Goal: Transaction & Acquisition: Purchase product/service

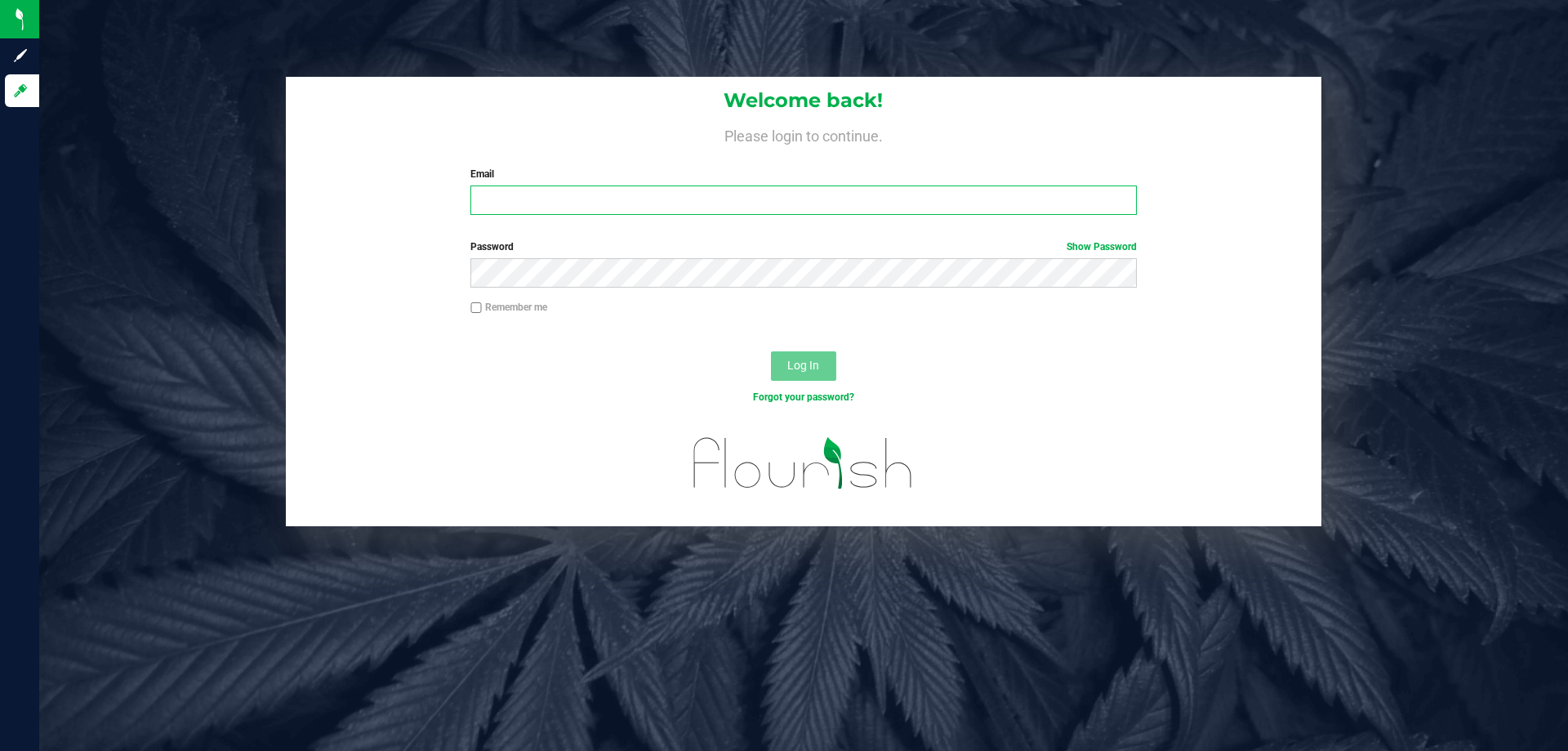
click at [552, 193] on input "Email" at bounding box center [803, 200] width 665 height 30
type input "[EMAIL_ADDRESS][DOMAIN_NAME]"
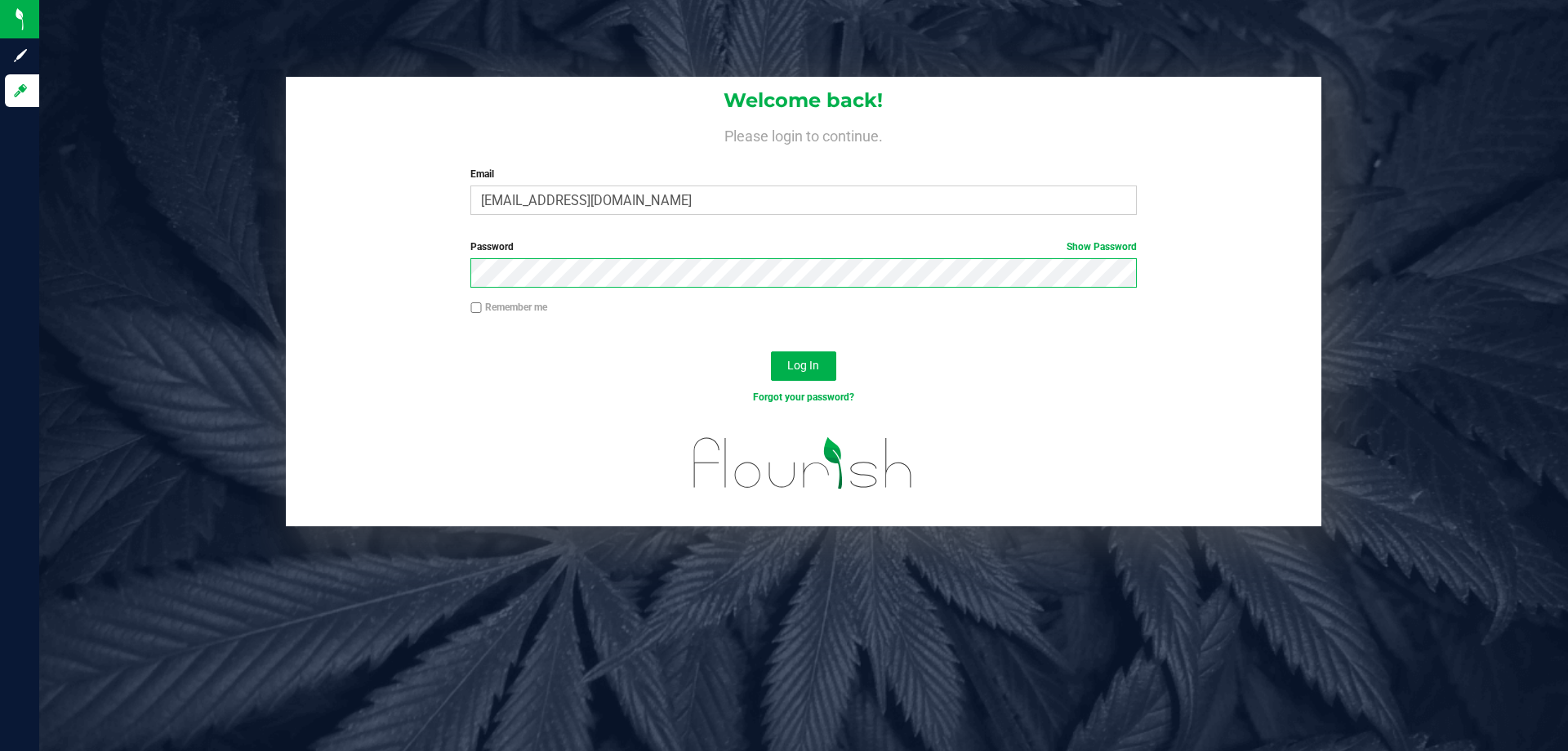
click at [771, 351] on button "Log In" at bounding box center [803, 366] width 65 height 30
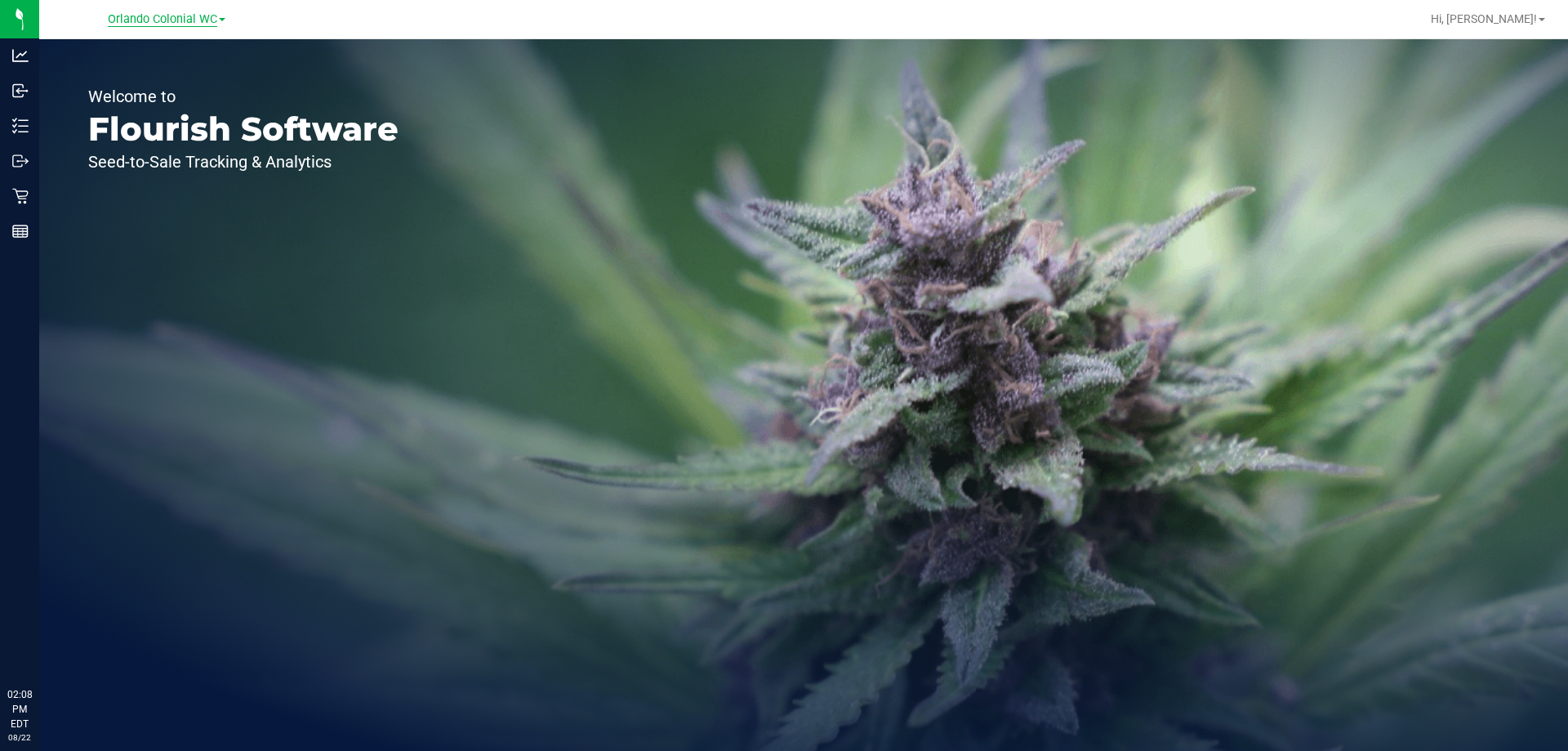
click at [192, 25] on span "Orlando Colonial WC" at bounding box center [163, 19] width 110 height 14
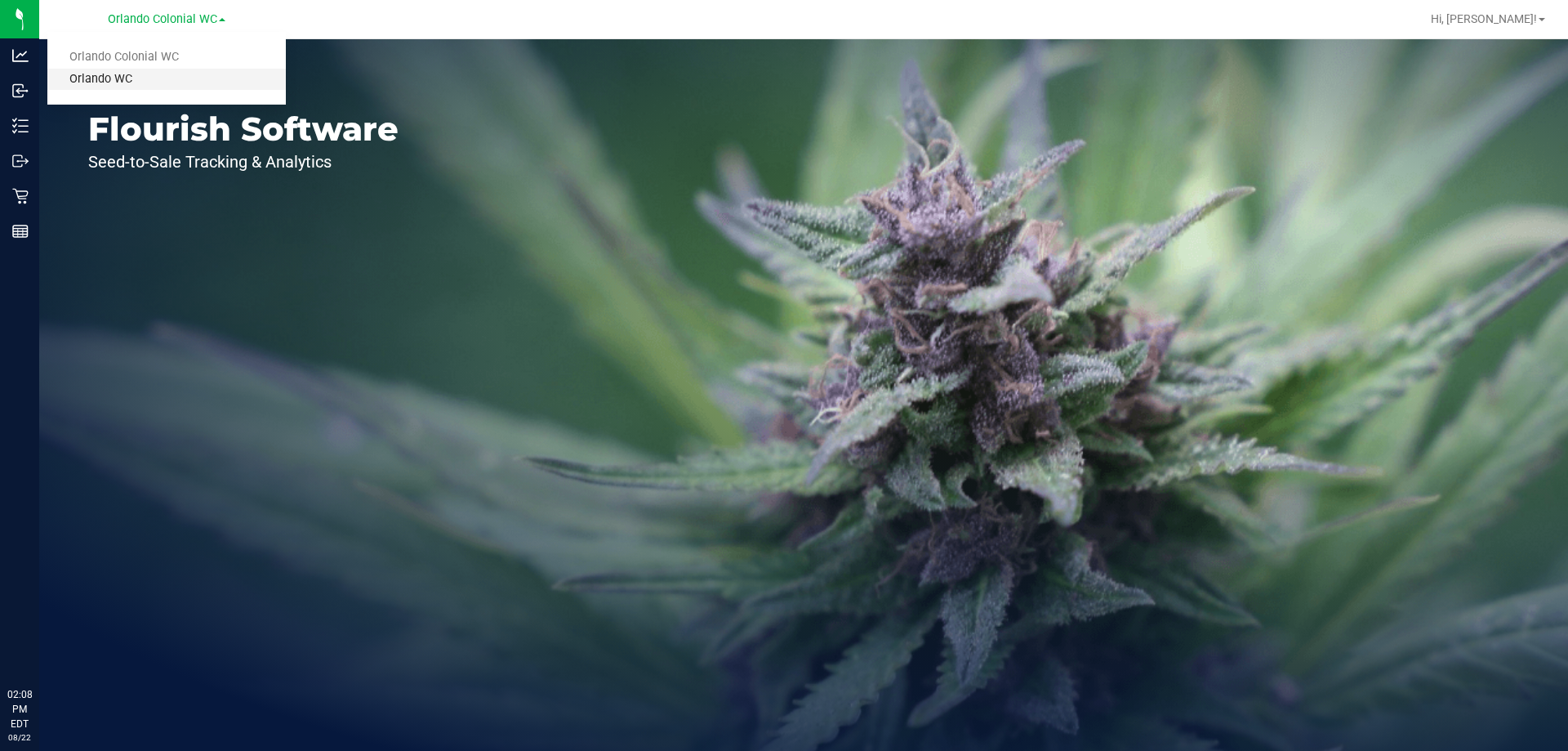
click at [123, 81] on link "Orlando WC" at bounding box center [166, 79] width 238 height 22
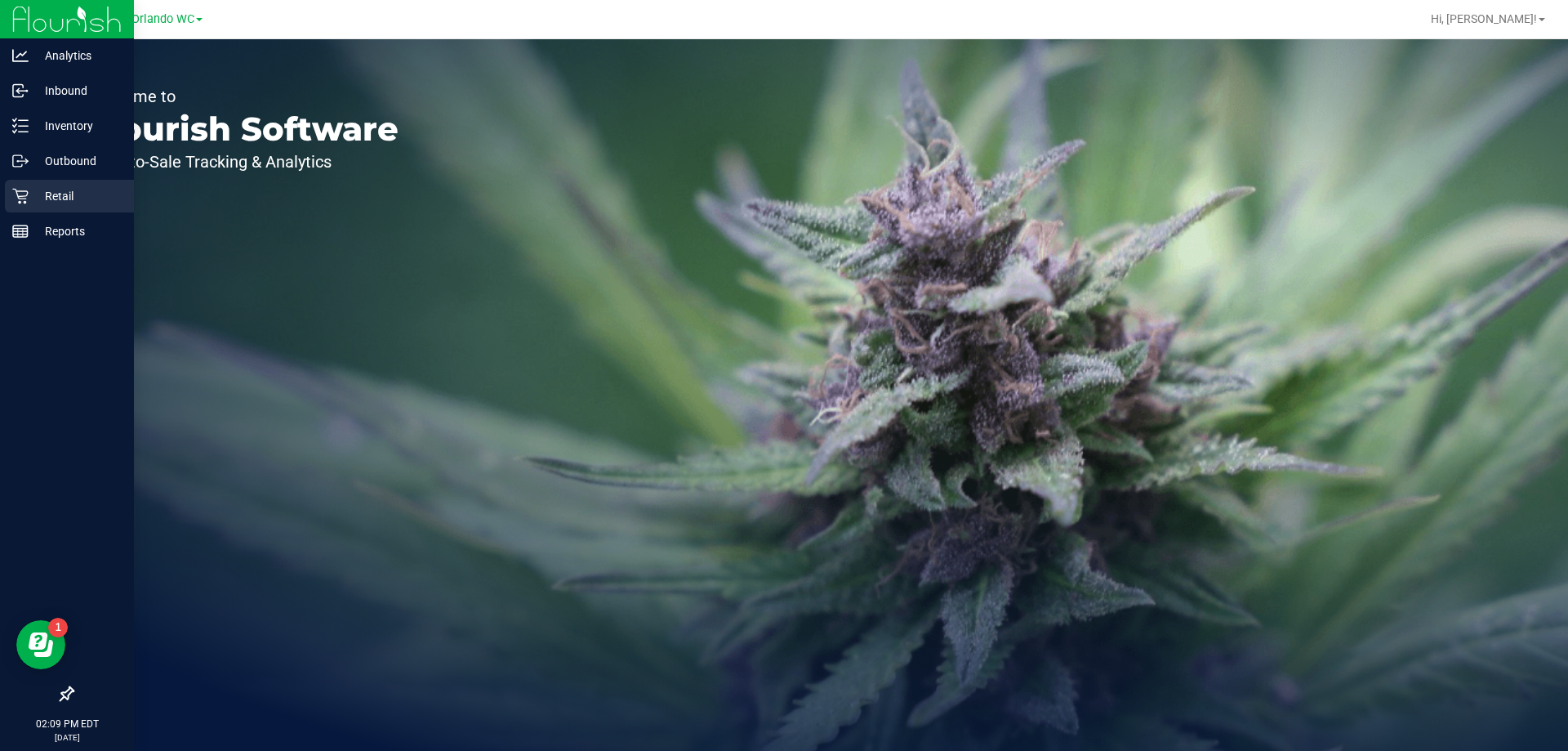
click at [75, 192] on p "Retail" at bounding box center [78, 196] width 98 height 19
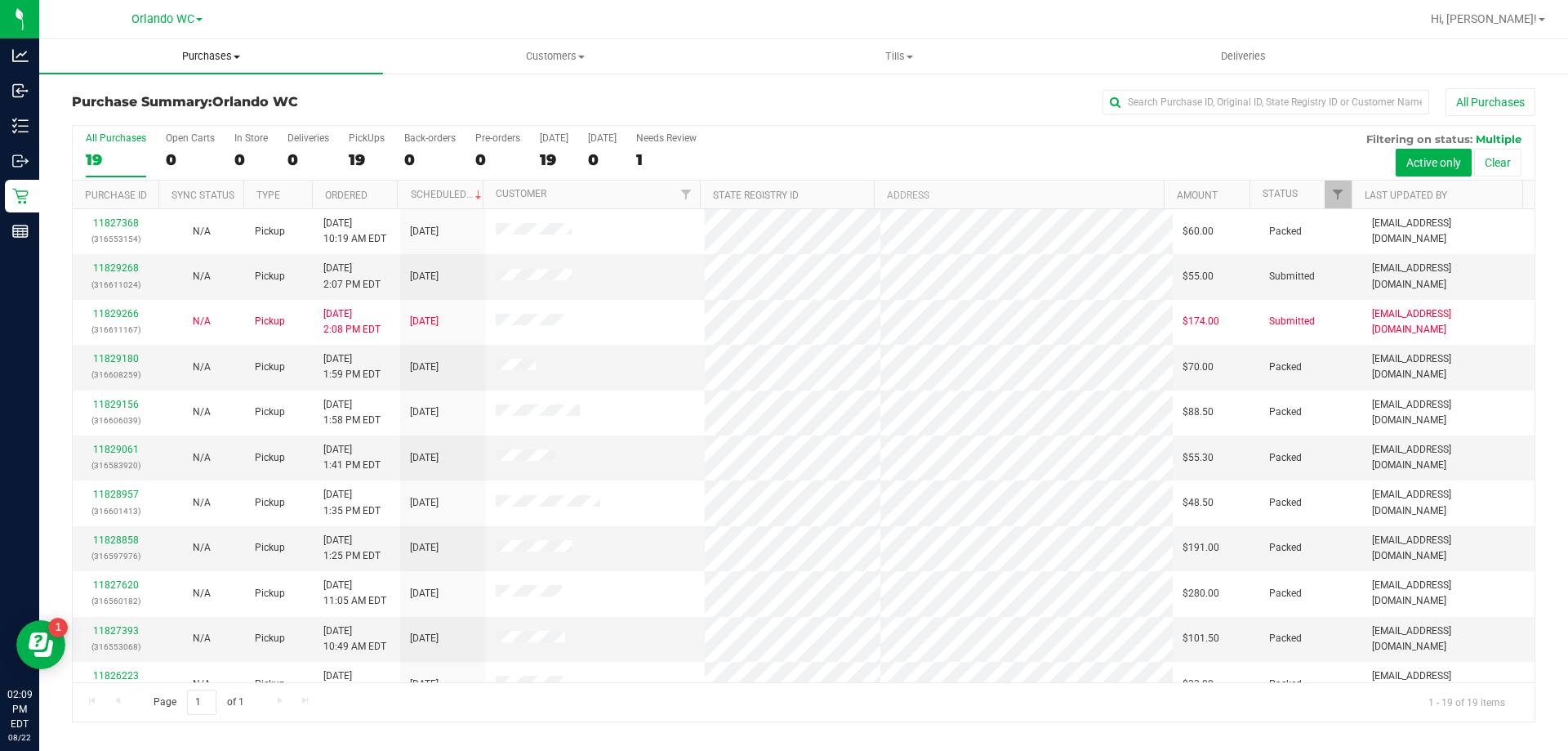
click at [230, 57] on span "Purchases" at bounding box center [210, 56] width 344 height 14
click at [165, 112] on li "Fulfillment" at bounding box center [210, 118] width 344 height 19
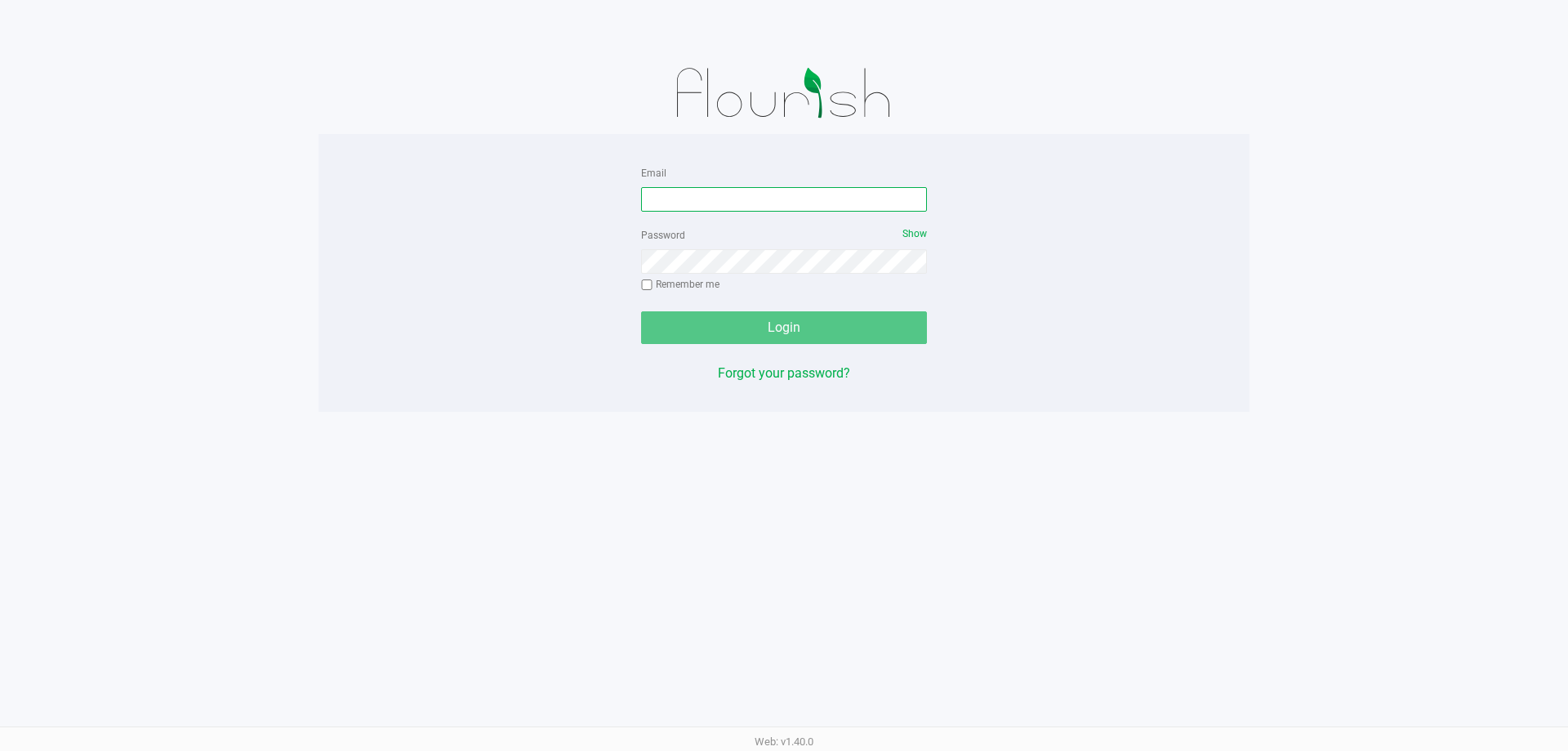
click at [711, 201] on input "Email" at bounding box center [784, 199] width 286 height 24
type input "sconcepcion@liveparallel.com"
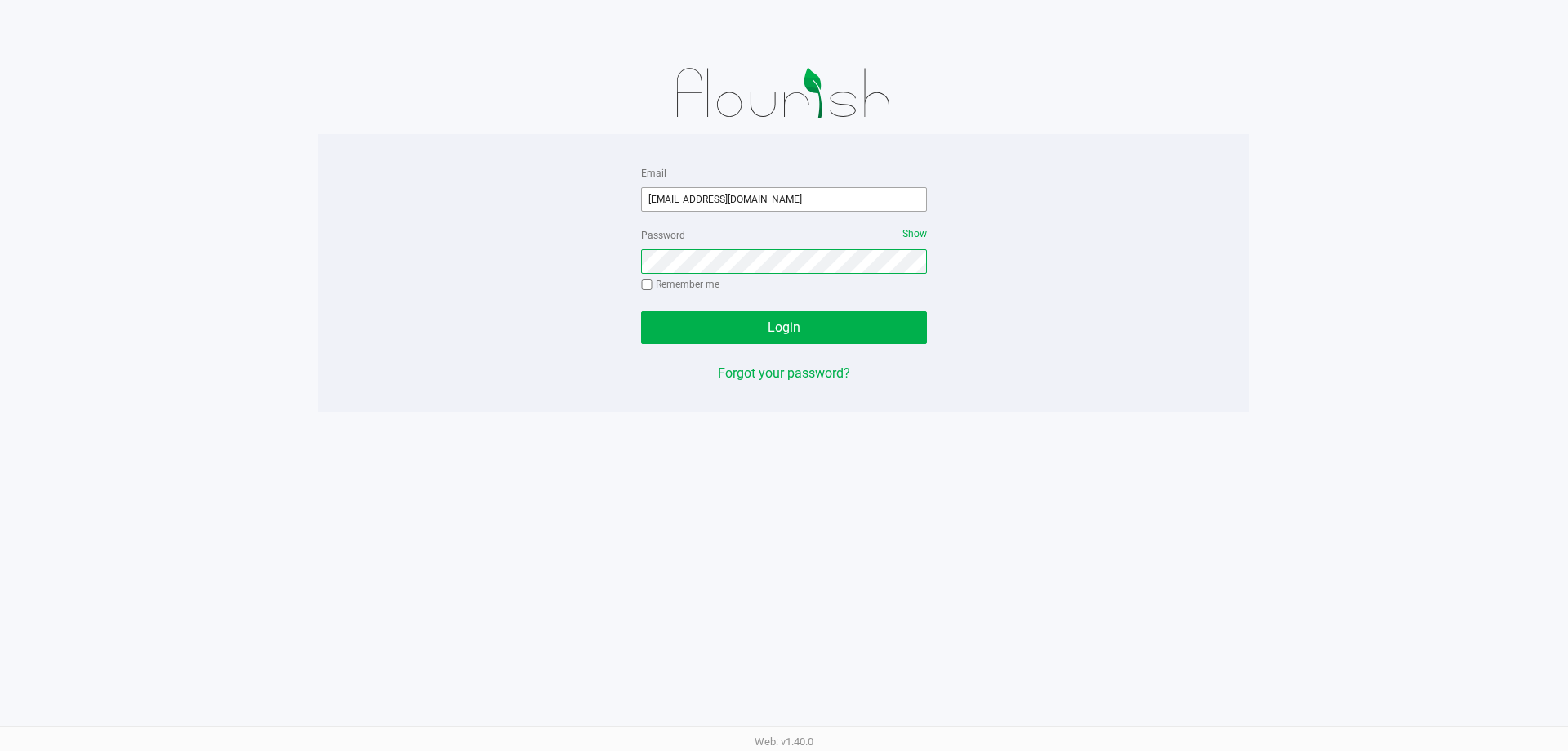
click at [641, 311] on button "Login" at bounding box center [784, 327] width 286 height 33
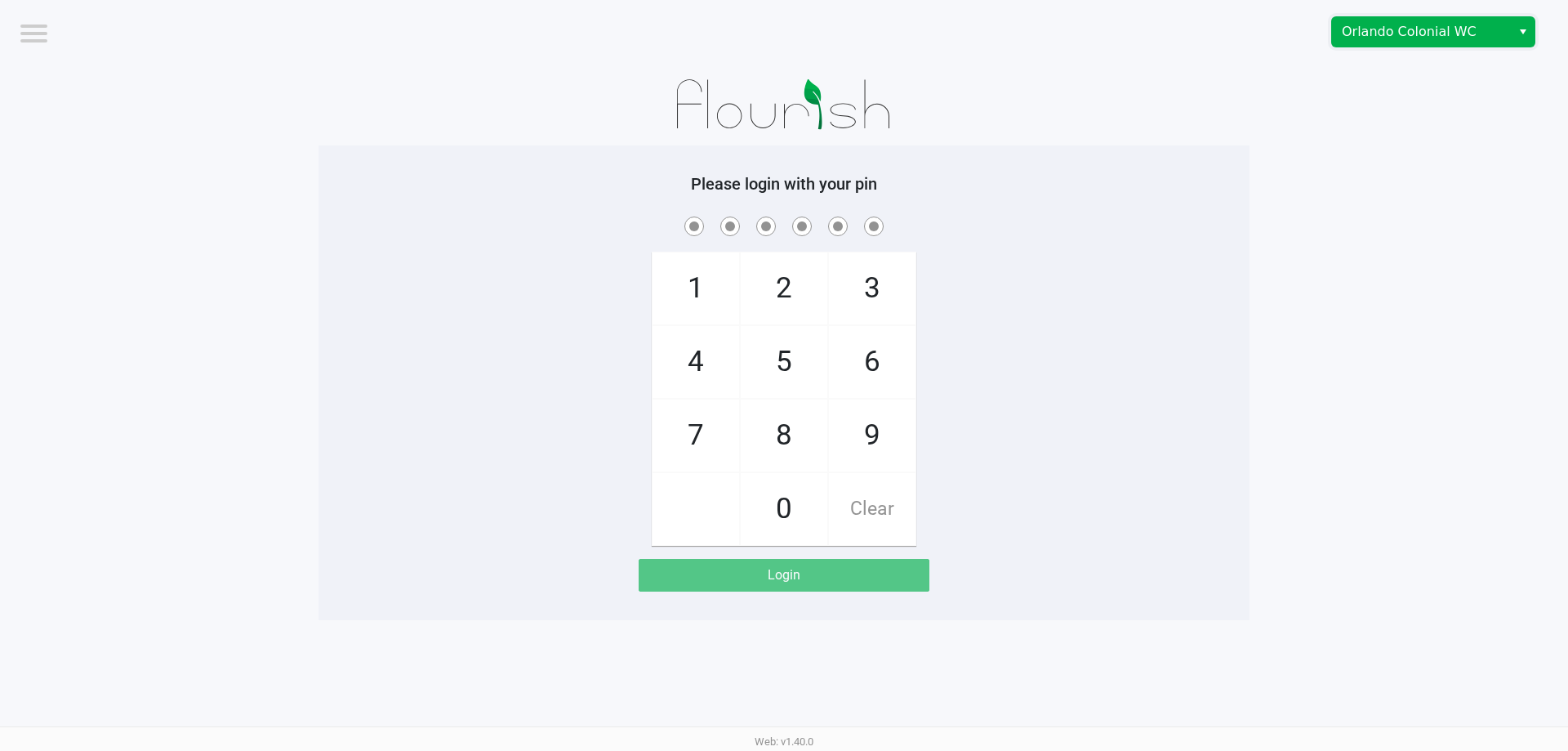
click at [1500, 35] on span "Orlando Colonial WC" at bounding box center [1421, 31] width 160 height 19
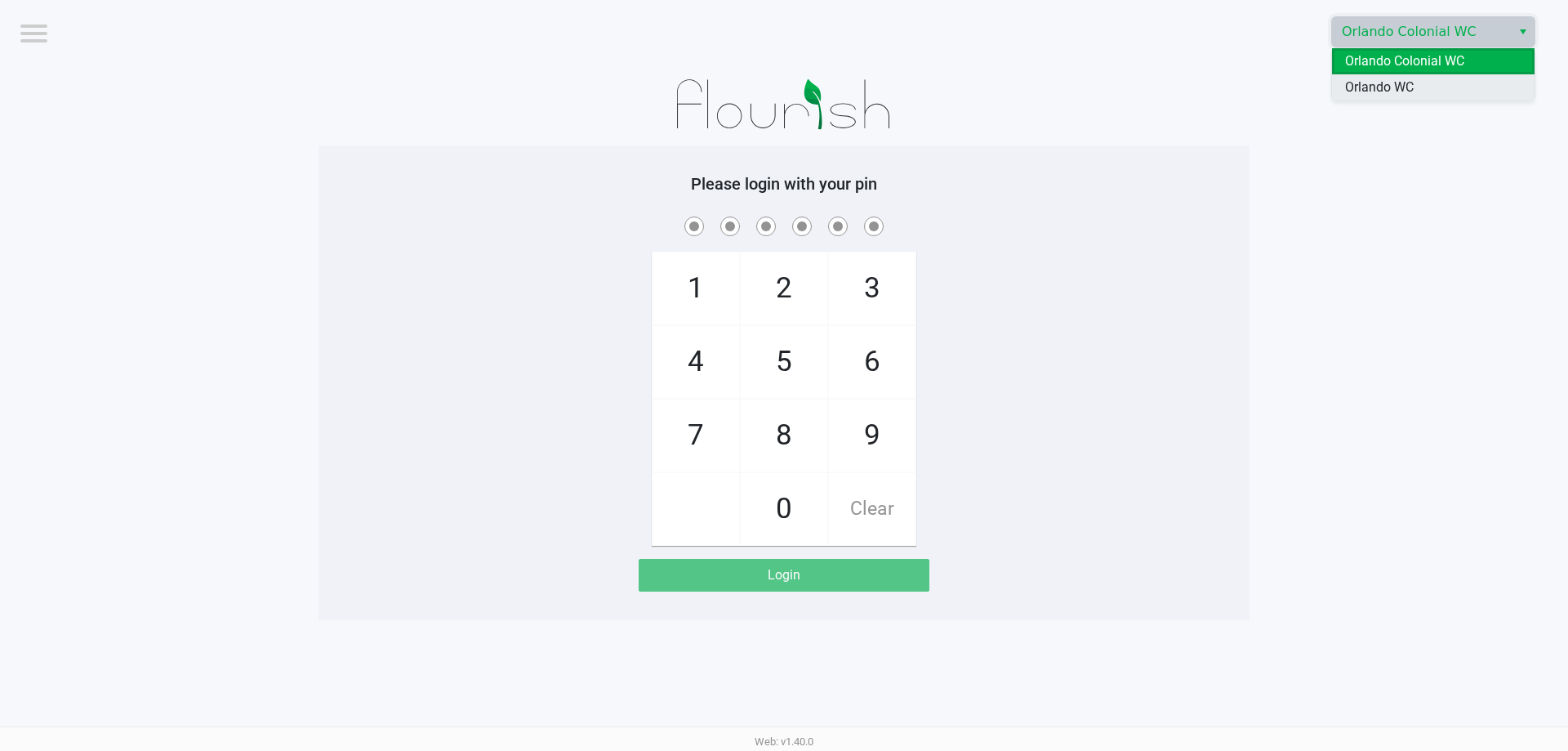
click at [1420, 89] on li "Orlando WC" at bounding box center [1433, 87] width 203 height 26
click at [1046, 194] on div "Please login with your pin 1 4 7 2 5 8 0 3 6 9 Clear Login" at bounding box center [784, 383] width 931 height 417
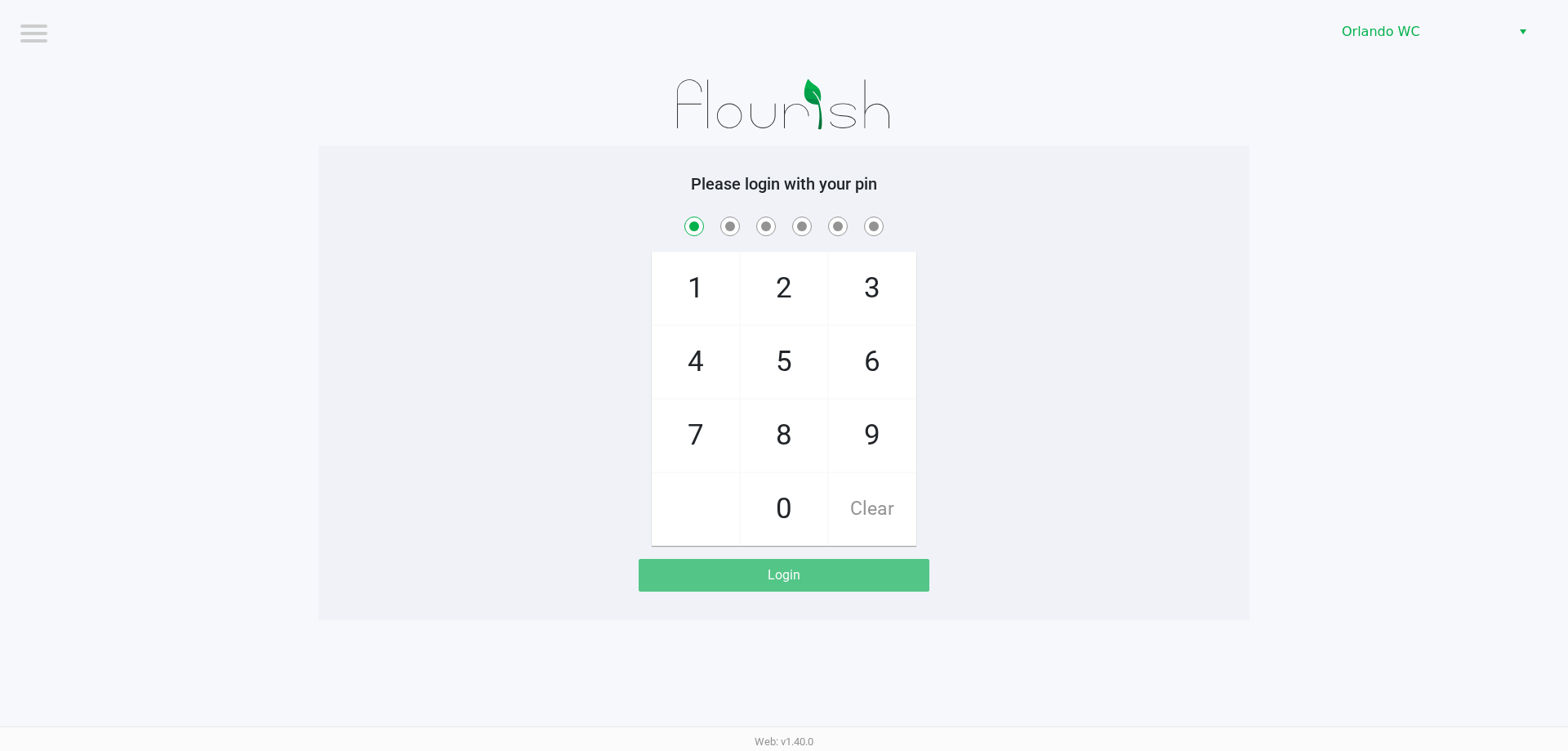
checkbox input "true"
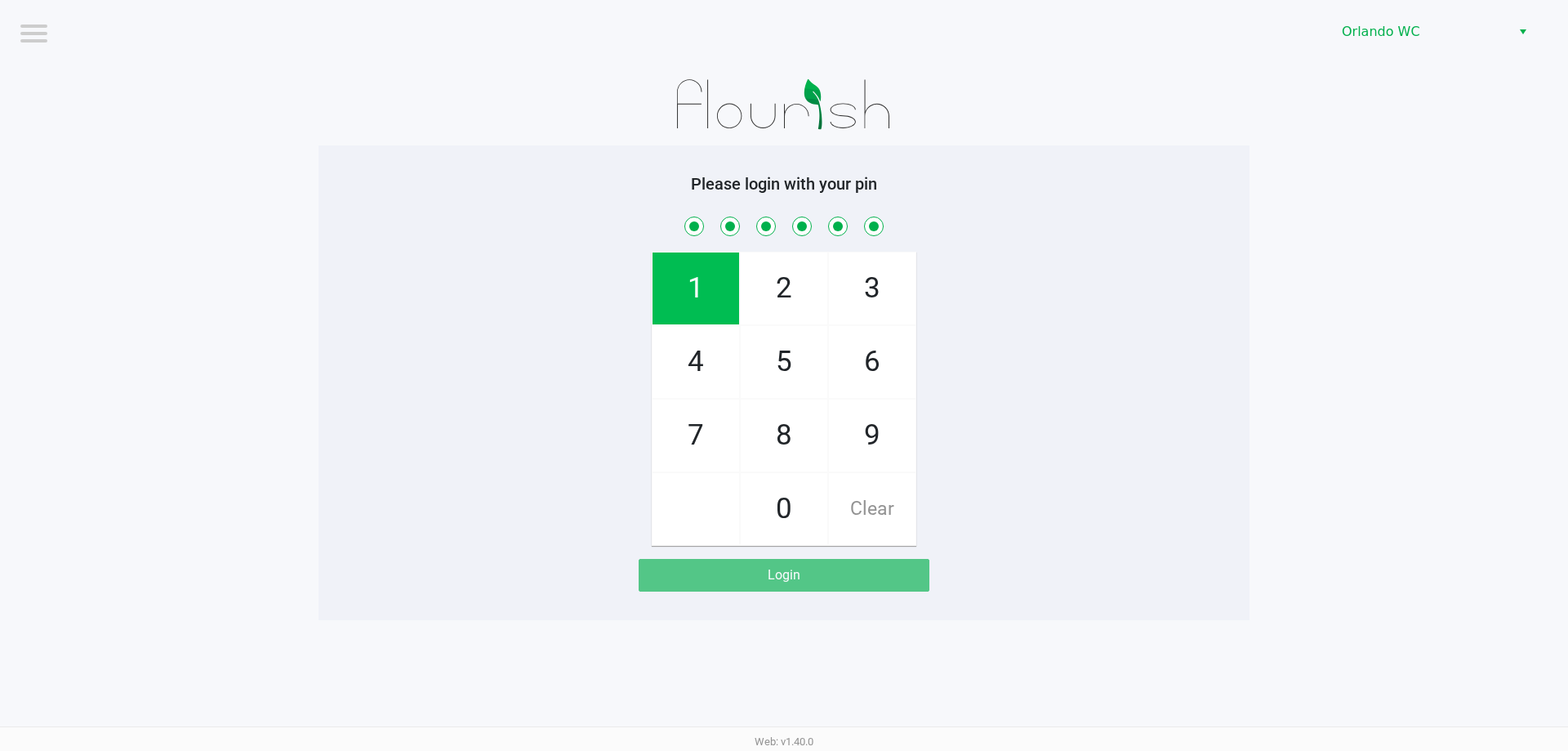
checkbox input "true"
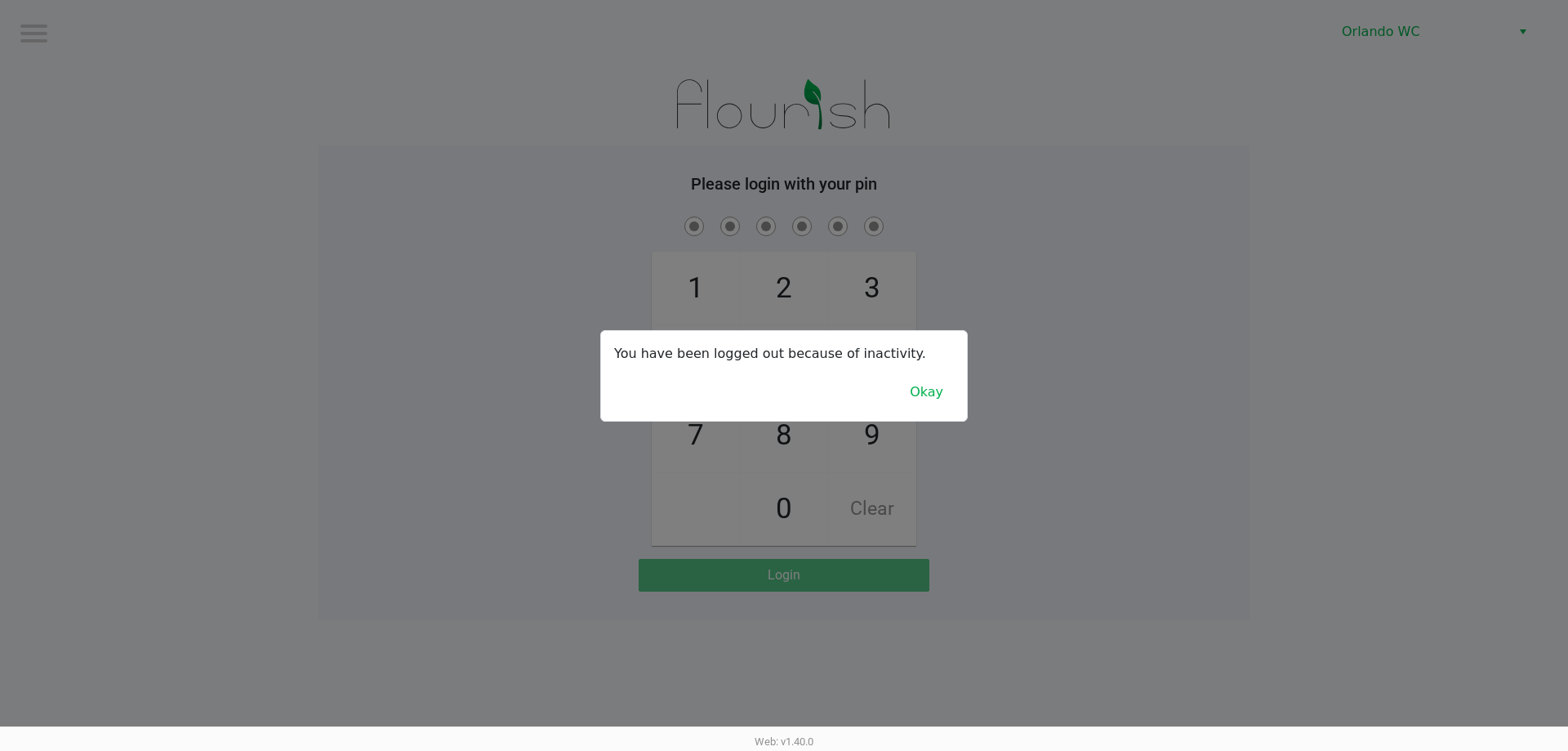
click at [236, 106] on div at bounding box center [784, 375] width 1568 height 751
checkbox input "true"
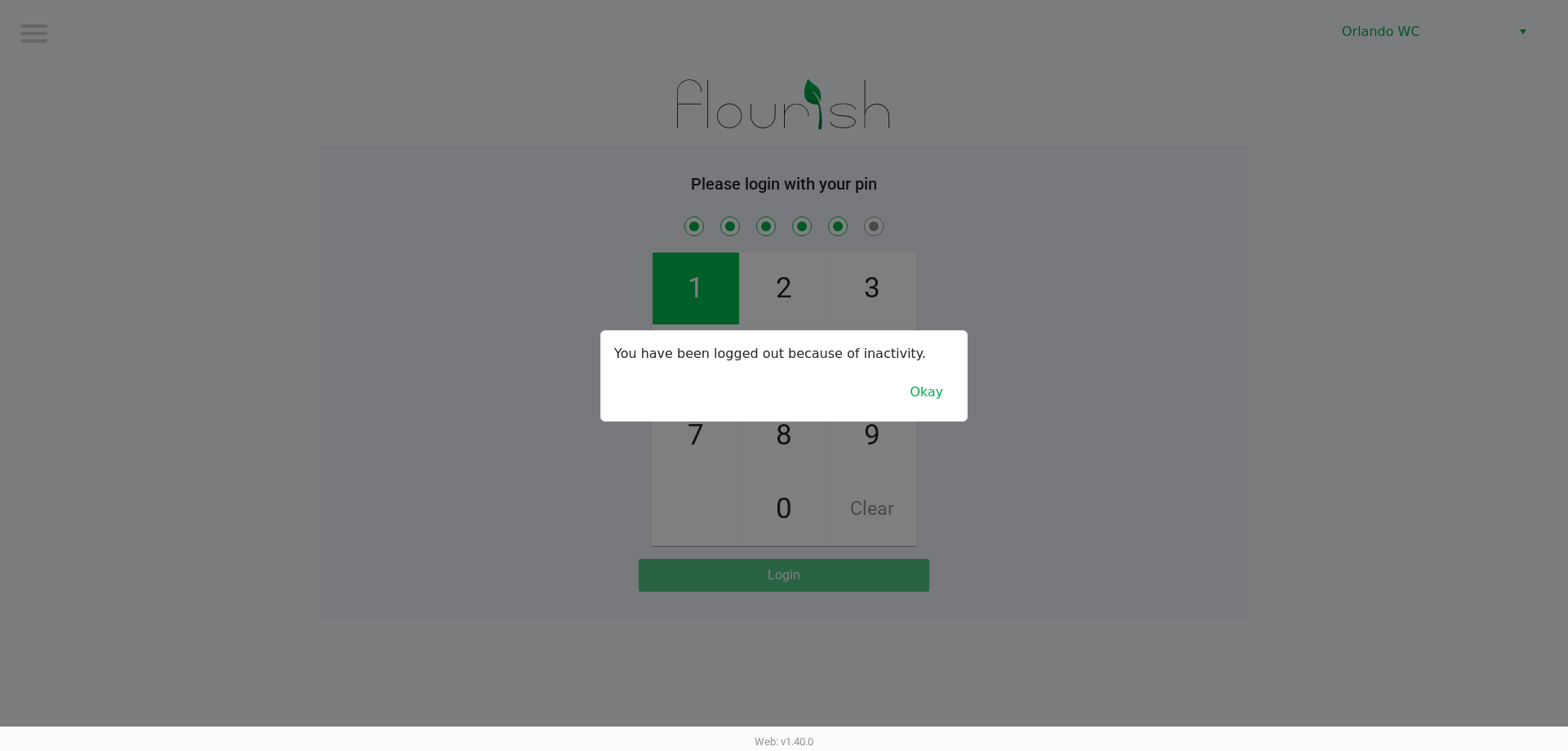
checkbox input "true"
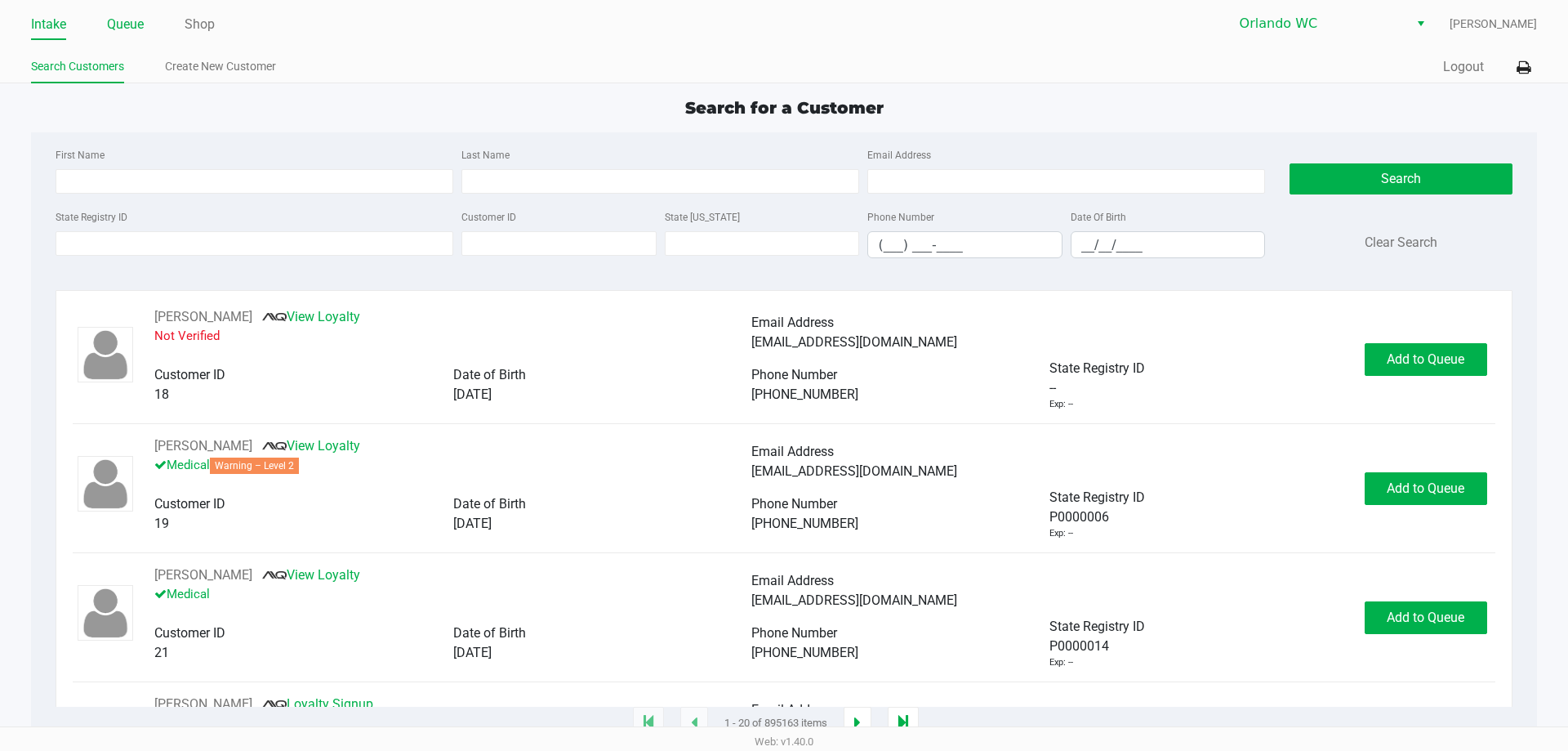
click at [121, 25] on link "Queue" at bounding box center [126, 24] width 37 height 23
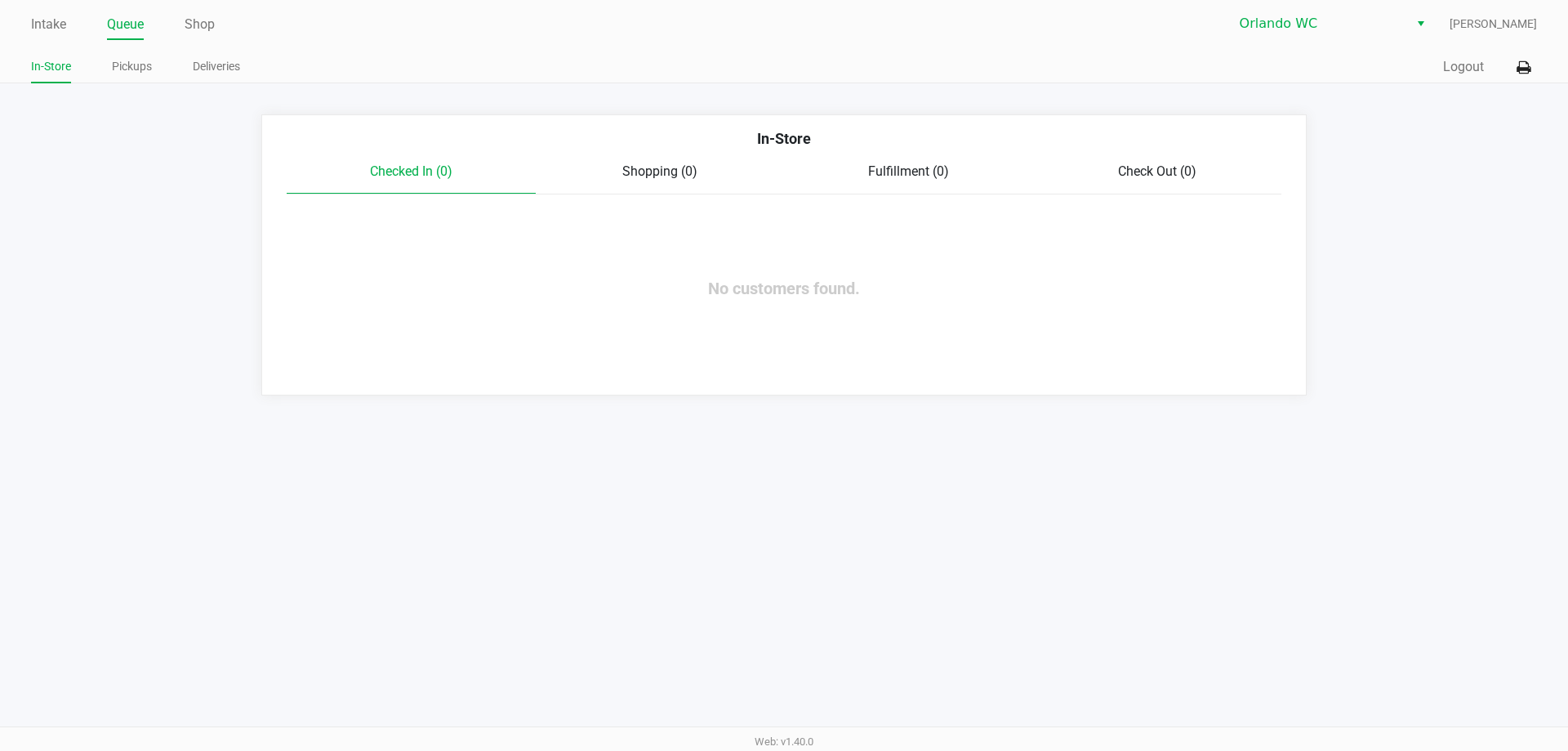
click at [135, 72] on link "Pickups" at bounding box center [132, 67] width 40 height 20
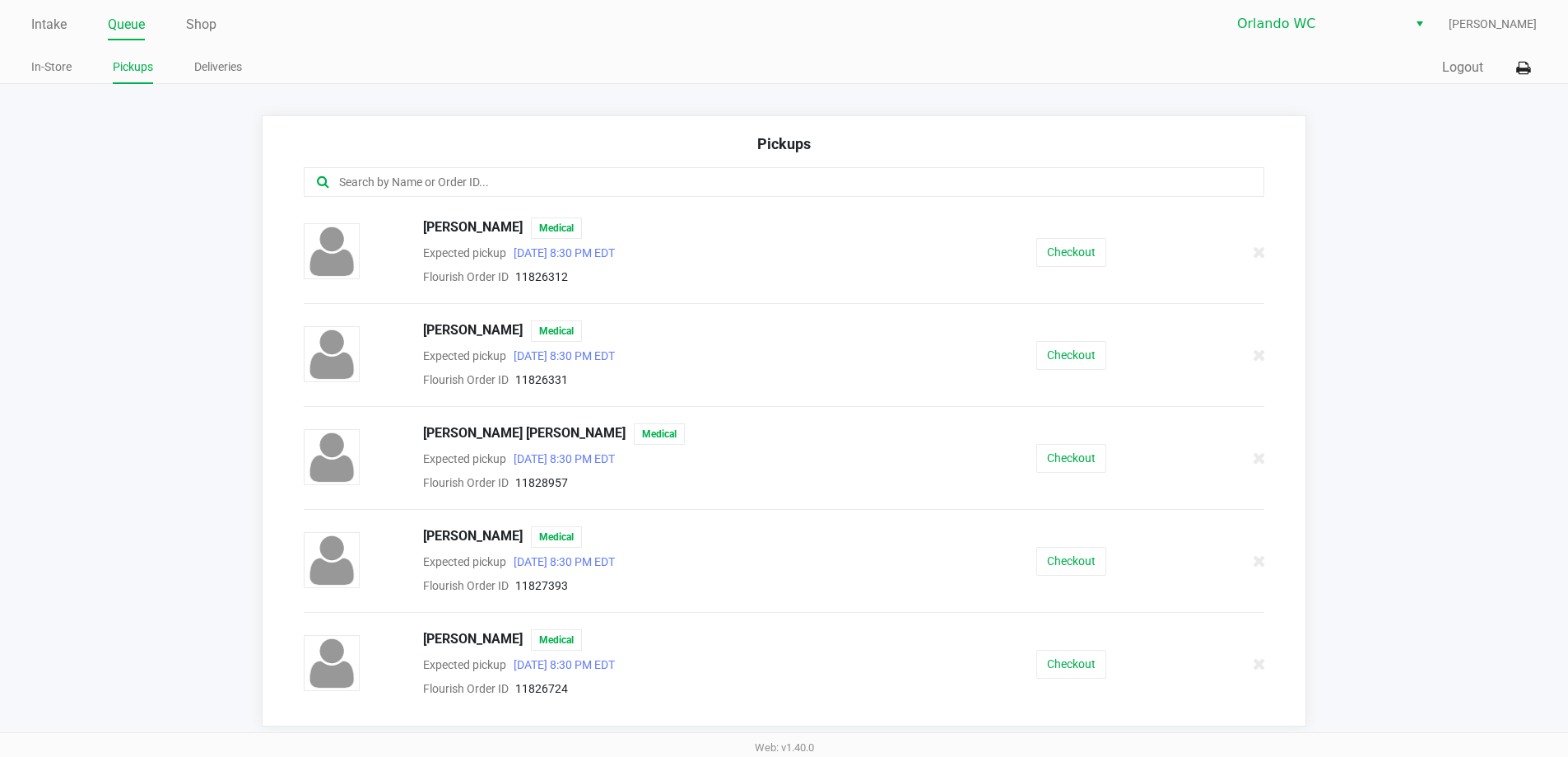
click at [460, 181] on input "text" at bounding box center [758, 182] width 841 height 19
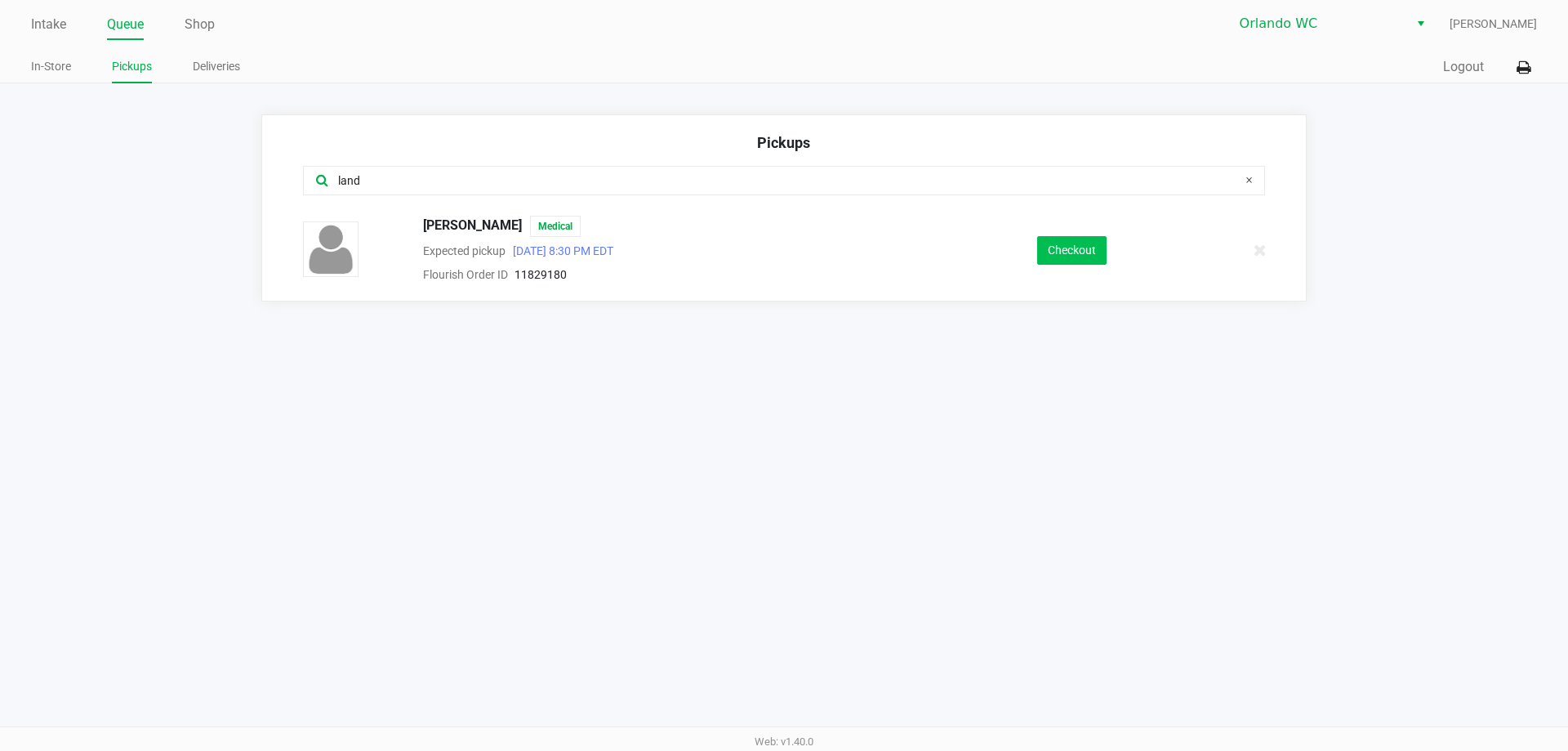
type input "land"
click at [1085, 251] on button "Checkout" at bounding box center [1072, 251] width 69 height 29
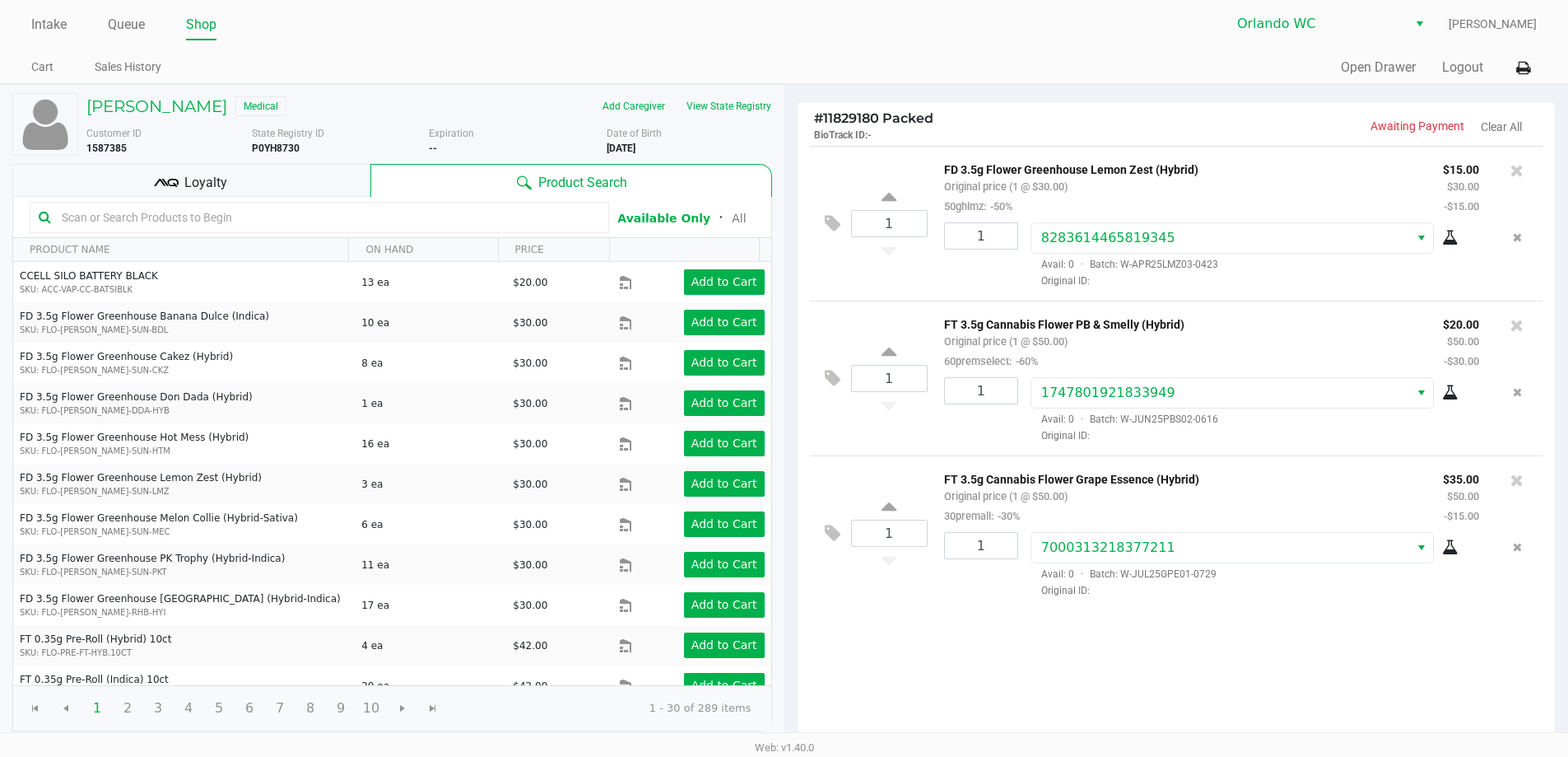
click at [278, 180] on div "Loyalty" at bounding box center [192, 180] width 358 height 33
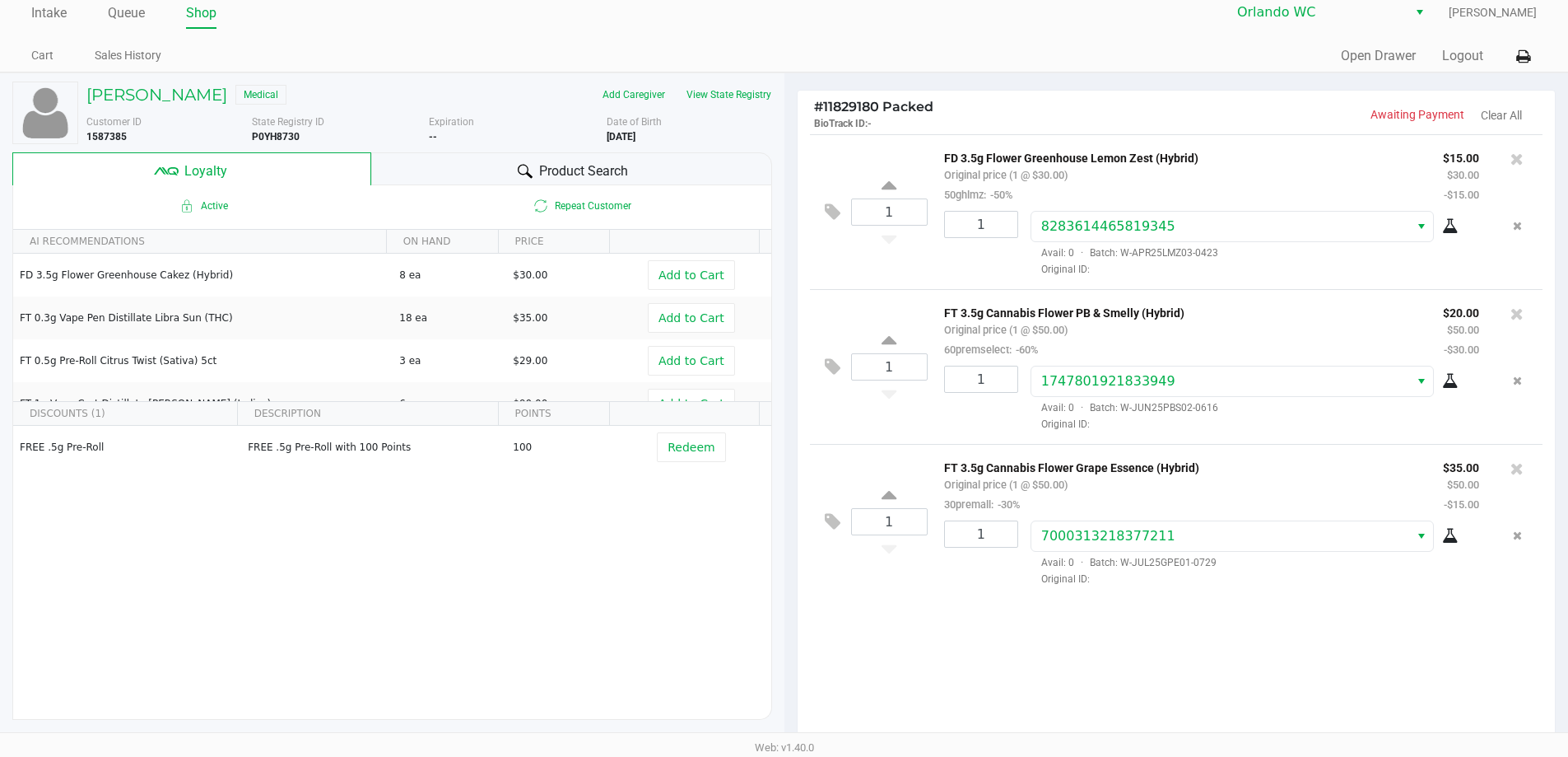
scroll to position [188, 0]
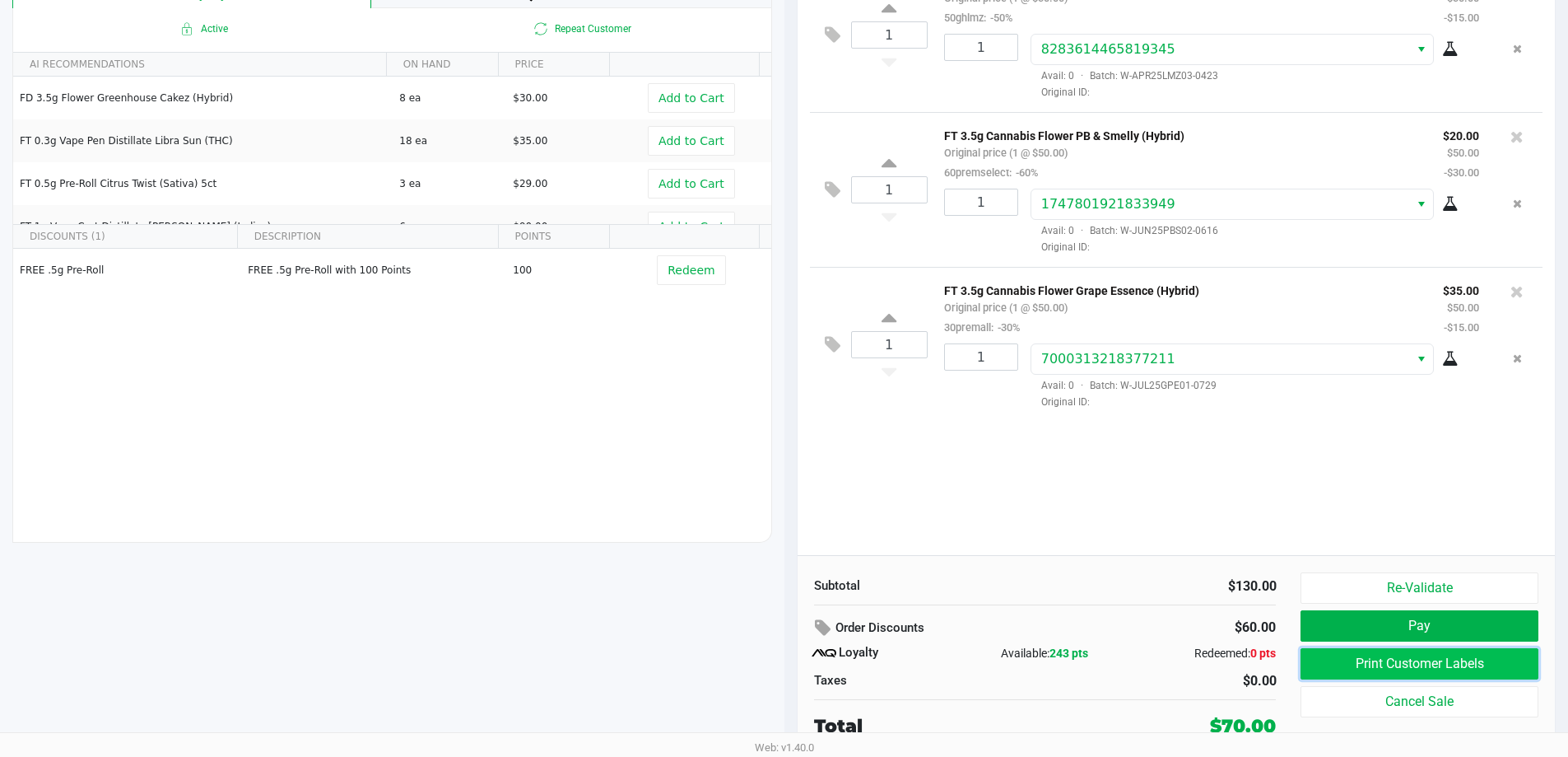
click at [1376, 657] on button "Print Customer Labels" at bounding box center [1419, 663] width 237 height 32
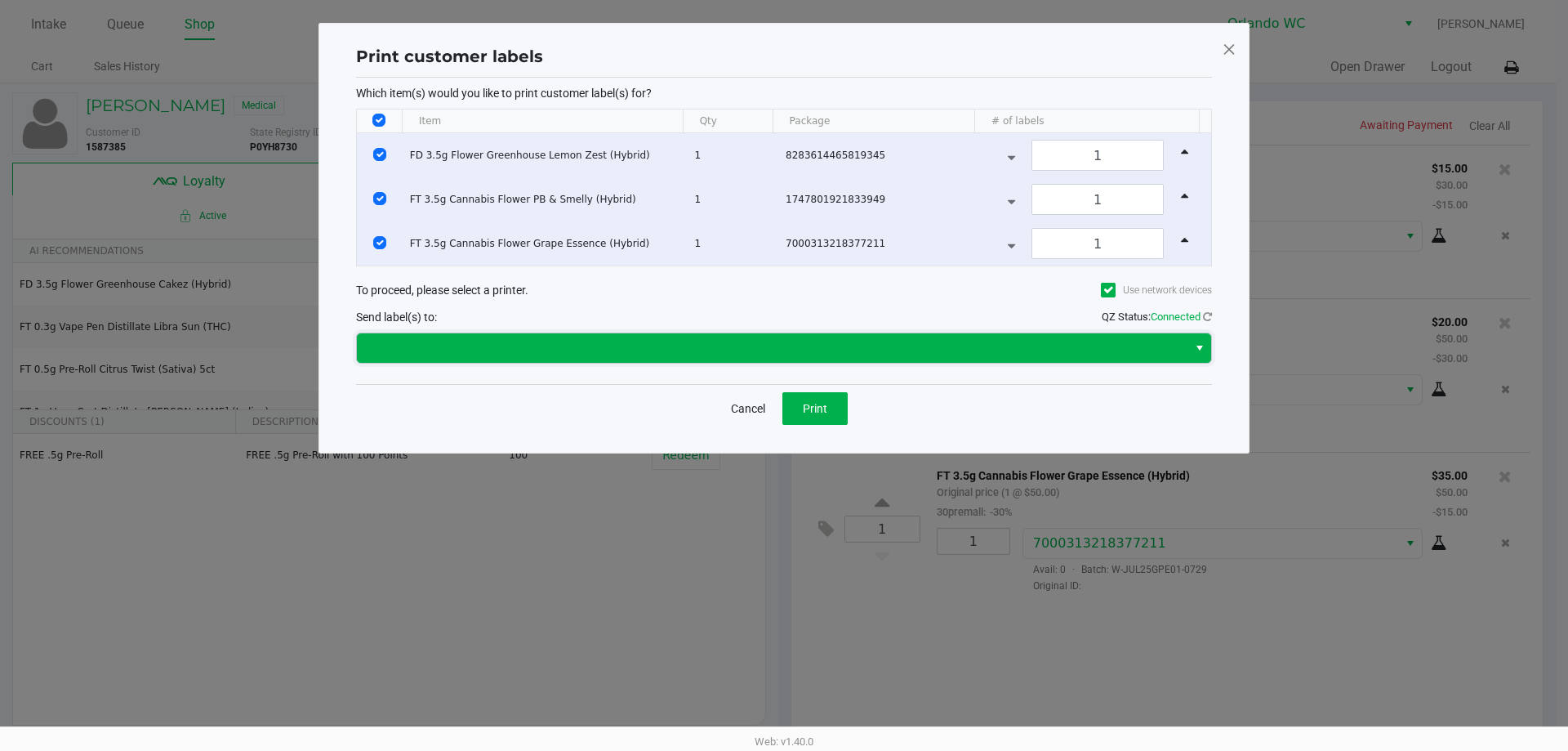
click at [696, 360] on span at bounding box center [773, 348] width 831 height 30
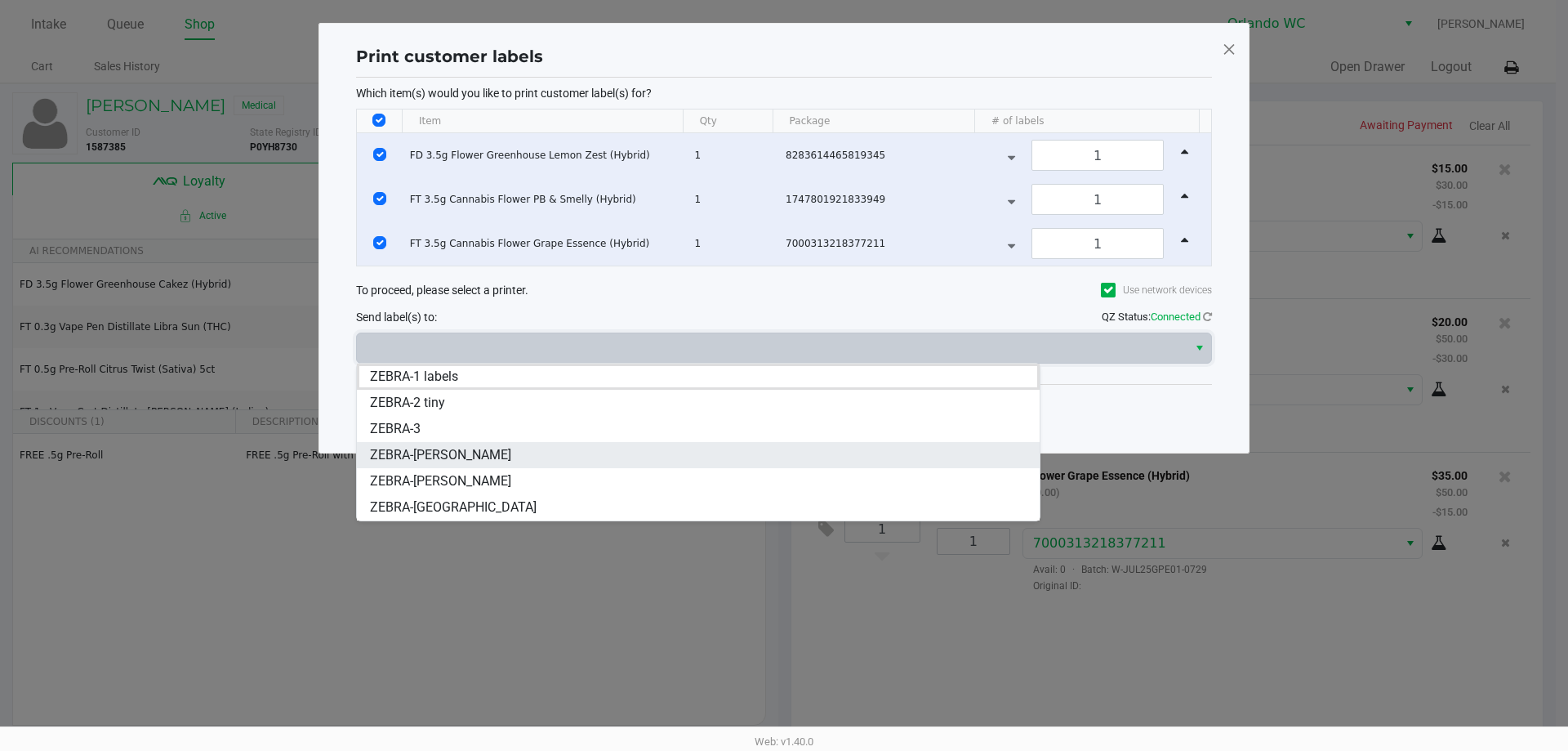
click at [511, 450] on span "ZEBRA-TYWIN-LANNISTER" at bounding box center [440, 454] width 141 height 19
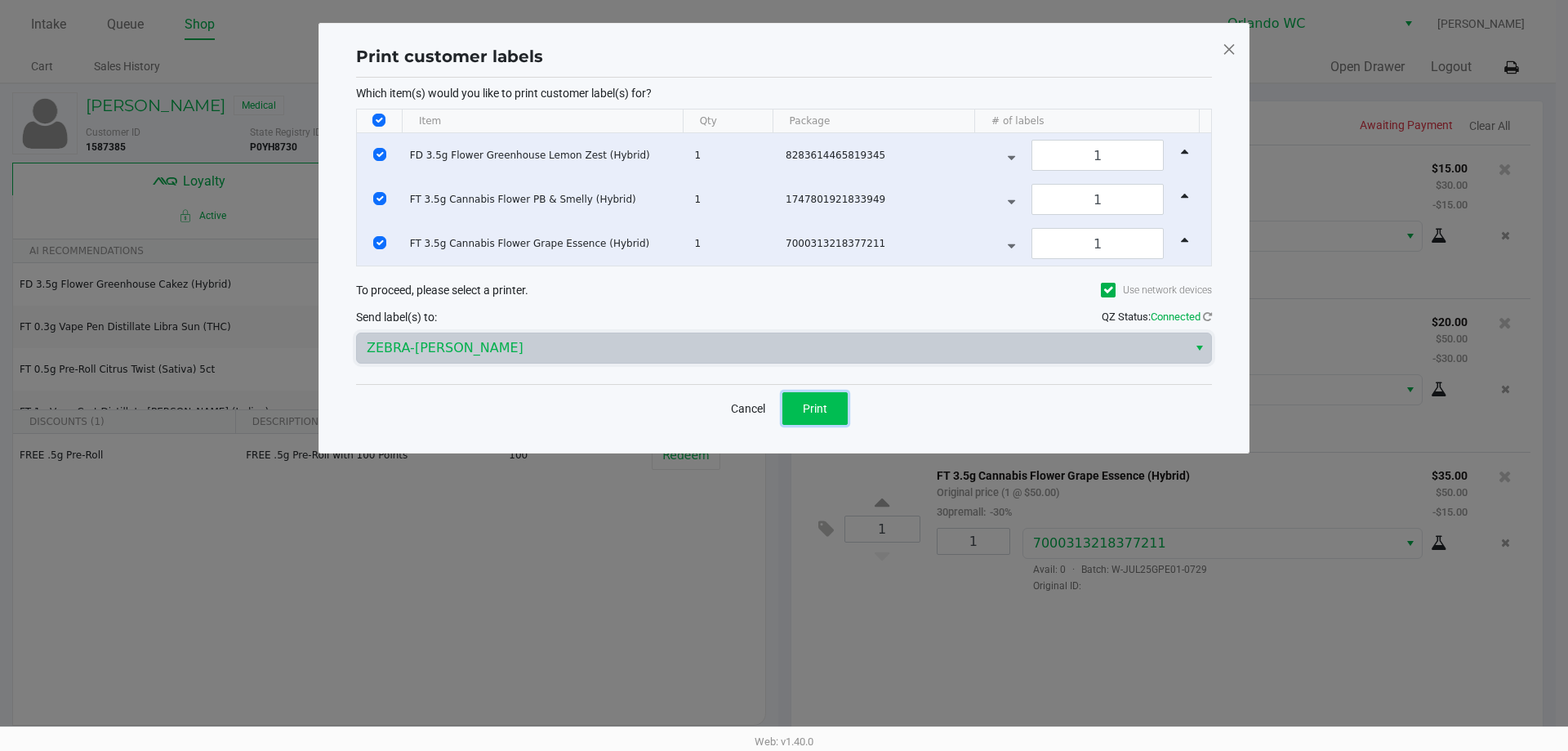
click at [804, 406] on span "Print" at bounding box center [815, 408] width 24 height 13
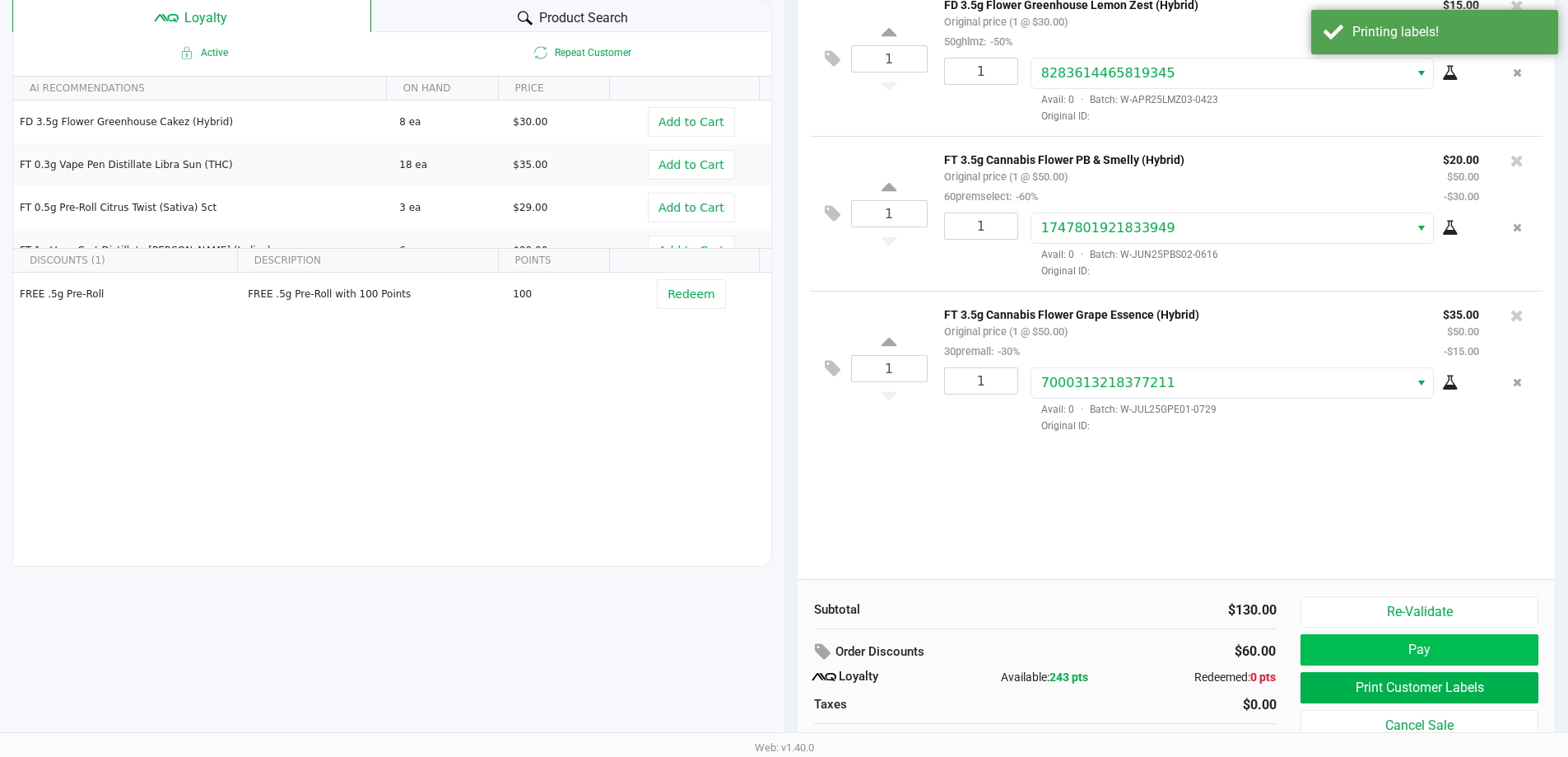
scroll to position [188, 0]
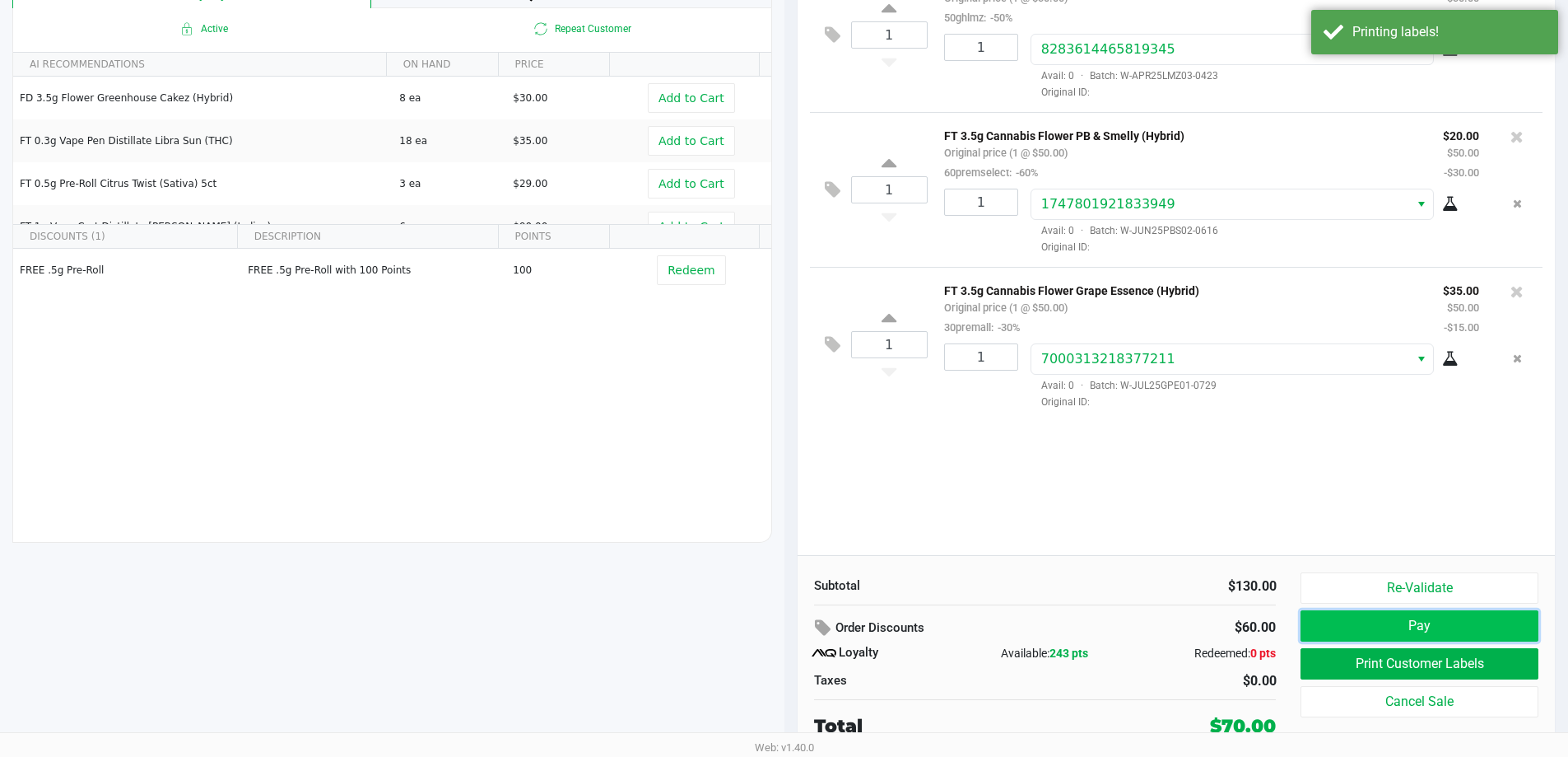
click at [1434, 634] on button "Pay" at bounding box center [1419, 626] width 237 height 32
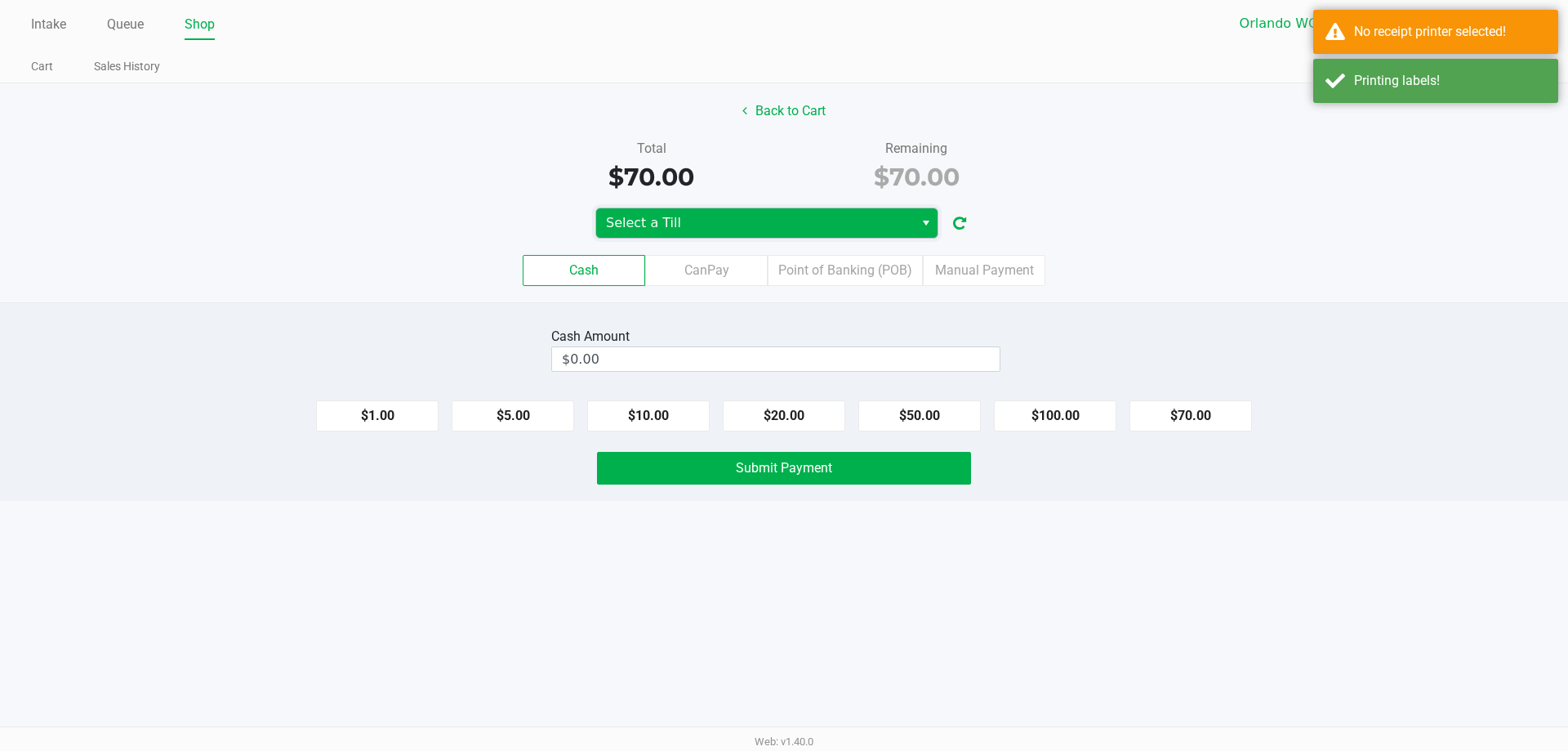
click at [717, 235] on span "Select a Till" at bounding box center [755, 223] width 317 height 30
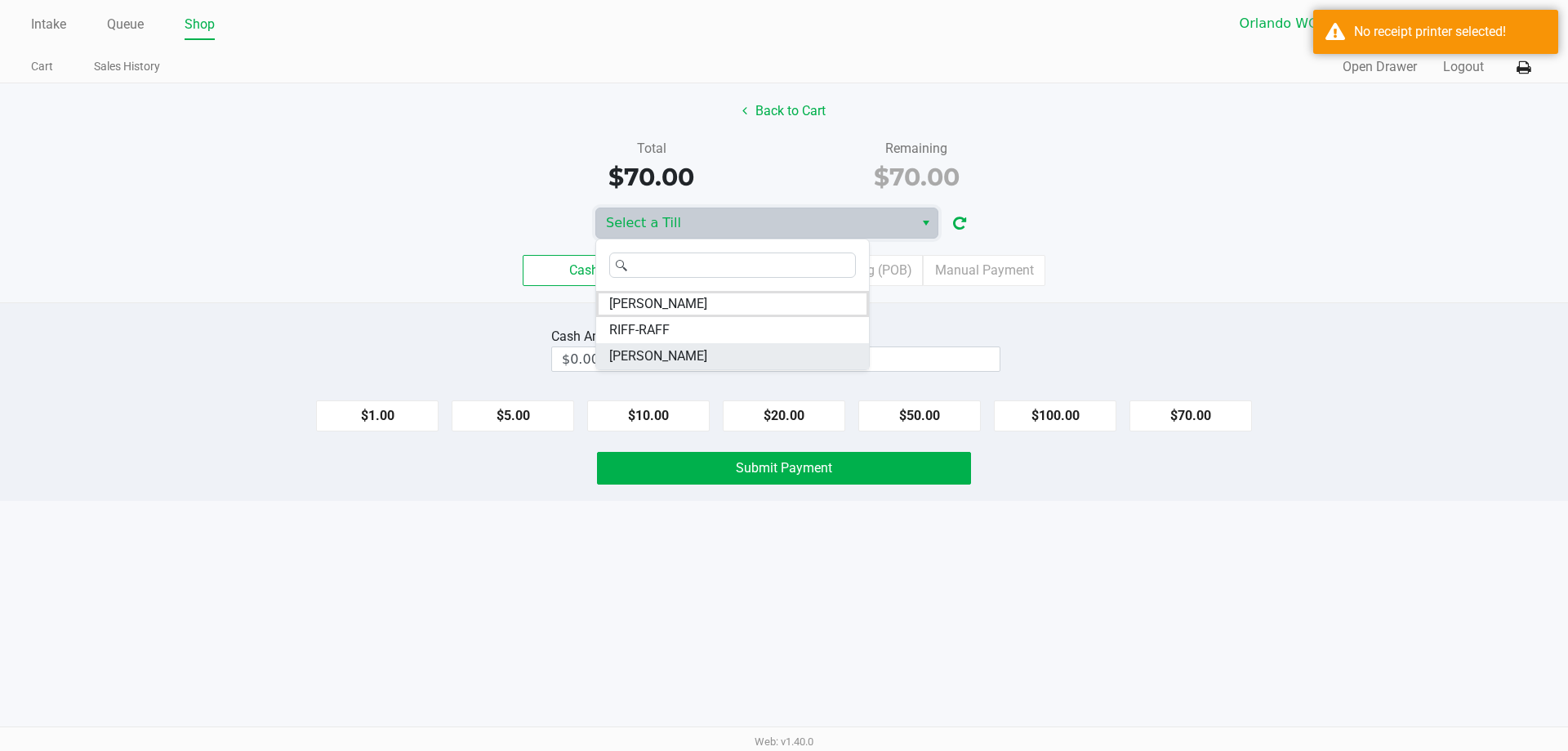
click at [708, 351] on span "TYWIN-LANNISTER" at bounding box center [659, 356] width 98 height 19
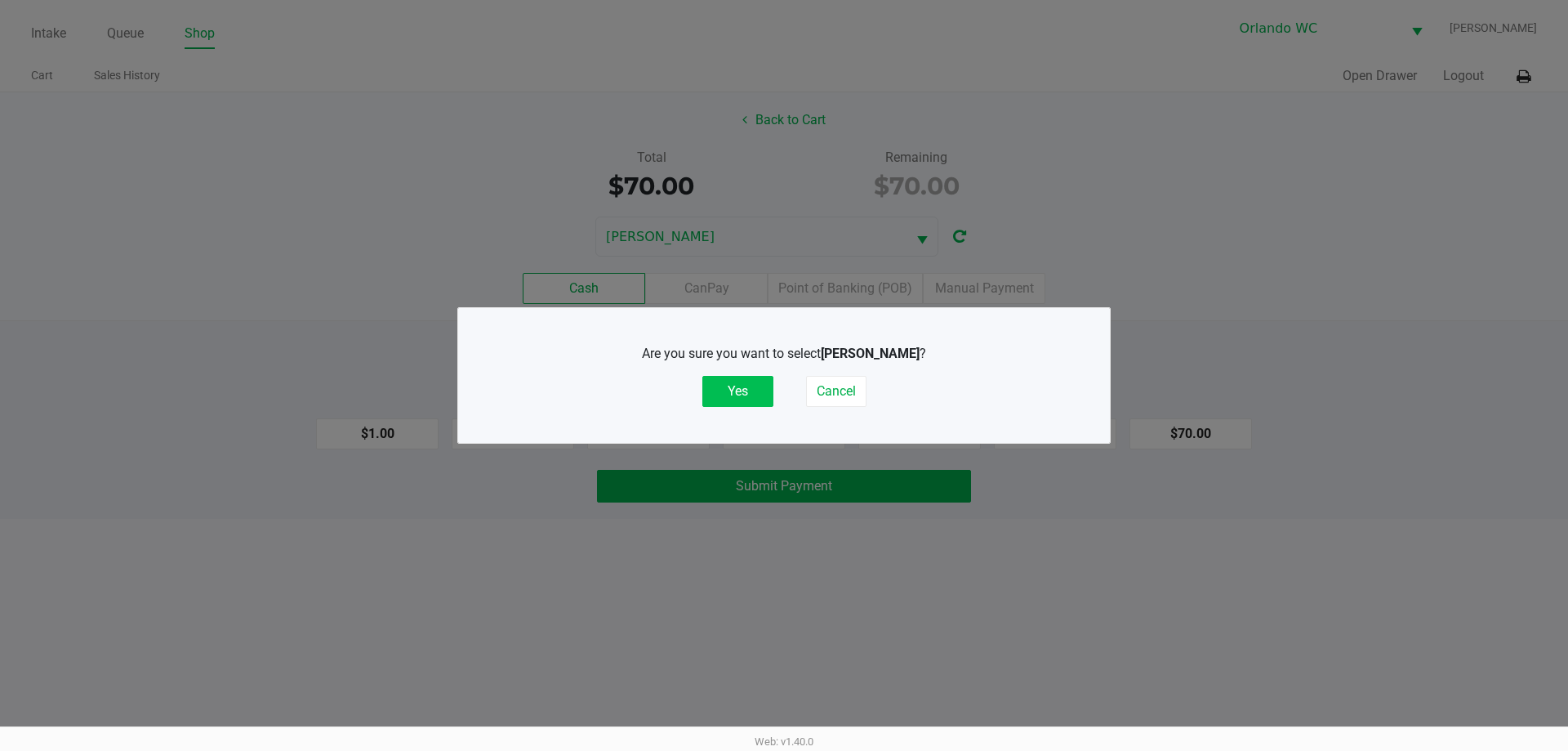
click at [757, 395] on button "Yes" at bounding box center [738, 391] width 71 height 31
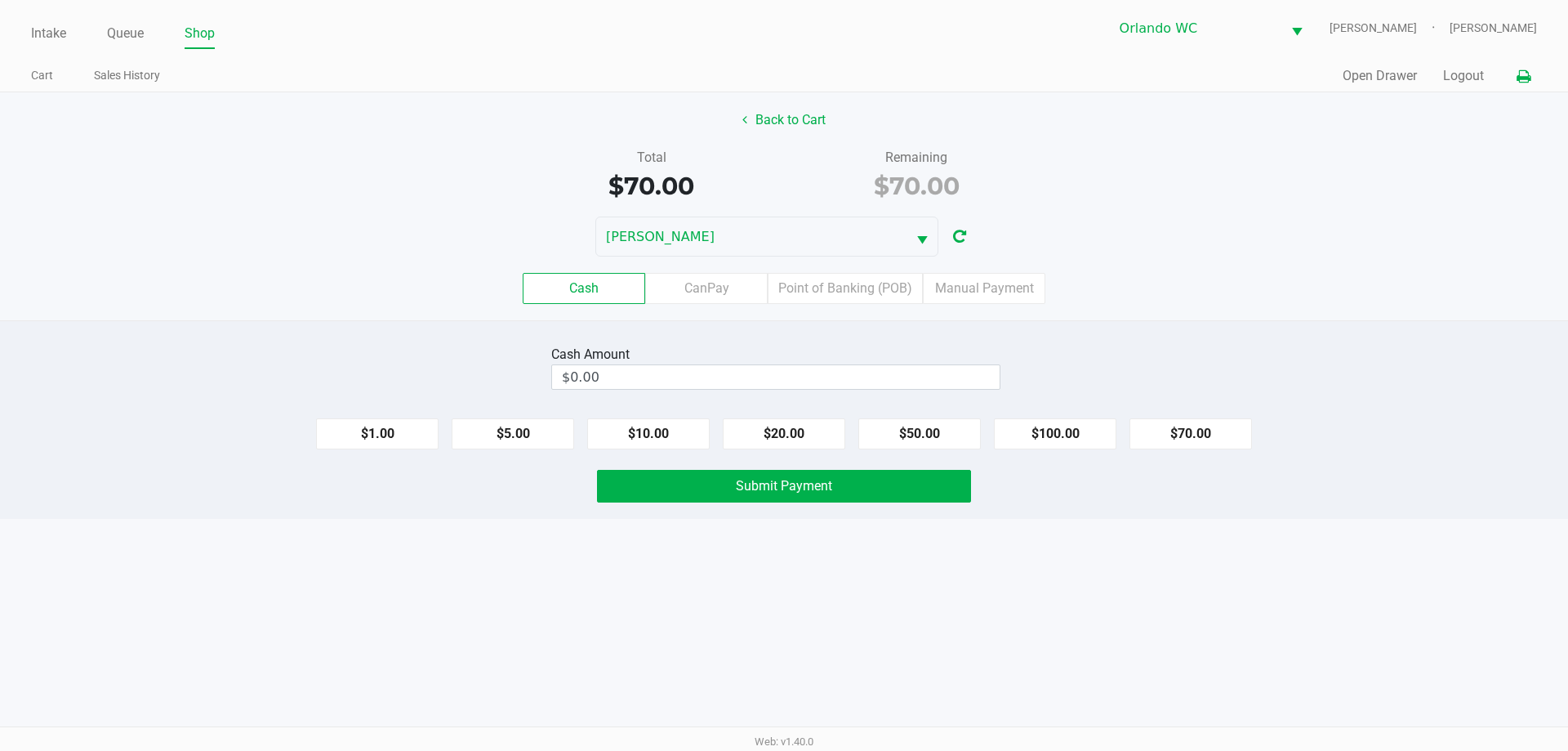
click at [1520, 71] on icon at bounding box center [1523, 77] width 14 height 12
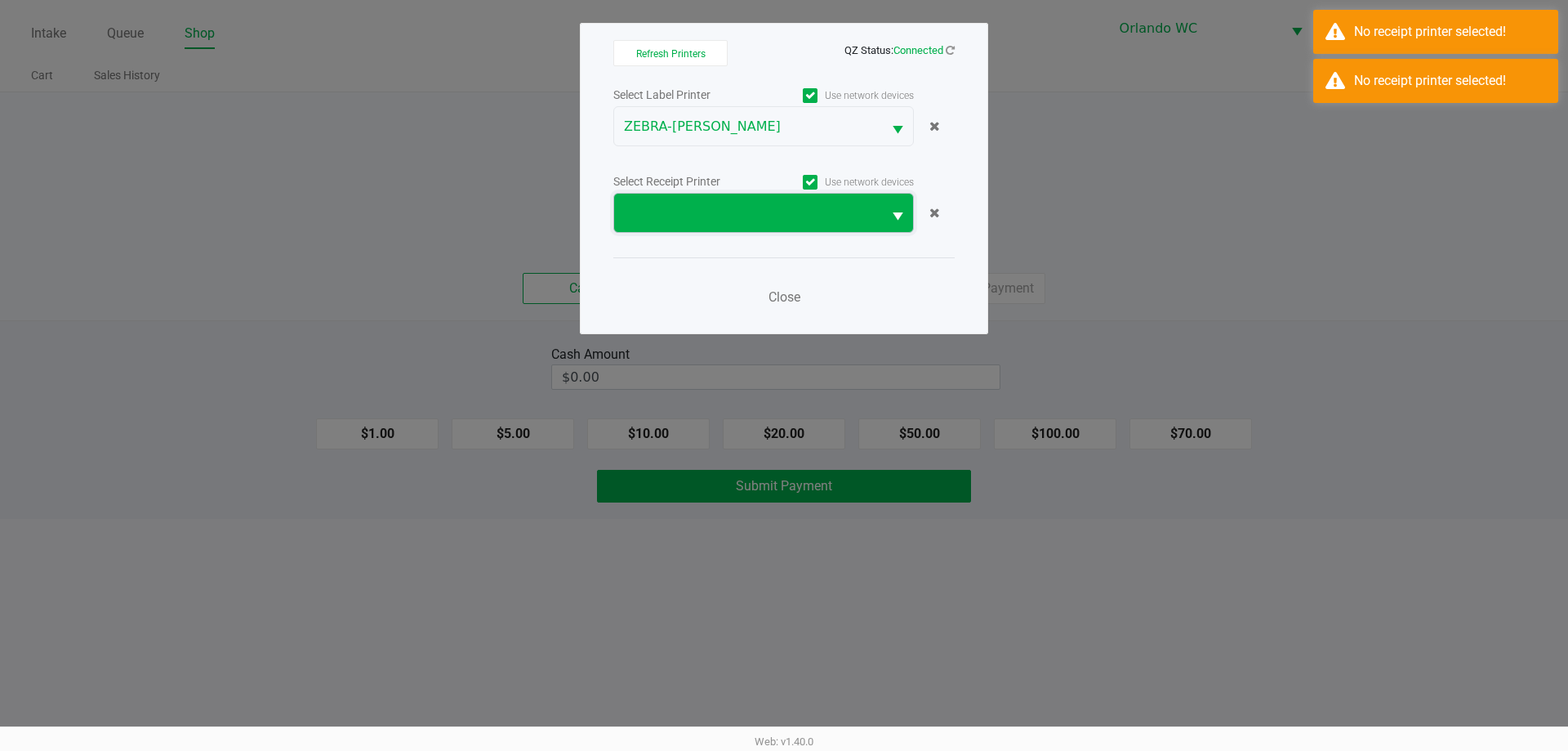
click at [828, 226] on span at bounding box center [747, 212] width 268 height 38
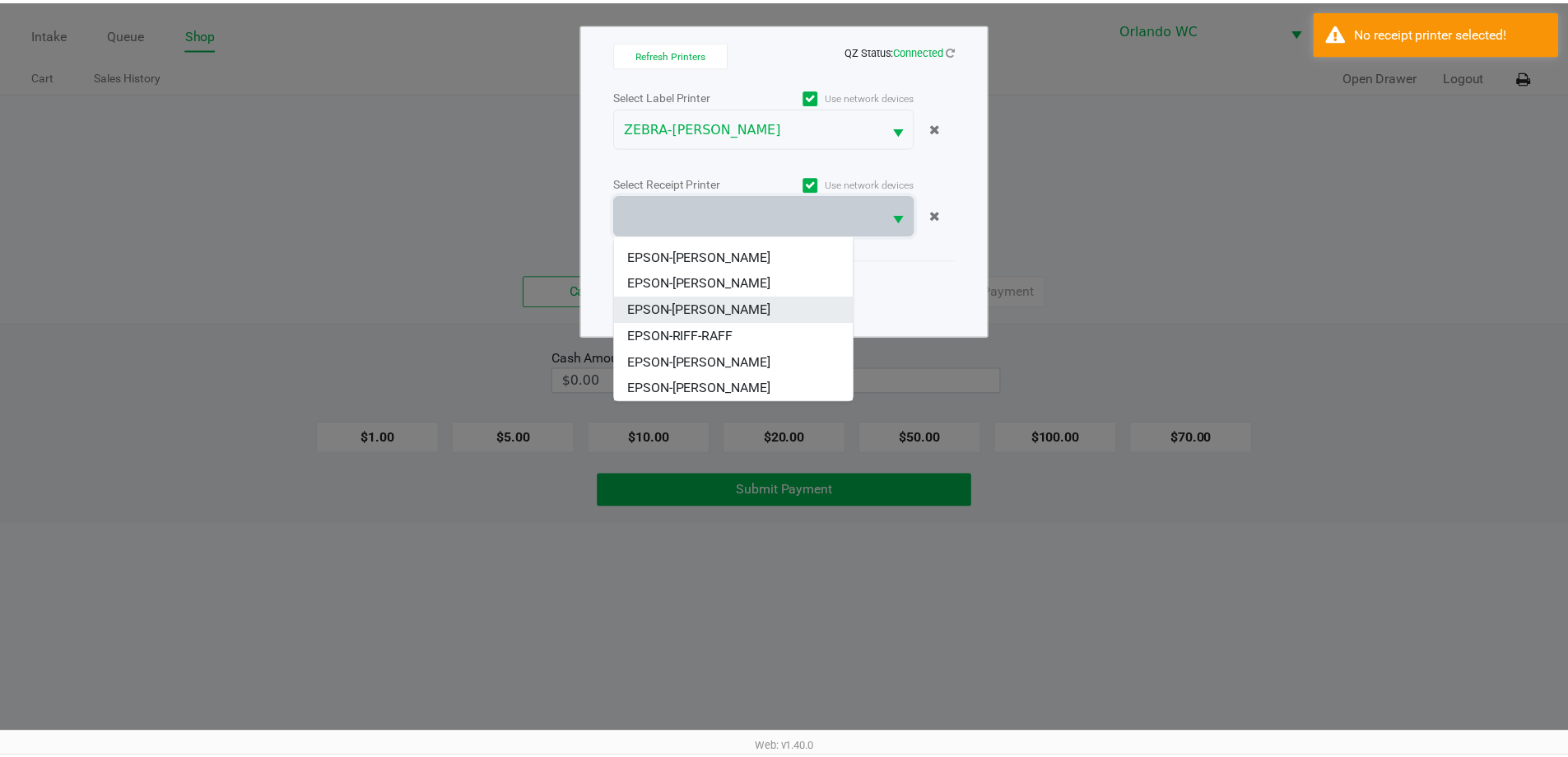
scroll to position [72, 0]
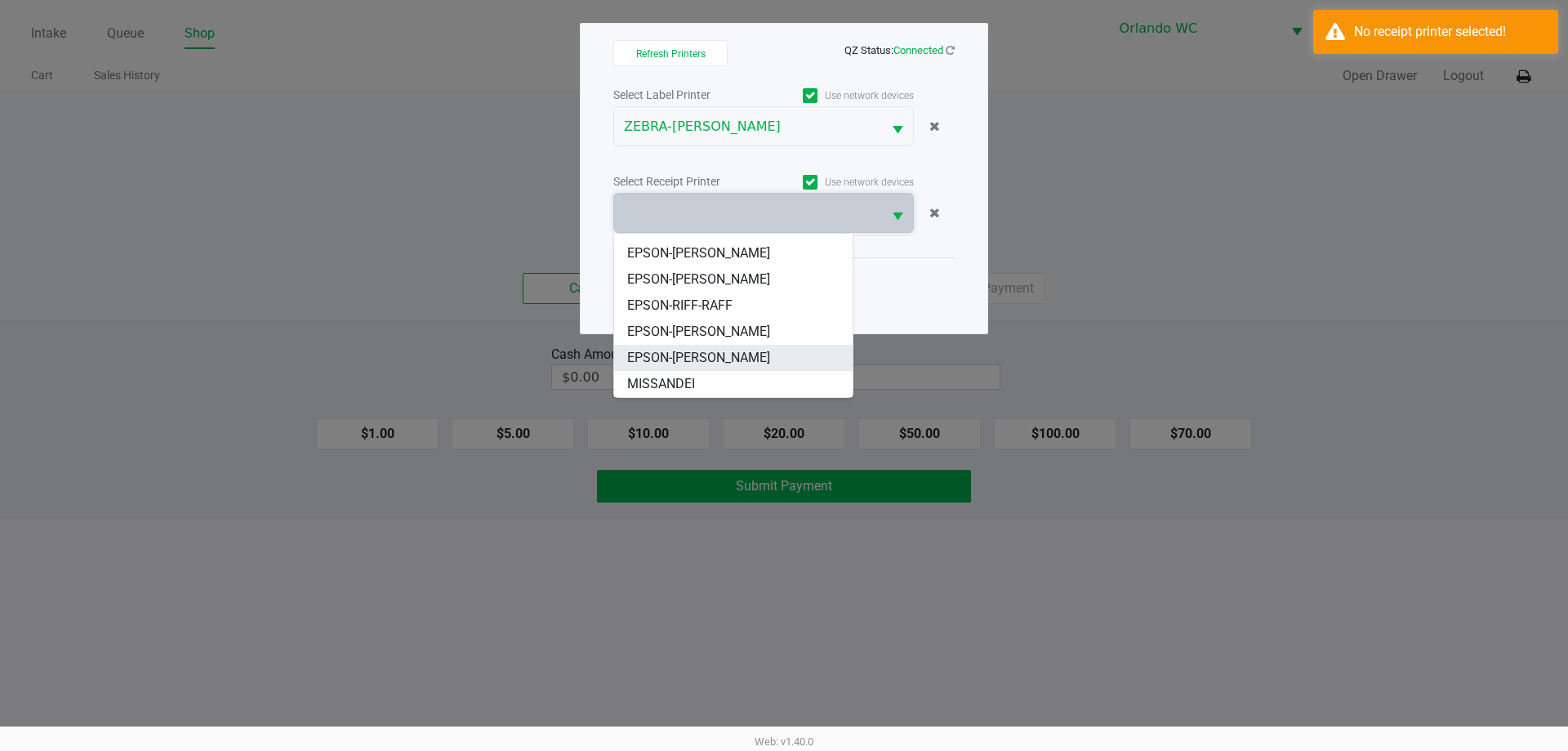
click at [706, 350] on span "EPSON-[PERSON_NAME]" at bounding box center [698, 357] width 143 height 19
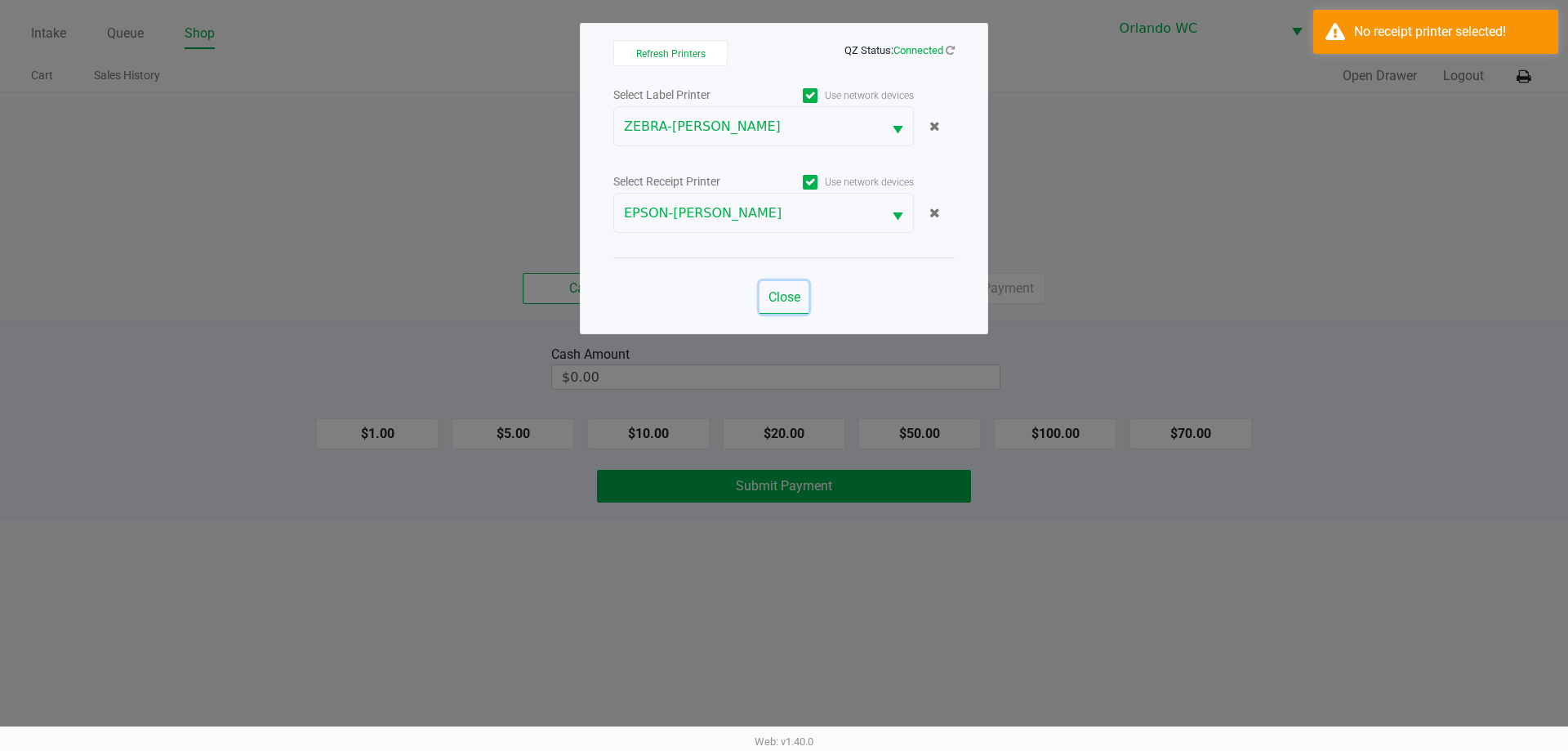
click at [784, 297] on span "Close" at bounding box center [784, 297] width 32 height 15
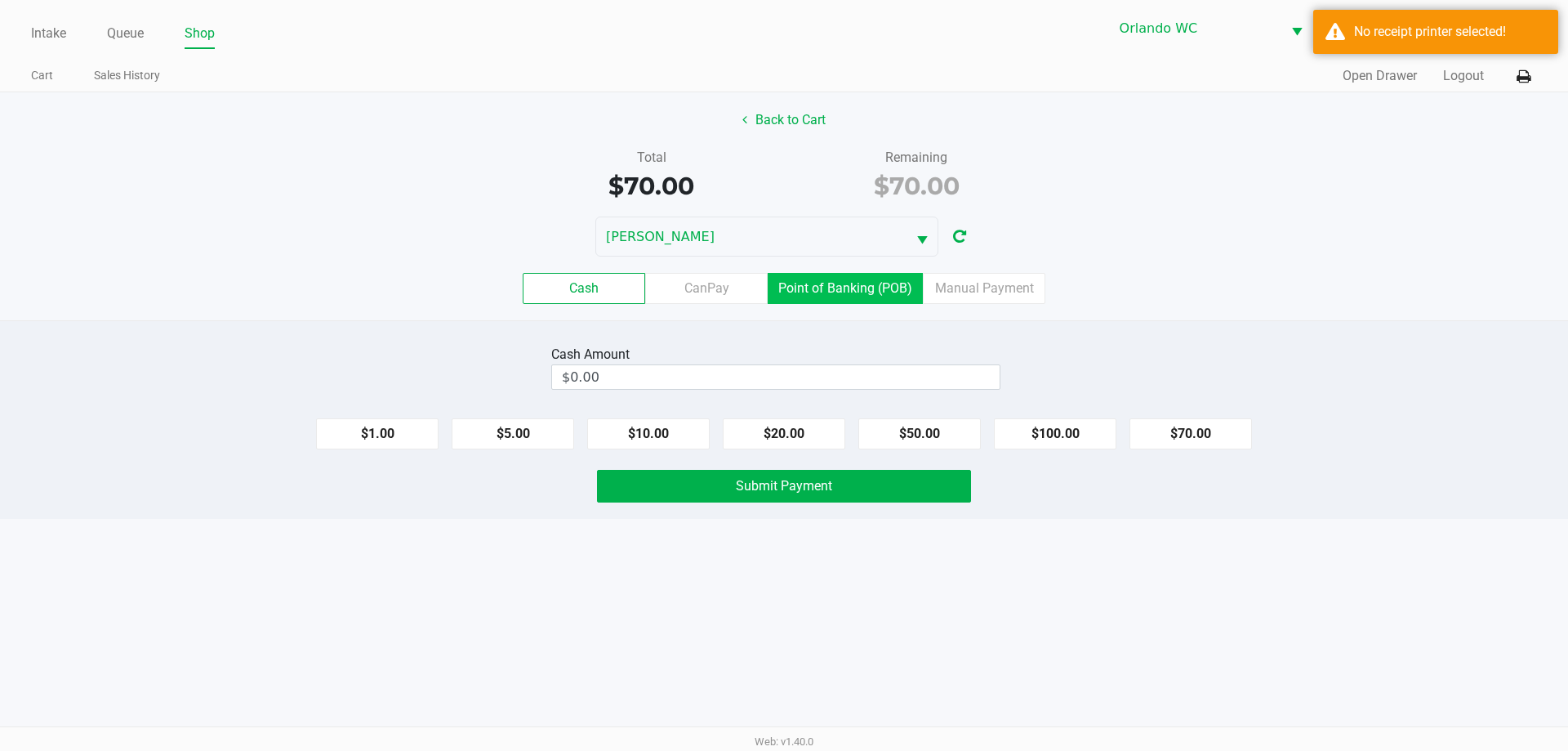
click at [849, 286] on label "Point of Banking (POB)" at bounding box center [845, 288] width 155 height 31
click at [0, 0] on 7 "Point of Banking (POB)" at bounding box center [0, 0] width 0 height 0
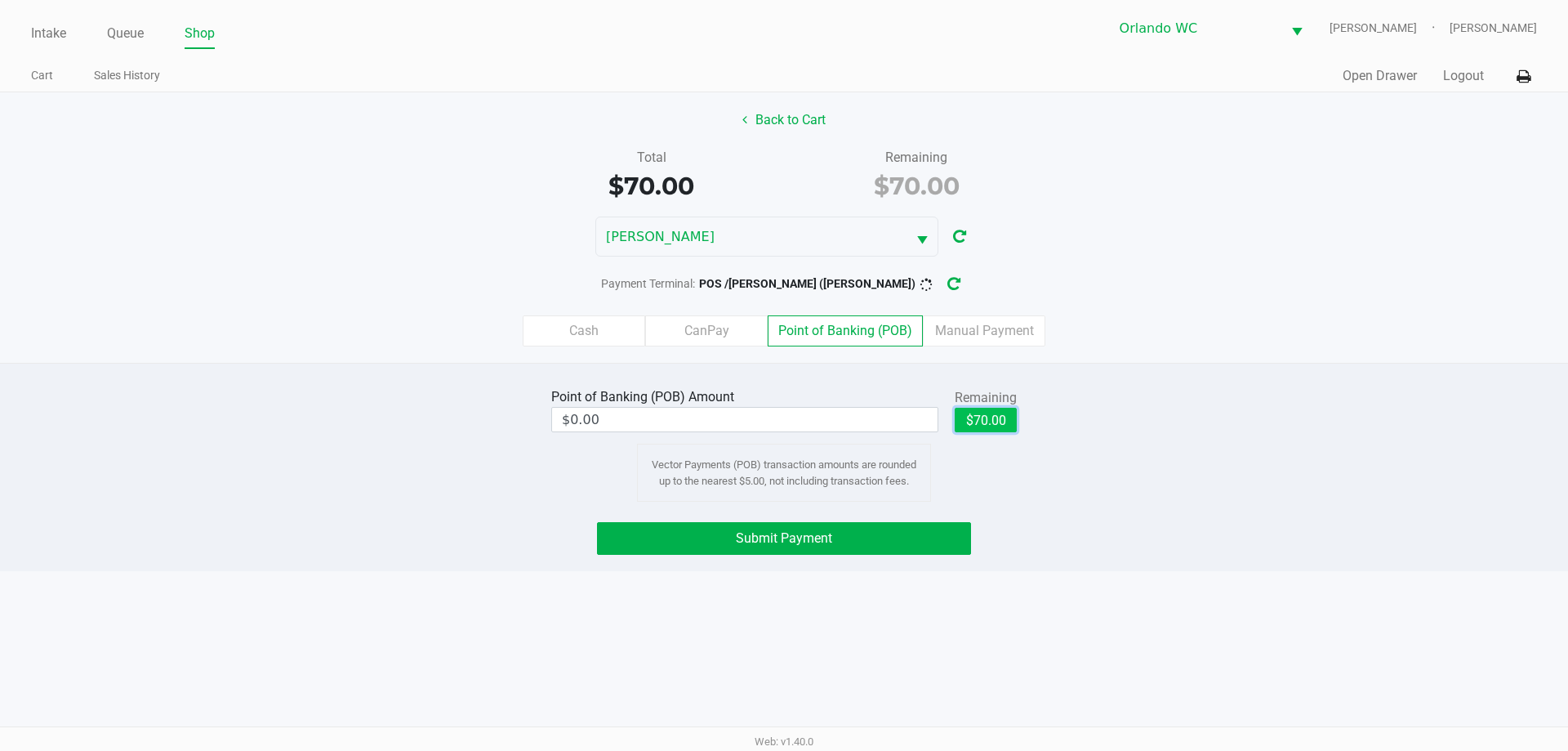
click at [992, 426] on button "$70.00" at bounding box center [986, 420] width 62 height 24
type input "$70.00"
click at [860, 540] on button "Submit Payment" at bounding box center [784, 538] width 374 height 33
click at [959, 290] on icon "button" at bounding box center [966, 284] width 14 height 13
click at [757, 541] on span "Submit Payment" at bounding box center [784, 538] width 96 height 15
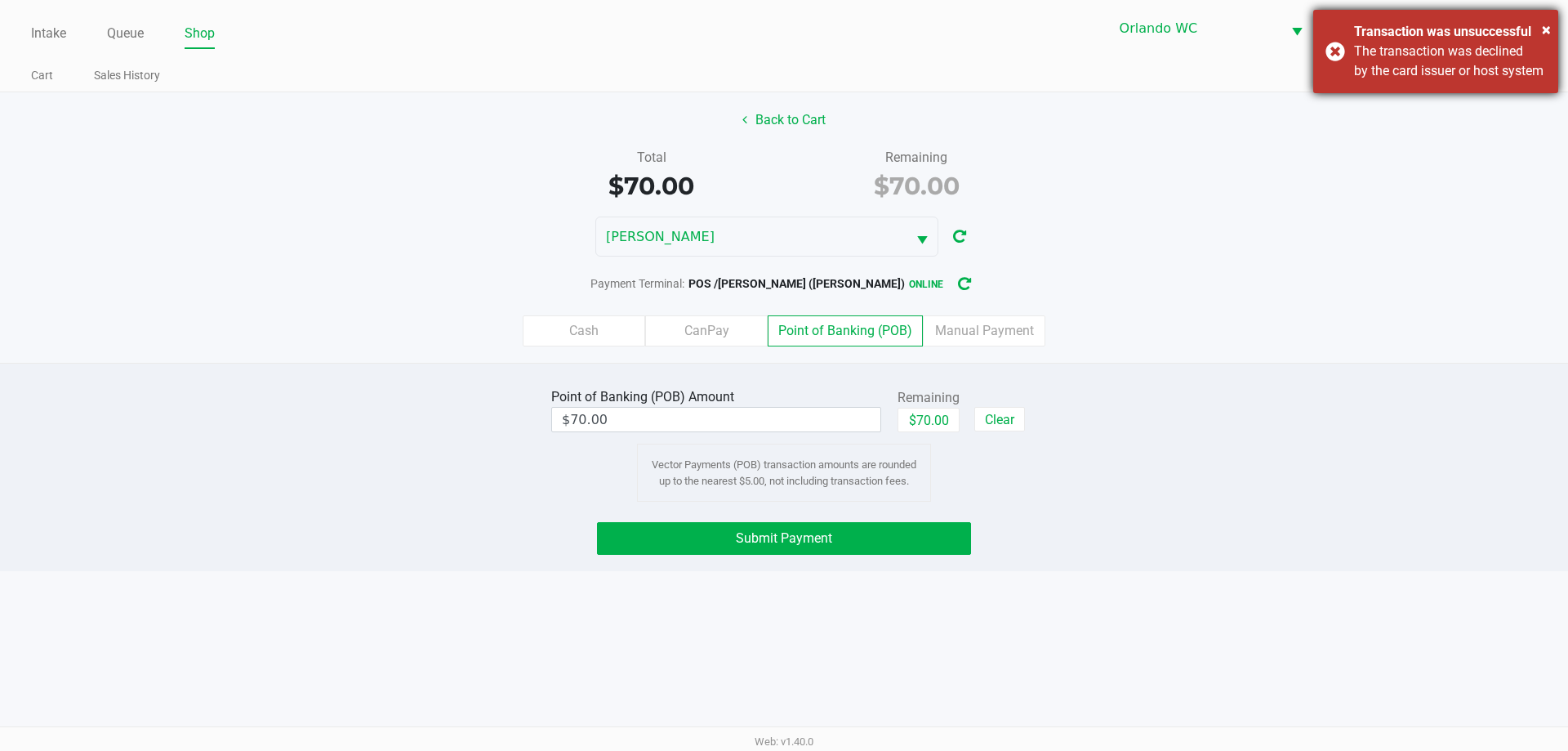
click at [1362, 76] on div "The transaction was declined by the card issuer or host system" at bounding box center [1450, 61] width 192 height 39
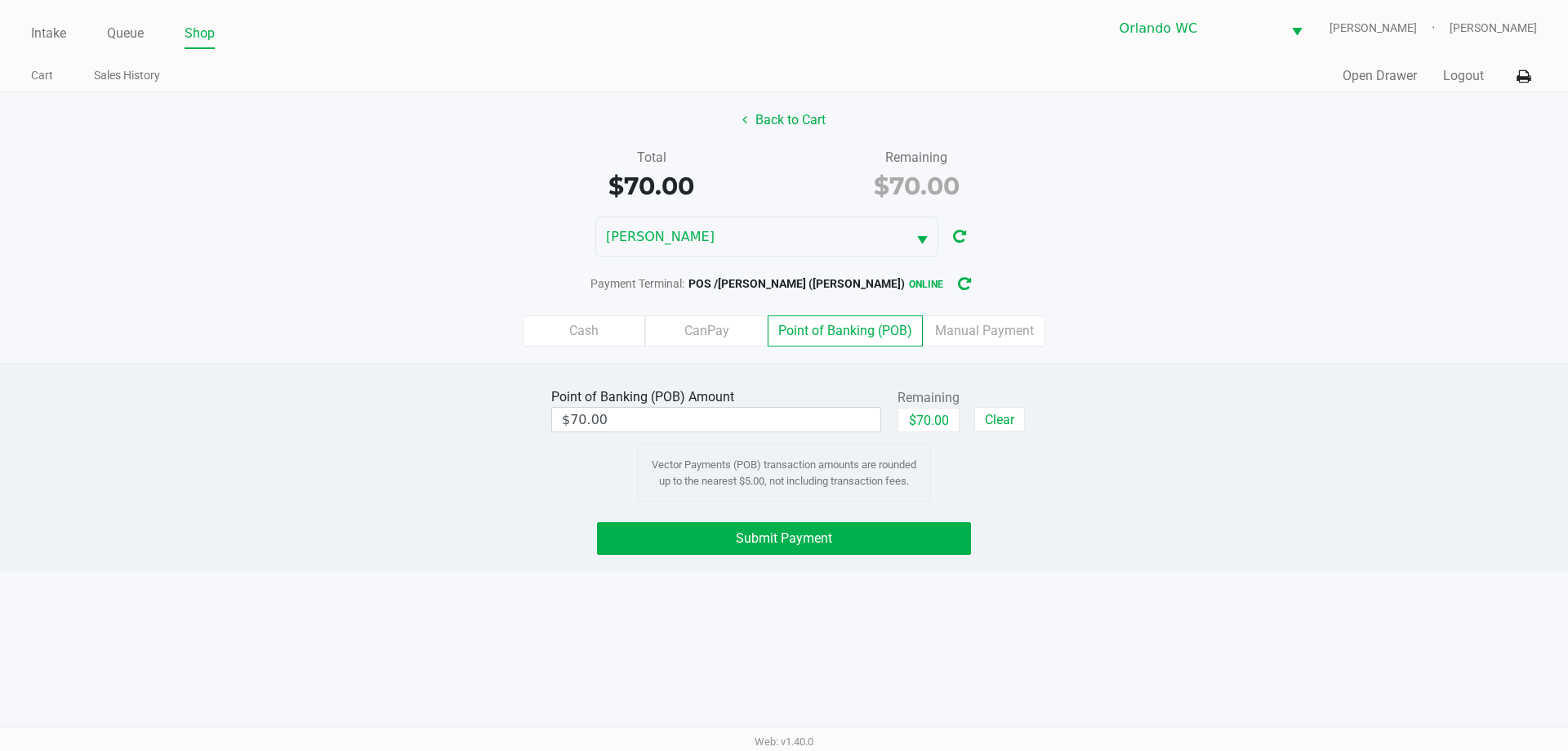
click at [806, 531] on span "Submit Payment" at bounding box center [784, 538] width 96 height 15
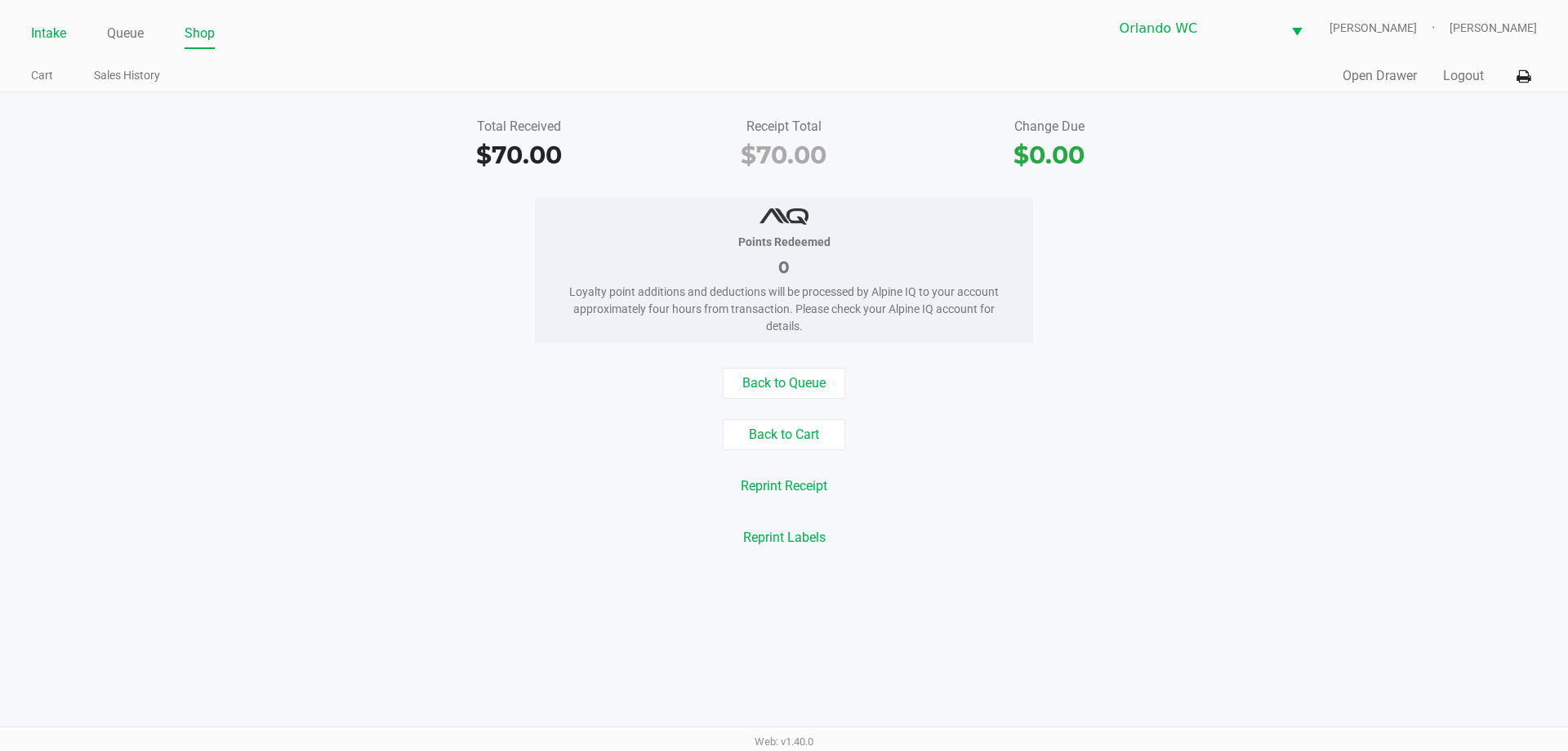
click at [48, 35] on link "Intake" at bounding box center [49, 33] width 35 height 23
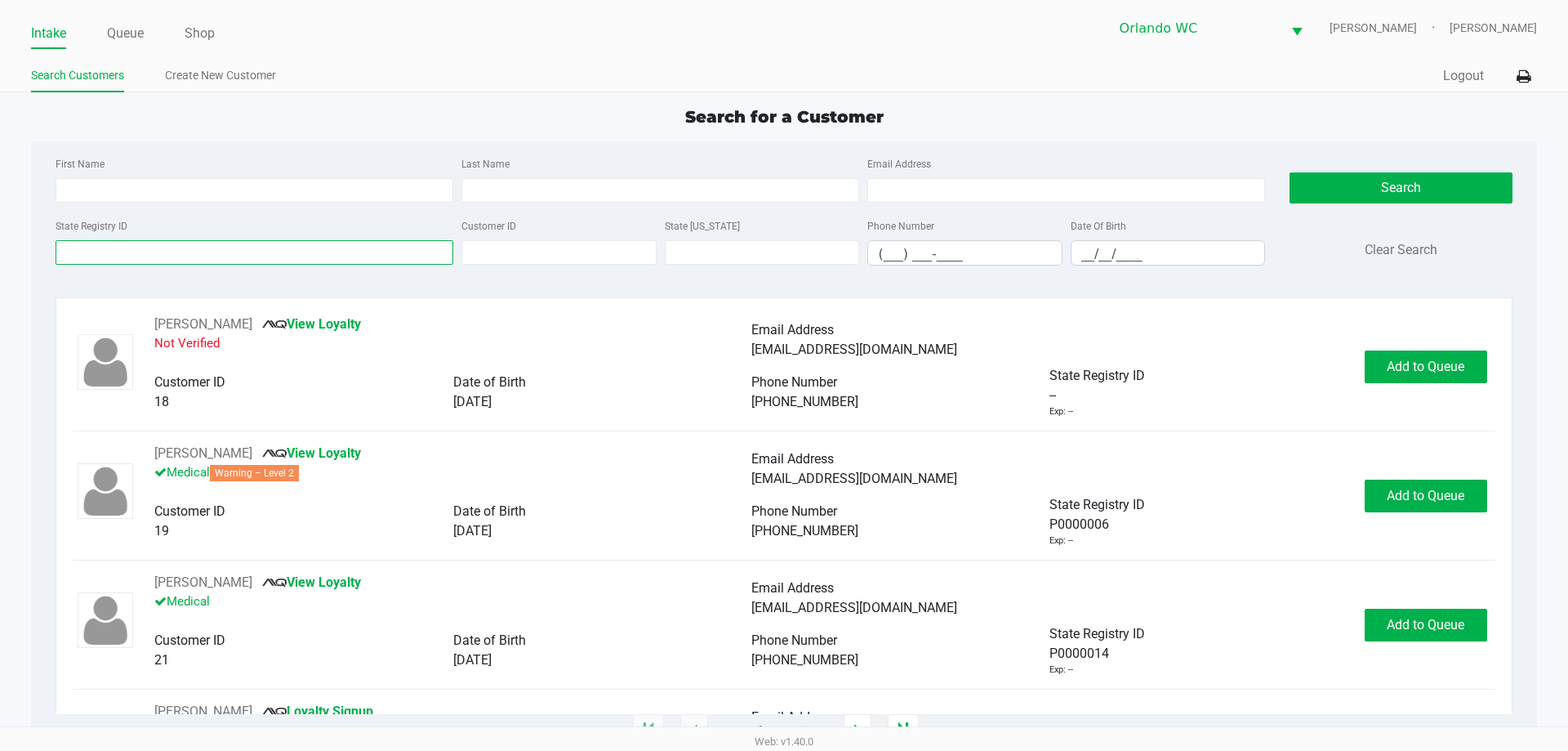
click at [145, 258] on input "State Registry ID" at bounding box center [254, 252] width 398 height 24
click at [106, 251] on input "State Registry ID" at bounding box center [254, 252] width 398 height 24
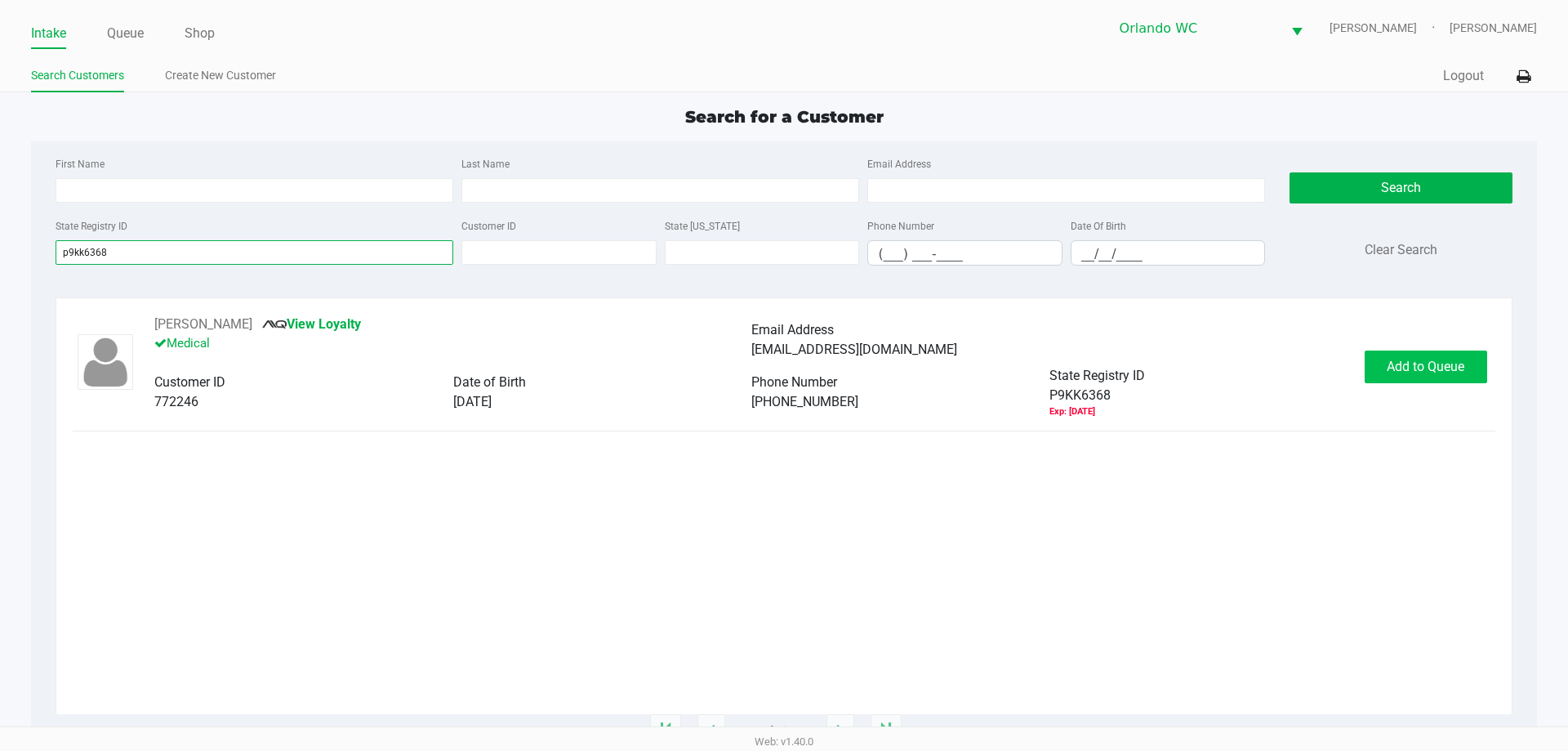
type input "p9kk6368"
click at [1423, 367] on span "Add to Queue" at bounding box center [1425, 367] width 78 height 15
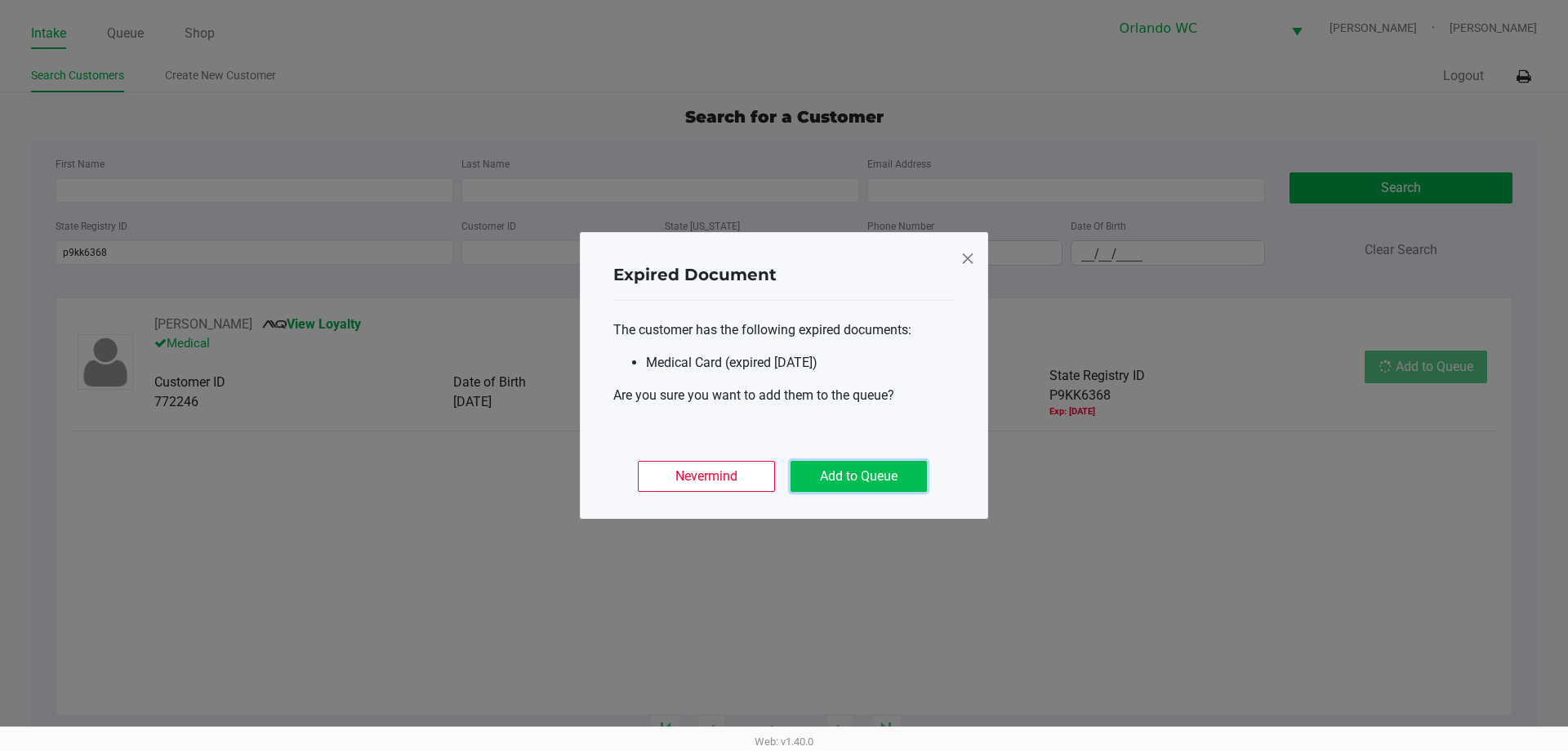
click at [835, 479] on button "Add to Queue" at bounding box center [859, 476] width 137 height 31
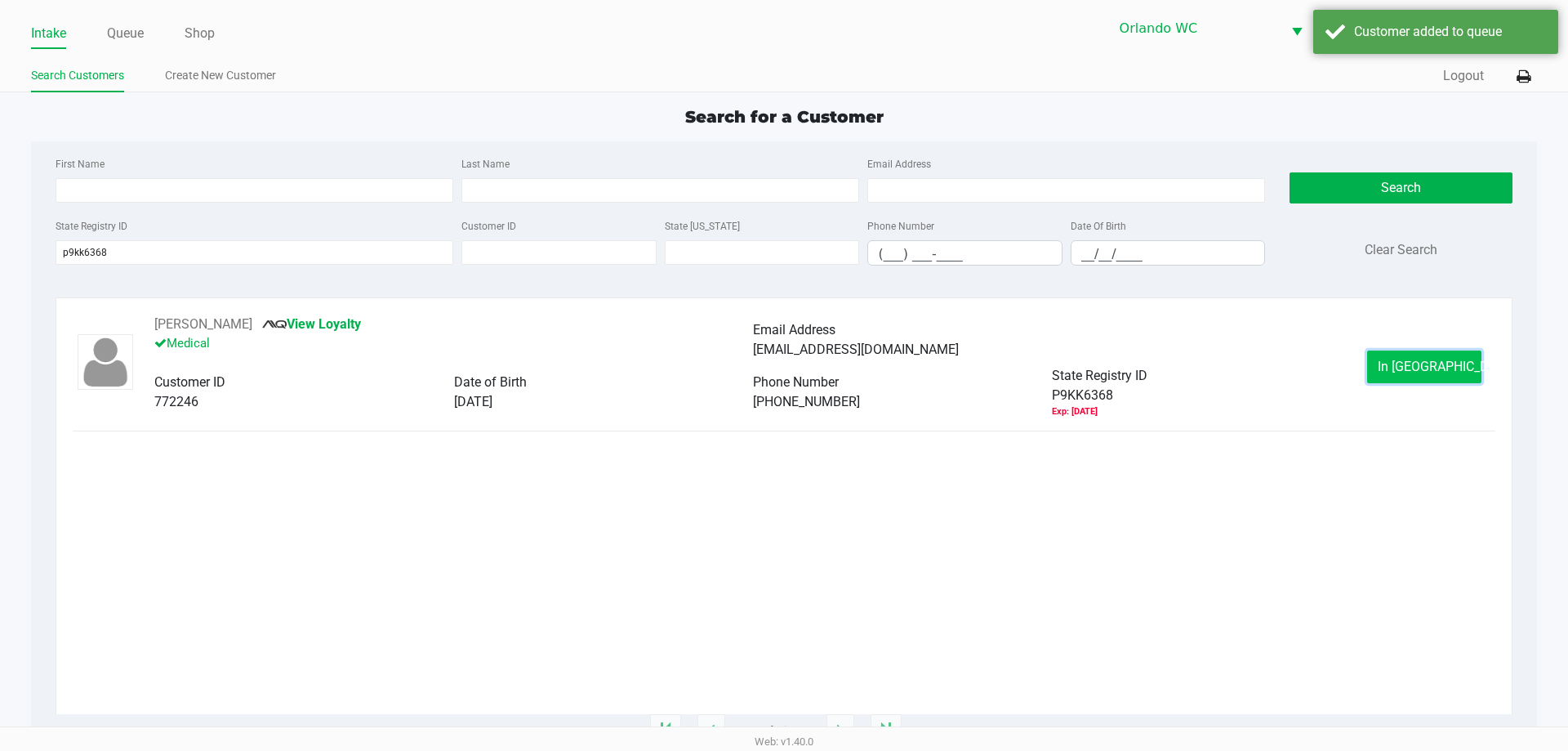
click at [1387, 376] on button "In Queue" at bounding box center [1424, 367] width 114 height 33
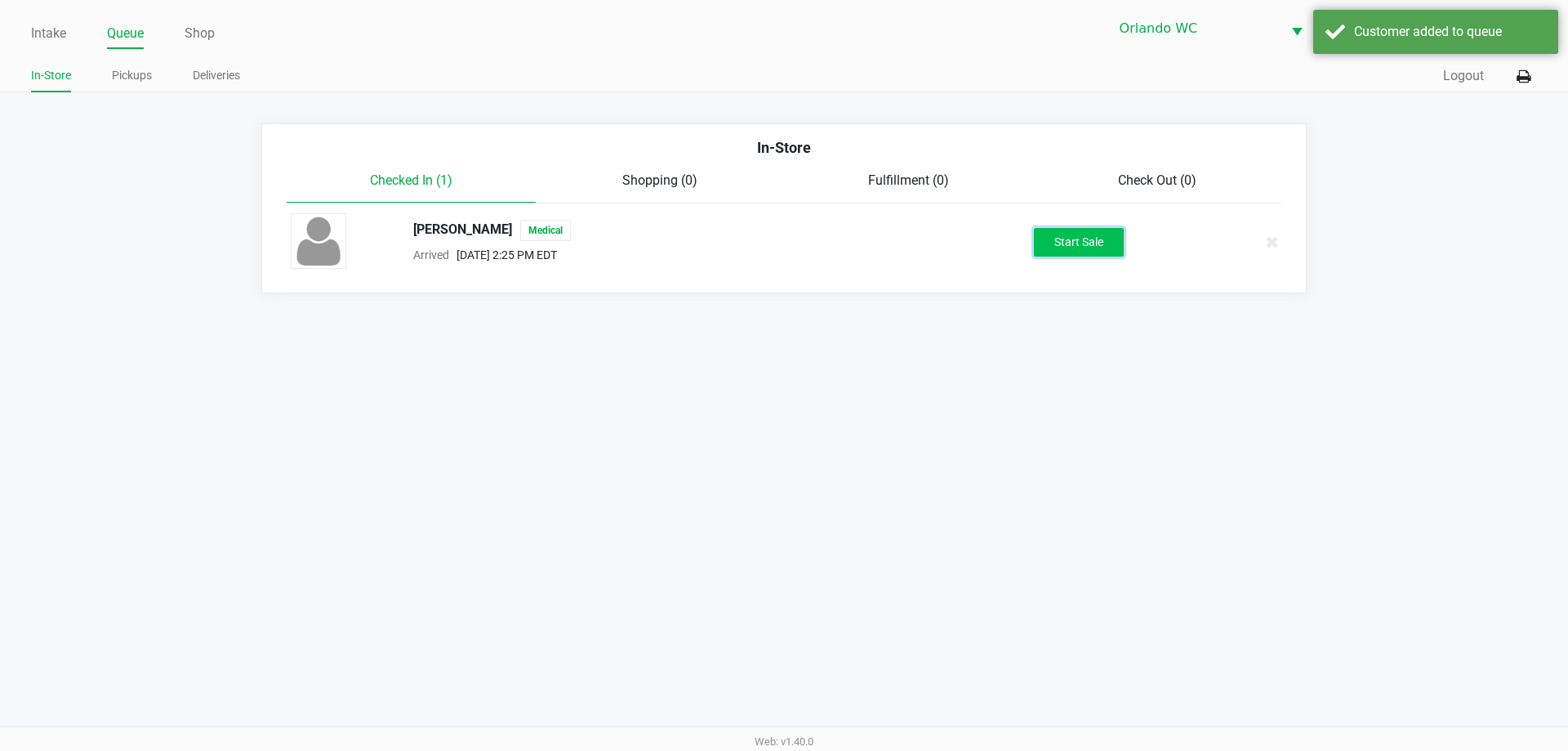
click at [1093, 248] on button "Start Sale" at bounding box center [1078, 242] width 90 height 29
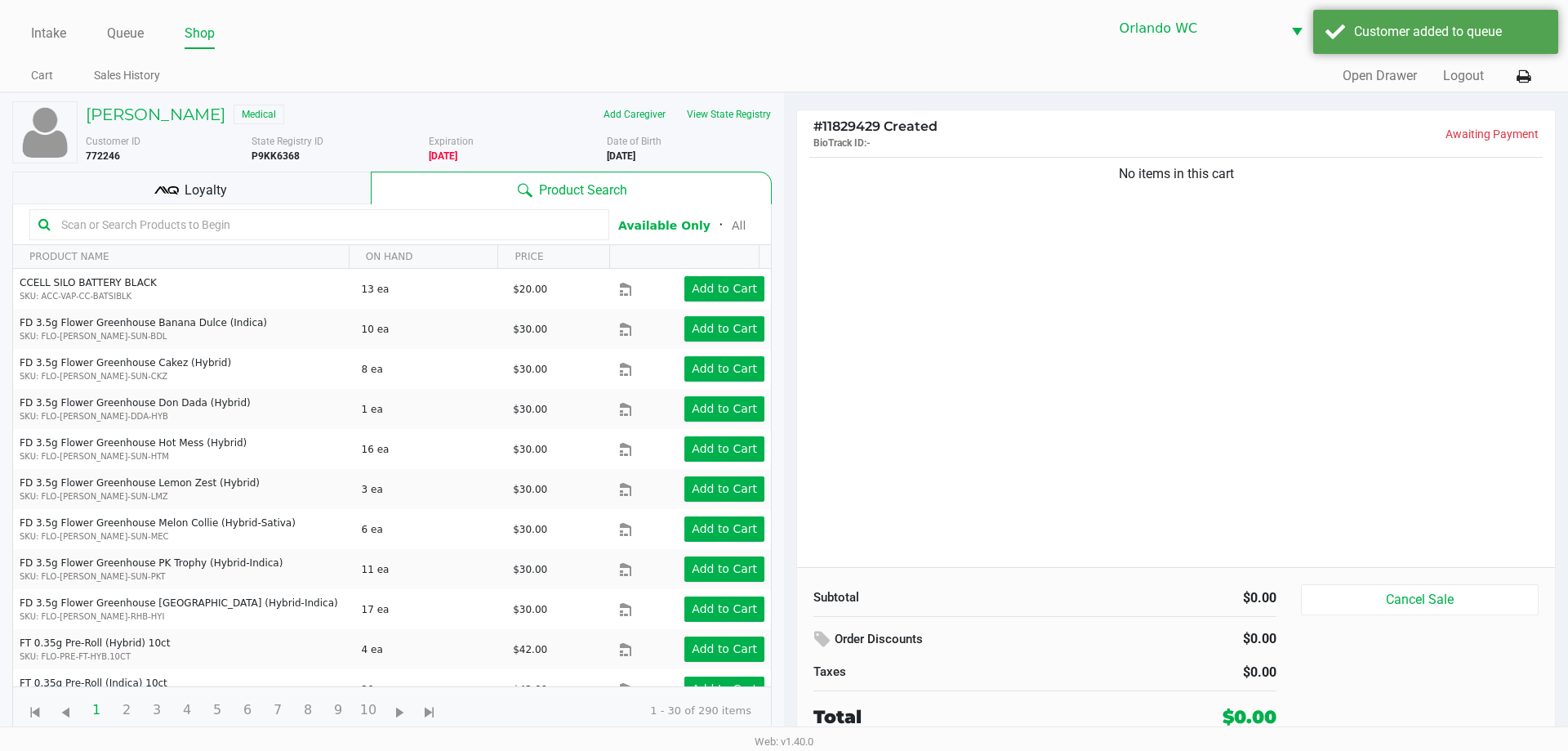
click at [166, 228] on input "text" at bounding box center [328, 224] width 545 height 24
click at [163, 212] on input "text" at bounding box center [328, 224] width 545 height 24
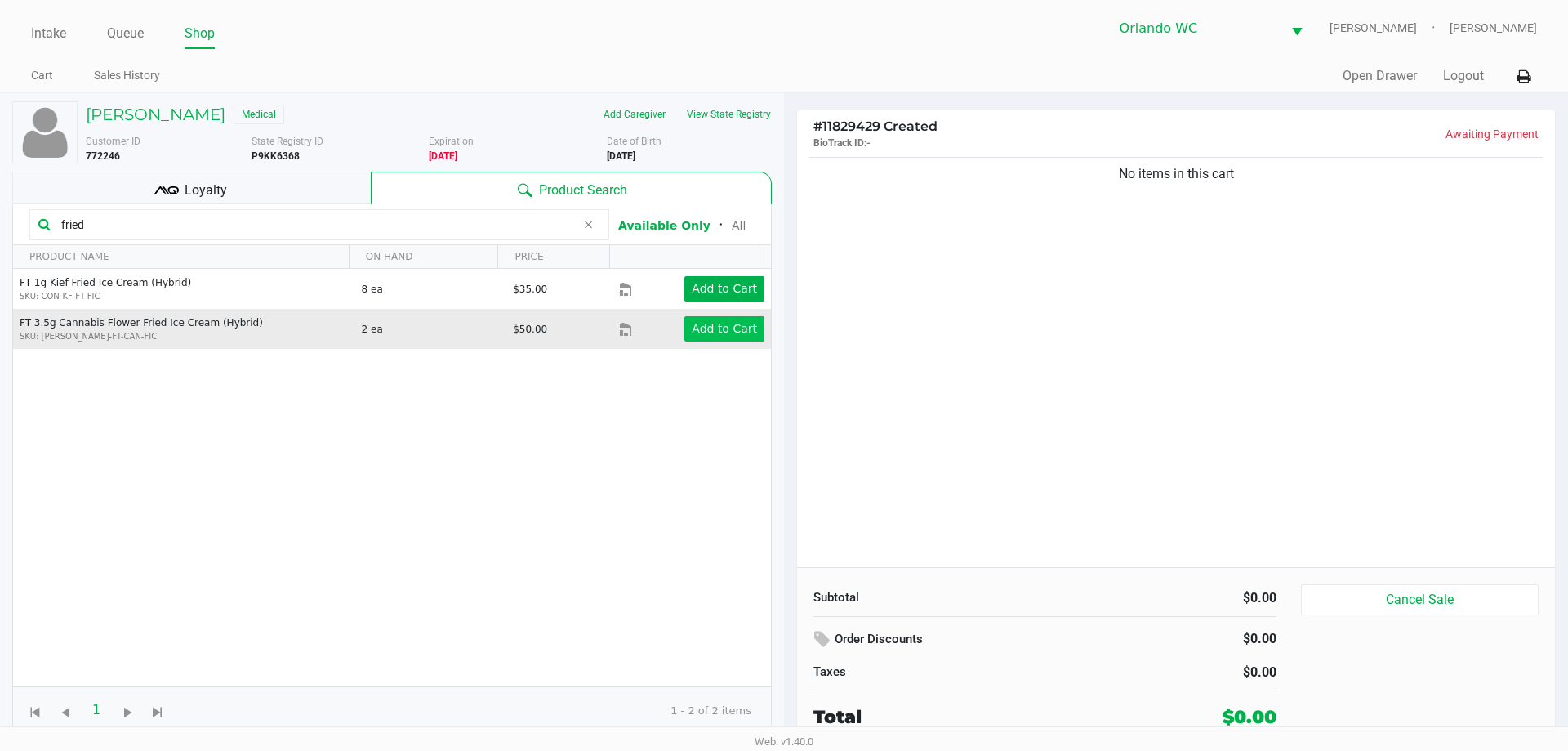
type input "fried"
click at [731, 326] on app-button-loader "Add to Cart" at bounding box center [724, 328] width 65 height 13
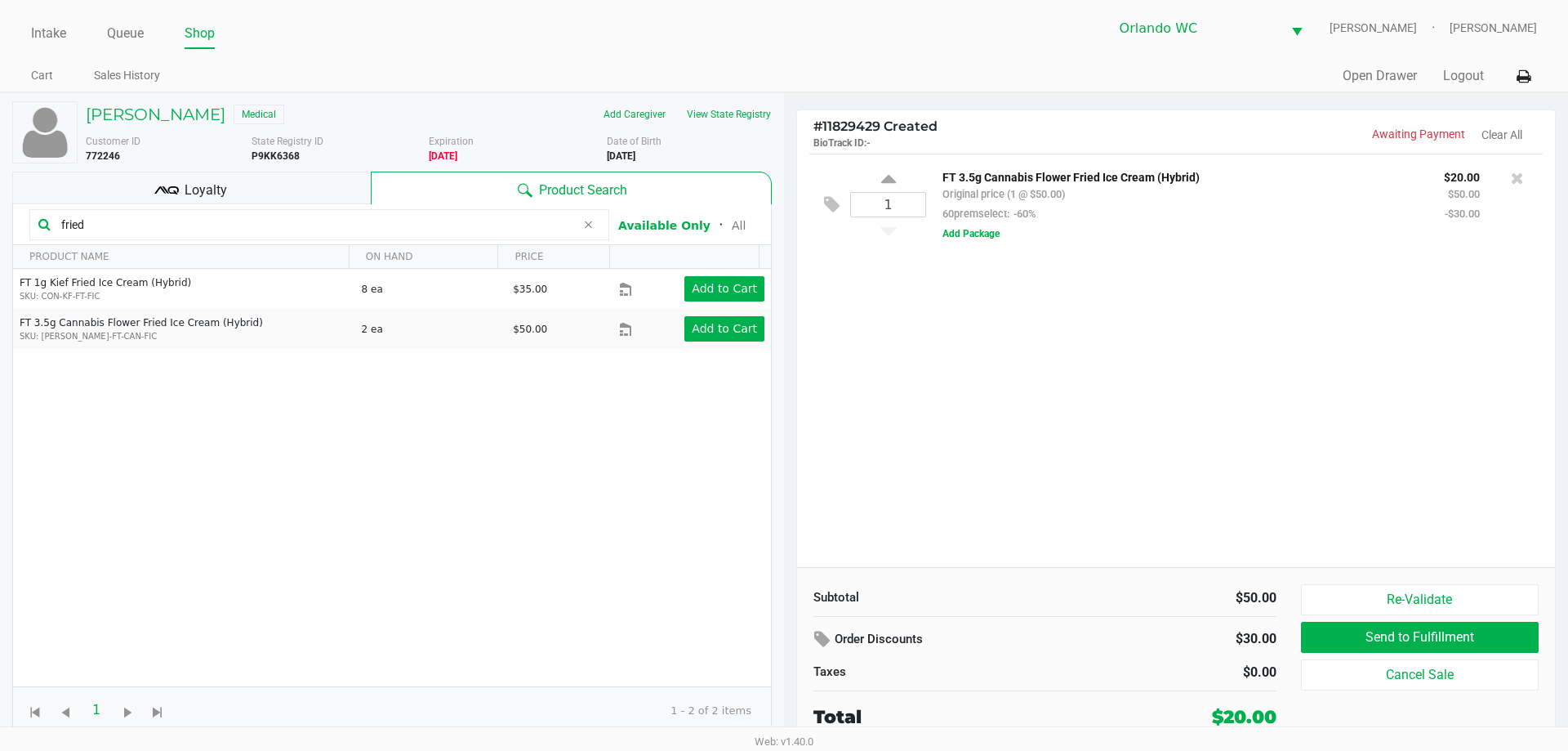
click at [97, 225] on input "fried" at bounding box center [315, 224] width 521 height 24
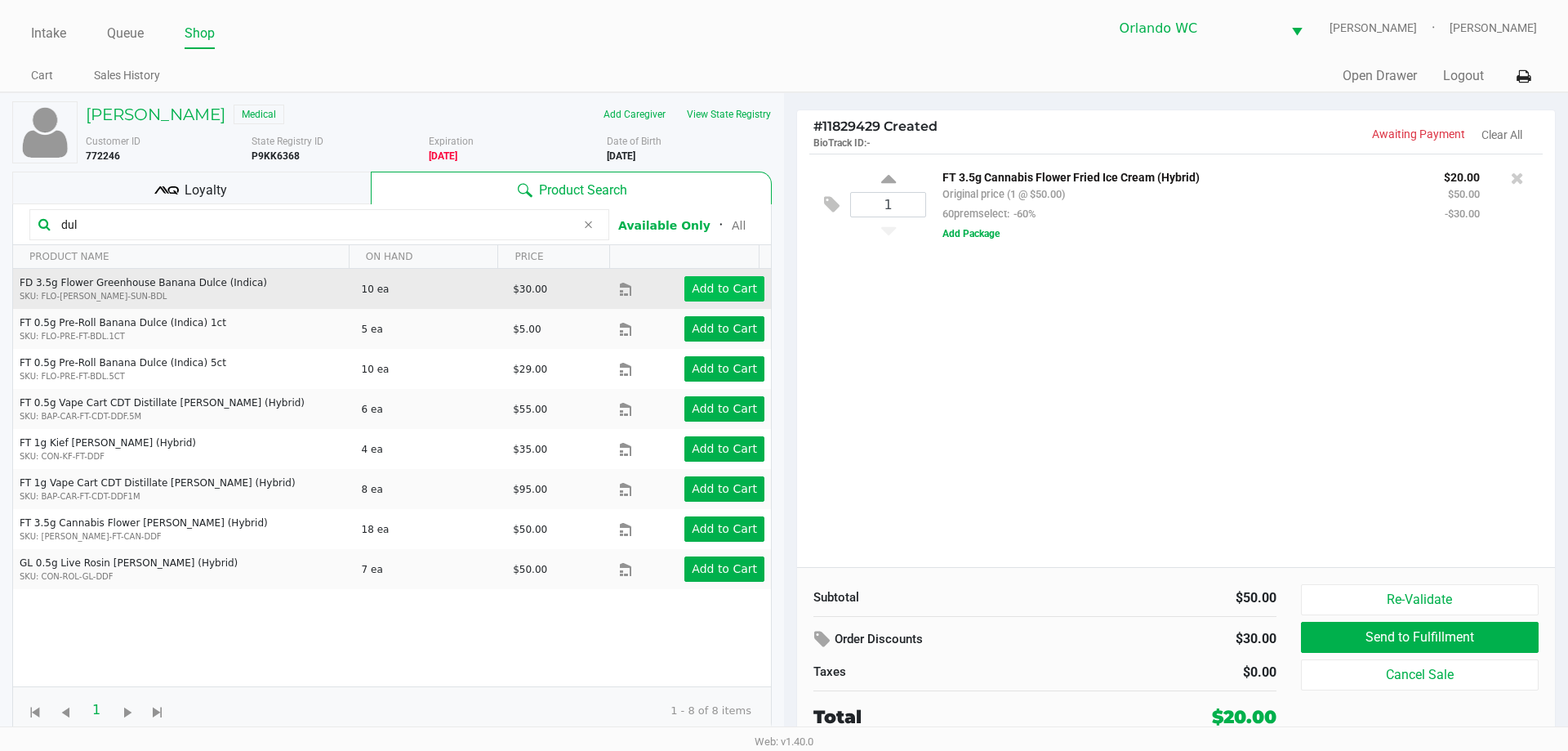
type input "dul"
click at [729, 286] on app-button-loader "Add to Cart" at bounding box center [724, 288] width 65 height 13
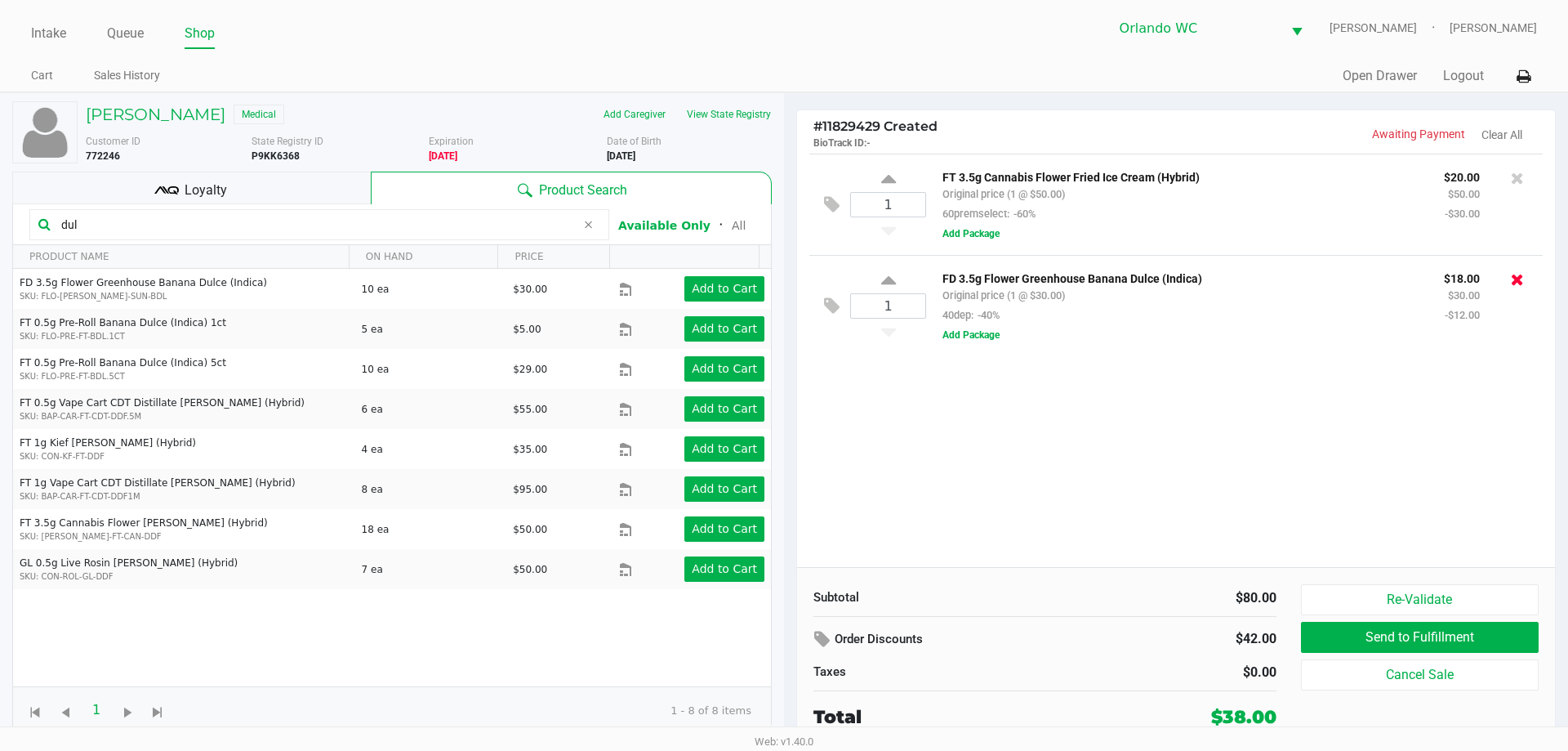
click at [1515, 283] on icon at bounding box center [1516, 279] width 13 height 16
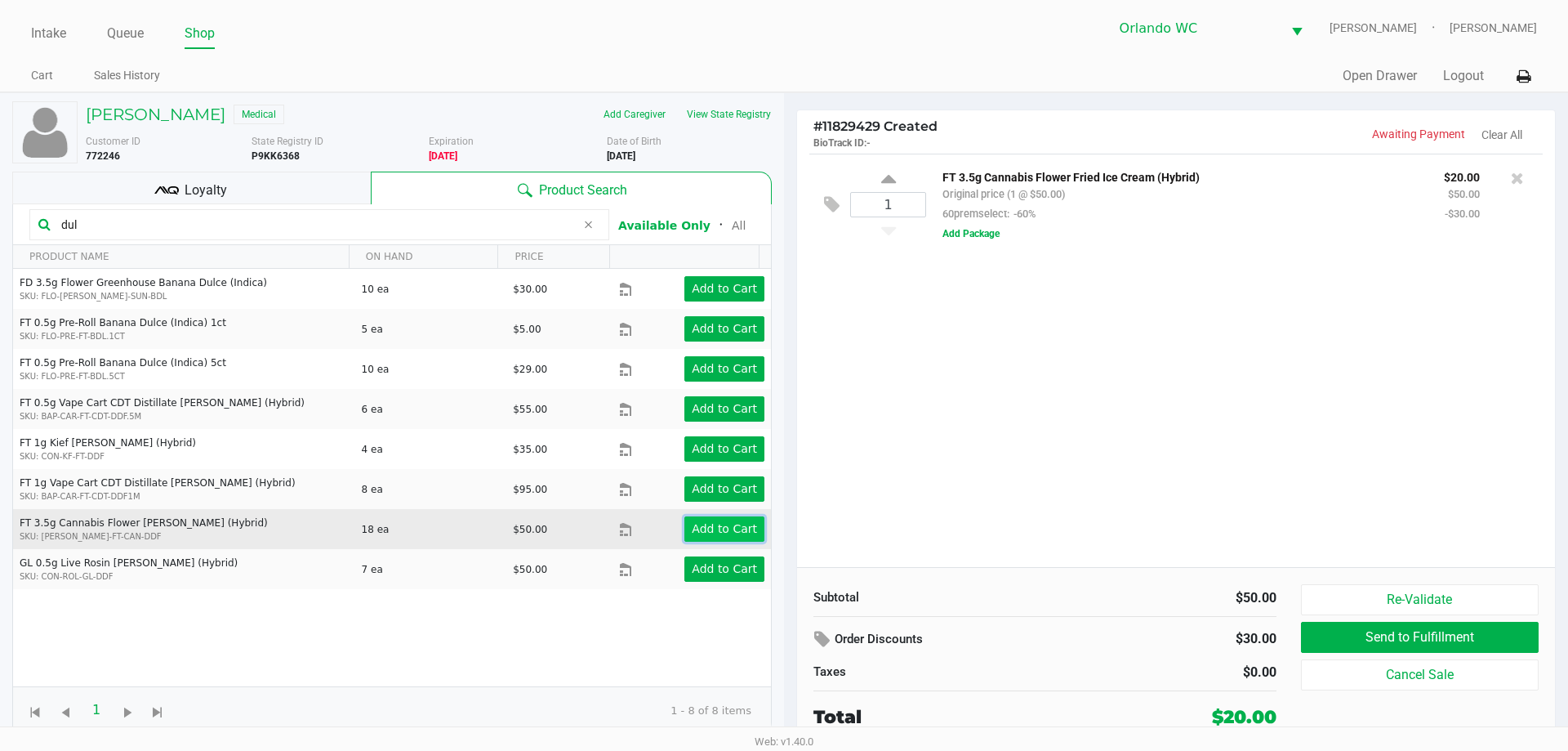
click at [703, 522] on app-button-loader "Add to Cart" at bounding box center [724, 528] width 65 height 13
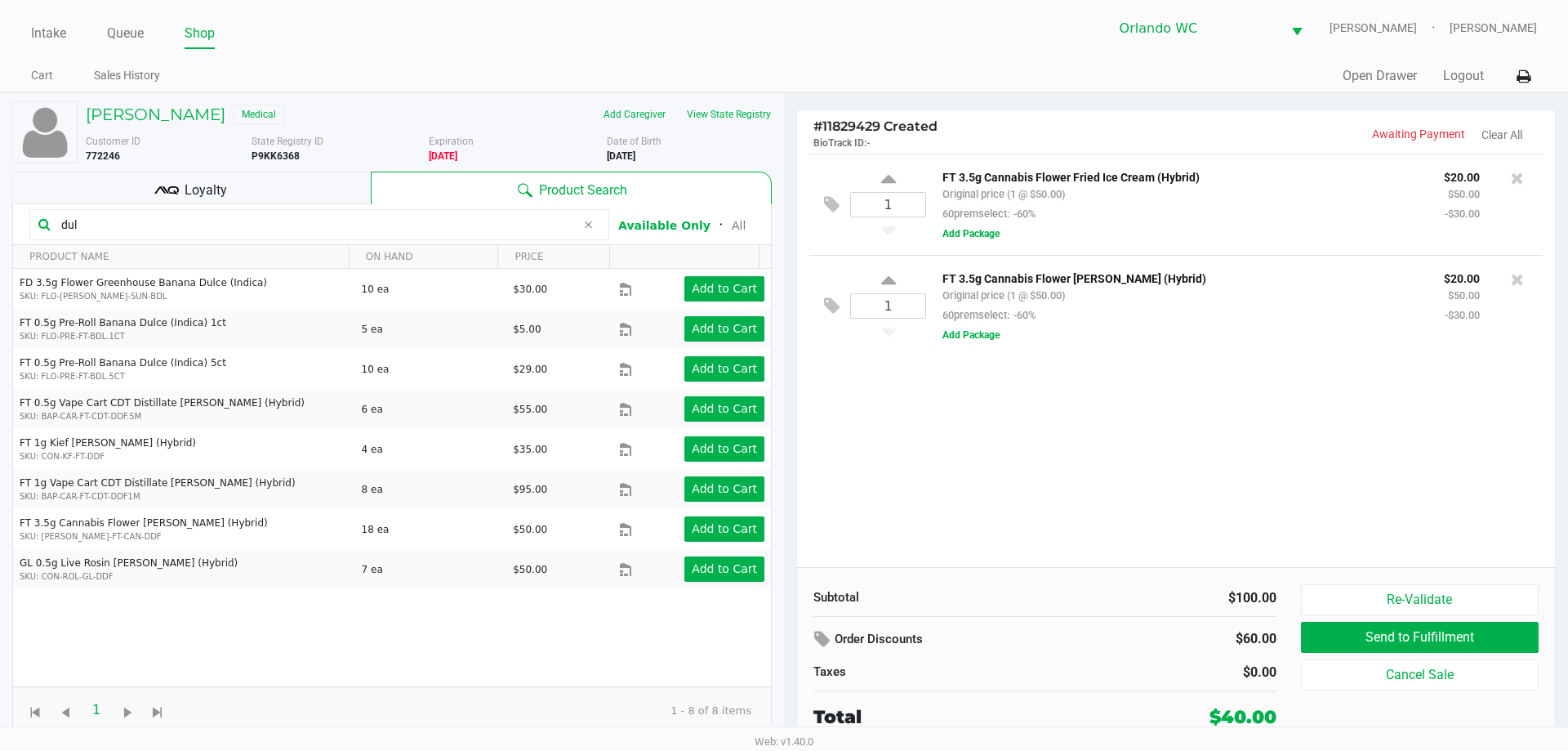
click at [90, 226] on input "dul" at bounding box center [315, 224] width 521 height 24
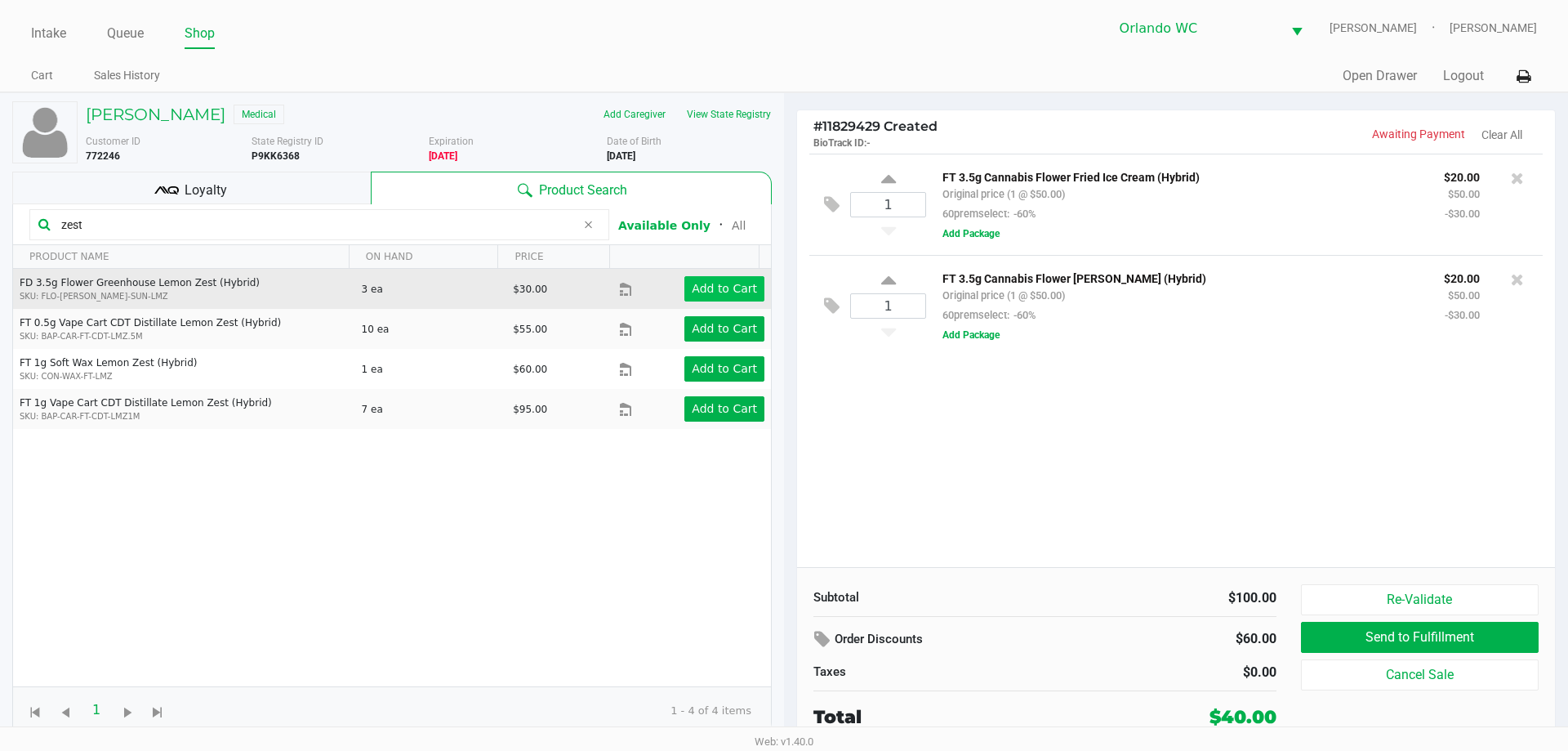
type input "zest"
click at [704, 282] on app-button-loader "Add to Cart" at bounding box center [724, 288] width 65 height 13
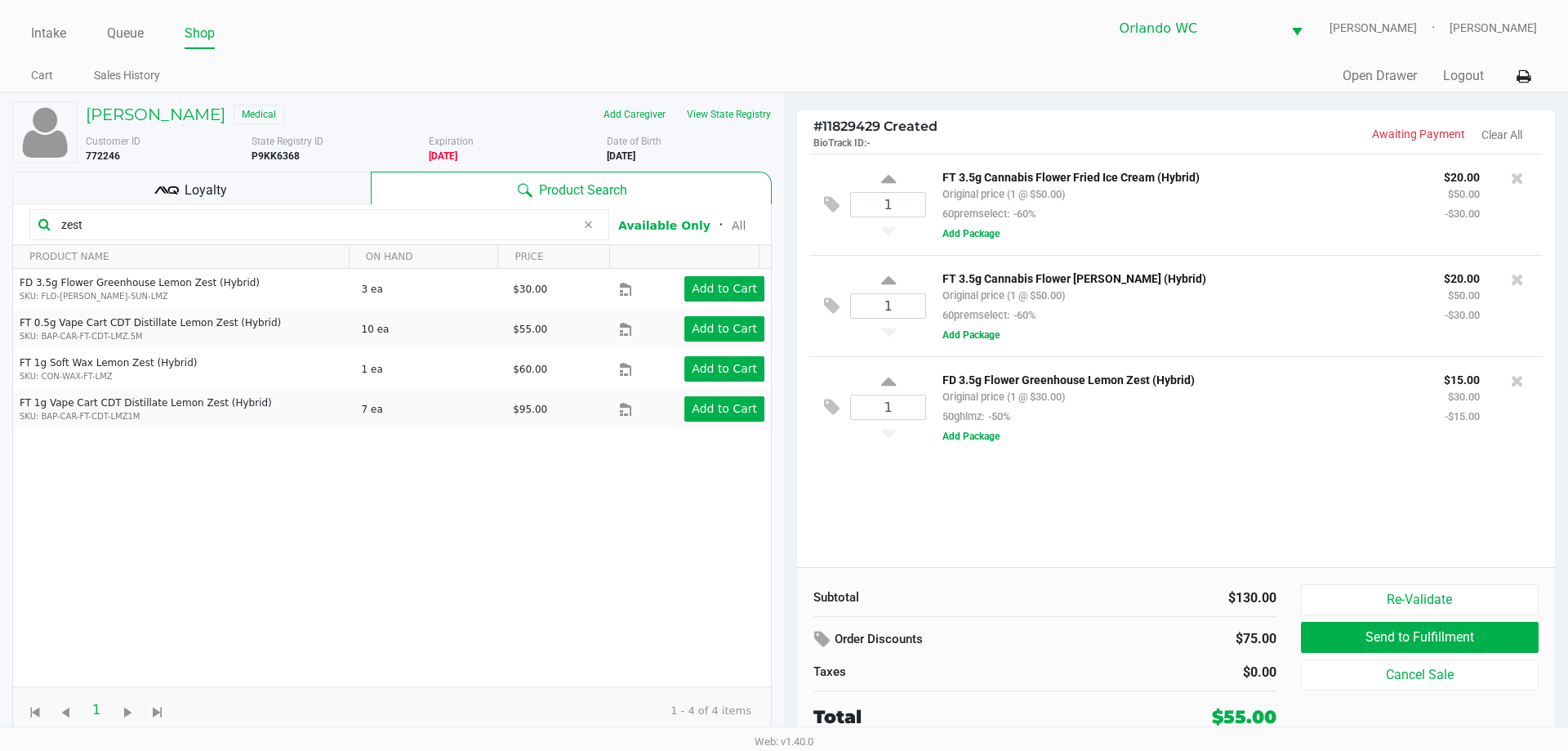
click at [97, 225] on input "zest" at bounding box center [315, 224] width 521 height 24
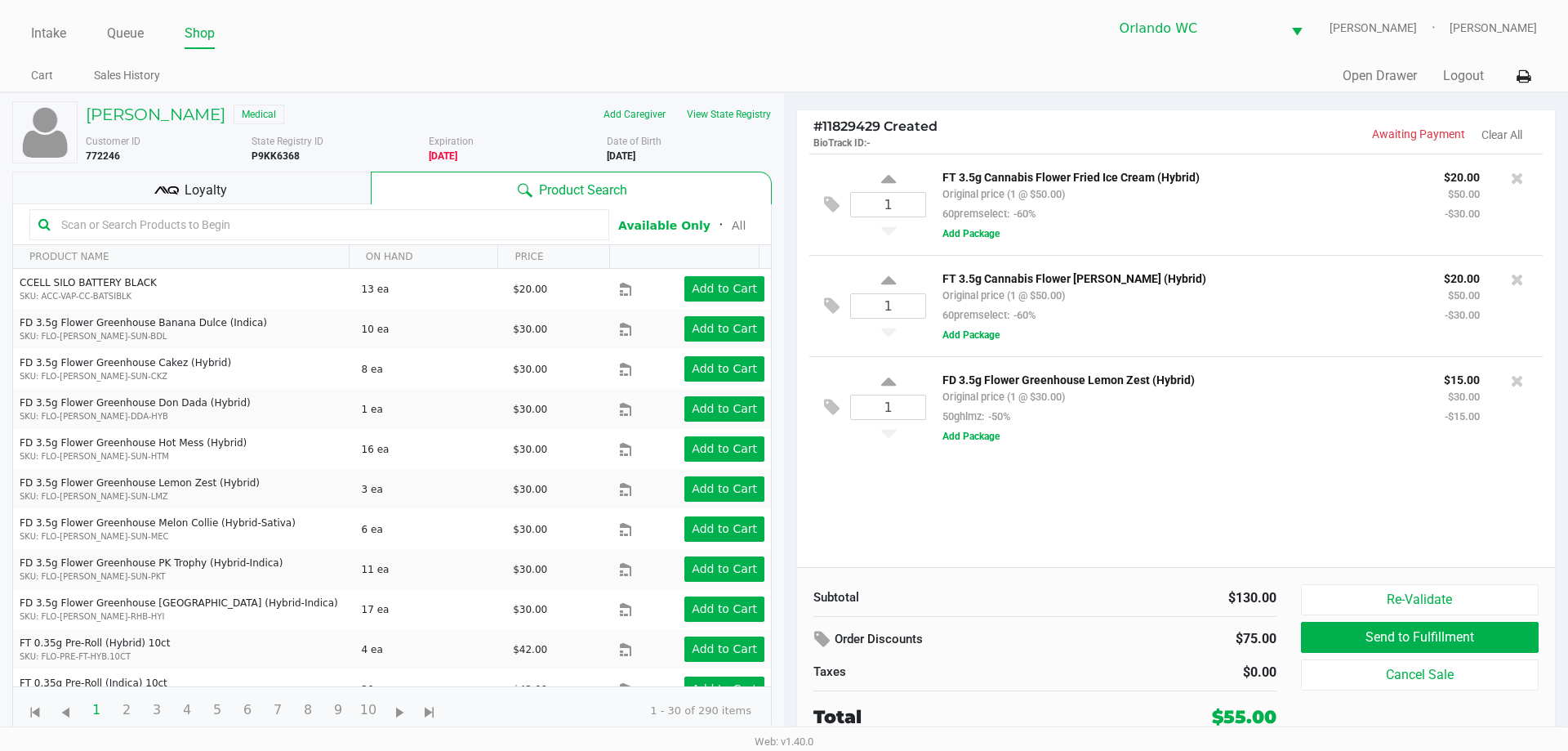
click at [311, 183] on div "Loyalty" at bounding box center [192, 188] width 359 height 33
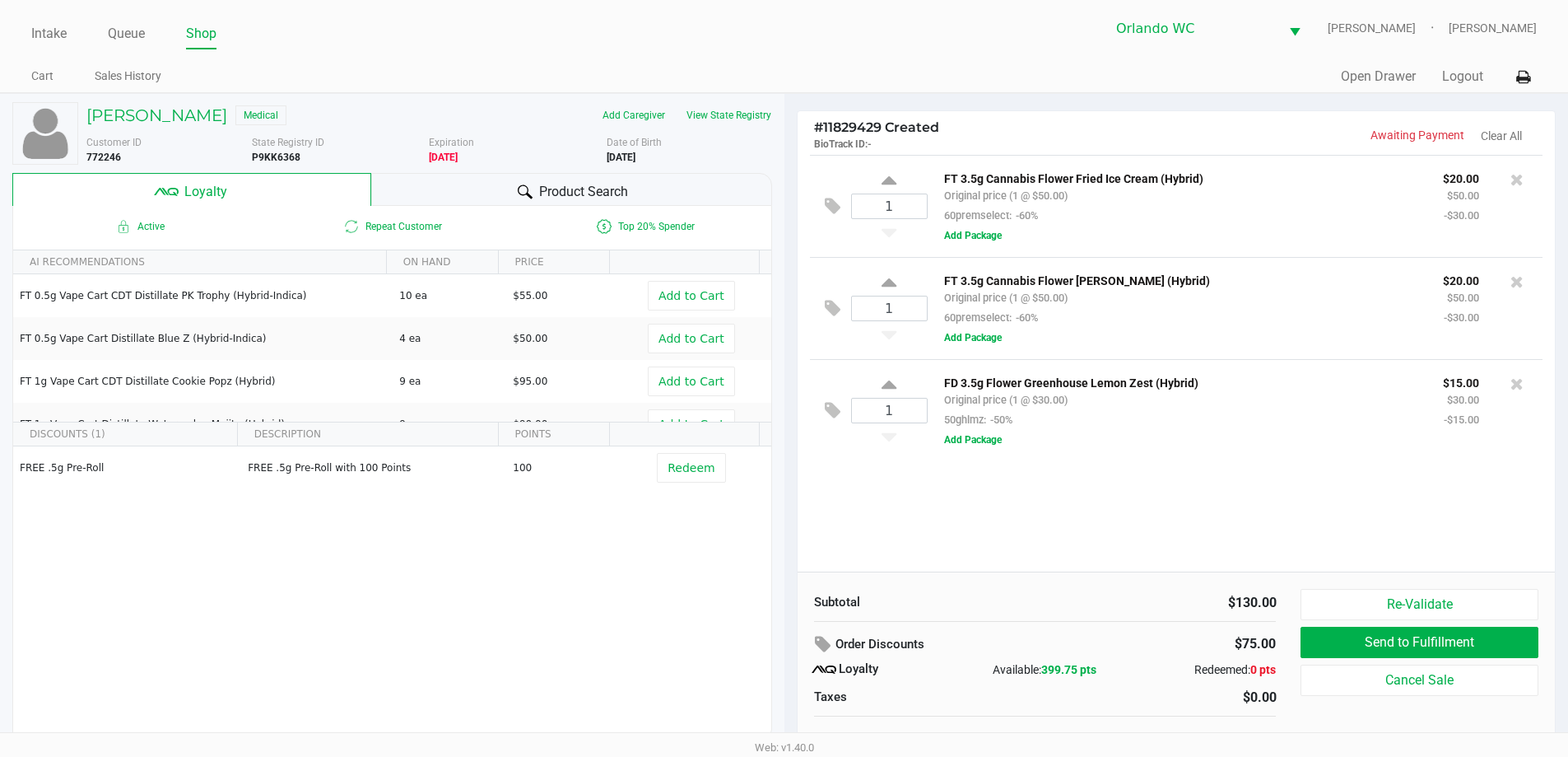
click at [582, 189] on span "Product Search" at bounding box center [583, 192] width 89 height 20
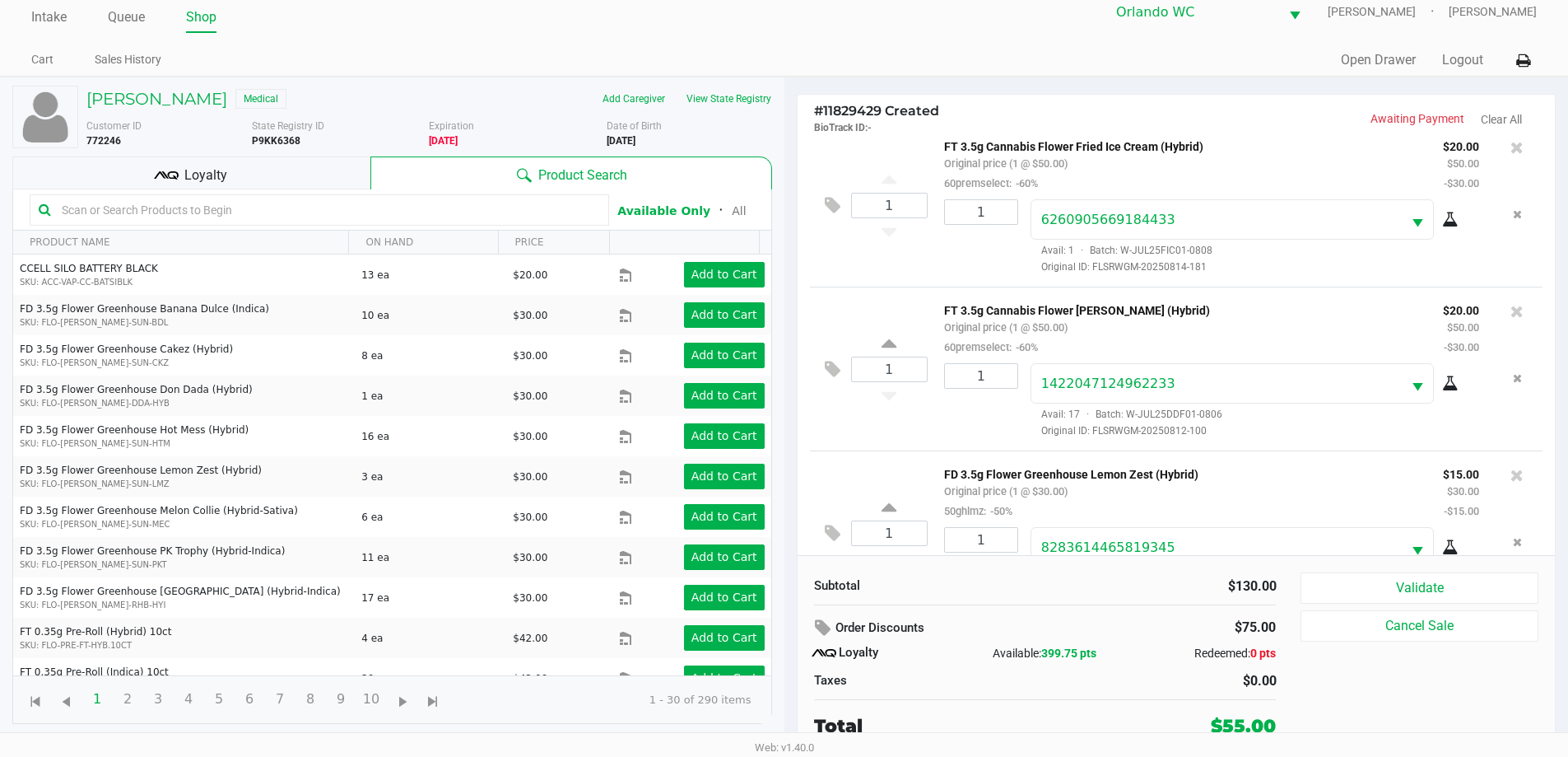
scroll to position [77, 0]
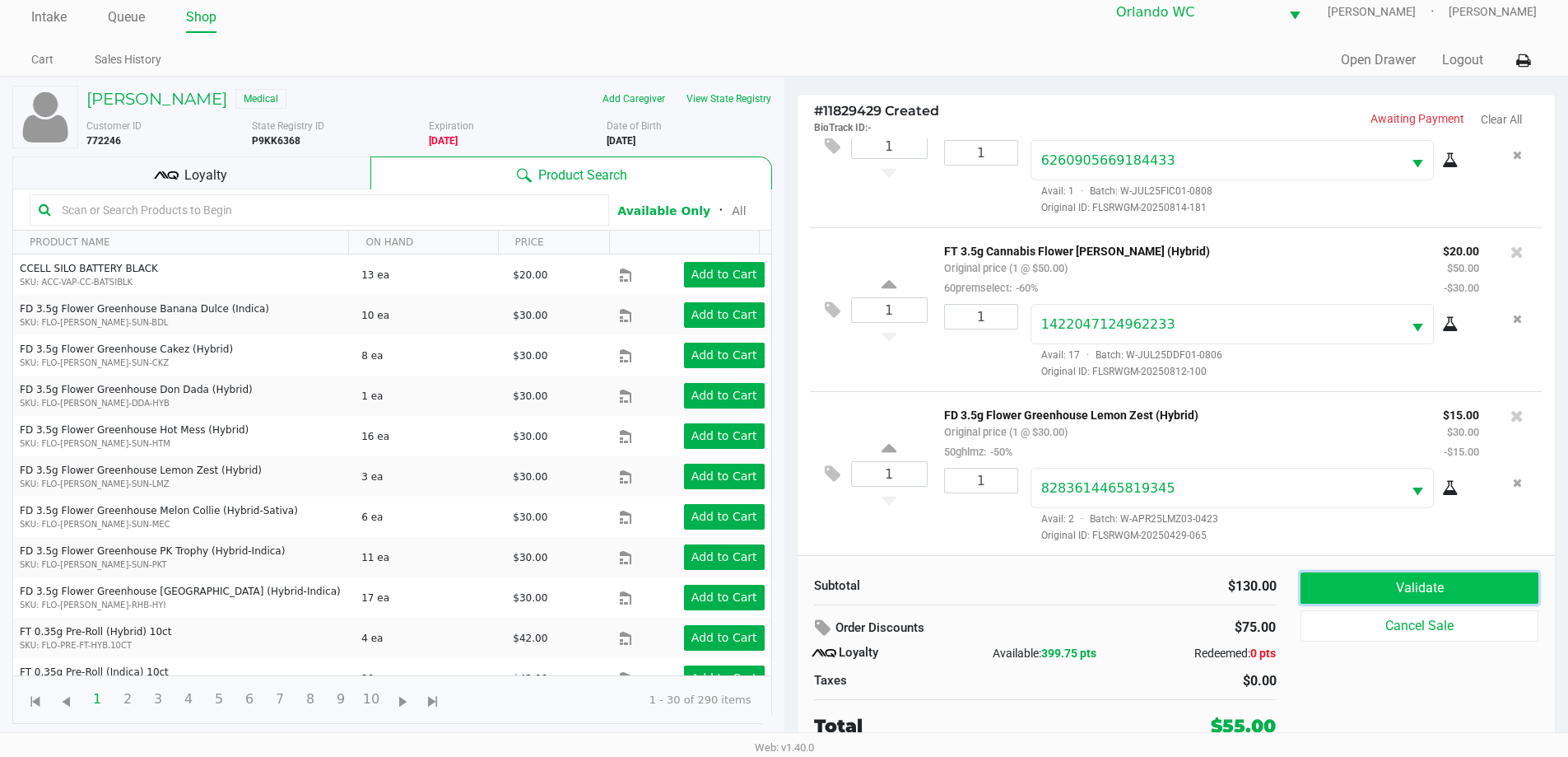
click at [1400, 590] on button "Validate" at bounding box center [1419, 588] width 237 height 32
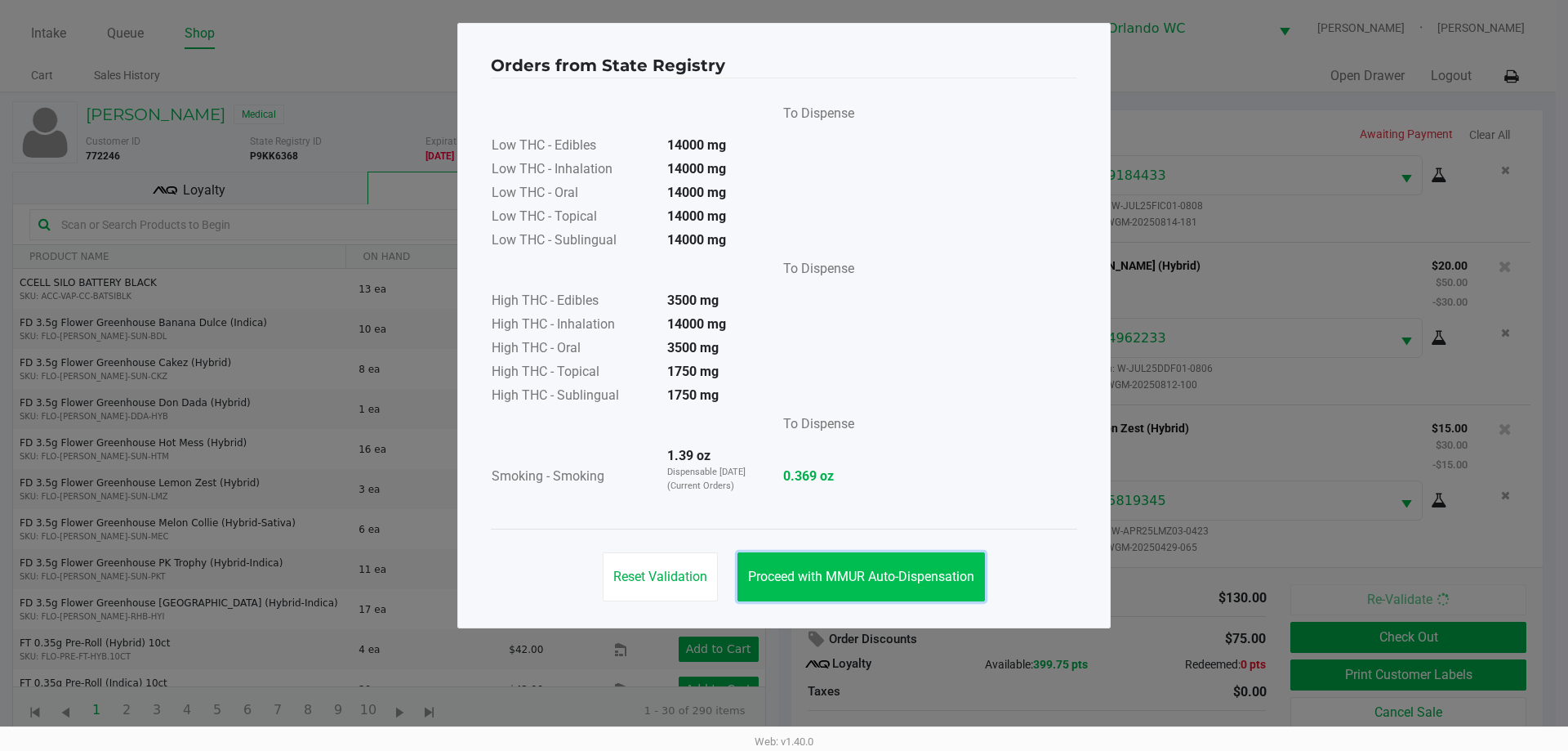
click at [779, 584] on span "Proceed with MMUR Auto-Dispensation" at bounding box center [861, 576] width 226 height 15
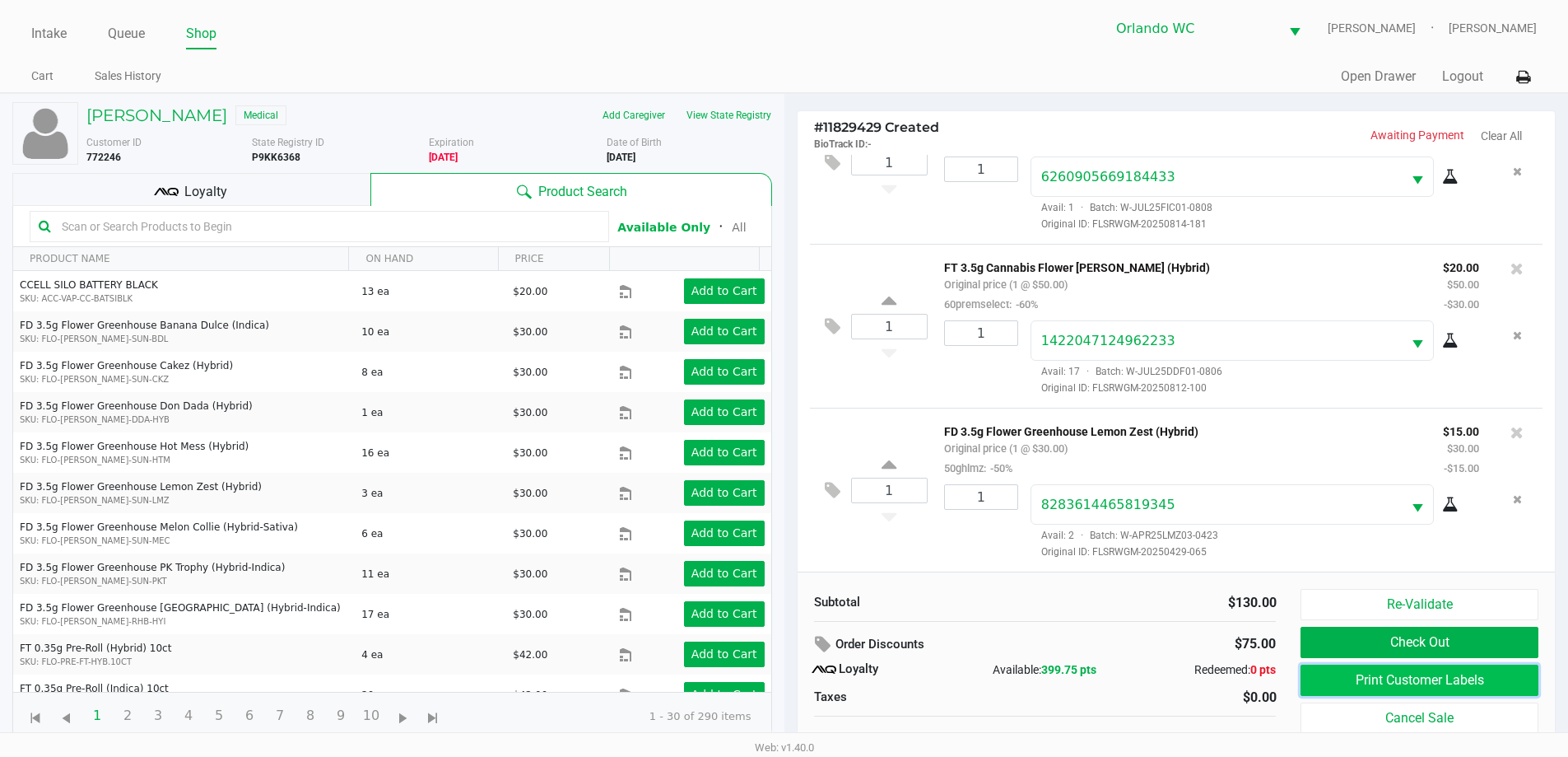
click at [1439, 680] on button "Print Customer Labels" at bounding box center [1419, 680] width 237 height 32
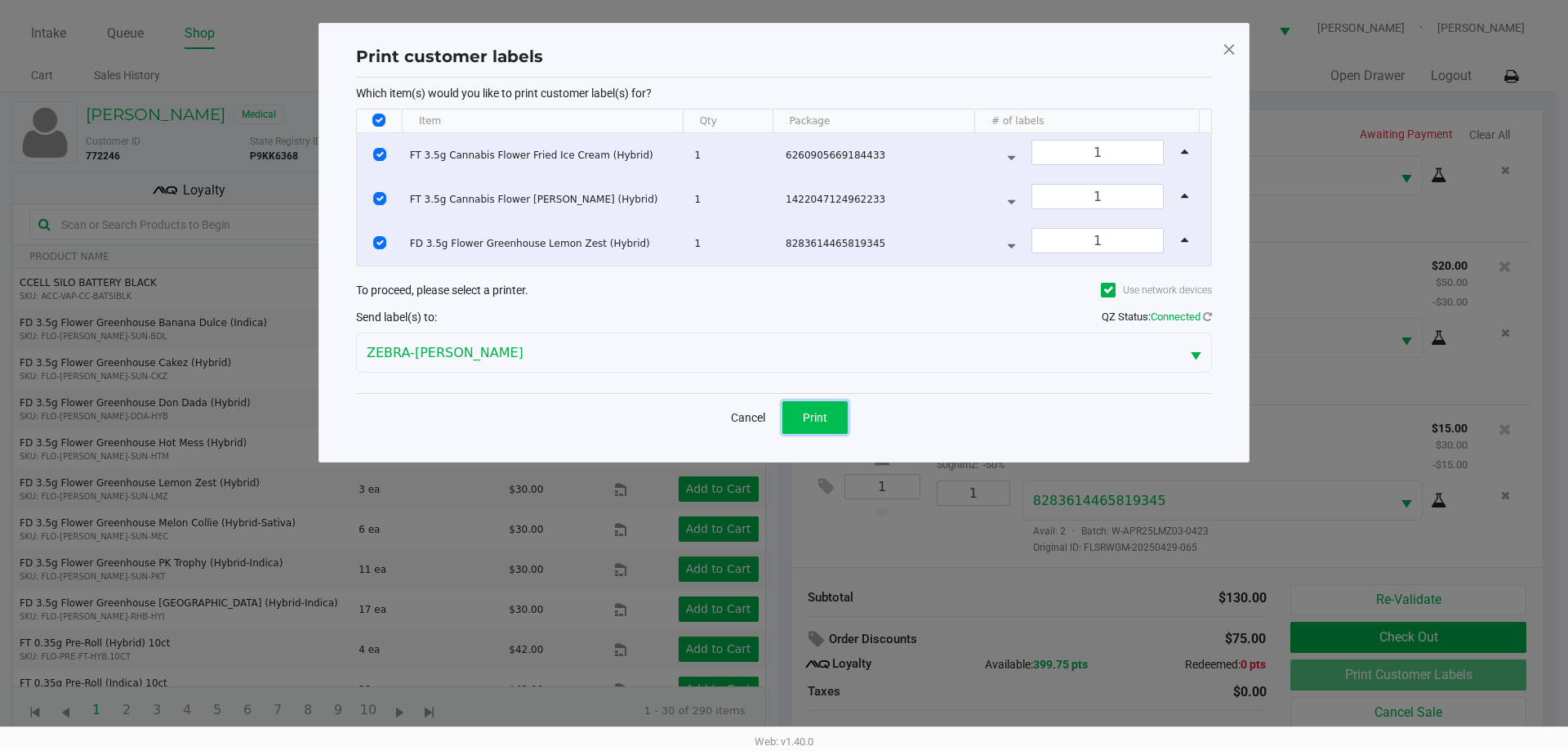
click at [822, 424] on button "Print" at bounding box center [815, 417] width 65 height 33
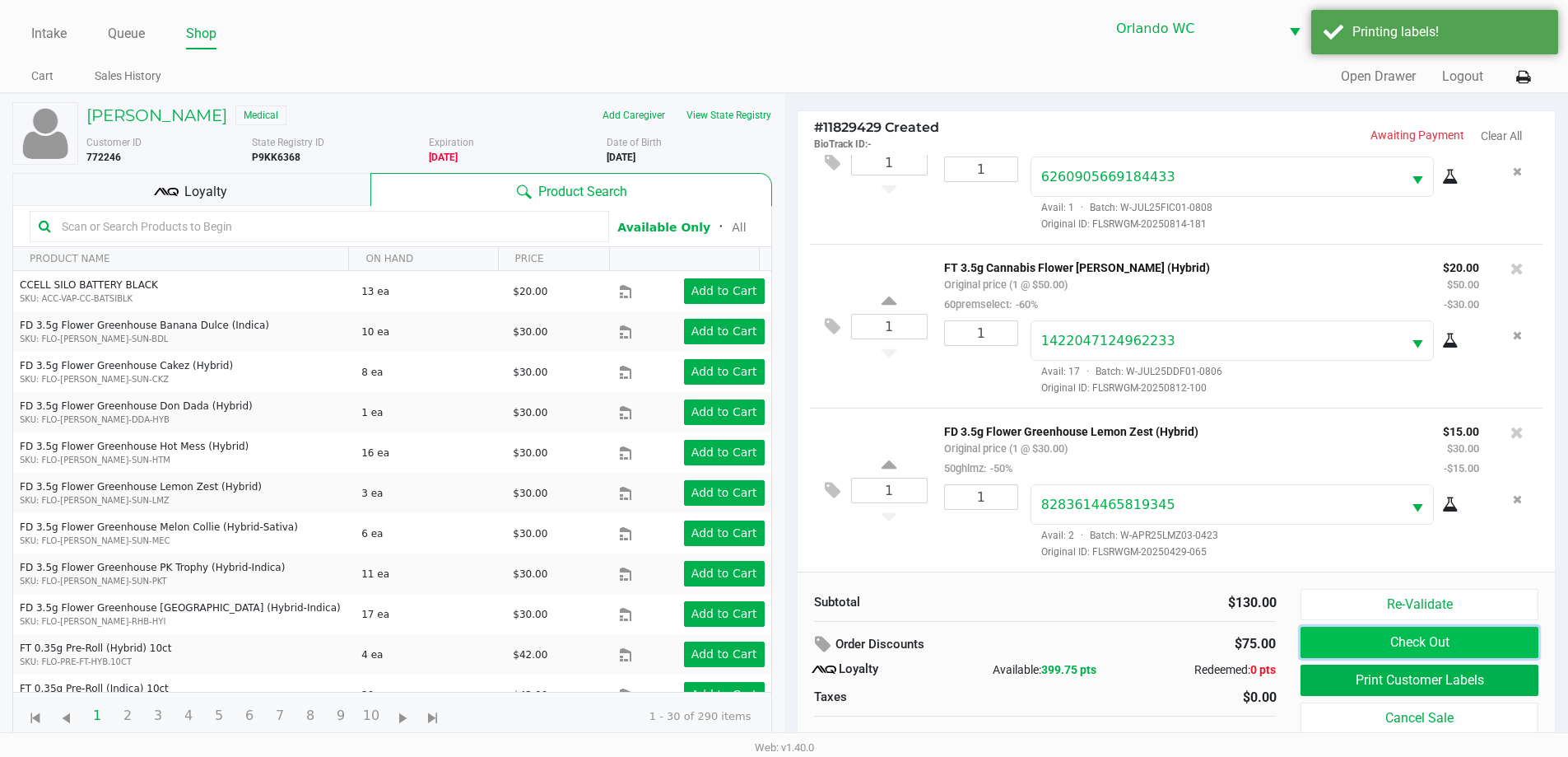
click at [1428, 632] on button "Check Out" at bounding box center [1419, 642] width 237 height 32
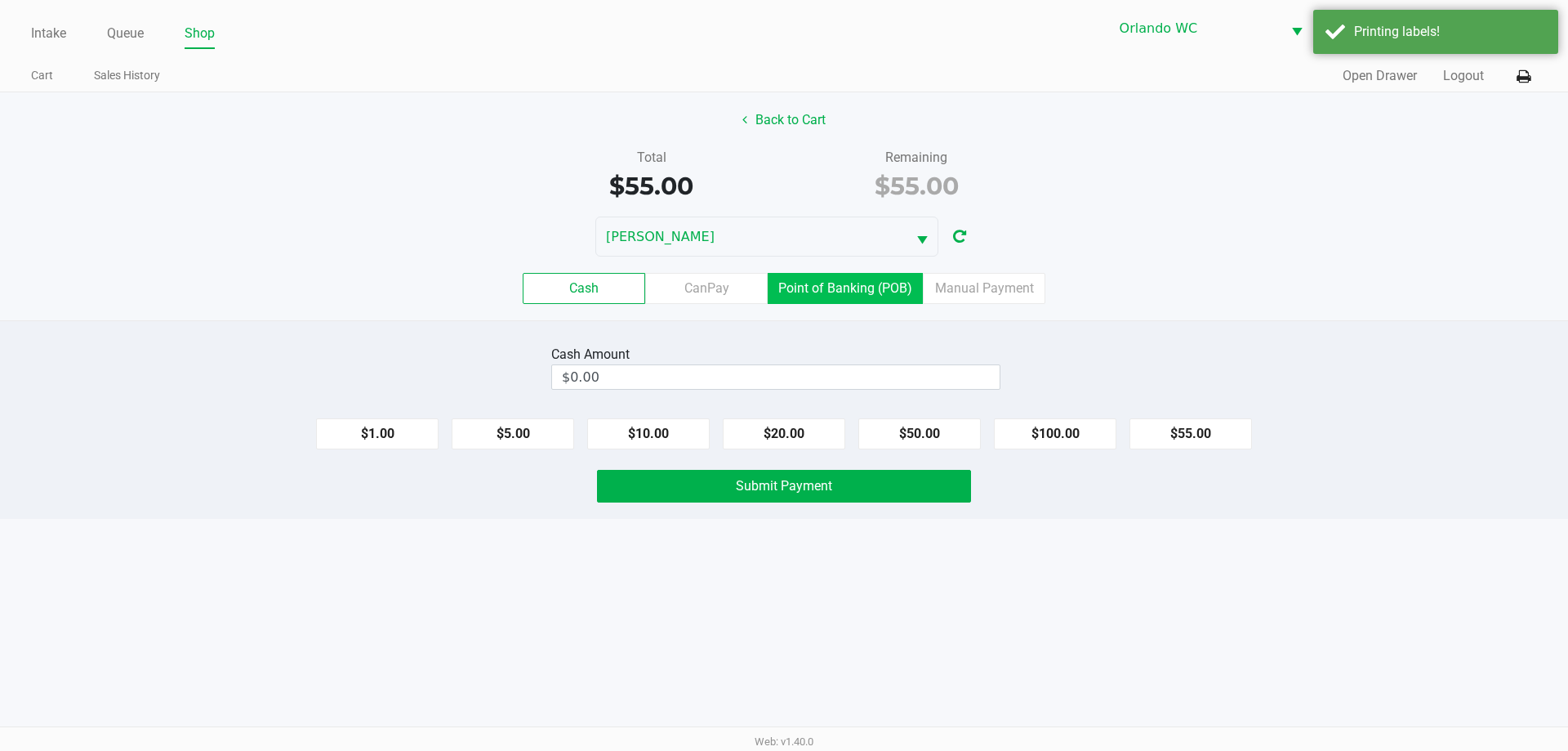
click at [831, 289] on label "Point of Banking (POB)" at bounding box center [845, 288] width 155 height 31
click at [0, 0] on 7 "Point of Banking (POB)" at bounding box center [0, 0] width 0 height 0
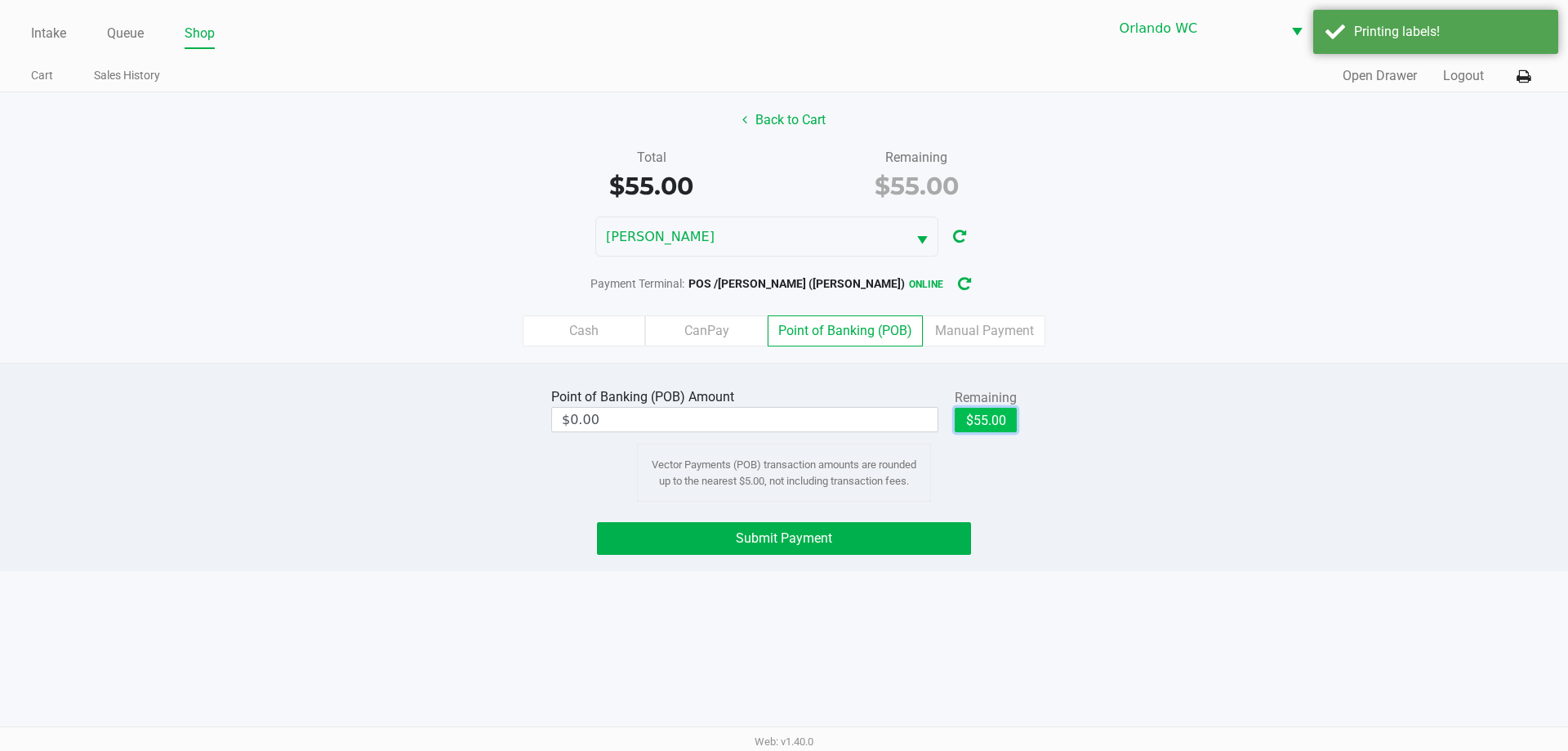
click at [982, 421] on button "$55.00" at bounding box center [986, 420] width 62 height 24
type input "$55.00"
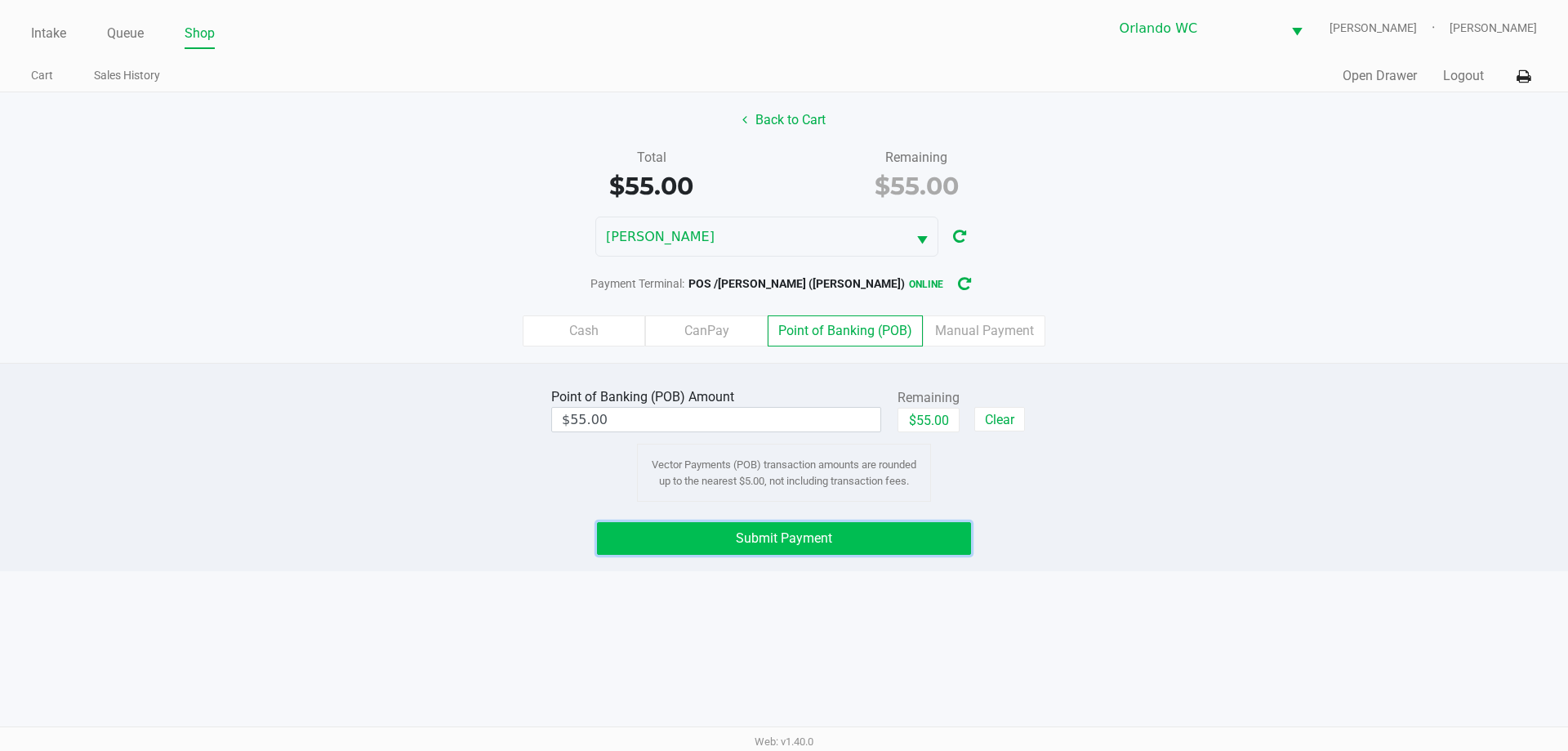
click at [672, 543] on button "Submit Payment" at bounding box center [784, 538] width 374 height 33
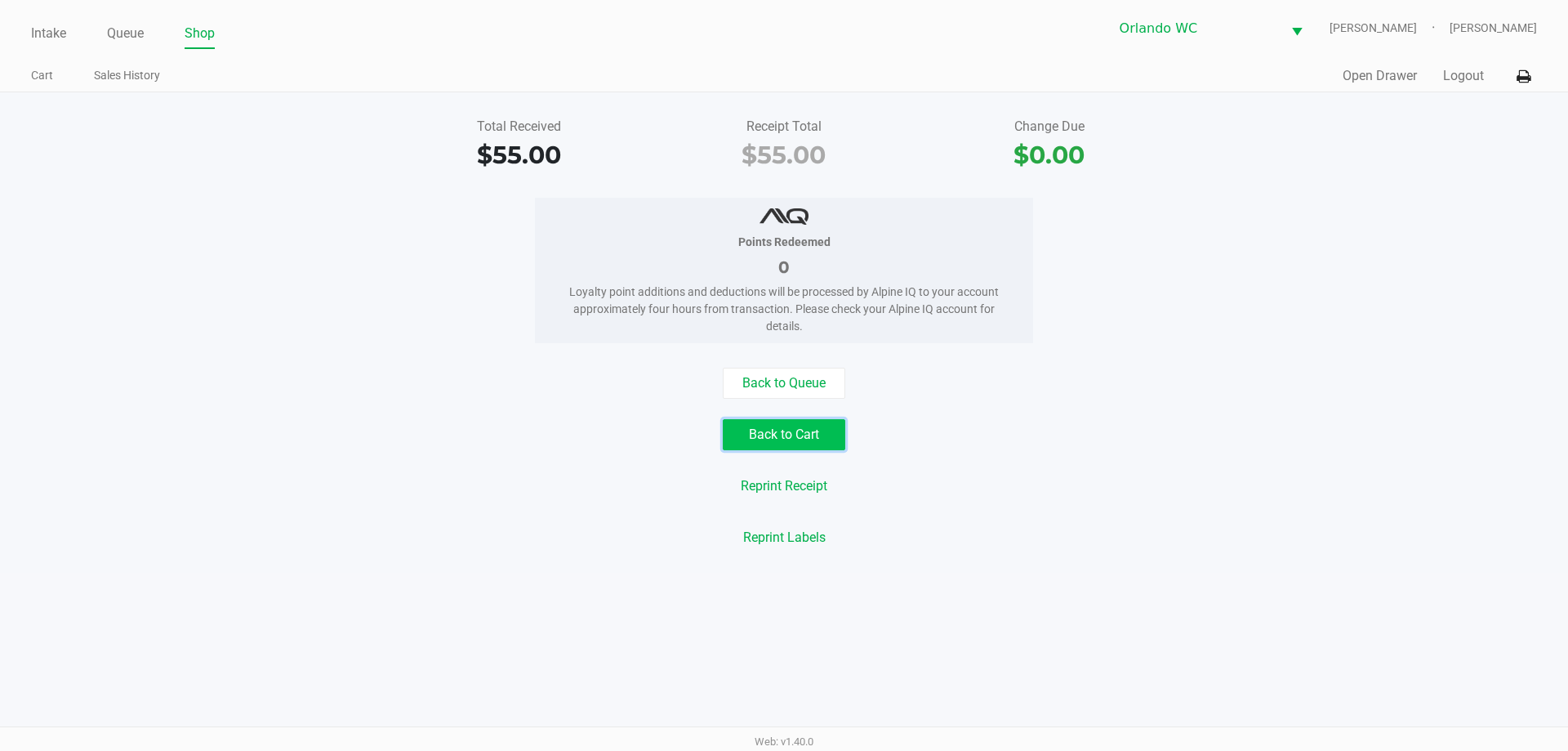
click at [774, 435] on button "Back to Cart" at bounding box center [784, 434] width 122 height 31
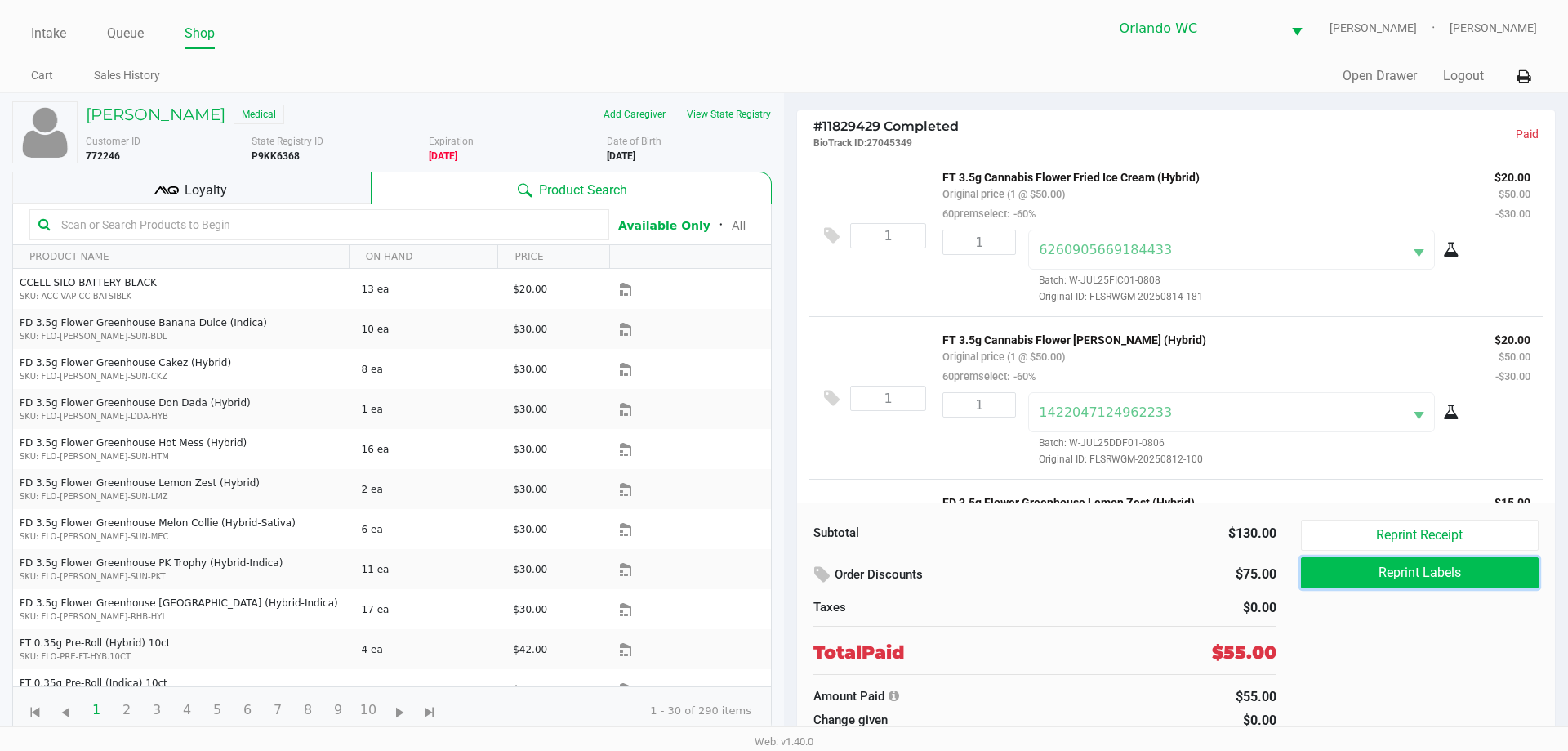
click at [1408, 571] on button "Reprint Labels" at bounding box center [1419, 573] width 237 height 31
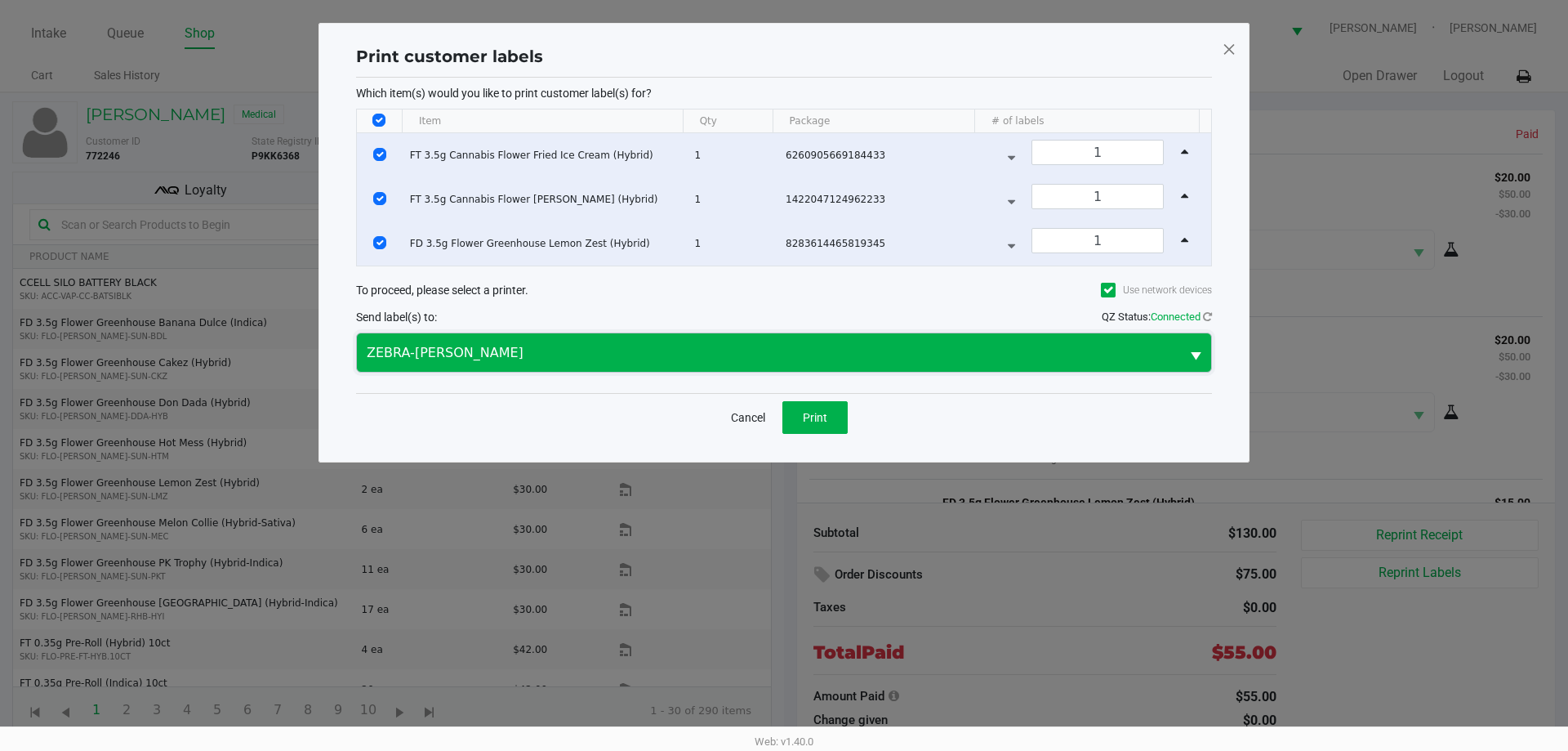
click at [740, 352] on span "ZEBRA-TYWIN-LANNISTER" at bounding box center [768, 352] width 804 height 19
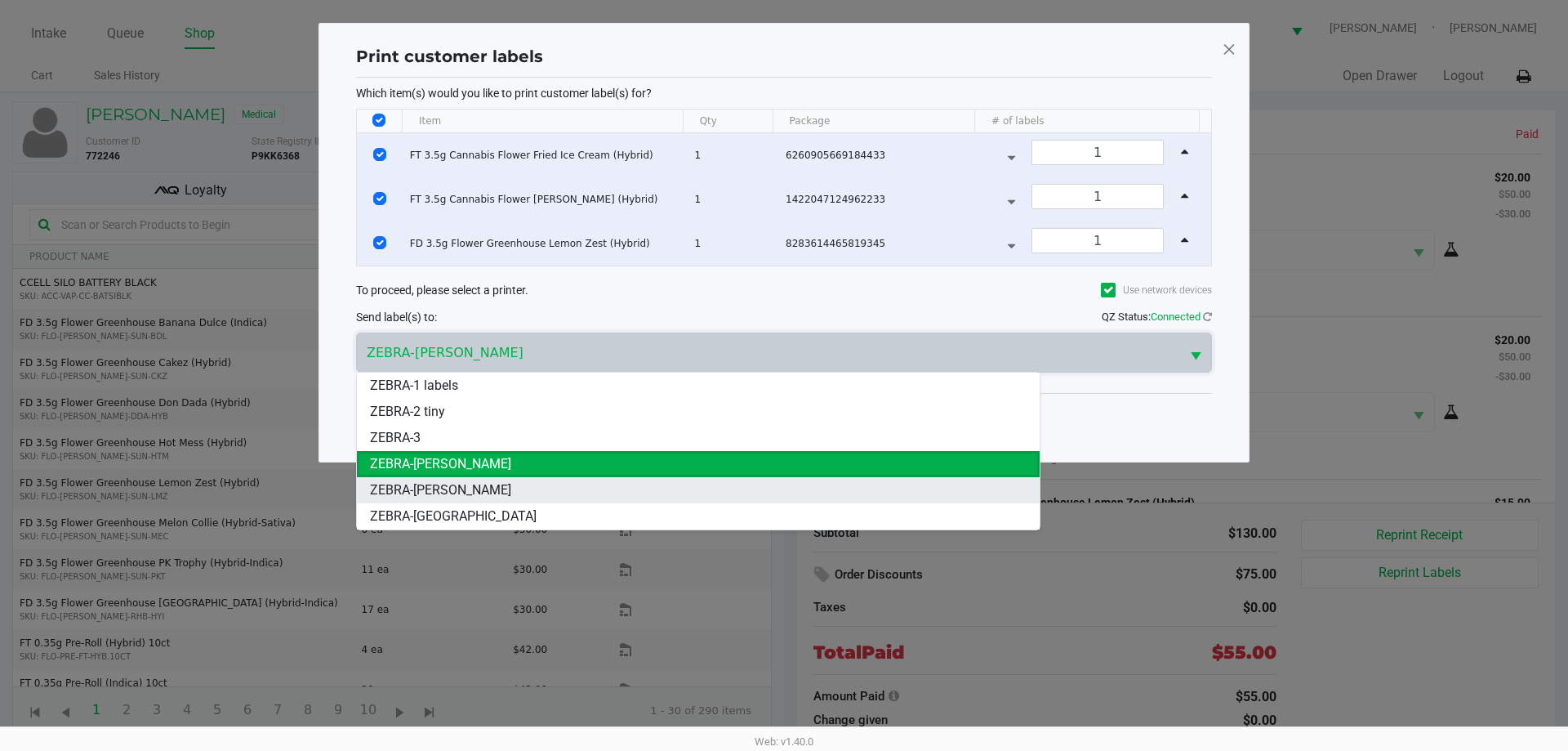
click at [526, 490] on li "ZEBRA-RODNEY-ATKINS" at bounding box center [698, 490] width 683 height 26
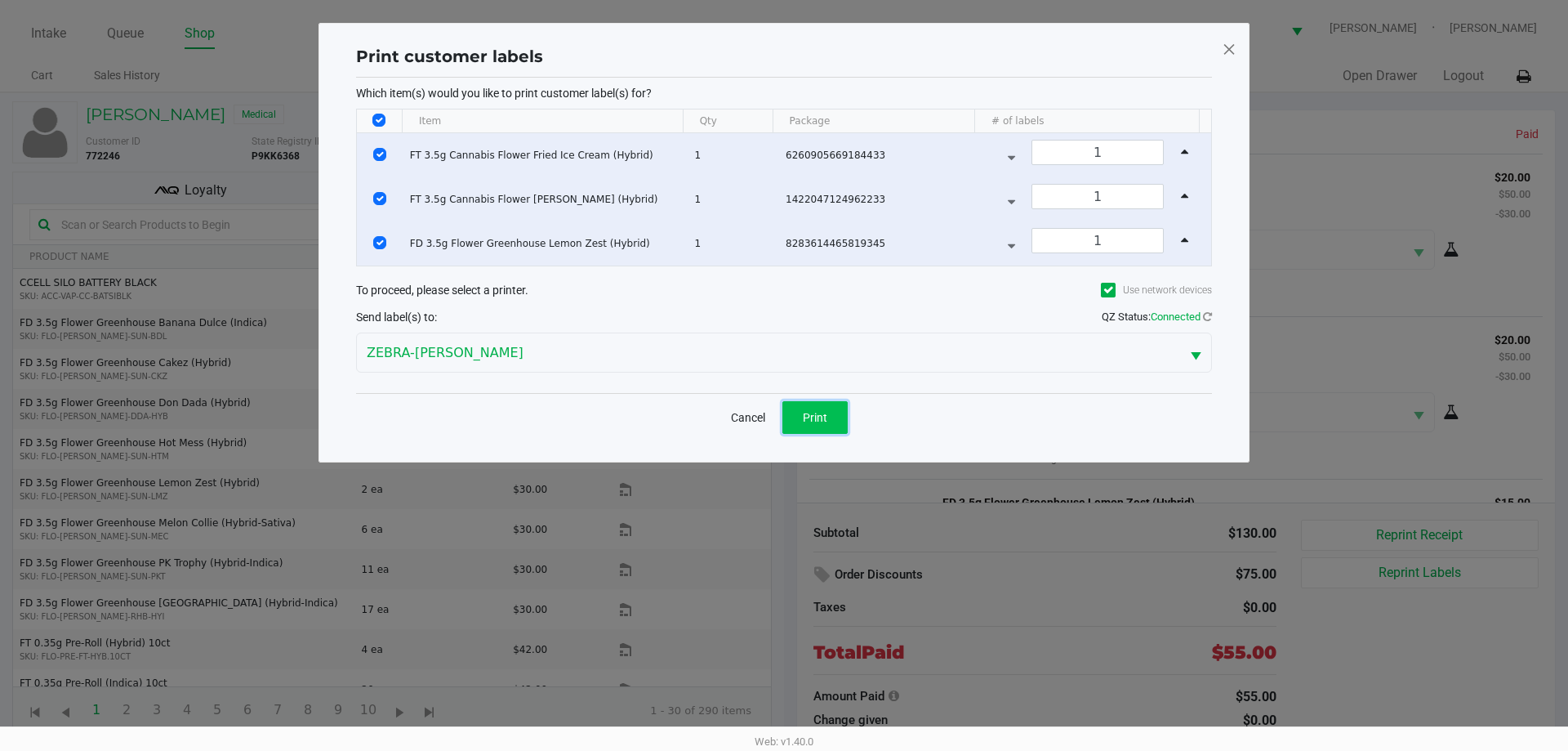
click at [811, 414] on span "Print" at bounding box center [815, 416] width 24 height 13
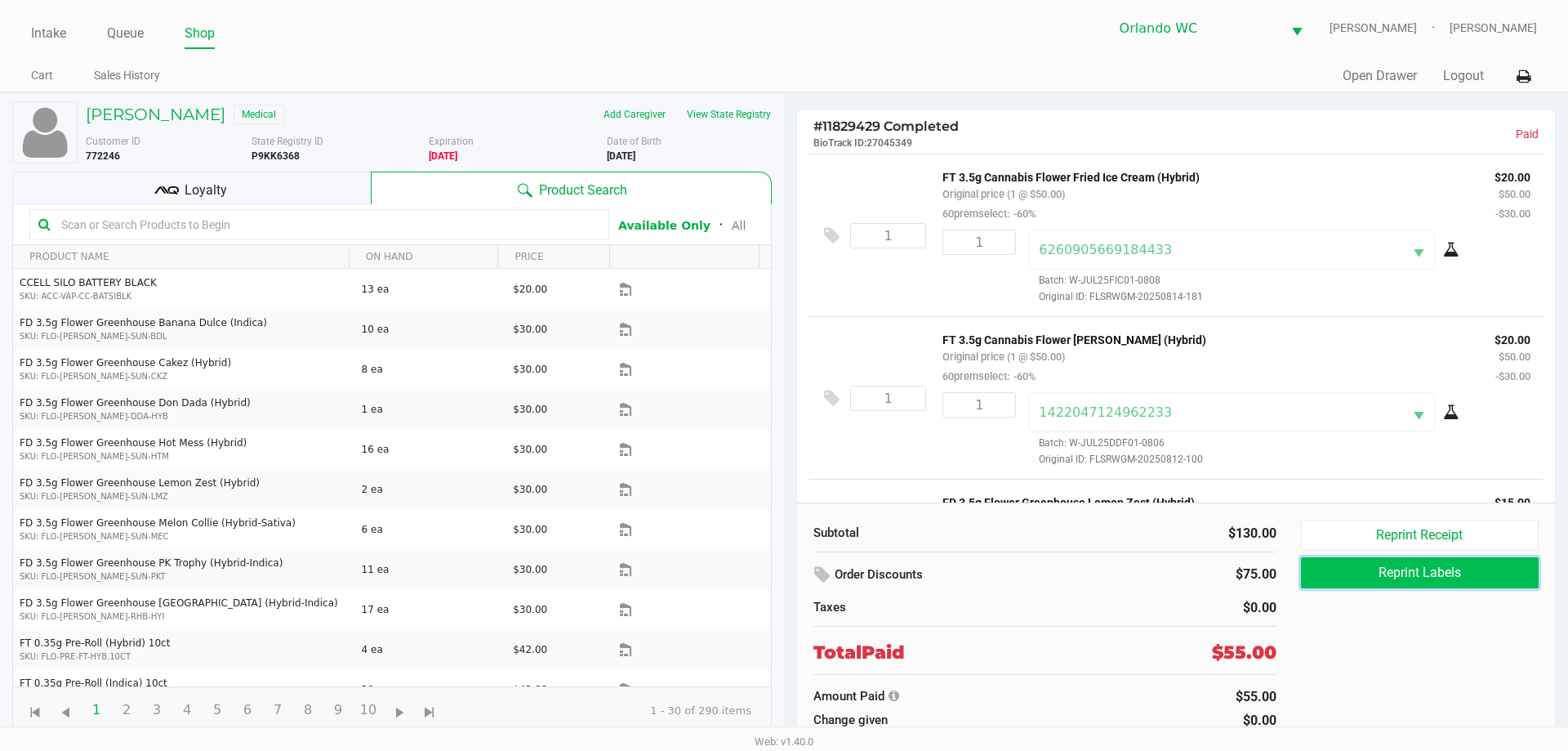
click at [1427, 585] on button "Reprint Labels" at bounding box center [1419, 573] width 237 height 31
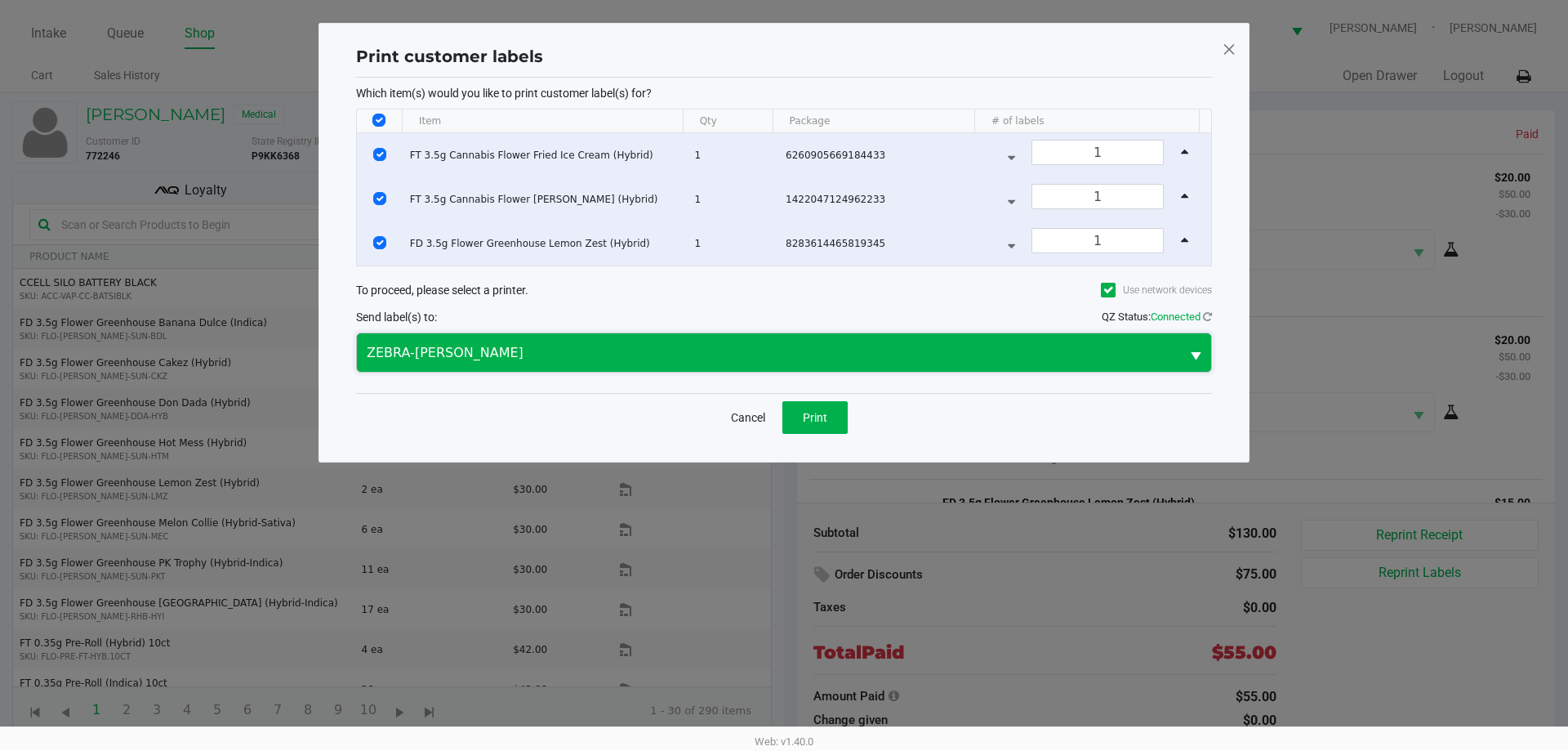
click at [757, 348] on span "ZEBRA-RODNEY-ATKINS" at bounding box center [768, 352] width 804 height 19
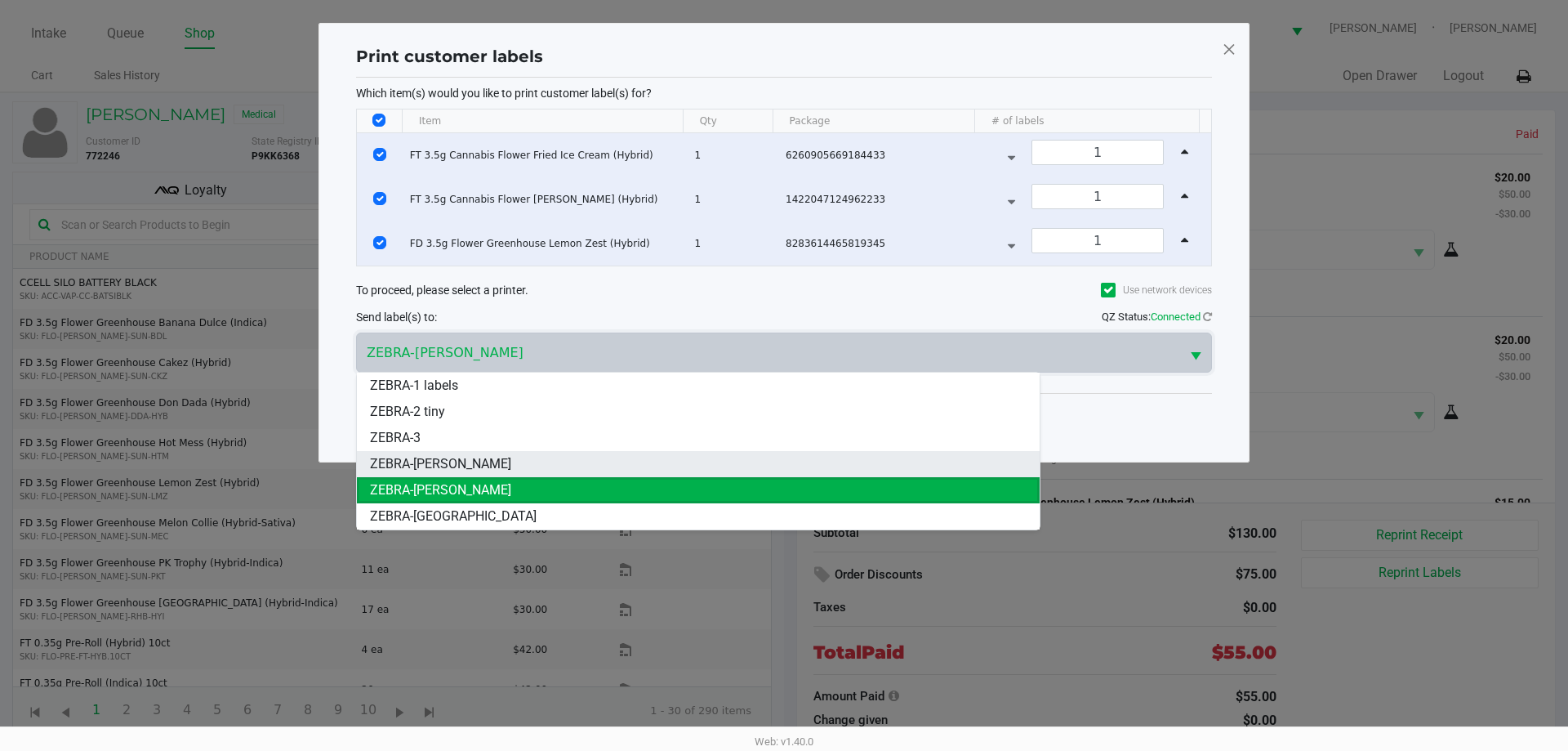
click at [496, 456] on span "ZEBRA-TYWIN-LANNISTER" at bounding box center [440, 464] width 141 height 19
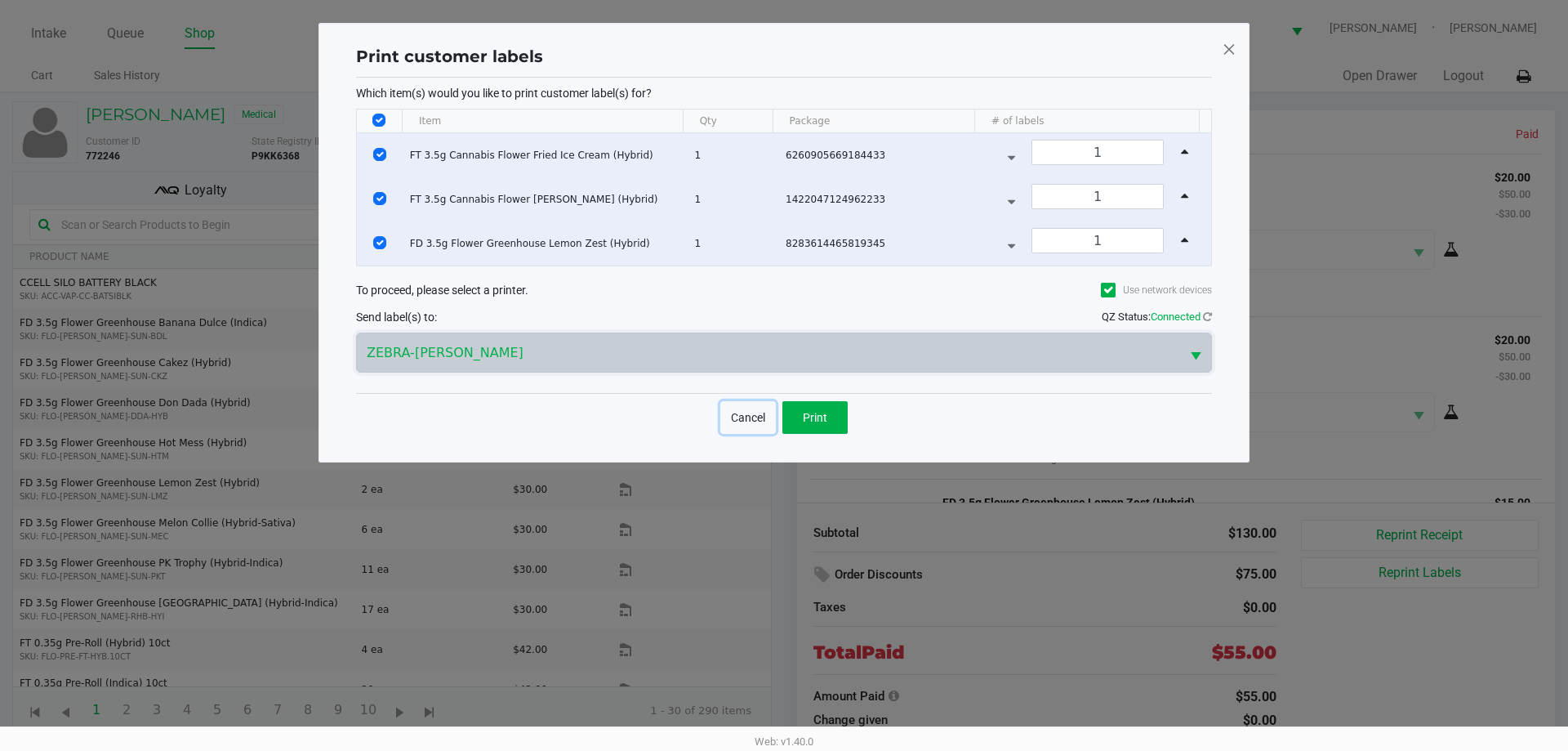
click at [742, 418] on button "Cancel" at bounding box center [748, 417] width 56 height 33
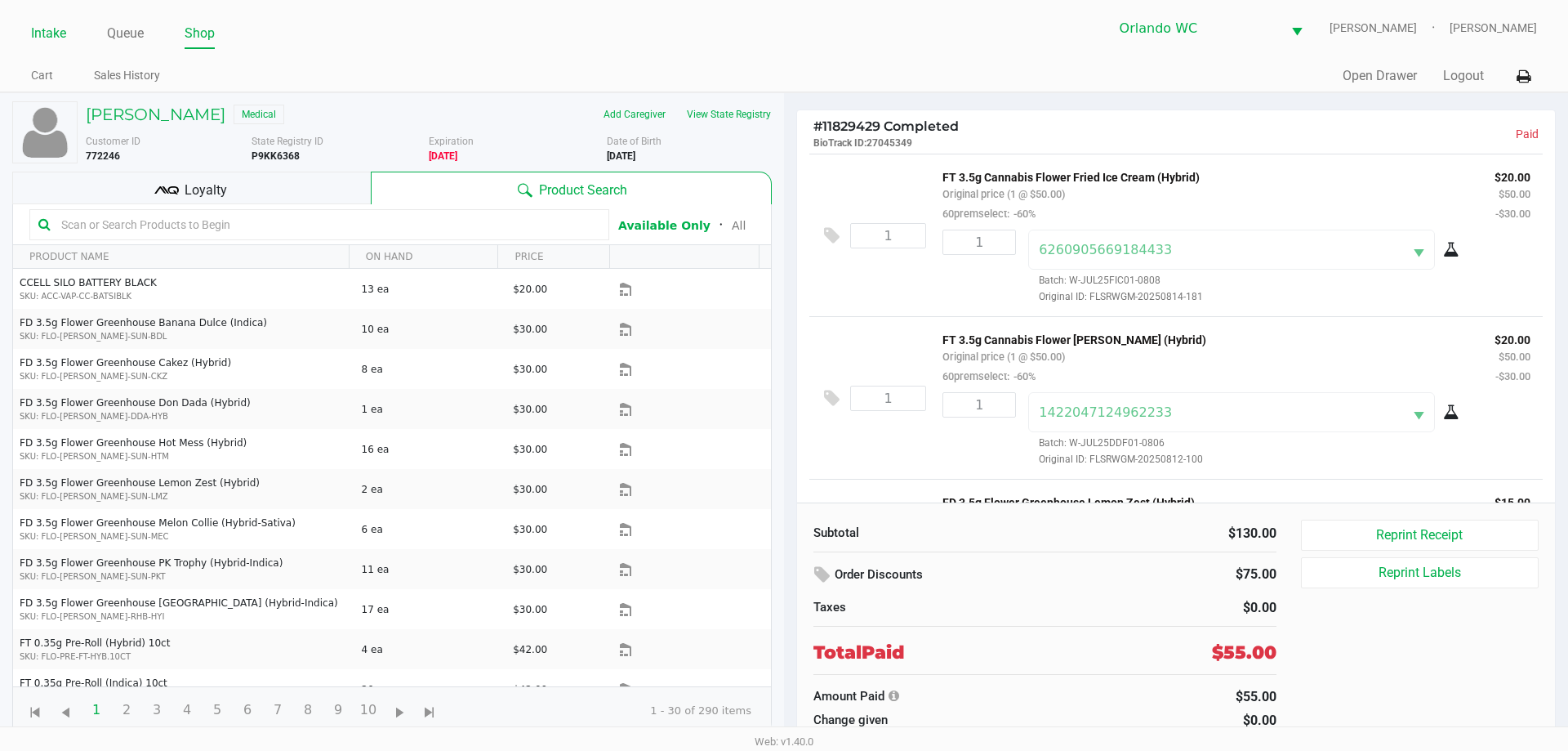
click at [65, 30] on link "Intake" at bounding box center [49, 33] width 35 height 23
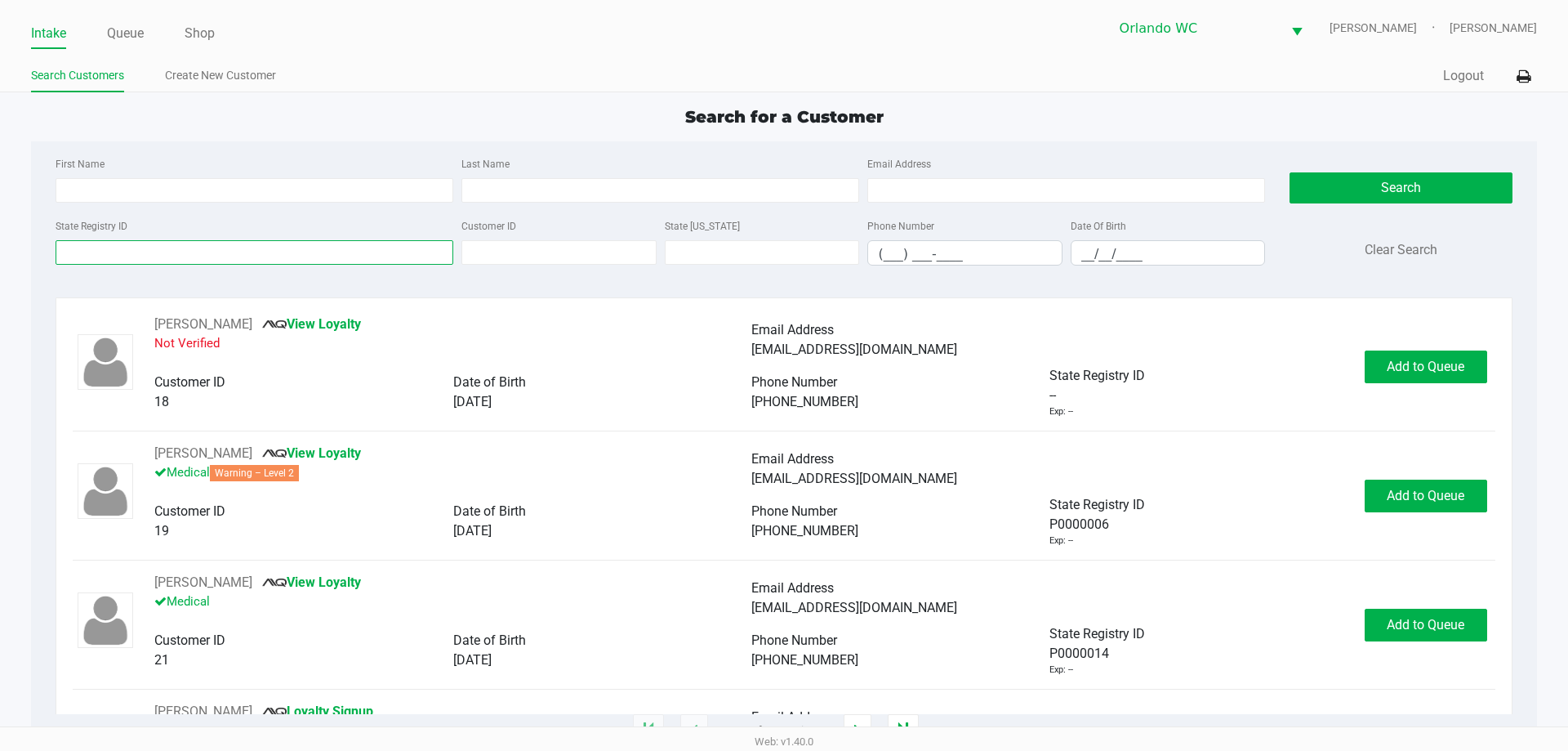
click at [137, 252] on input "State Registry ID" at bounding box center [254, 252] width 398 height 24
click at [98, 256] on input "State Registry ID" at bounding box center [254, 252] width 398 height 24
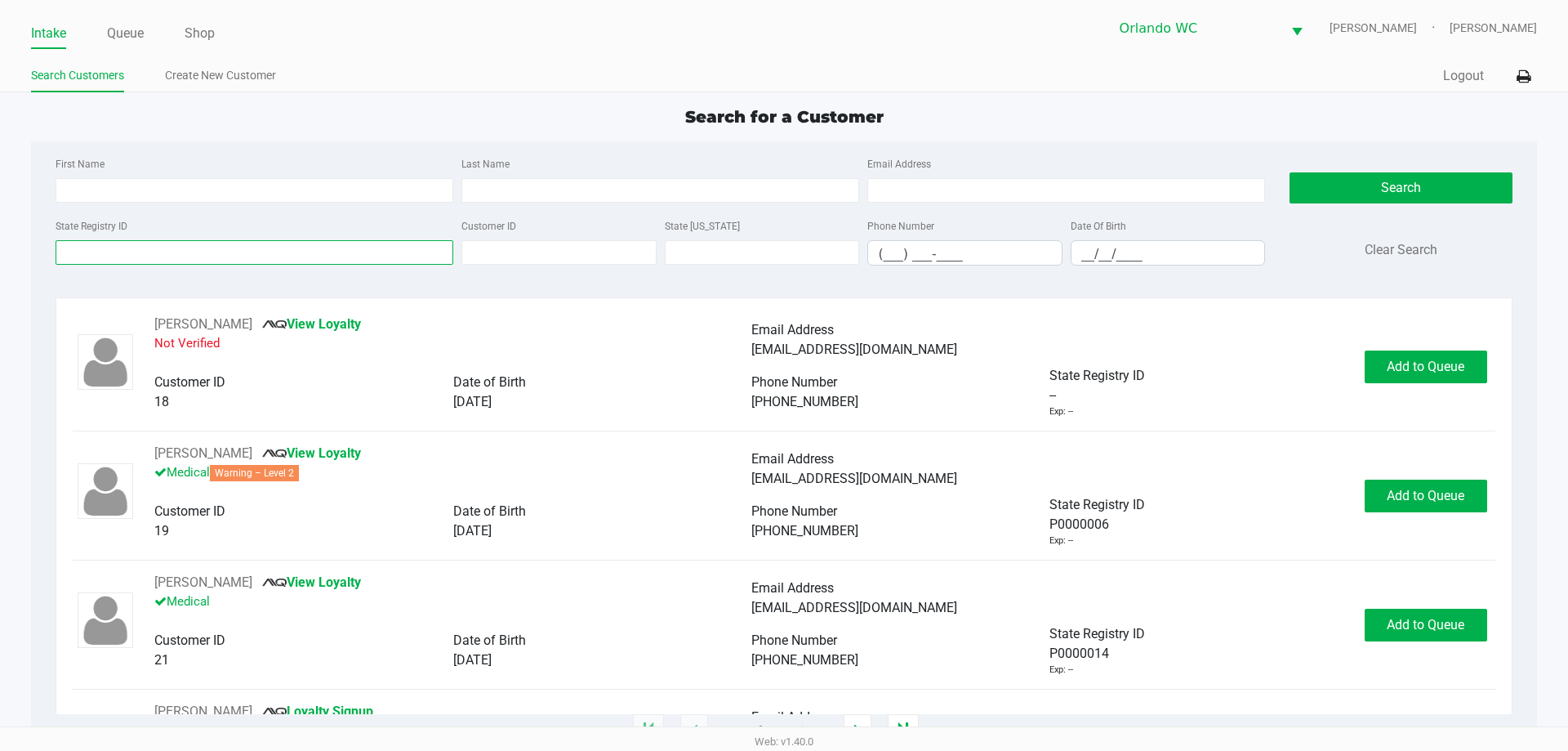
click at [98, 256] on input "State Registry ID" at bounding box center [254, 252] width 398 height 24
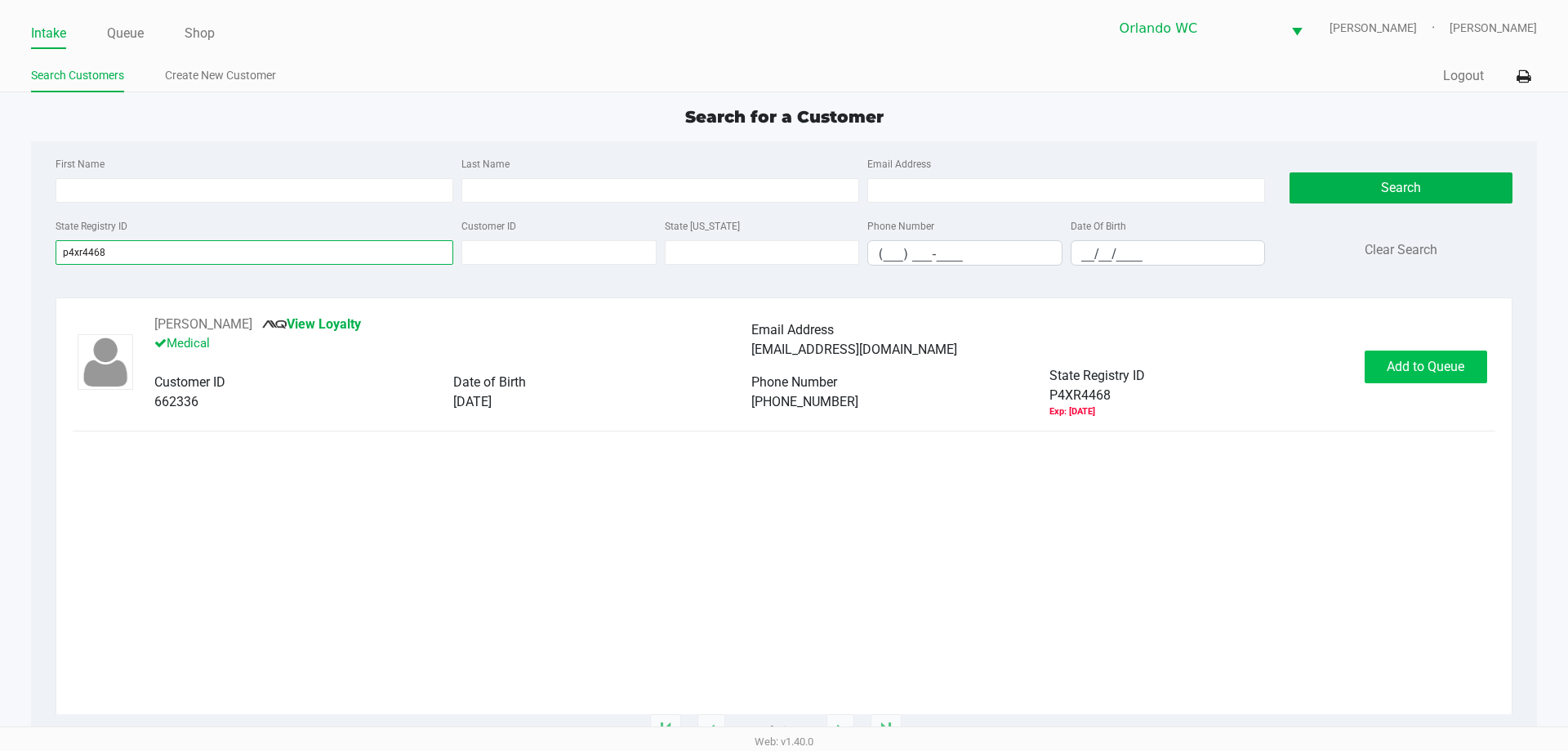
type input "p4xr4468"
click at [1462, 363] on span "Add to Queue" at bounding box center [1425, 367] width 78 height 15
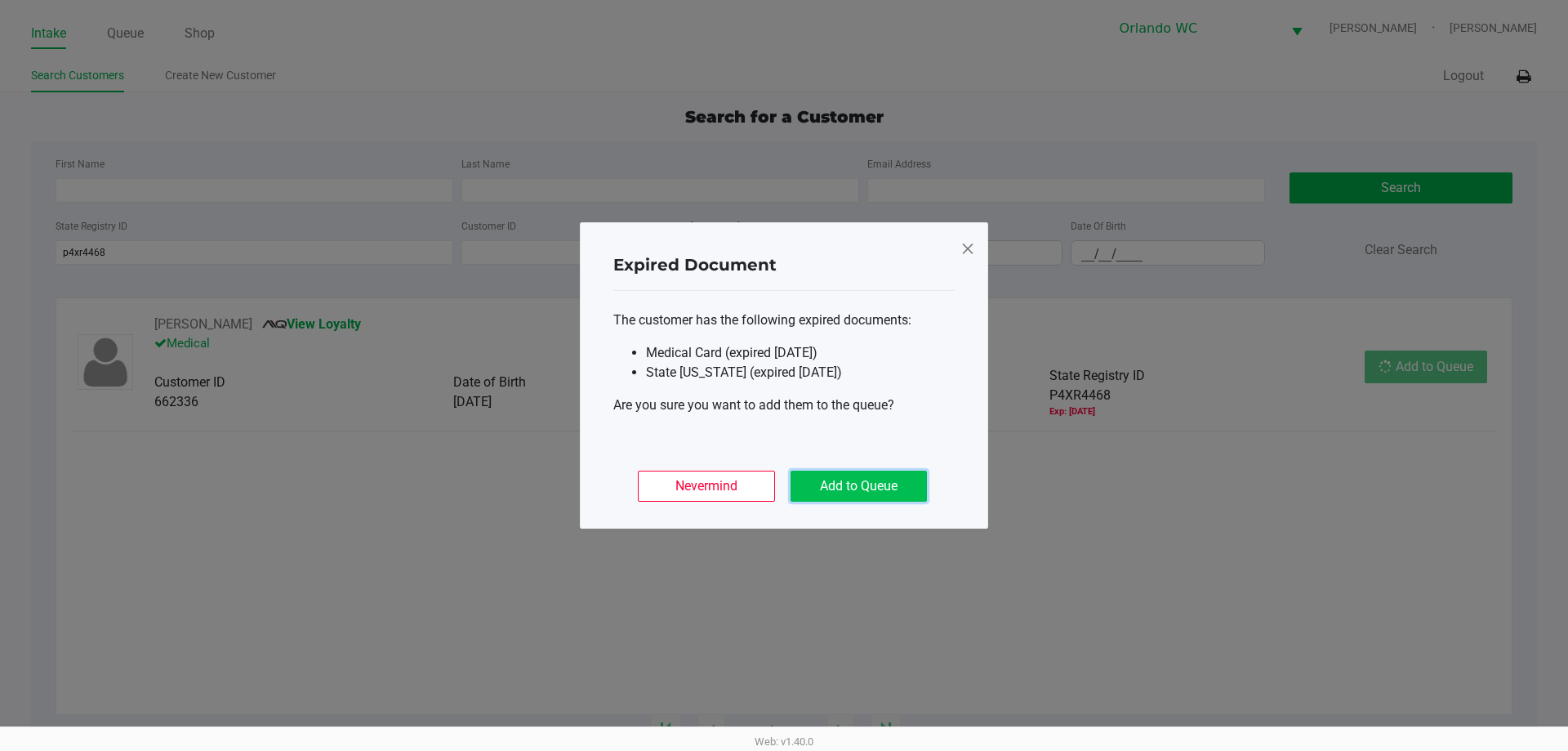
click at [842, 477] on button "Add to Queue" at bounding box center [859, 486] width 137 height 31
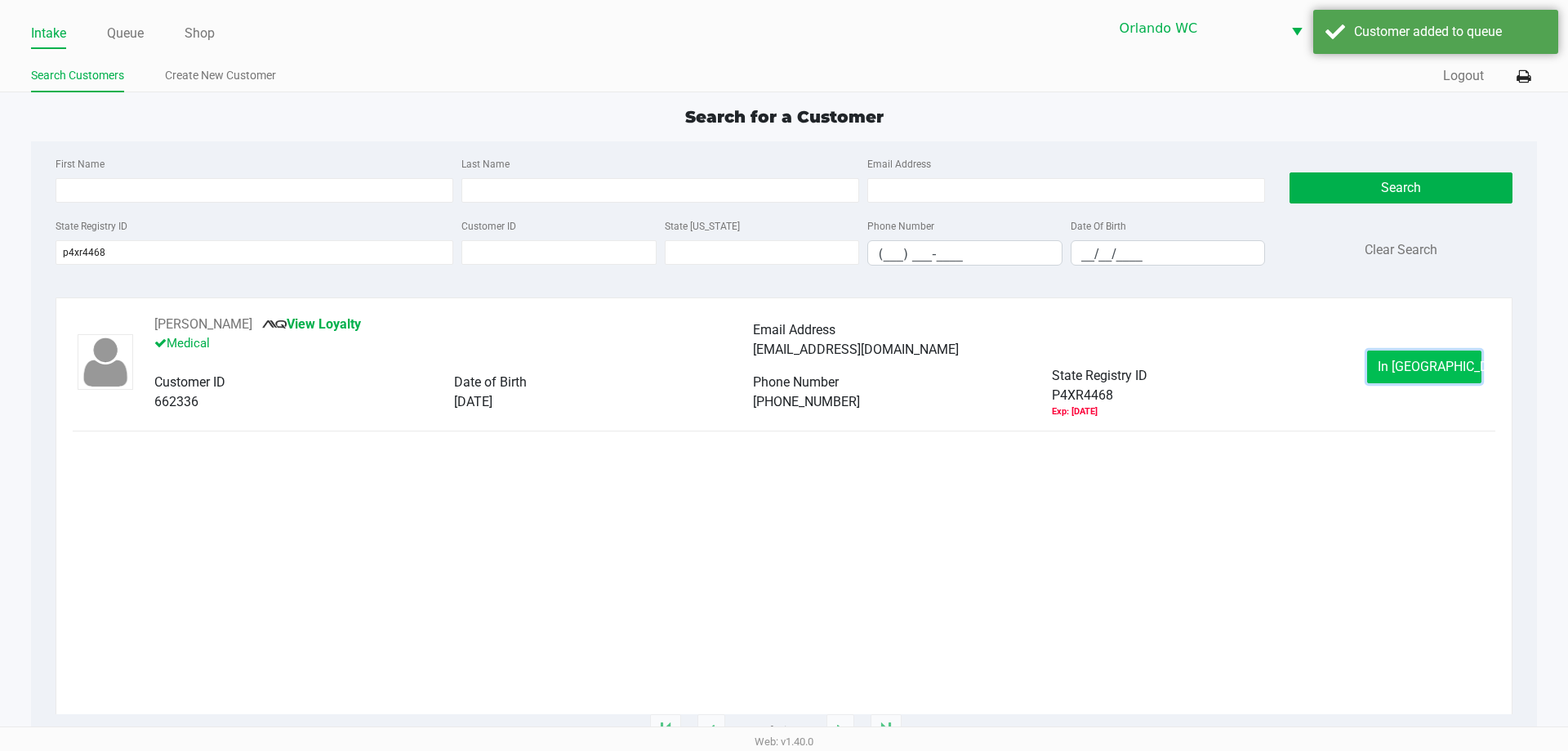
click at [1392, 356] on button "In Queue" at bounding box center [1424, 367] width 114 height 33
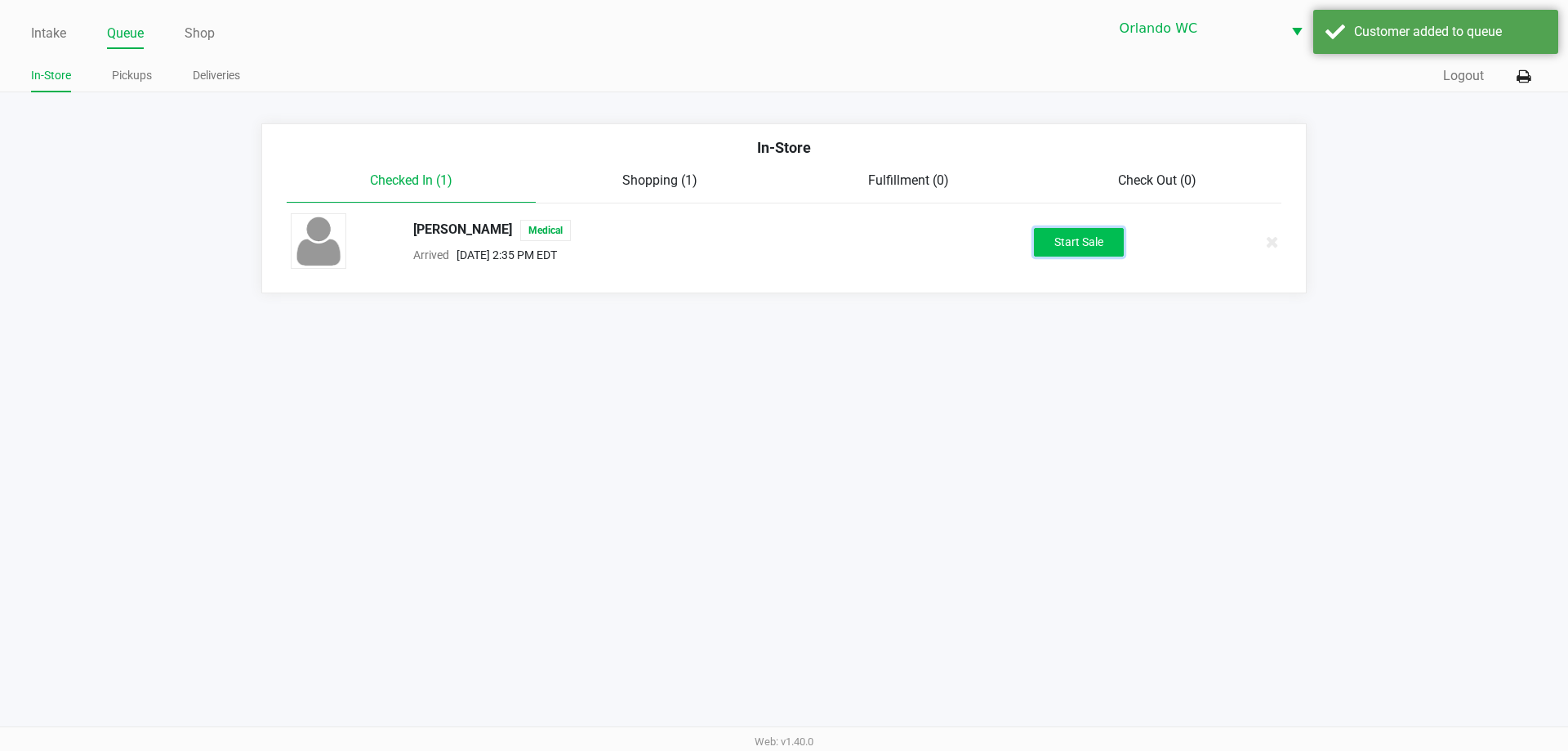
click at [1098, 237] on button "Start Sale" at bounding box center [1078, 242] width 90 height 29
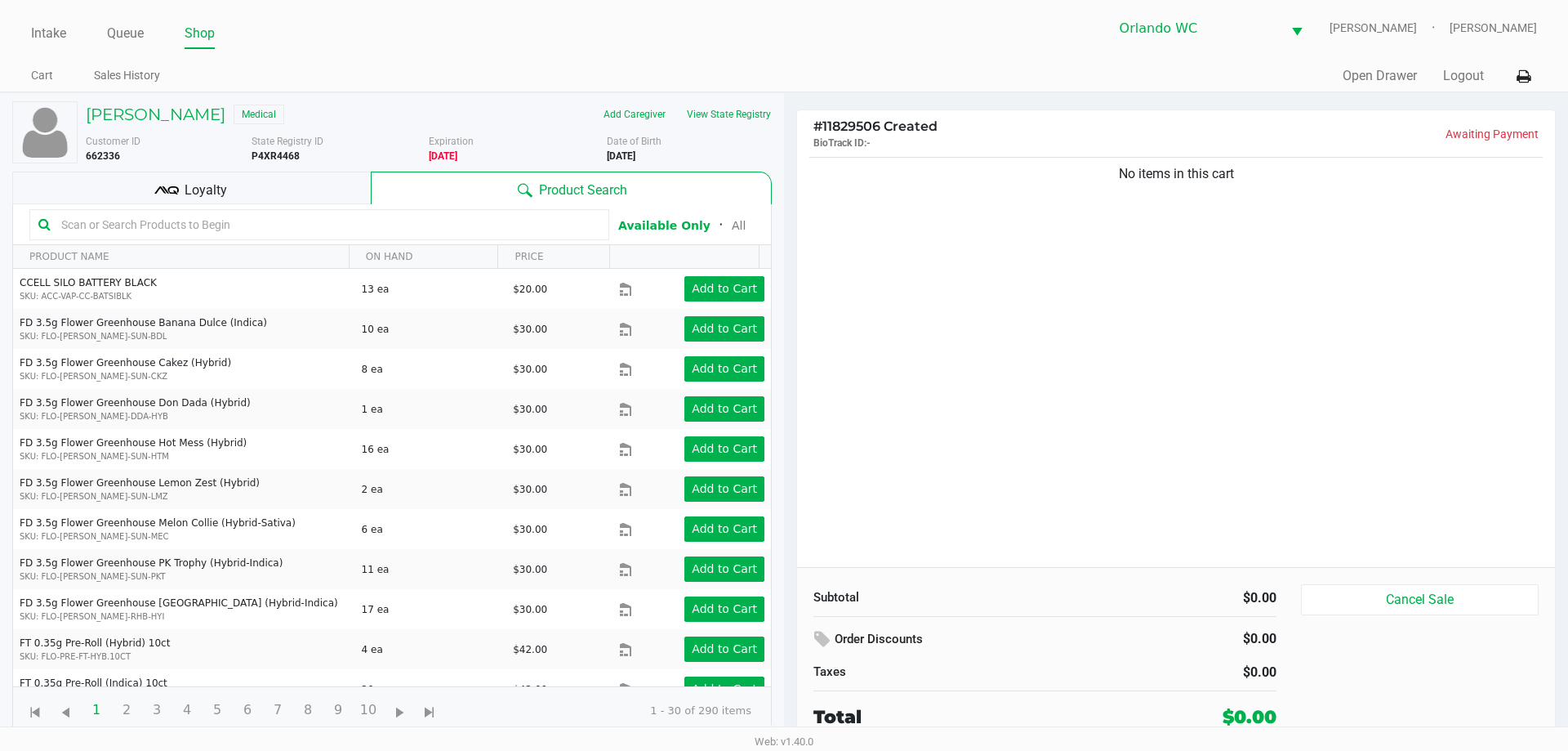
click at [173, 237] on div at bounding box center [319, 225] width 580 height 31
click at [171, 221] on input "text" at bounding box center [328, 224] width 545 height 24
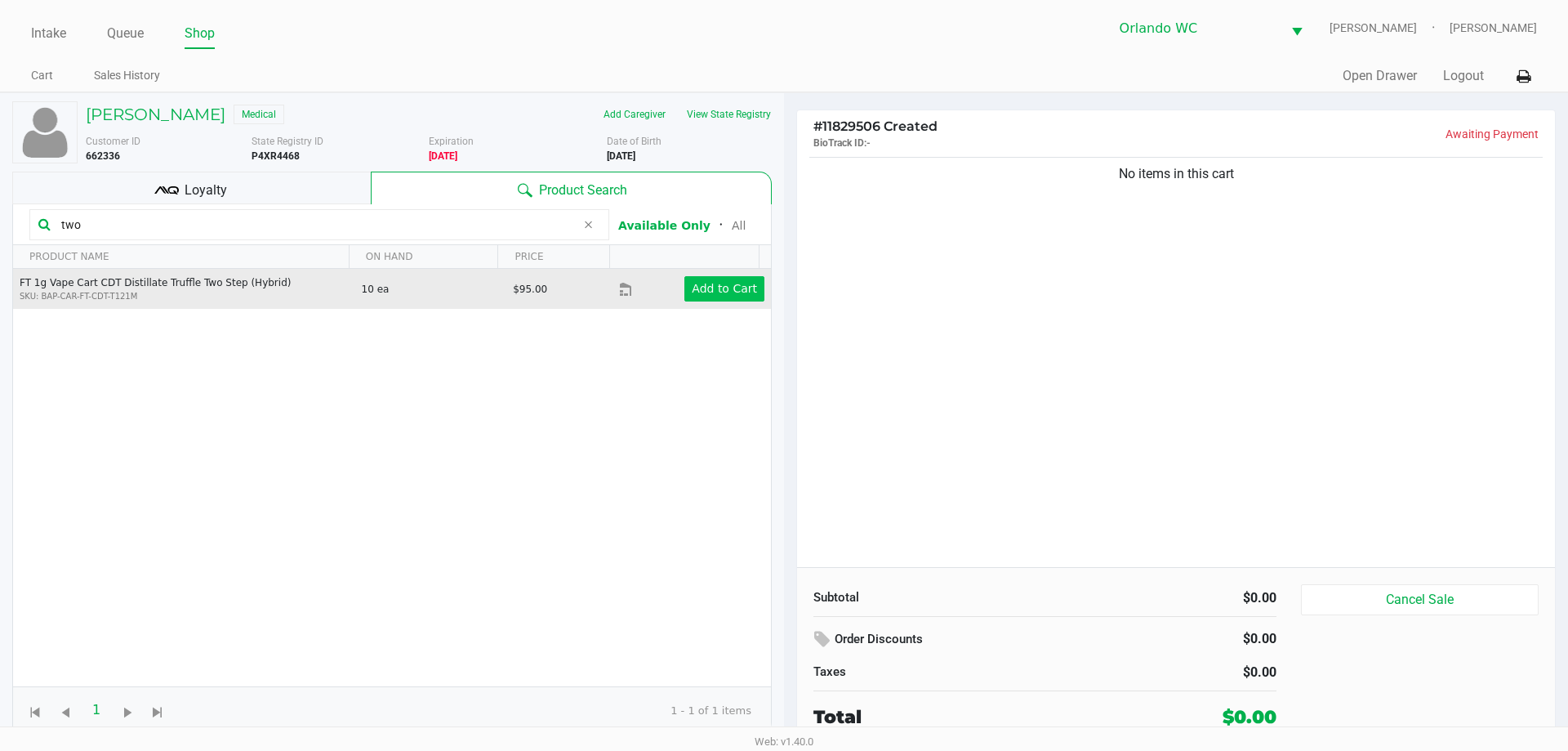
type input "two"
click at [740, 285] on app-button-loader "Add to Cart" at bounding box center [724, 288] width 65 height 13
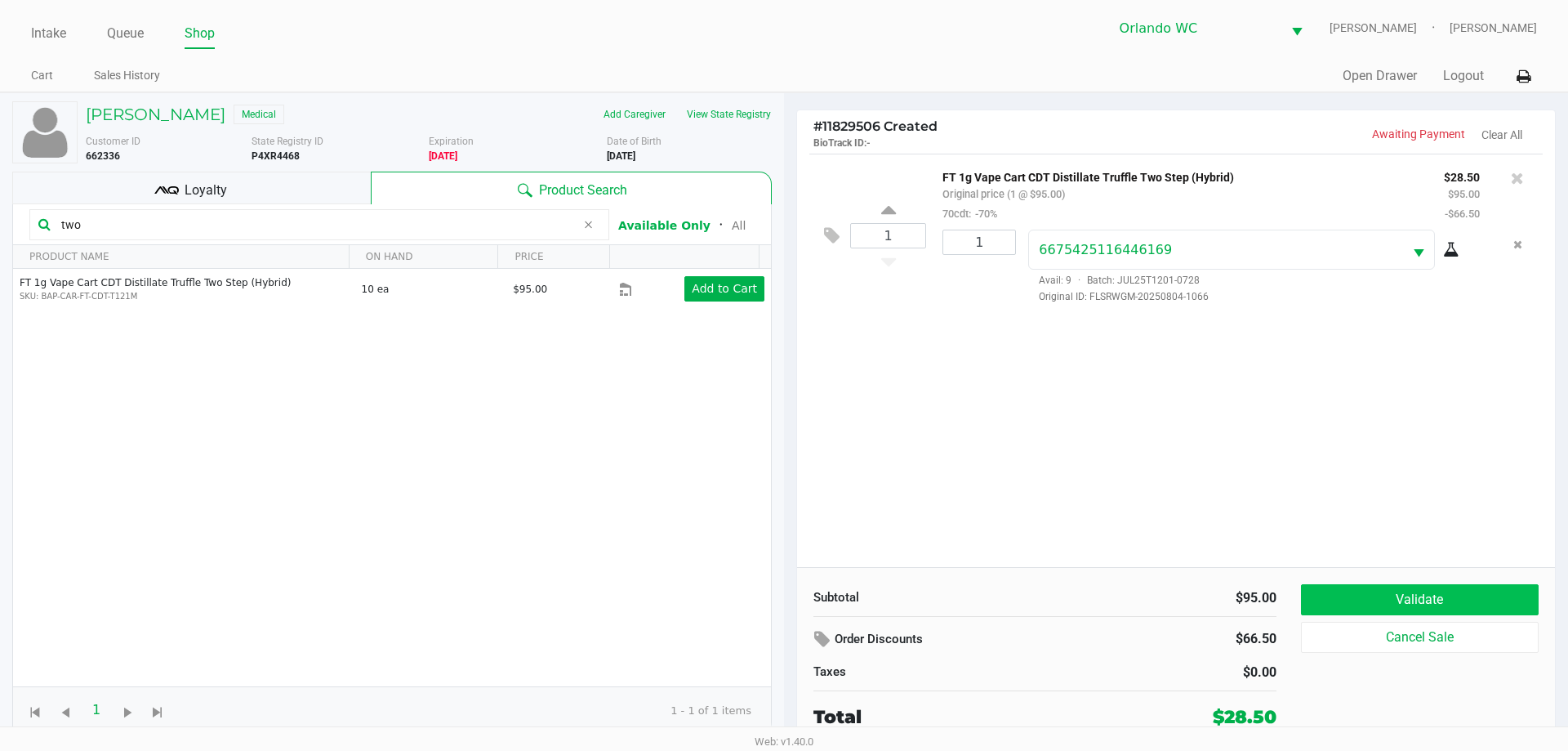
click at [1462, 597] on button "Validate" at bounding box center [1419, 600] width 237 height 31
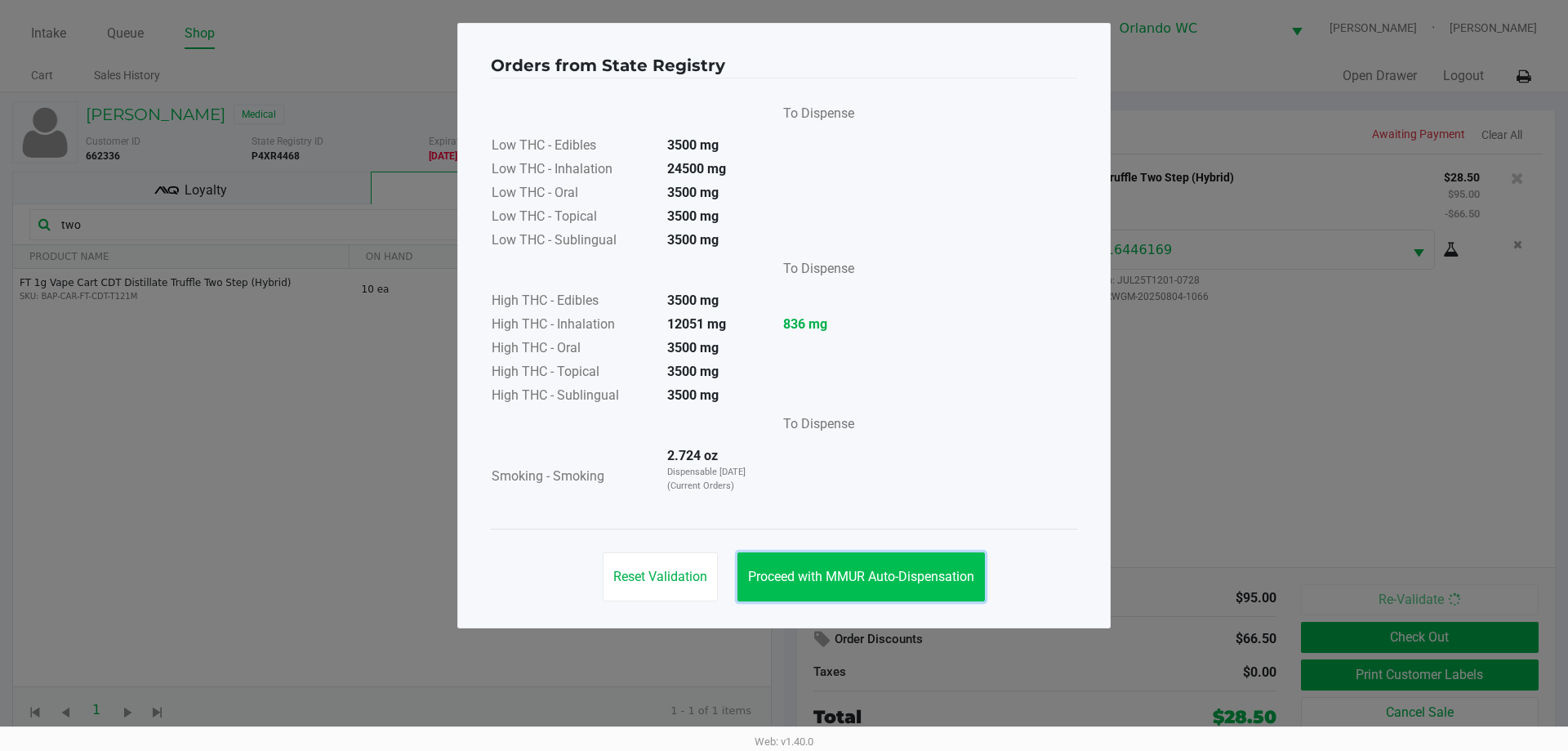
click at [883, 554] on button "Proceed with MMUR Auto-Dispensation" at bounding box center [860, 577] width 247 height 49
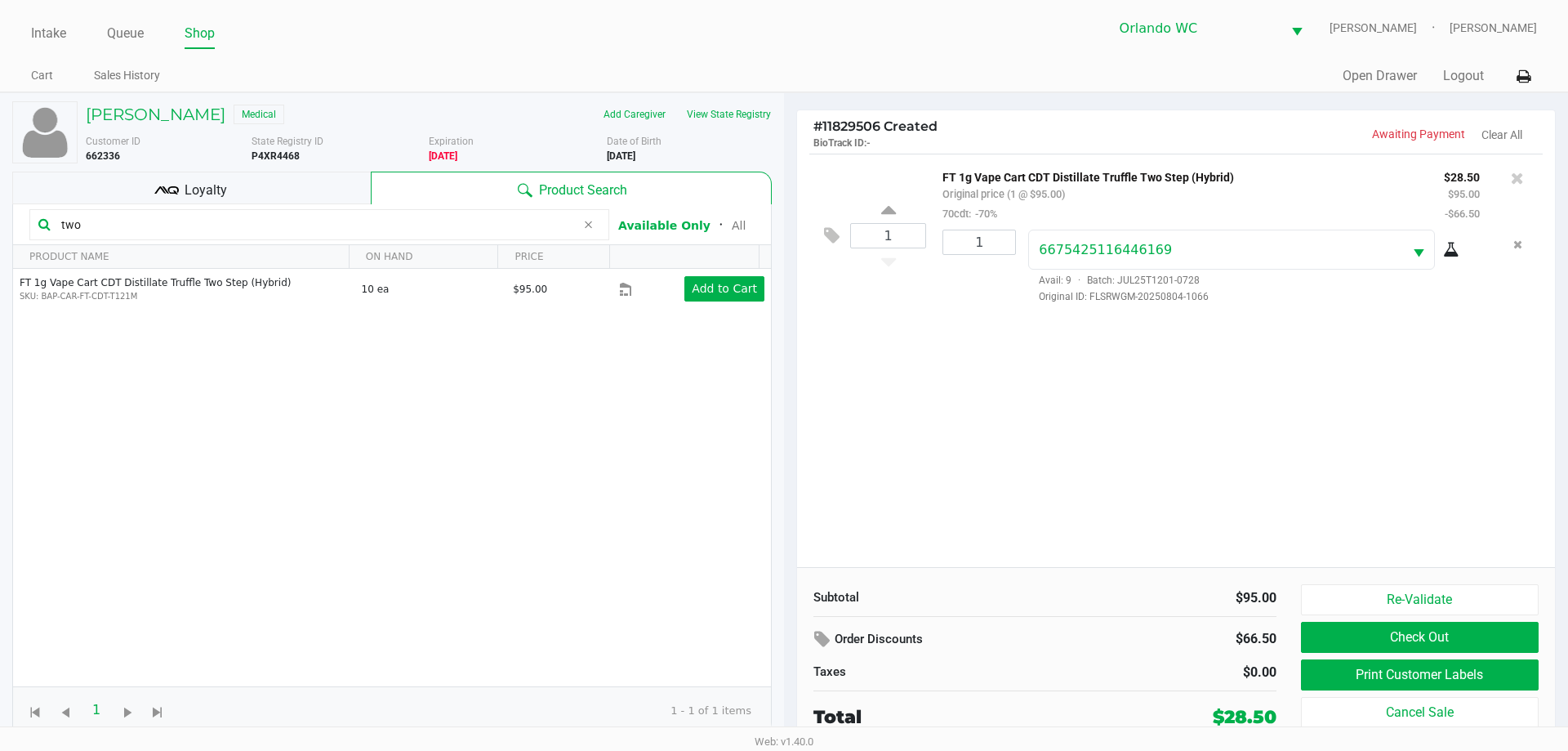
click at [1473, 680] on button "Print Customer Labels" at bounding box center [1419, 675] width 237 height 31
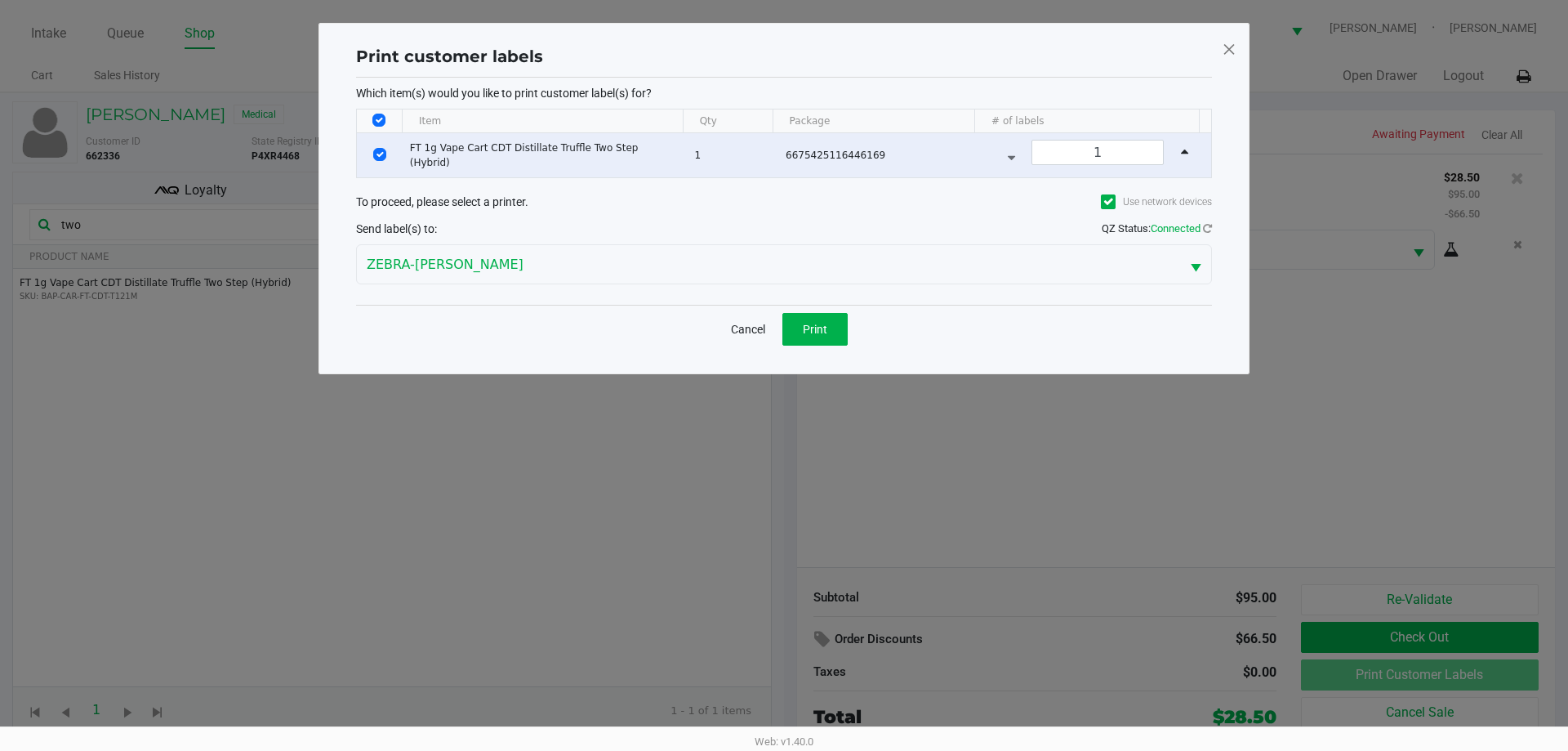
click at [821, 332] on span "Print" at bounding box center [815, 329] width 24 height 13
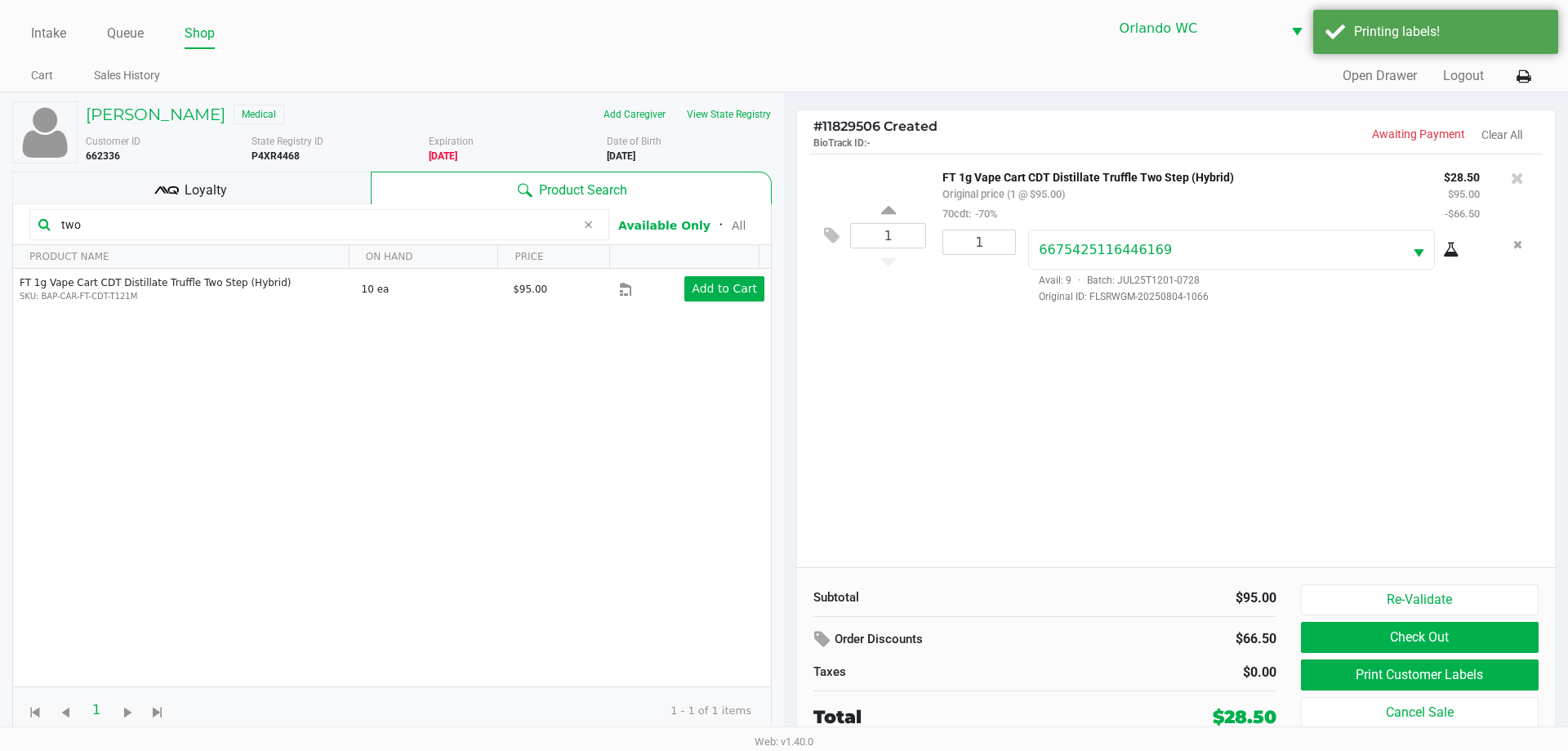
click at [206, 186] on span "Loyalty" at bounding box center [206, 190] width 42 height 19
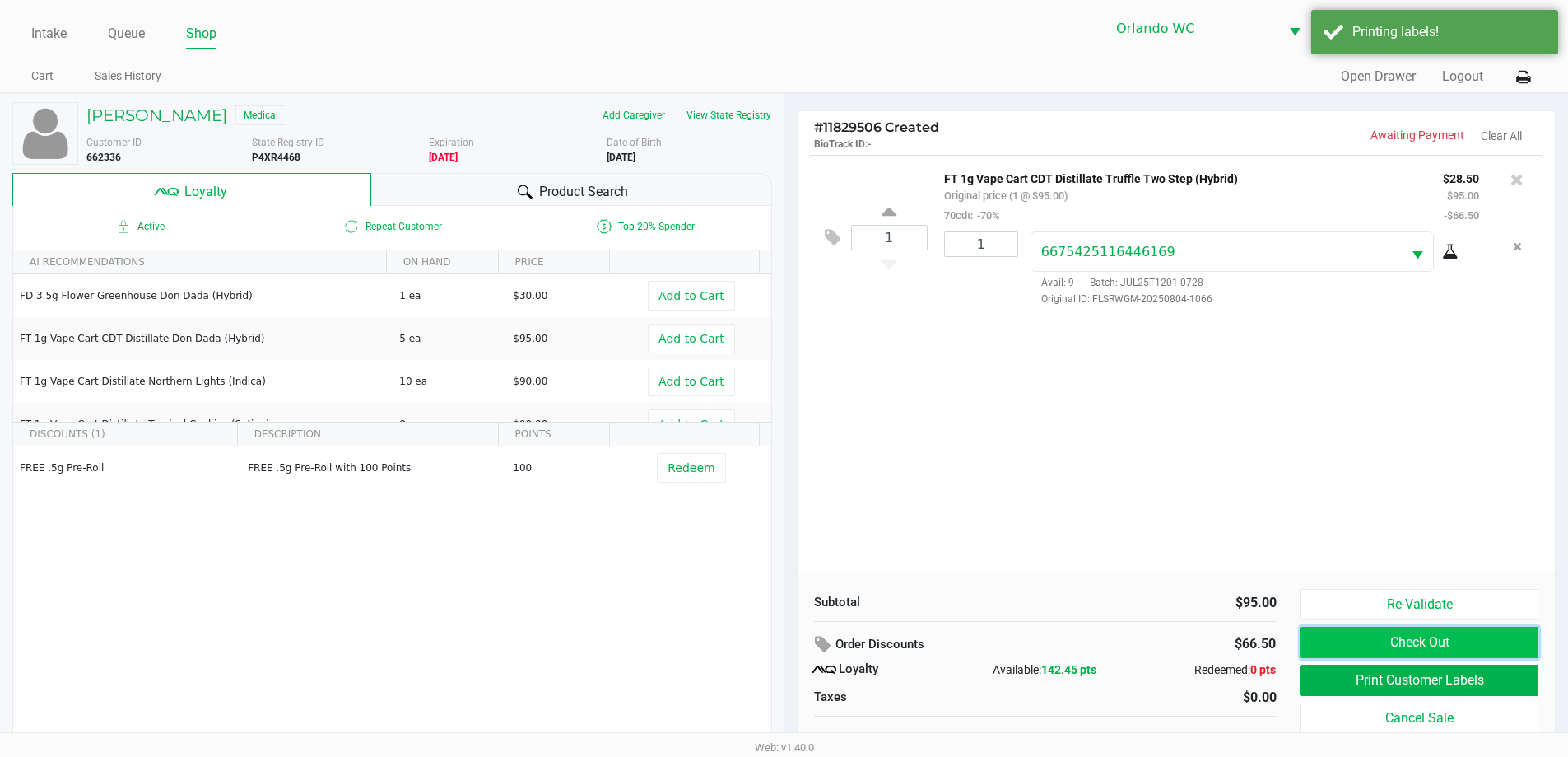
click at [1471, 628] on button "Check Out" at bounding box center [1419, 642] width 237 height 32
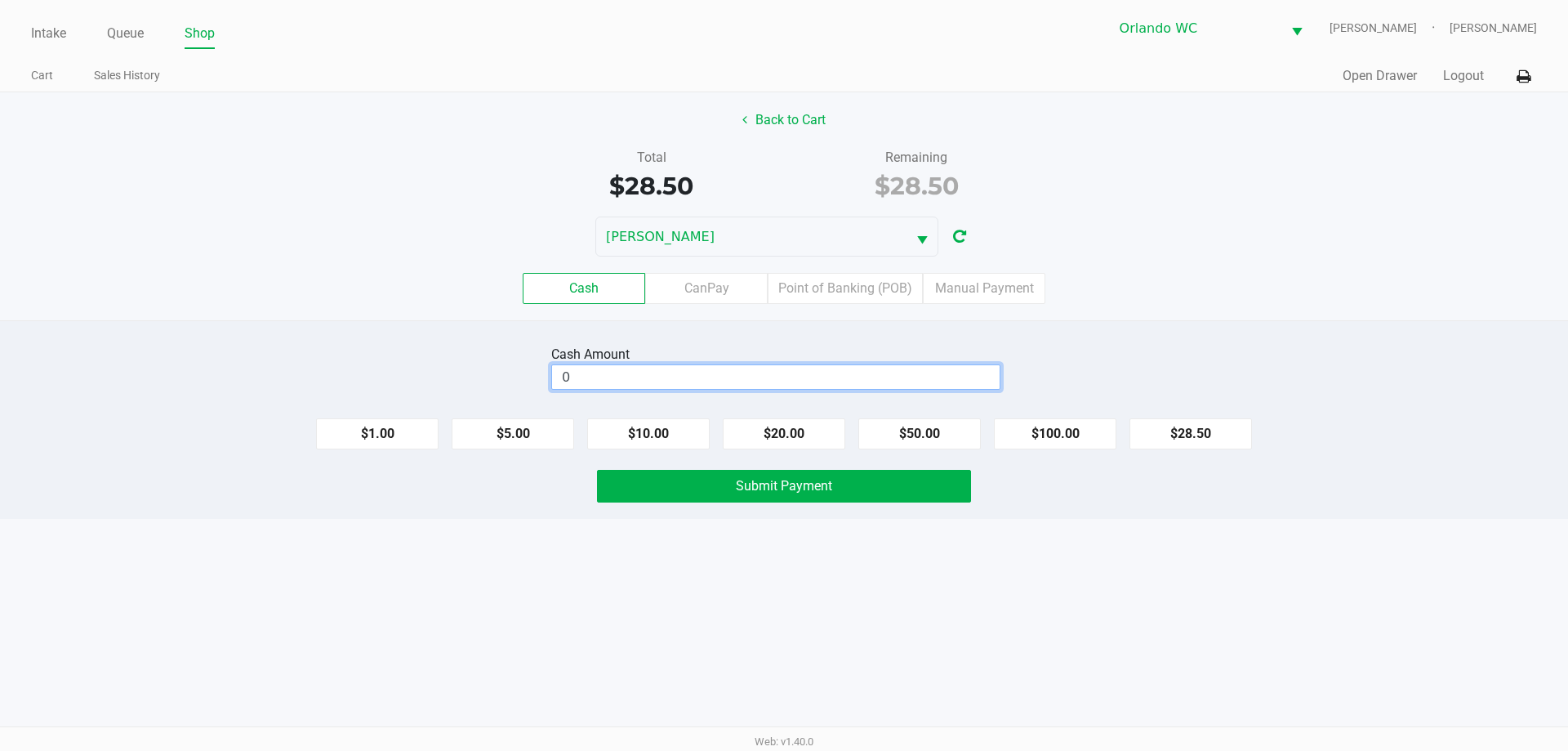
click at [686, 373] on input "0" at bounding box center [776, 377] width 448 height 24
type input "$40.00"
click at [815, 481] on span "Submit Payment" at bounding box center [784, 486] width 96 height 15
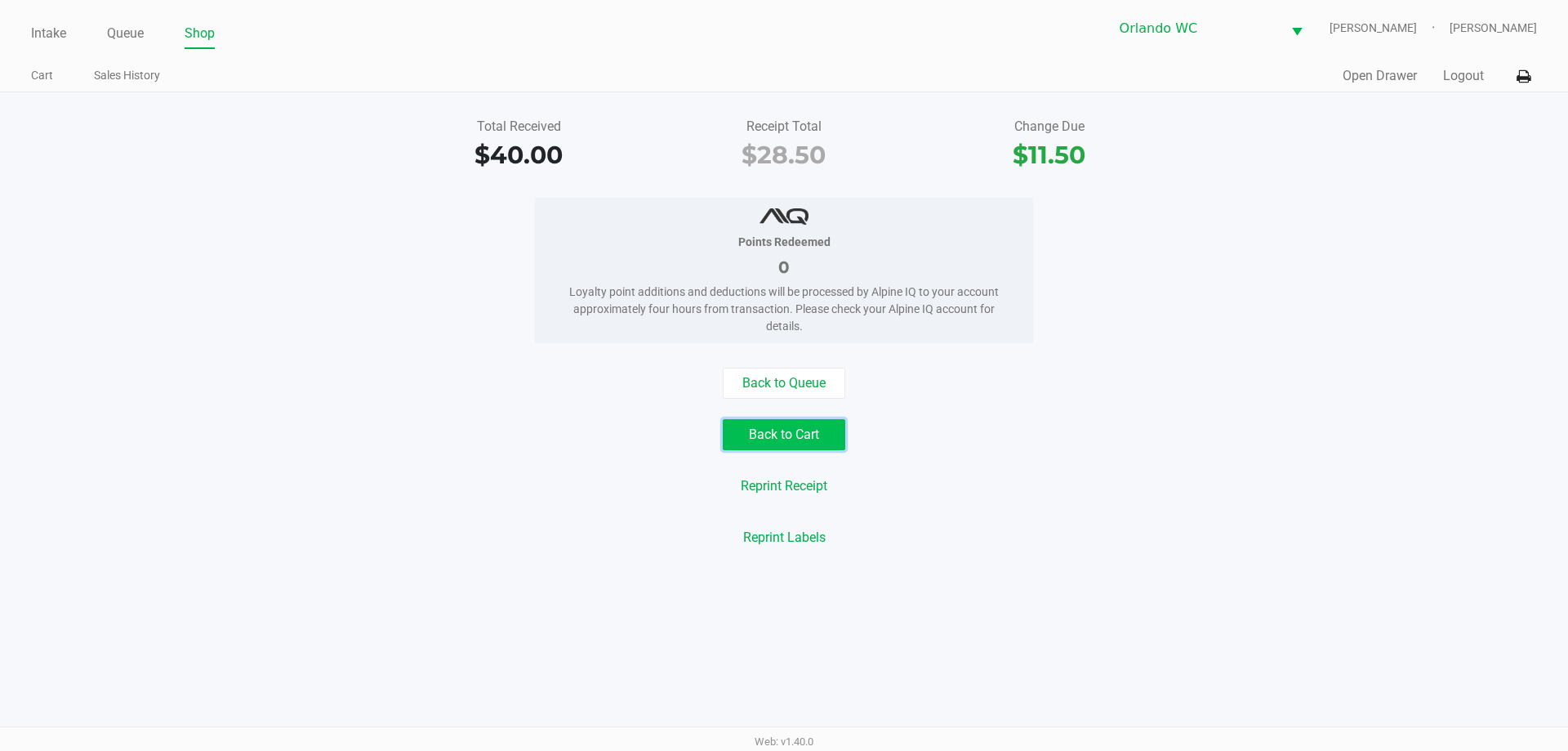
click at [814, 436] on button "Back to Cart" at bounding box center [784, 434] width 122 height 31
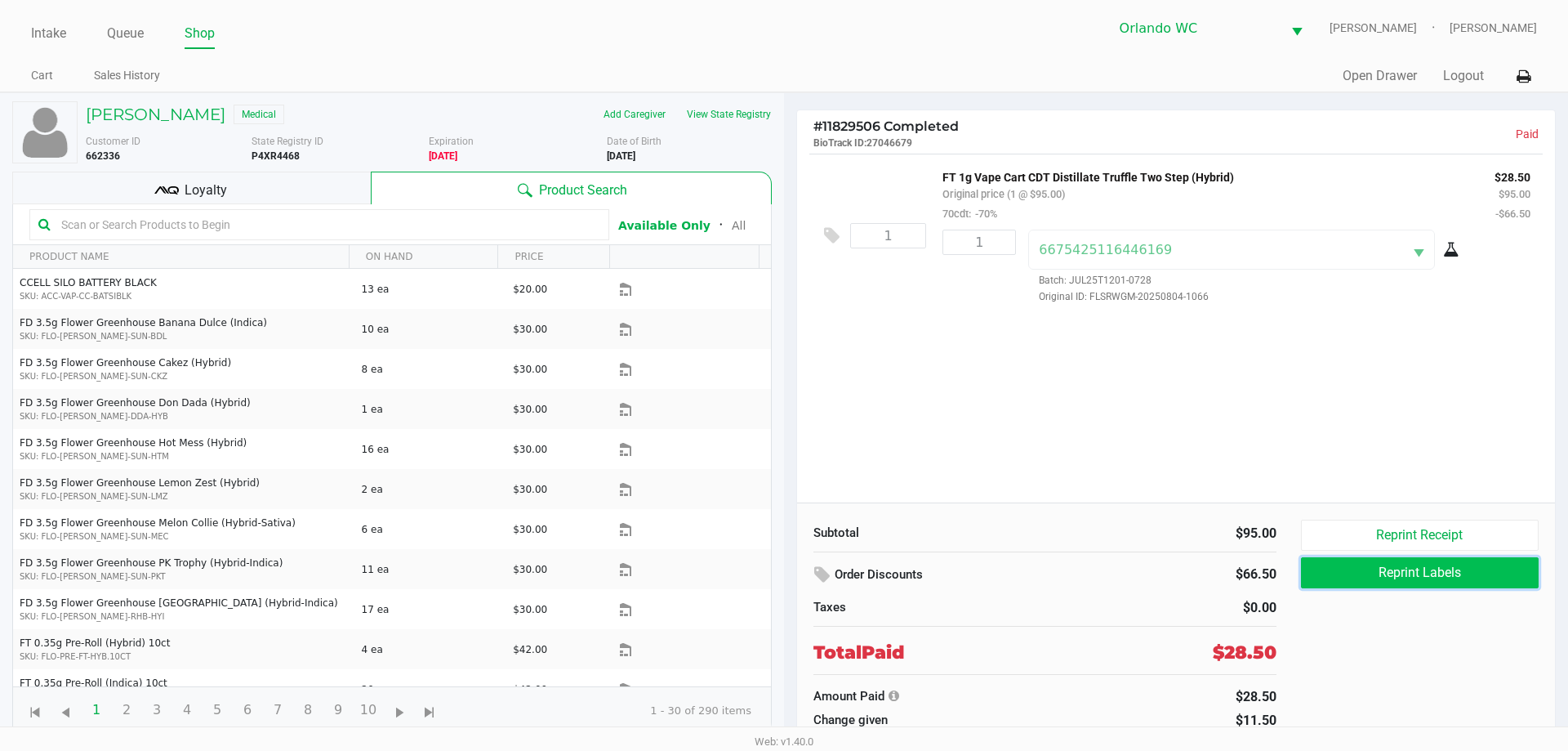
click at [1423, 573] on button "Reprint Labels" at bounding box center [1419, 573] width 237 height 31
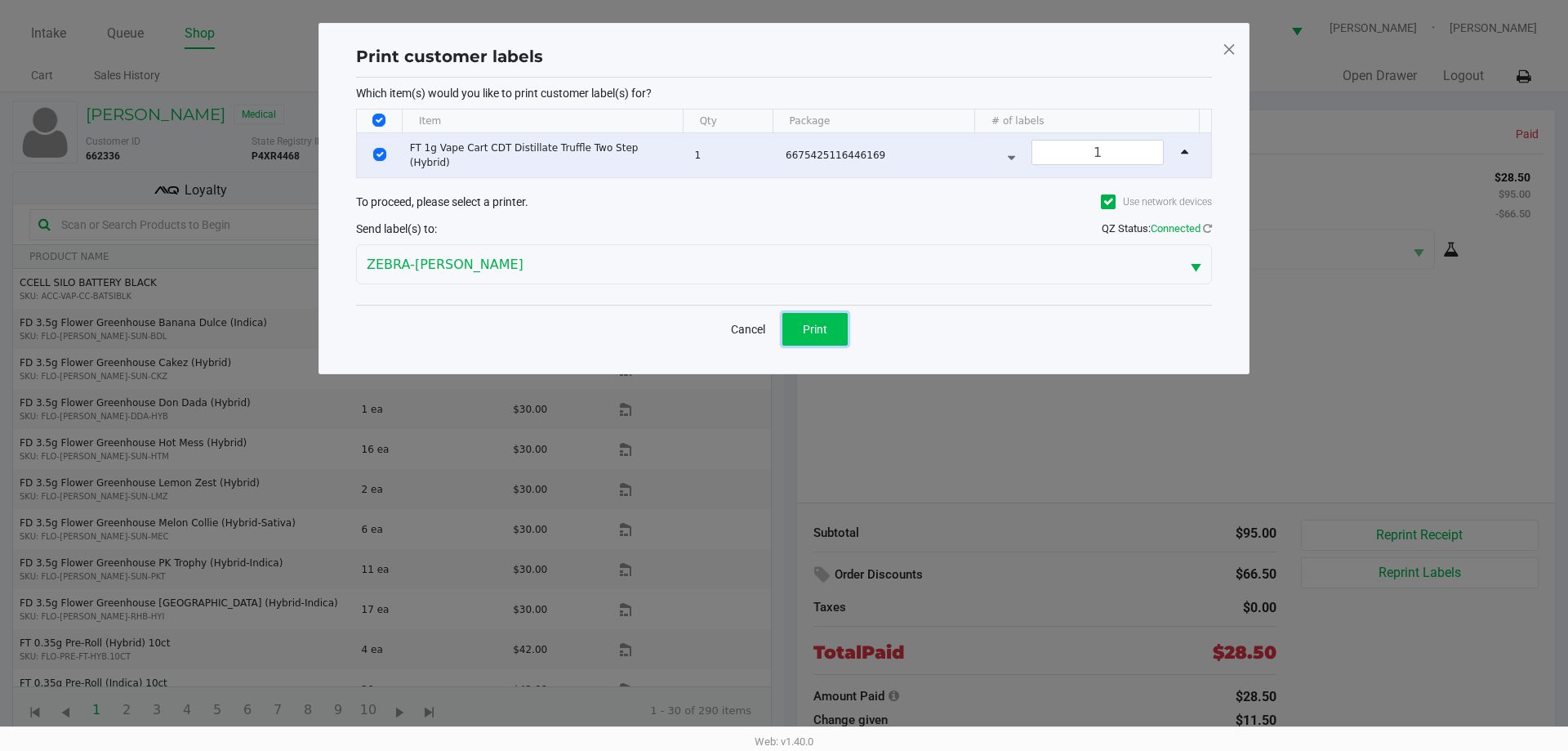
click at [797, 329] on button "Print" at bounding box center [815, 329] width 65 height 33
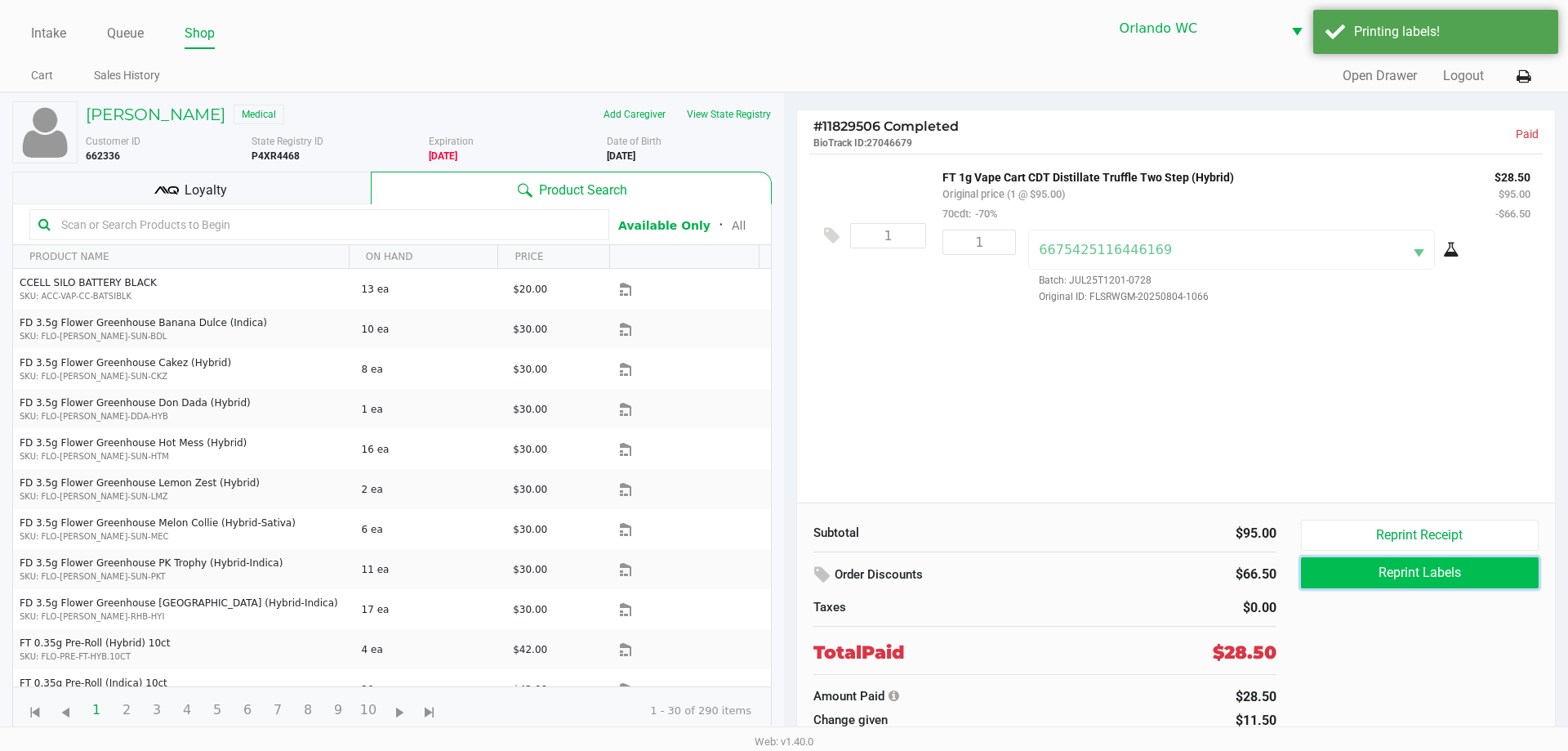
click at [1423, 580] on button "Reprint Labels" at bounding box center [1419, 573] width 237 height 31
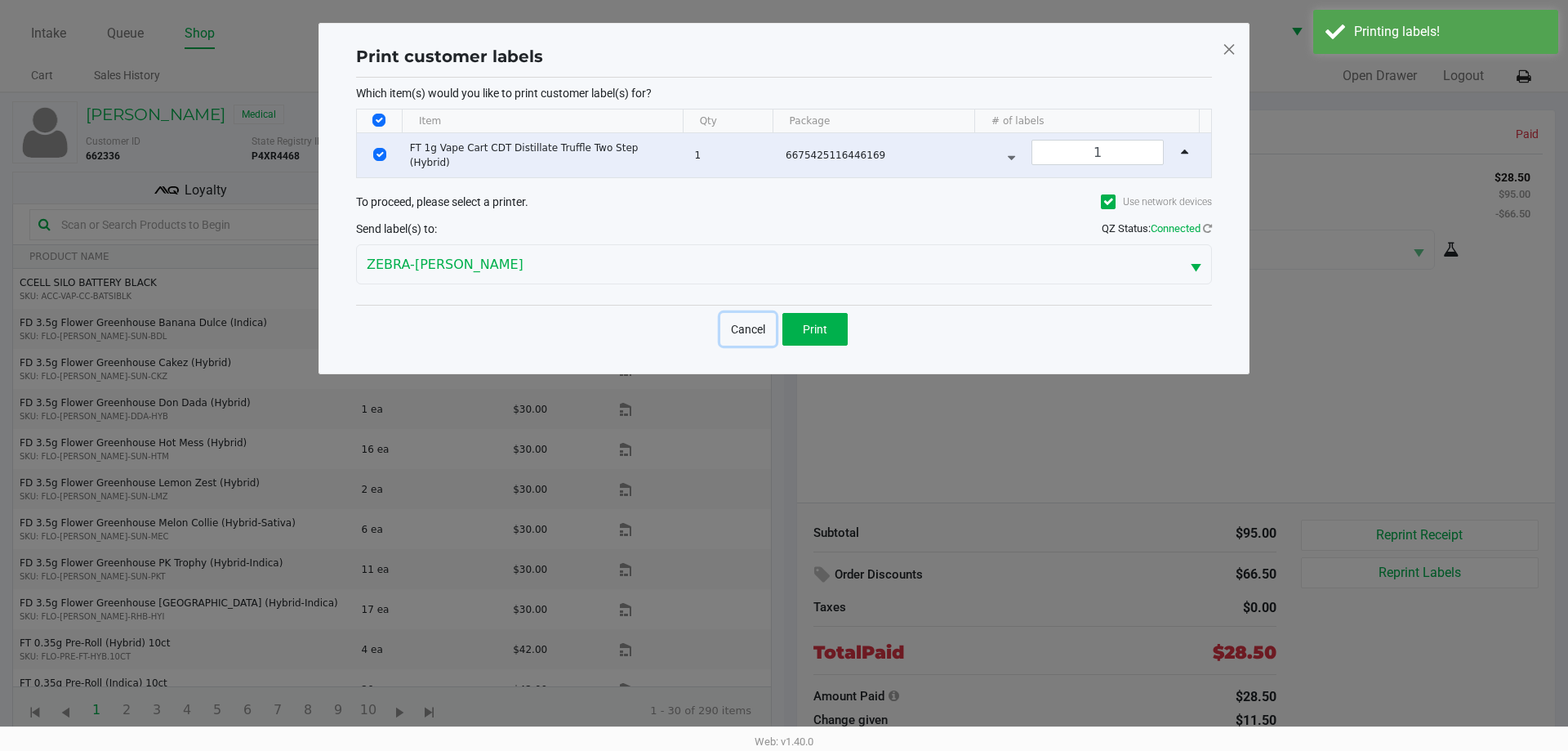
click at [754, 323] on button "Cancel" at bounding box center [748, 329] width 56 height 33
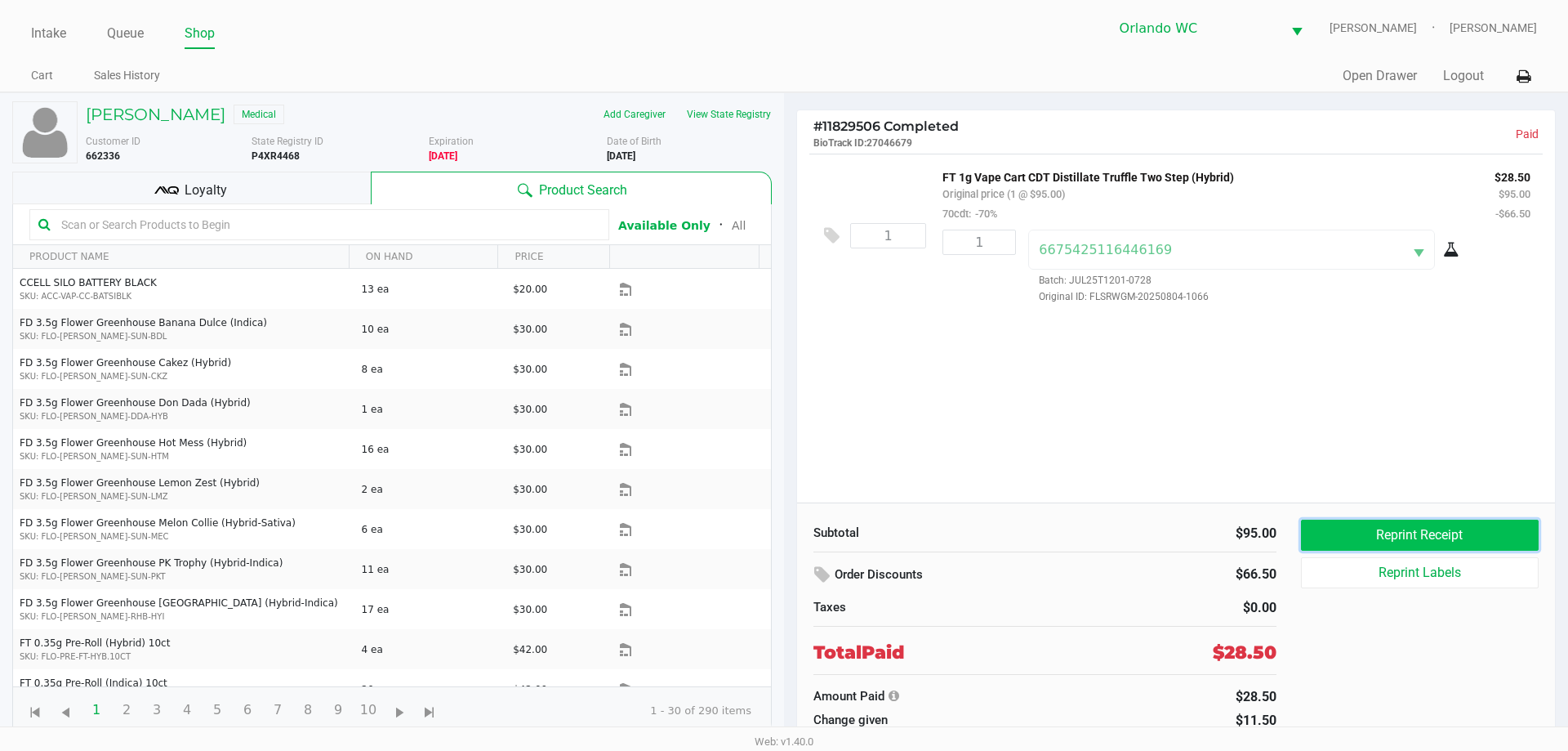
click at [1349, 525] on button "Reprint Receipt" at bounding box center [1419, 535] width 237 height 31
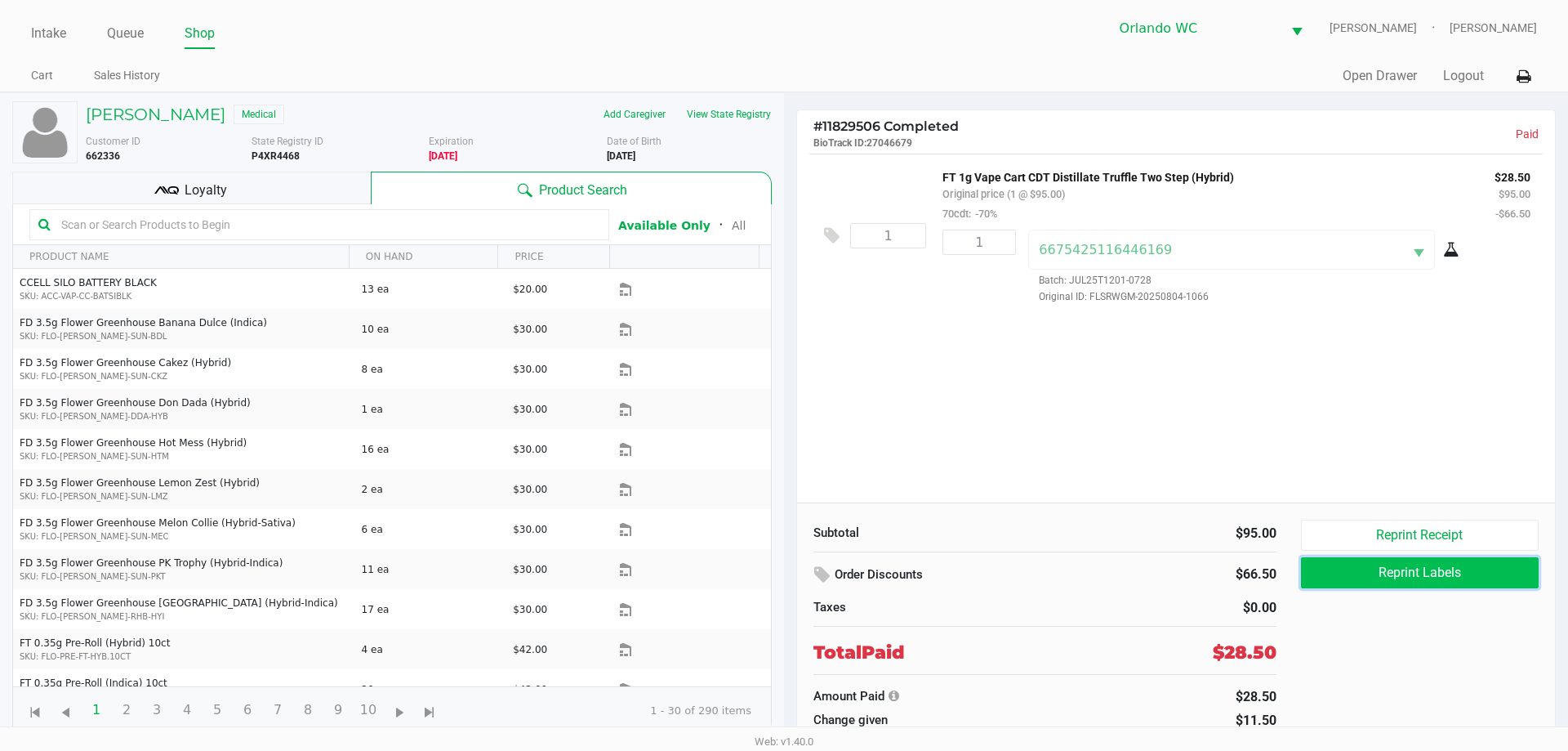
click at [1348, 574] on button "Reprint Labels" at bounding box center [1419, 573] width 237 height 31
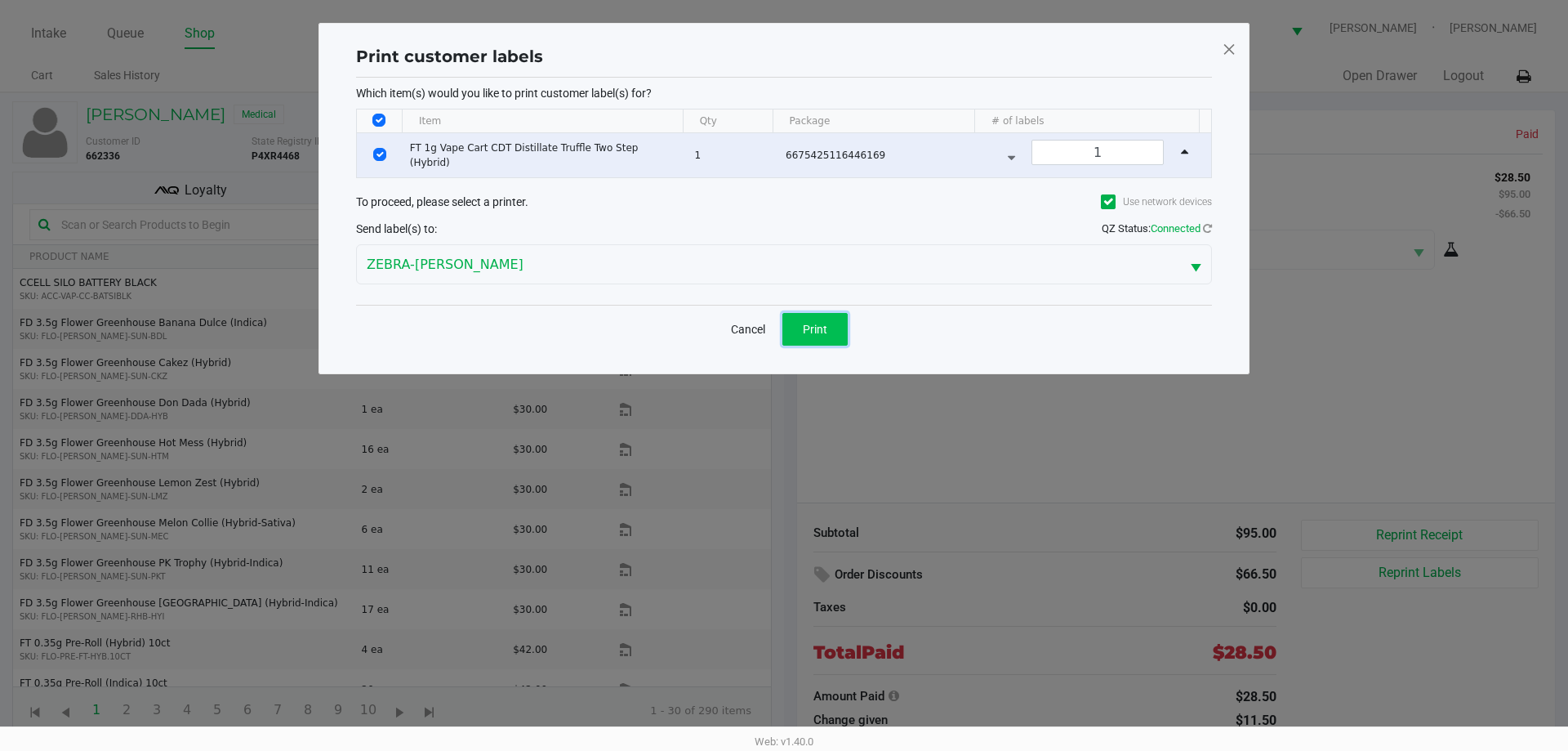
click at [824, 334] on span "Print" at bounding box center [815, 329] width 24 height 13
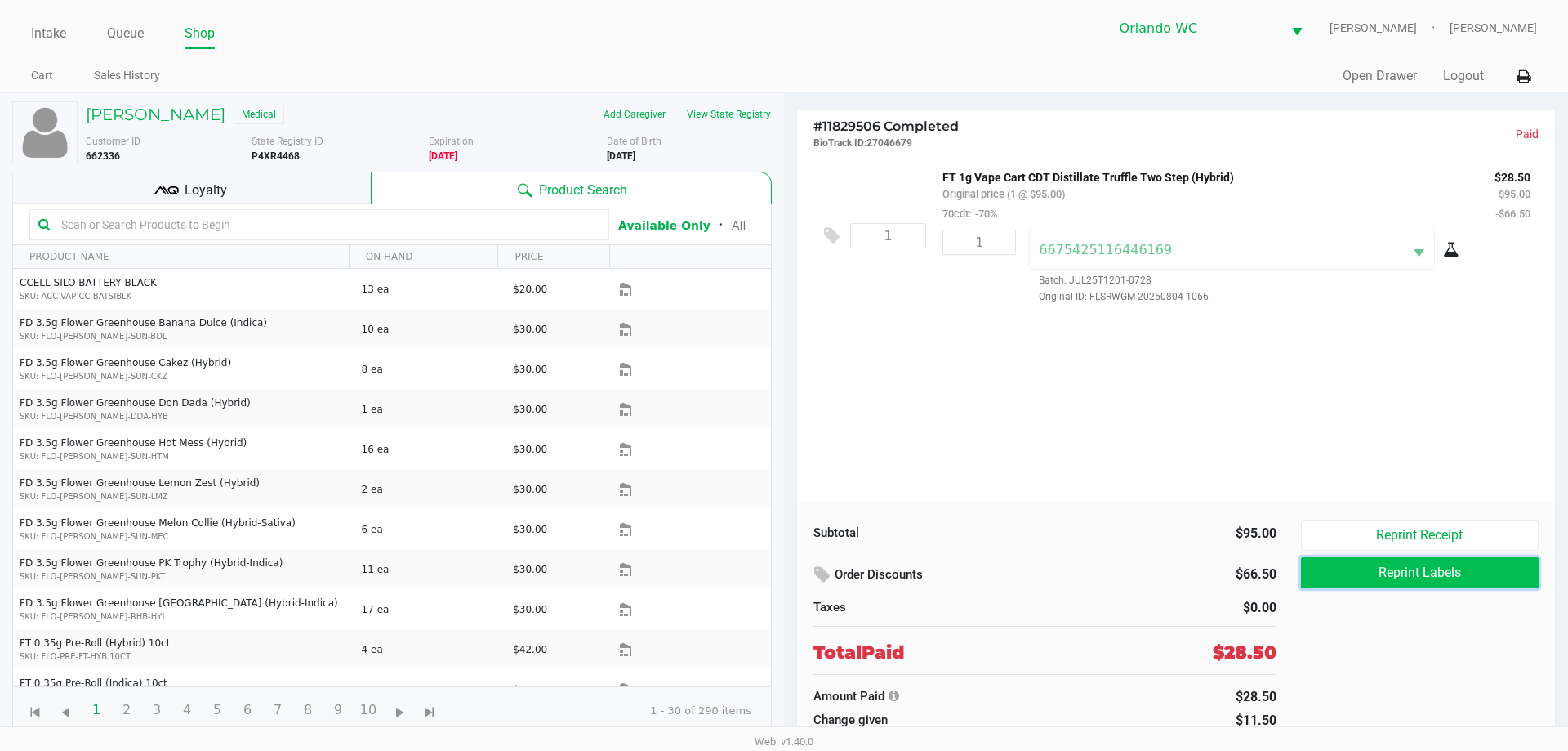
click at [1360, 570] on button "Reprint Labels" at bounding box center [1419, 573] width 237 height 31
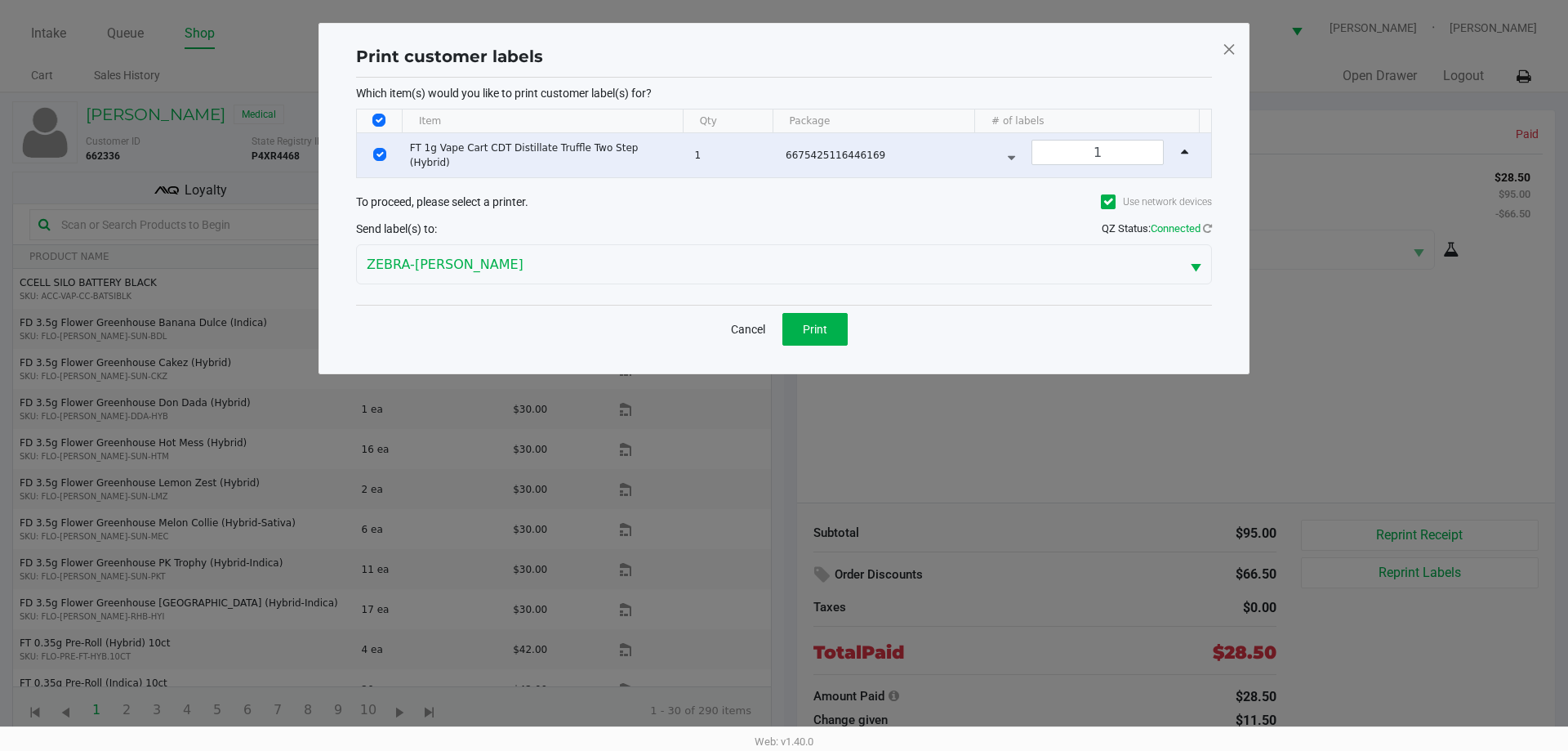
click at [645, 291] on div "Which item(s) would you like to print customer label(s) for? Item Qty Package #…" at bounding box center [784, 191] width 856 height 227
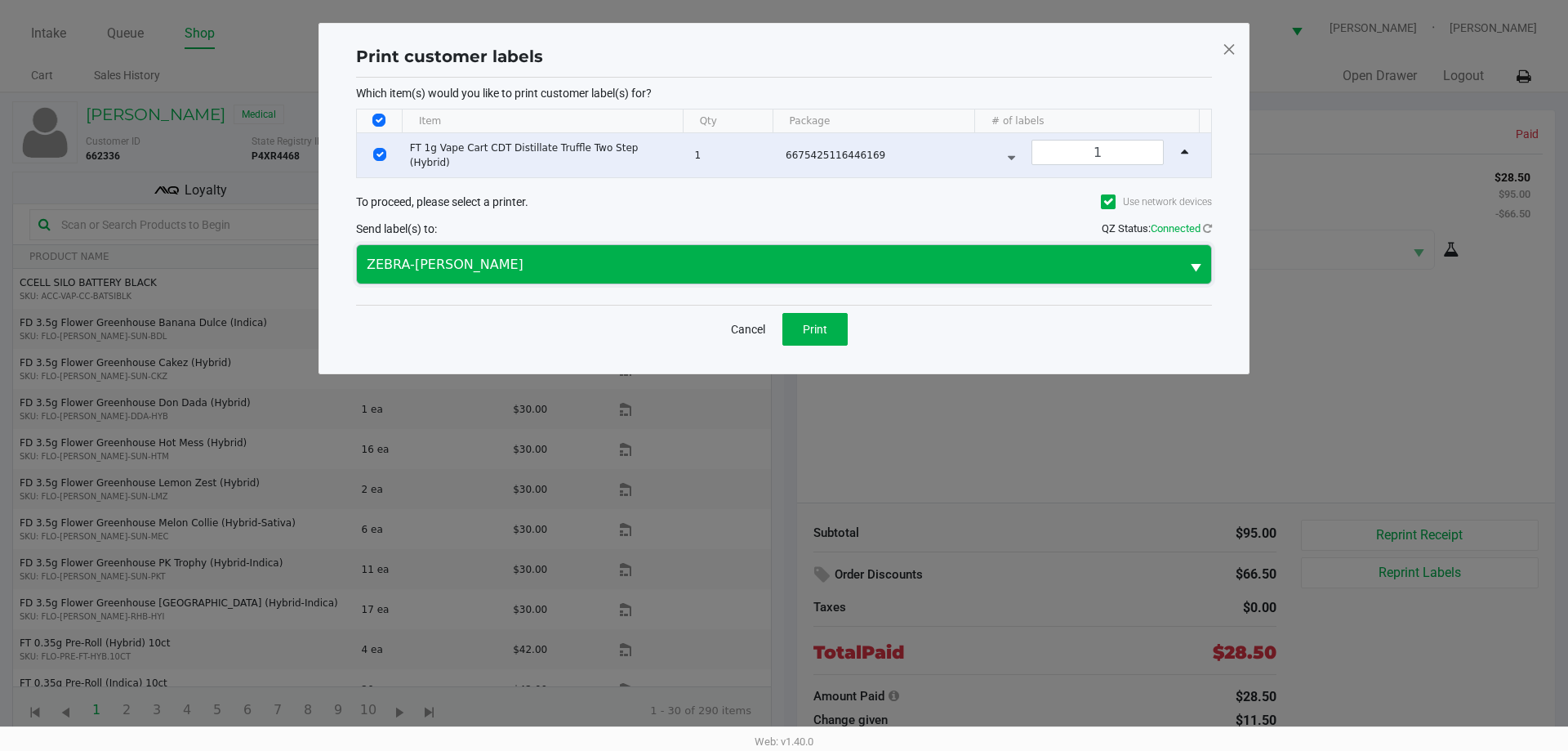
click at [648, 268] on span "ZEBRA-TYWIN-LANNISTER" at bounding box center [768, 264] width 804 height 19
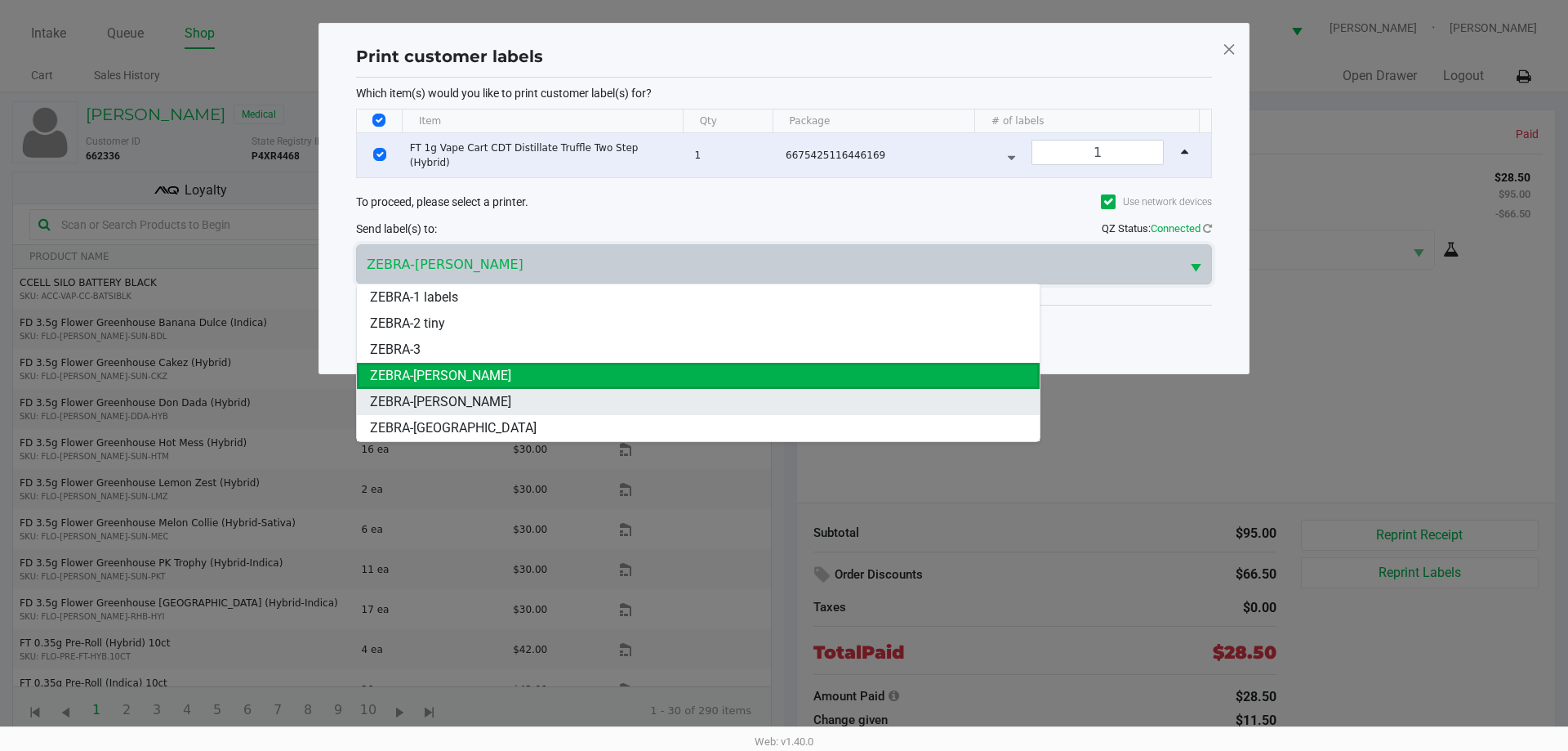
click at [492, 395] on span "ZEBRA-RODNEY-ATKINS" at bounding box center [440, 401] width 141 height 19
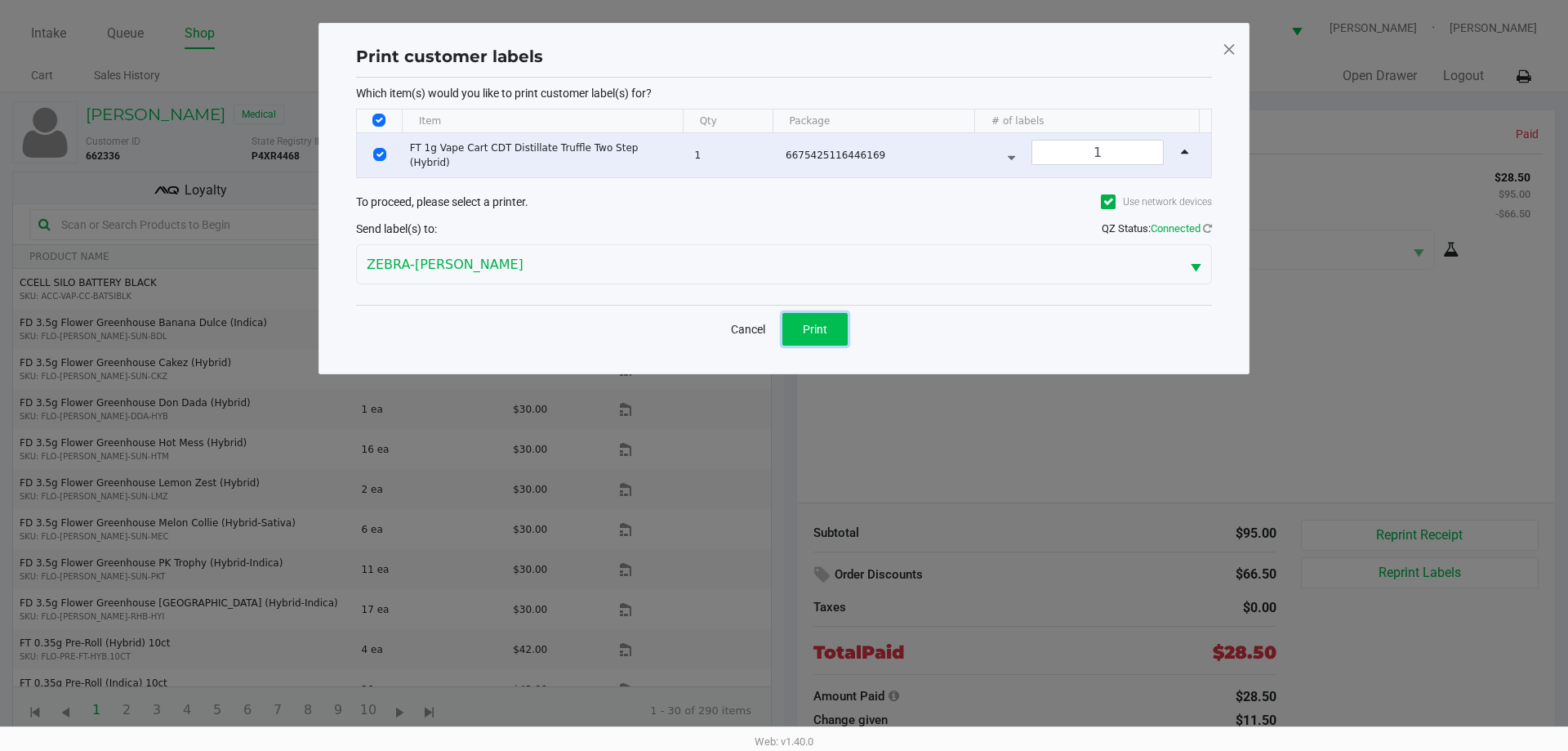
click at [829, 317] on button "Print" at bounding box center [815, 329] width 65 height 33
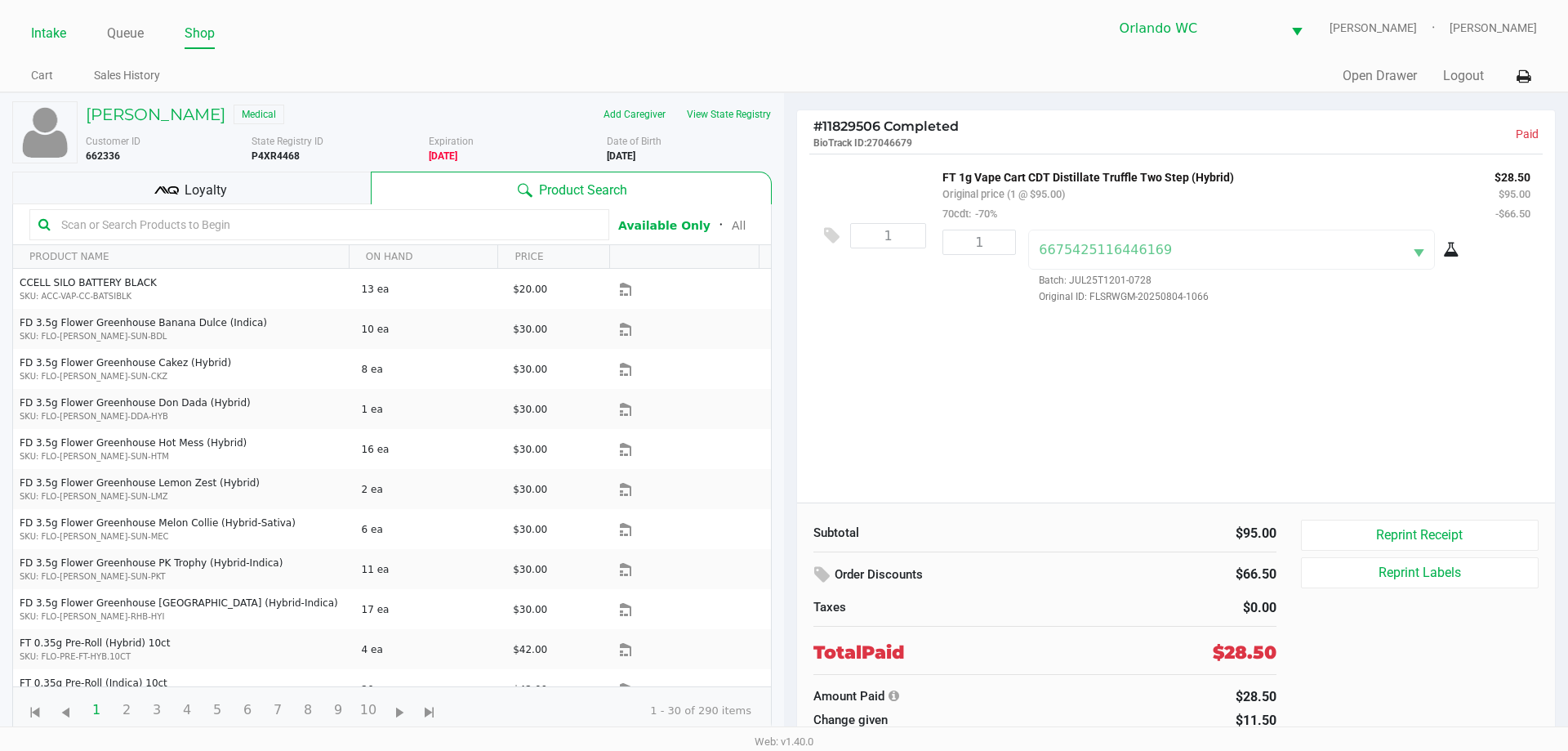
click at [51, 24] on link "Intake" at bounding box center [49, 33] width 35 height 23
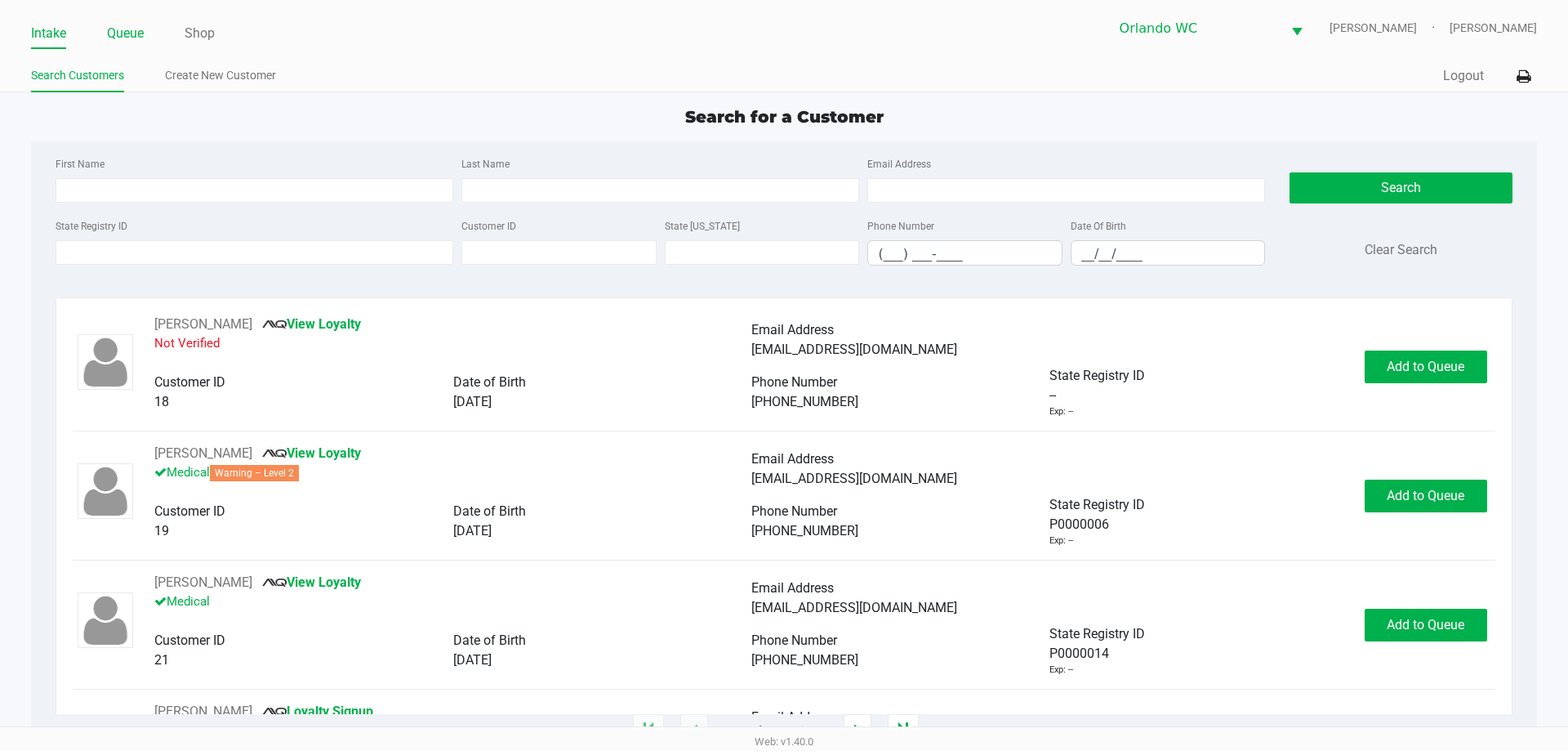
click at [129, 20] on li "Queue" at bounding box center [126, 35] width 37 height 29
click at [133, 27] on link "Queue" at bounding box center [126, 33] width 37 height 23
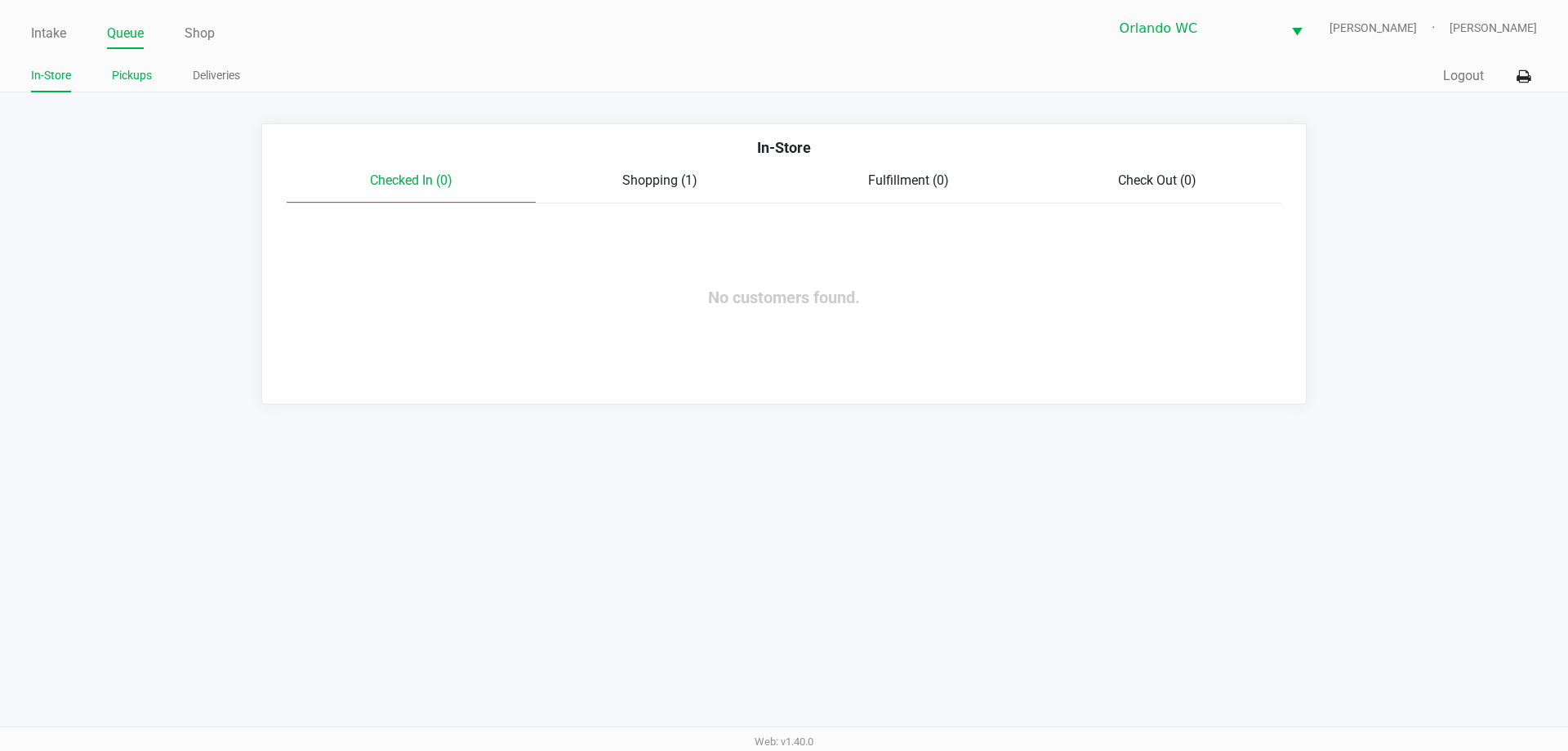
click at [126, 70] on link "Pickups" at bounding box center [132, 75] width 40 height 20
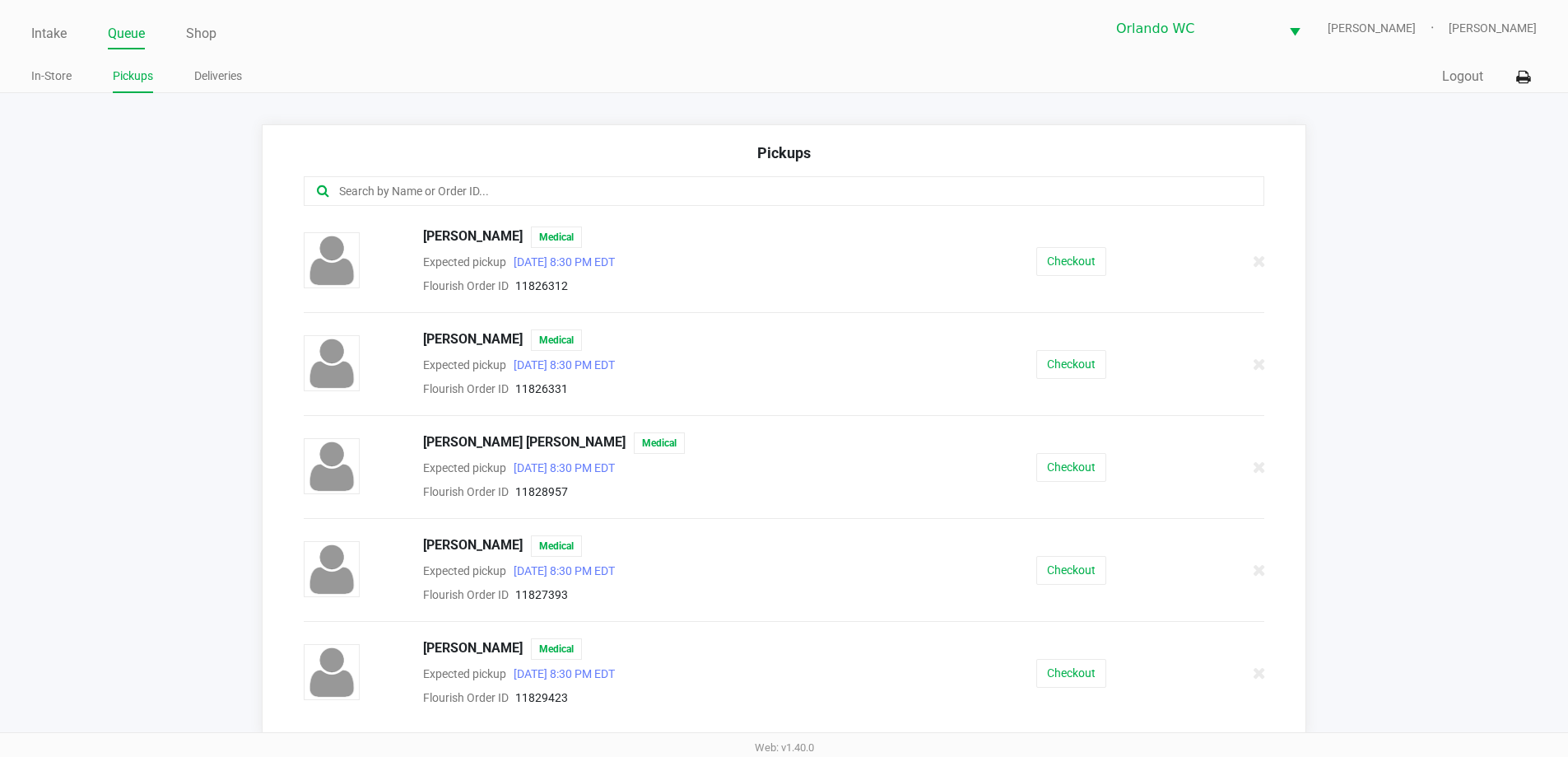
click at [499, 186] on input "text" at bounding box center [758, 192] width 841 height 19
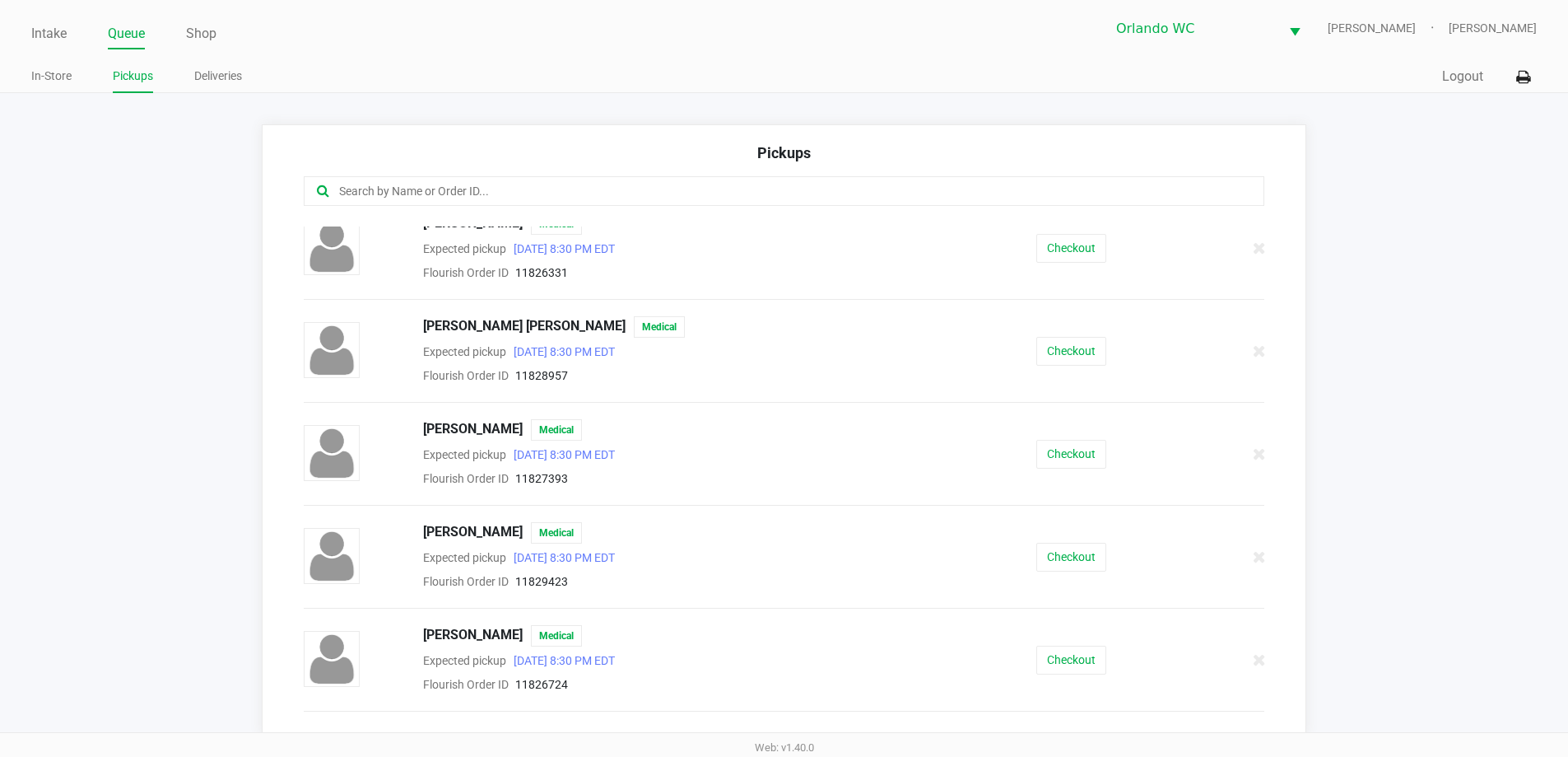
scroll to position [330, 0]
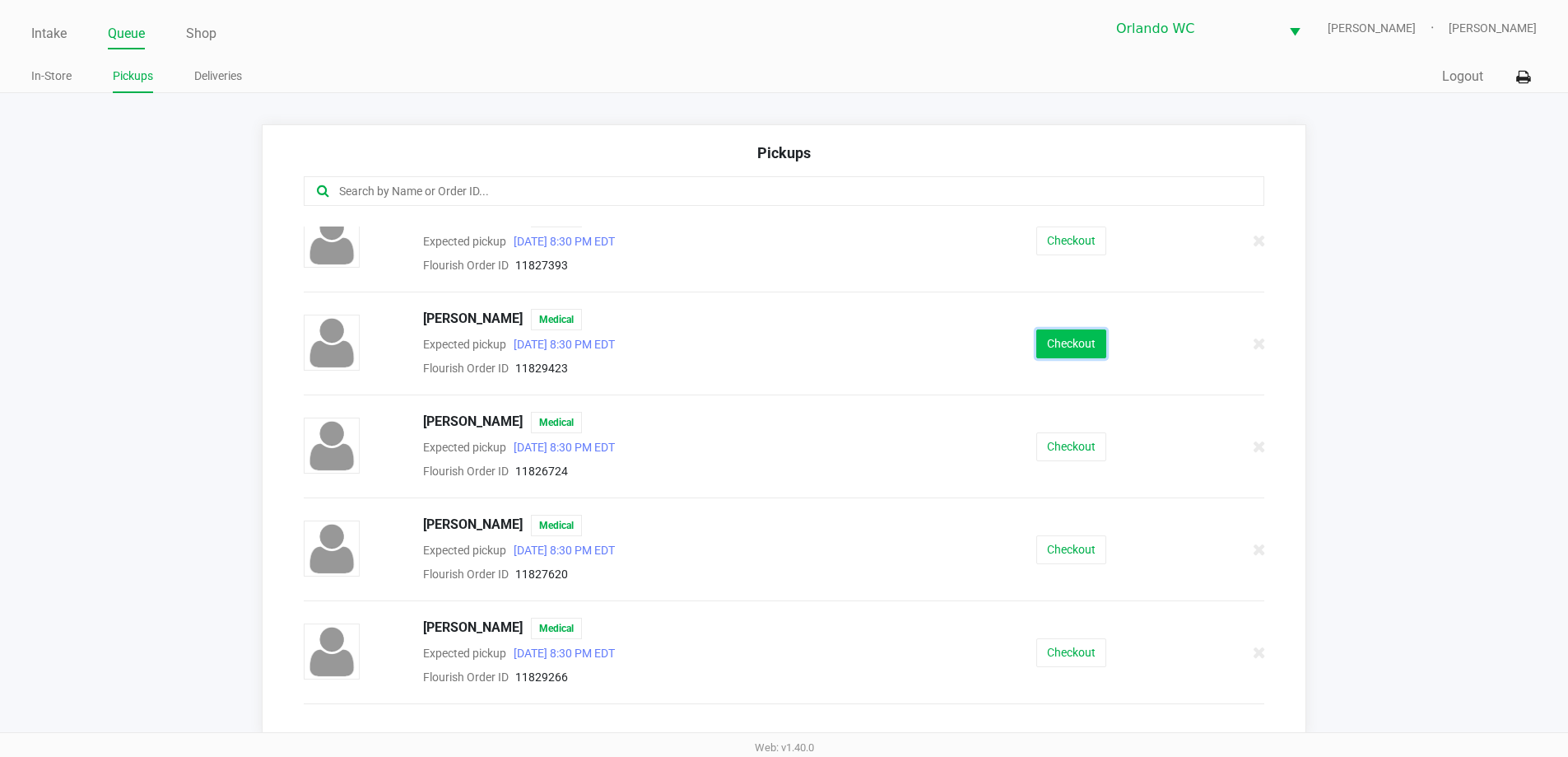
click at [1082, 335] on button "Checkout" at bounding box center [1072, 344] width 70 height 29
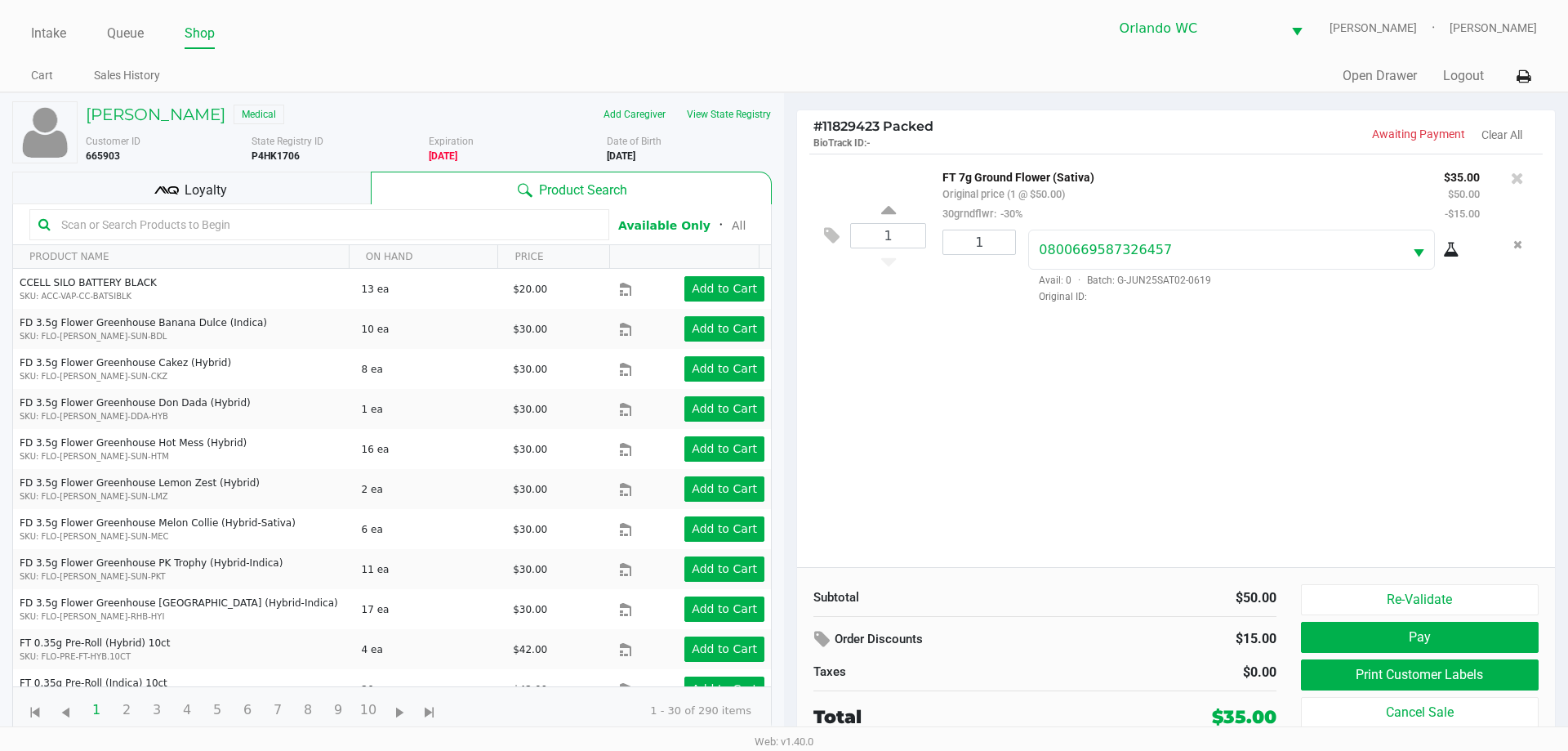
click at [247, 221] on input "text" at bounding box center [328, 224] width 545 height 24
click at [231, 224] on input "text" at bounding box center [328, 224] width 545 height 24
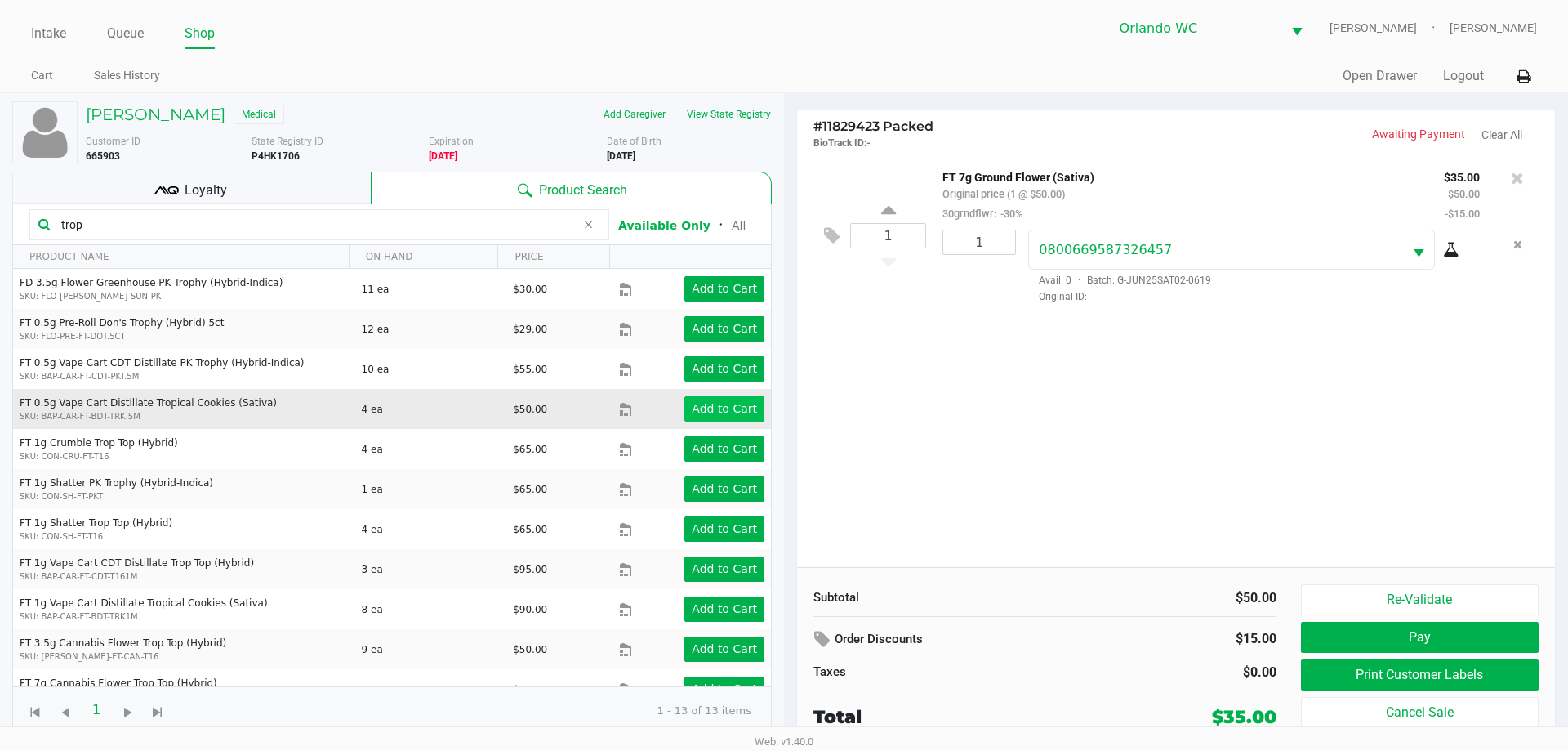
type input "trop"
click at [701, 412] on app-button-loader "Add to Cart" at bounding box center [724, 408] width 65 height 13
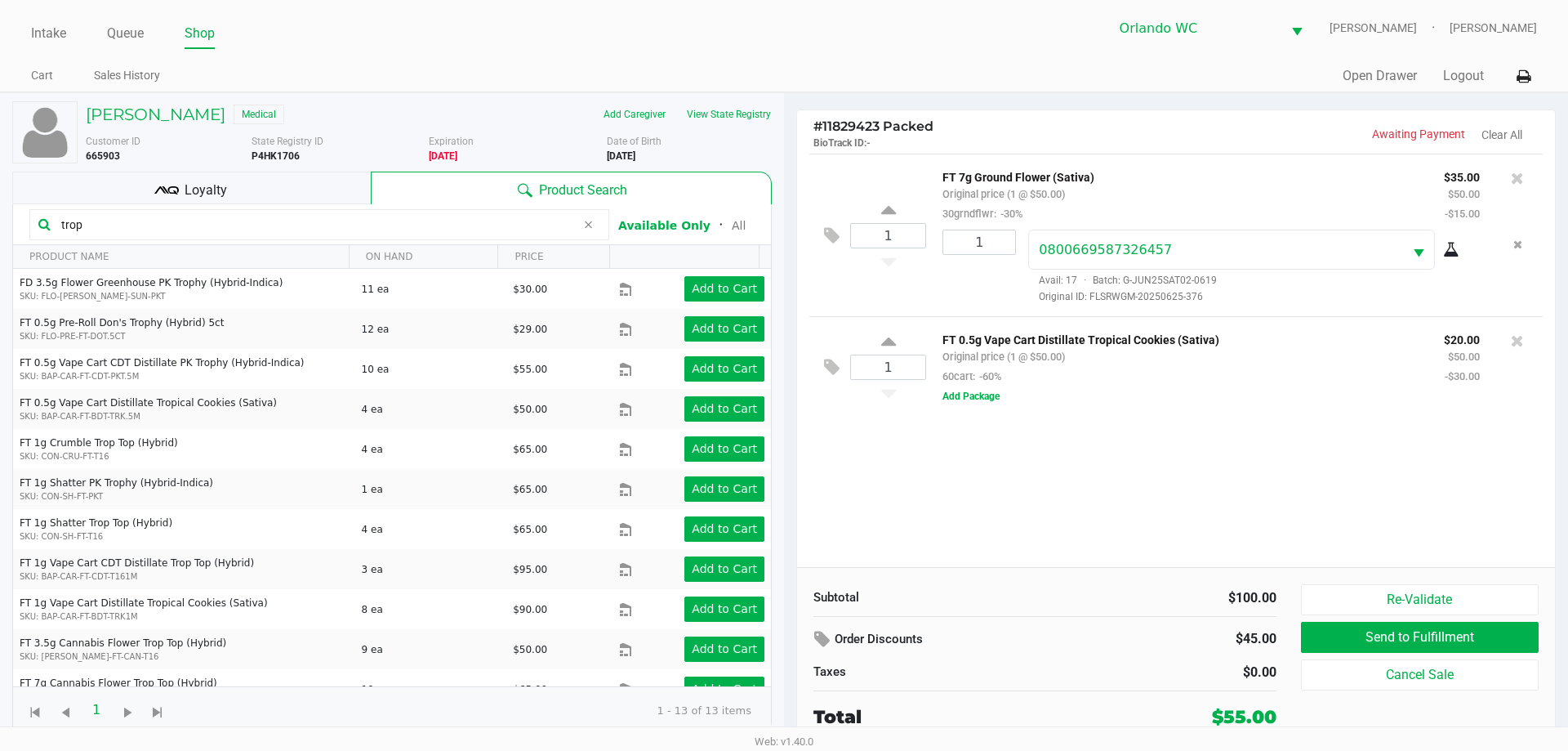
click at [111, 227] on input "trop" at bounding box center [315, 224] width 521 height 24
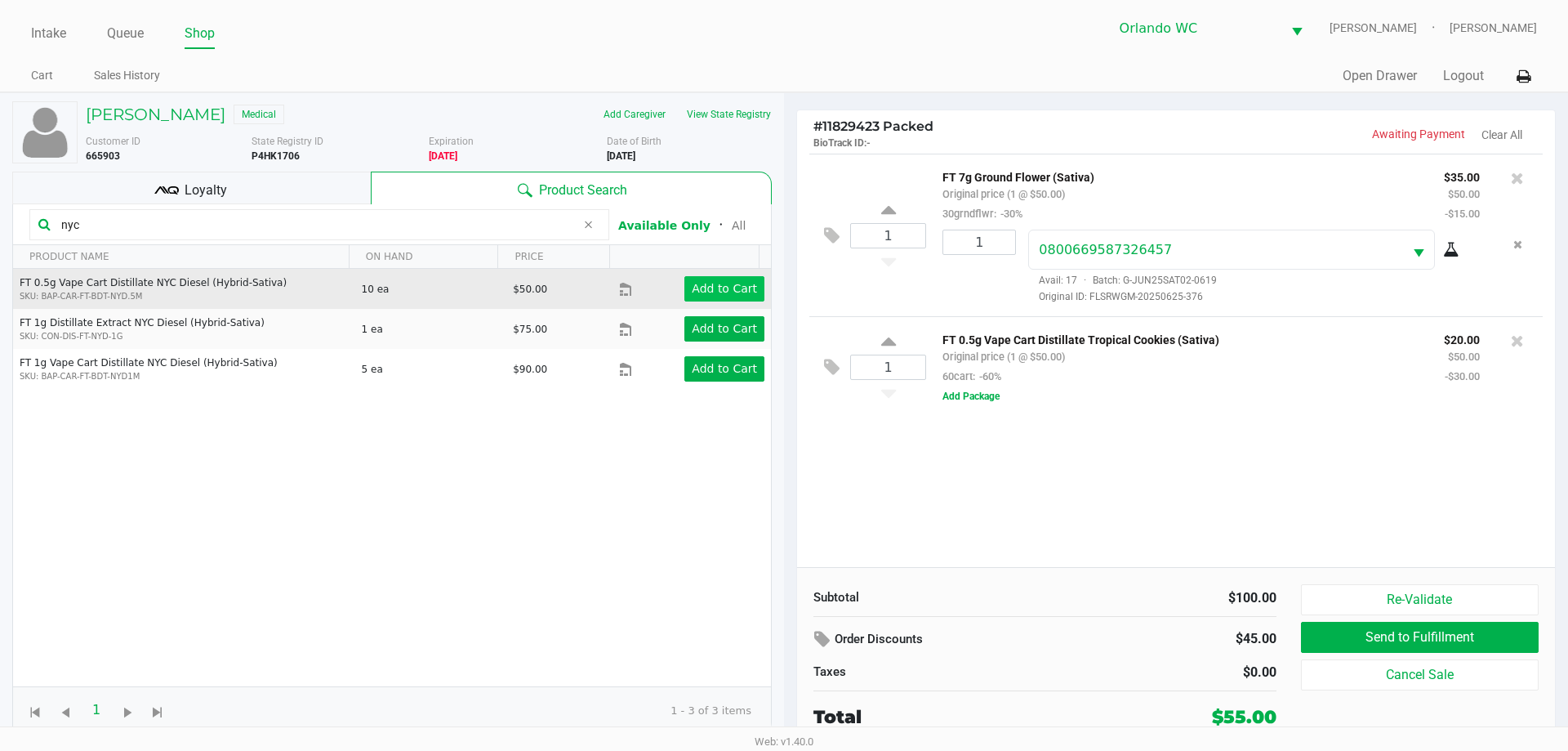
type input "nyc"
click at [734, 288] on app-button-loader "Add to Cart" at bounding box center [724, 288] width 65 height 13
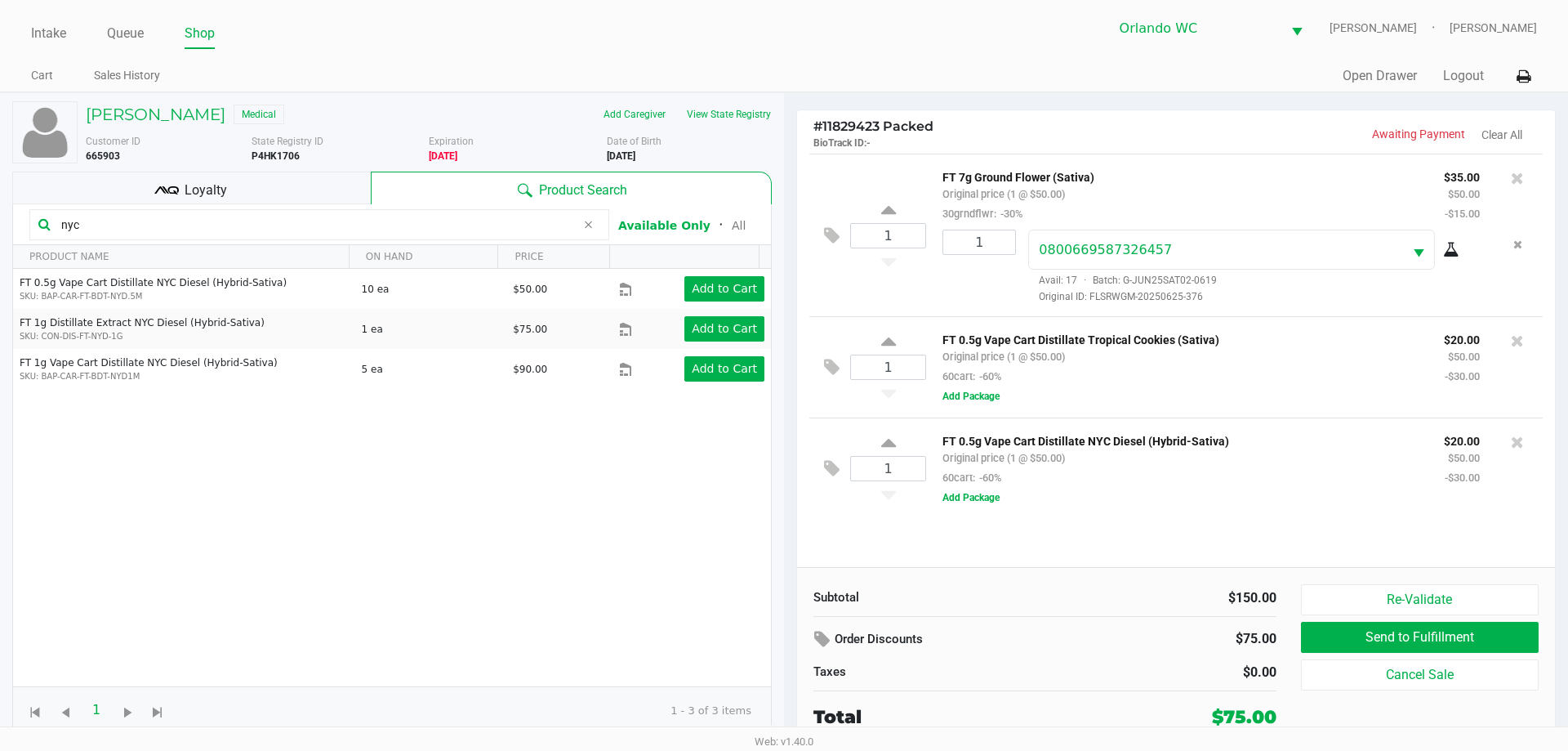
click at [106, 222] on input "nyc" at bounding box center [315, 224] width 521 height 24
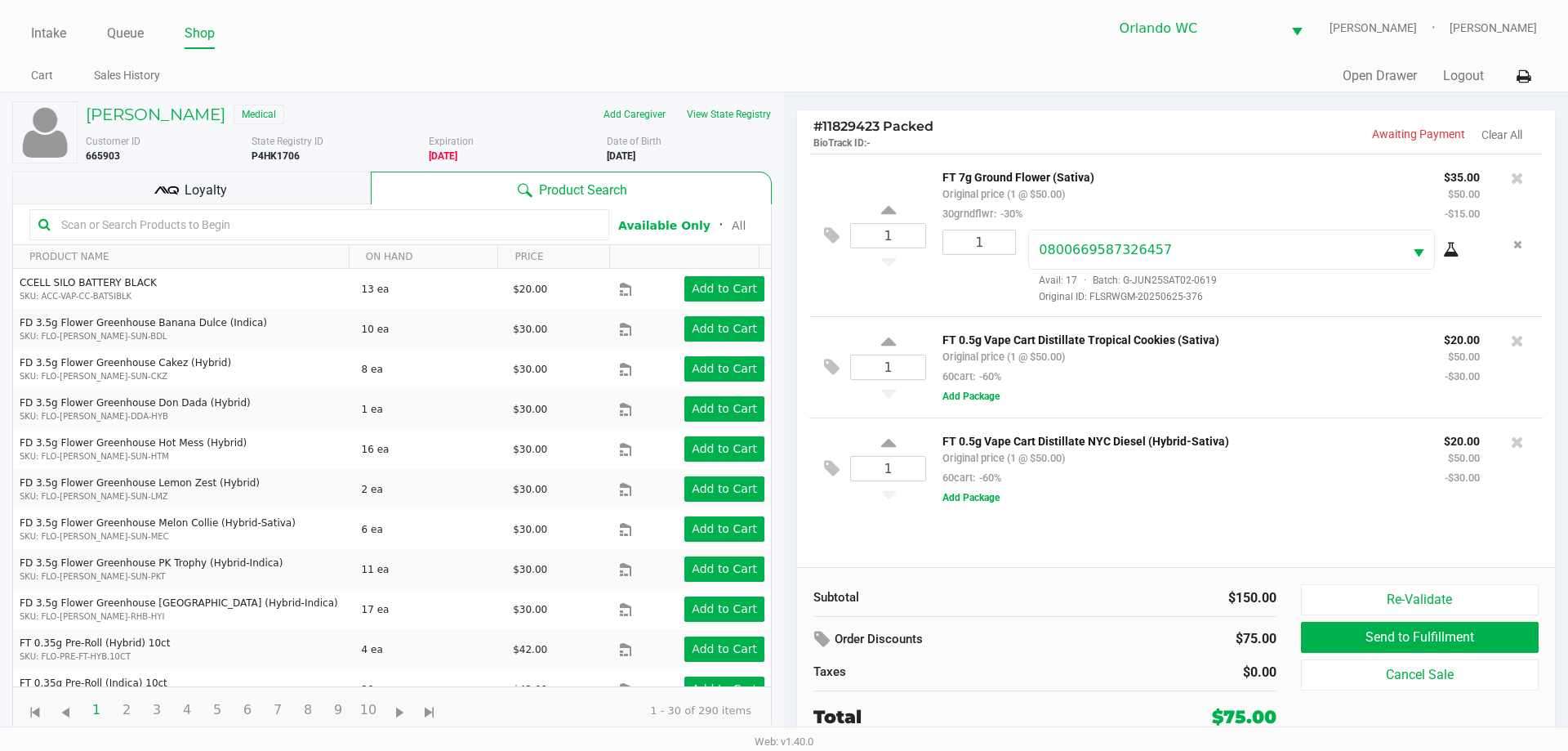
click at [346, 184] on div "Loyalty" at bounding box center [192, 188] width 359 height 33
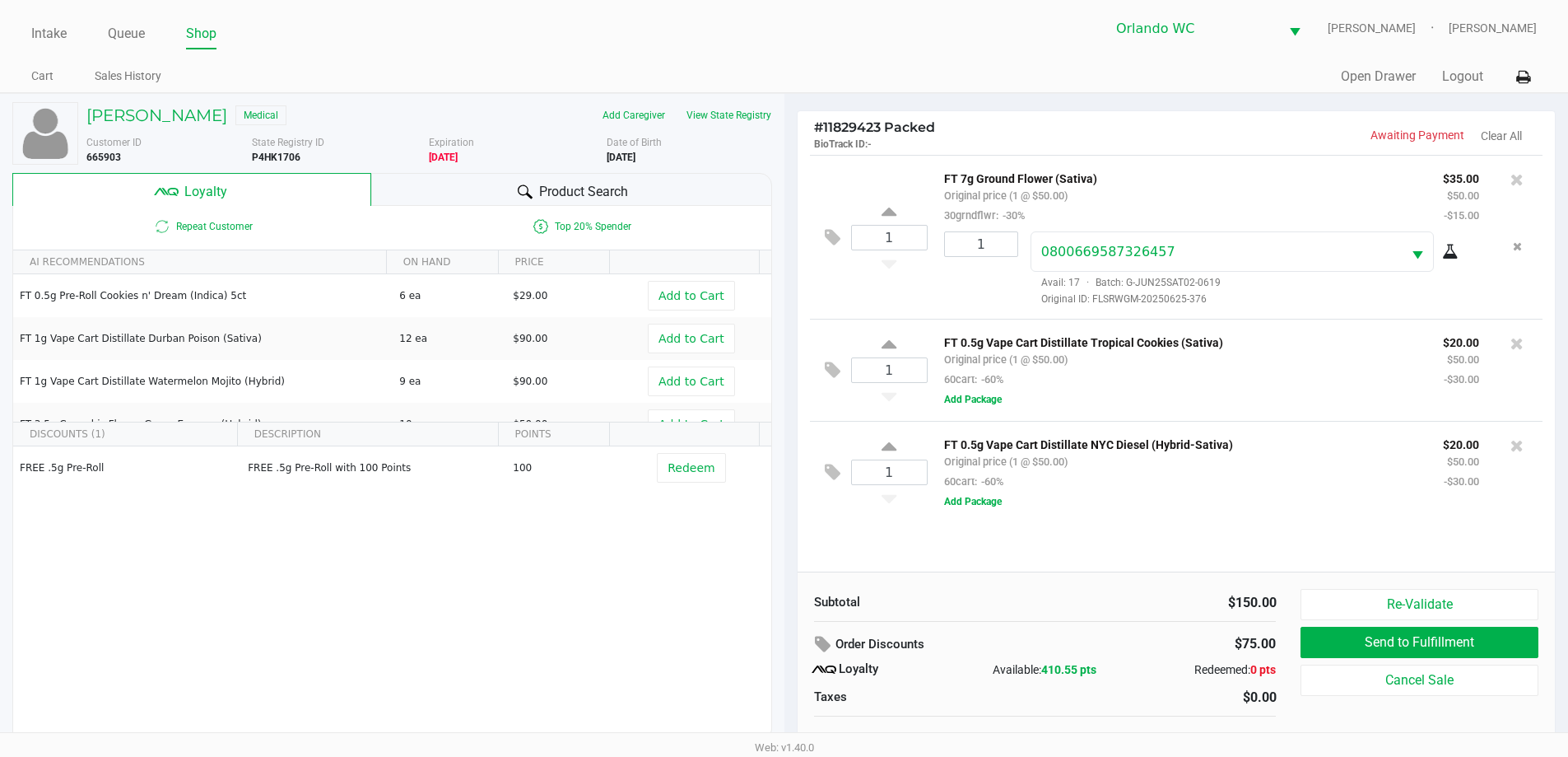
click at [587, 179] on div "Product Search" at bounding box center [571, 189] width 401 height 33
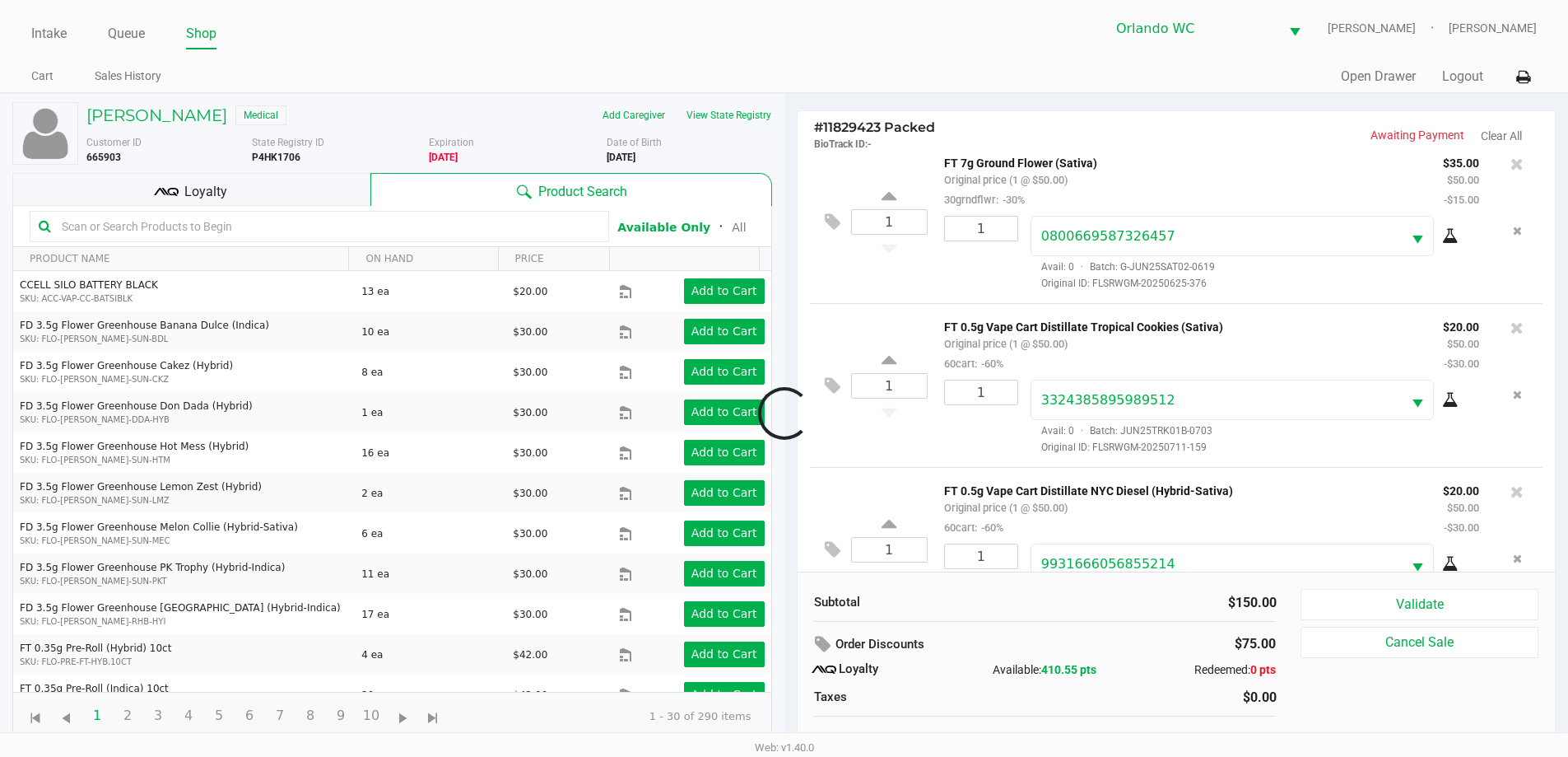
scroll to position [77, 0]
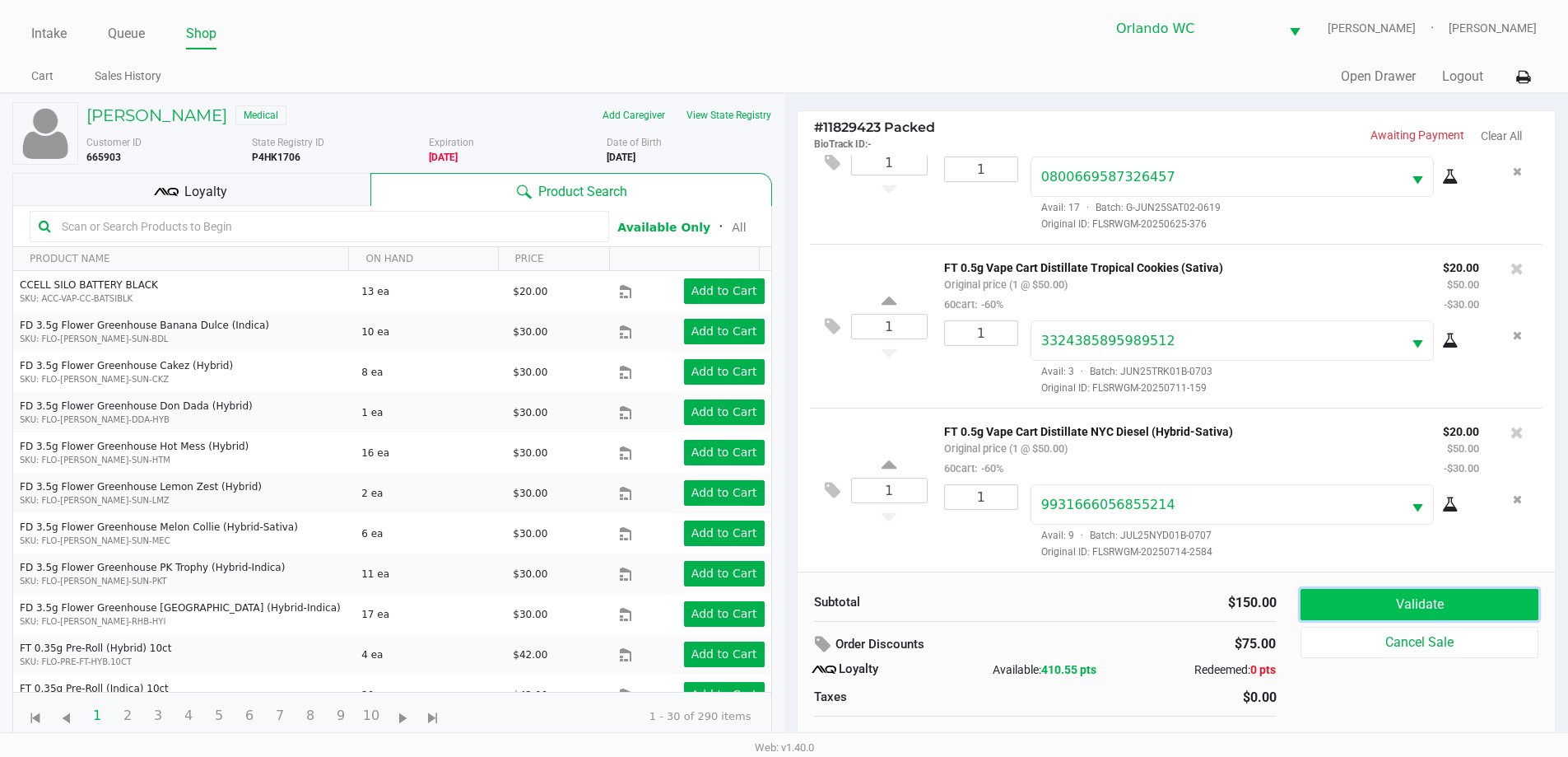
click at [1370, 600] on button "Validate" at bounding box center [1419, 605] width 237 height 32
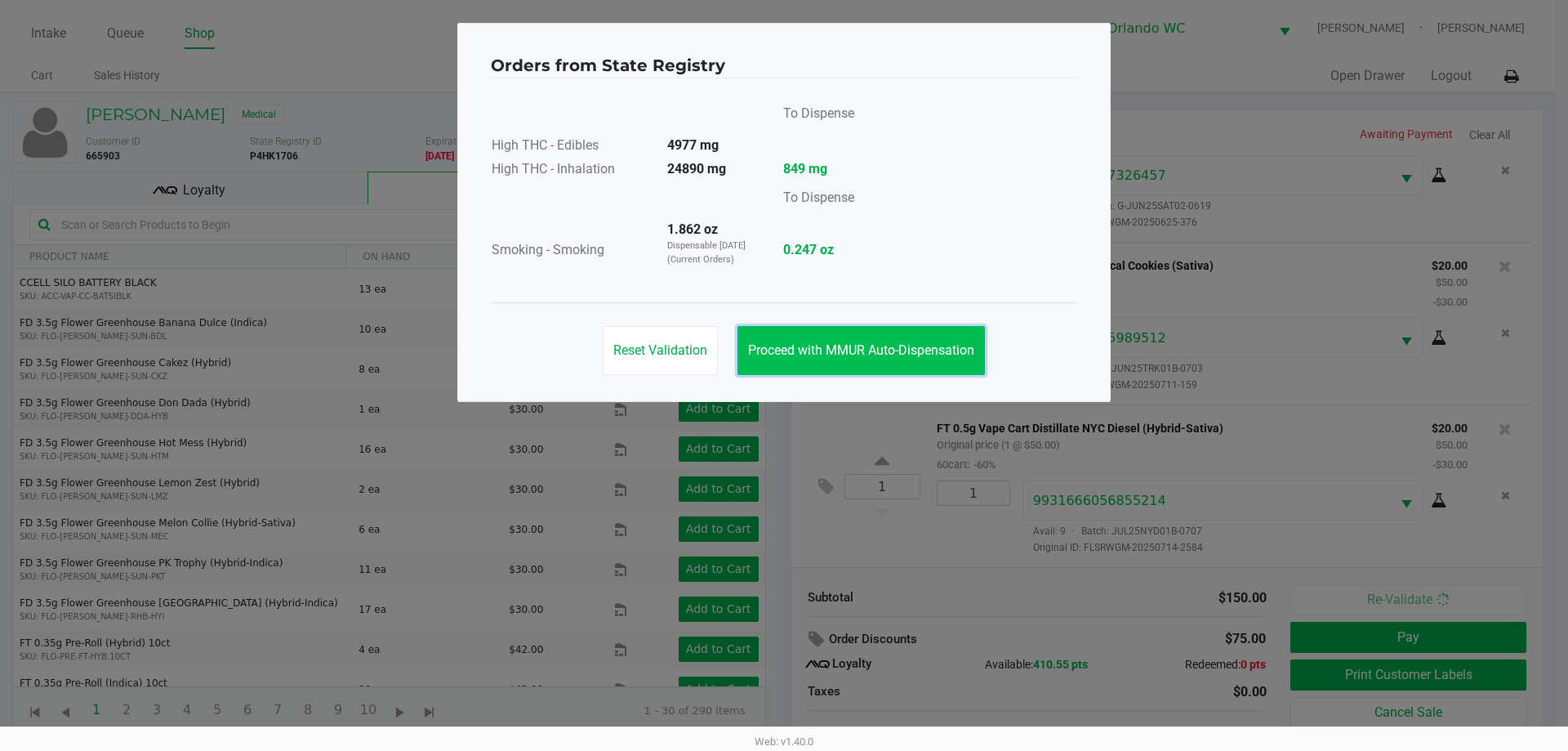
click at [827, 363] on button "Proceed with MMUR Auto-Dispensation" at bounding box center [860, 351] width 247 height 49
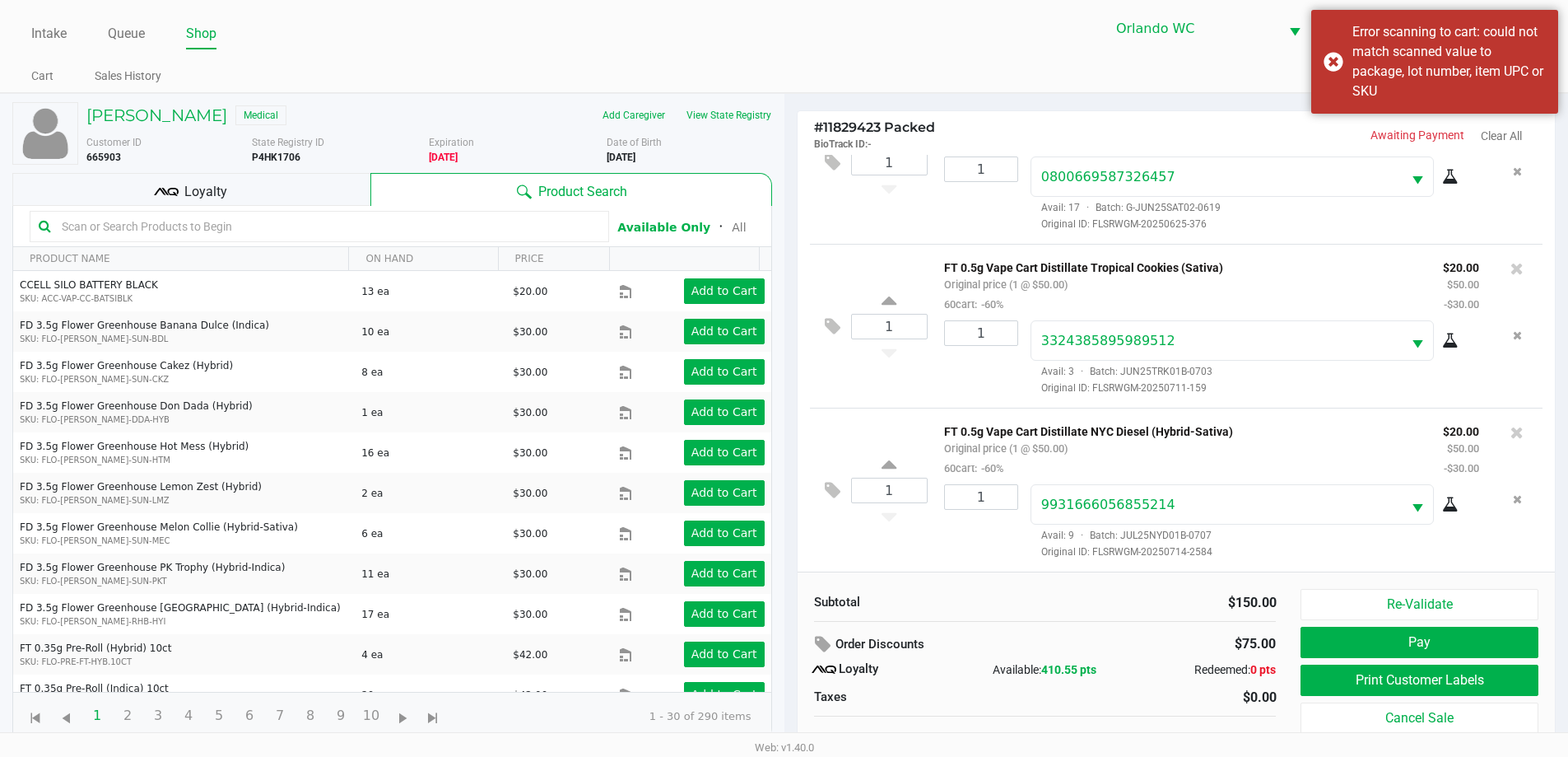
click at [237, 221] on input "text" at bounding box center [328, 226] width 545 height 25
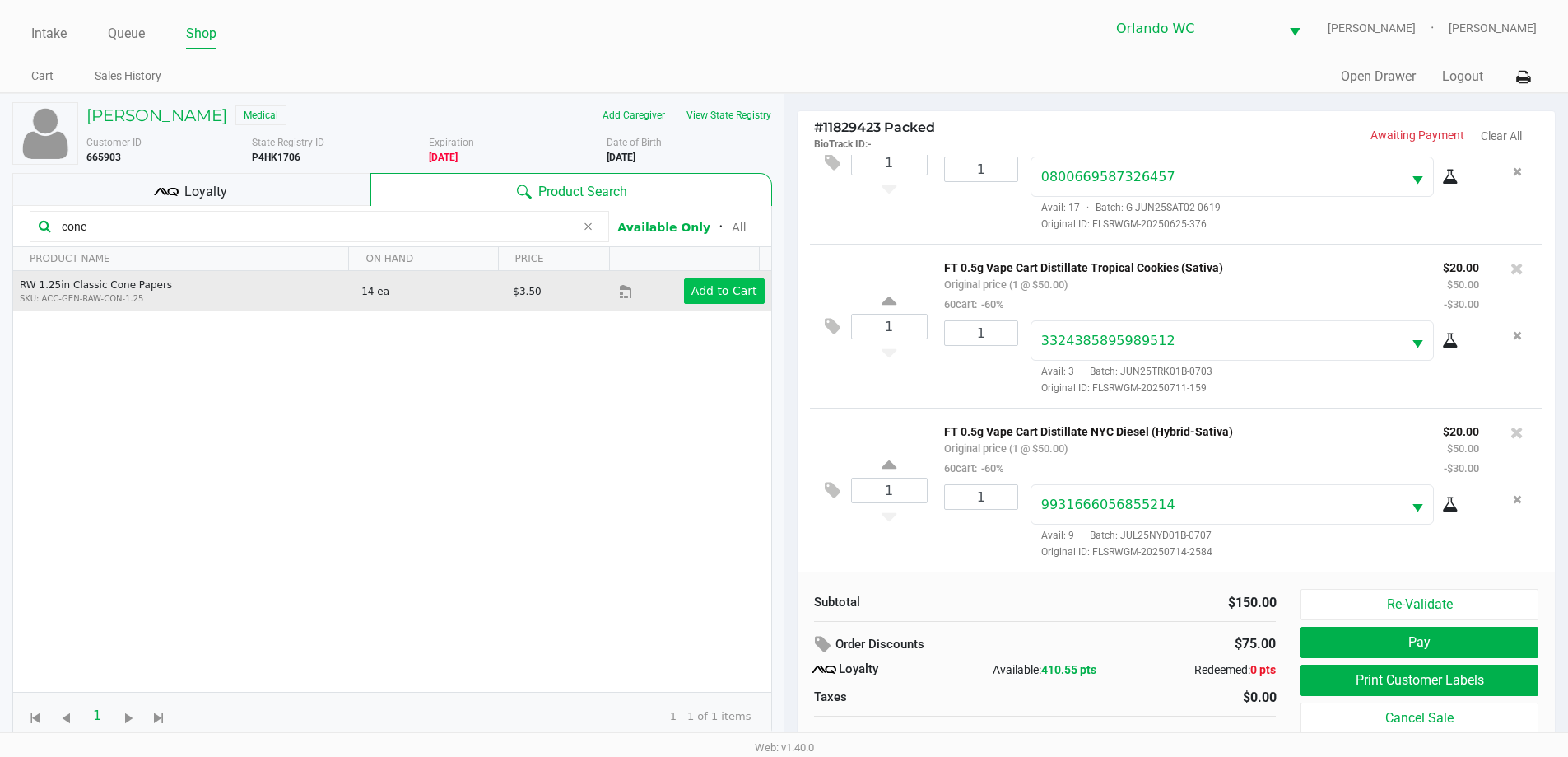
type input "cone"
click at [719, 302] on button "Add to Cart" at bounding box center [724, 291] width 81 height 26
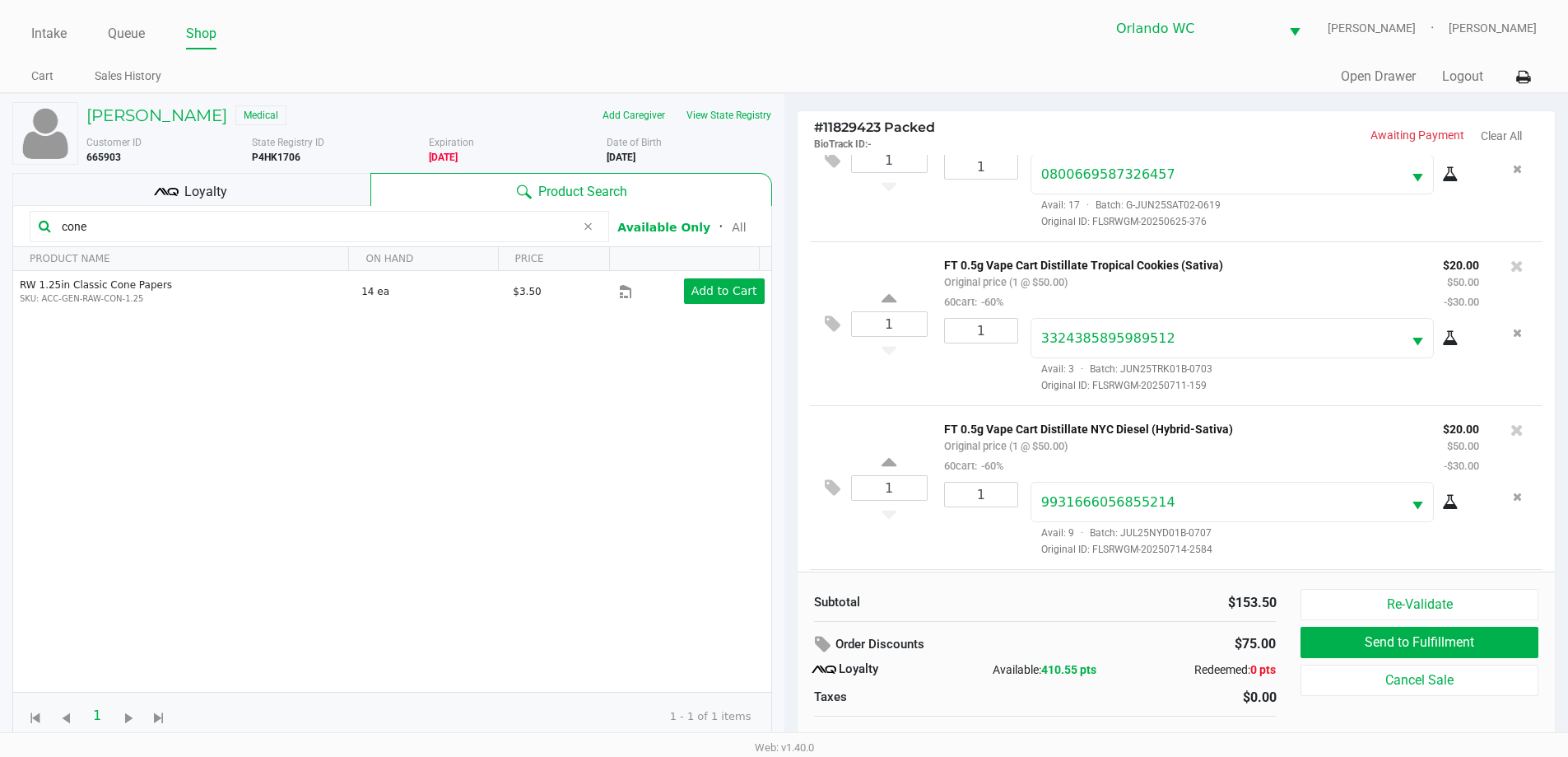
scroll to position [169, 0]
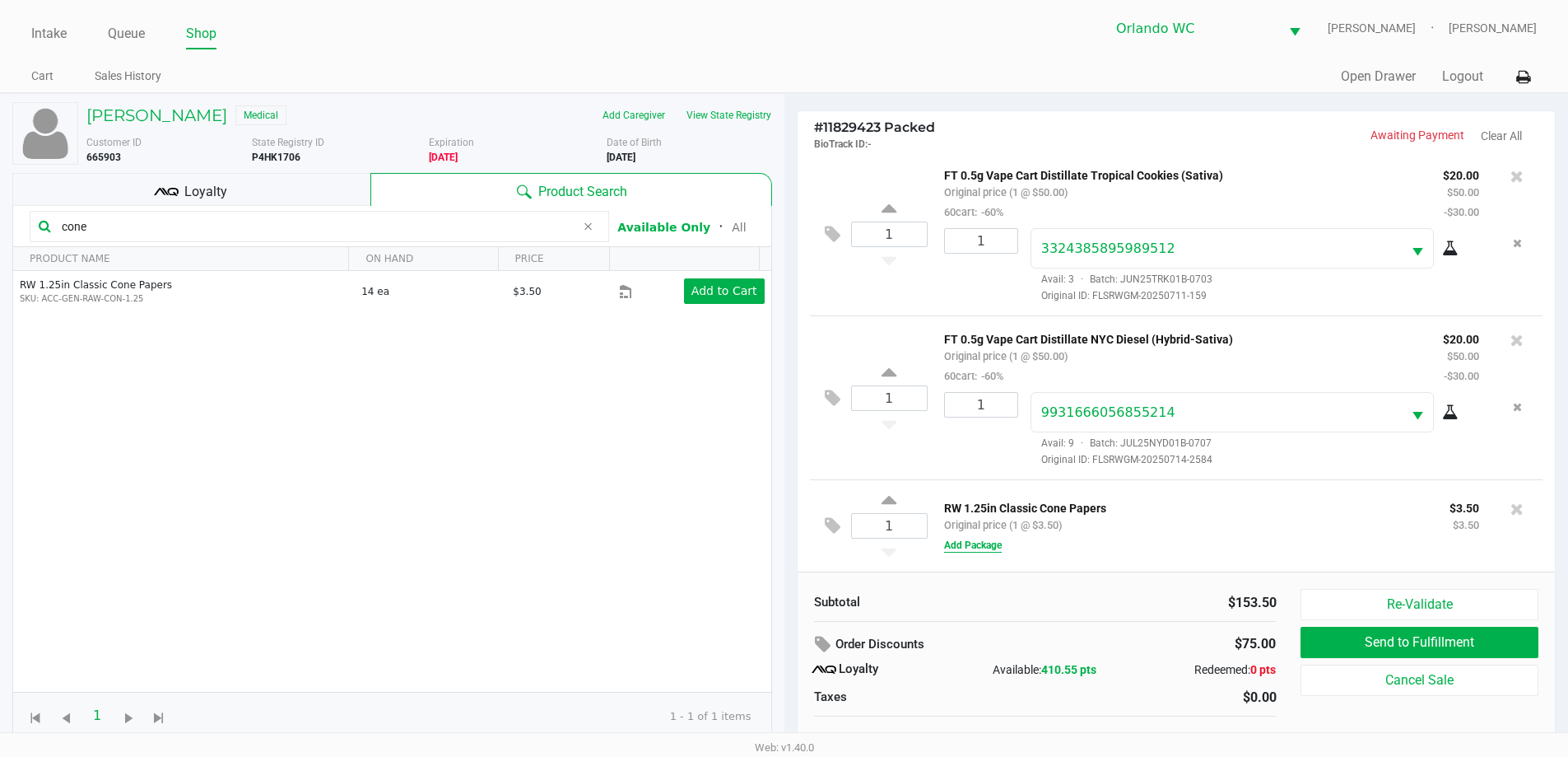
click at [1002, 548] on button "Add Package" at bounding box center [973, 545] width 58 height 14
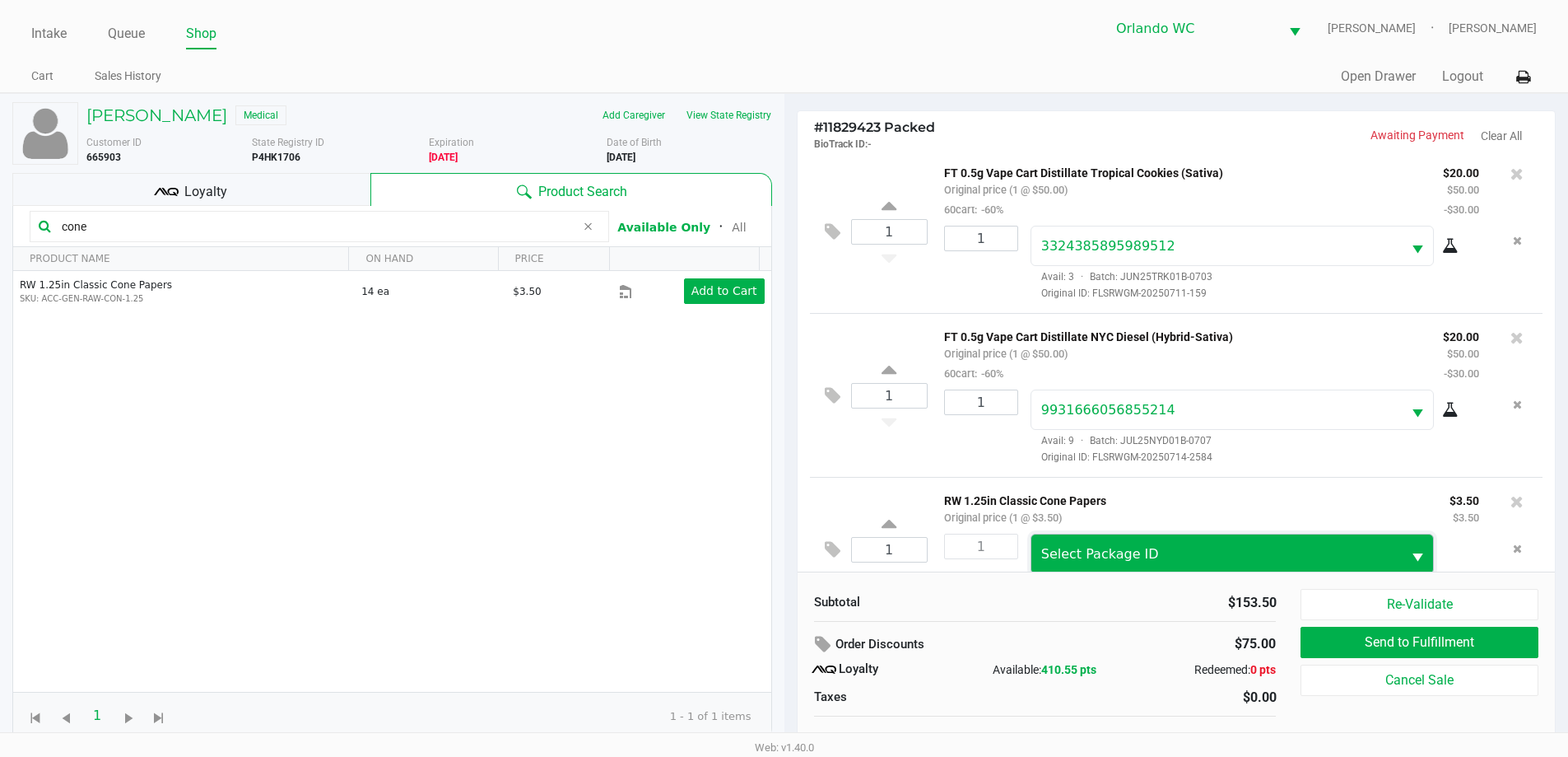
click at [1066, 551] on span "Select Package ID" at bounding box center [1100, 553] width 117 height 15
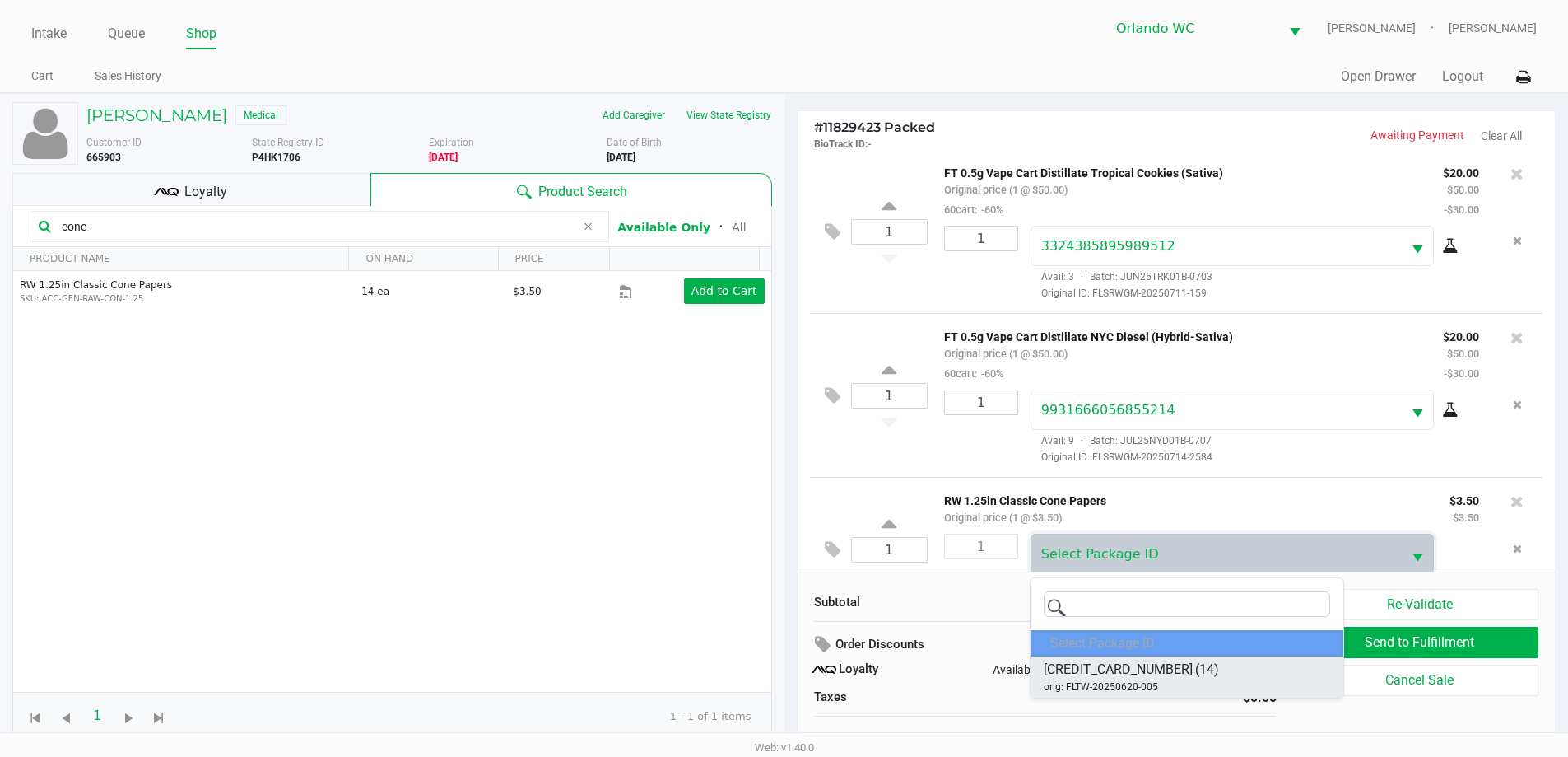
click at [1141, 680] on span "orig: FLTW-20250620-005" at bounding box center [1101, 686] width 114 height 14
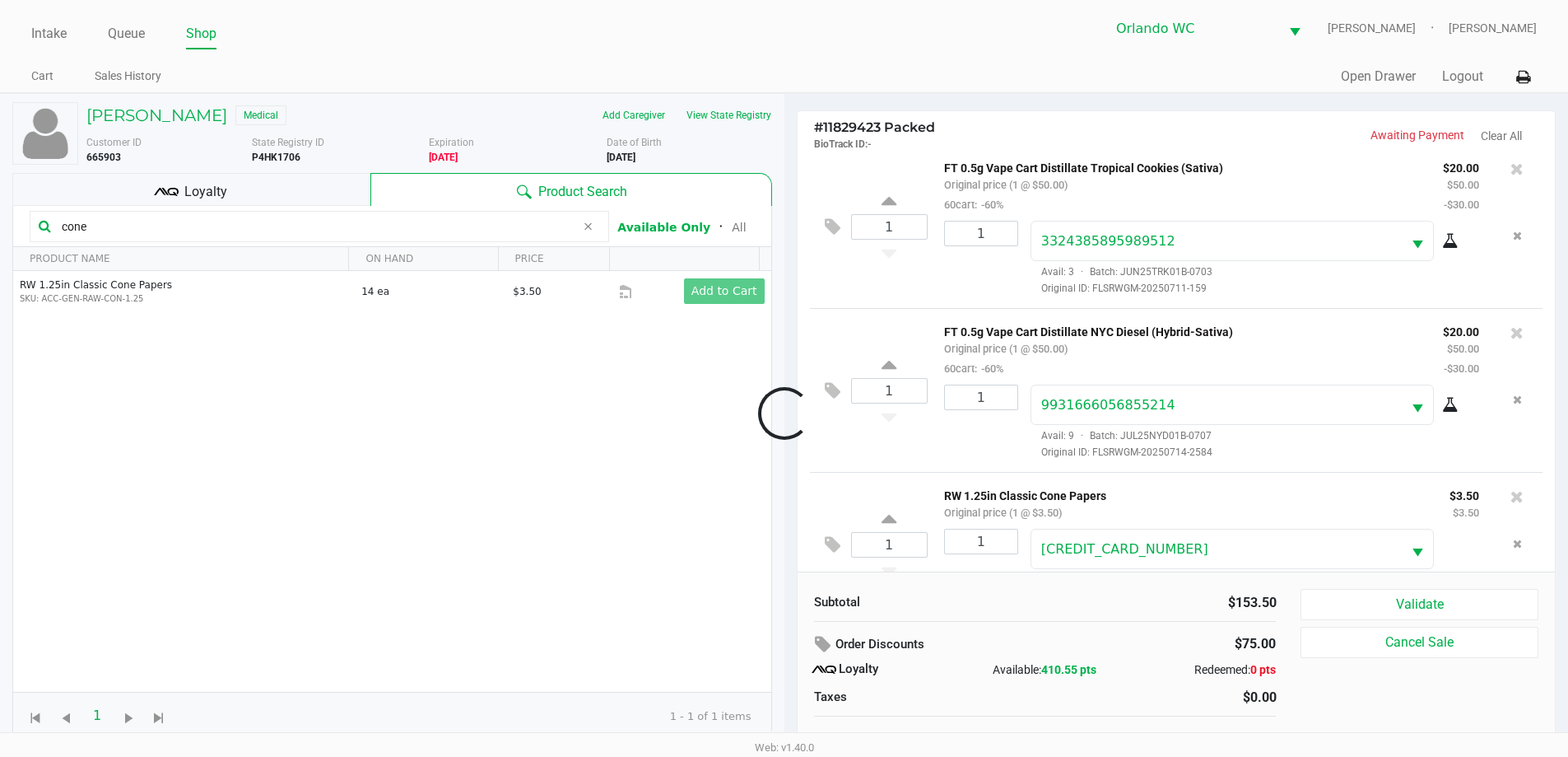
scroll to position [222, 0]
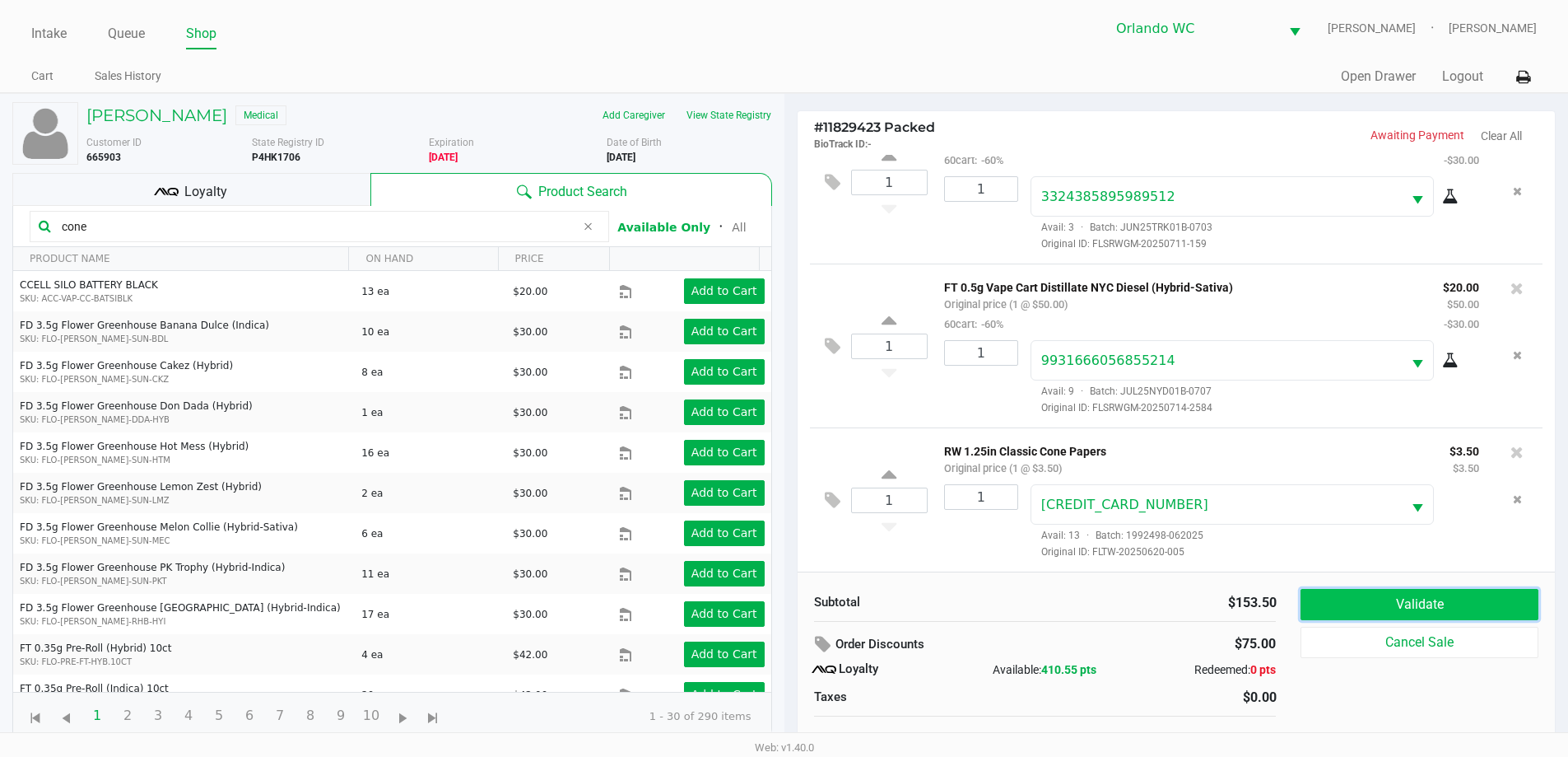
click at [1421, 612] on button "Validate" at bounding box center [1419, 605] width 237 height 32
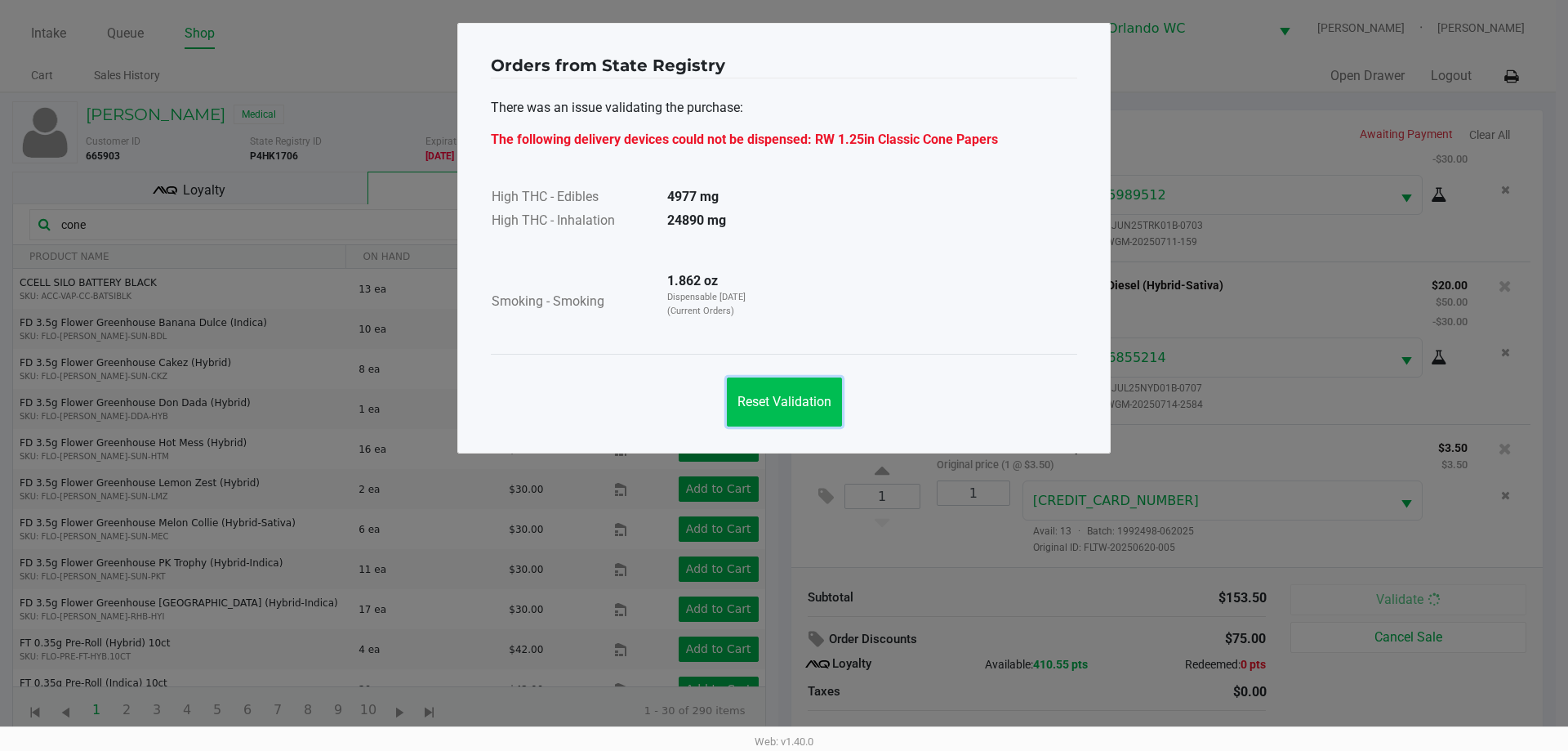
click at [803, 404] on span "Reset Validation" at bounding box center [784, 401] width 94 height 15
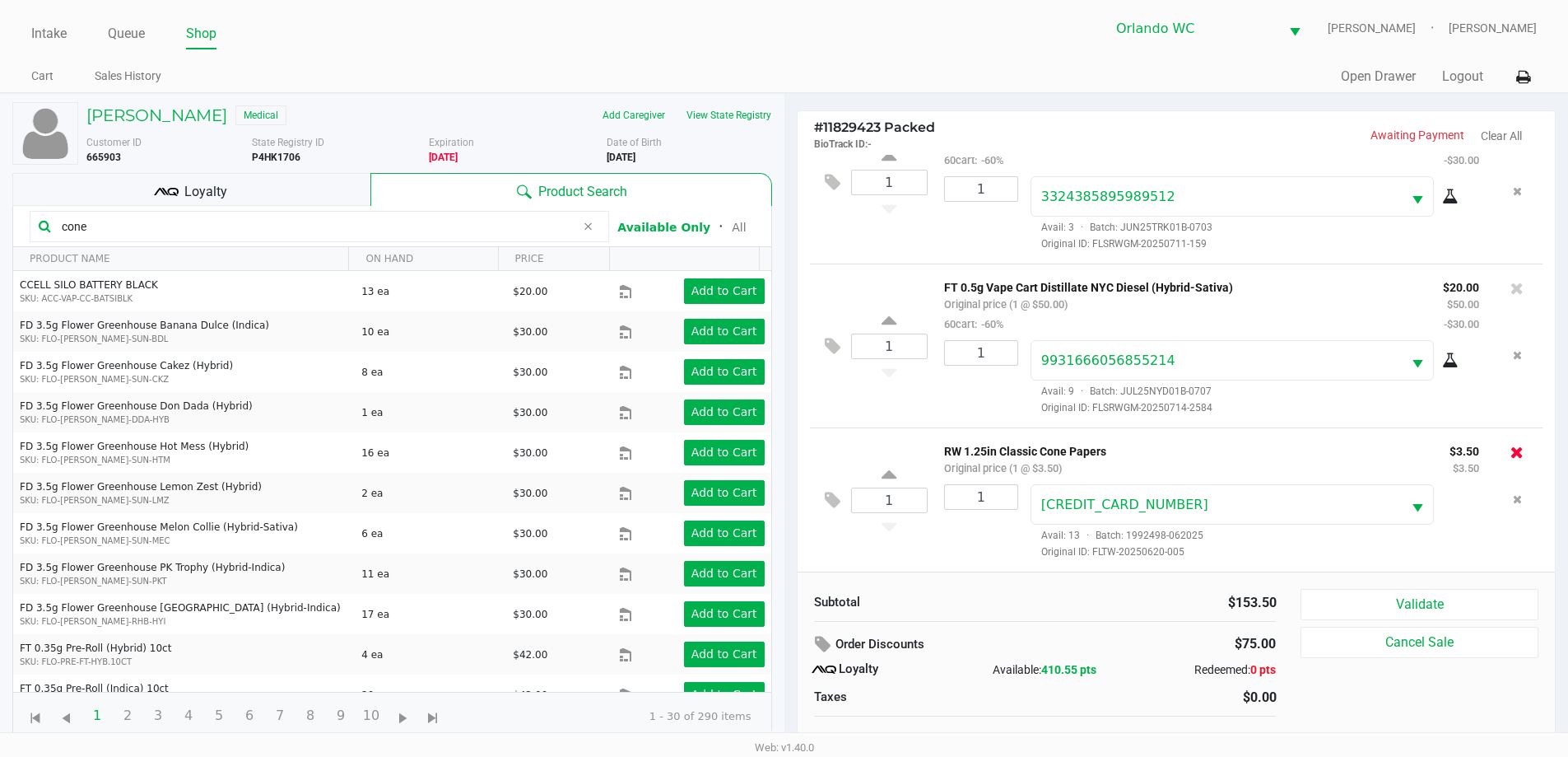
click at [1511, 449] on icon at bounding box center [1517, 451] width 13 height 16
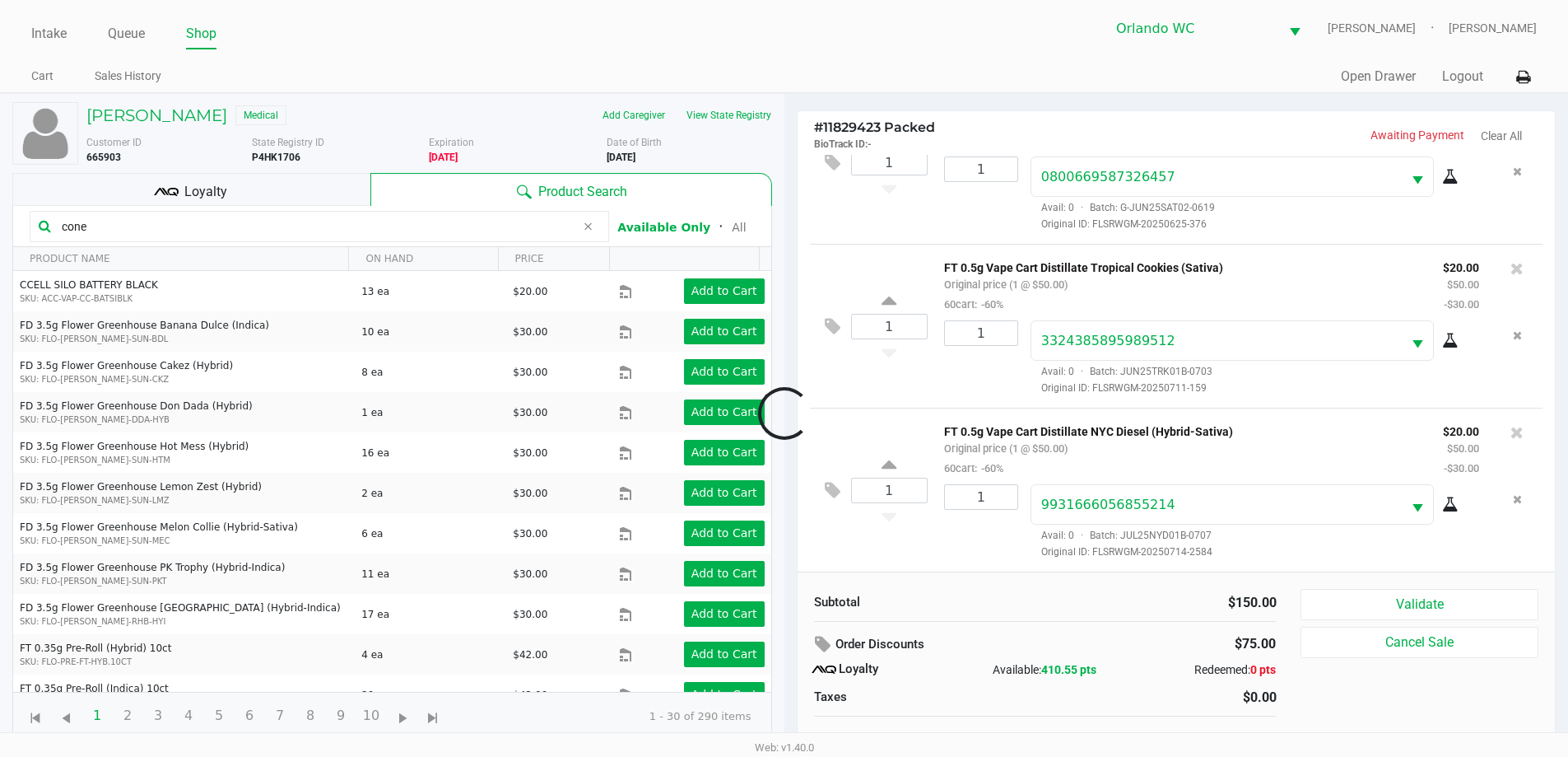
scroll to position [77, 0]
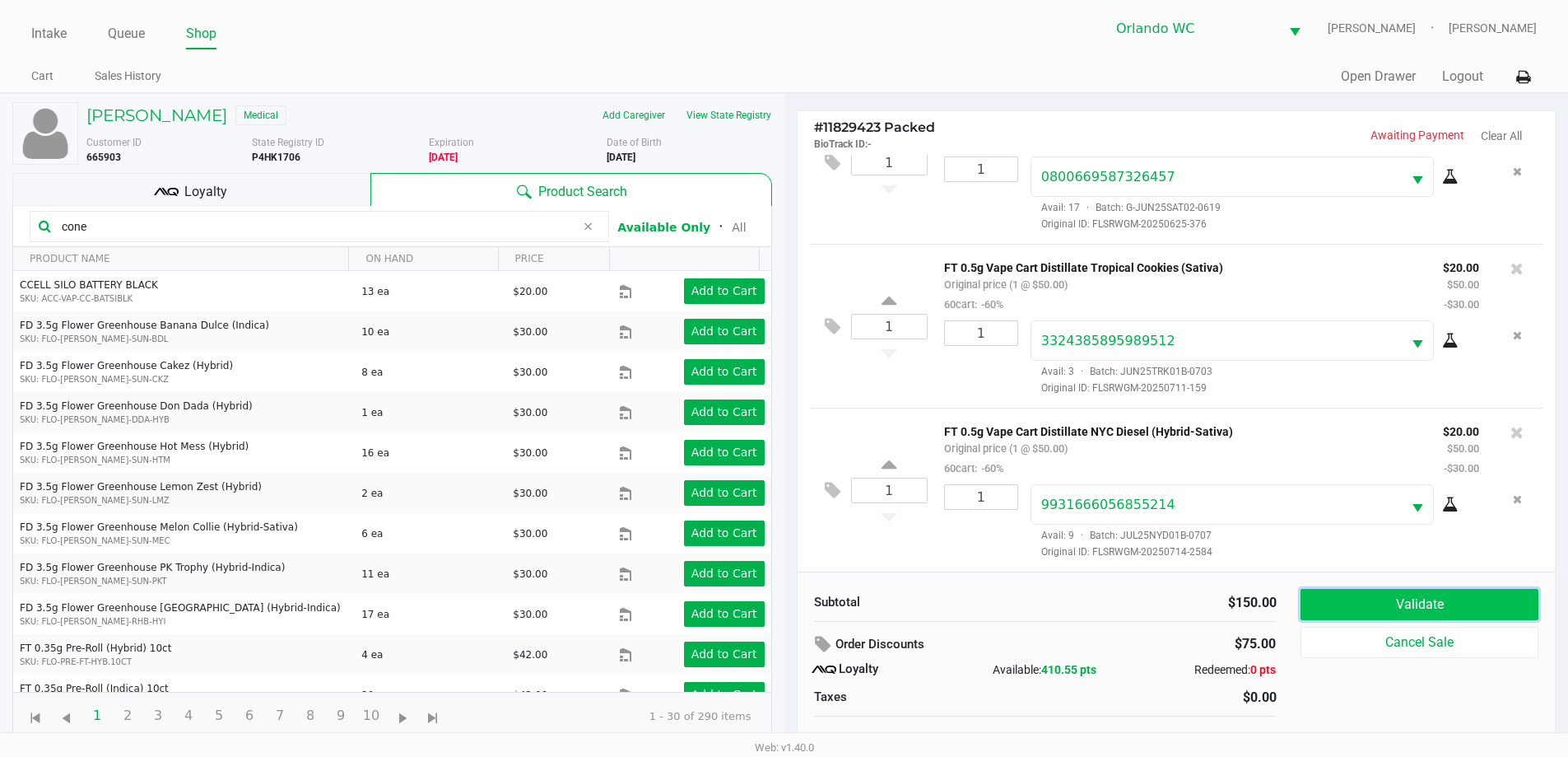
click at [1425, 598] on button "Validate" at bounding box center [1419, 605] width 237 height 32
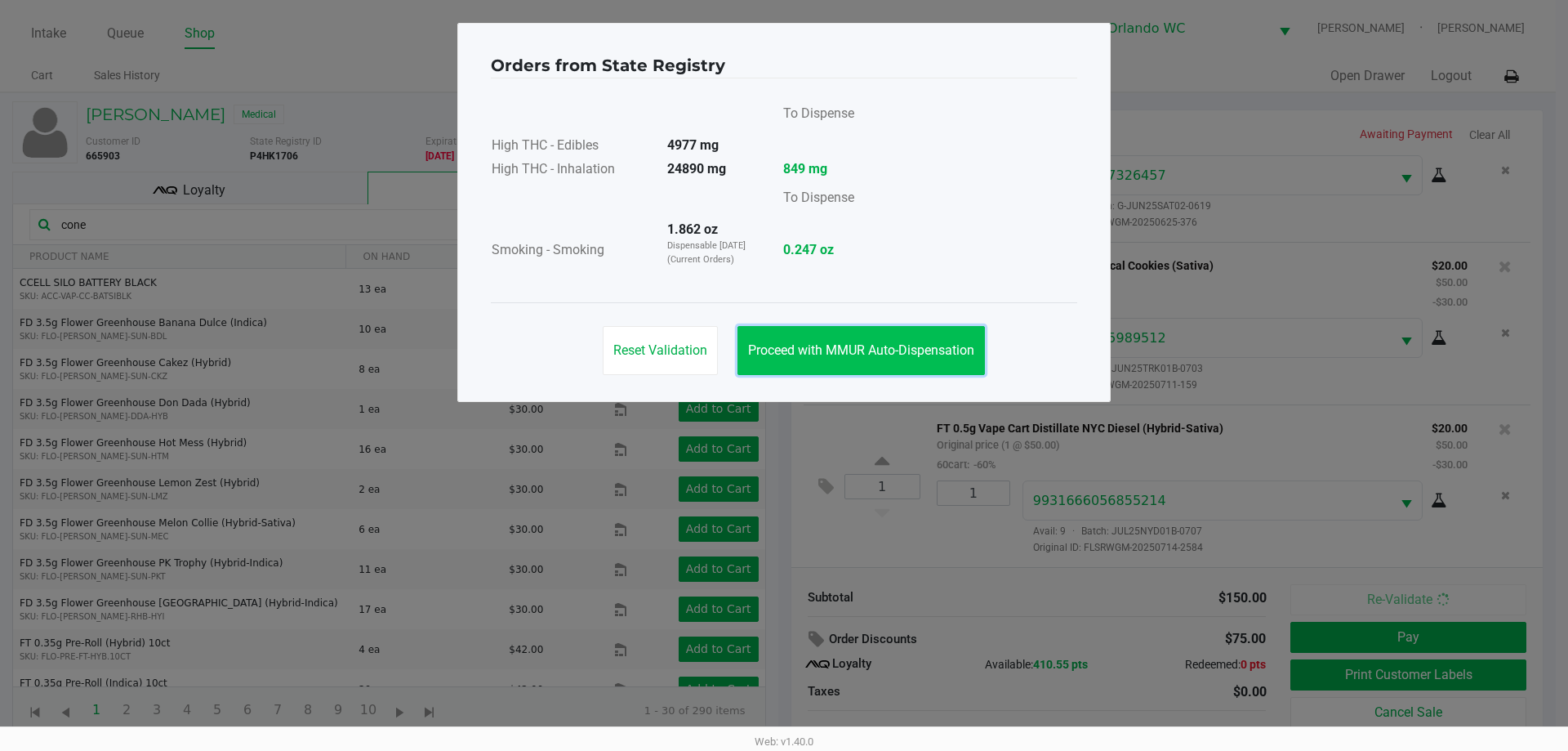
click at [807, 342] on span "Proceed with MMUR Auto-Dispensation" at bounding box center [861, 350] width 226 height 15
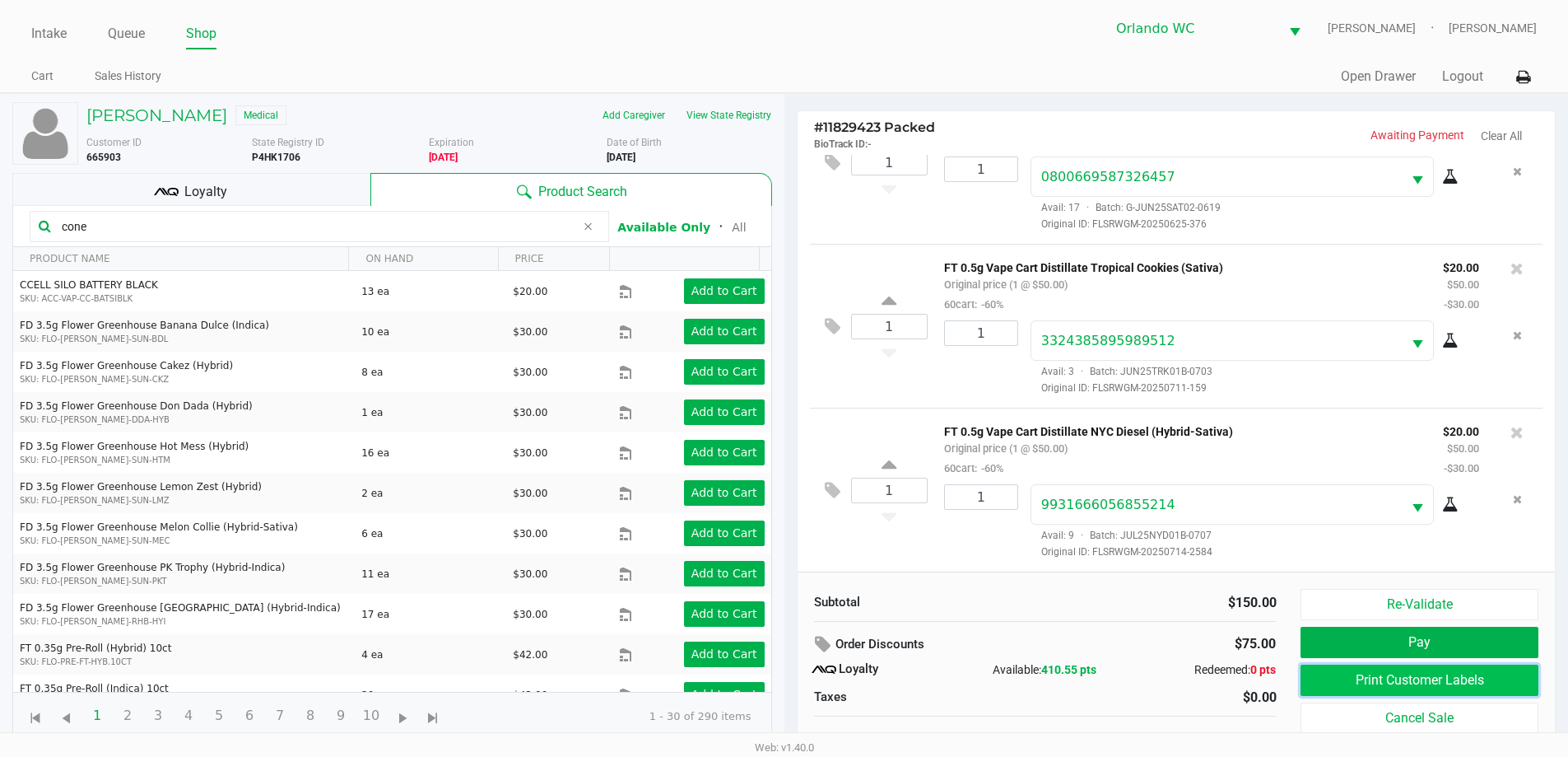
click at [1348, 679] on button "Print Customer Labels" at bounding box center [1419, 680] width 237 height 32
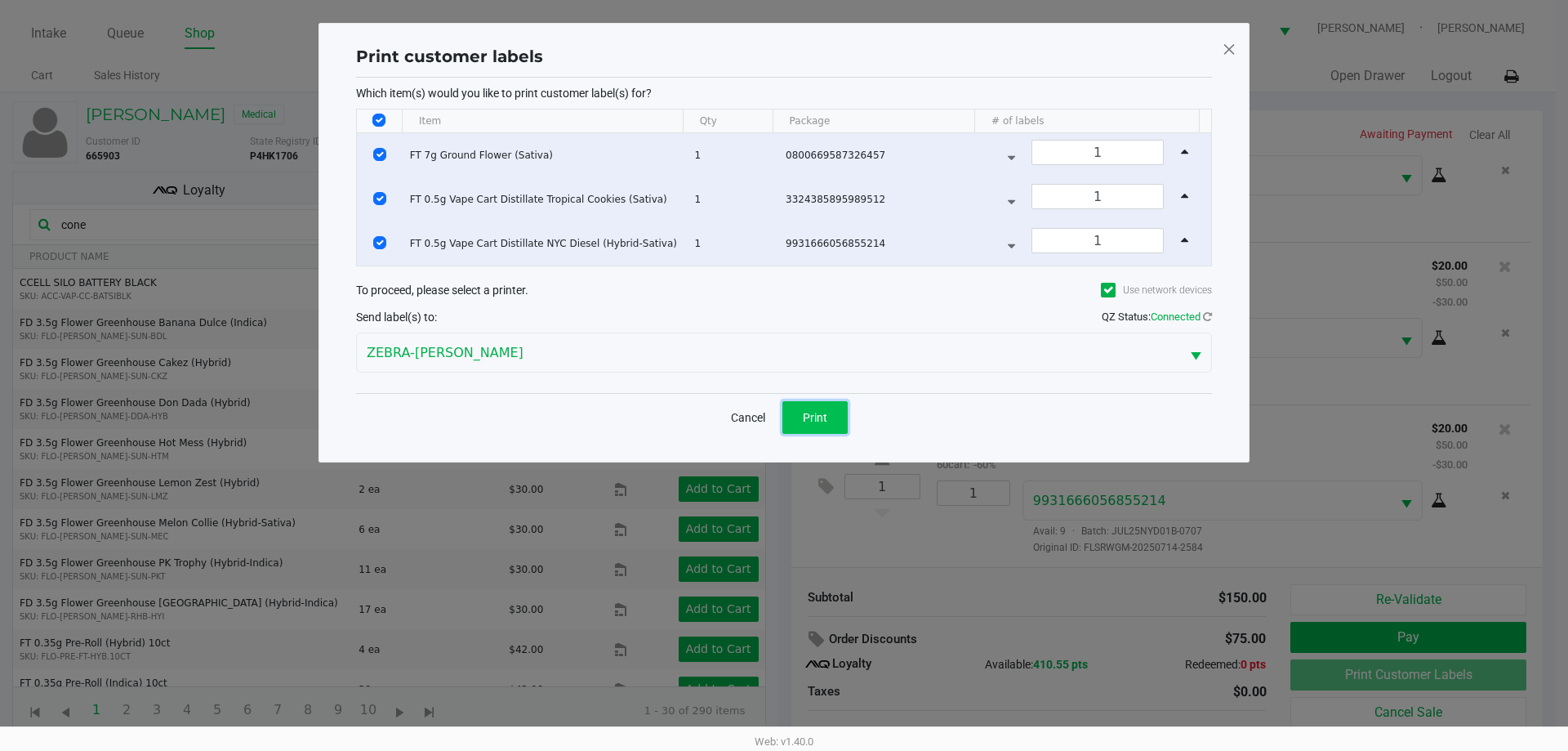
click at [835, 411] on button "Print" at bounding box center [815, 417] width 65 height 33
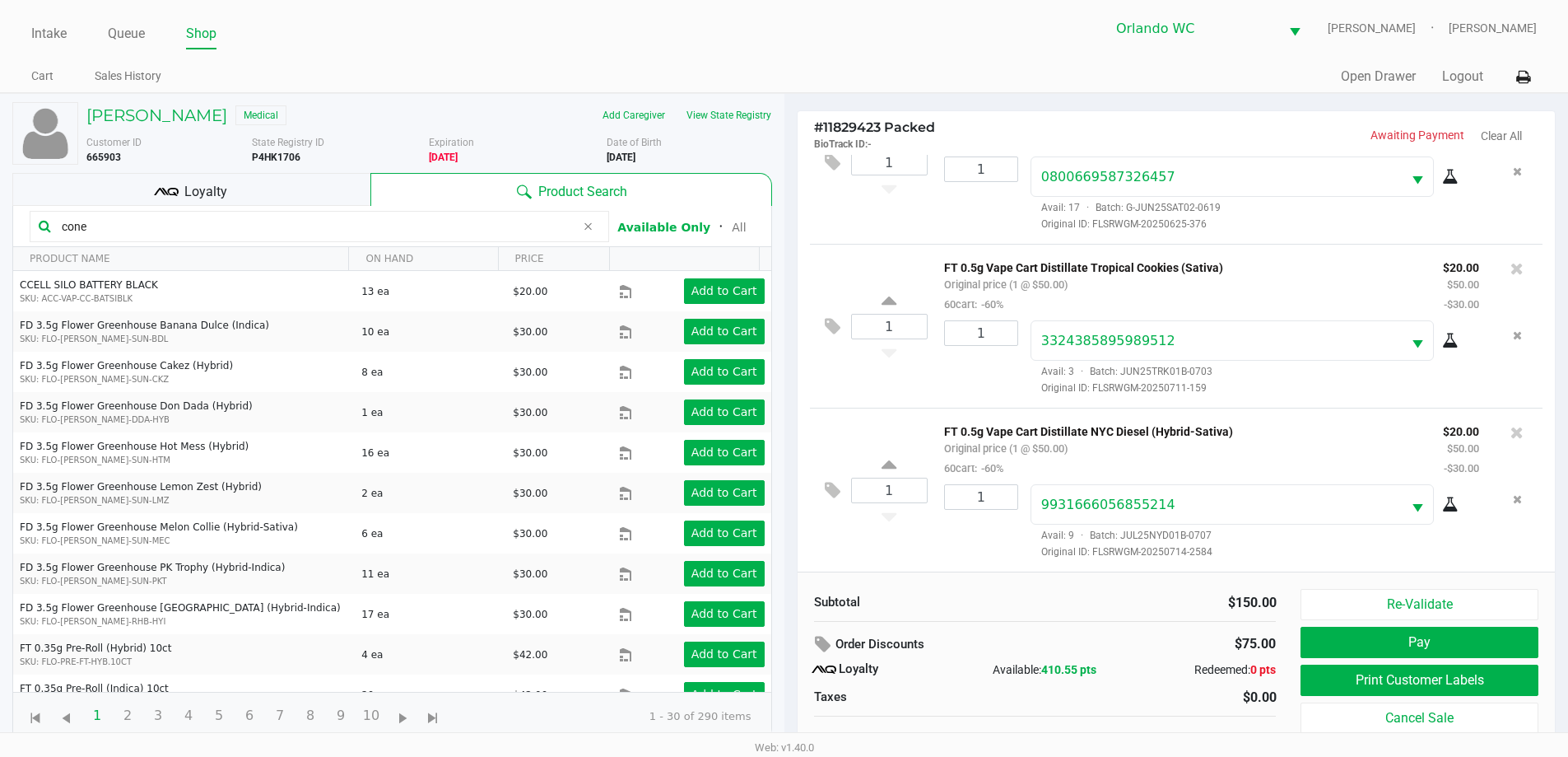
scroll to position [16, 0]
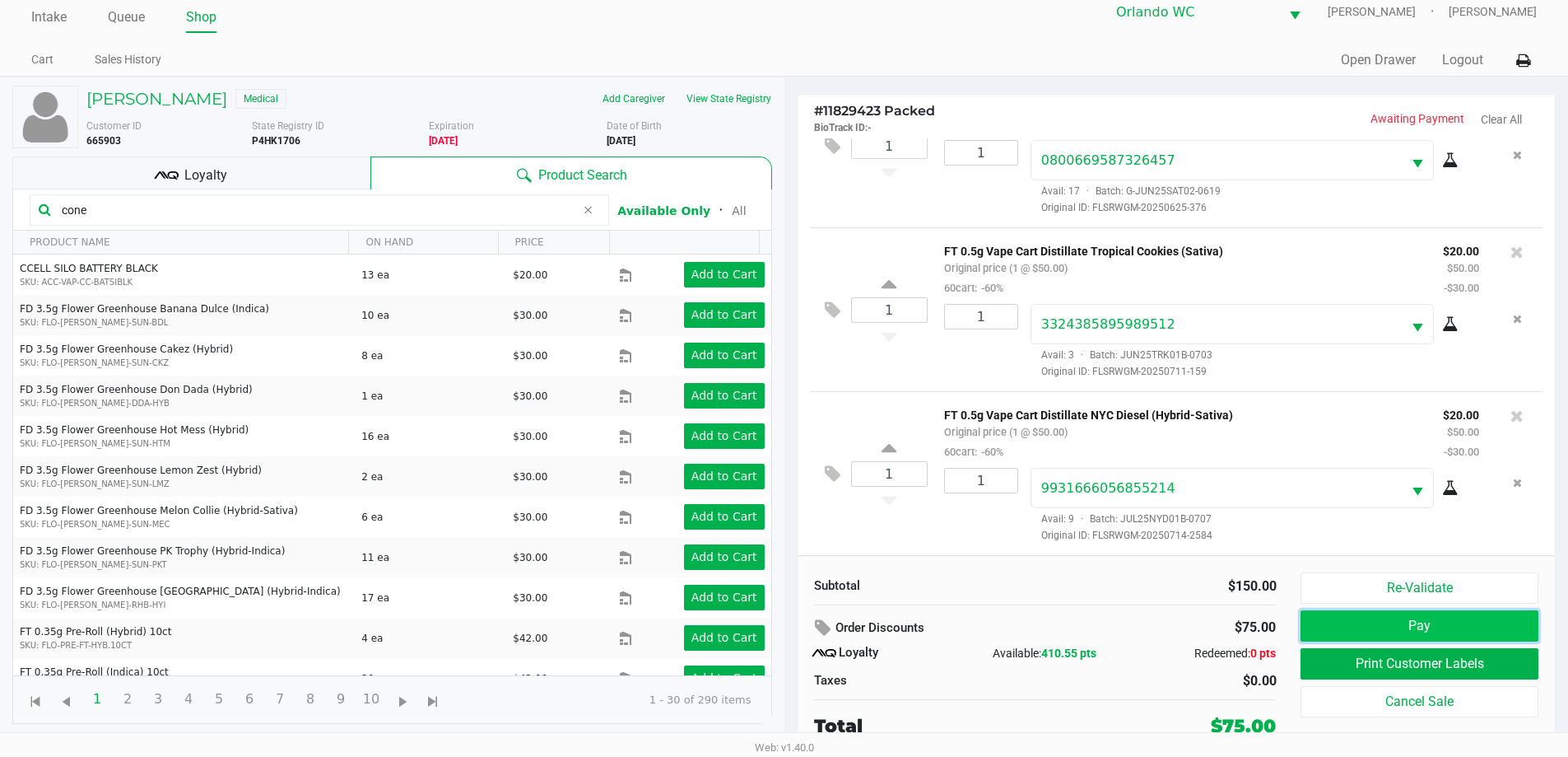
click at [1463, 626] on button "Pay" at bounding box center [1419, 626] width 237 height 32
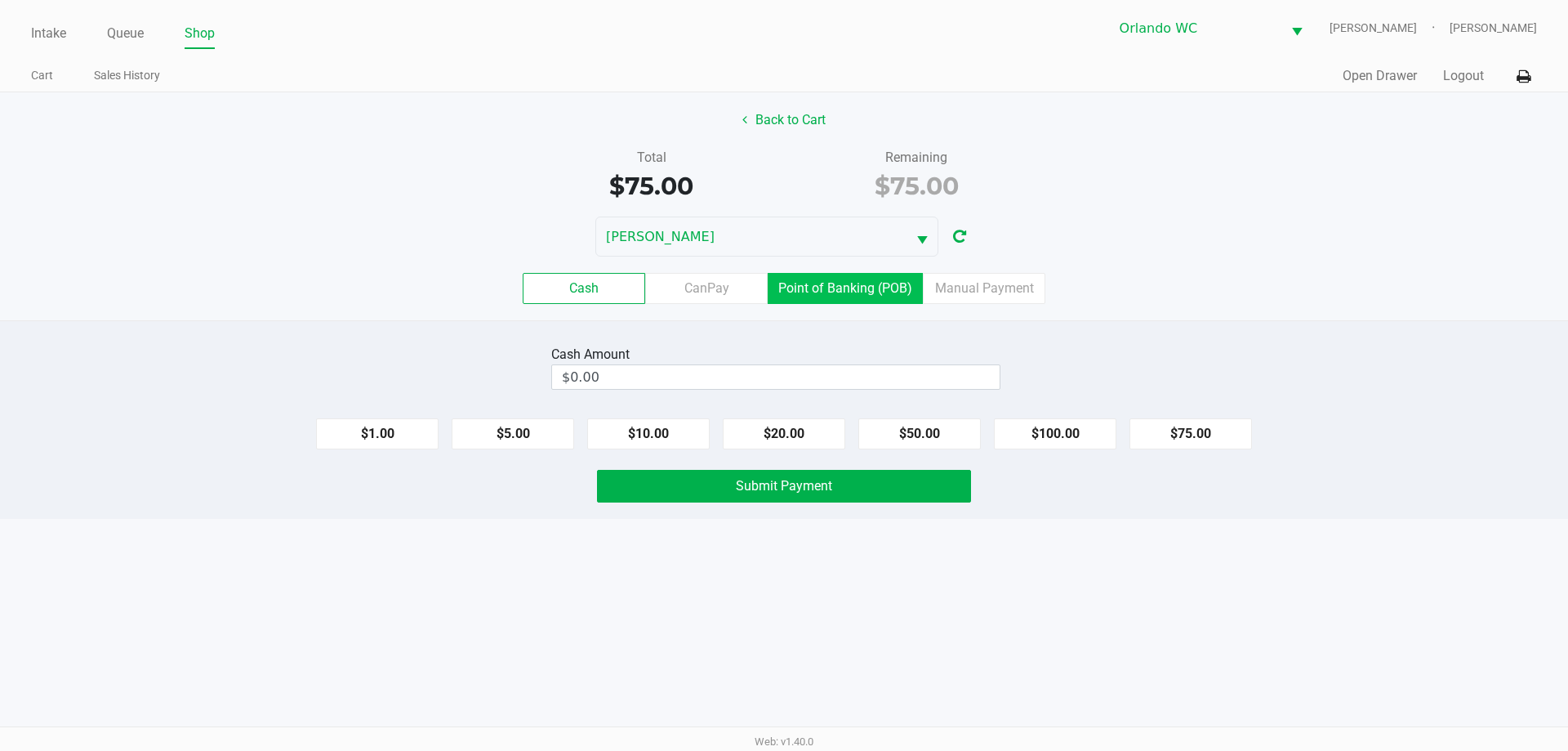
drag, startPoint x: 808, startPoint y: 285, endPoint x: 874, endPoint y: 322, distance: 75.7
click at [811, 286] on label "Point of Banking (POB)" at bounding box center [845, 288] width 155 height 31
click at [0, 0] on 7 "Point of Banking (POB)" at bounding box center [0, 0] width 0 height 0
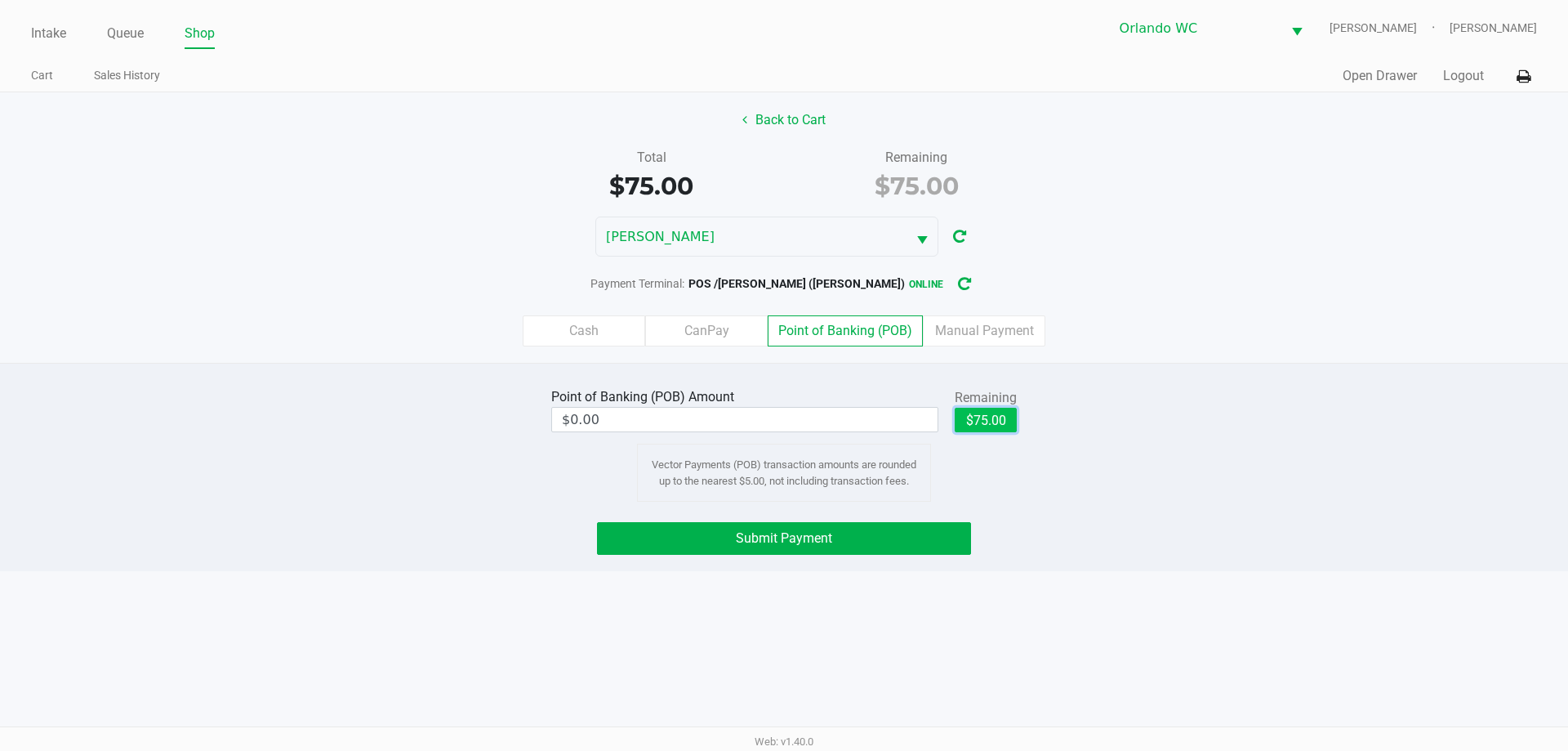
click at [993, 416] on button "$75.00" at bounding box center [986, 420] width 62 height 24
type input "$75.00"
click at [865, 541] on button "Submit Payment" at bounding box center [784, 538] width 374 height 33
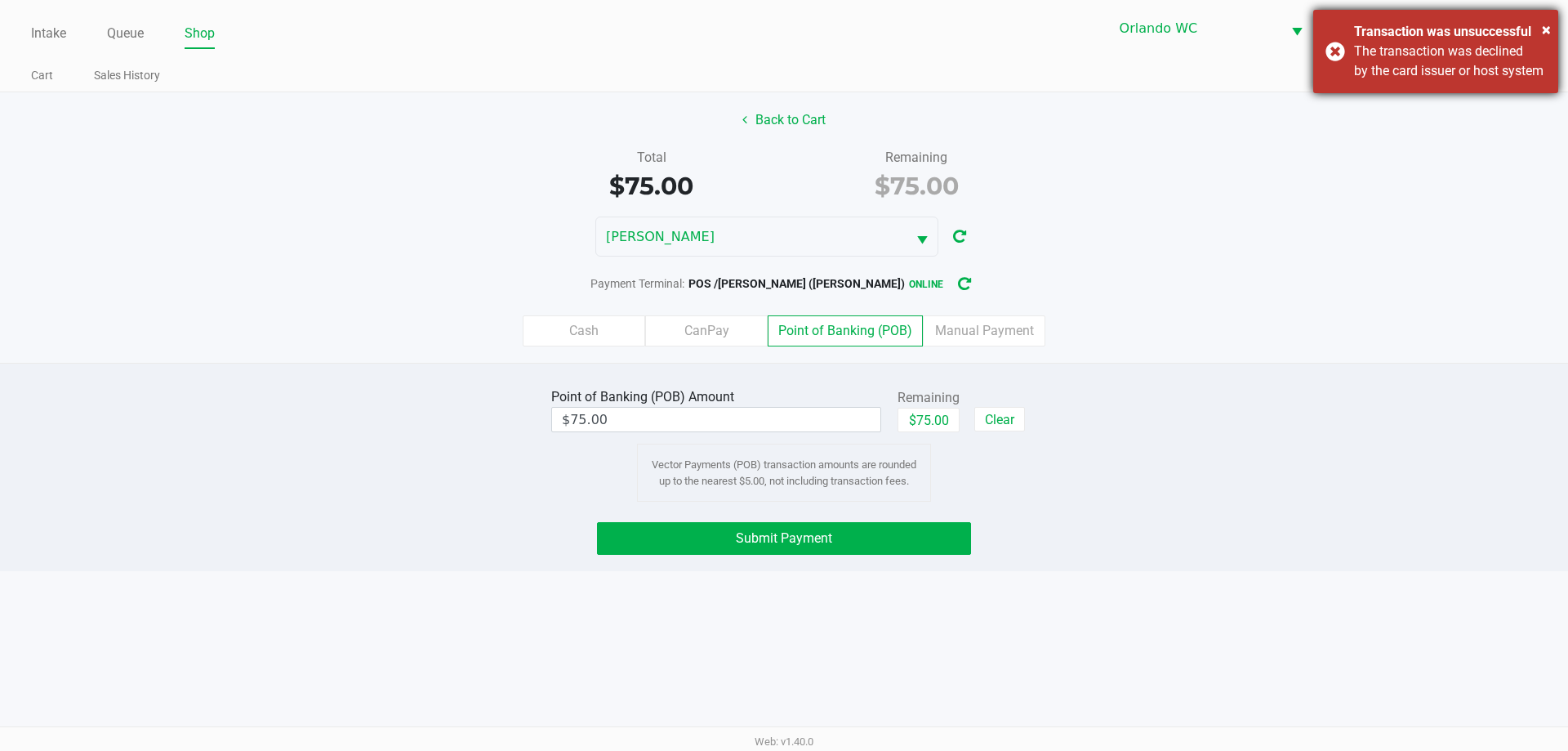
click at [1355, 63] on div "The transaction was declined by the card issuer or host system" at bounding box center [1450, 61] width 192 height 39
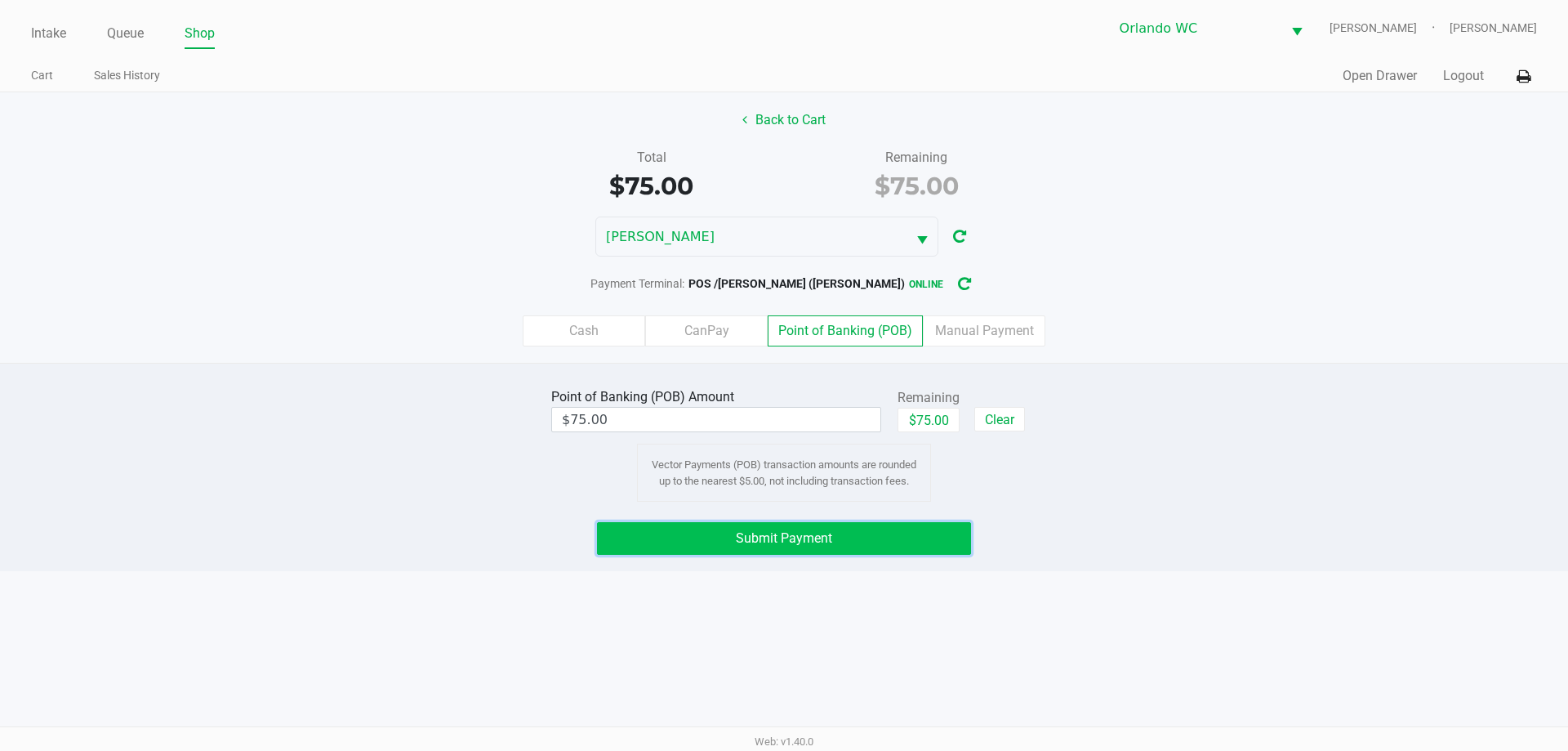
click at [803, 541] on span "Submit Payment" at bounding box center [784, 538] width 96 height 15
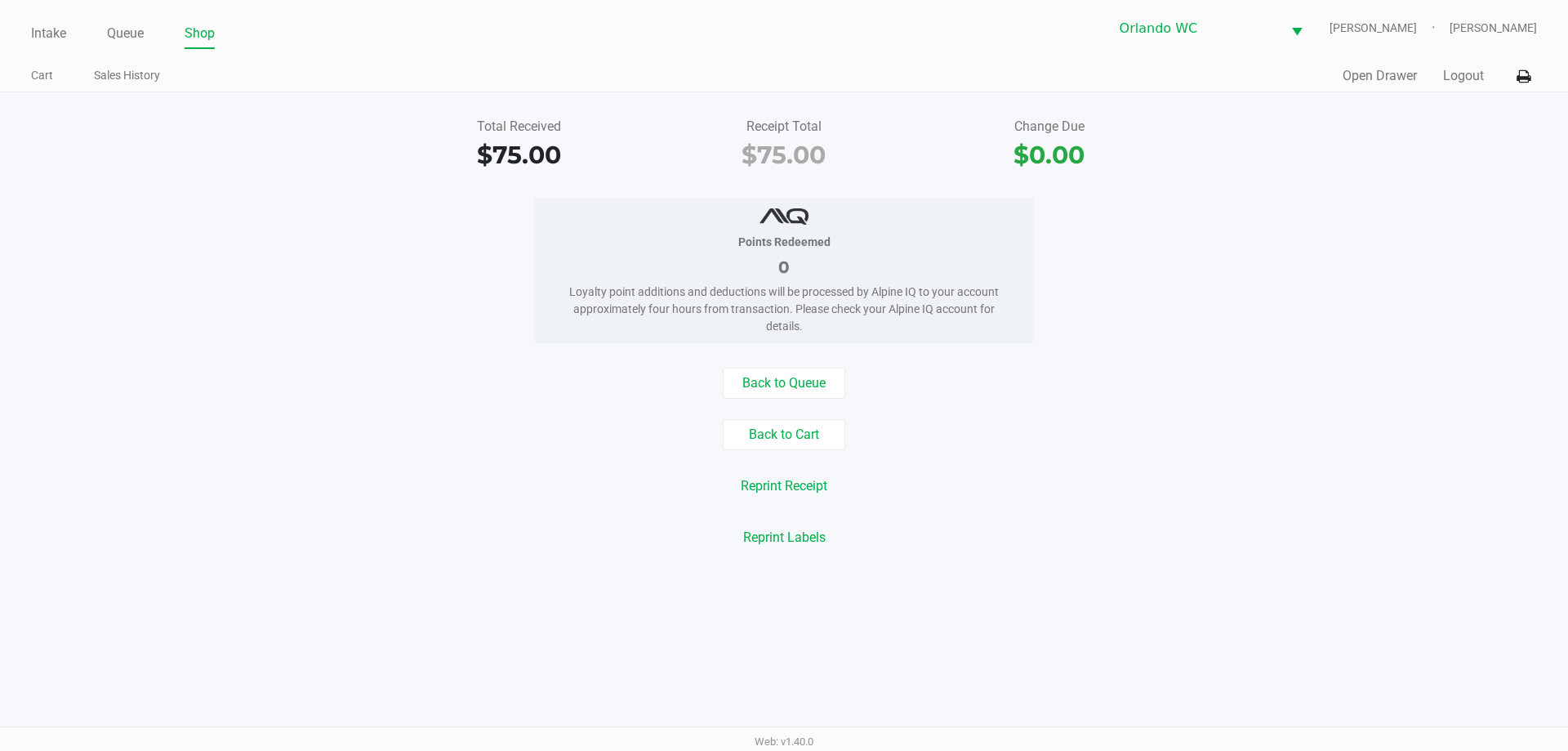
click at [74, 33] on ul "Intake Queue Shop" at bounding box center [408, 34] width 753 height 28
click at [68, 33] on ul "Intake Queue Shop" at bounding box center [408, 34] width 753 height 28
click at [57, 34] on link "Intake" at bounding box center [49, 33] width 35 height 23
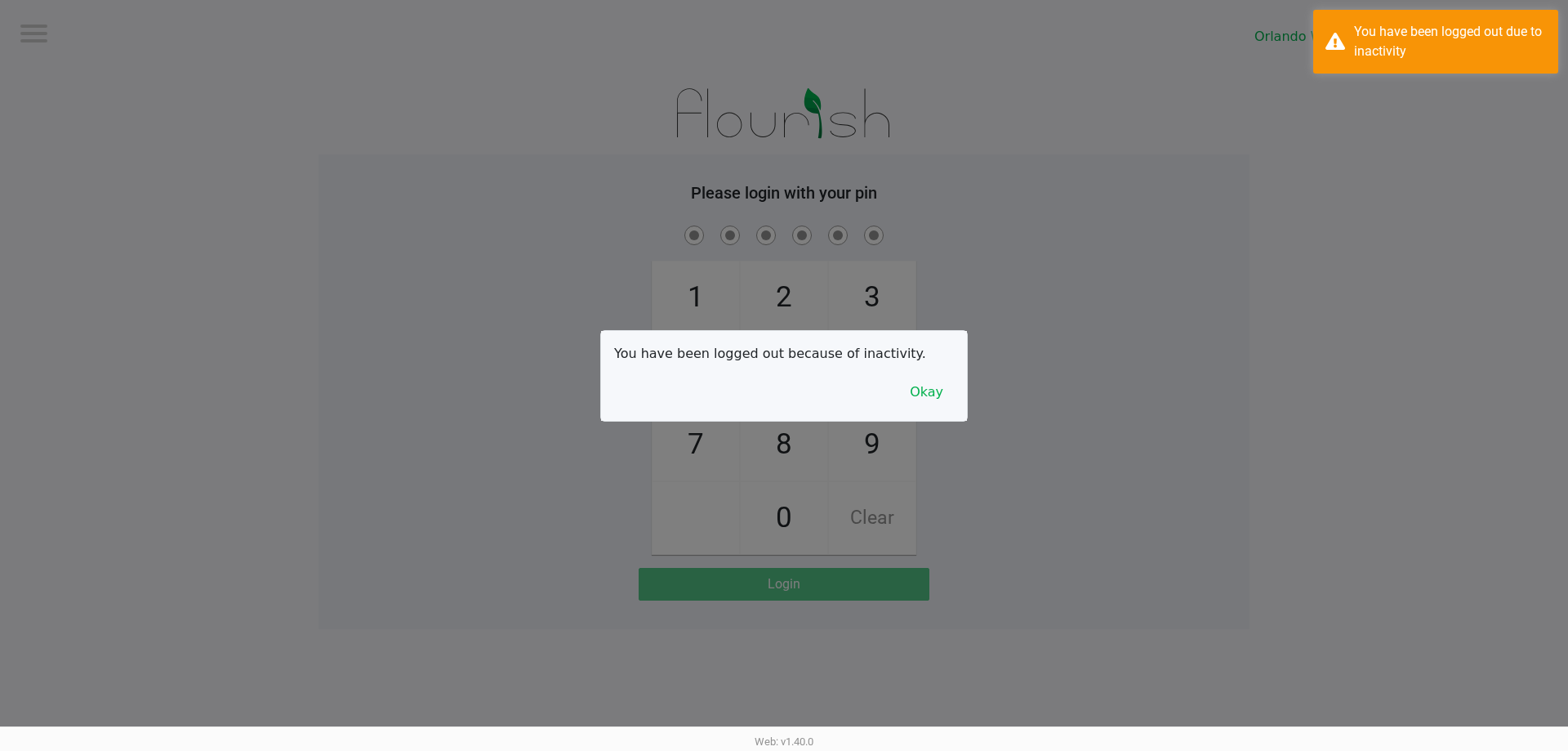
click at [110, 246] on div at bounding box center [784, 375] width 1568 height 751
checkbox input "true"
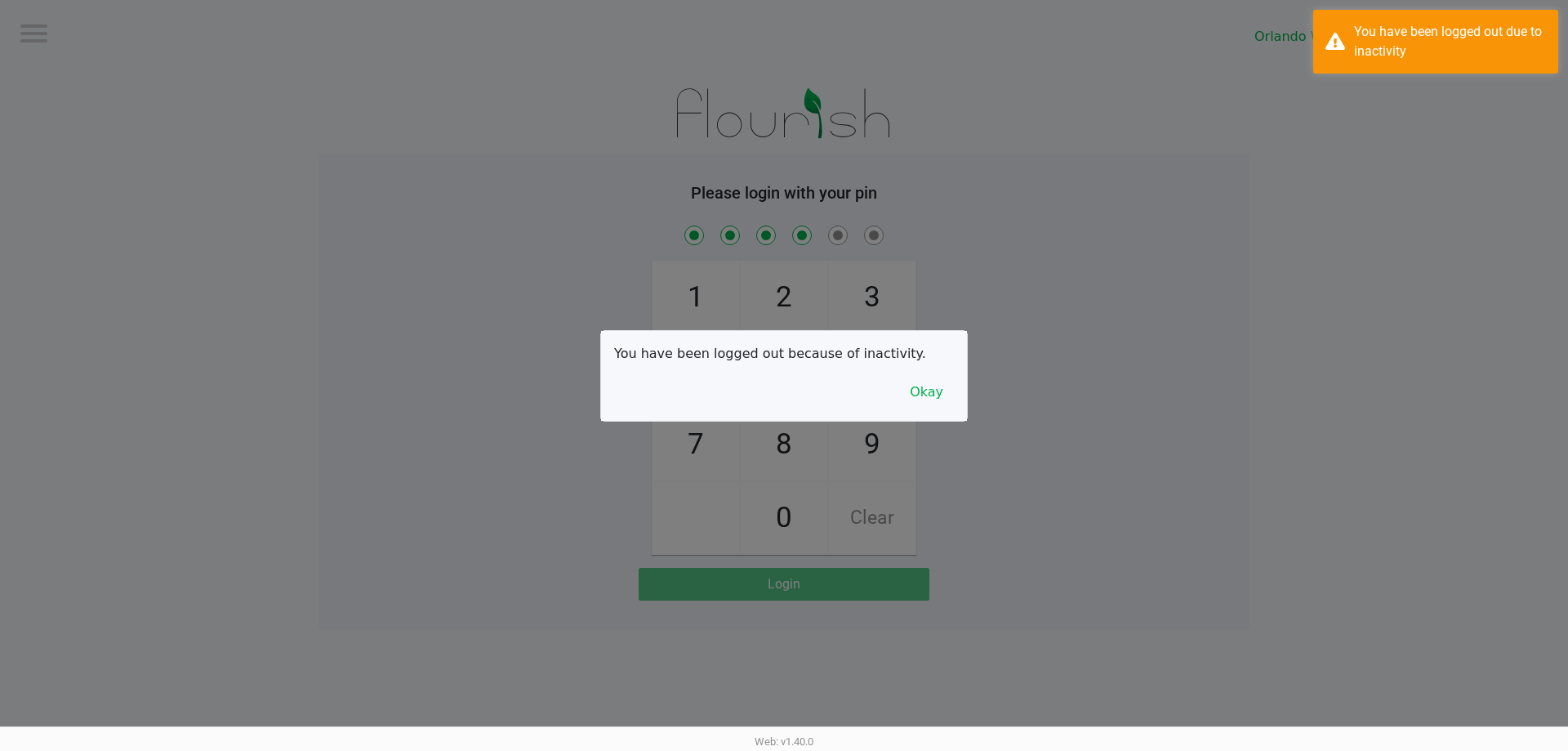
checkbox input "true"
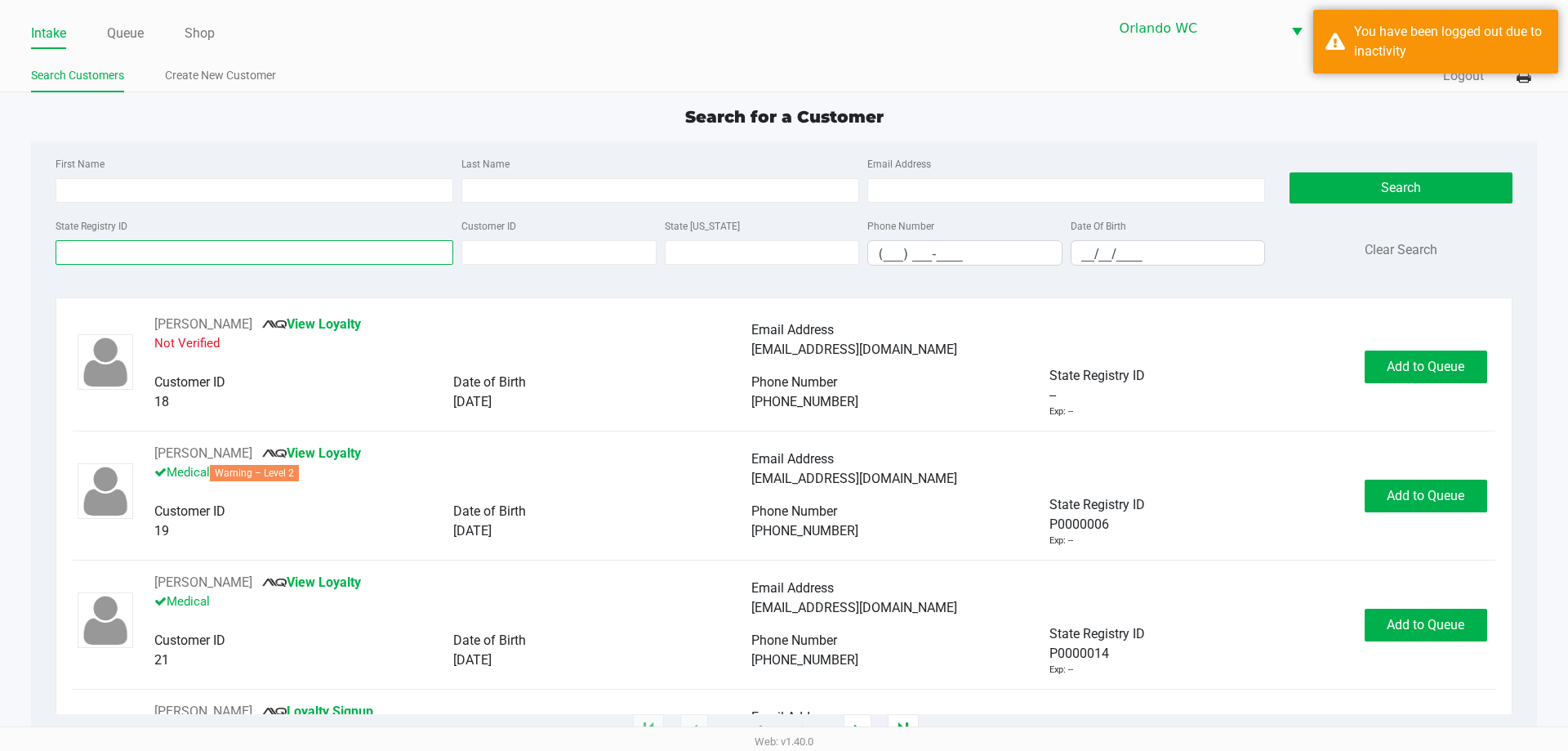
click at [149, 254] on input "State Registry ID" at bounding box center [254, 252] width 398 height 24
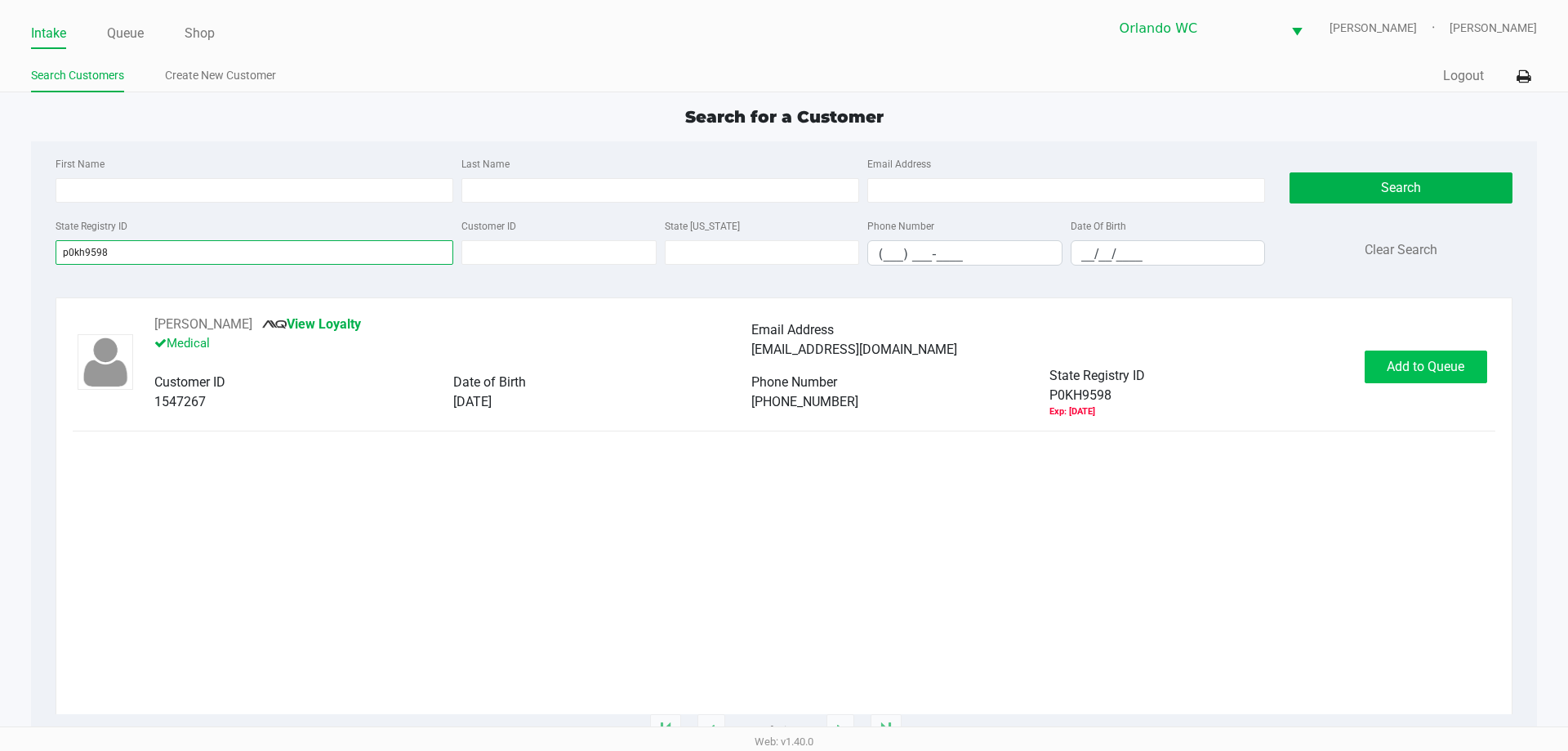
type input "p0kh9598"
click at [1416, 371] on span "Add to Queue" at bounding box center [1425, 367] width 78 height 15
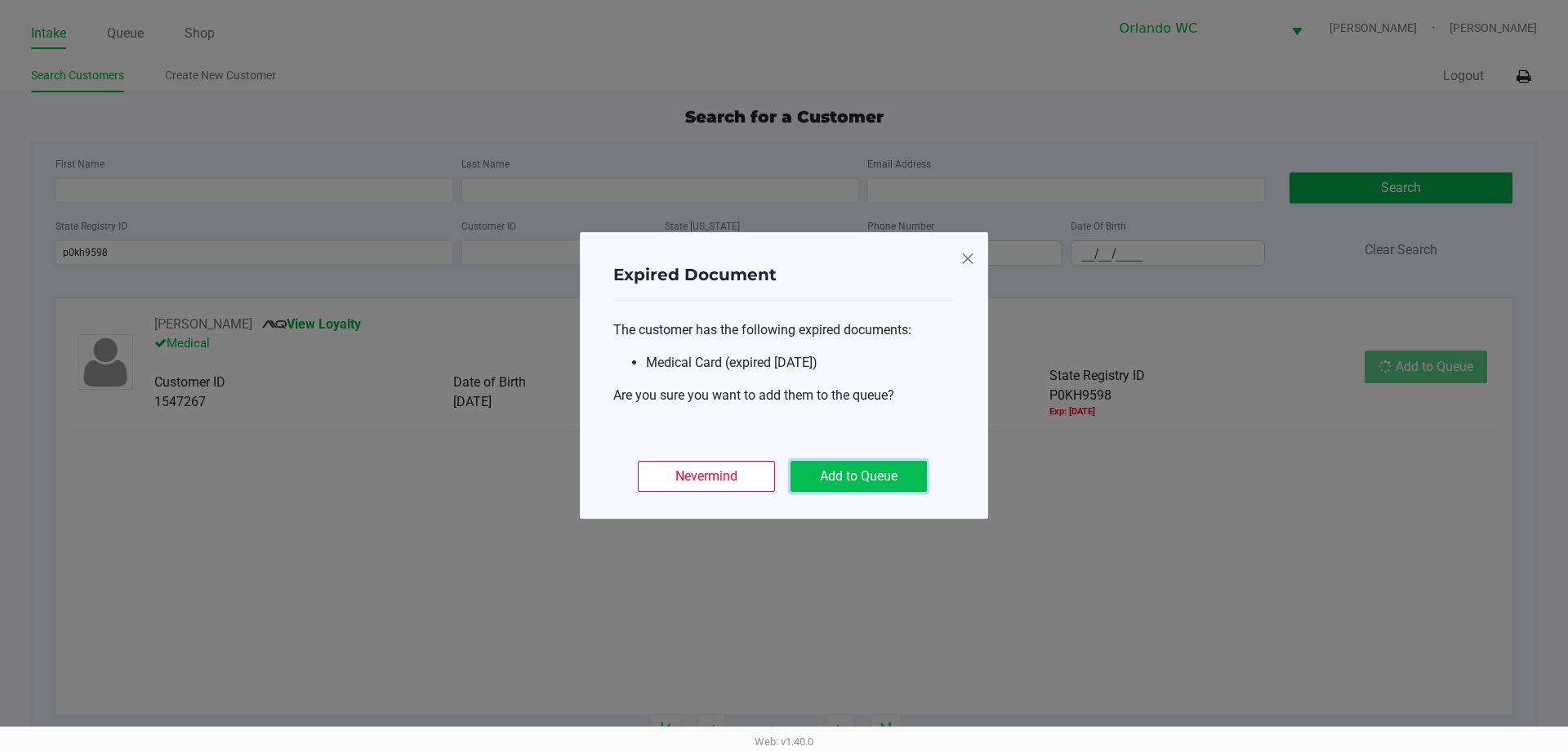
click at [845, 483] on button "Add to Queue" at bounding box center [859, 476] width 137 height 31
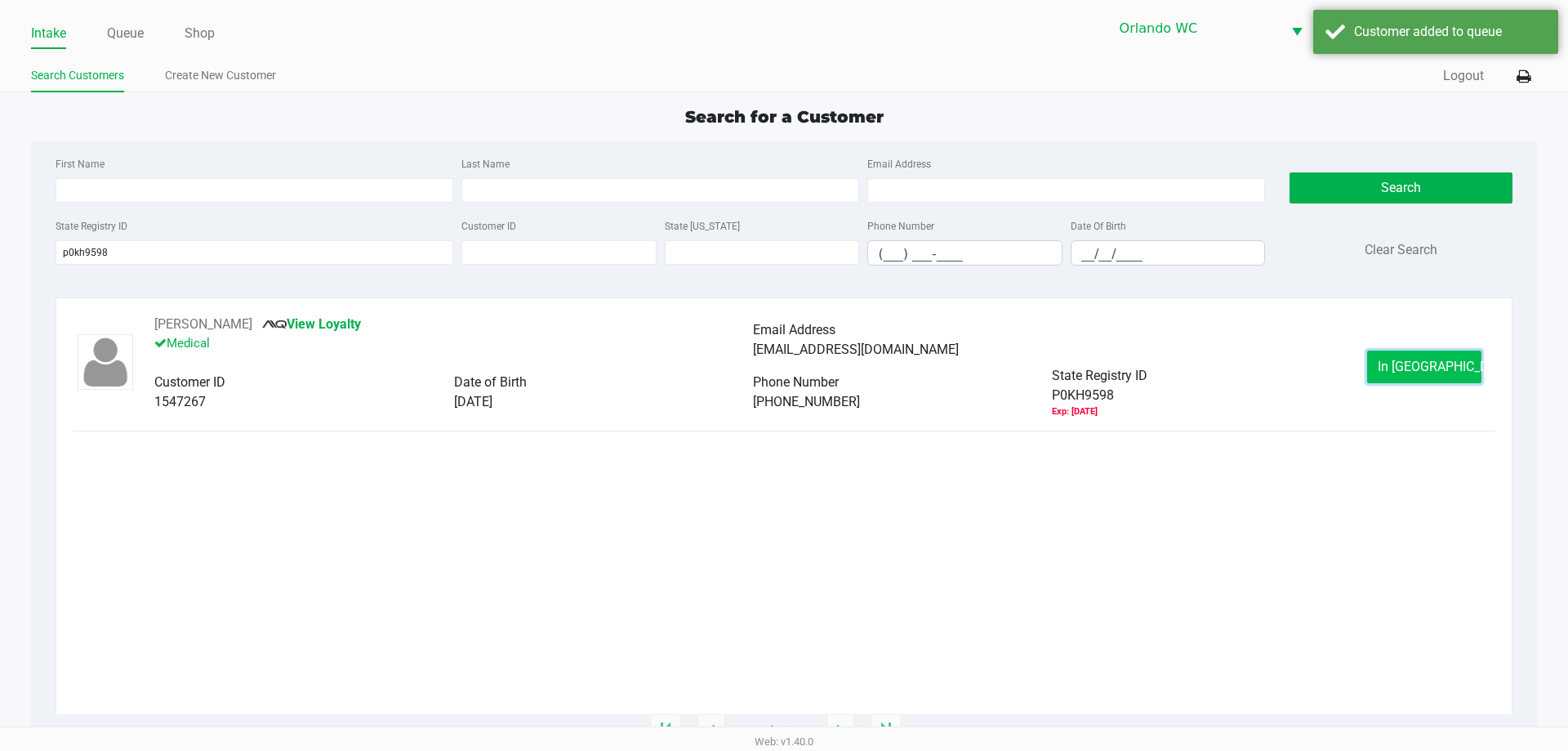
click at [1405, 373] on span "In Queue" at bounding box center [1446, 367] width 137 height 15
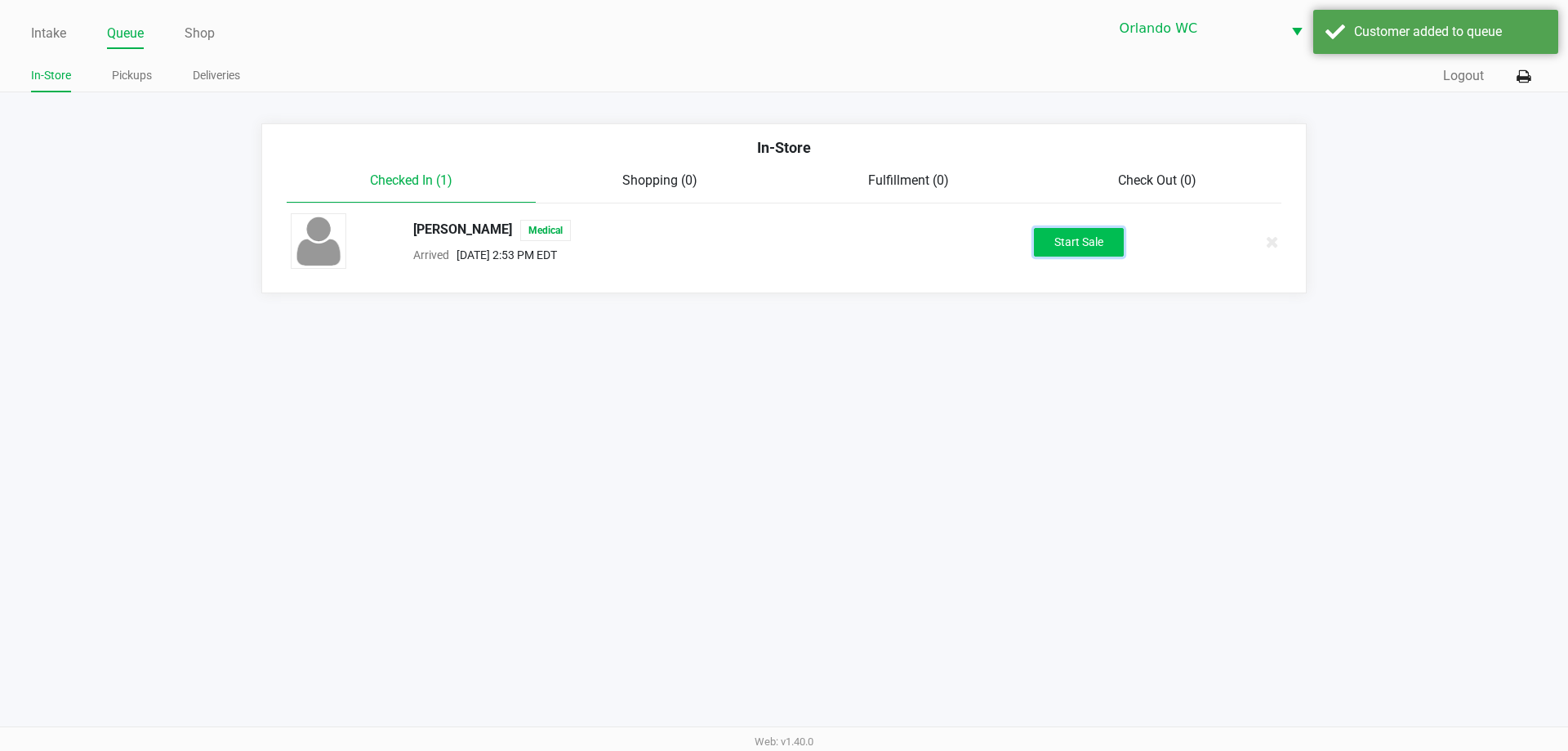
click at [1098, 251] on button "Start Sale" at bounding box center [1078, 242] width 90 height 29
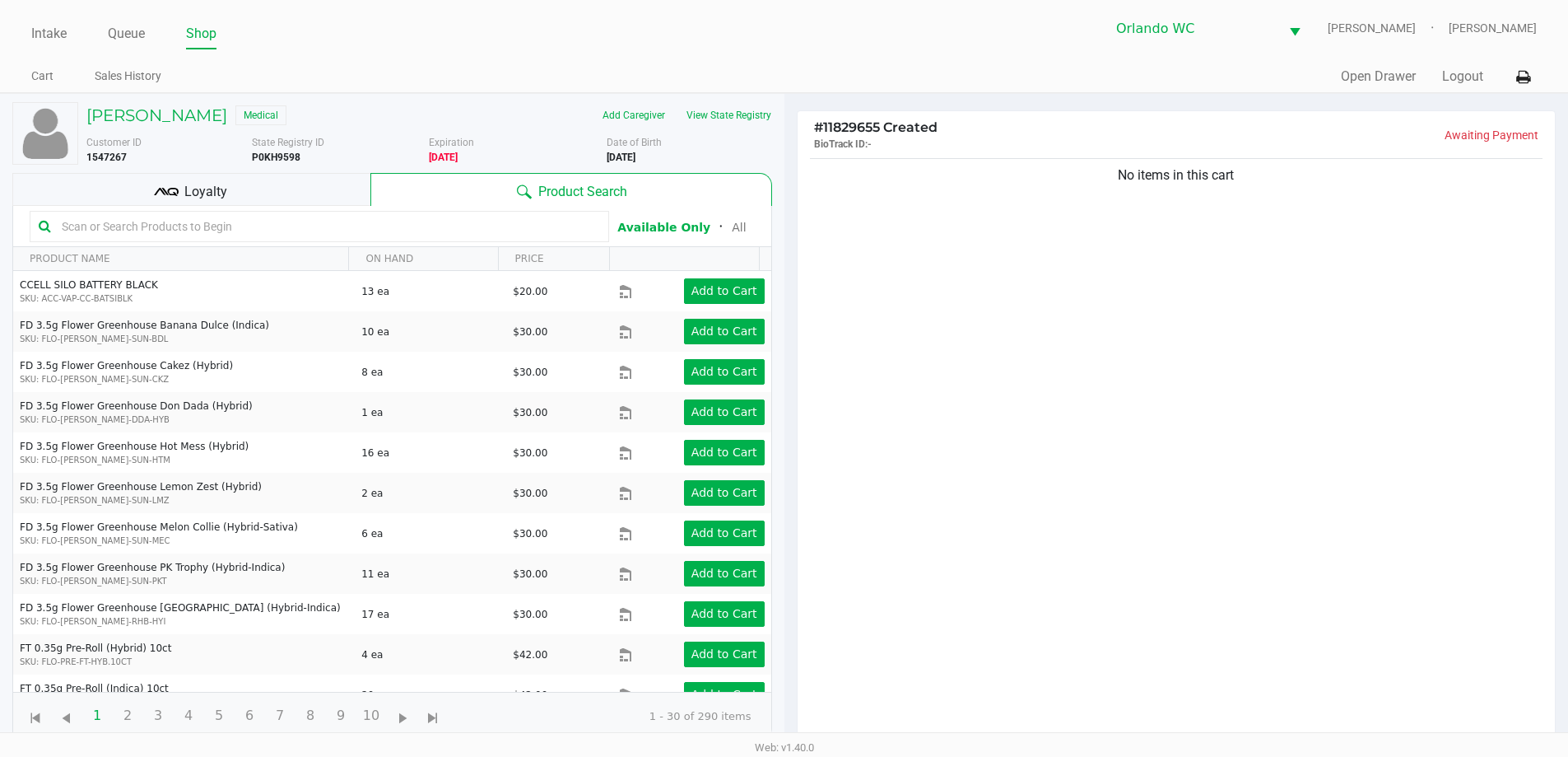
click at [289, 226] on input "text" at bounding box center [328, 226] width 545 height 25
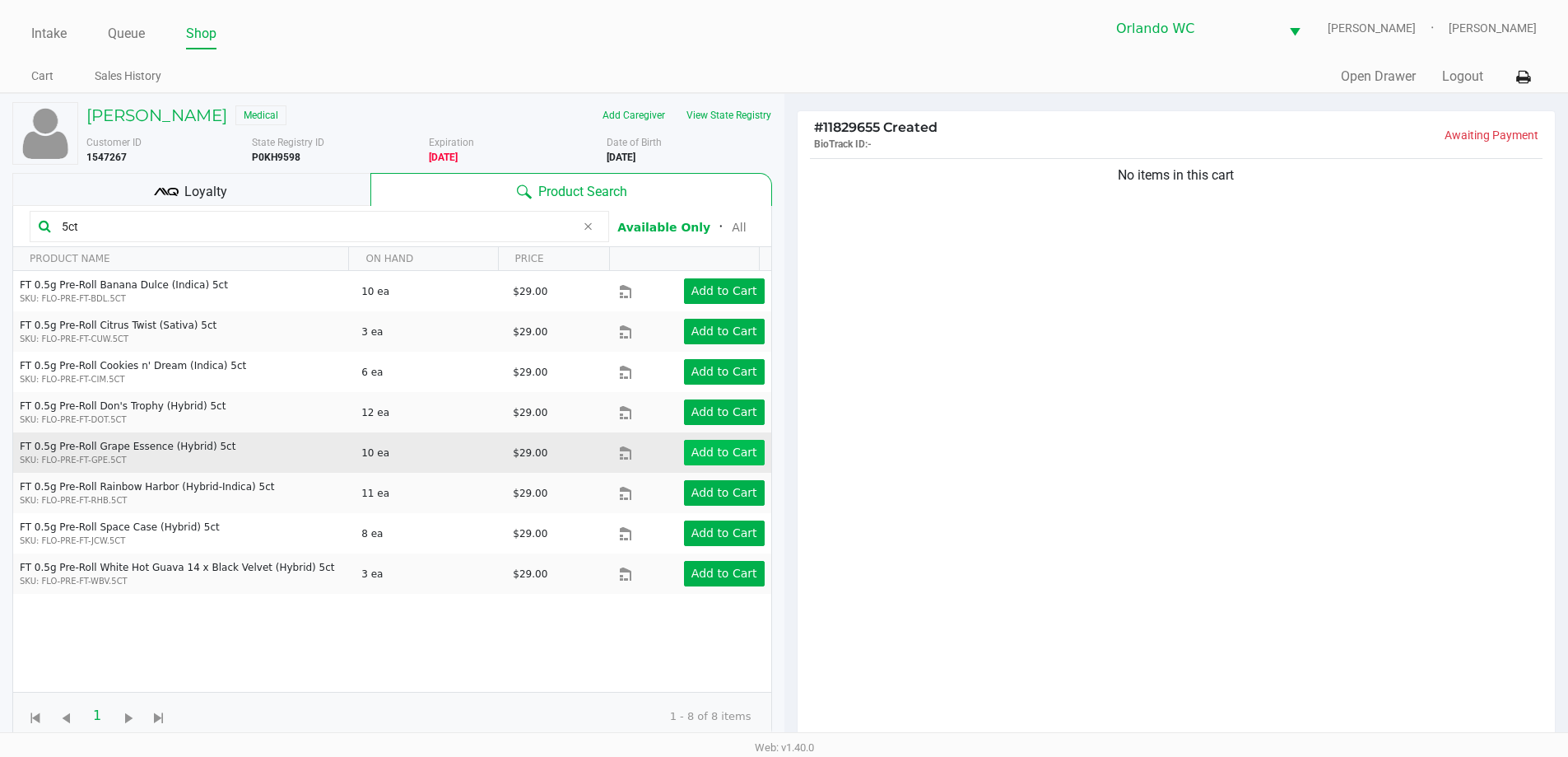
type input "5ct"
click at [738, 459] on app-button-loader "Add to Cart" at bounding box center [724, 451] width 66 height 13
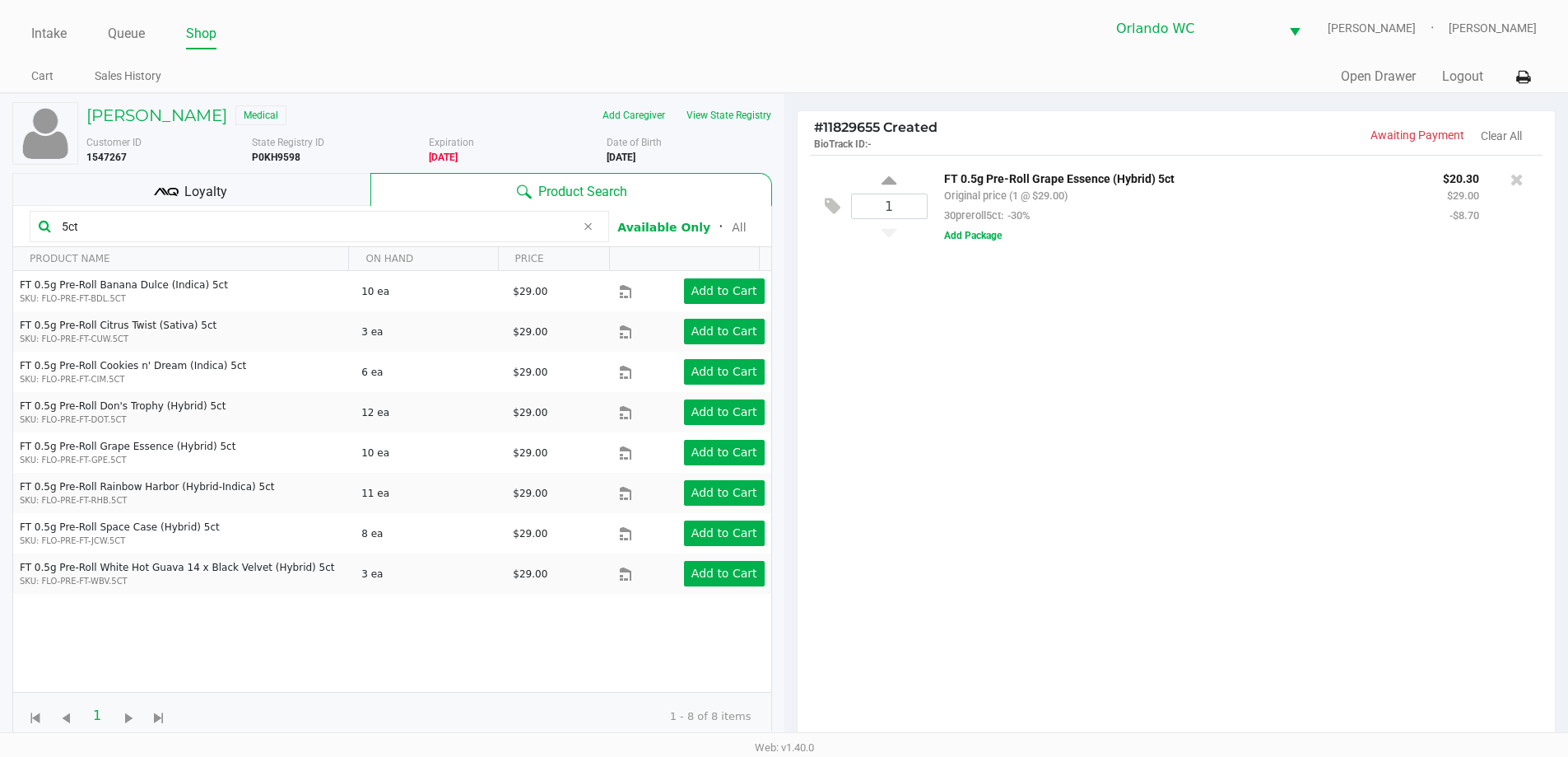
click at [182, 227] on input "5ct" at bounding box center [315, 226] width 520 height 25
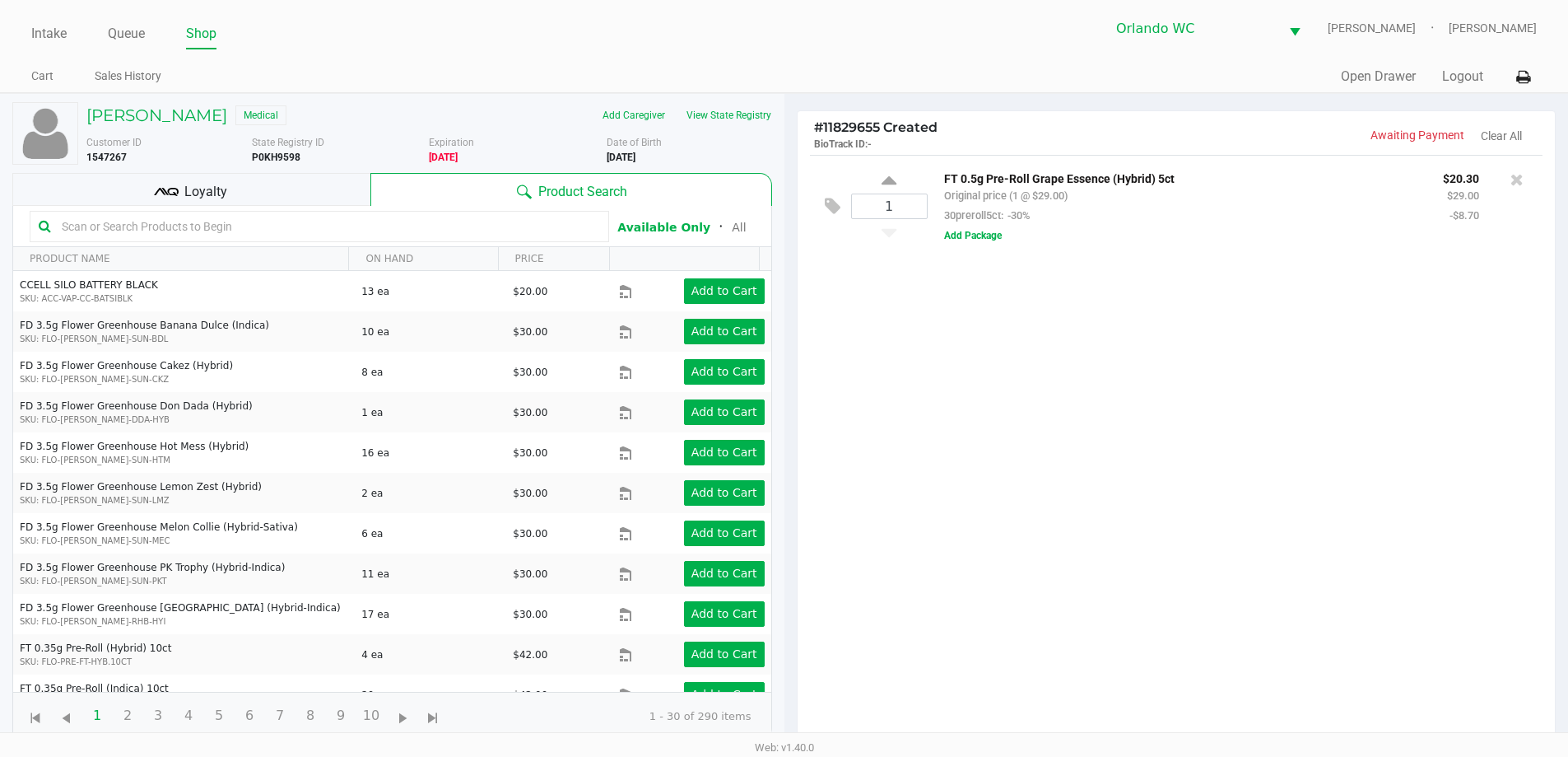
click at [1231, 421] on div "1 FT 0.5g Pre-Roll Grape Essence (Hybrid) 5ct Original price (1 @ $29.00) 30pre…" at bounding box center [1176, 454] width 758 height 598
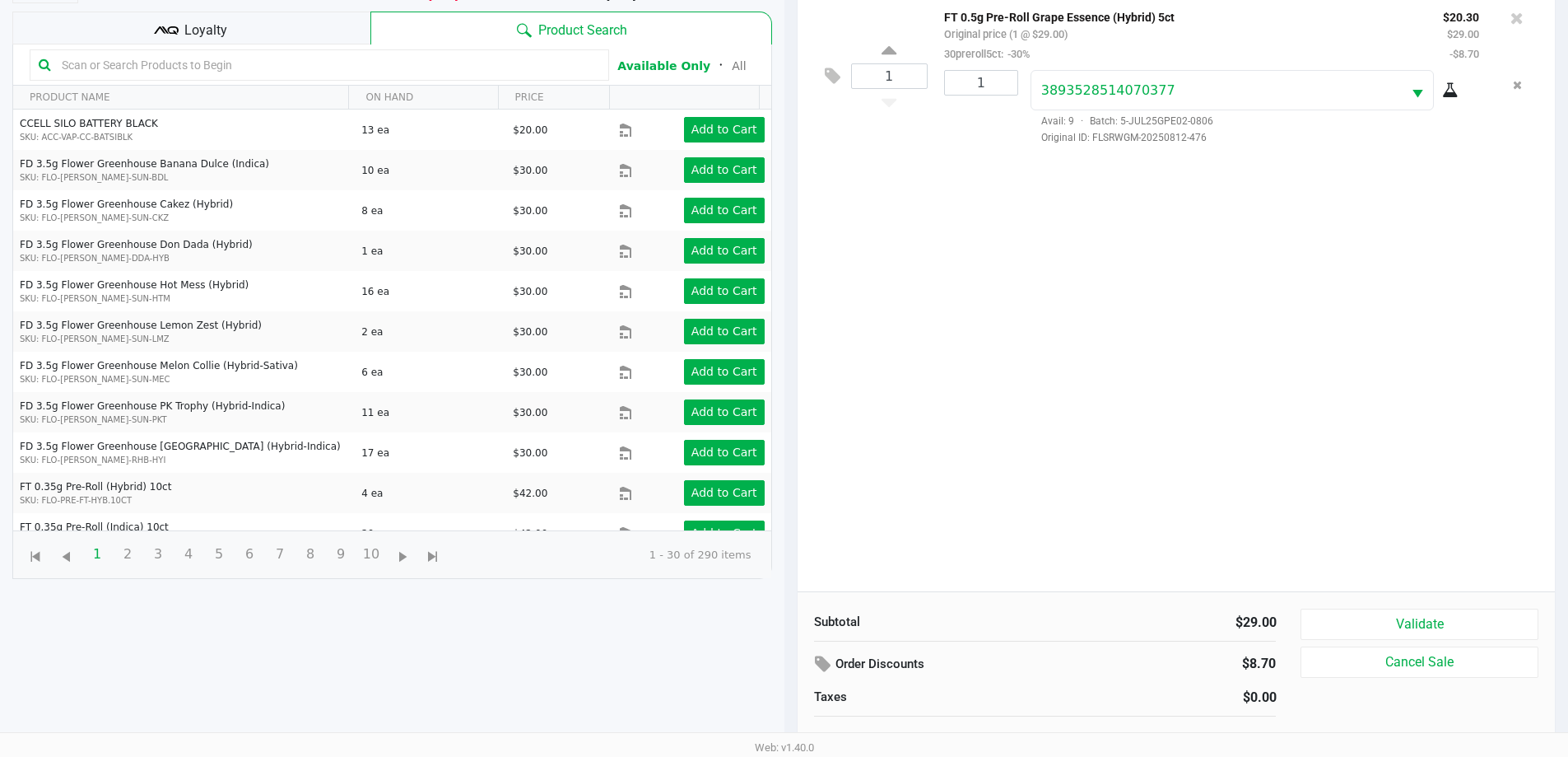
scroll to position [164, 0]
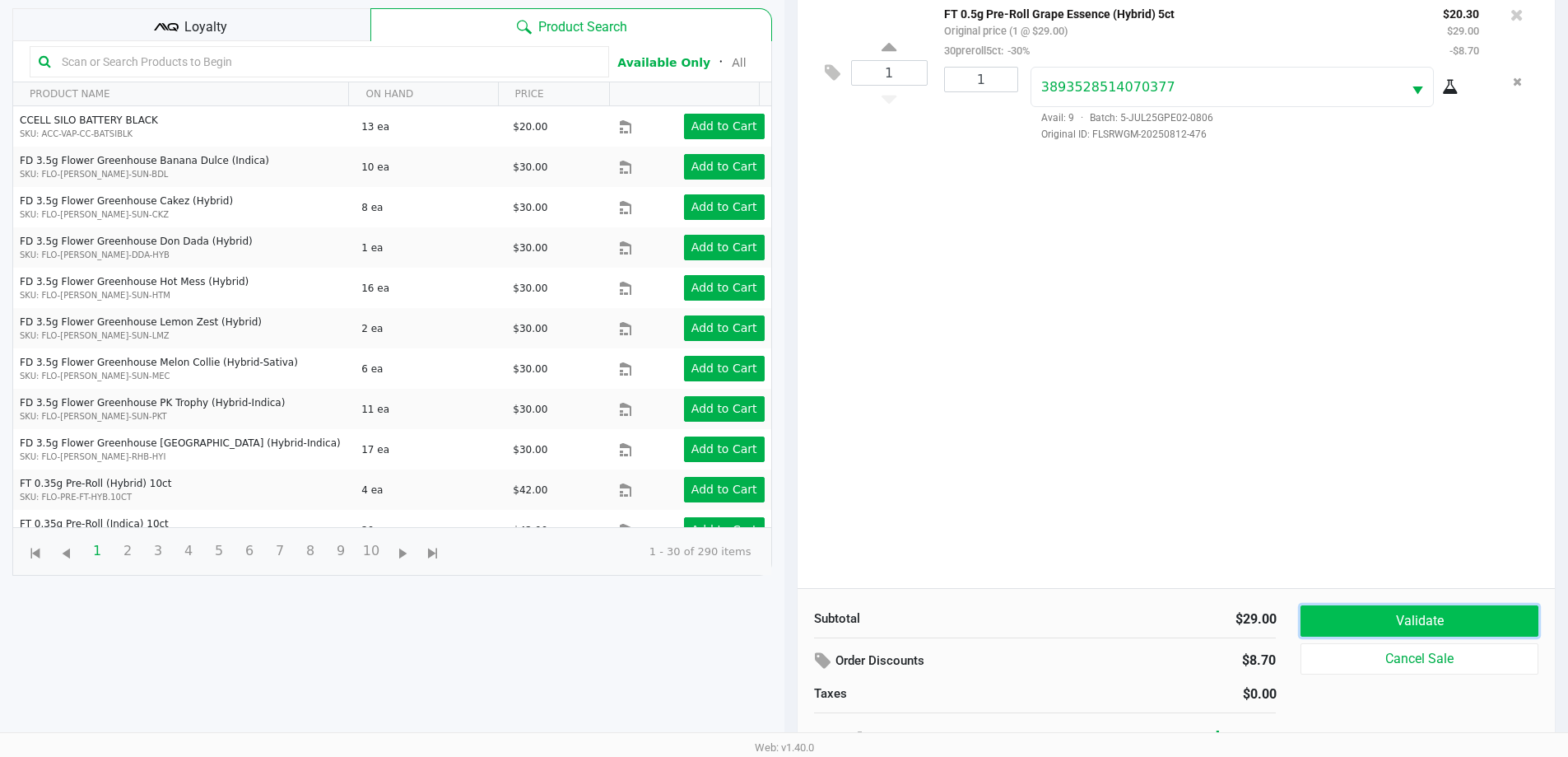
click at [1419, 629] on button "Validate" at bounding box center [1419, 621] width 237 height 32
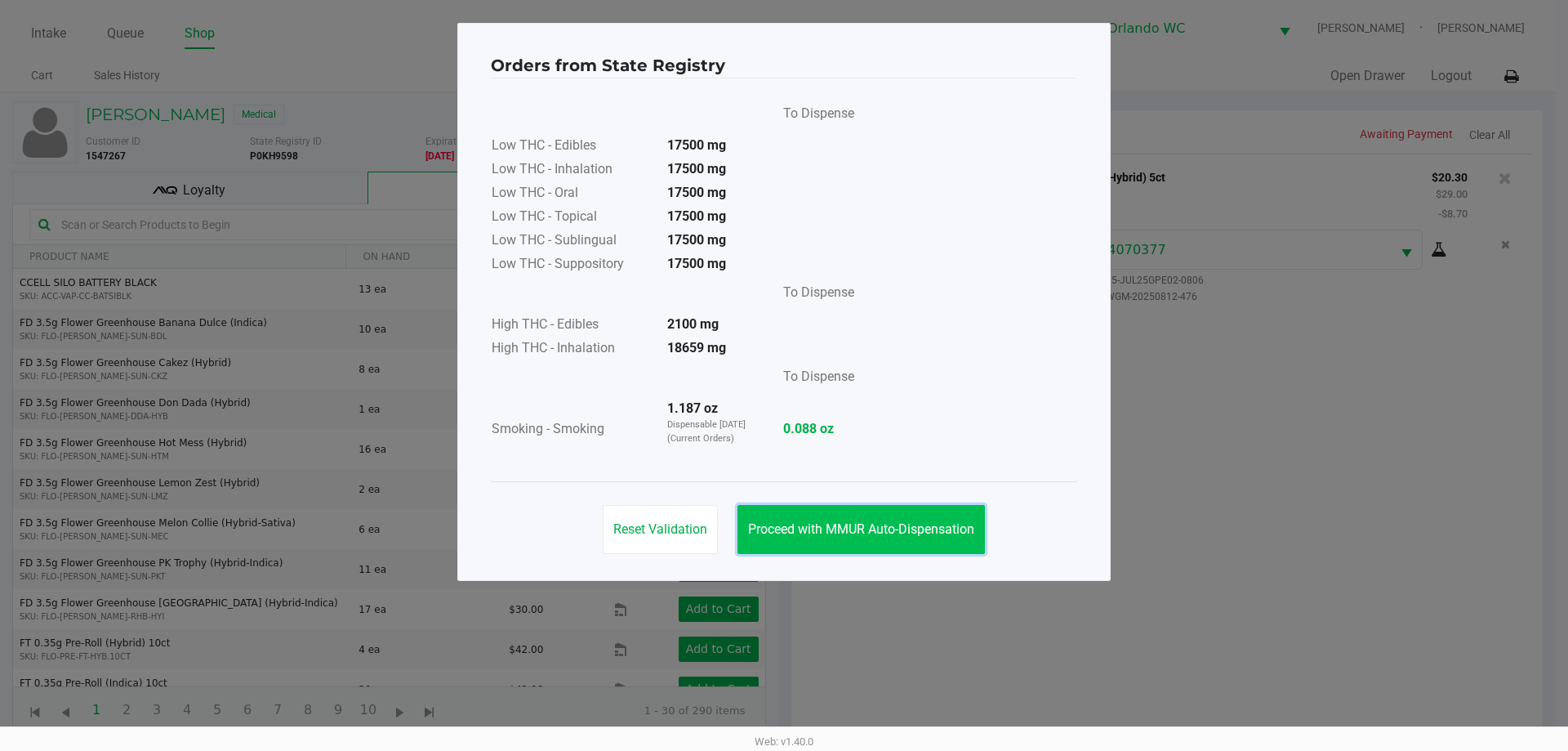
click at [930, 525] on span "Proceed with MMUR Auto-Dispensation" at bounding box center [861, 529] width 226 height 15
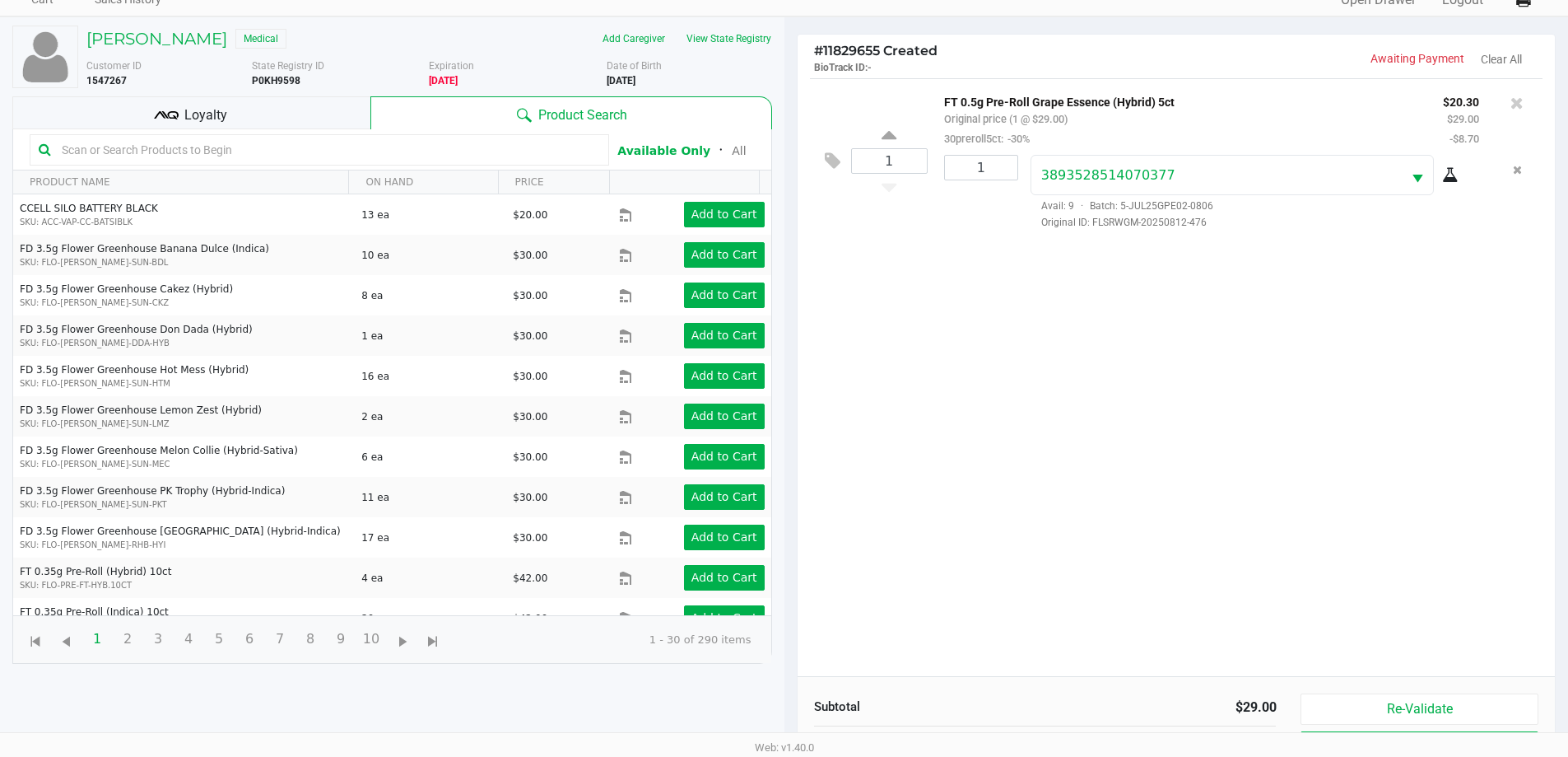
scroll to position [178, 0]
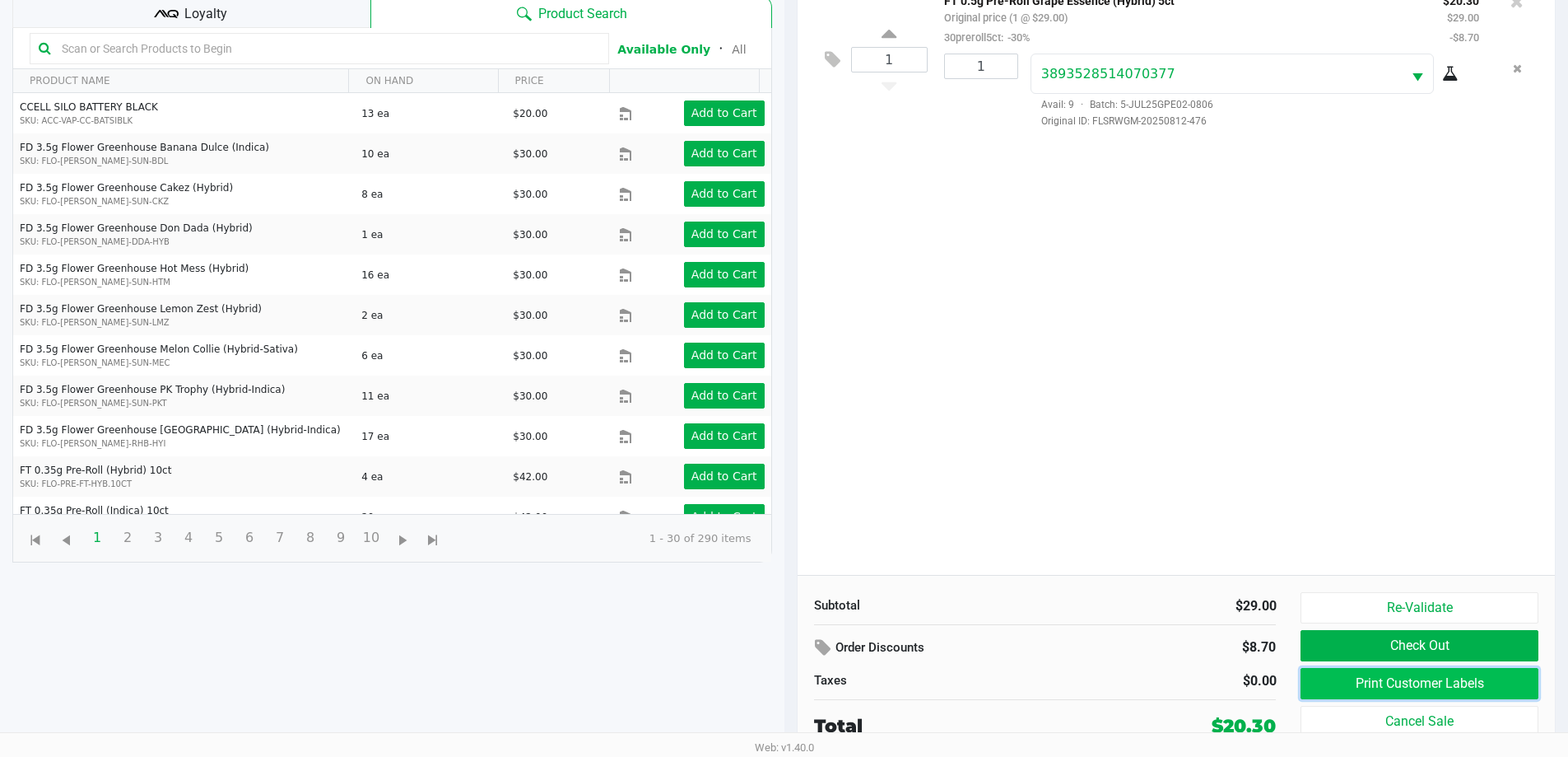
click at [1399, 683] on button "Print Customer Labels" at bounding box center [1419, 683] width 237 height 32
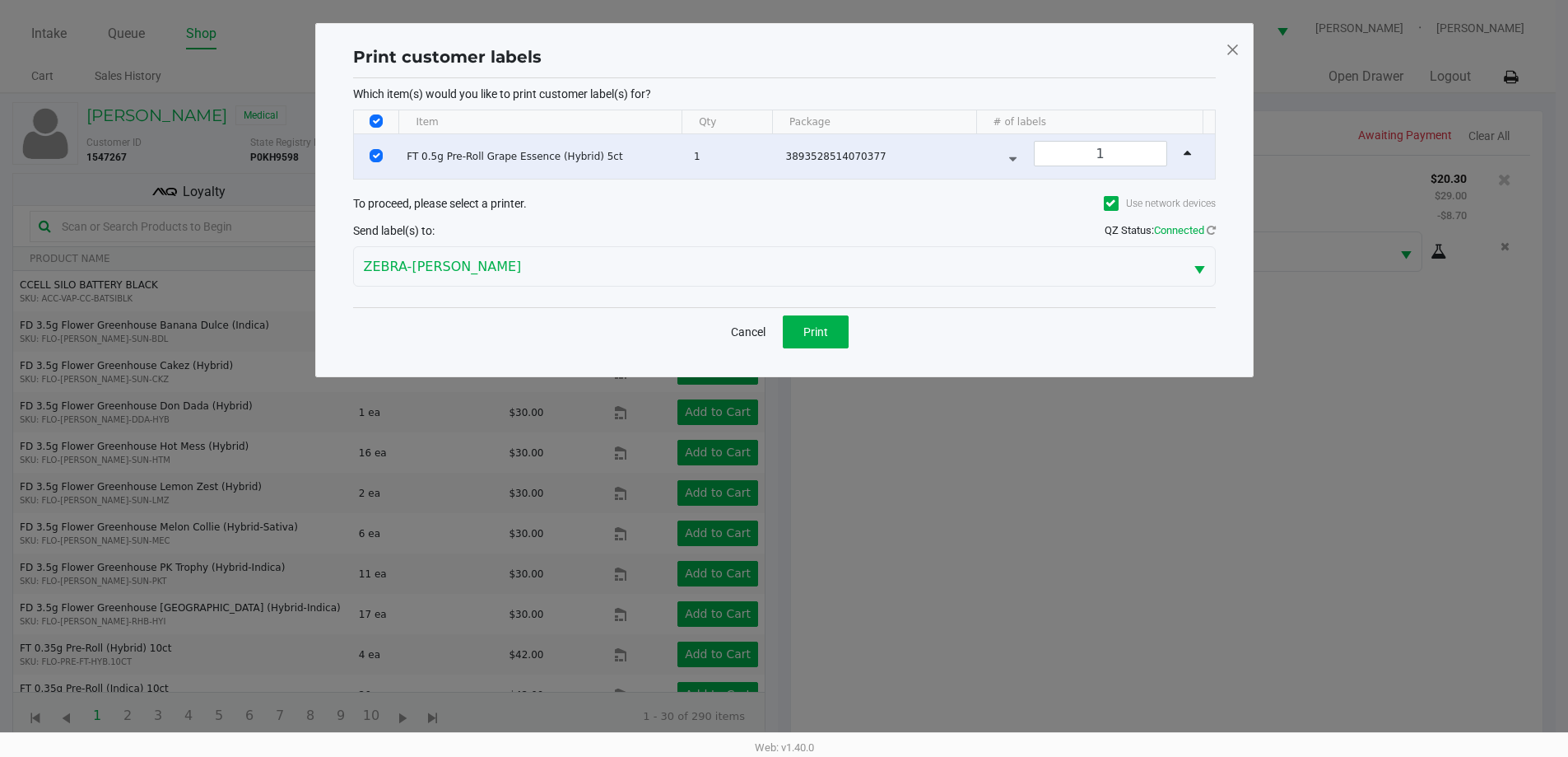
scroll to position [0, 0]
click at [827, 327] on span "Print" at bounding box center [821, 331] width 25 height 13
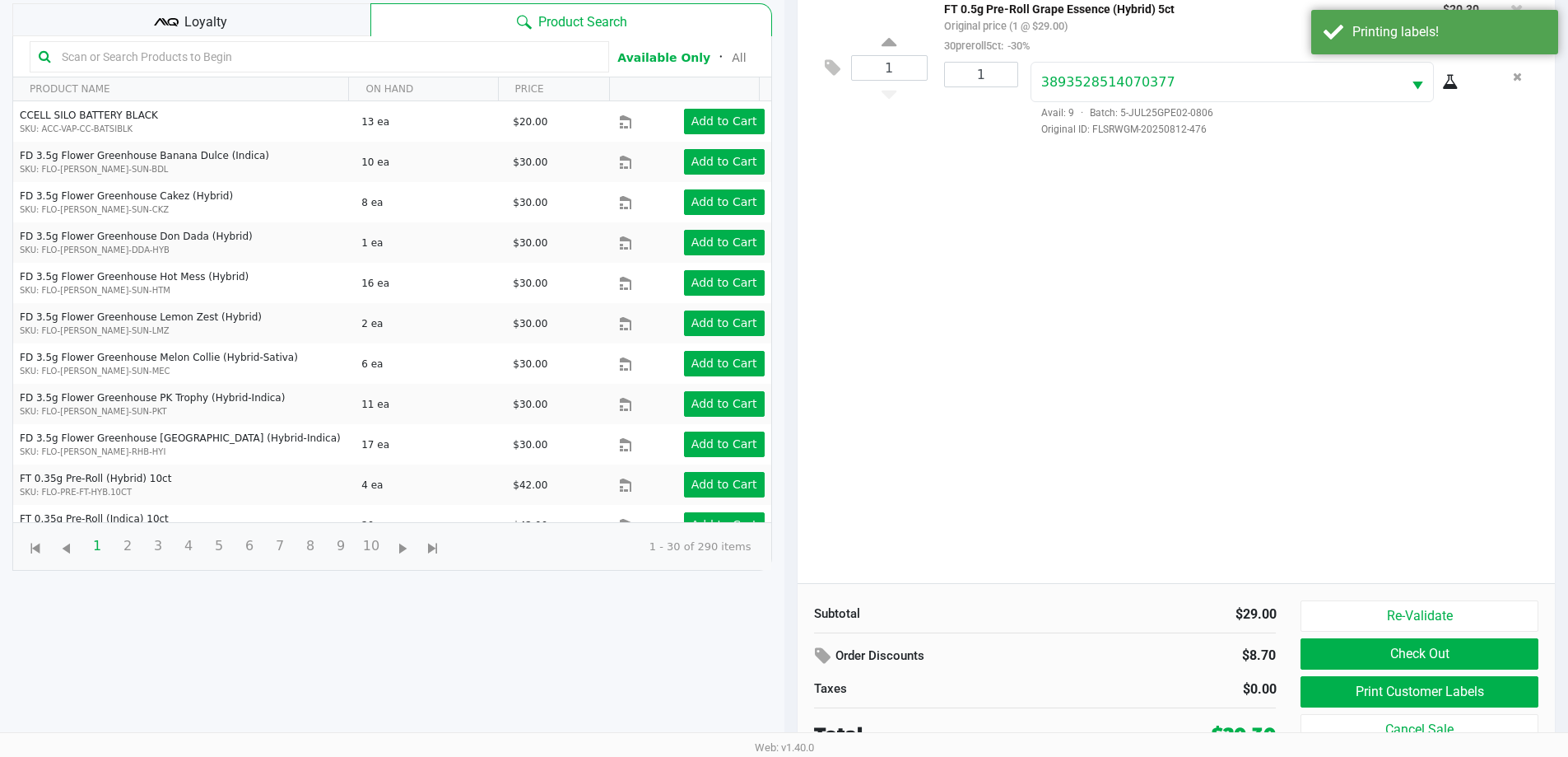
scroll to position [178, 0]
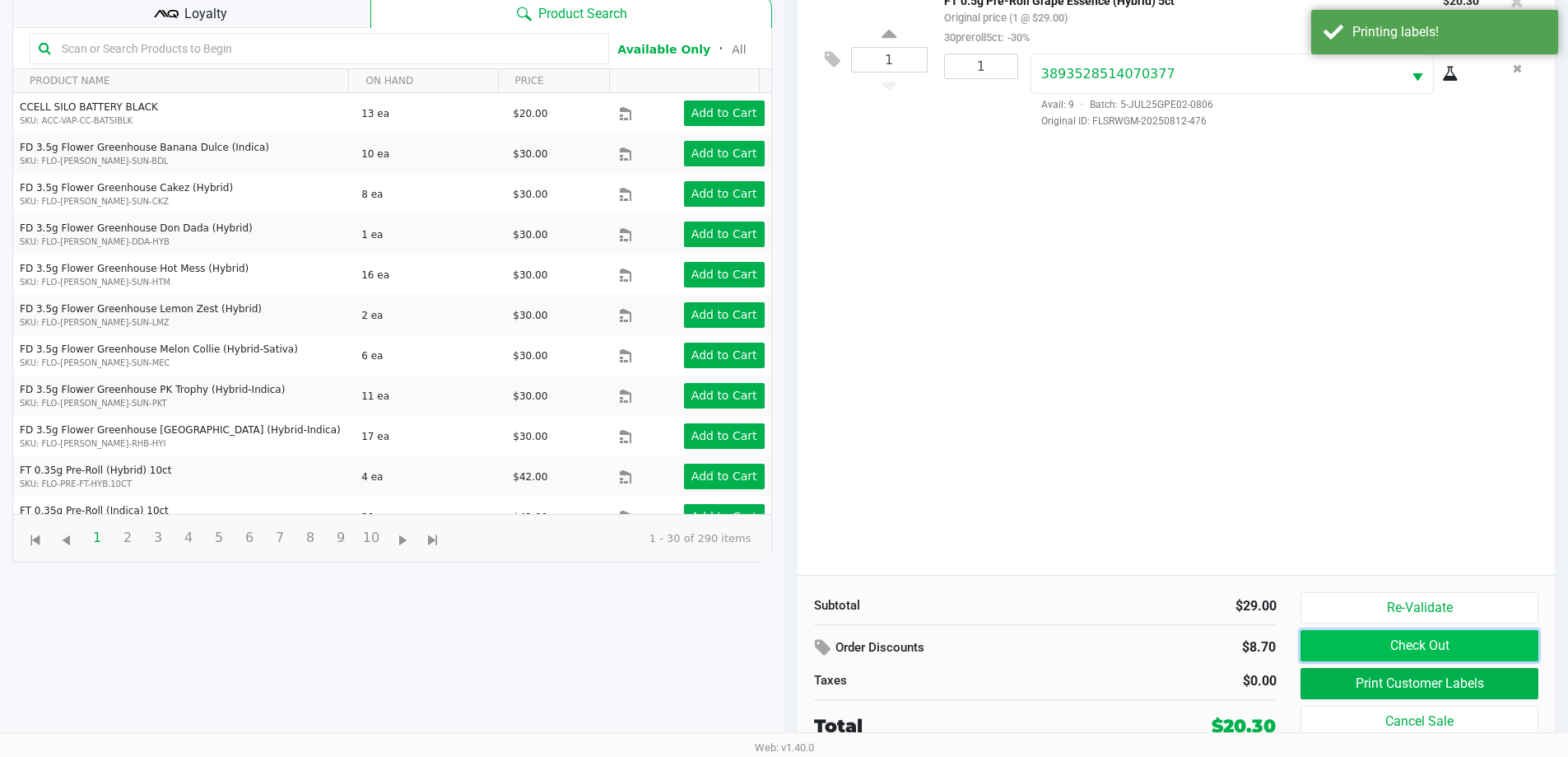
click at [1431, 639] on button "Check Out" at bounding box center [1419, 645] width 237 height 32
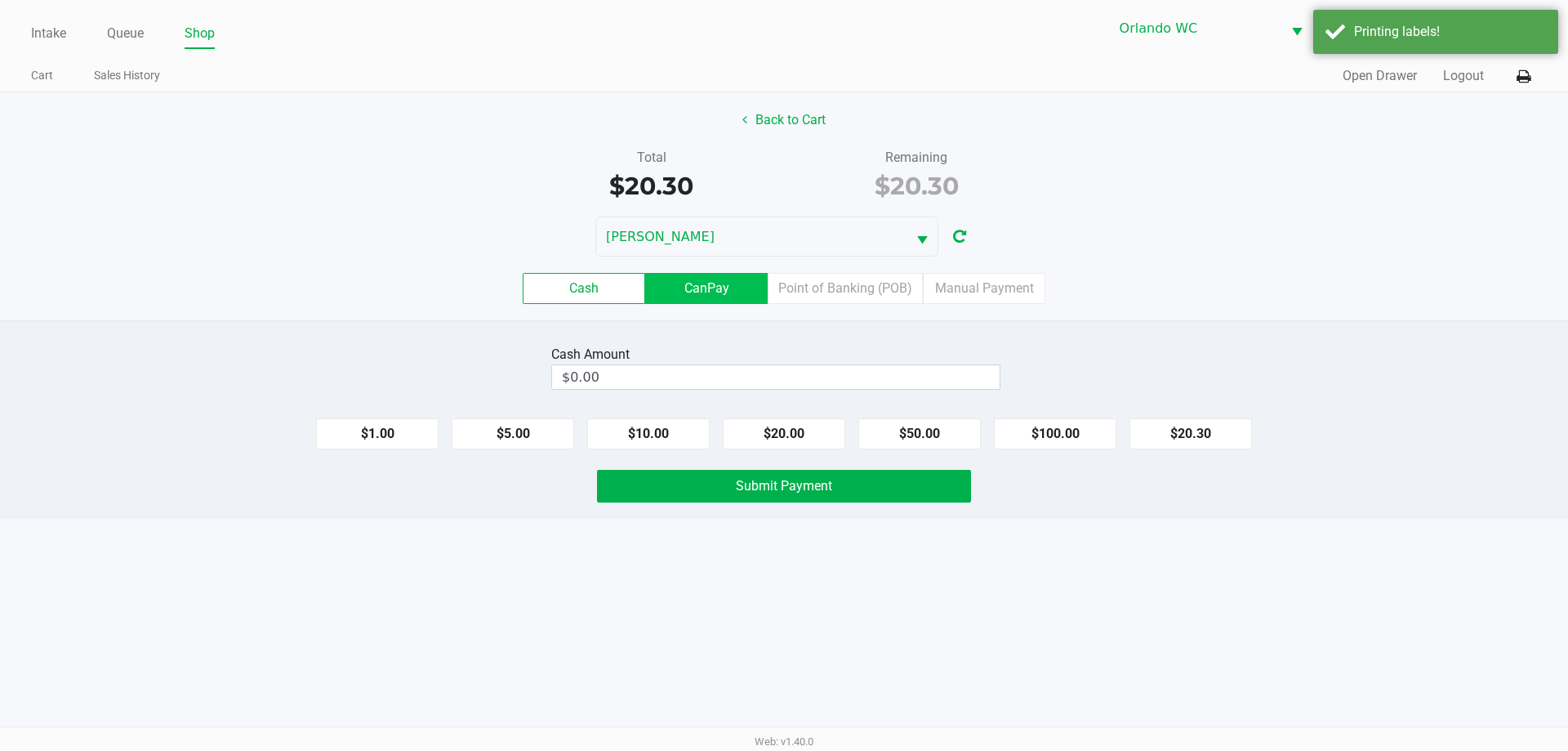
click at [682, 286] on label "CanPay" at bounding box center [706, 288] width 122 height 31
click at [0, 0] on 2 "CanPay" at bounding box center [0, 0] width 0 height 0
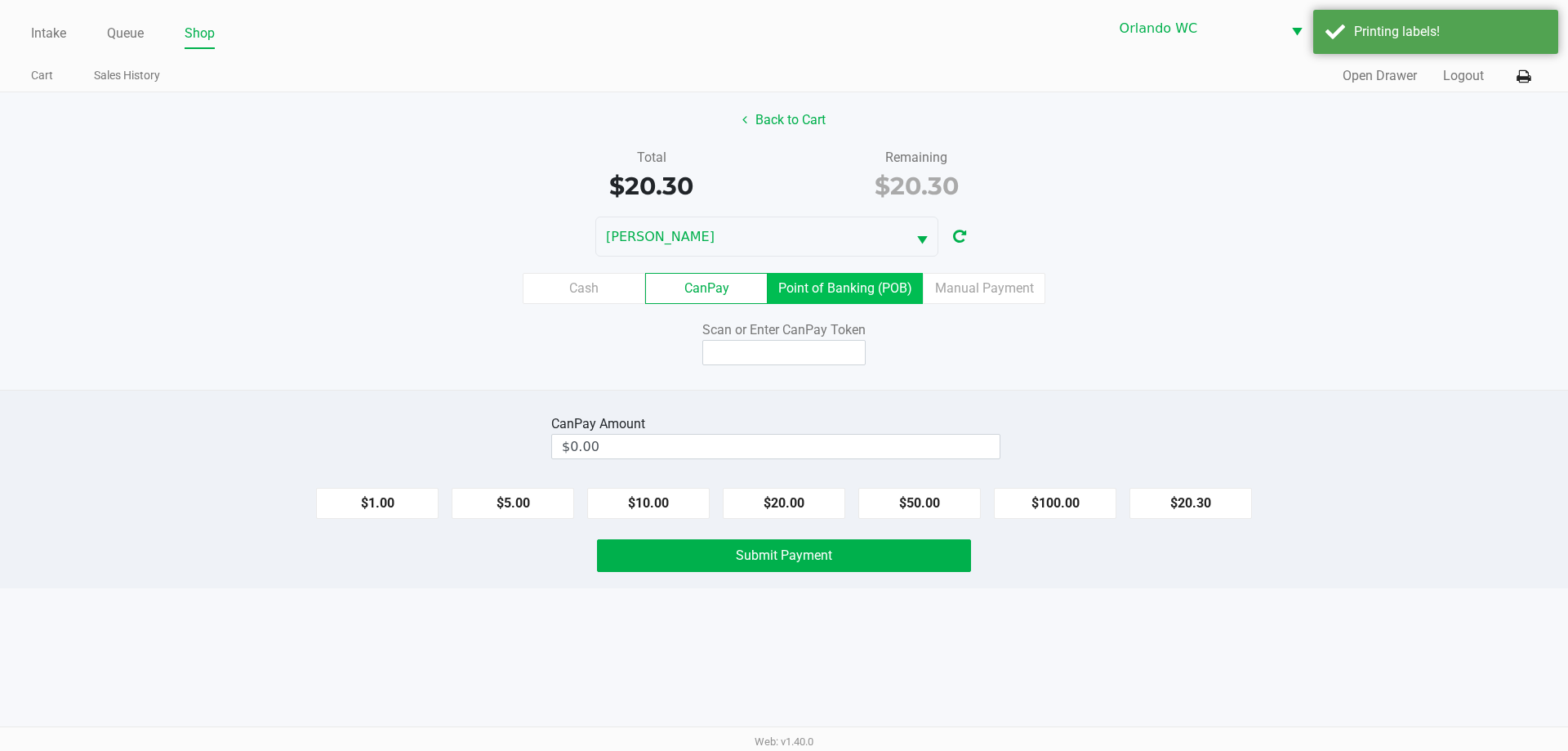
click at [875, 288] on label "Point of Banking (POB)" at bounding box center [845, 288] width 155 height 31
click at [0, 0] on 7 "Point of Banking (POB)" at bounding box center [0, 0] width 0 height 0
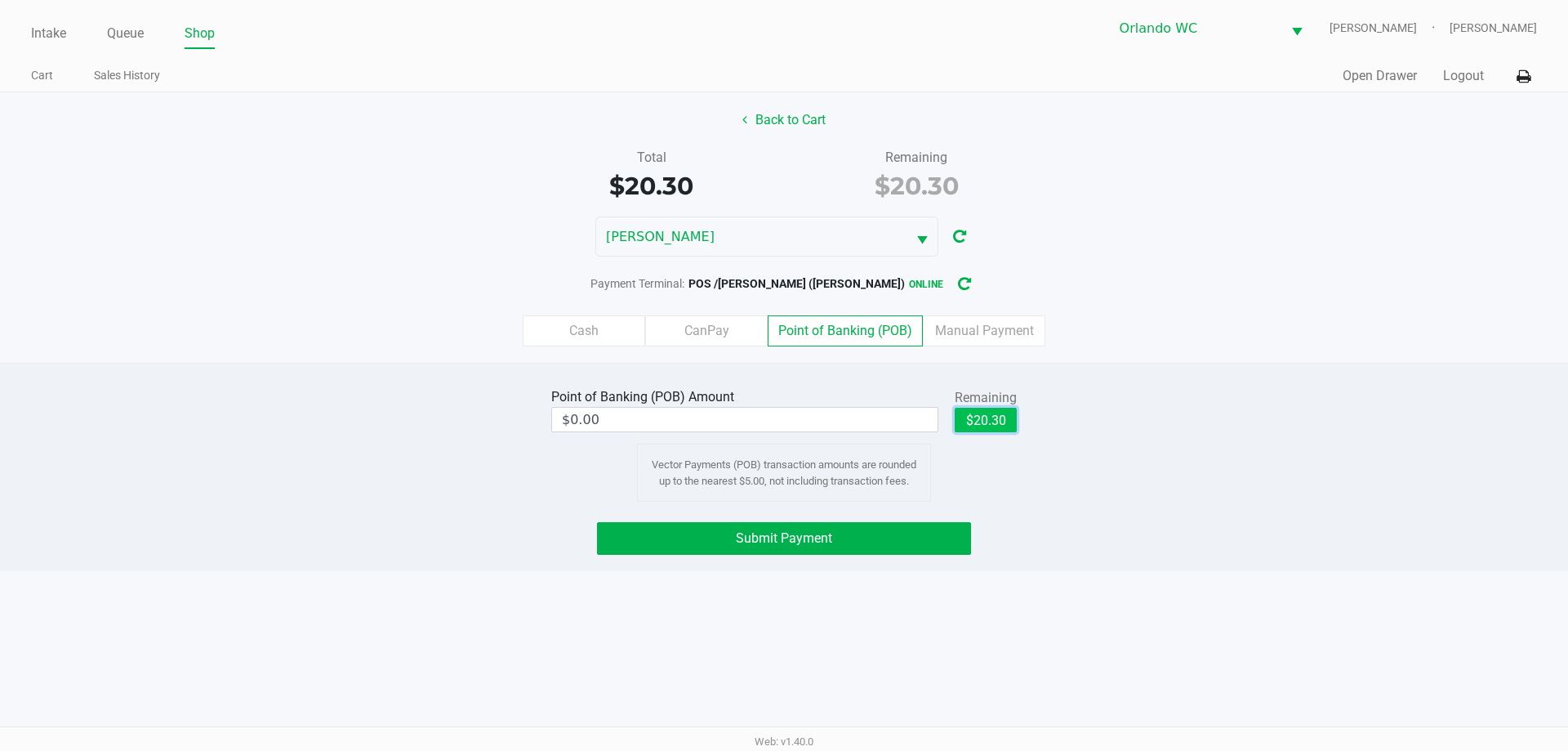
click at [1007, 417] on button "$20.30" at bounding box center [986, 420] width 62 height 24
type input "$20.30"
click at [824, 539] on span "Submit Payment" at bounding box center [784, 538] width 96 height 15
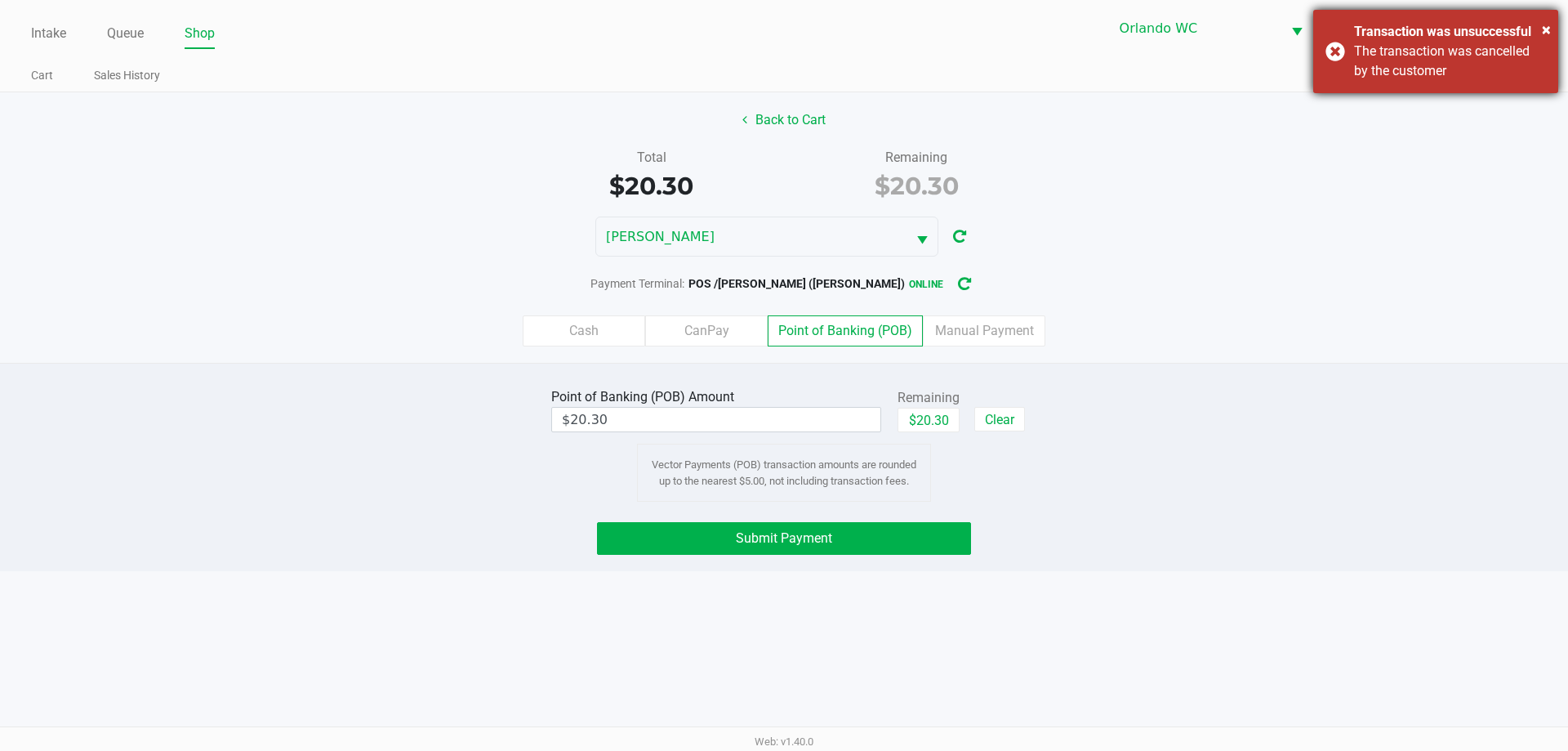
click at [1318, 58] on div "× Transaction was unsuccessful The transaction was cancelled by the customer" at bounding box center [1435, 52] width 245 height 84
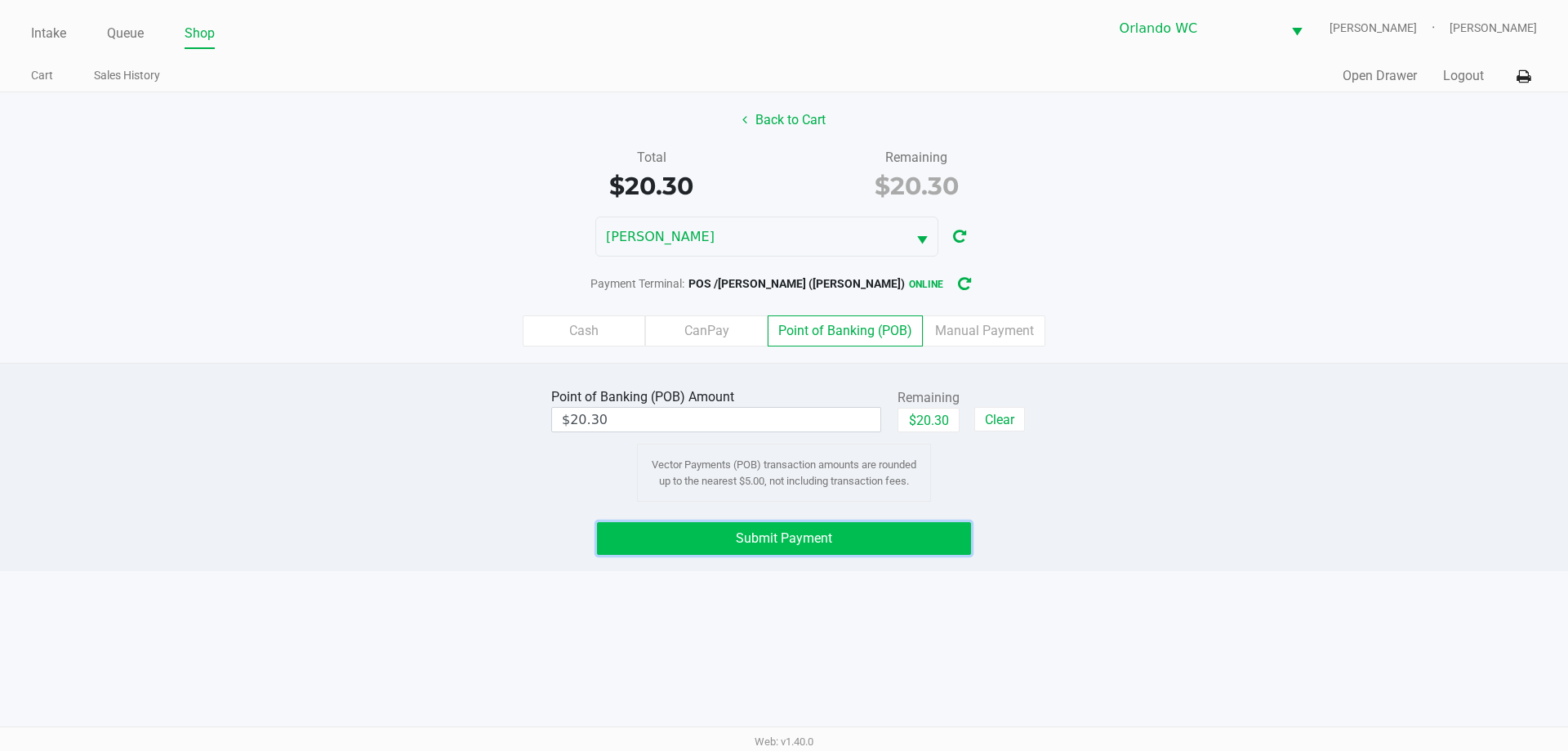
click at [793, 536] on span "Submit Payment" at bounding box center [784, 538] width 96 height 15
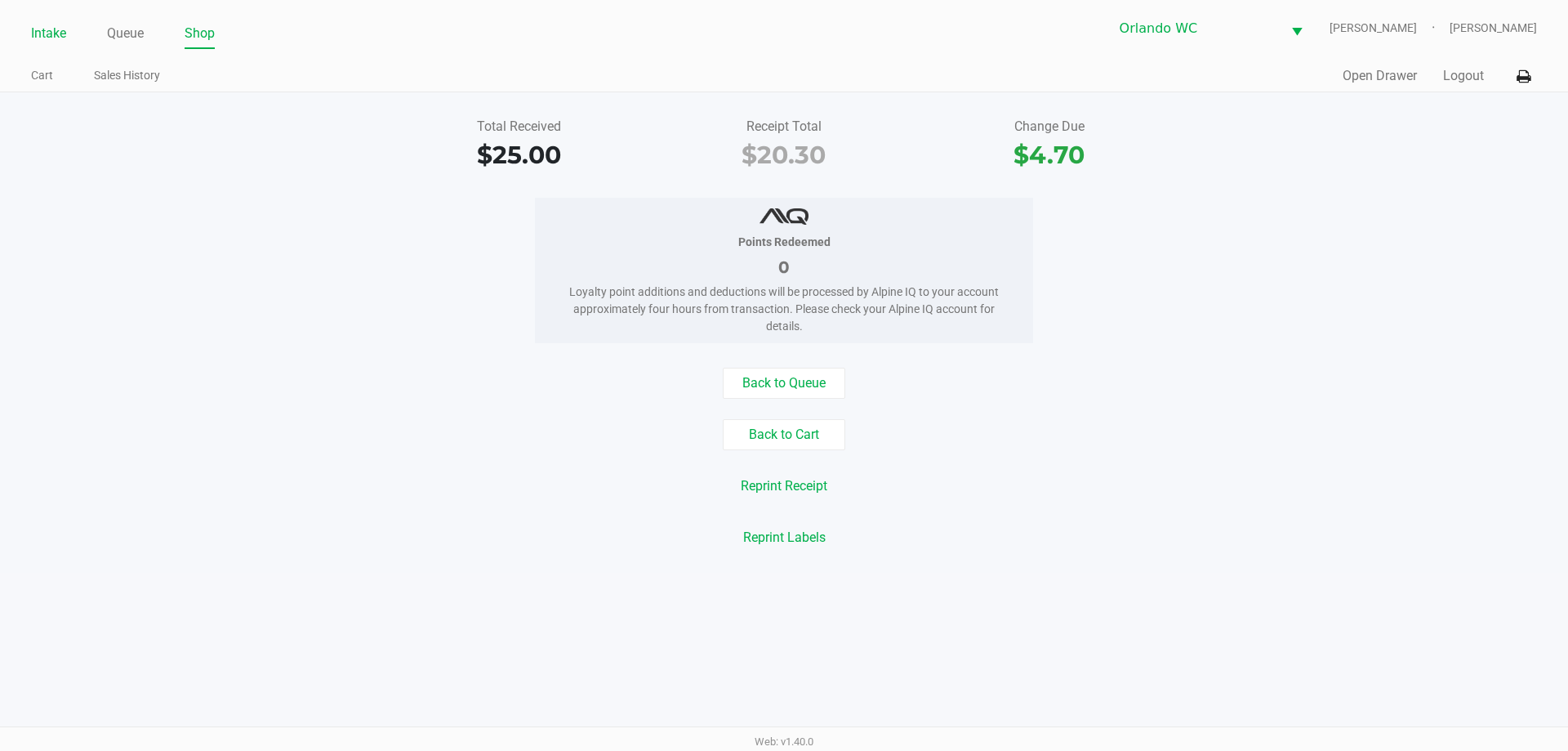
click at [41, 30] on link "Intake" at bounding box center [49, 33] width 35 height 23
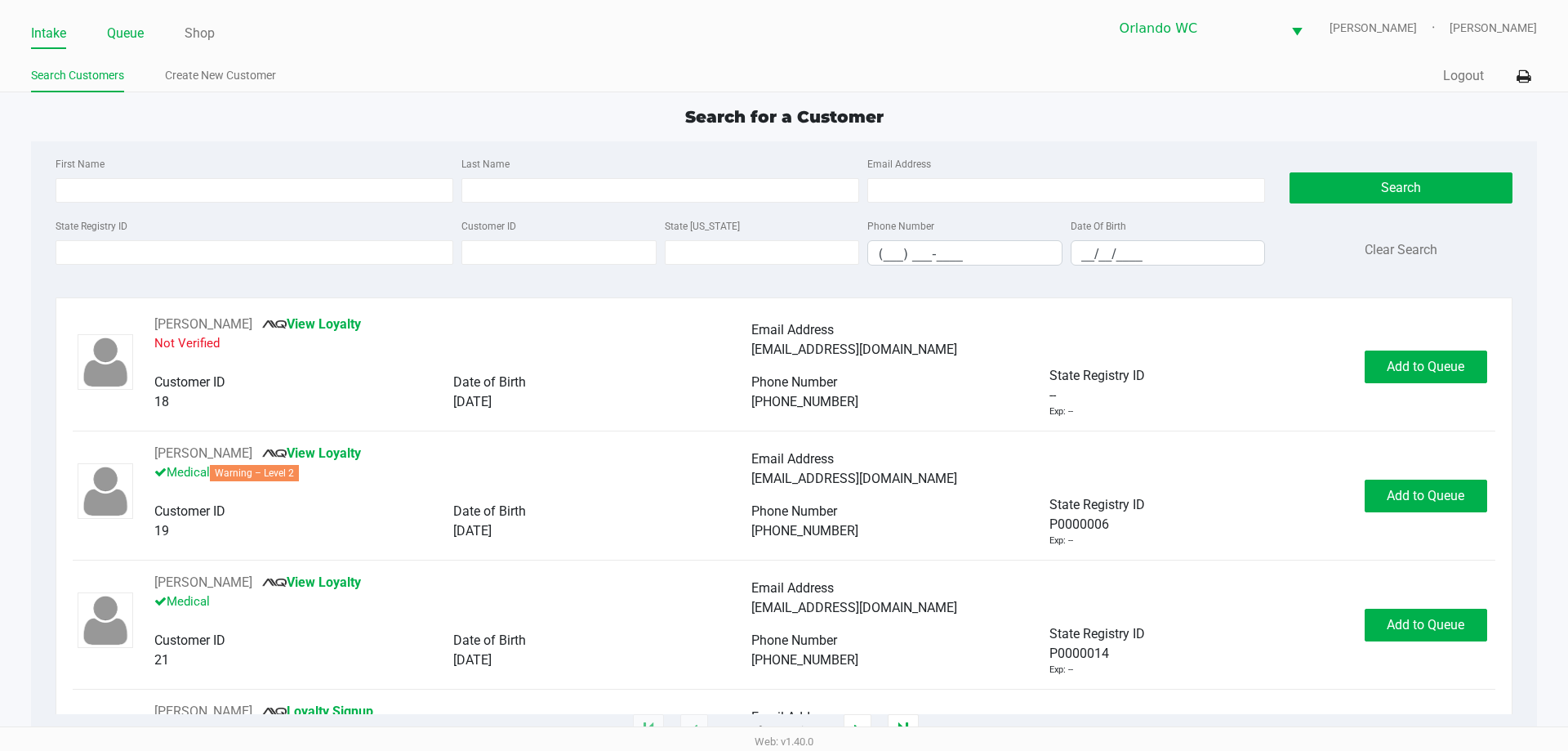
click at [133, 35] on link "Queue" at bounding box center [126, 33] width 37 height 23
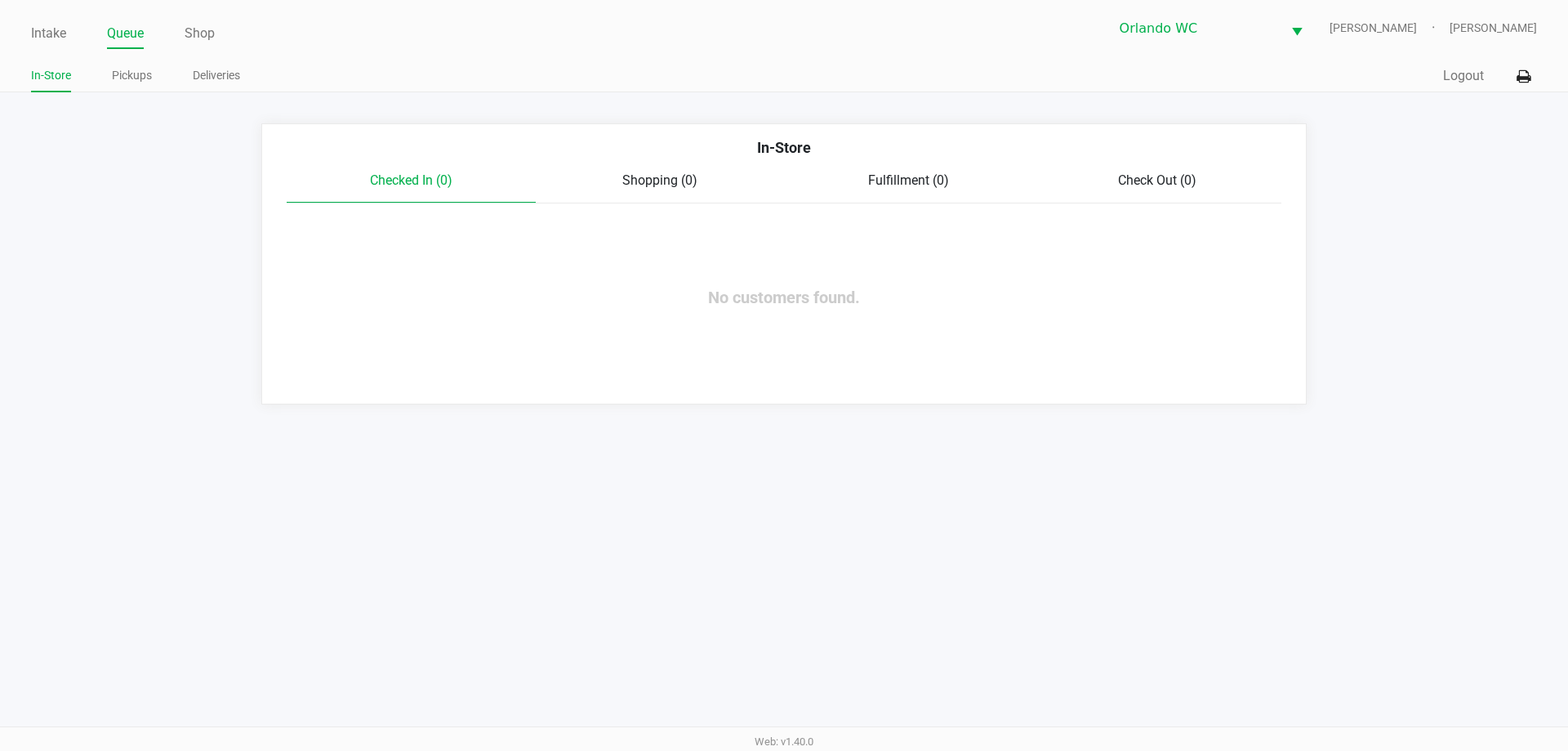
click at [41, 37] on link "Intake" at bounding box center [49, 33] width 35 height 23
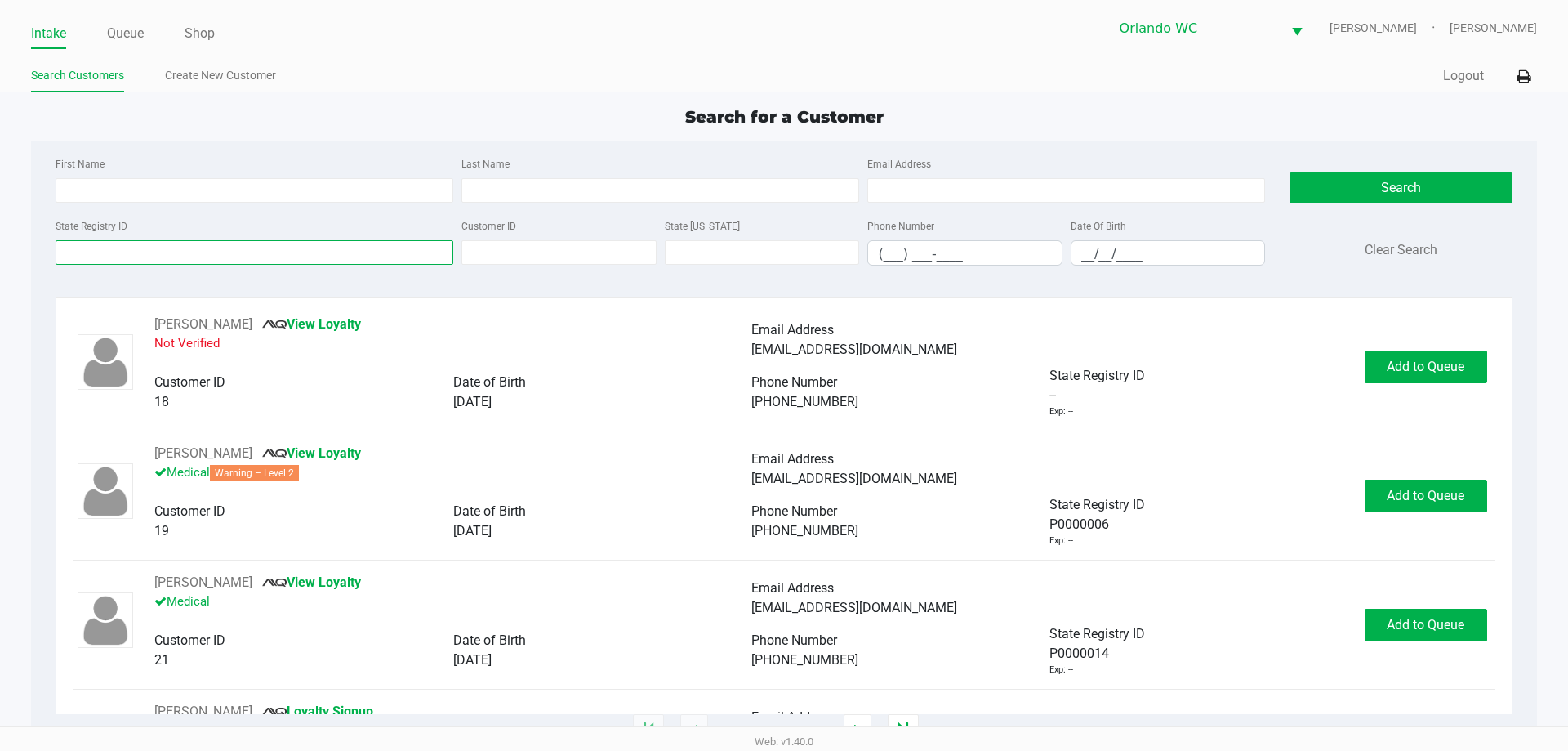
click at [149, 247] on input "State Registry ID" at bounding box center [254, 252] width 398 height 24
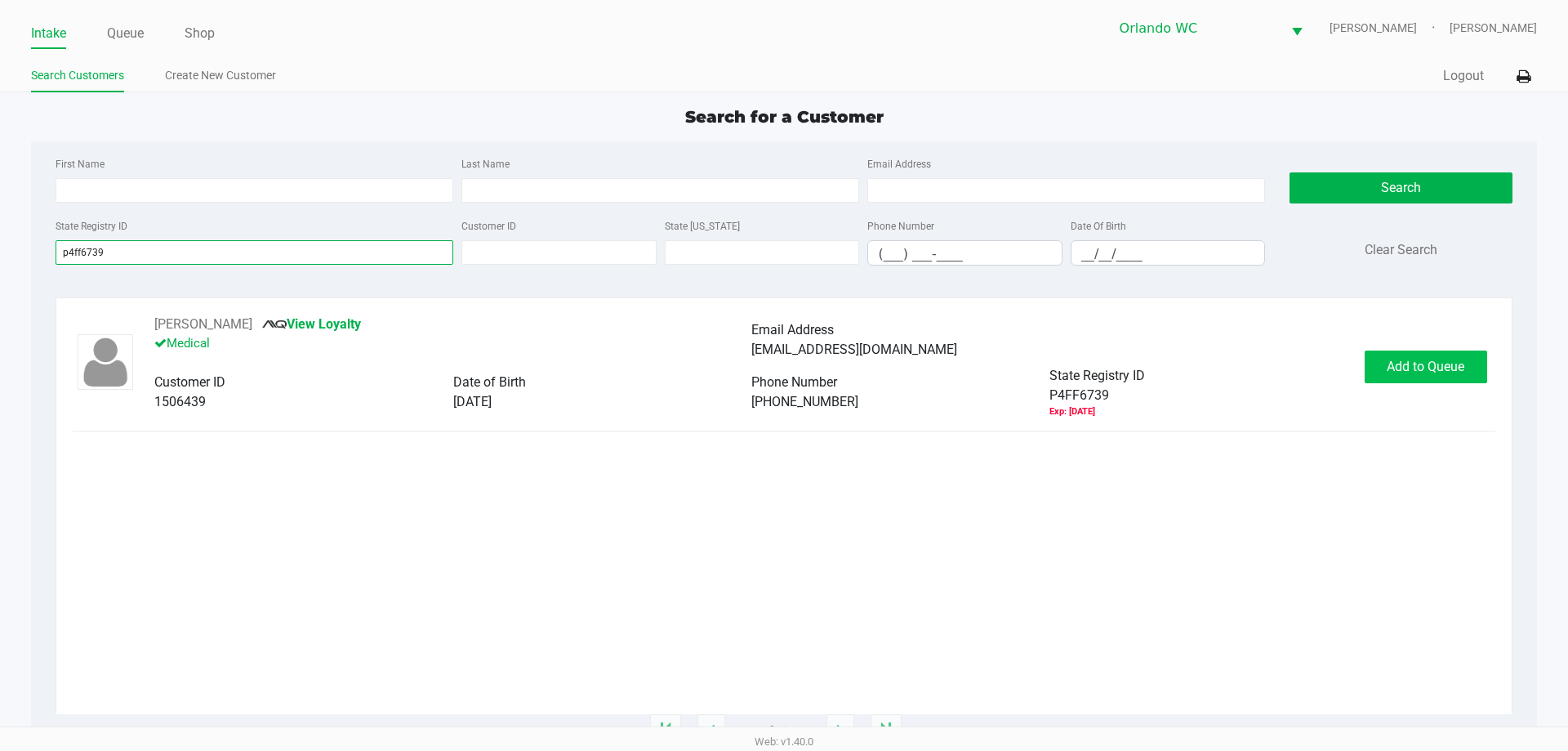
type input "p4ff6739"
click at [1406, 373] on span "Add to Queue" at bounding box center [1425, 367] width 78 height 15
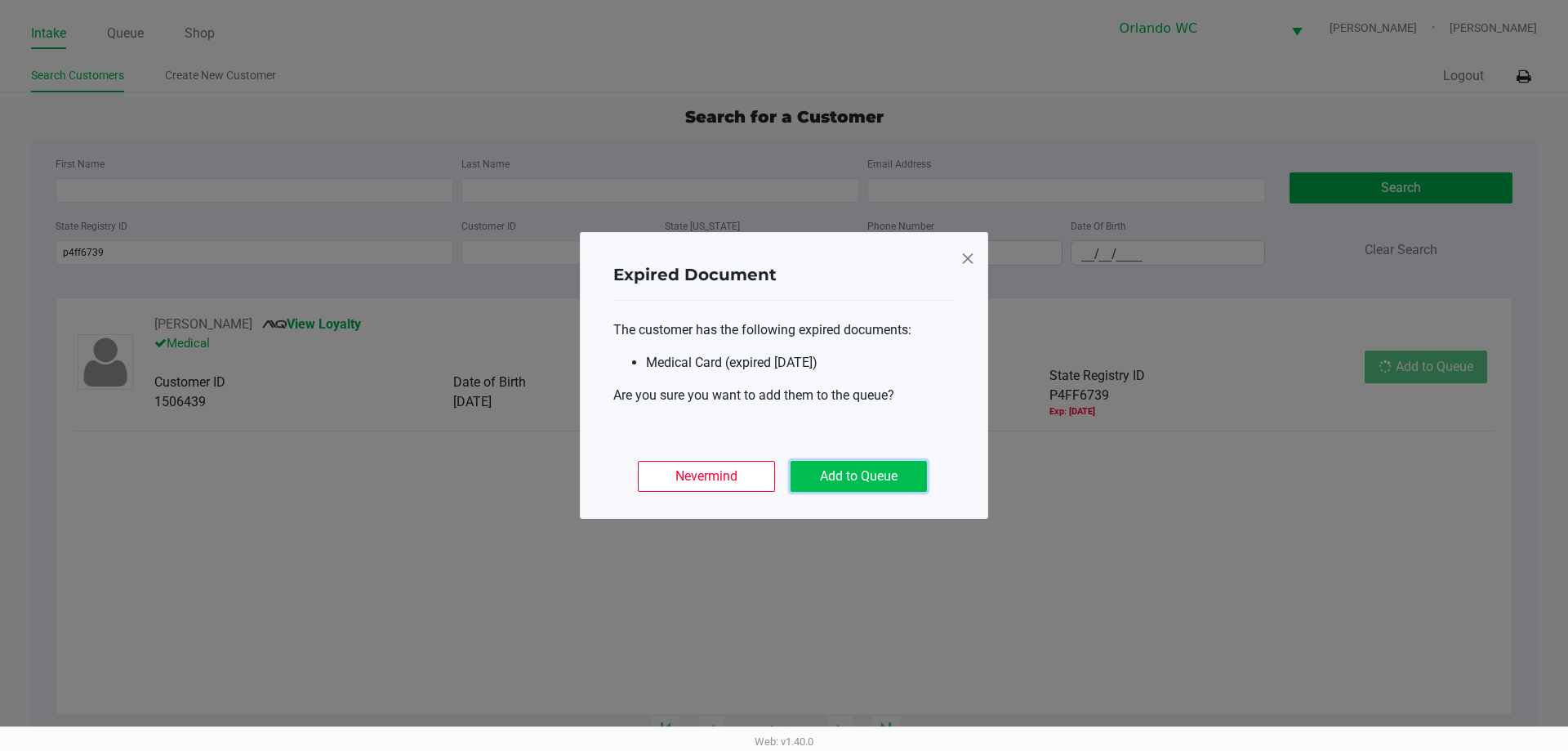
click at [850, 479] on button "Add to Queue" at bounding box center [859, 476] width 137 height 31
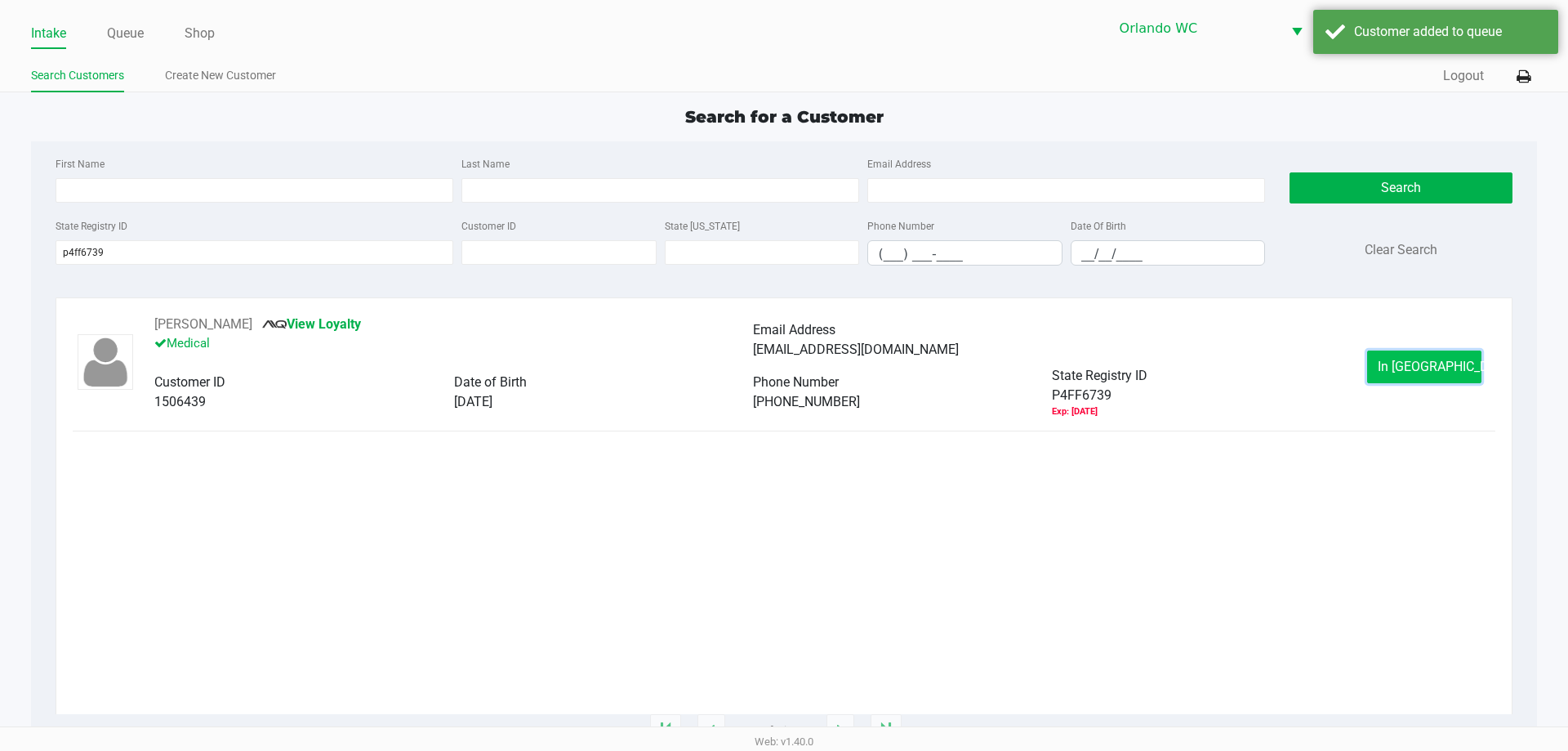
click at [1392, 370] on button "In Queue" at bounding box center [1424, 367] width 114 height 33
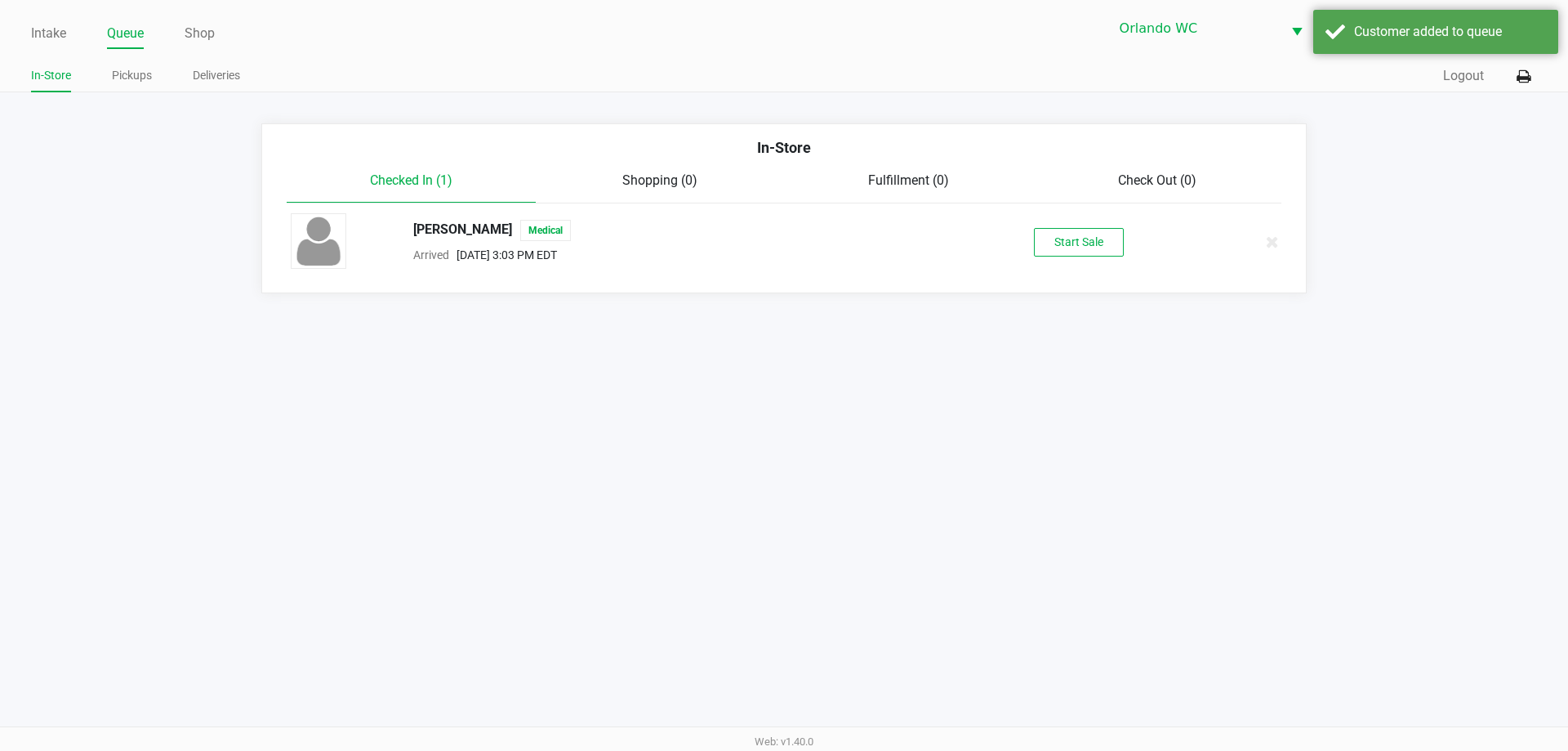
click at [1061, 258] on div "DANIEL DELUCA Medical Arrived Aug 22, 2025 3:03 PM EDT Start Sale" at bounding box center [784, 242] width 1011 height 57
click at [1073, 237] on button "Start Sale" at bounding box center [1078, 242] width 90 height 29
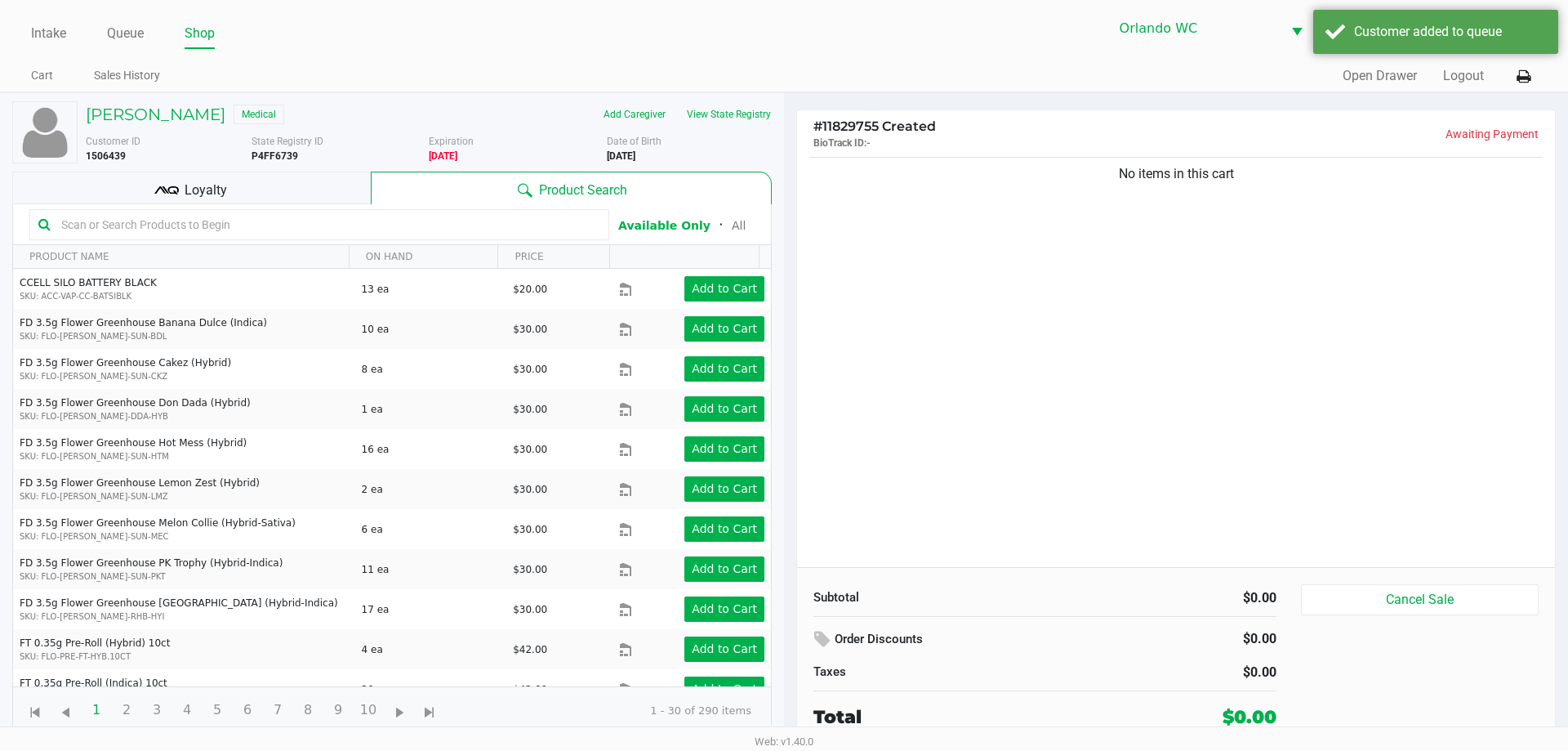
click at [233, 222] on input "text" at bounding box center [328, 224] width 545 height 24
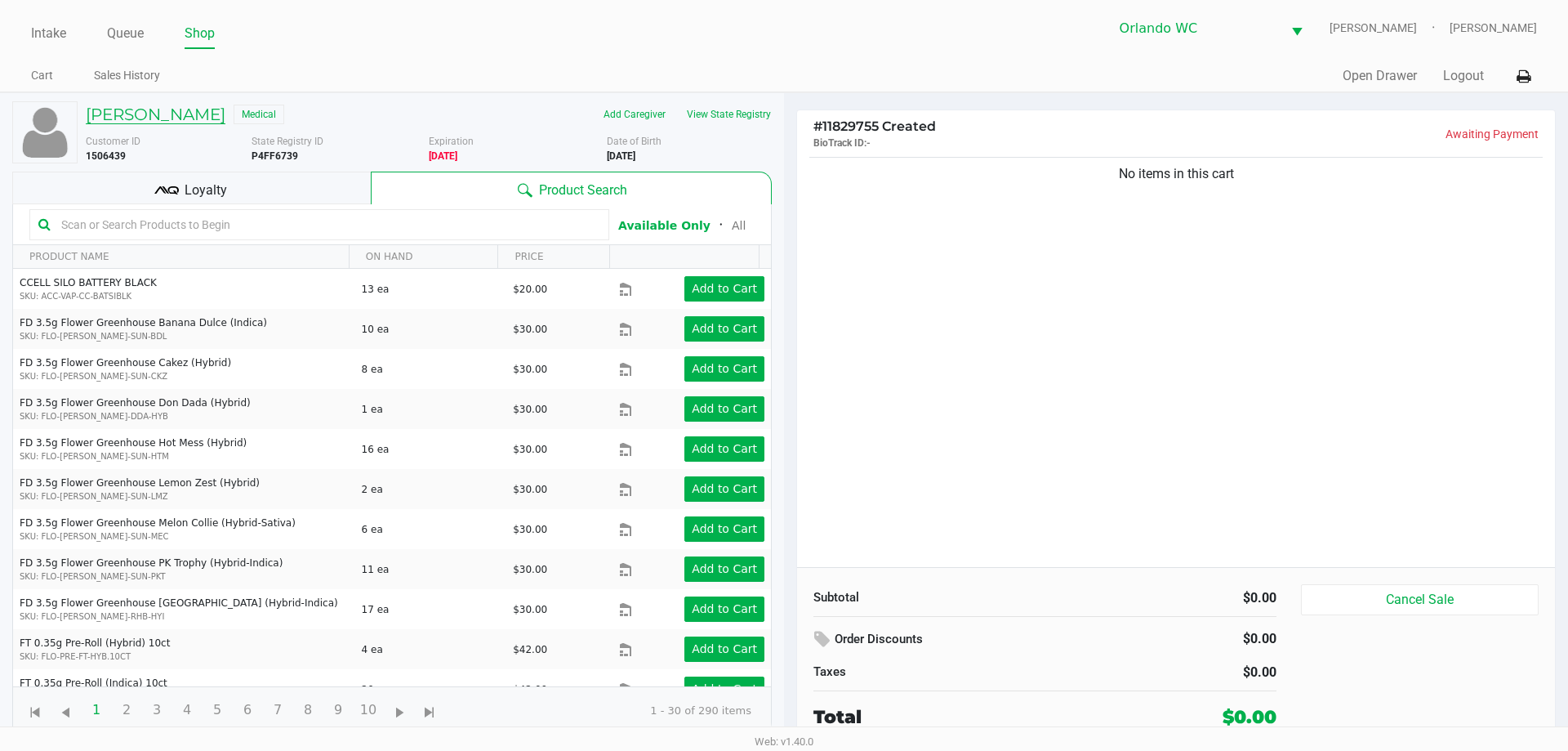
click at [144, 120] on h5 "DANIEL DELUCA" at bounding box center [155, 114] width 139 height 19
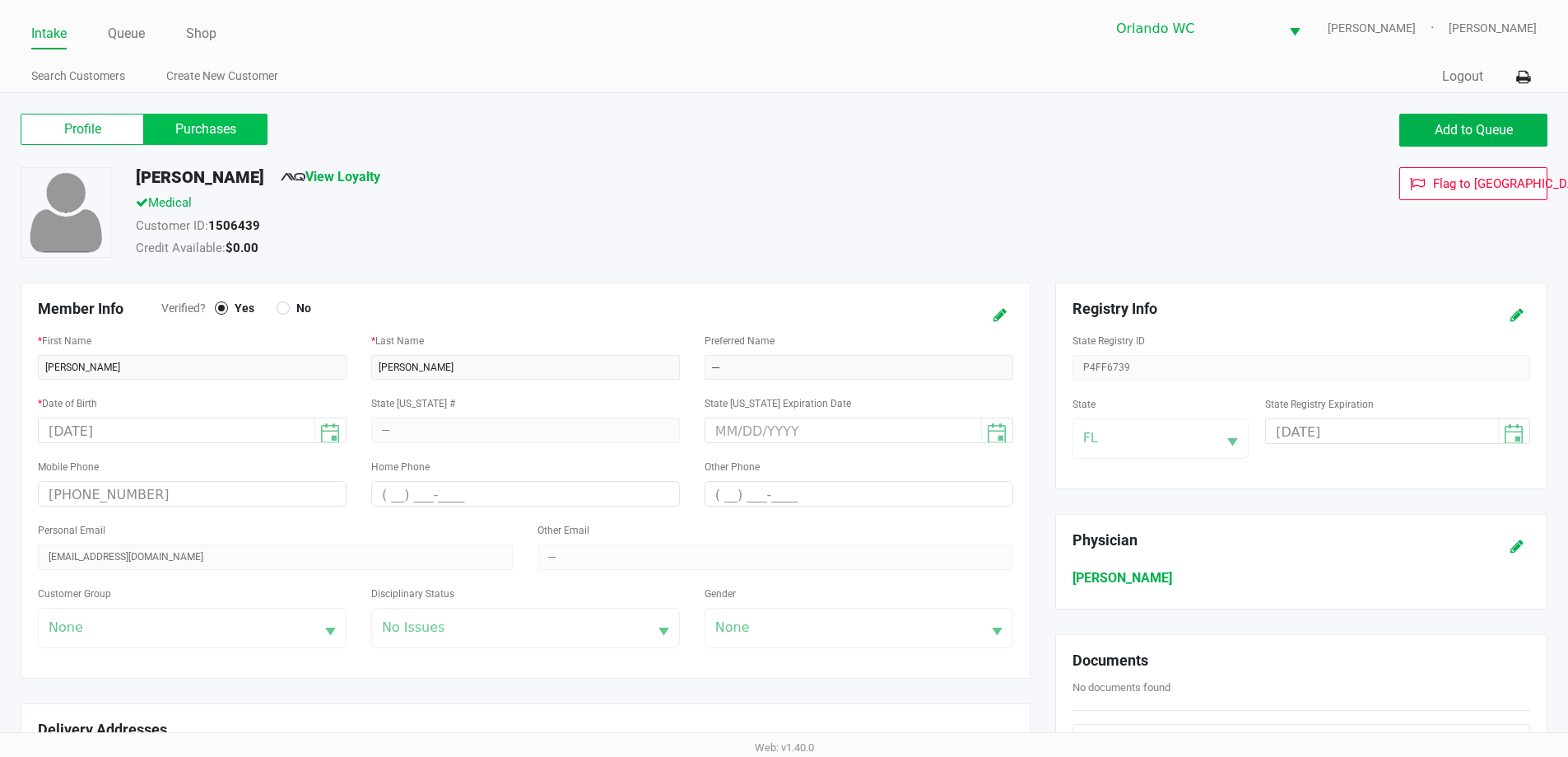
click at [237, 132] on label "Purchases" at bounding box center [205, 129] width 123 height 32
click at [0, 0] on 1 "Purchases" at bounding box center [0, 0] width 0 height 0
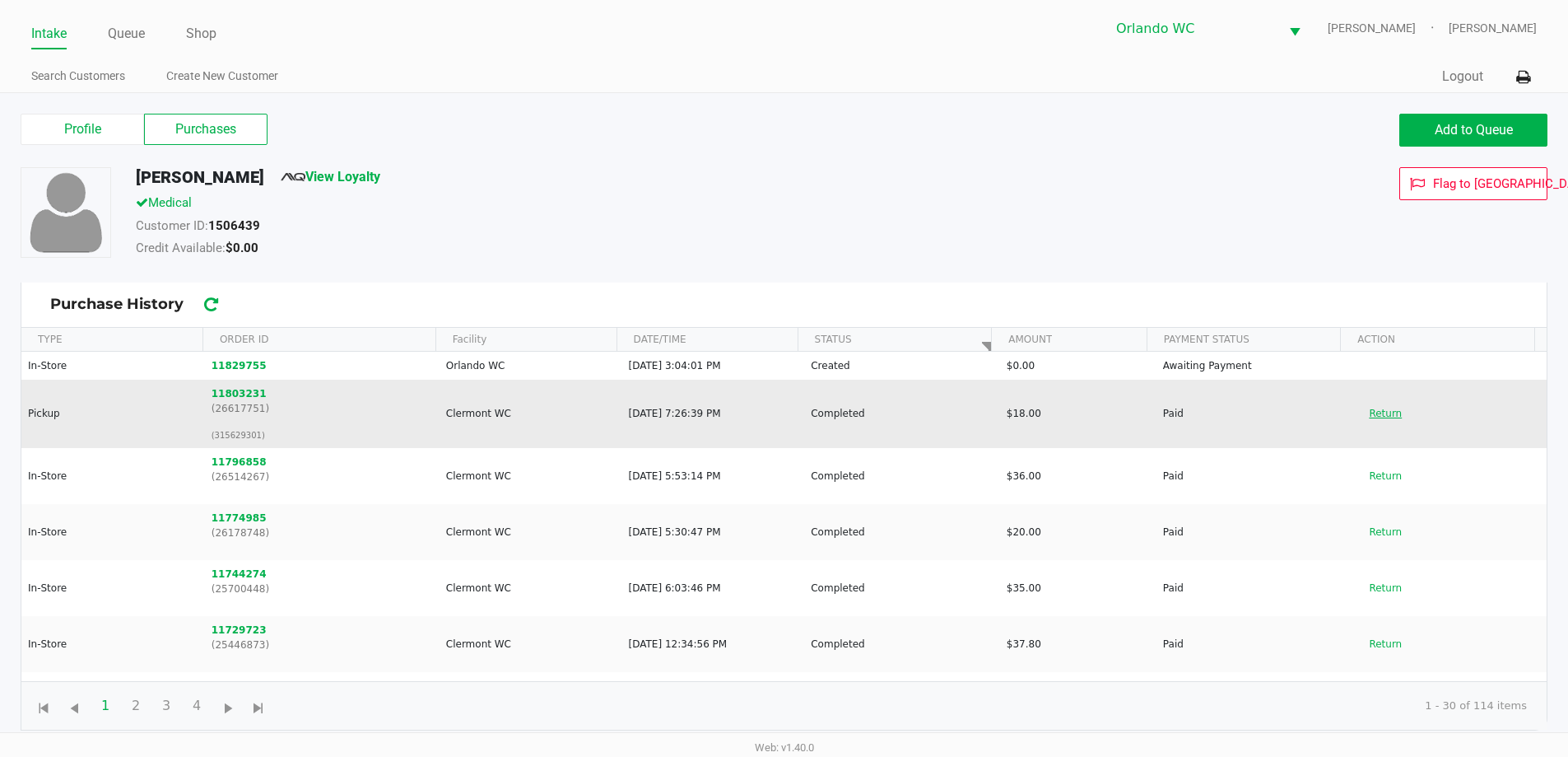
click at [1379, 408] on button "Return" at bounding box center [1386, 413] width 54 height 26
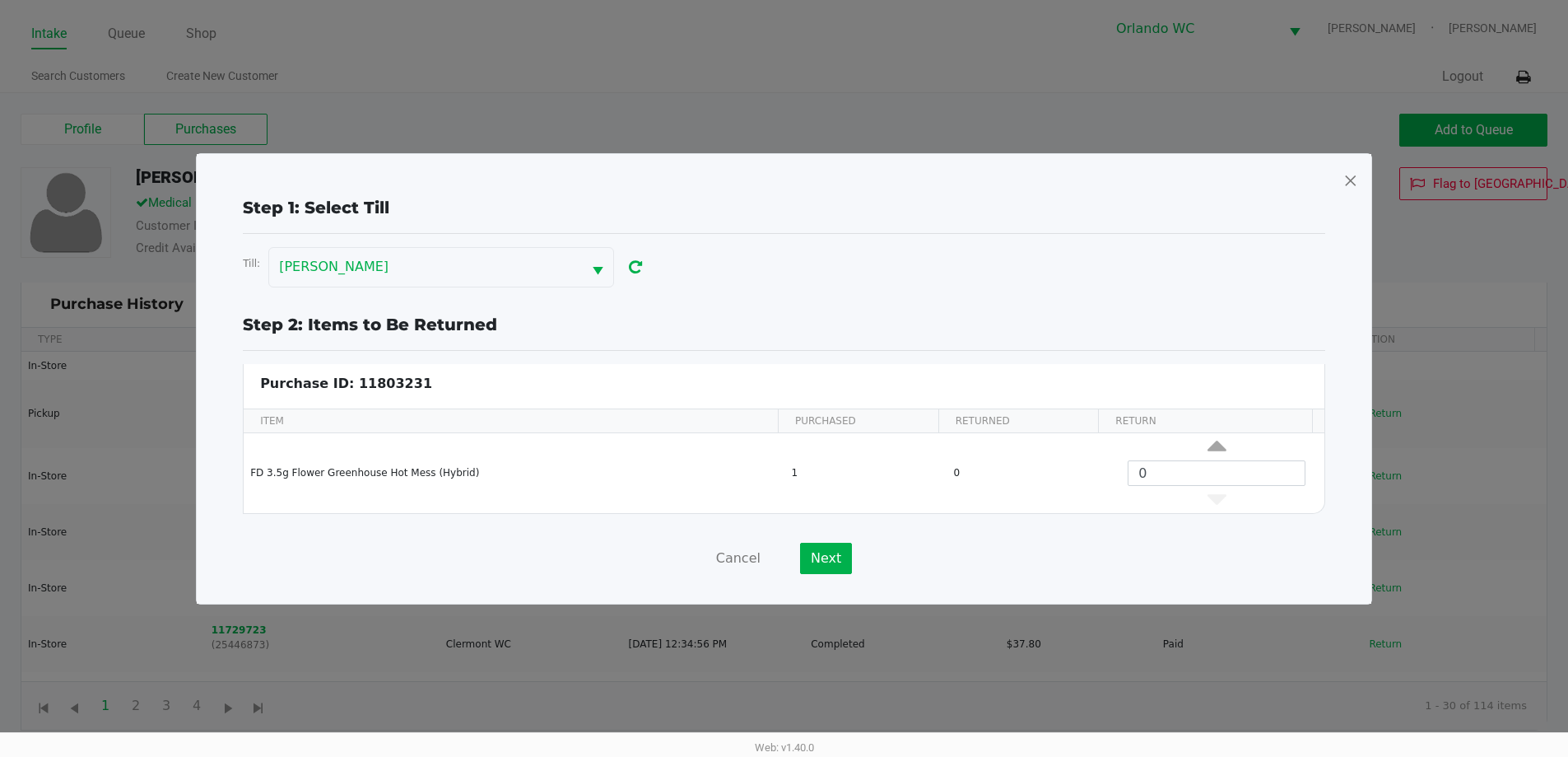
click at [1343, 177] on span at bounding box center [1350, 180] width 14 height 26
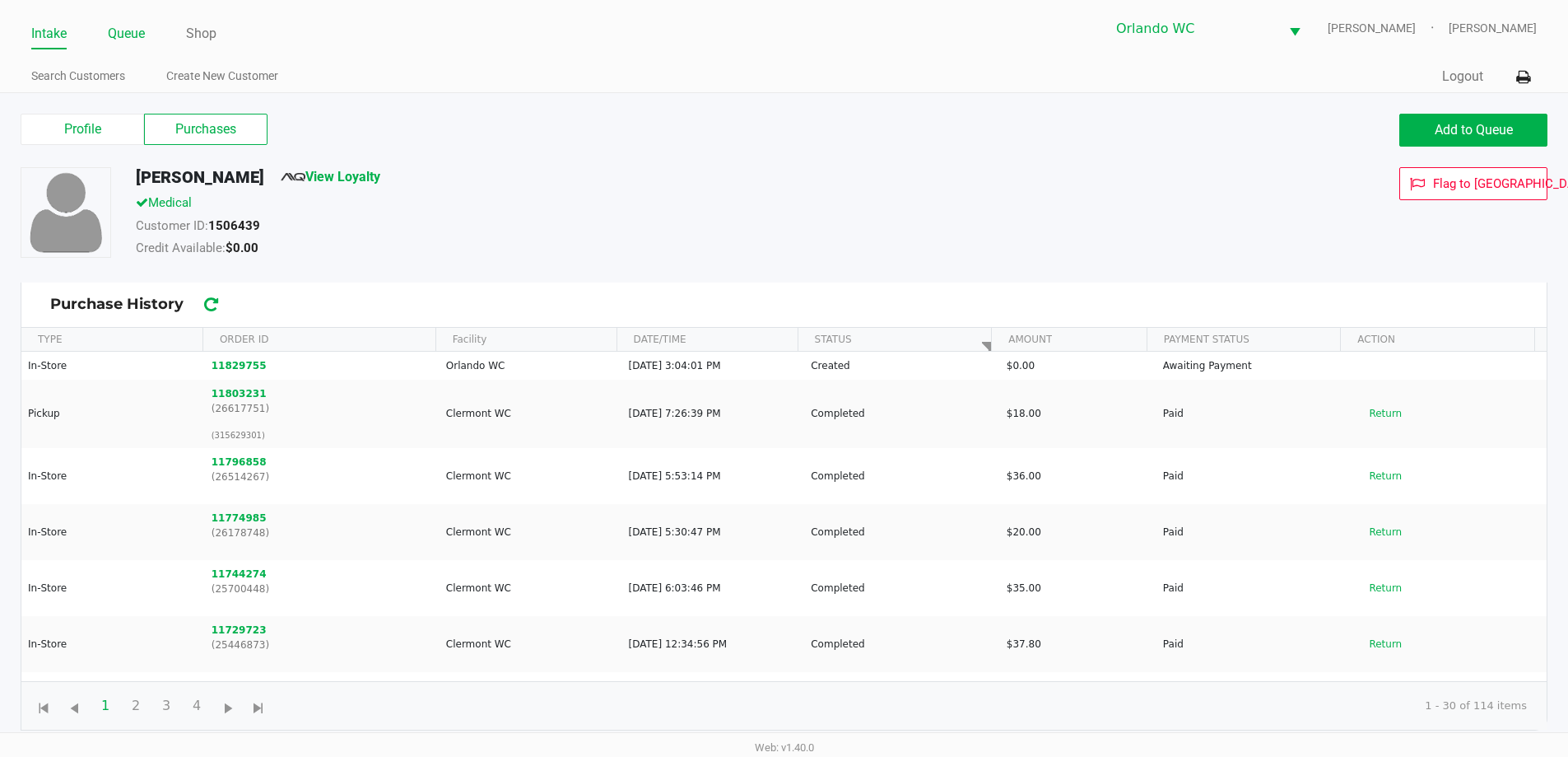
click at [123, 37] on link "Queue" at bounding box center [127, 33] width 37 height 23
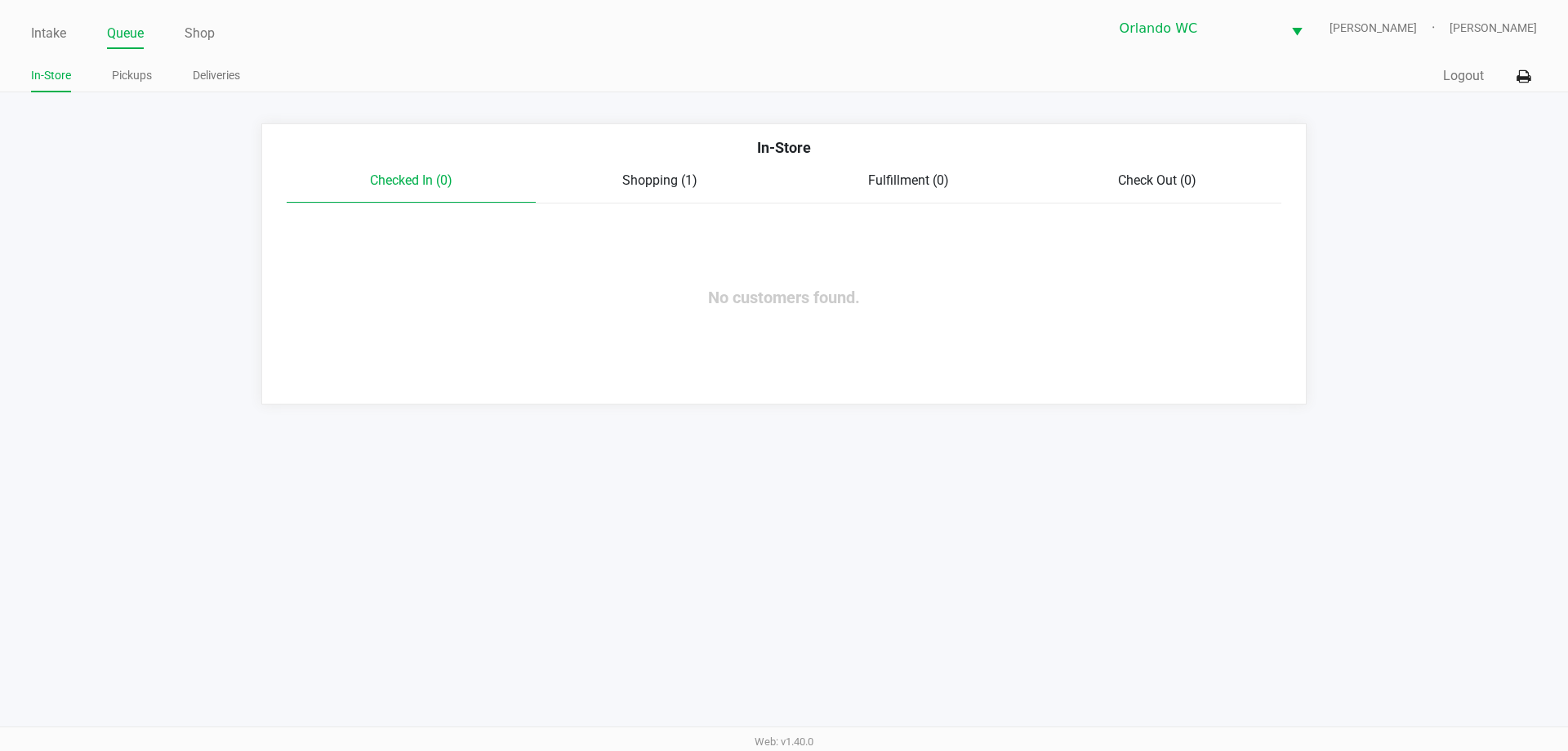
click at [673, 180] on span "Shopping (1)" at bounding box center [659, 180] width 75 height 15
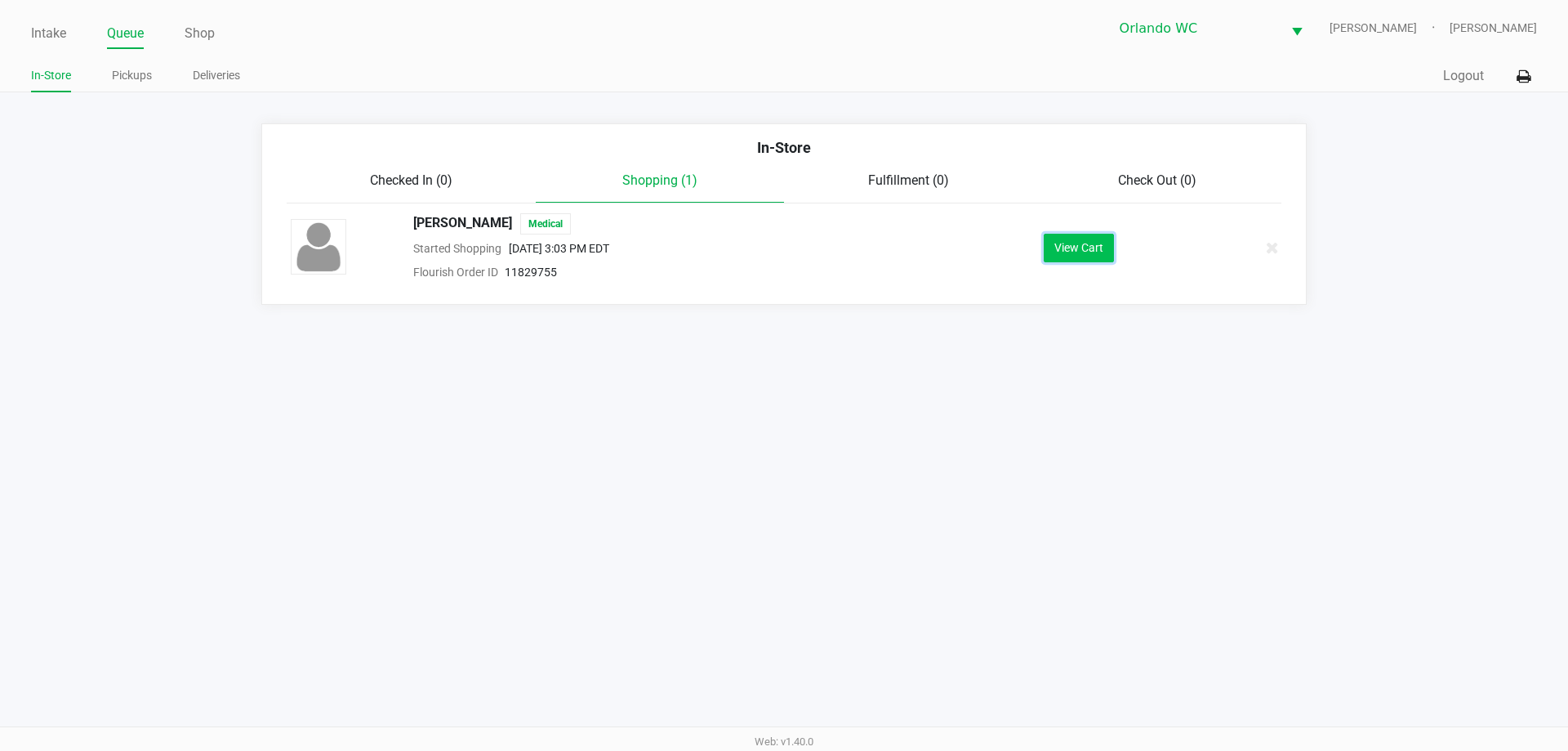
click at [1061, 251] on button "View Cart" at bounding box center [1078, 248] width 70 height 29
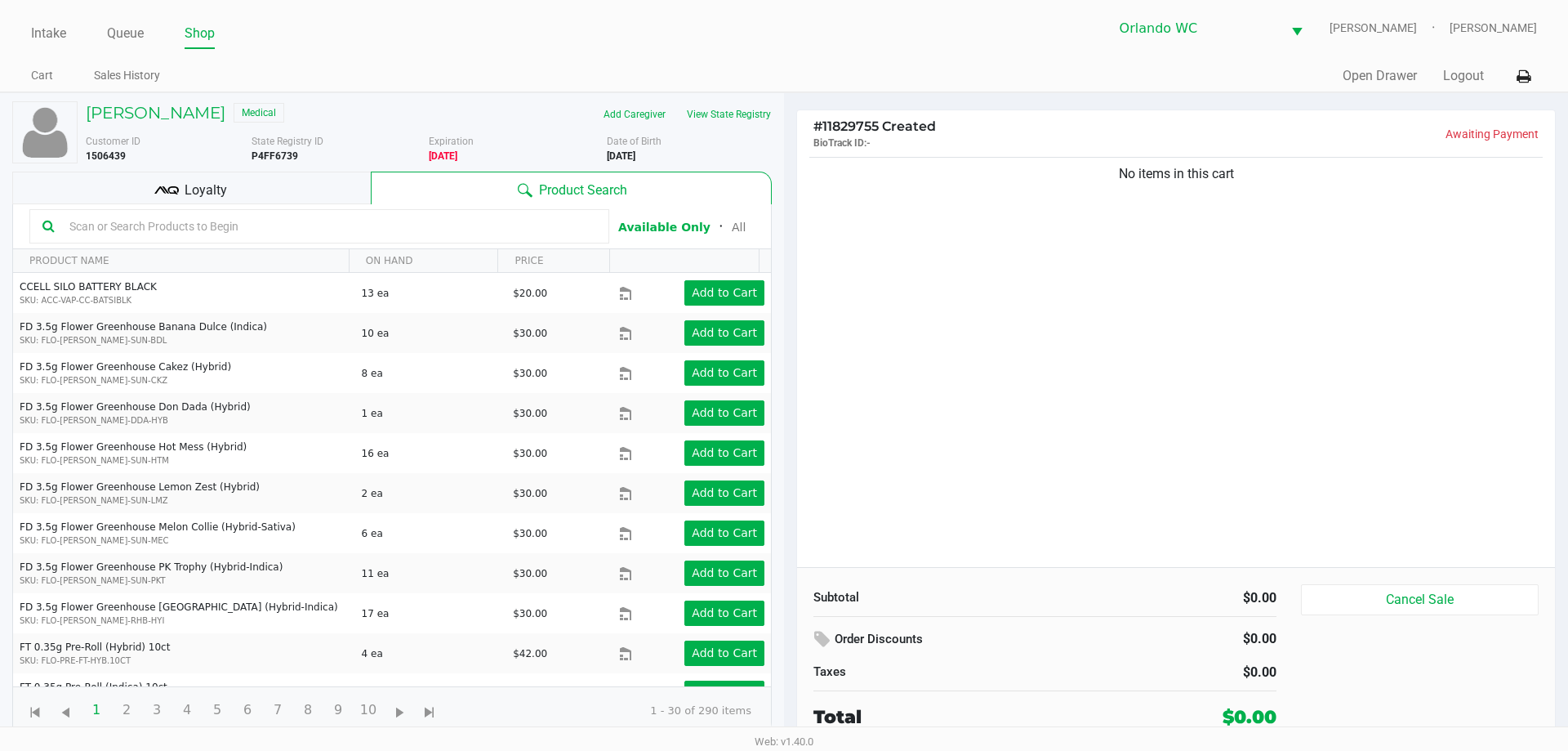
click at [263, 231] on input "text" at bounding box center [329, 226] width 534 height 24
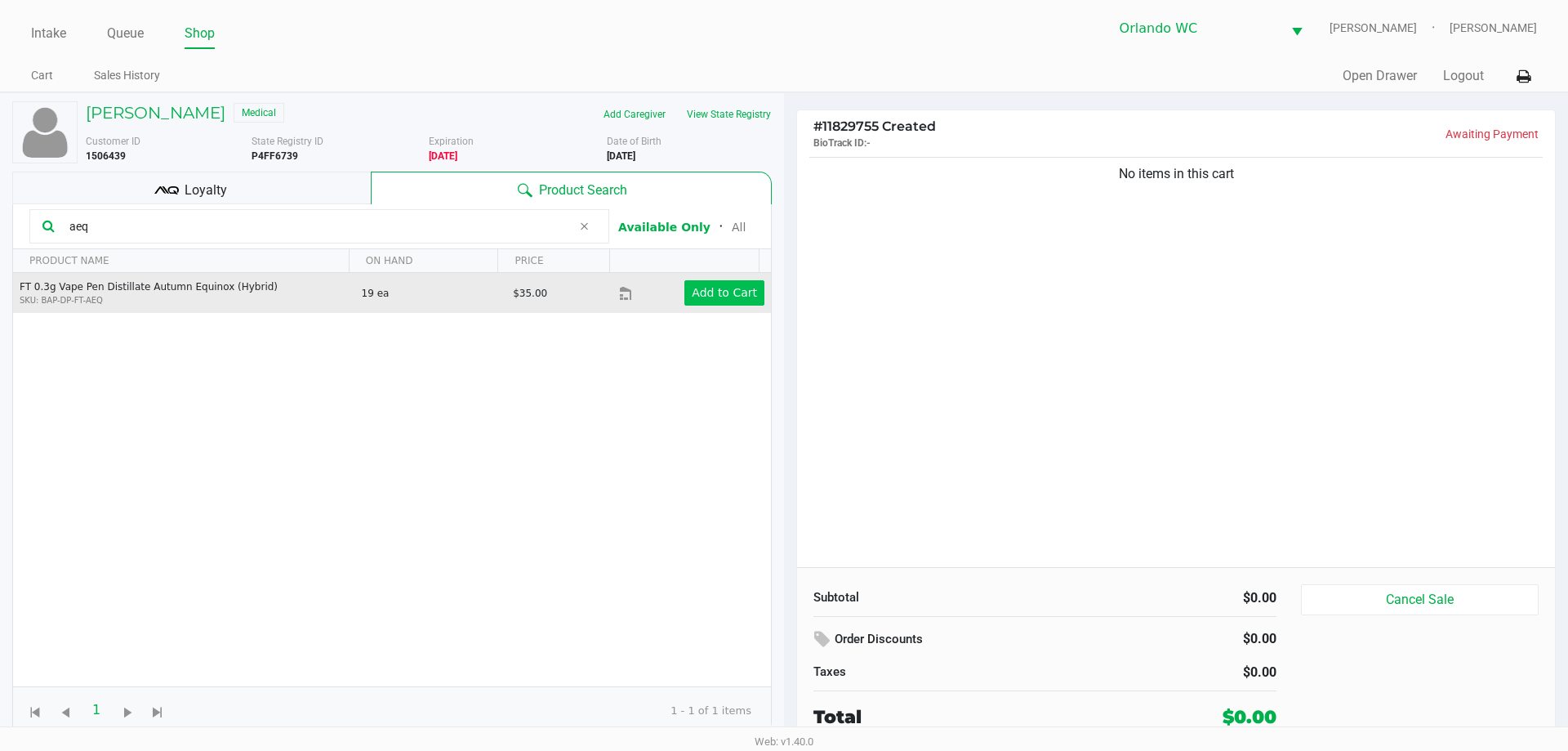
type input "aeq"
click at [719, 284] on button "Add to Cart" at bounding box center [724, 293] width 80 height 25
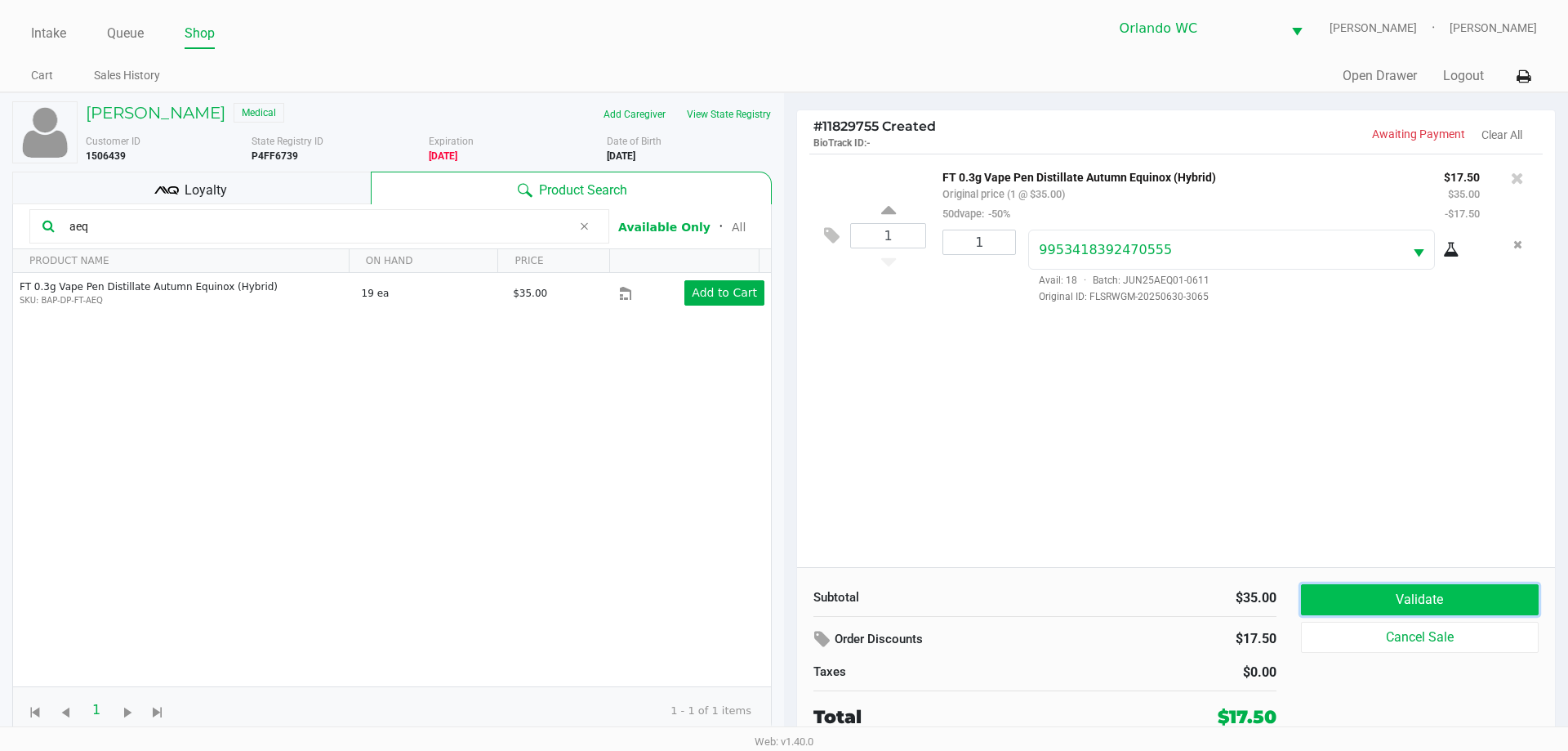
click at [1386, 593] on button "Validate" at bounding box center [1419, 600] width 237 height 31
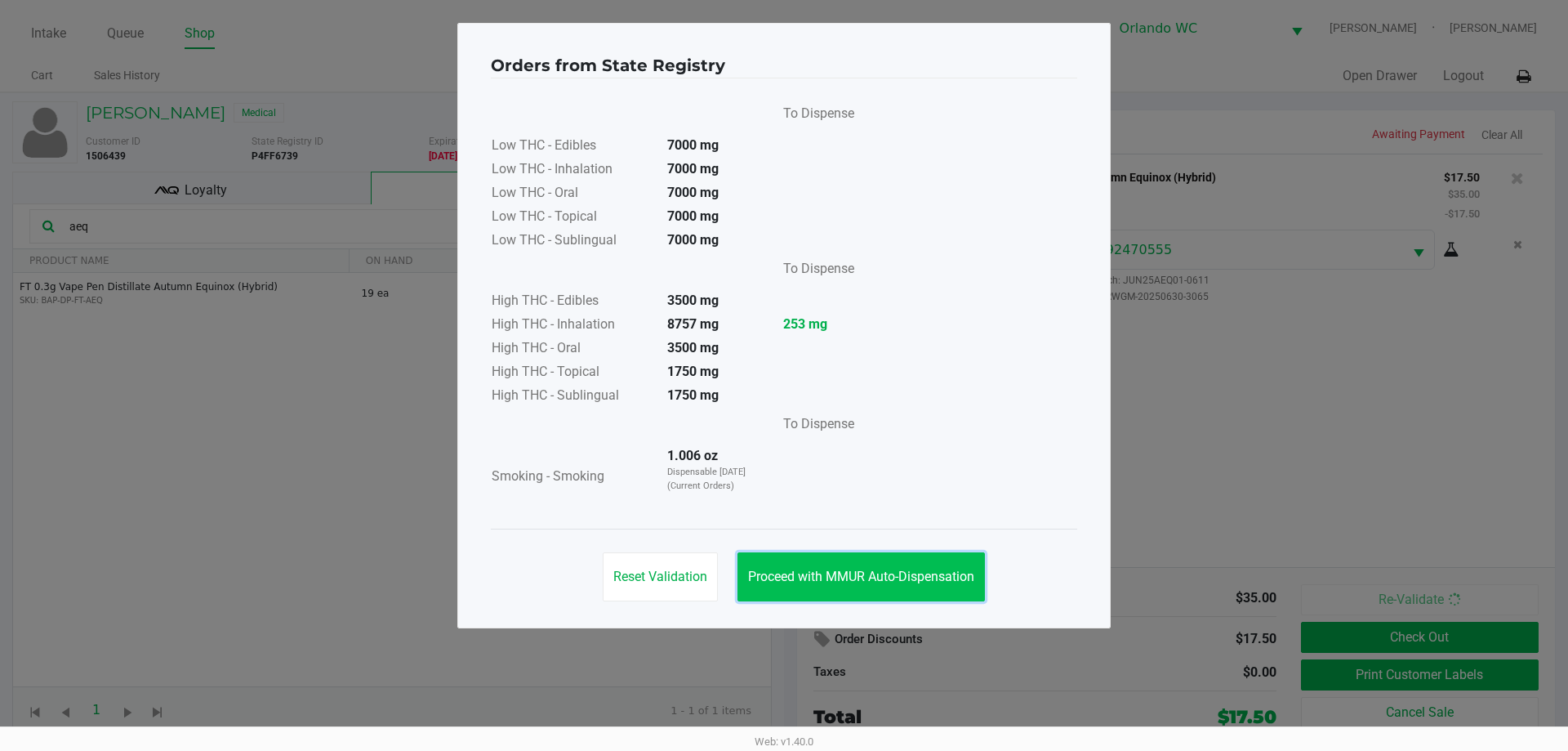
click at [872, 583] on span "Proceed with MMUR Auto-Dispensation" at bounding box center [861, 576] width 226 height 15
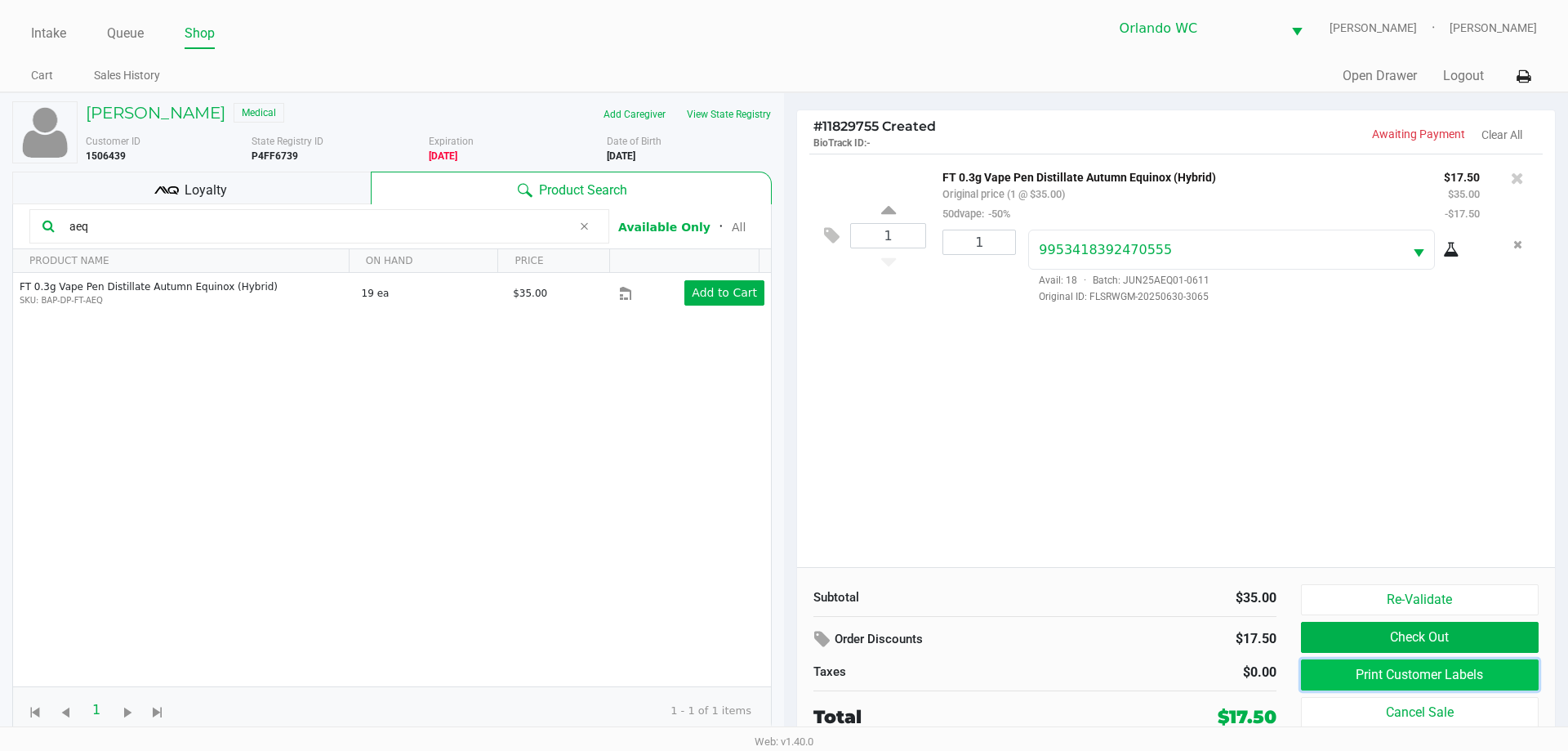
click at [1461, 668] on button "Print Customer Labels" at bounding box center [1419, 675] width 237 height 31
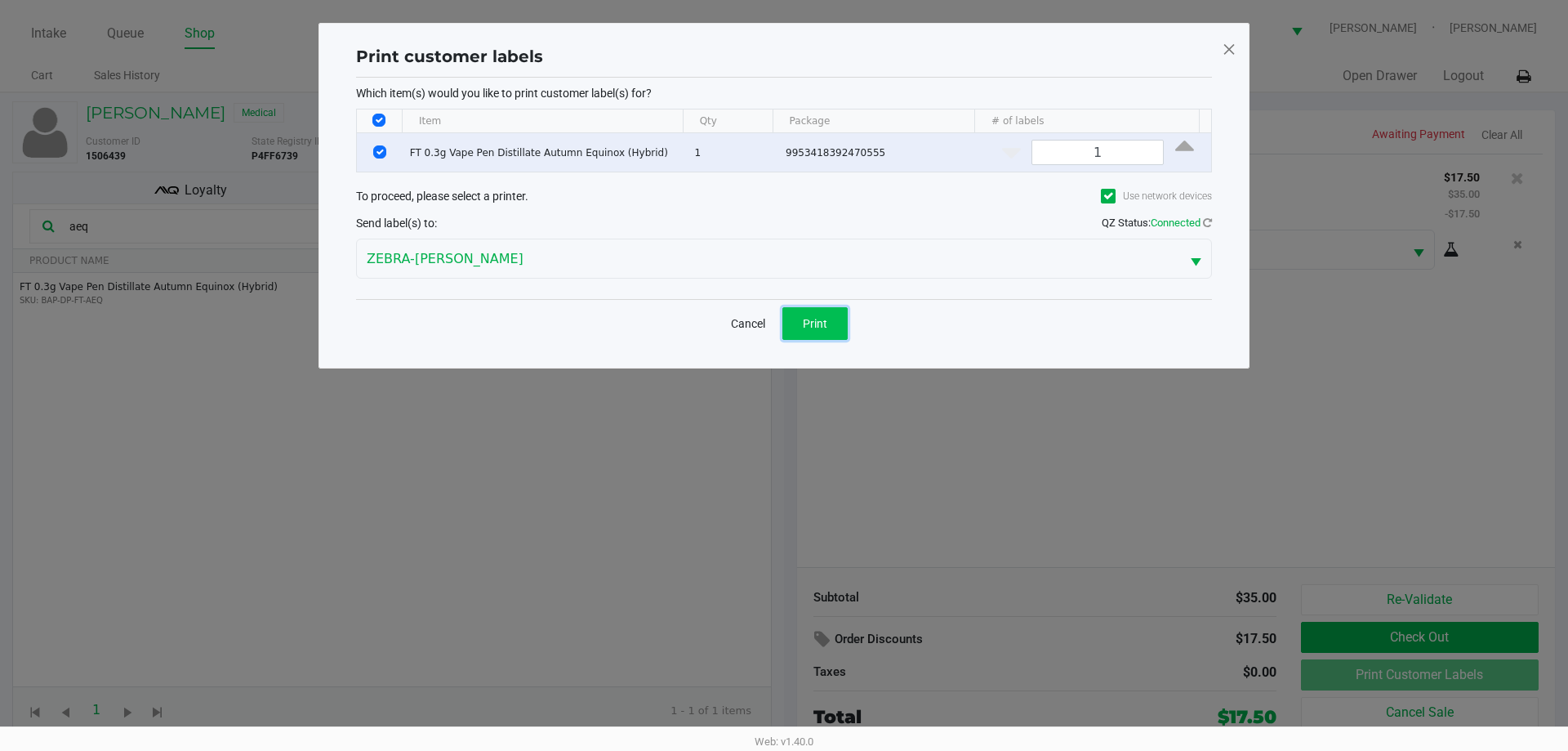
click at [832, 333] on button "Print" at bounding box center [815, 324] width 65 height 33
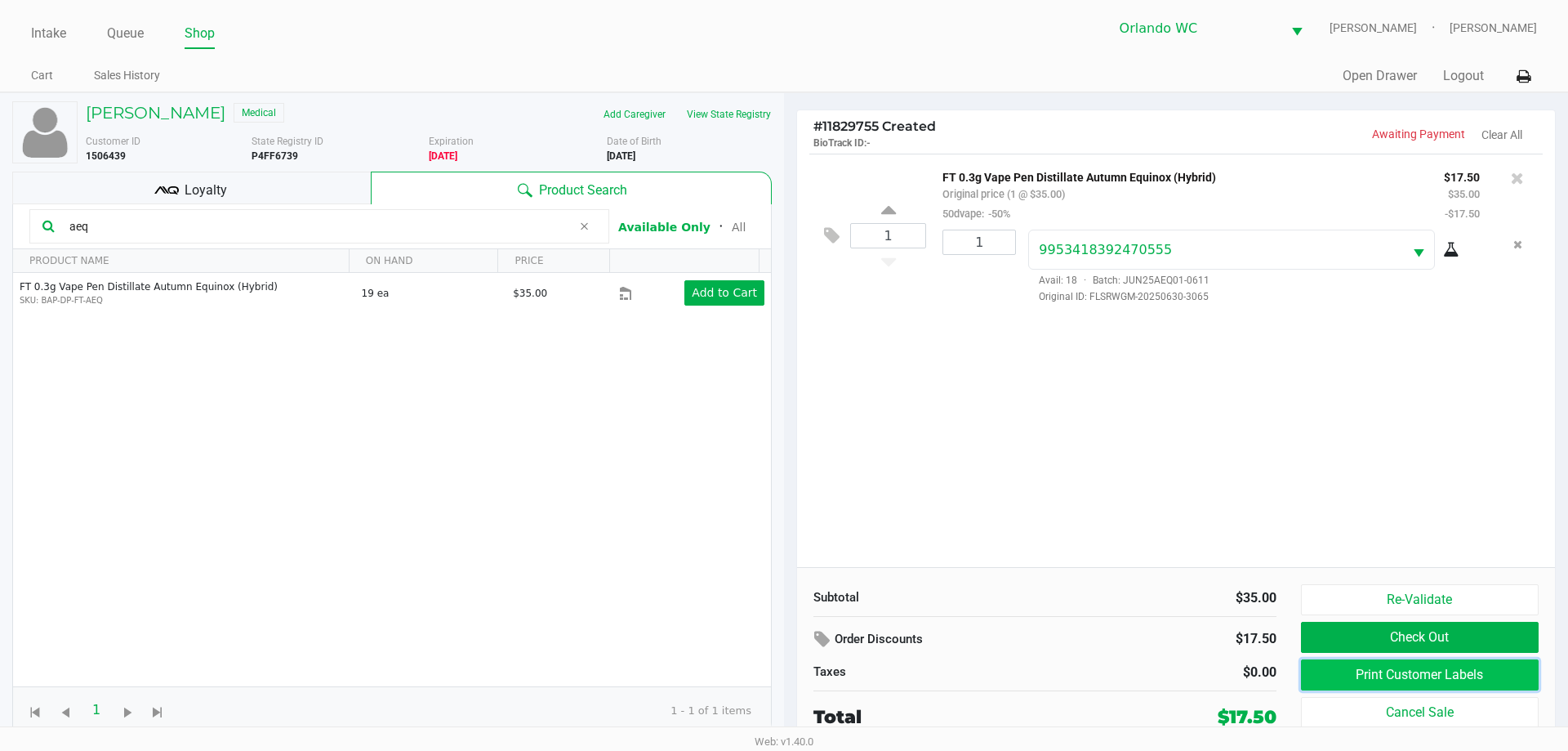
click at [1352, 672] on button "Print Customer Labels" at bounding box center [1419, 675] width 237 height 31
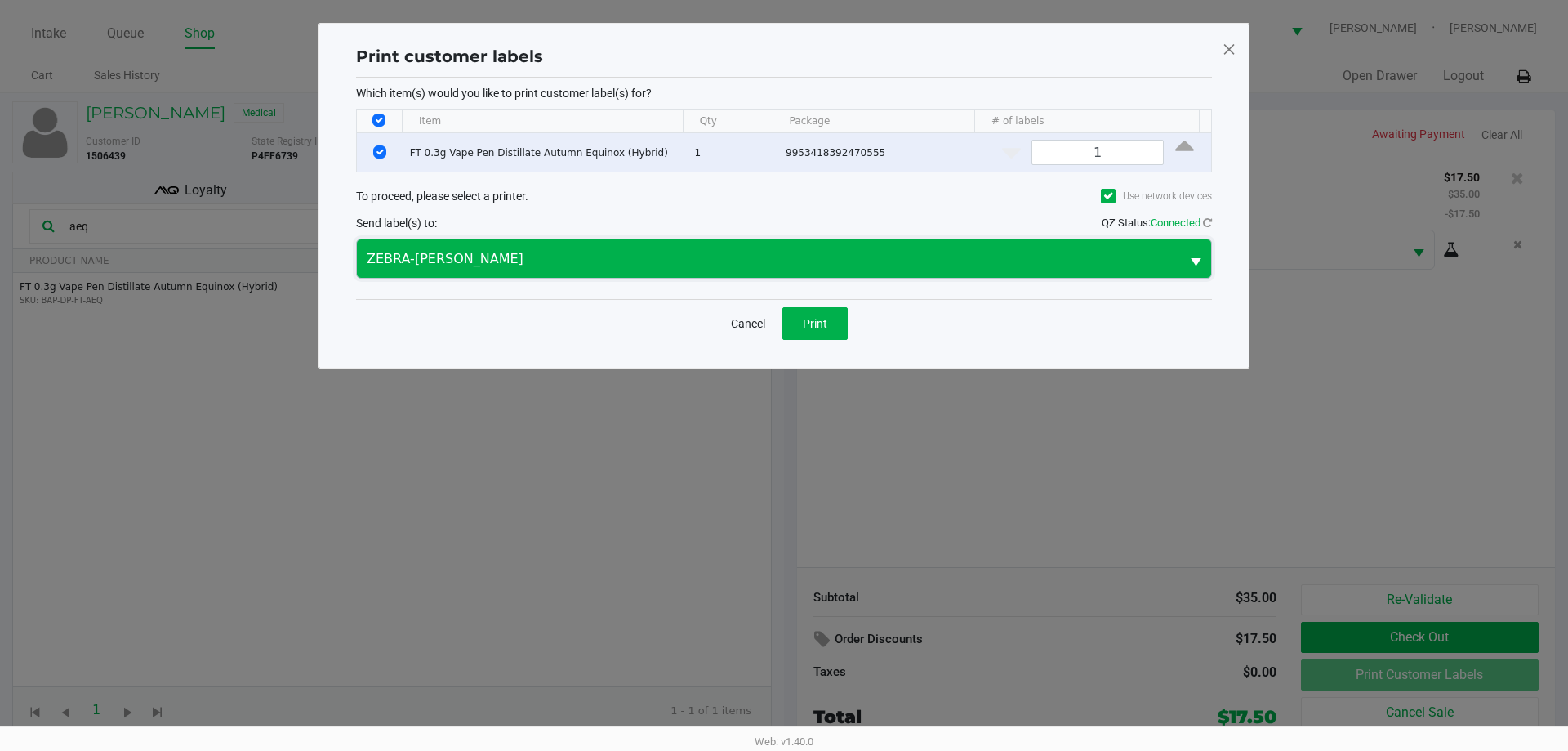
click at [648, 241] on span "ZEBRA-RODNEY-ATKINS" at bounding box center [768, 258] width 823 height 38
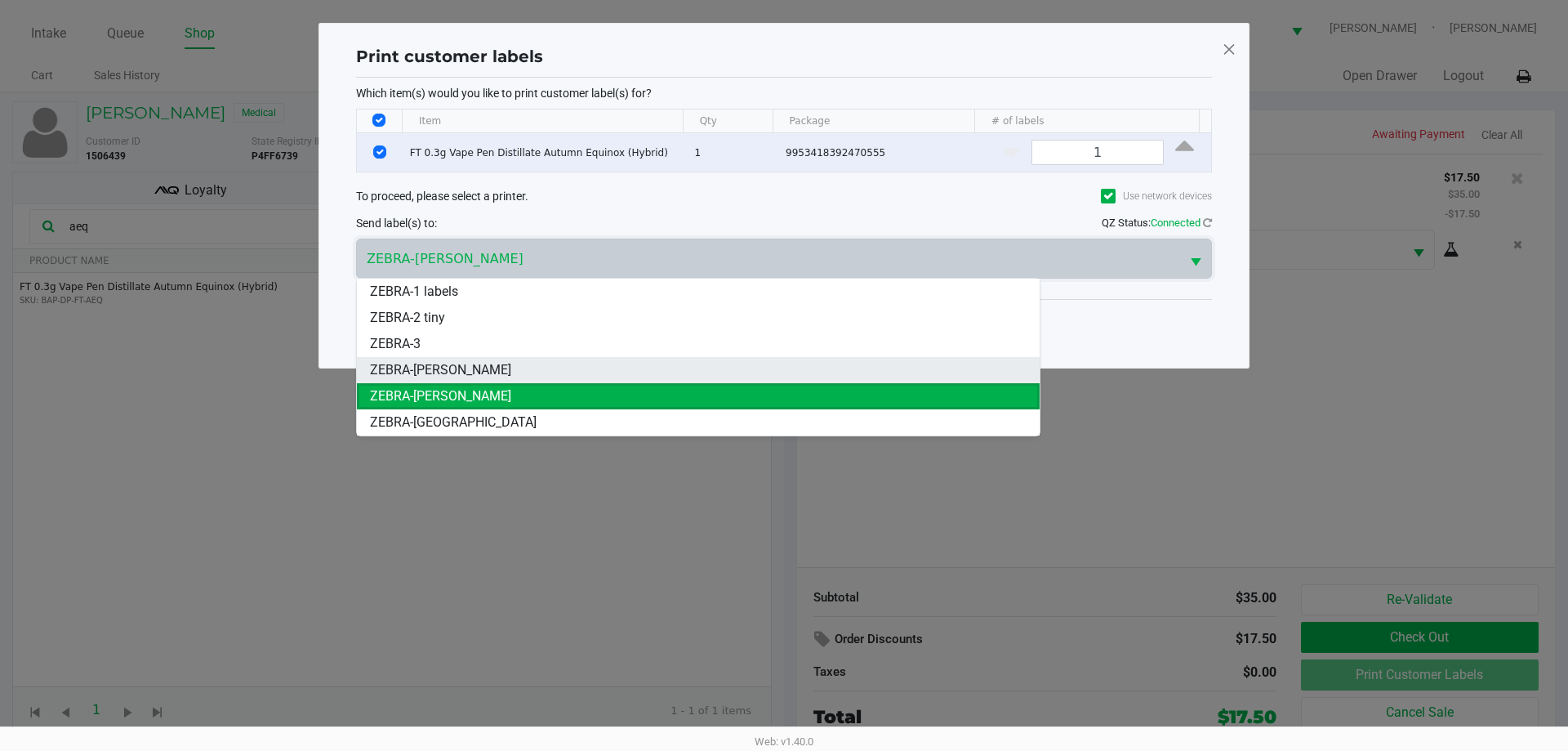
click at [527, 374] on li "ZEBRA-TYWIN-LANNISTER" at bounding box center [698, 370] width 683 height 26
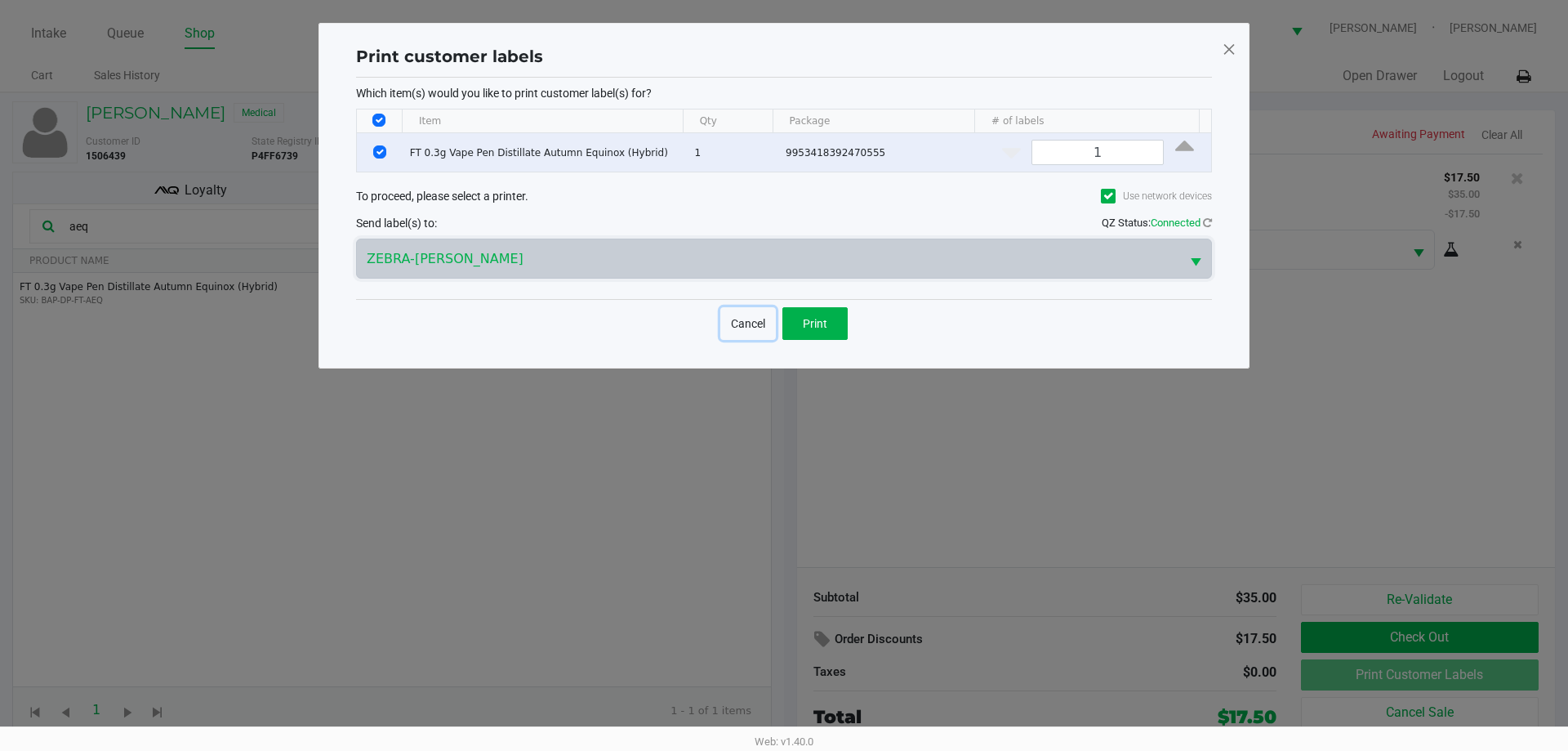
click at [740, 329] on button "Cancel" at bounding box center [748, 324] width 56 height 33
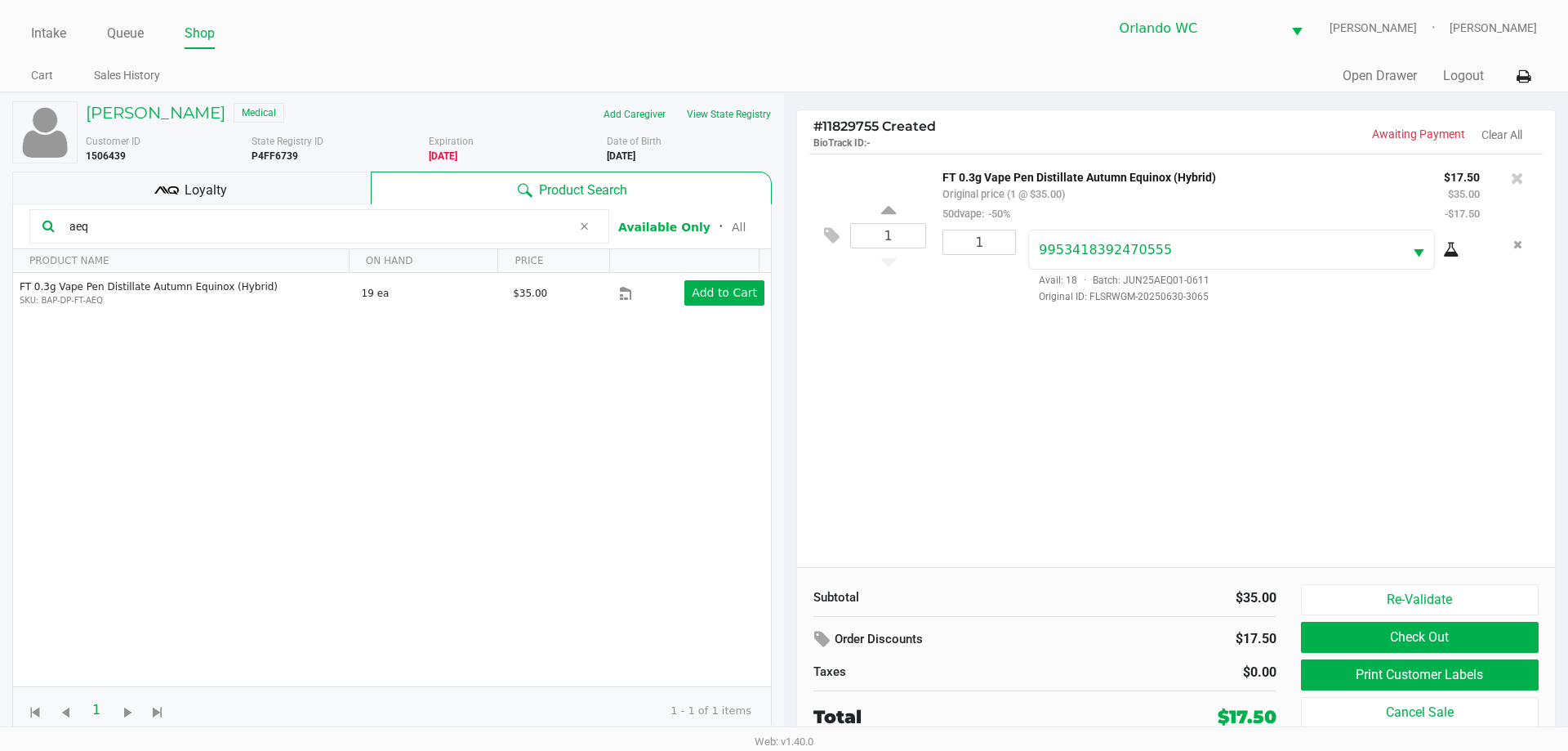
click at [133, 221] on input "aeq" at bounding box center [317, 226] width 509 height 24
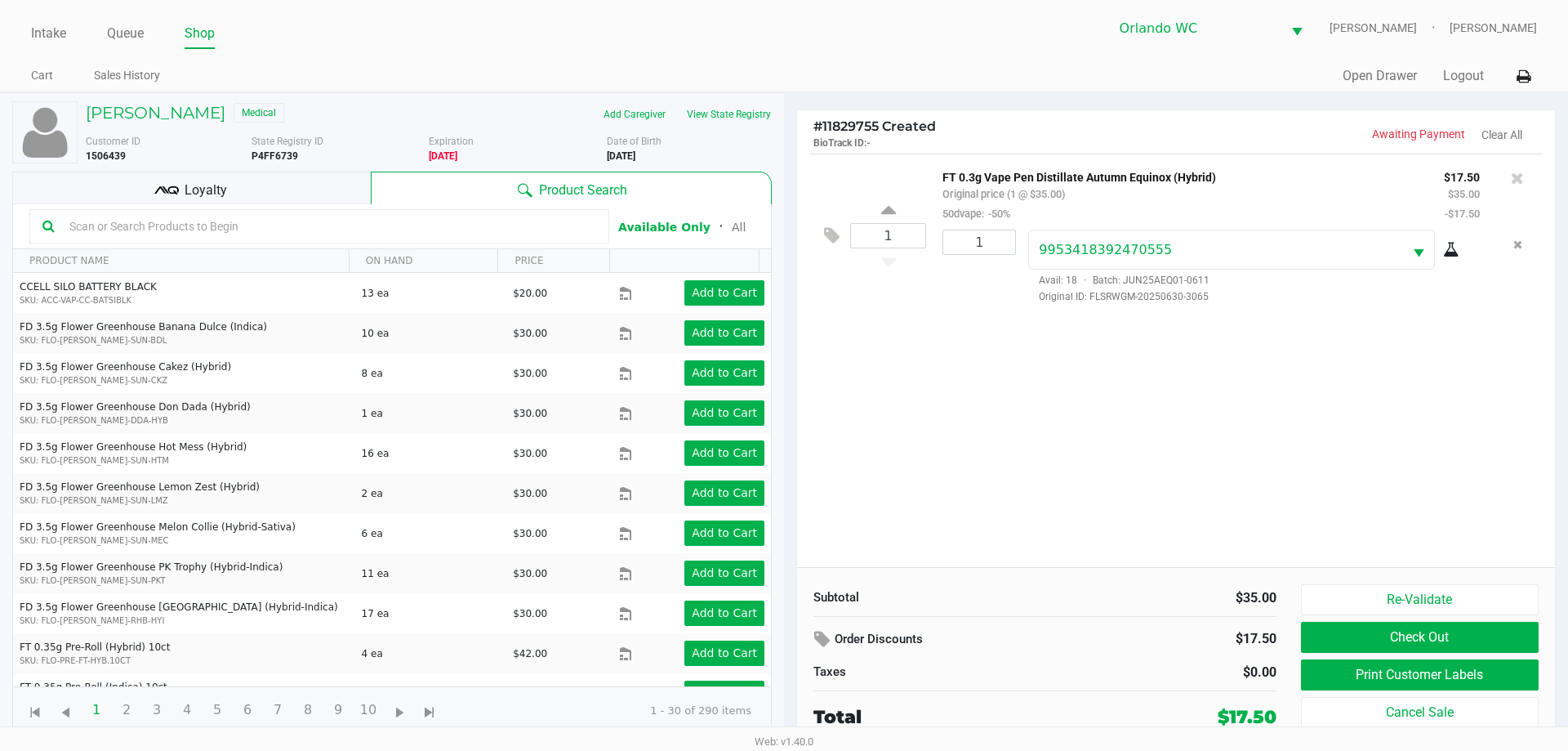
click at [133, 221] on input "text" at bounding box center [329, 226] width 534 height 24
click at [1461, 634] on button "Check Out" at bounding box center [1419, 637] width 237 height 31
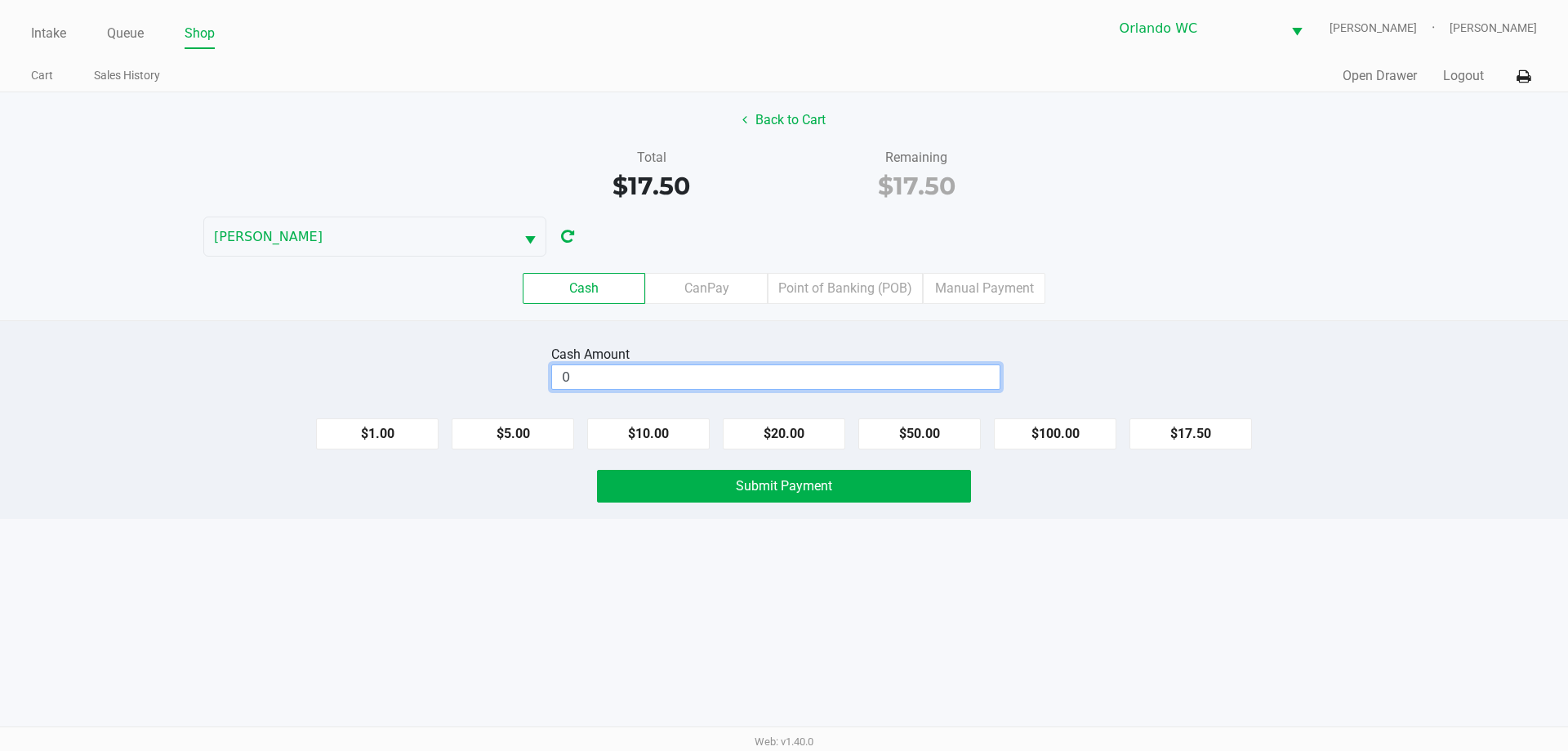
click at [679, 371] on input "0" at bounding box center [776, 377] width 448 height 24
type input "$20.00"
click at [821, 492] on span "Submit Payment" at bounding box center [784, 486] width 96 height 15
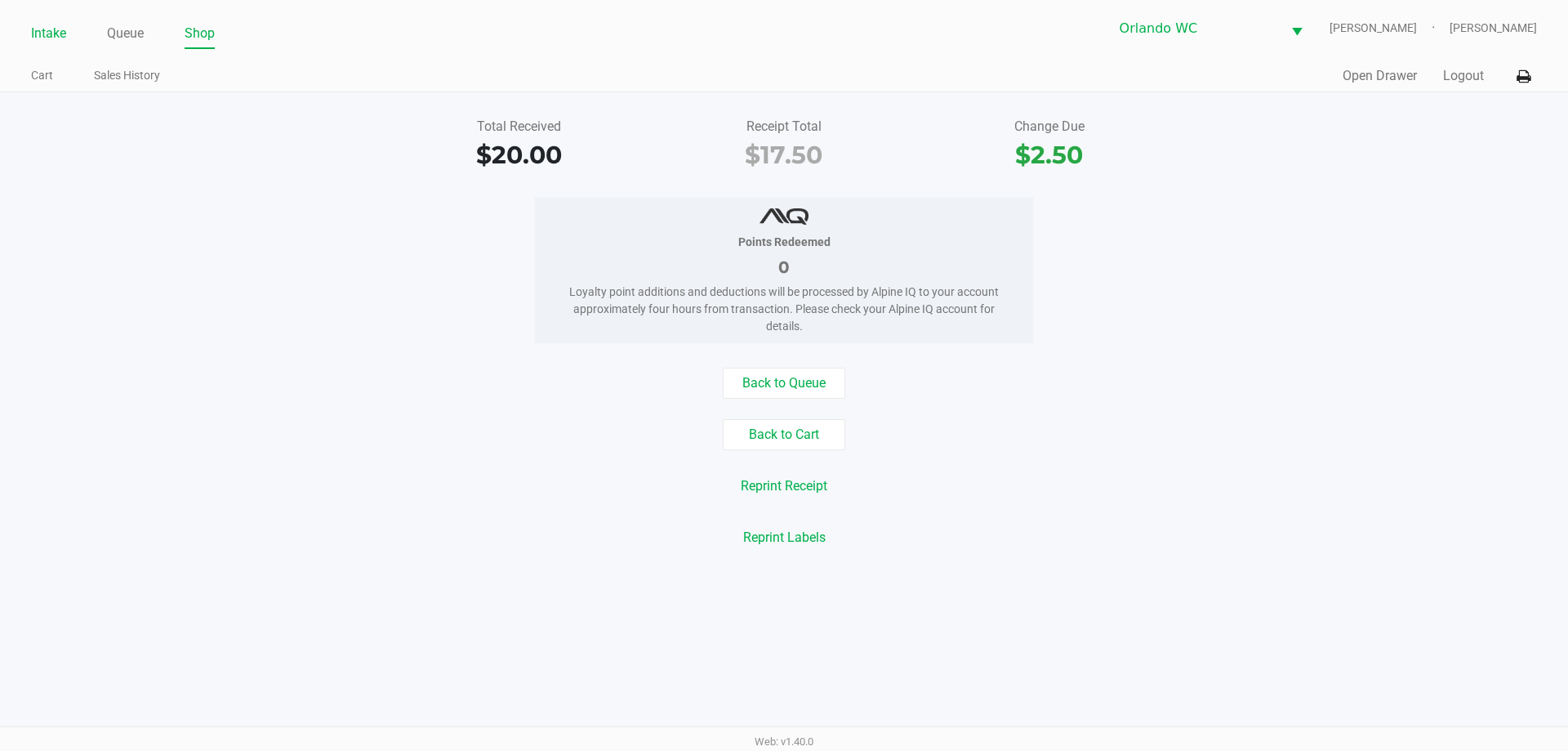
click at [52, 33] on link "Intake" at bounding box center [49, 33] width 35 height 23
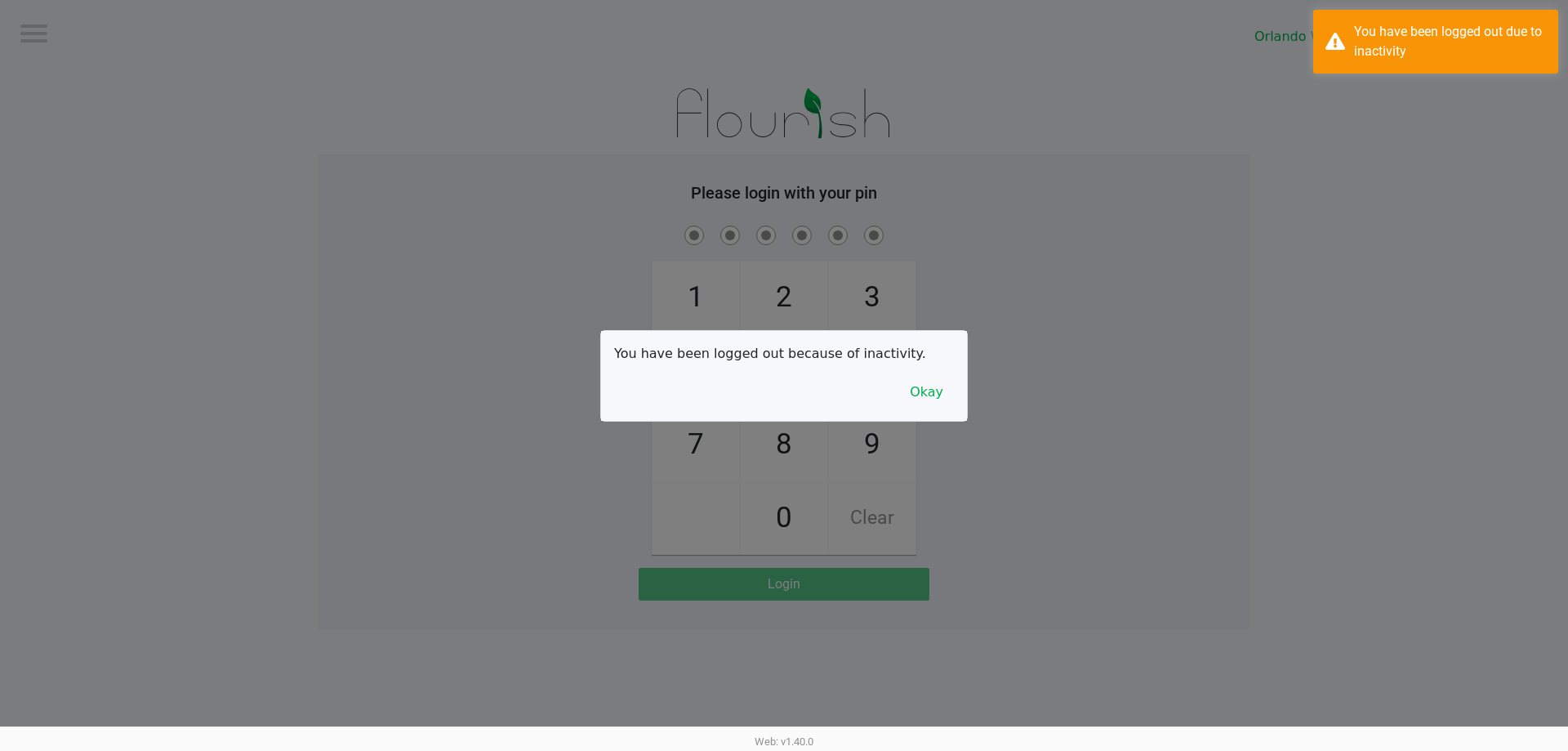
click at [264, 258] on div at bounding box center [784, 375] width 1568 height 751
checkbox input "true"
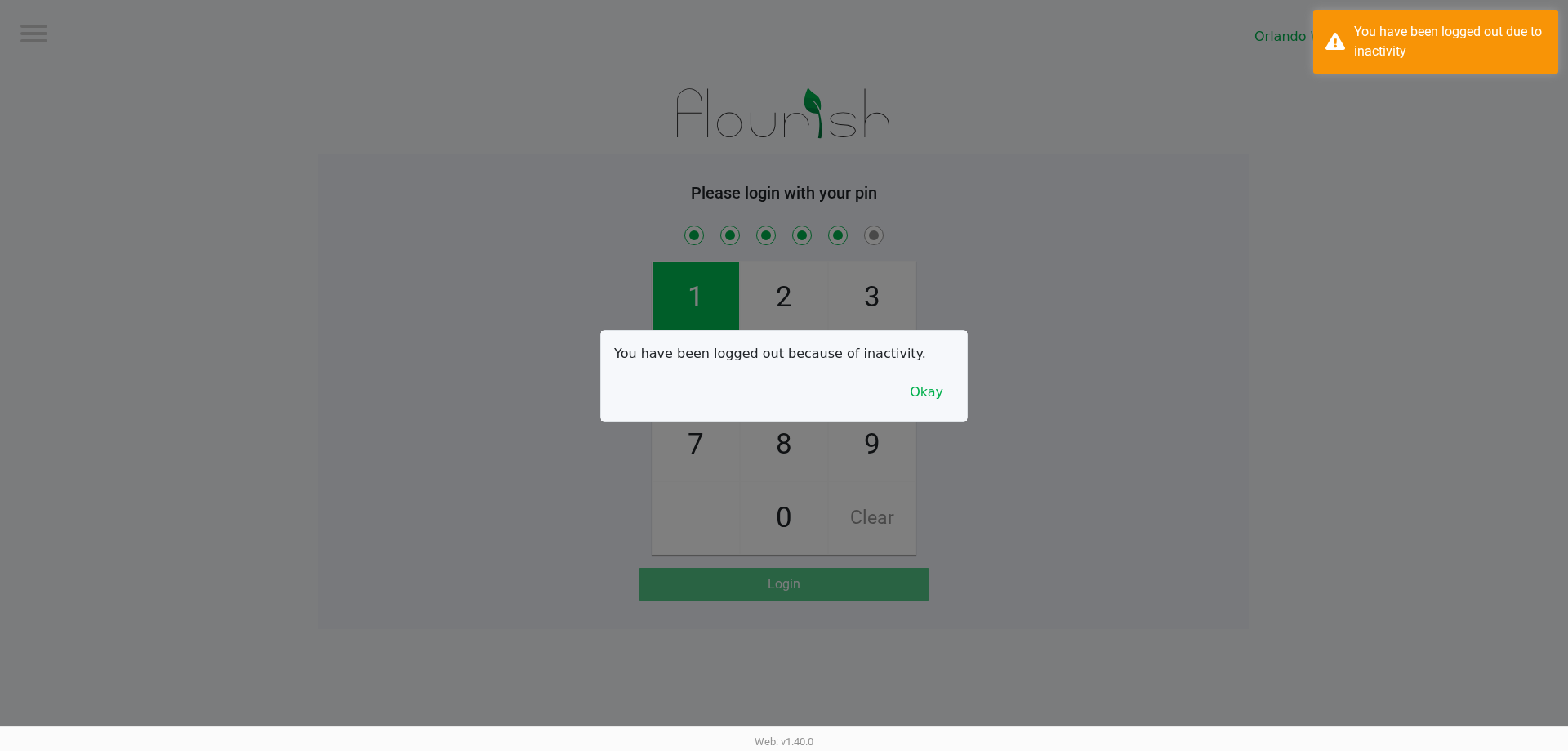
checkbox input "true"
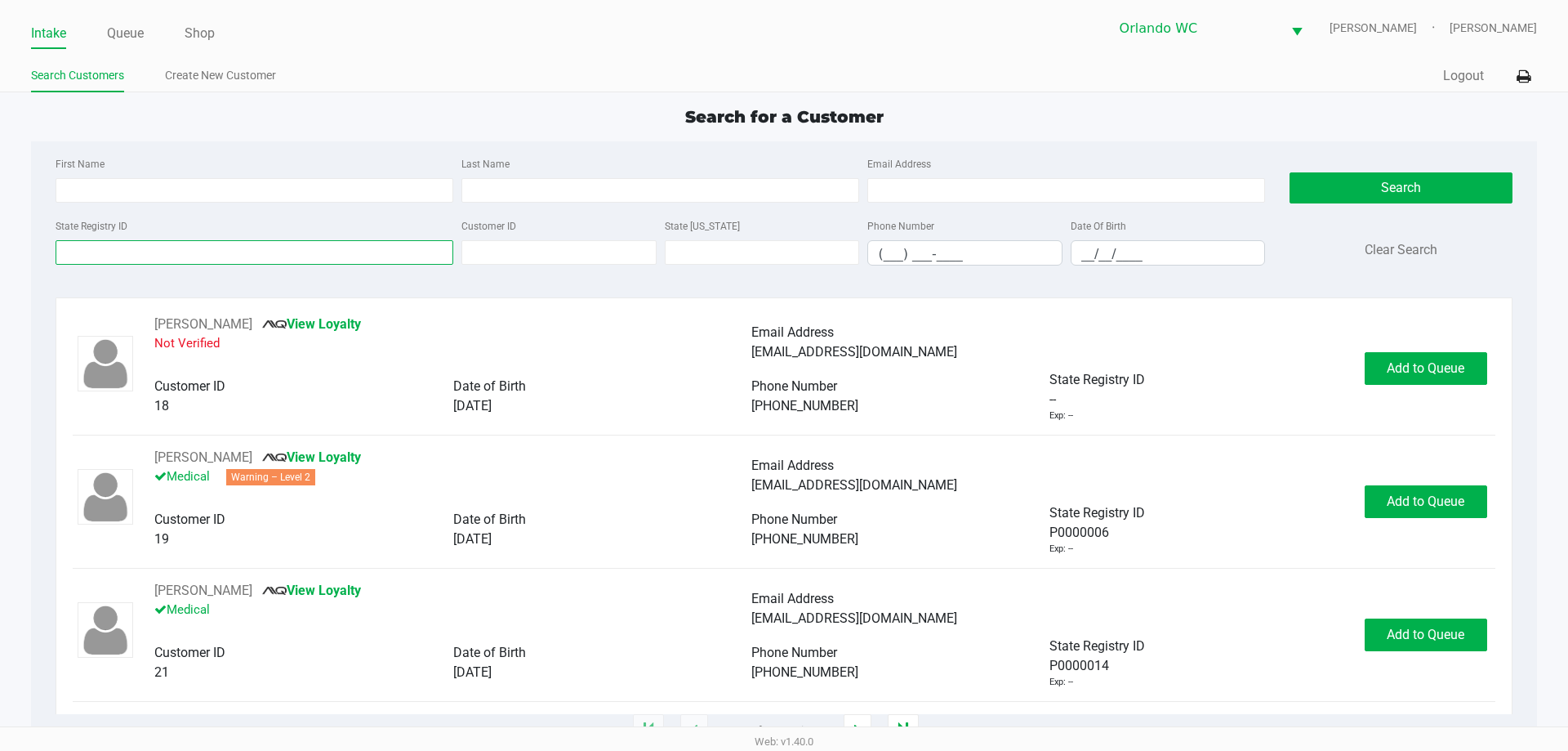
click at [296, 251] on input "State Registry ID" at bounding box center [254, 252] width 398 height 24
click at [500, 183] on input "Last Name" at bounding box center [659, 190] width 398 height 24
type input "gounder"
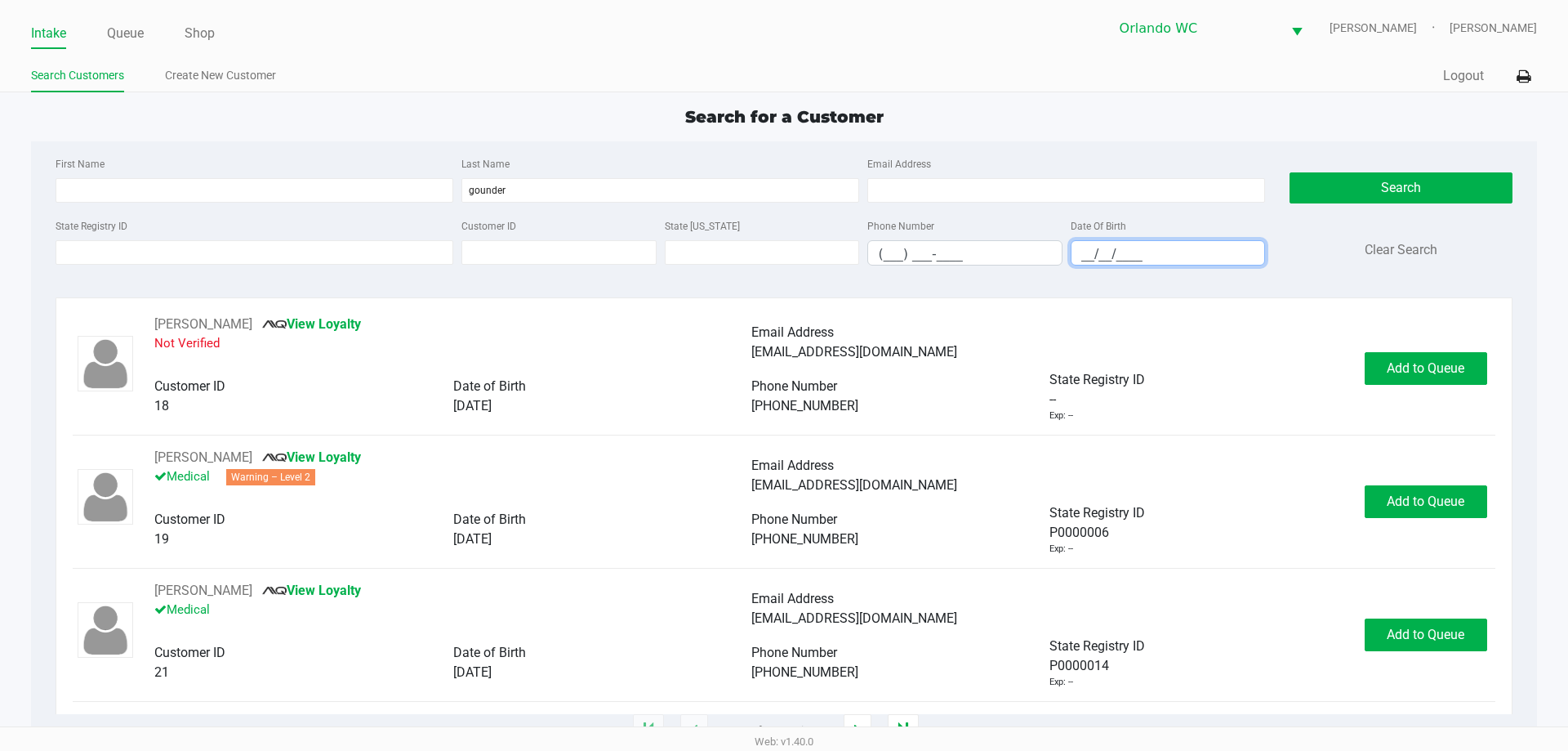
click at [1085, 248] on input "__/__/____" at bounding box center [1168, 253] width 193 height 25
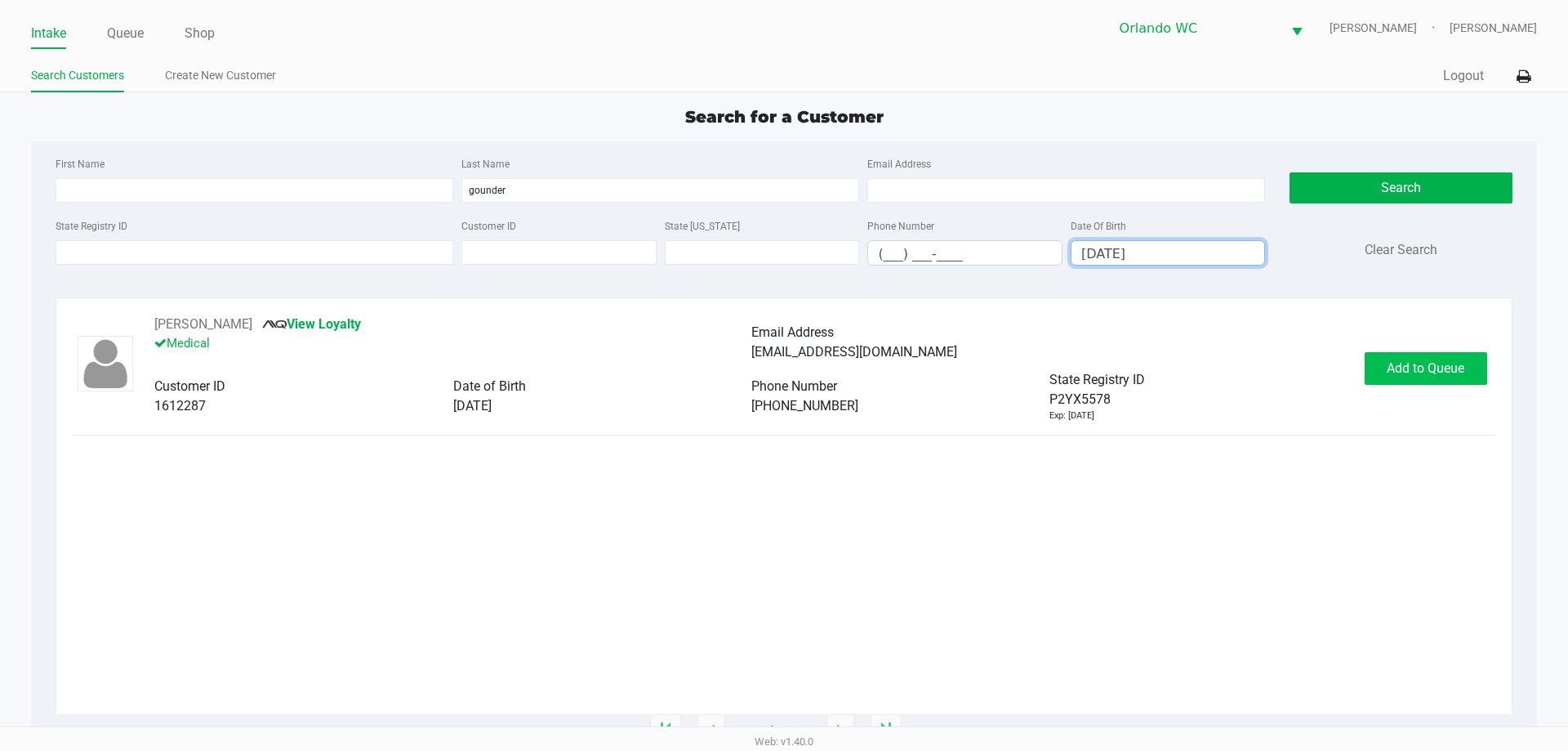
type input "03/21/1987"
click at [1395, 372] on span "Add to Queue" at bounding box center [1425, 368] width 78 height 15
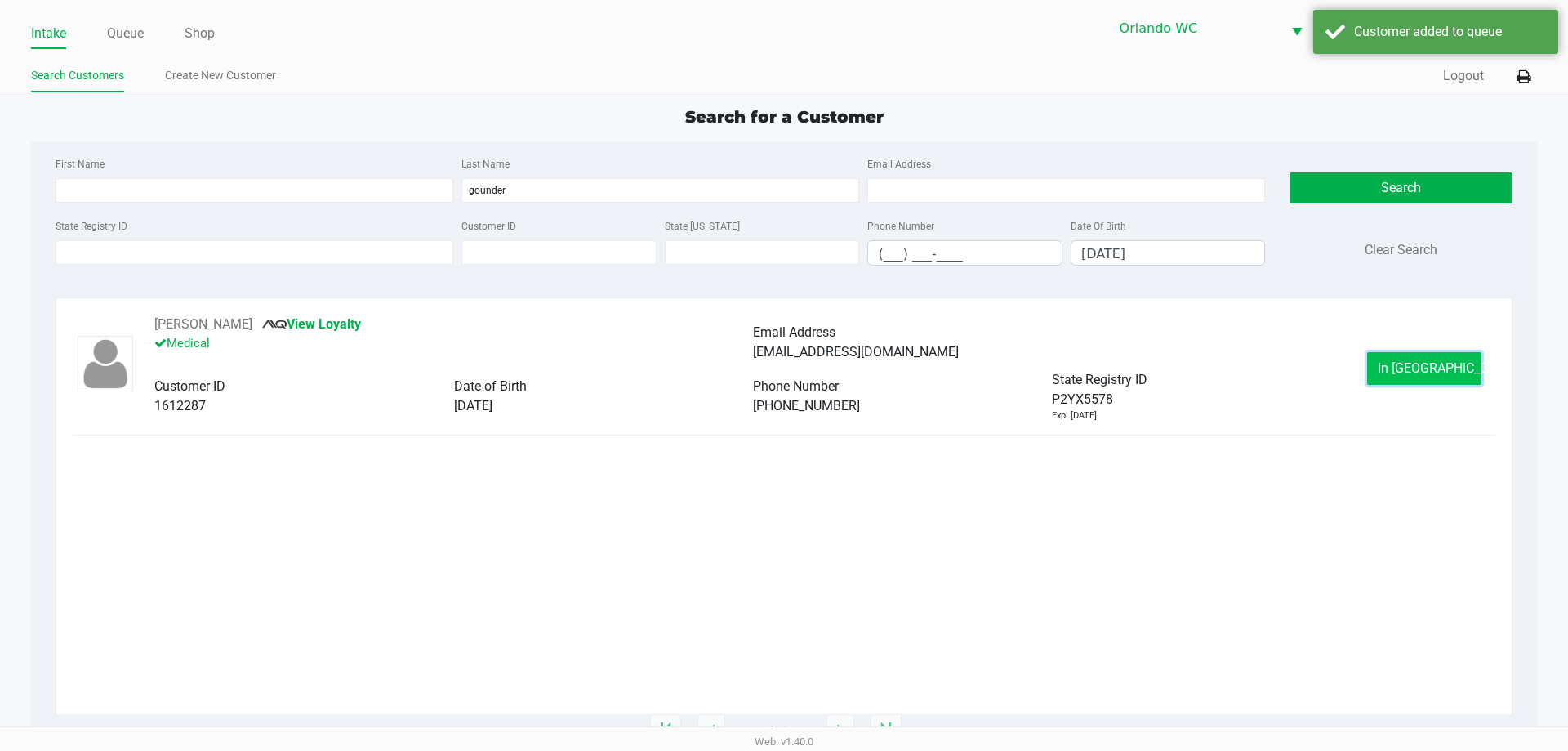
click at [1395, 357] on button "In Queue" at bounding box center [1424, 368] width 114 height 33
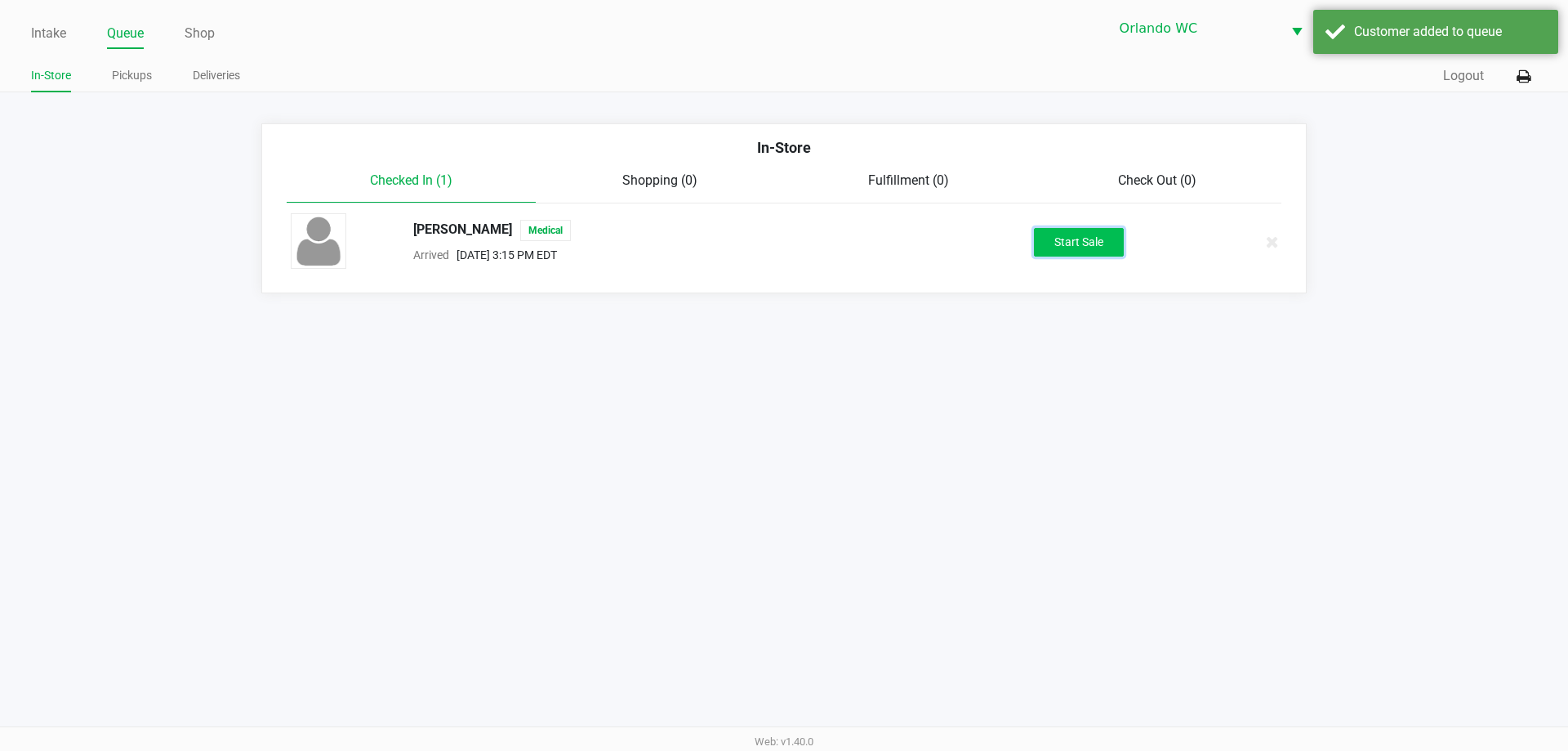
click at [1046, 239] on button "Start Sale" at bounding box center [1078, 242] width 90 height 29
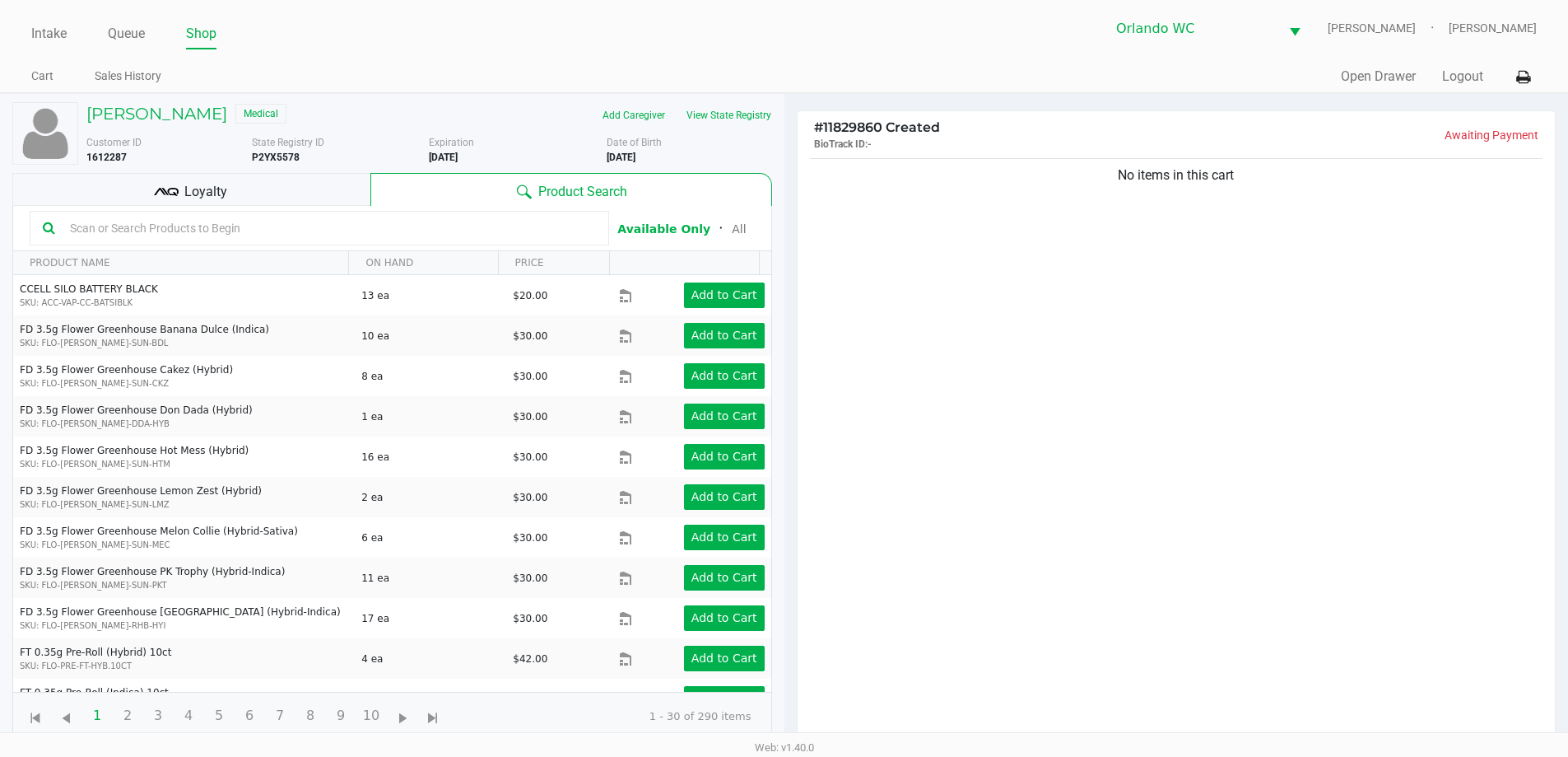
click at [67, 235] on input "text" at bounding box center [329, 227] width 533 height 25
click at [195, 120] on h5 "ASHLEY GOUNDER" at bounding box center [157, 113] width 140 height 20
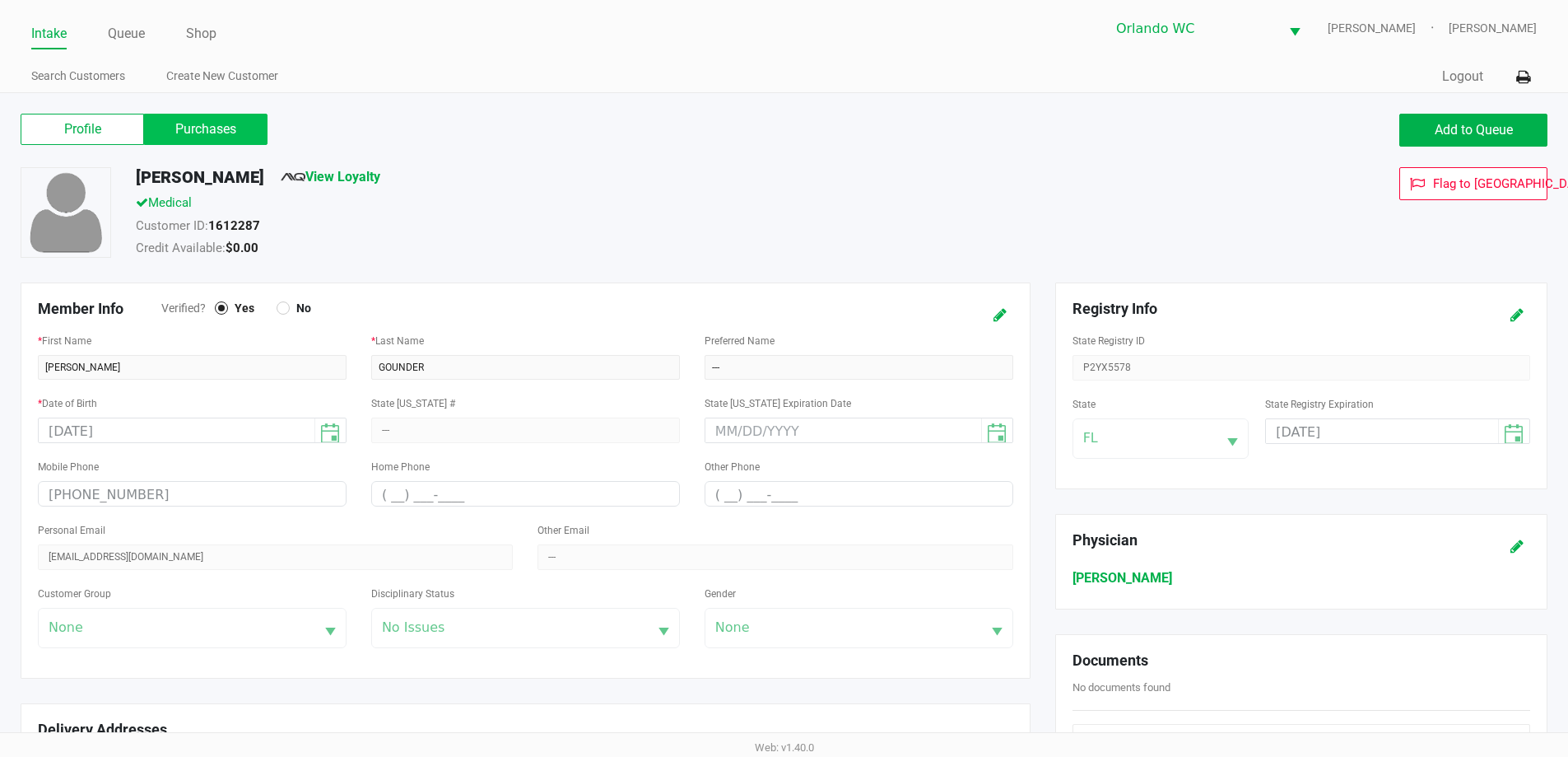
click at [260, 119] on label "Purchases" at bounding box center [205, 129] width 123 height 32
click at [0, 0] on 1 "Purchases" at bounding box center [0, 0] width 0 height 0
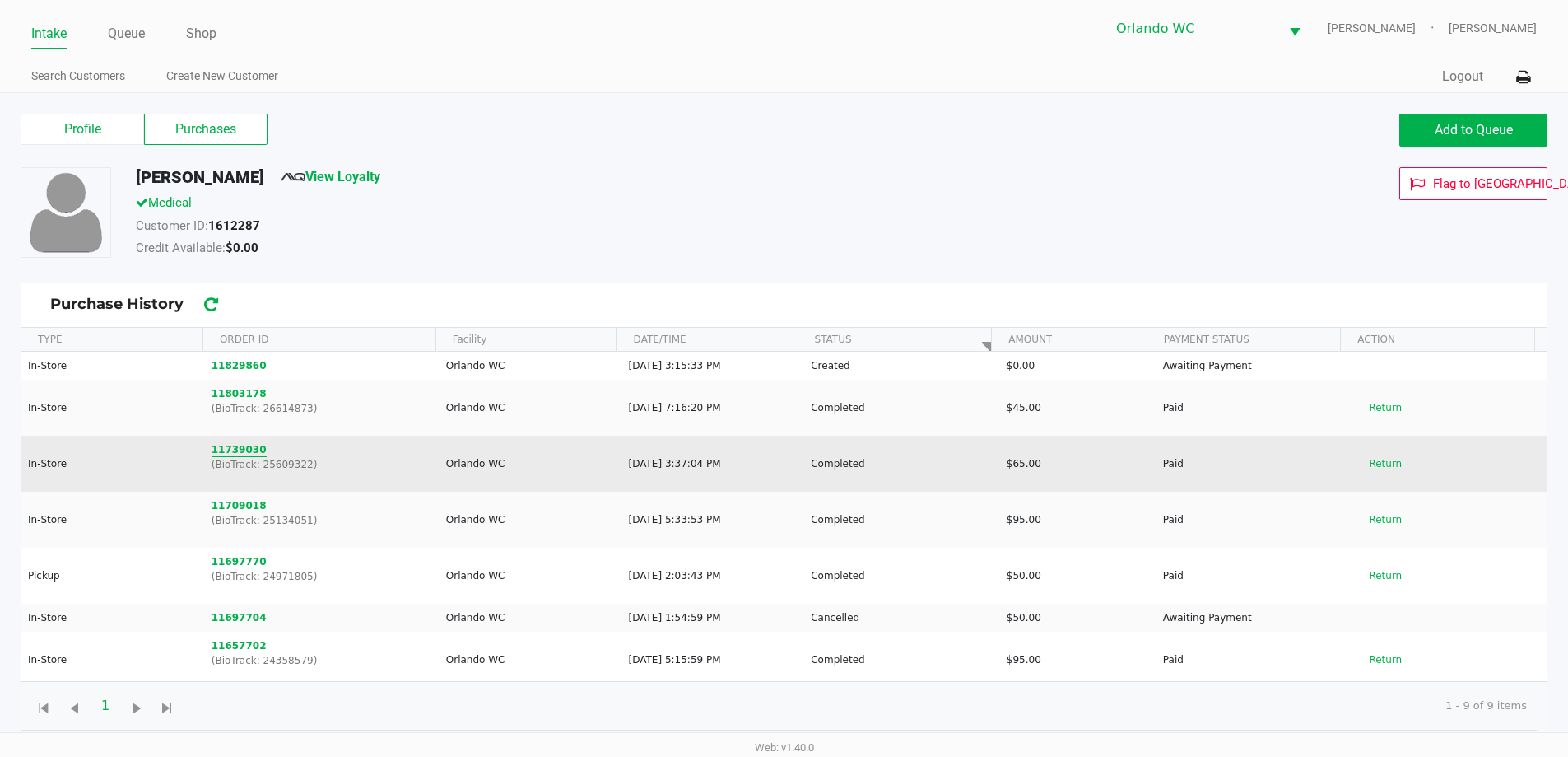
click at [245, 453] on button "11739030" at bounding box center [239, 449] width 55 height 14
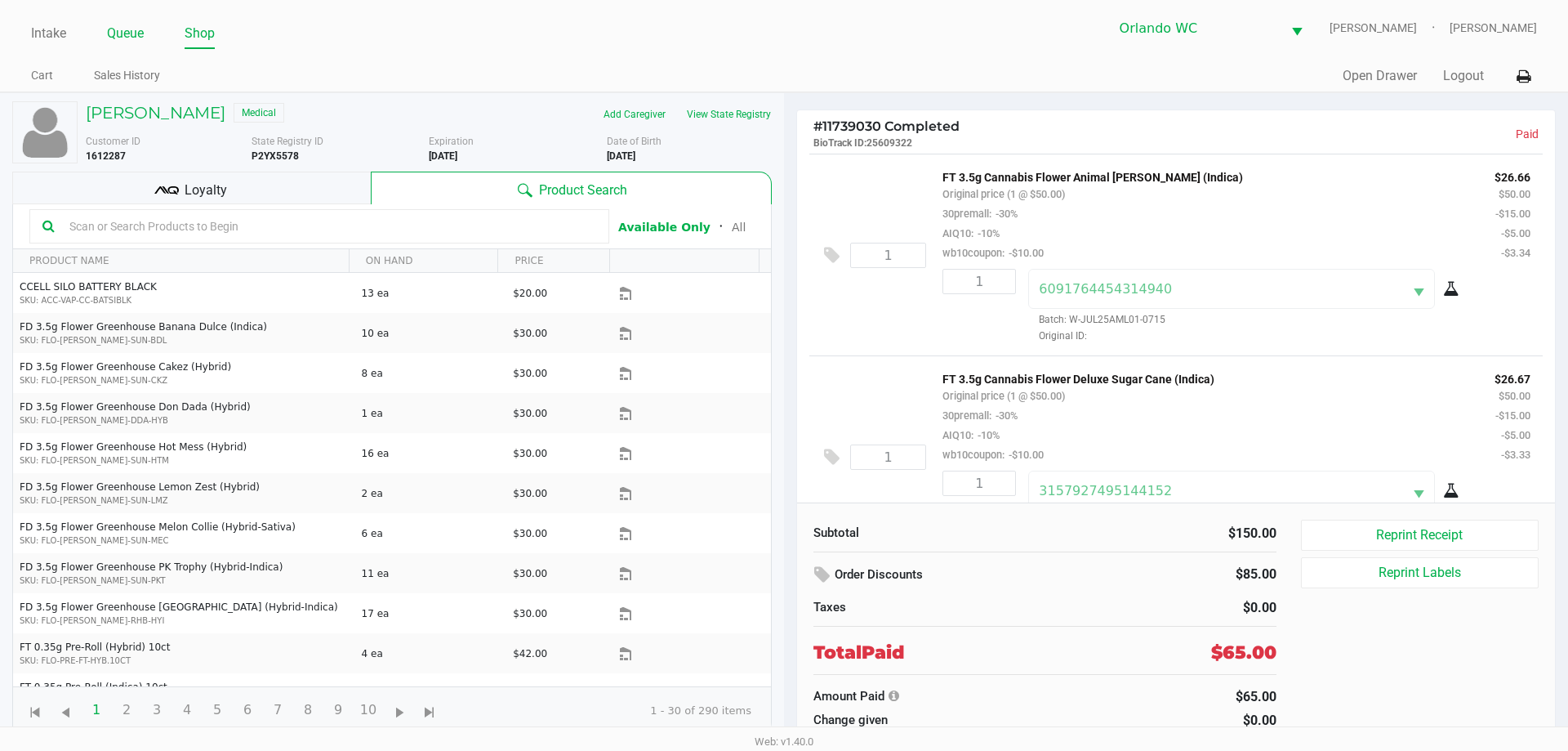
click at [111, 26] on link "Queue" at bounding box center [126, 33] width 37 height 23
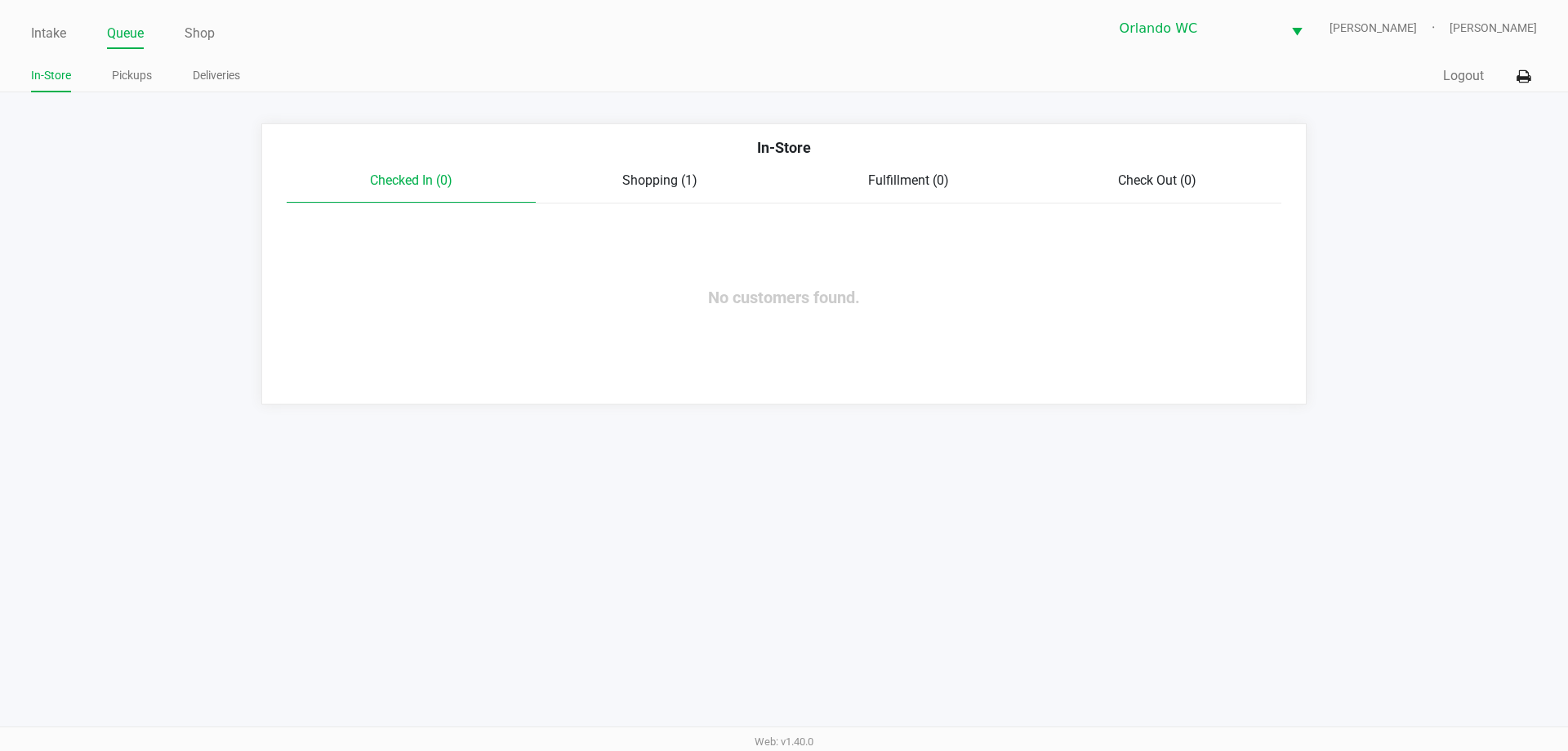
click at [671, 179] on span "Shopping (1)" at bounding box center [659, 180] width 75 height 15
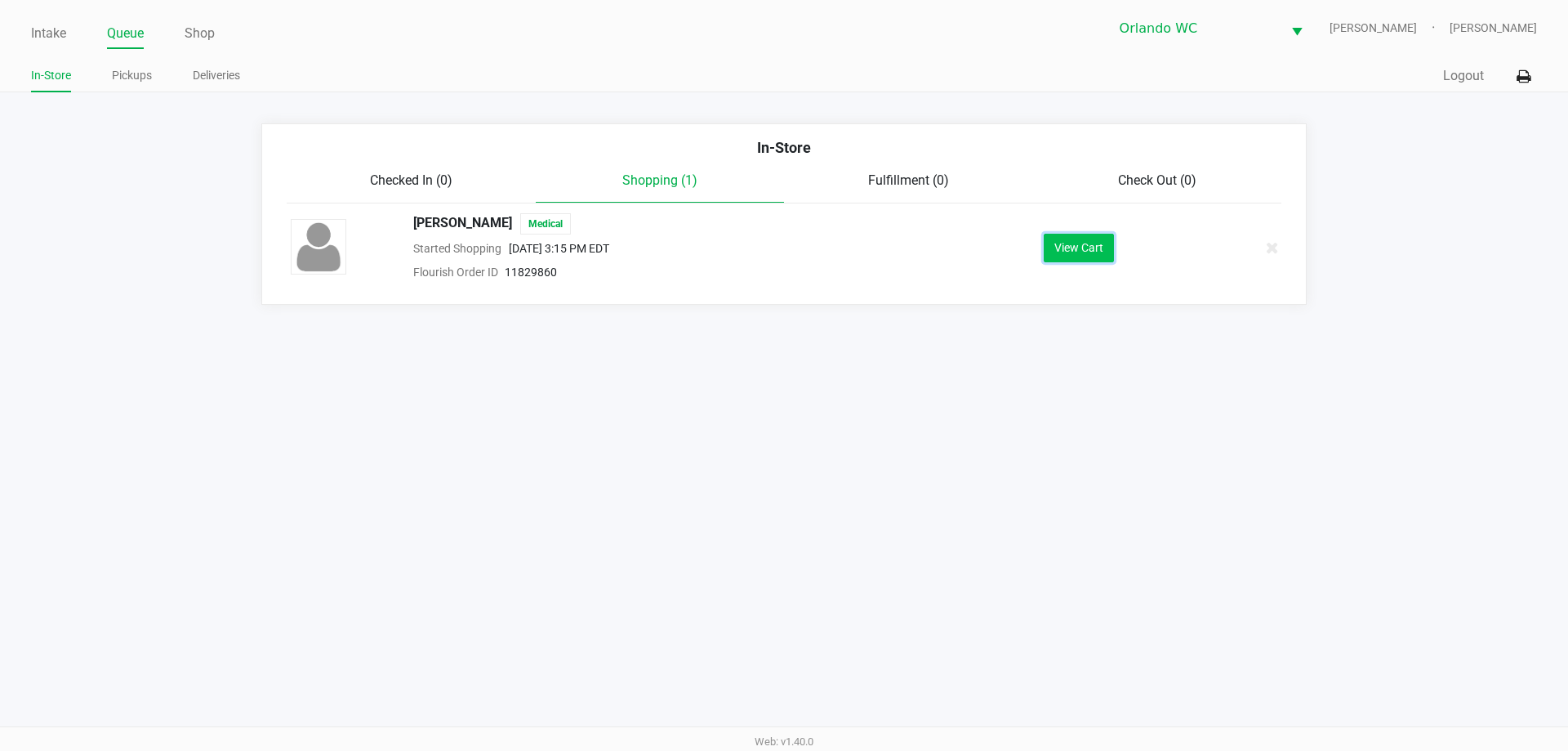
click at [1064, 237] on button "View Cart" at bounding box center [1078, 248] width 70 height 29
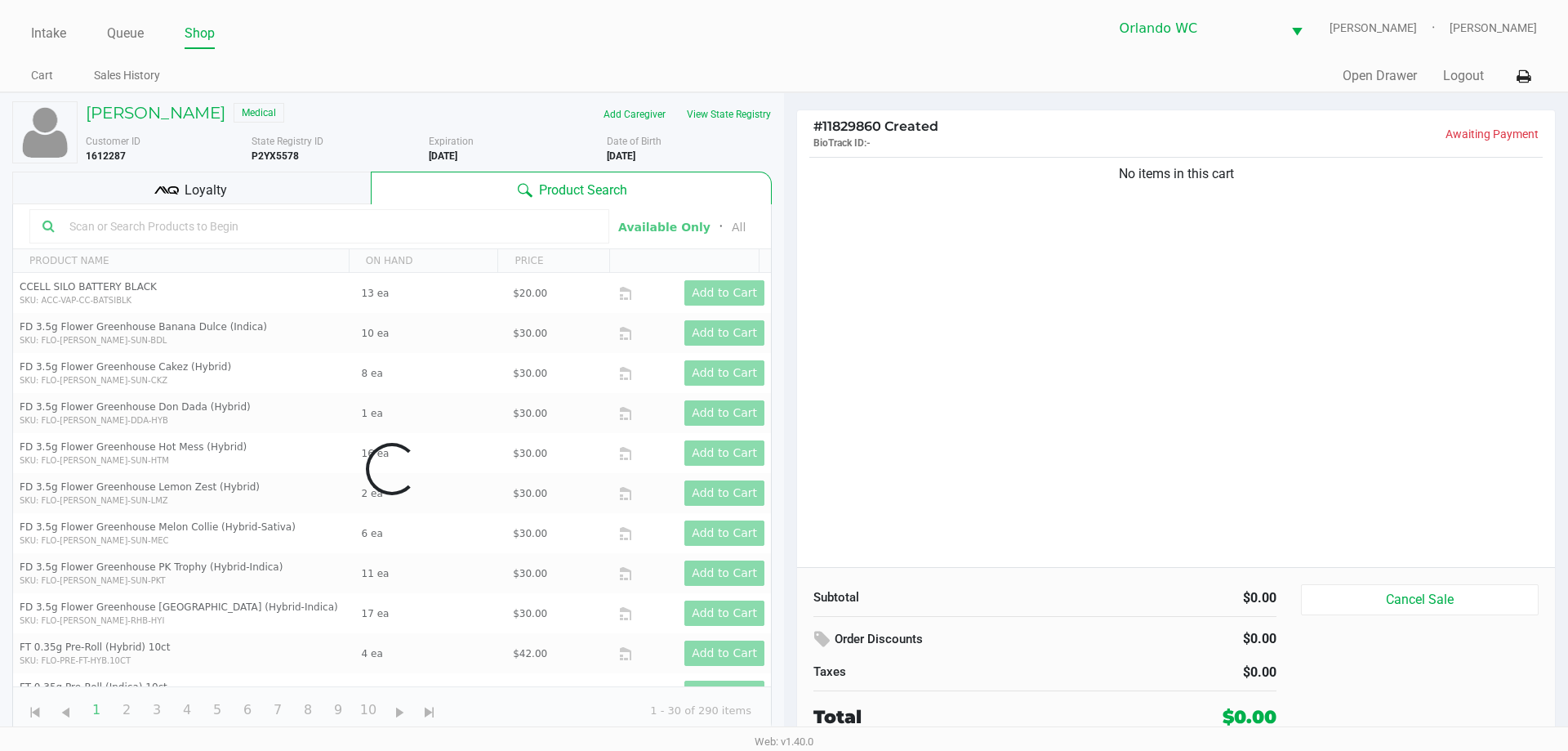
click at [224, 219] on input "text" at bounding box center [329, 226] width 534 height 24
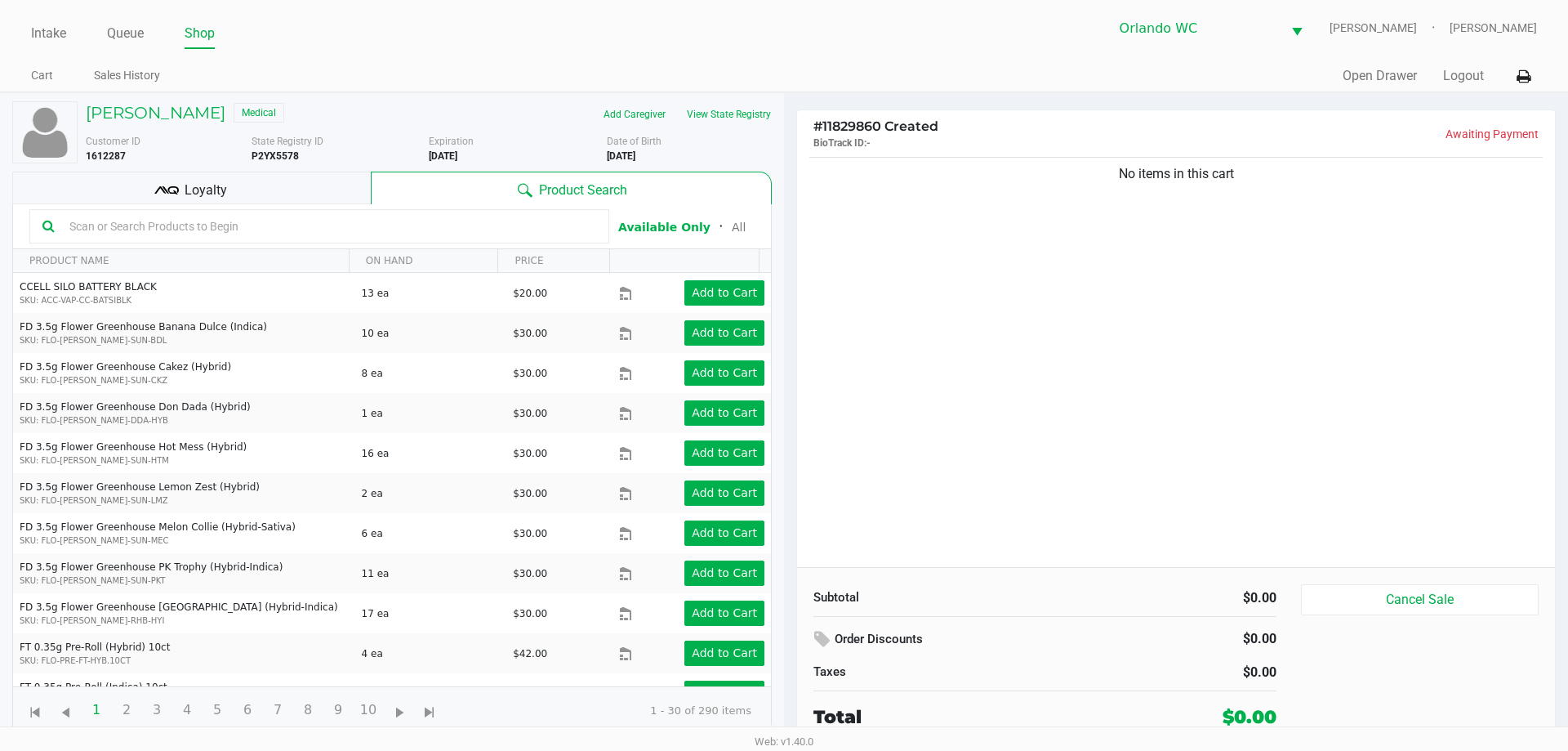
click at [224, 223] on input "text" at bounding box center [329, 226] width 534 height 24
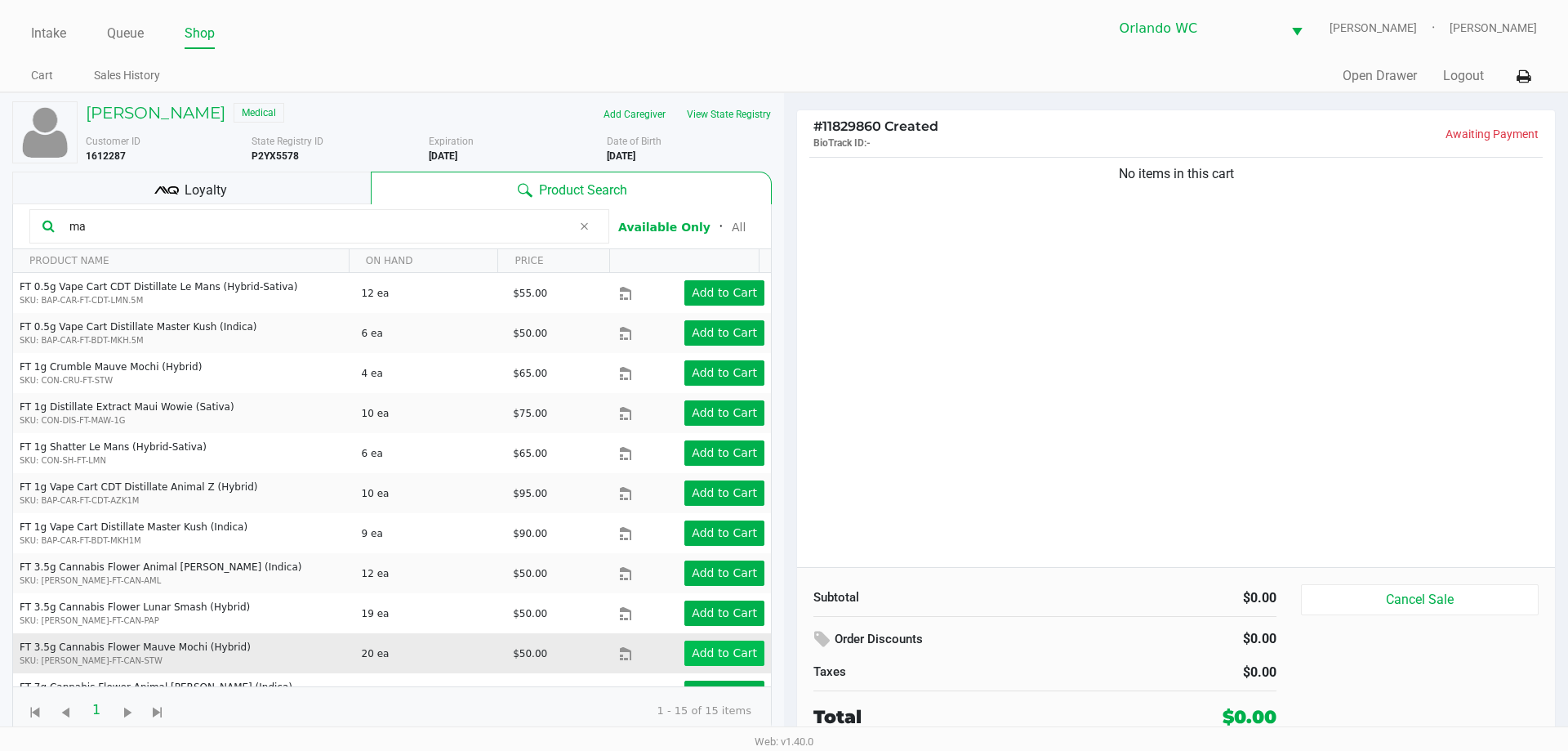
type input "ma"
click at [718, 650] on app-button-loader "Add to Cart" at bounding box center [724, 652] width 65 height 13
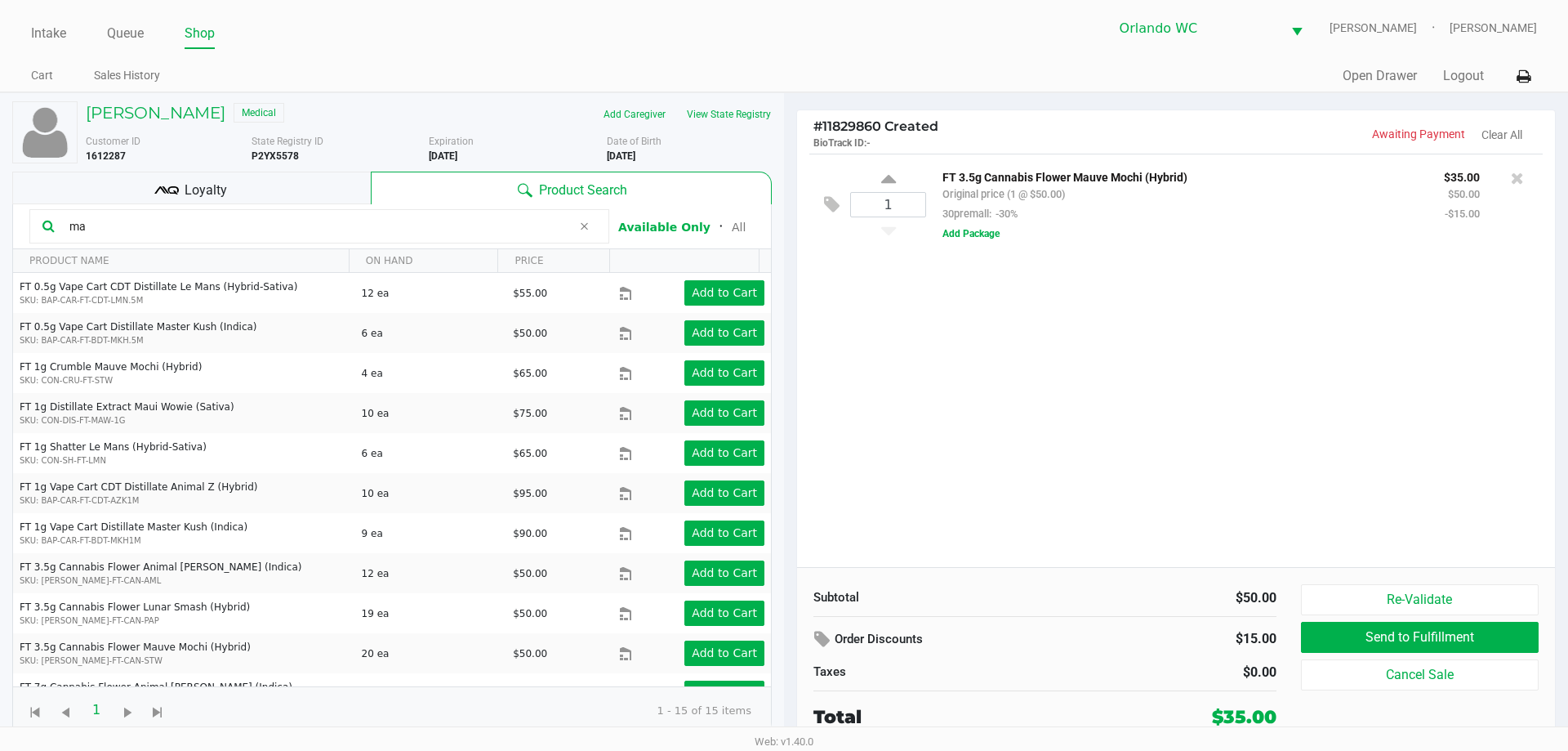
click at [100, 229] on input "ma" at bounding box center [317, 226] width 509 height 24
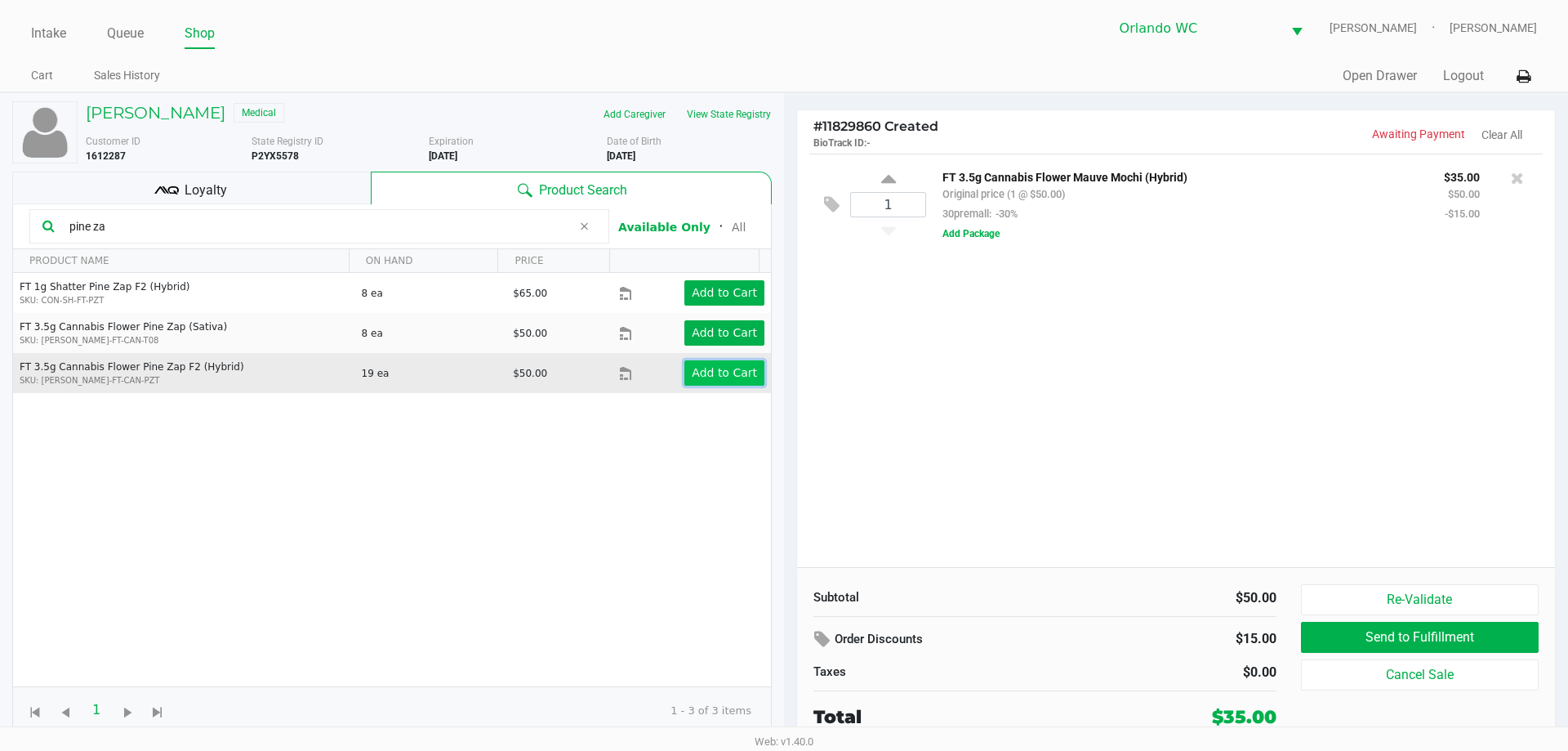
click at [724, 382] on button "Add to Cart" at bounding box center [724, 373] width 80 height 25
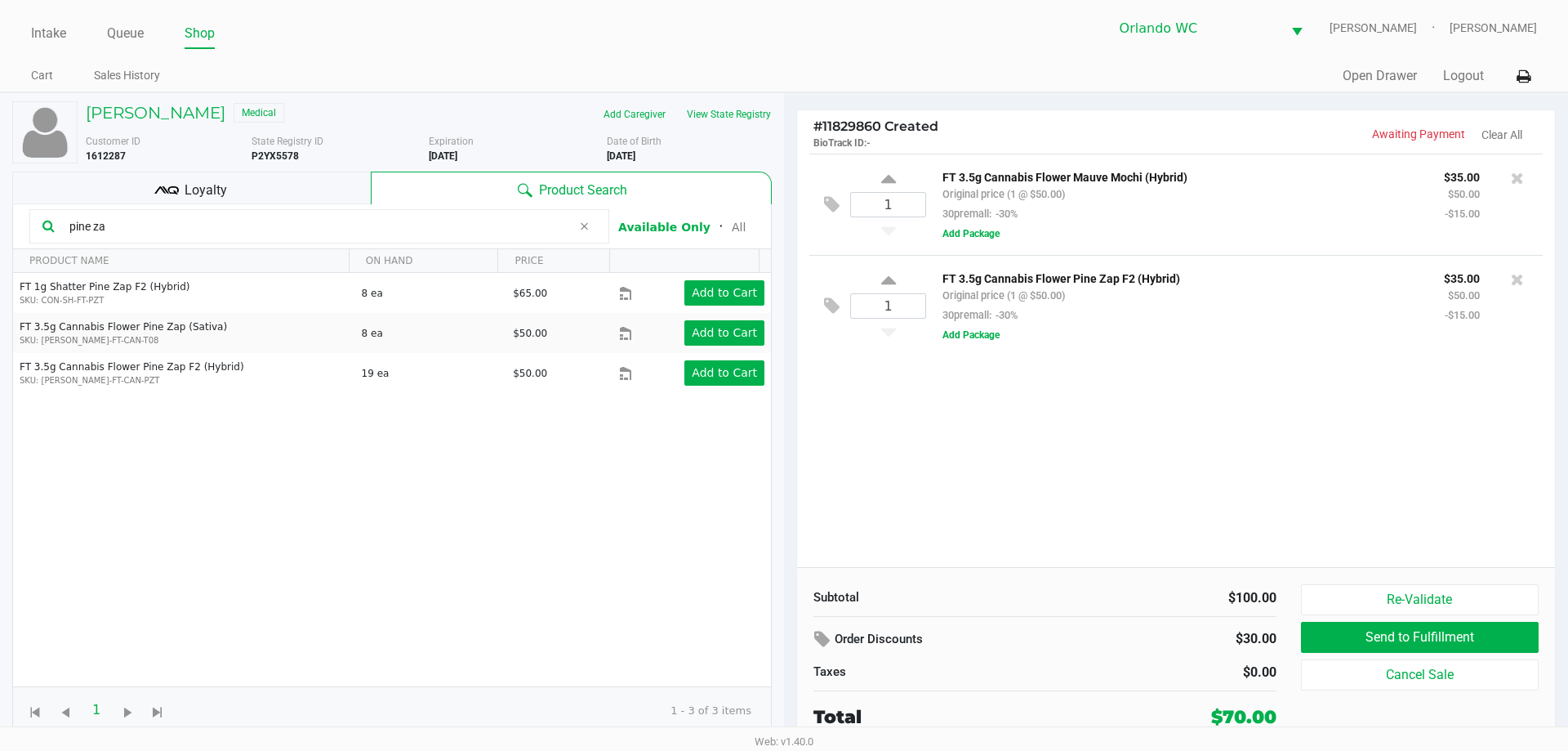
click at [116, 230] on input "pine za" at bounding box center [317, 226] width 509 height 24
type input "p"
type input "peach"
click at [747, 108] on button "View State Registry" at bounding box center [724, 114] width 95 height 26
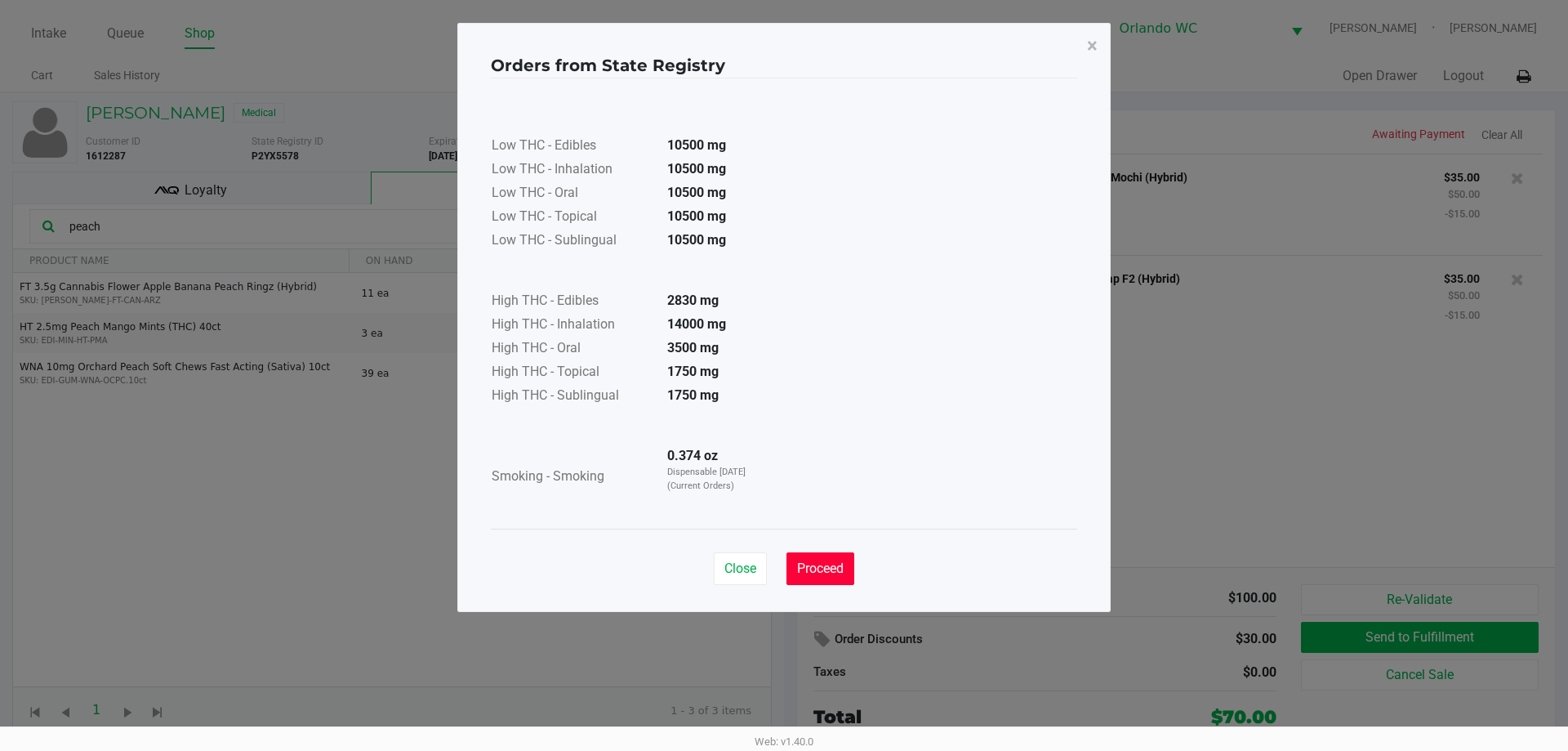
click at [826, 568] on span "Proceed" at bounding box center [820, 568] width 46 height 15
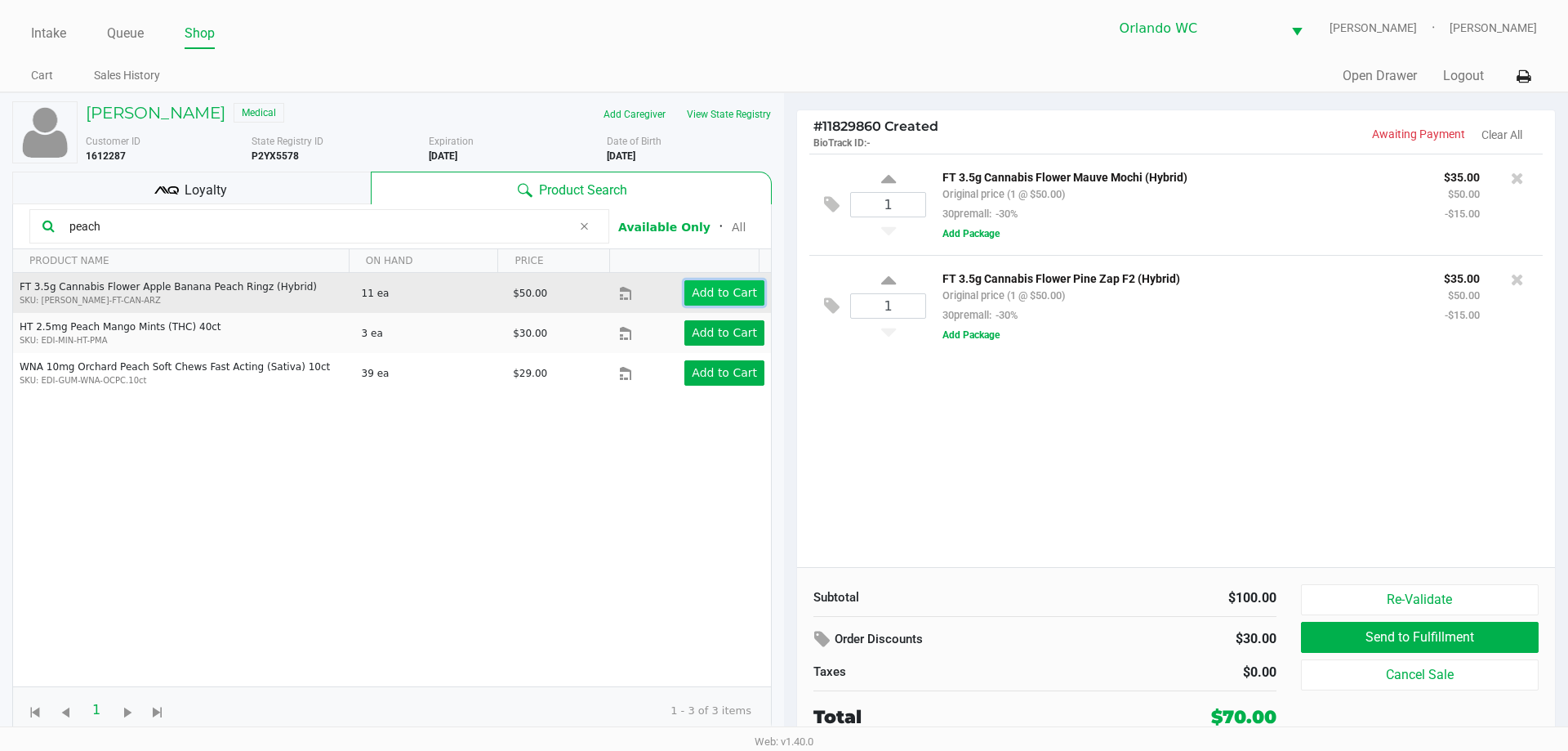
click at [730, 294] on app-button-loader "Add to Cart" at bounding box center [724, 292] width 65 height 13
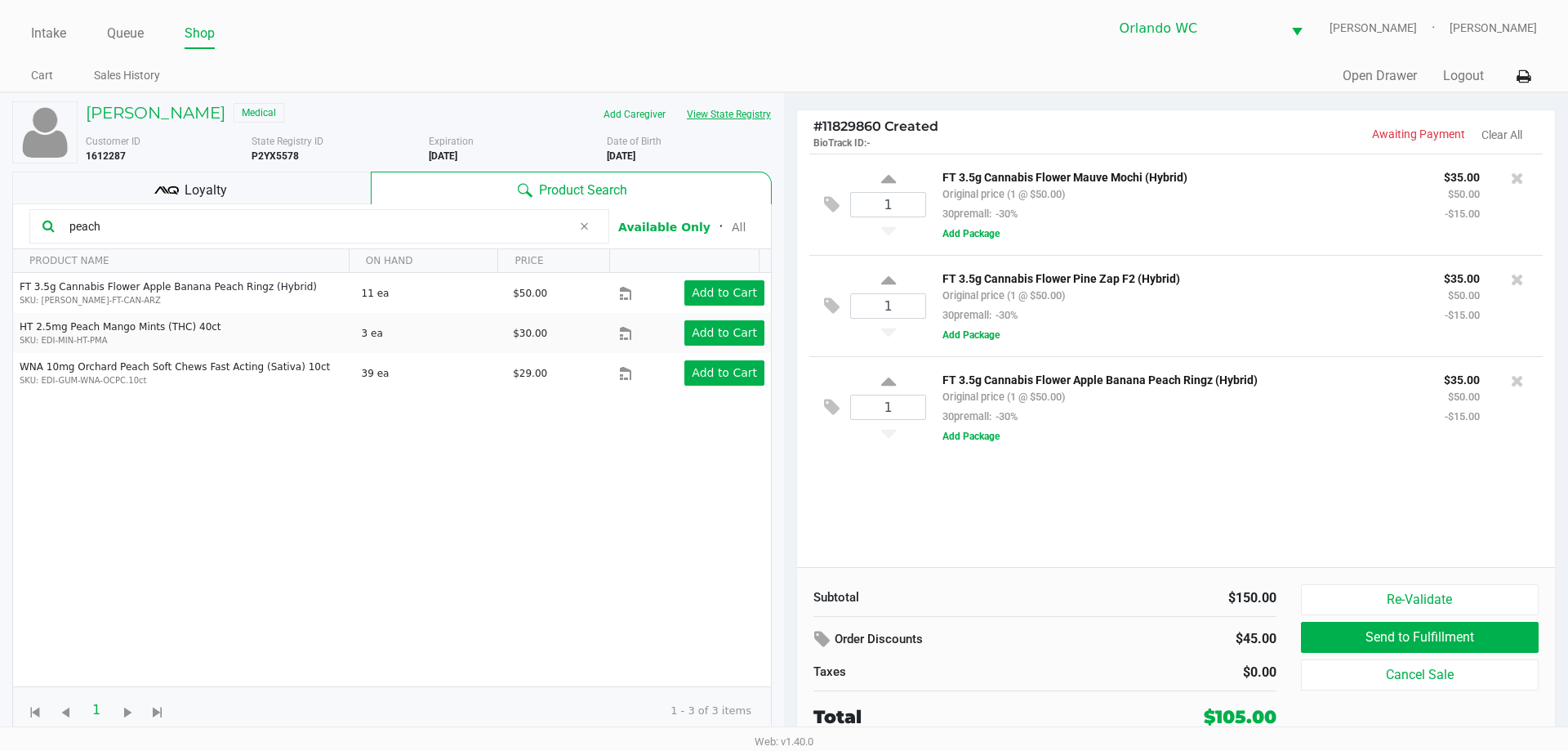
click at [751, 116] on button "View State Registry" at bounding box center [724, 114] width 95 height 26
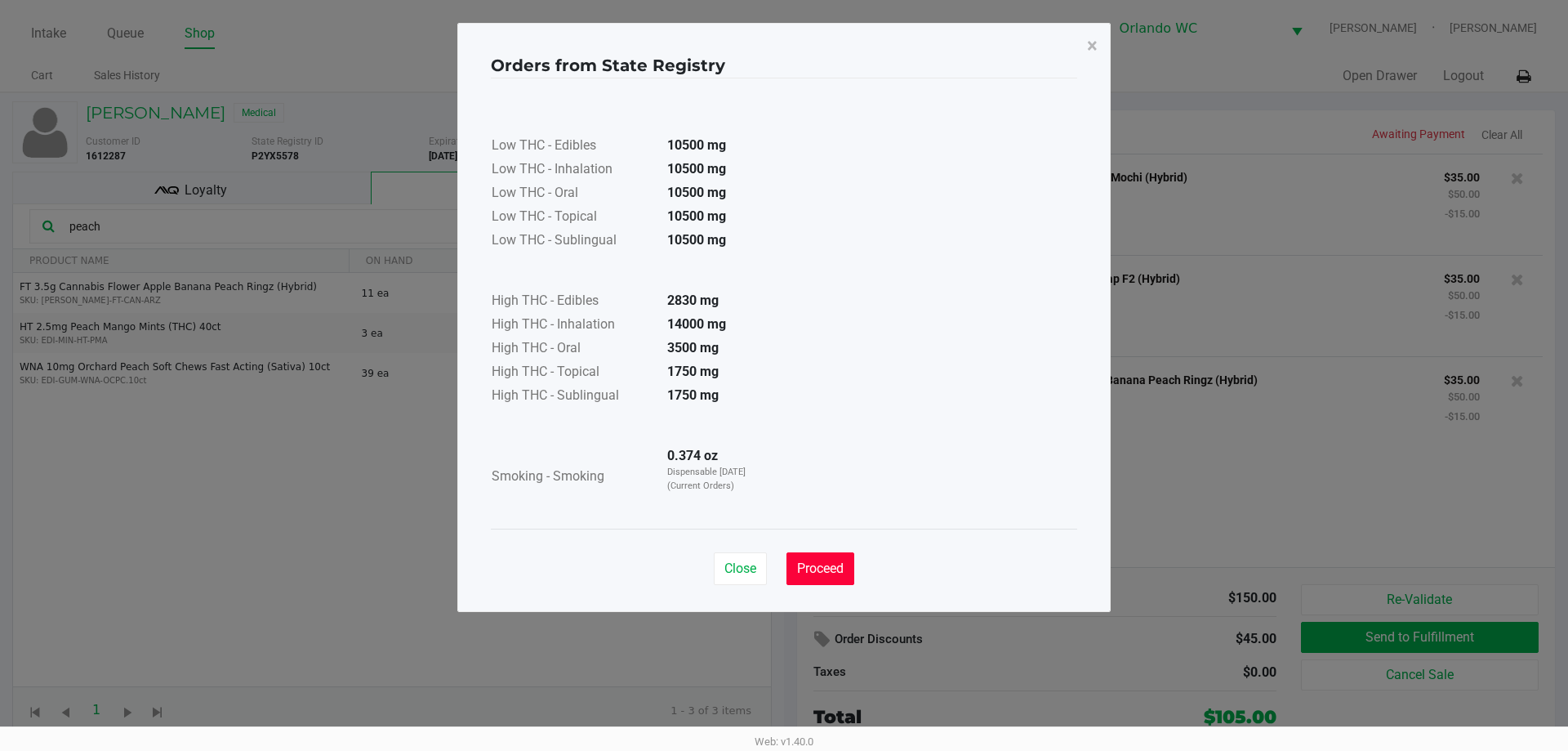
click at [840, 559] on button "Proceed" at bounding box center [820, 569] width 68 height 33
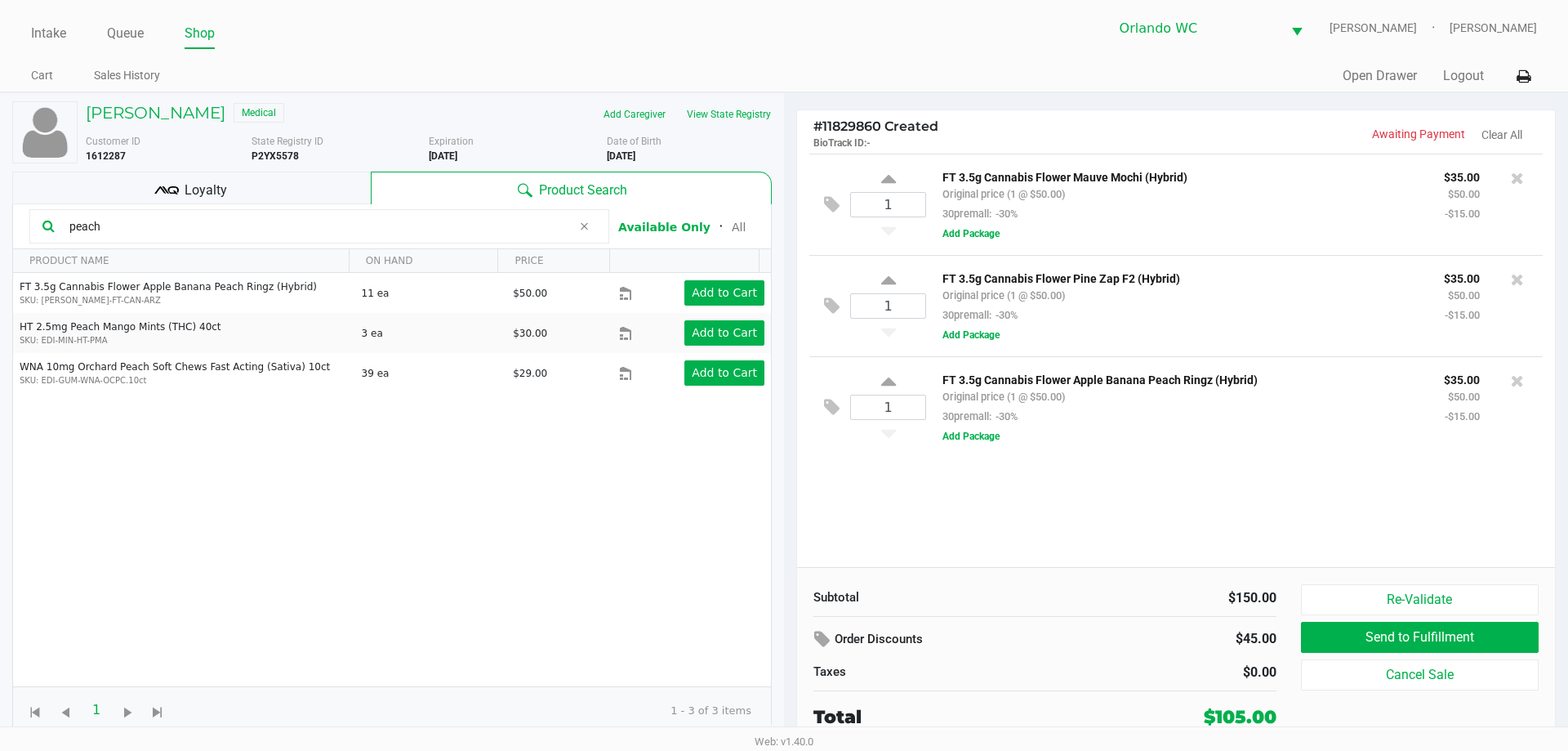
click at [1191, 515] on div "1 FT 3.5g Cannabis Flower Mauve Mochi (Hybrid) Original price (1 @ $50.00) 30pr…" at bounding box center [1176, 360] width 758 height 413
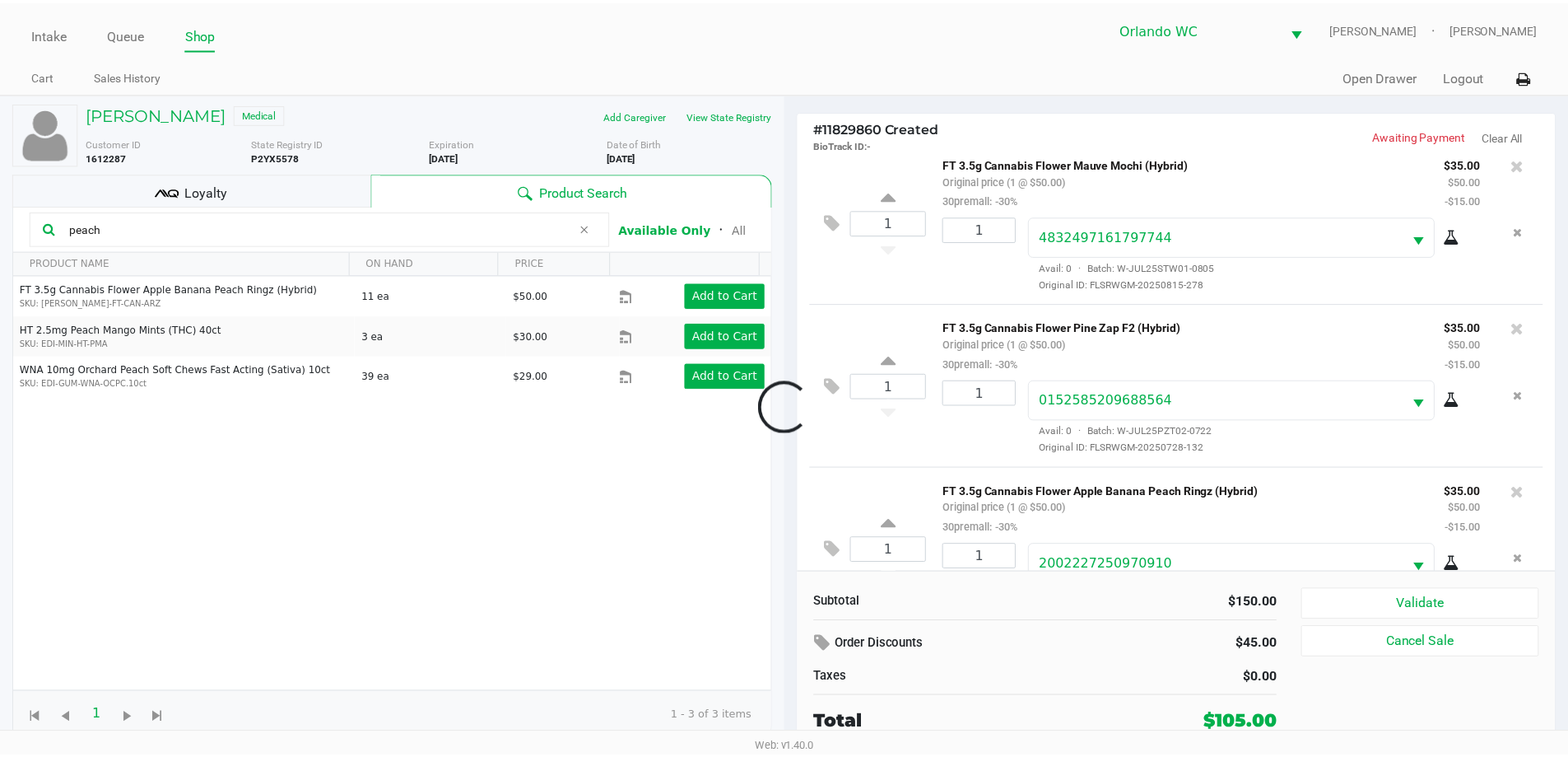
scroll to position [77, 0]
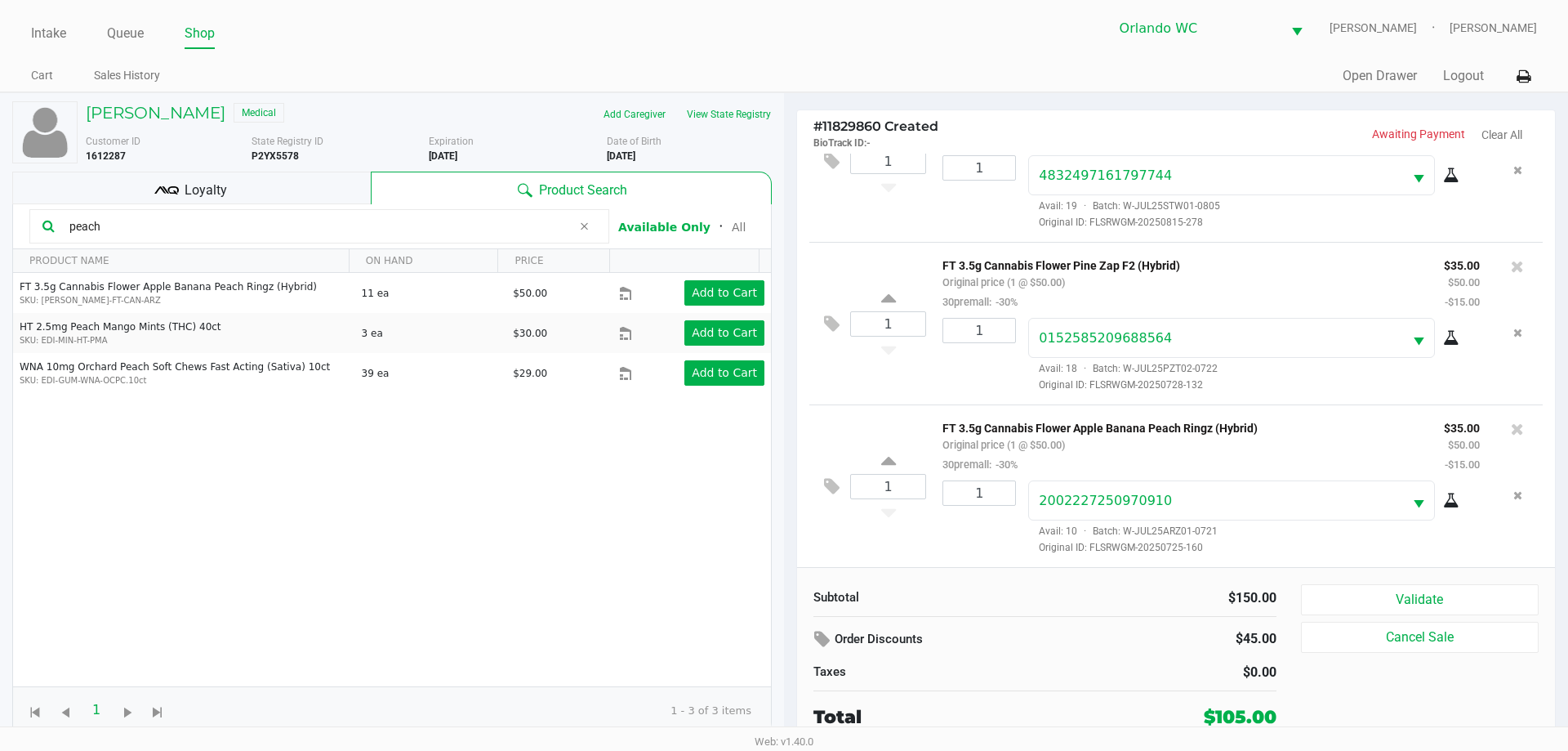
click at [241, 191] on div "Loyalty" at bounding box center [192, 188] width 359 height 33
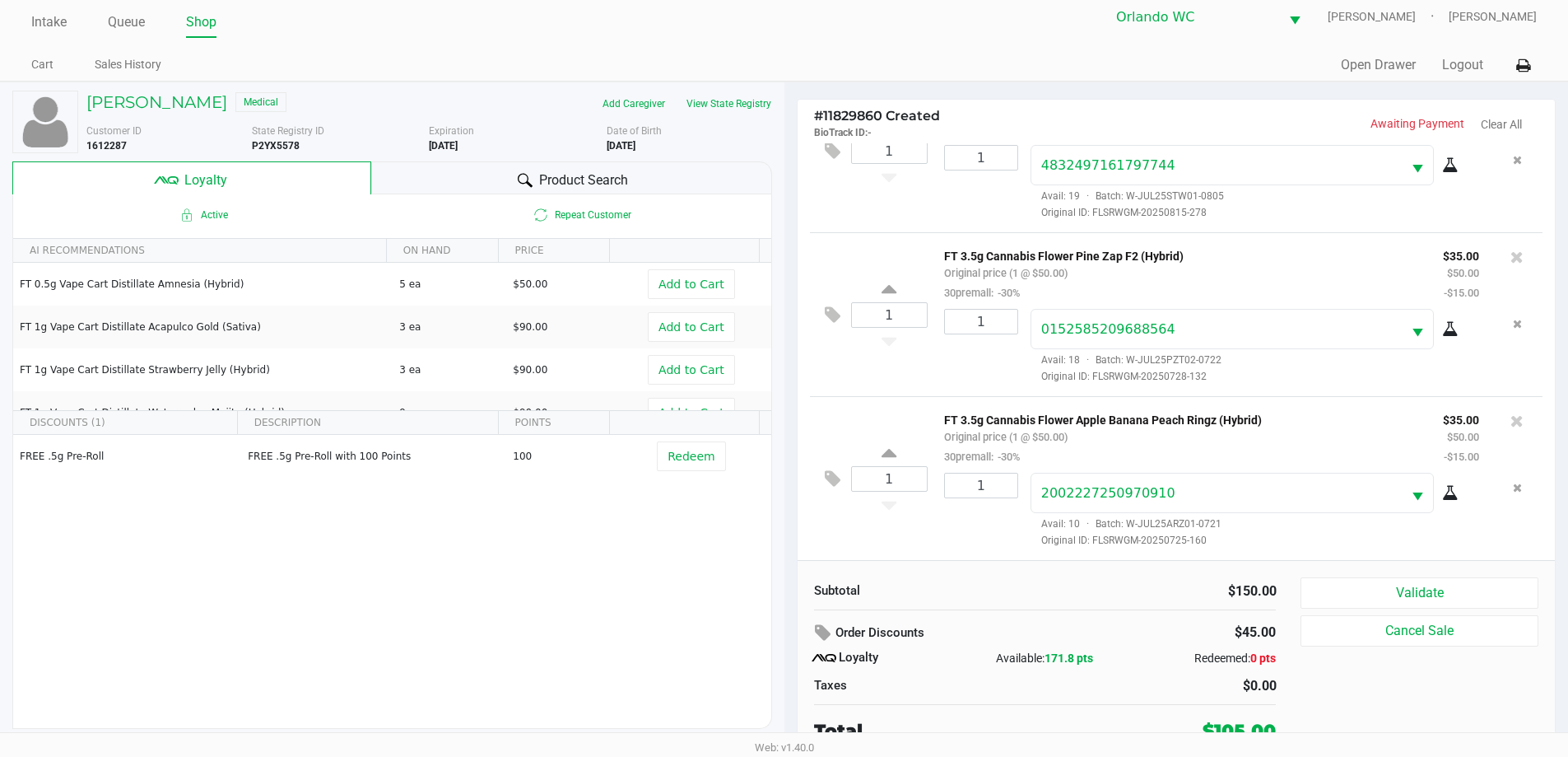
scroll to position [16, 0]
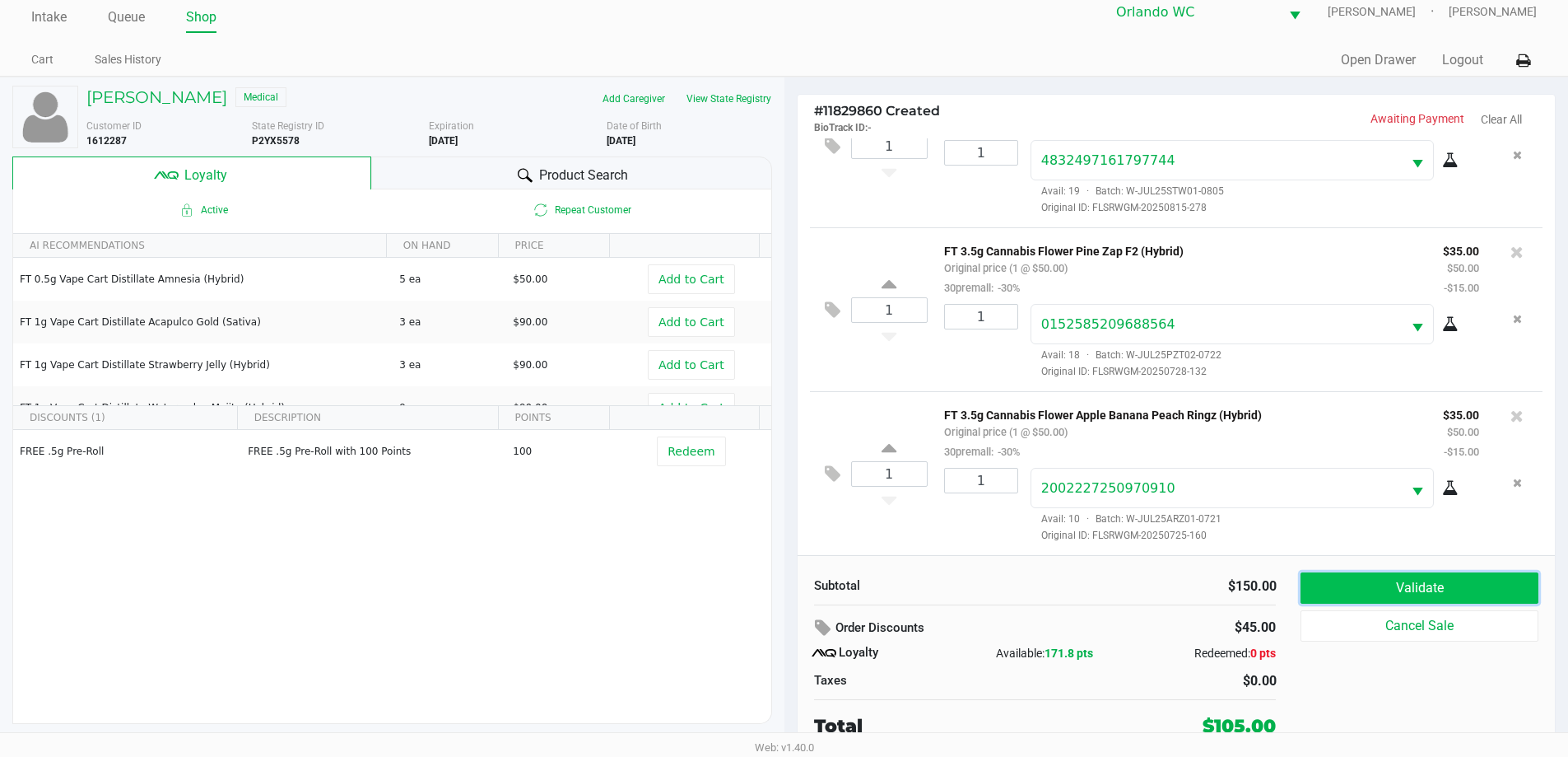
click at [1344, 601] on button "Validate" at bounding box center [1419, 588] width 237 height 32
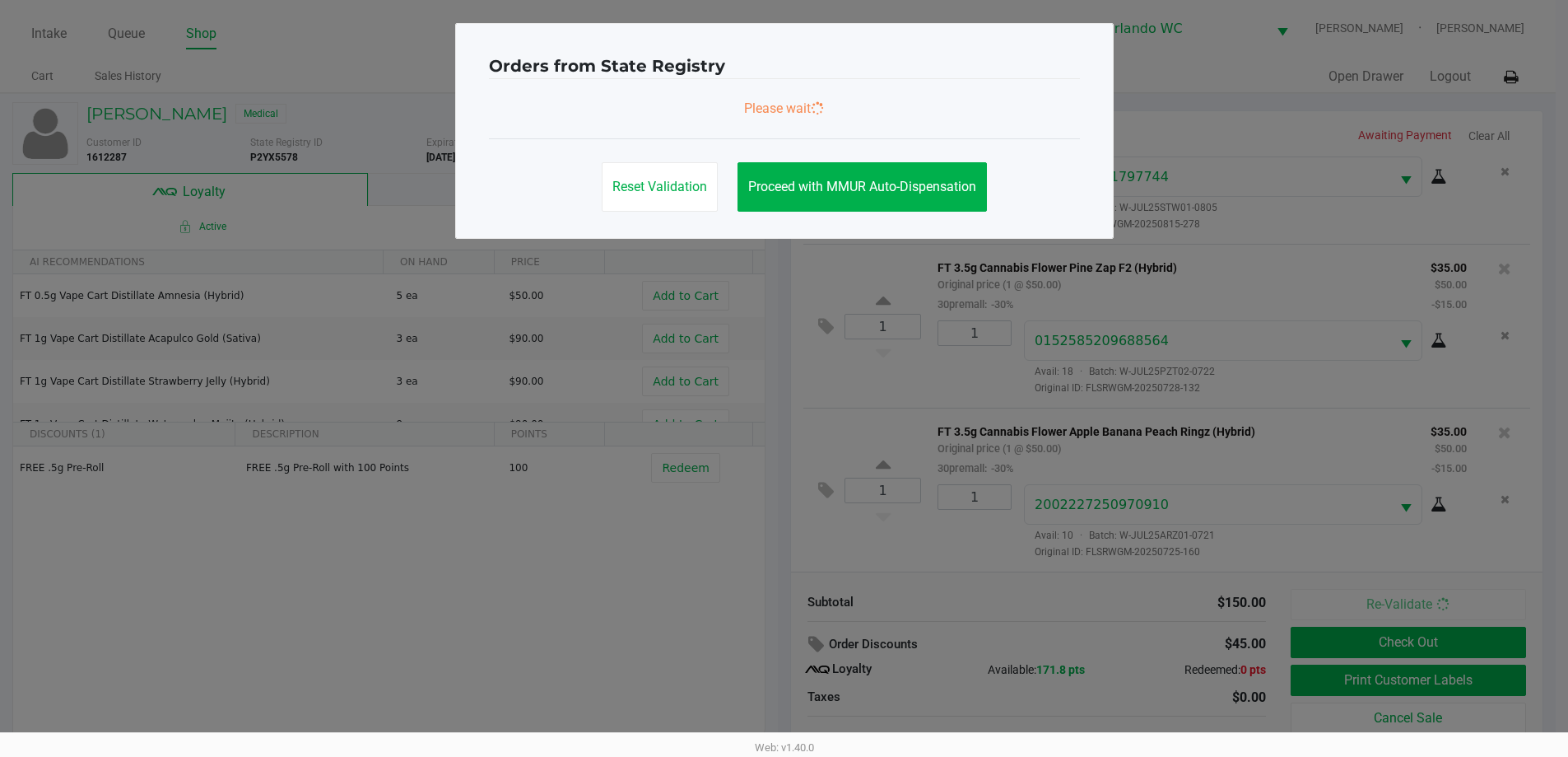
scroll to position [0, 0]
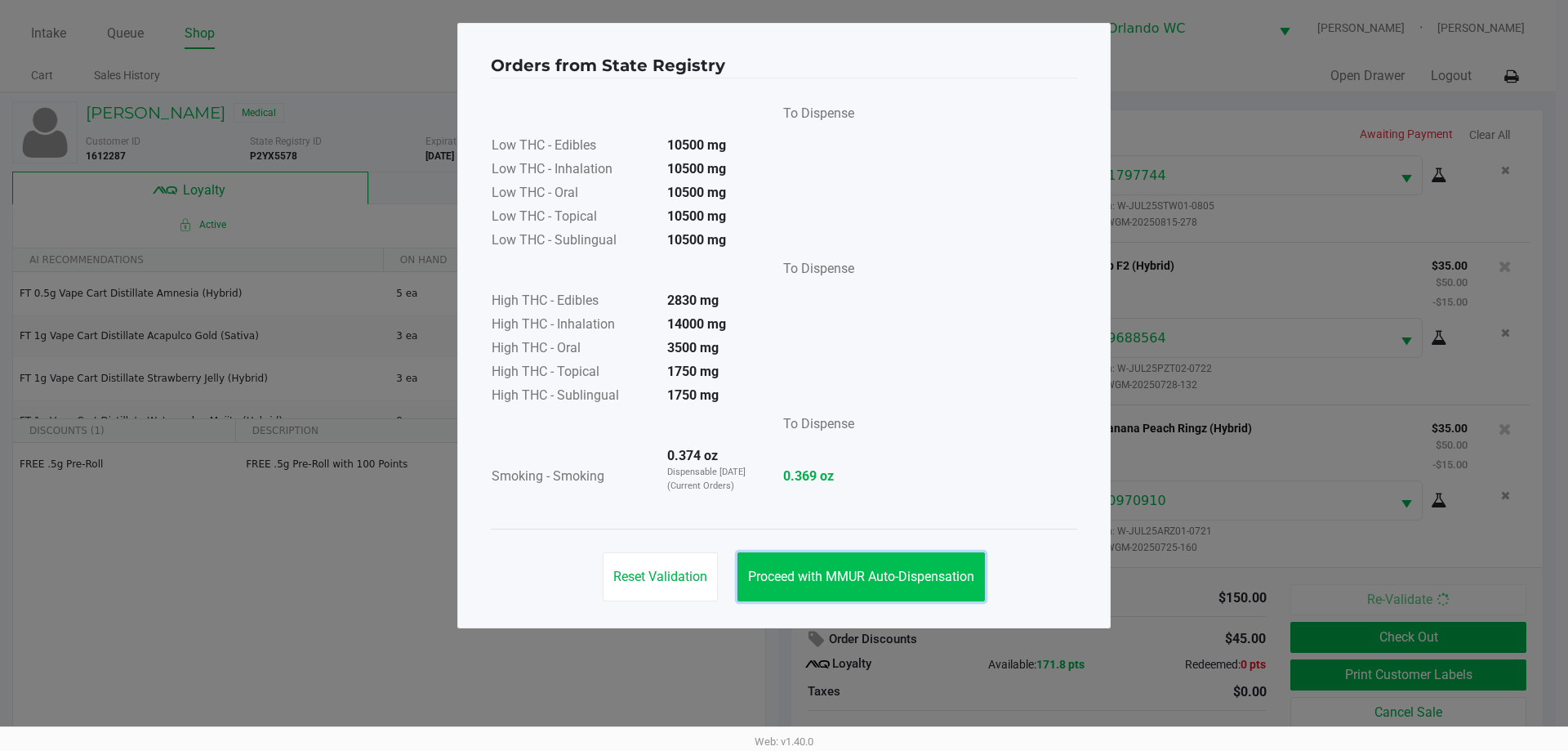
click at [848, 571] on span "Proceed with MMUR Auto-Dispensation" at bounding box center [861, 576] width 226 height 15
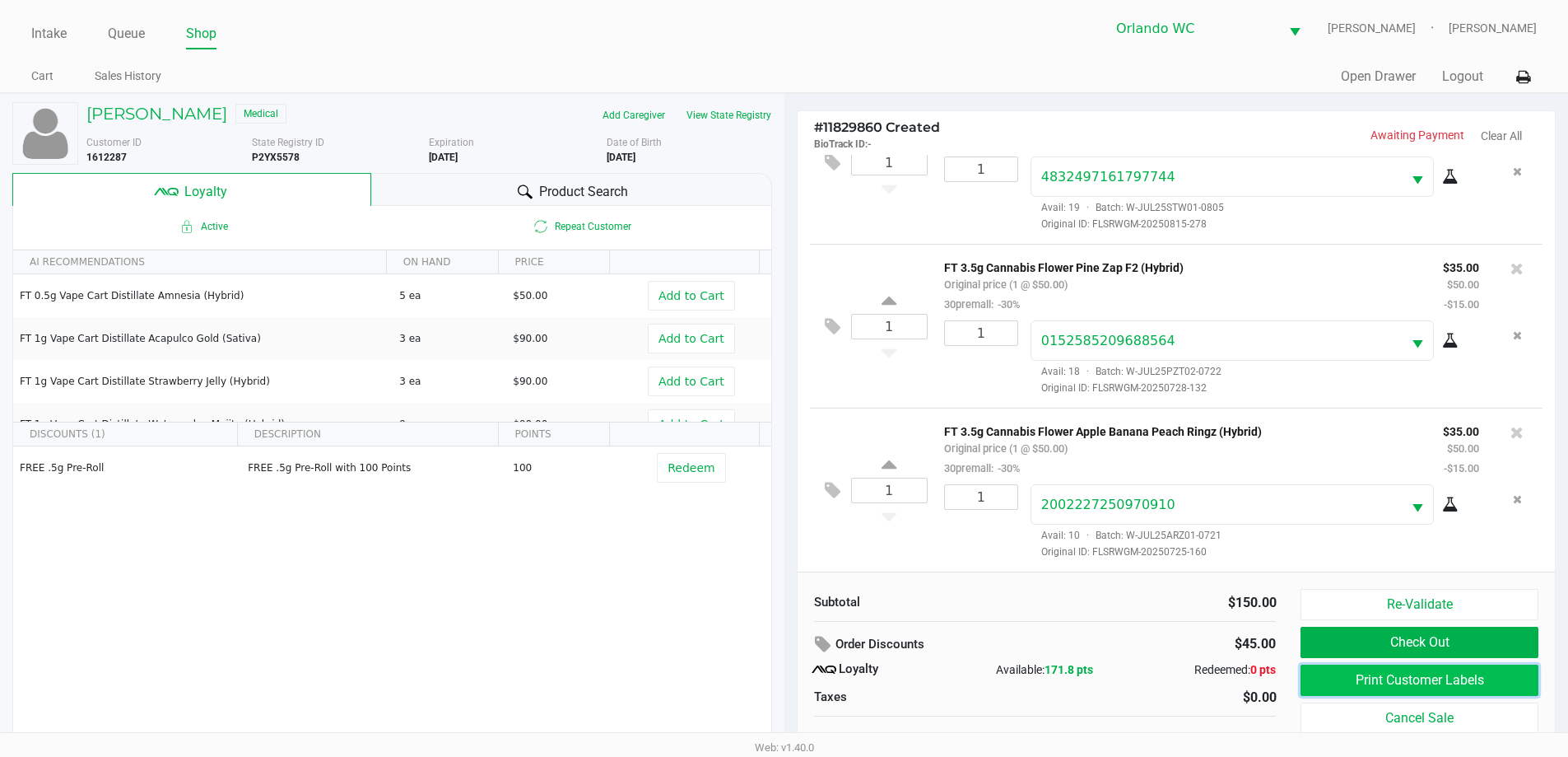
click at [1341, 685] on button "Print Customer Labels" at bounding box center [1419, 680] width 237 height 32
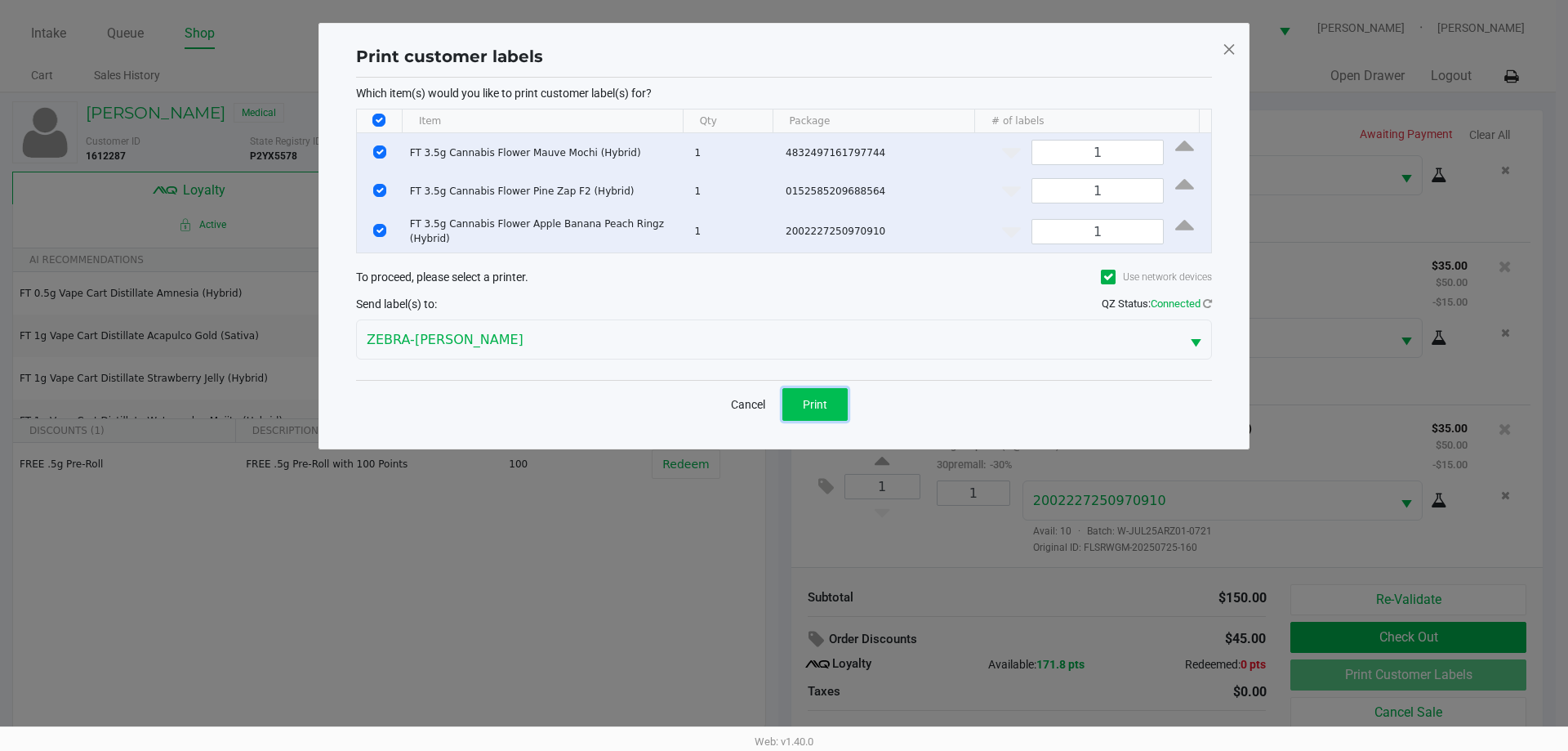
click at [817, 414] on button "Print" at bounding box center [815, 404] width 65 height 33
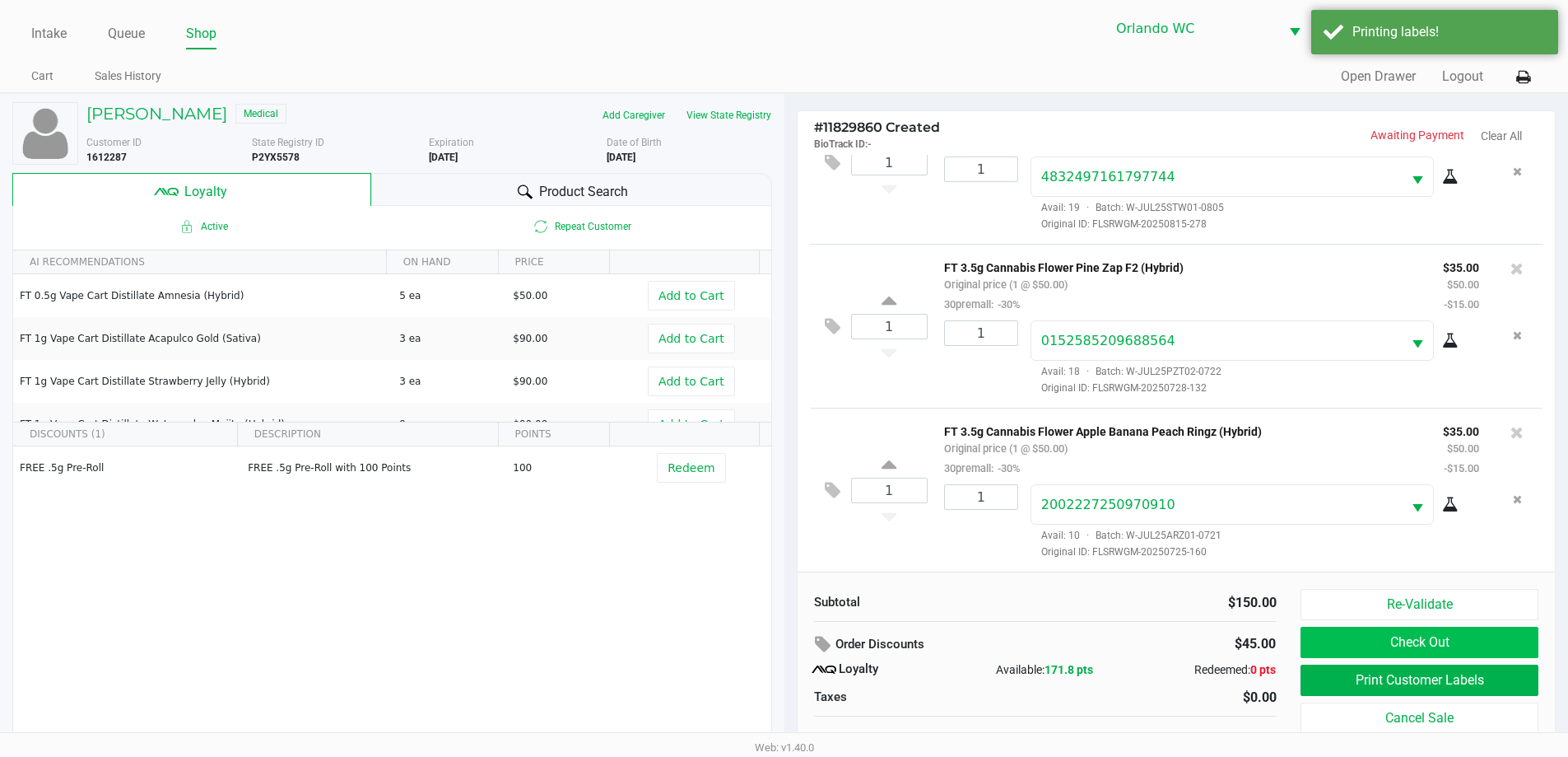
scroll to position [16, 0]
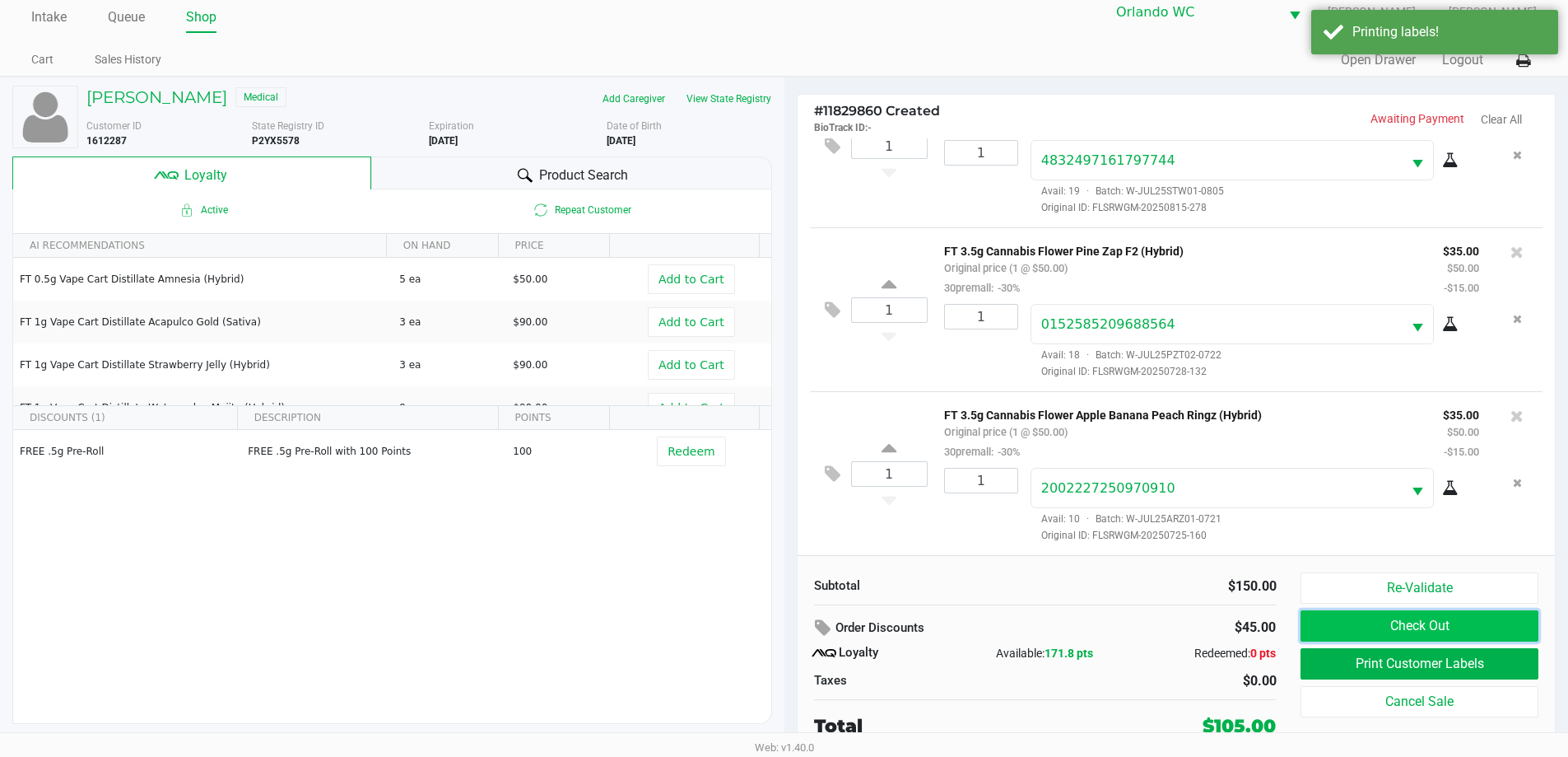
click at [1411, 617] on button "Check Out" at bounding box center [1419, 626] width 237 height 32
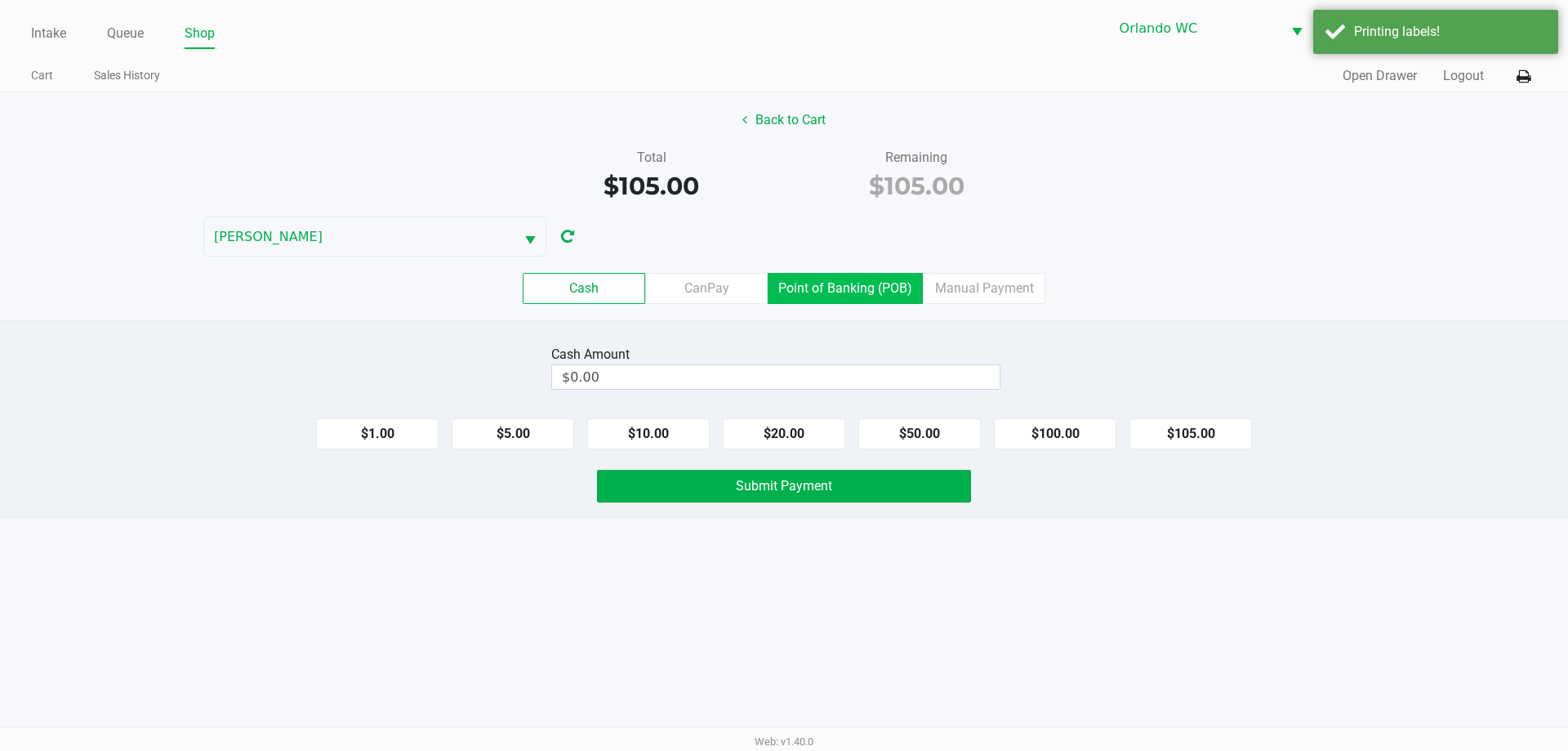
click at [881, 294] on label "Point of Banking (POB)" at bounding box center [845, 288] width 155 height 31
click at [0, 0] on 7 "Point of Banking (POB)" at bounding box center [0, 0] width 0 height 0
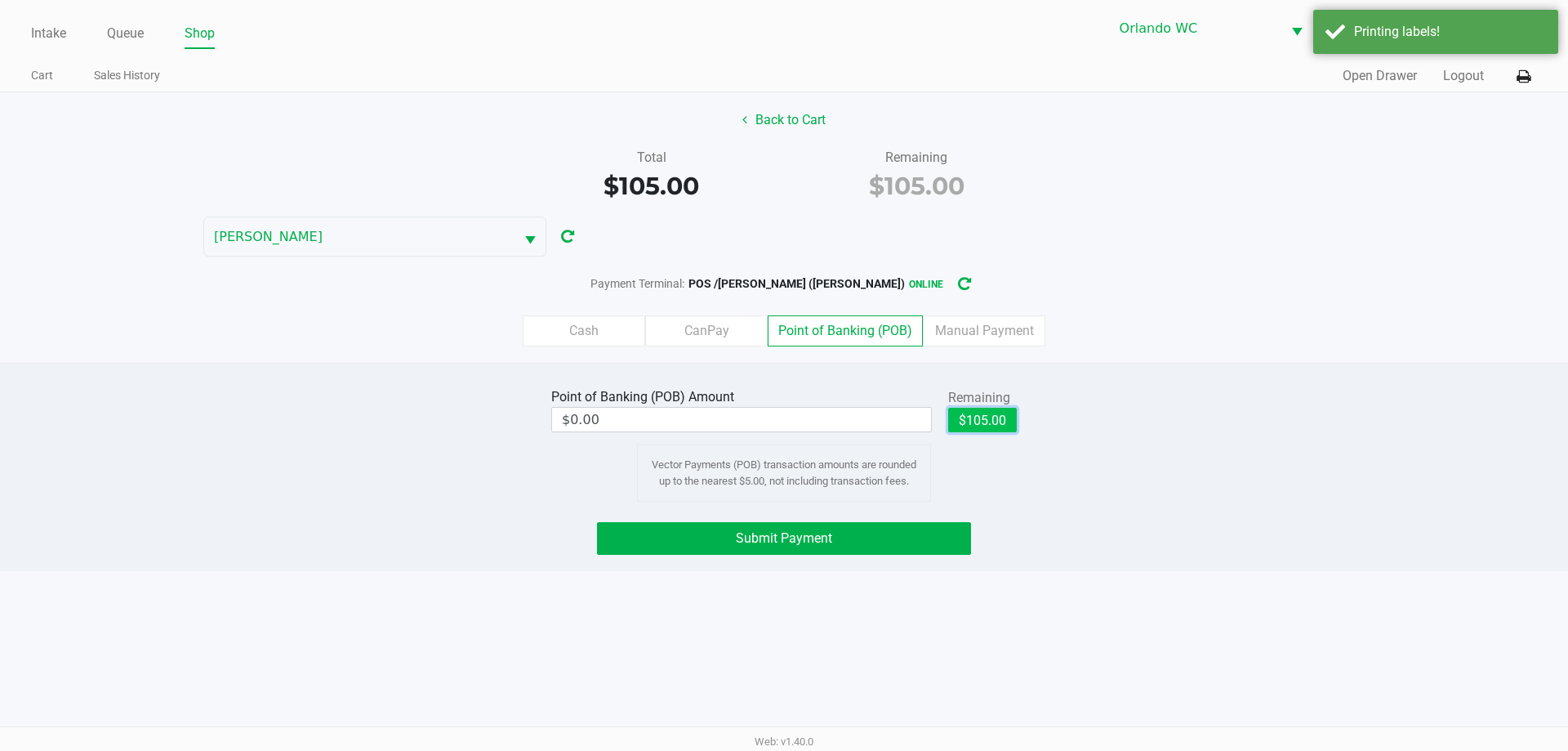
click at [999, 426] on button "$105.00" at bounding box center [982, 420] width 68 height 24
type input "$105.00"
click at [758, 530] on button "Submit Payment" at bounding box center [784, 538] width 374 height 33
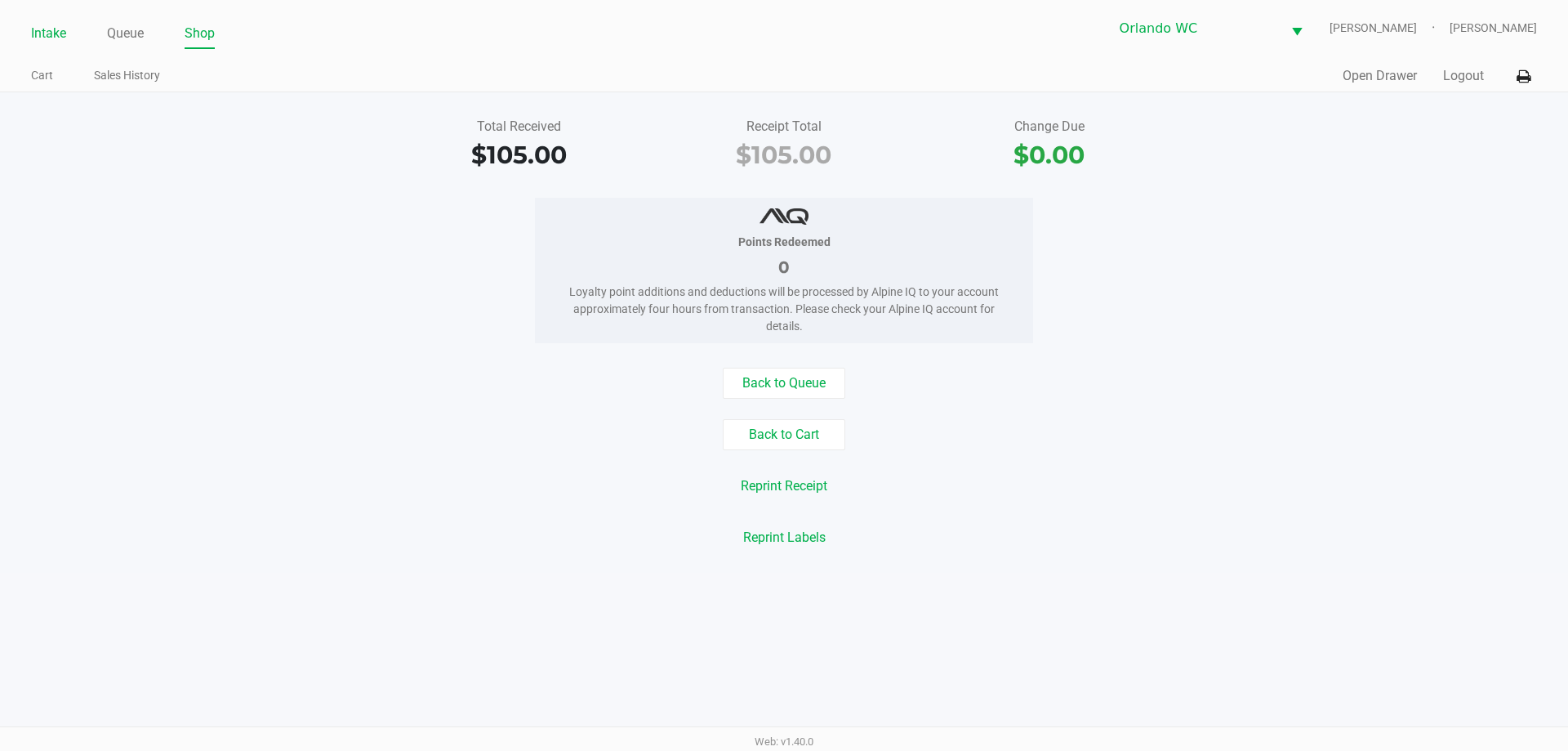
click at [41, 47] on li "Intake" at bounding box center [49, 35] width 35 height 29
click at [41, 25] on link "Intake" at bounding box center [49, 33] width 35 height 23
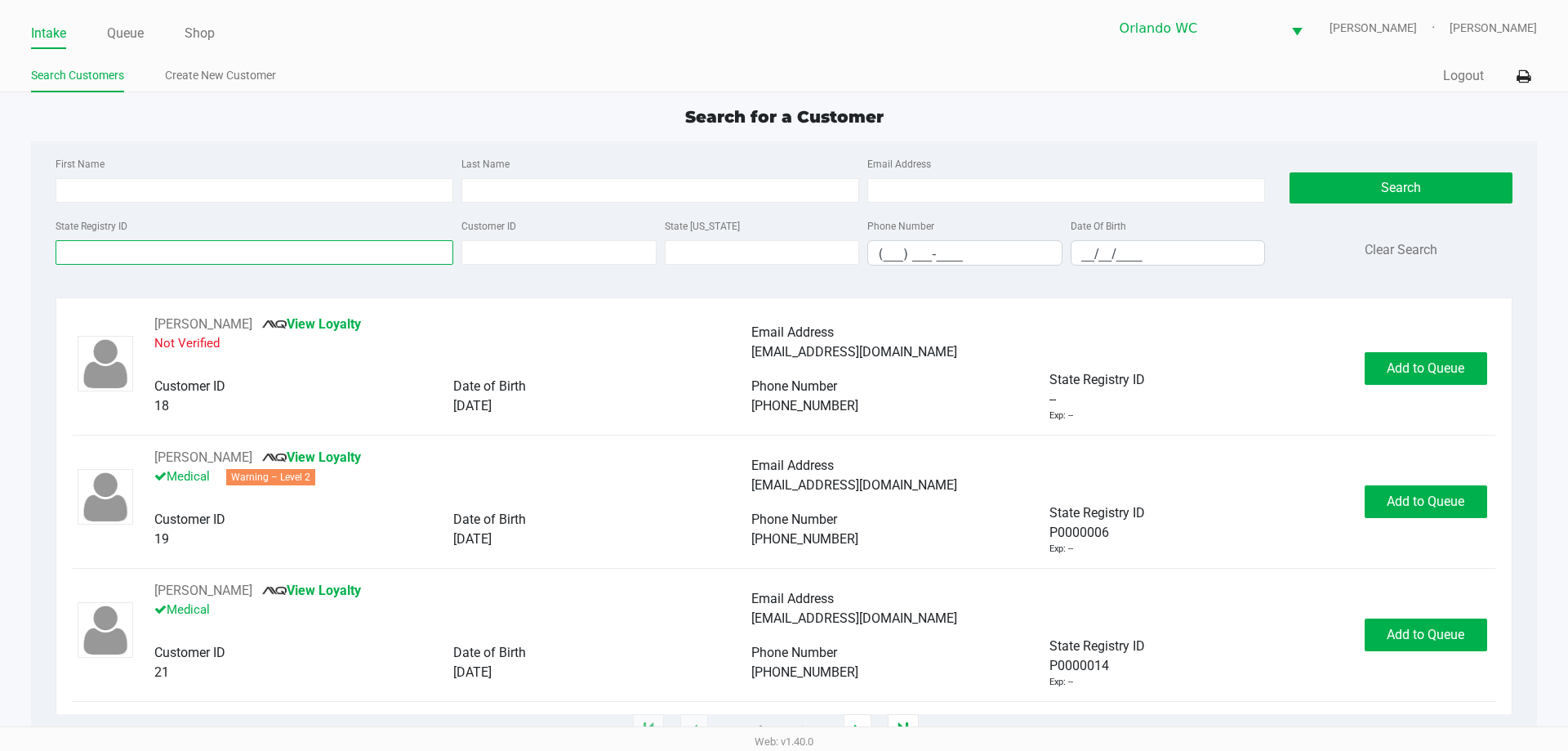
click at [171, 254] on input "State Registry ID" at bounding box center [254, 252] width 398 height 24
click at [214, 242] on input "State Registry ID" at bounding box center [254, 252] width 398 height 24
click at [157, 255] on input "State Registry ID" at bounding box center [254, 252] width 398 height 24
click at [156, 258] on input "State Registry ID" at bounding box center [254, 252] width 398 height 24
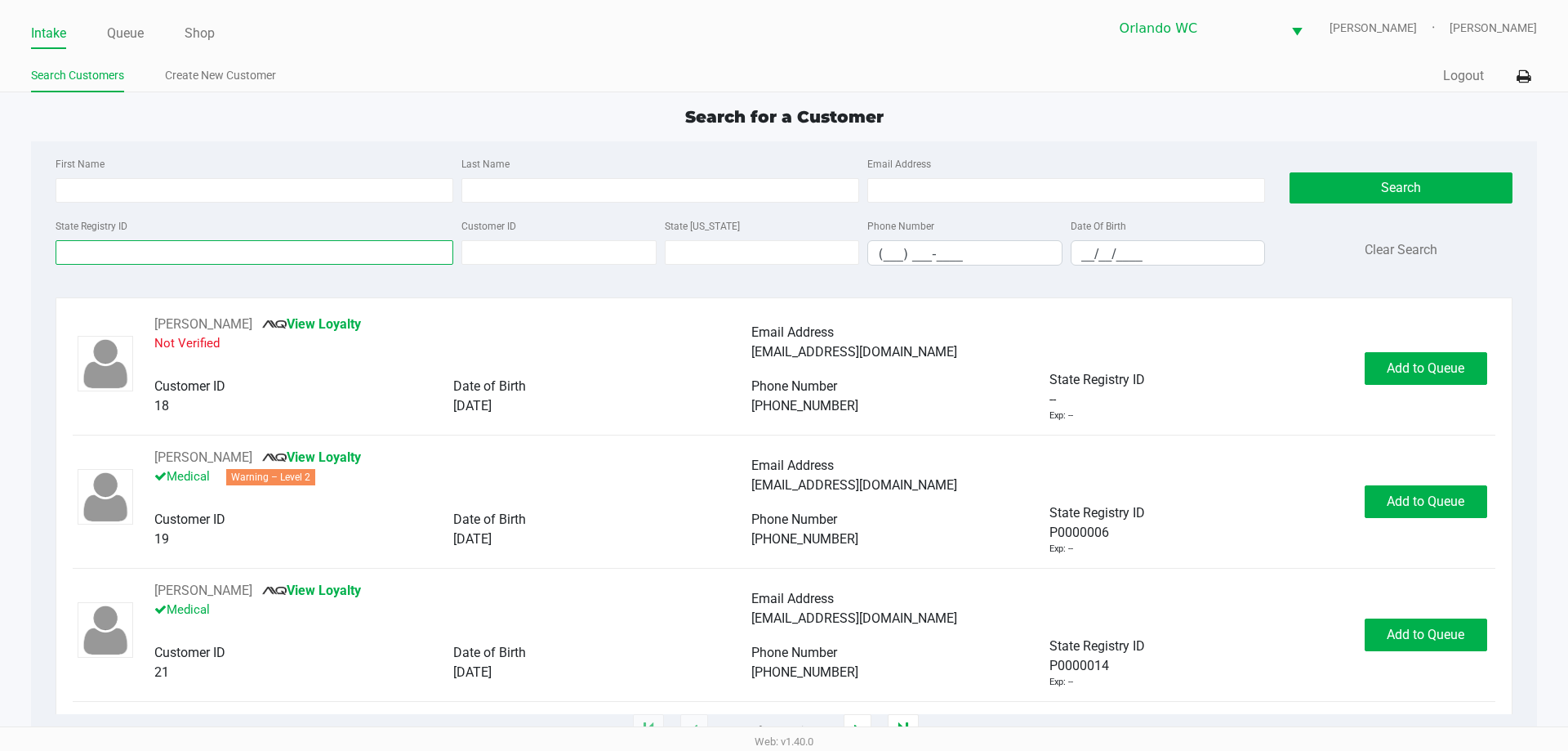
click at [156, 258] on input "State Registry ID" at bounding box center [254, 252] width 398 height 24
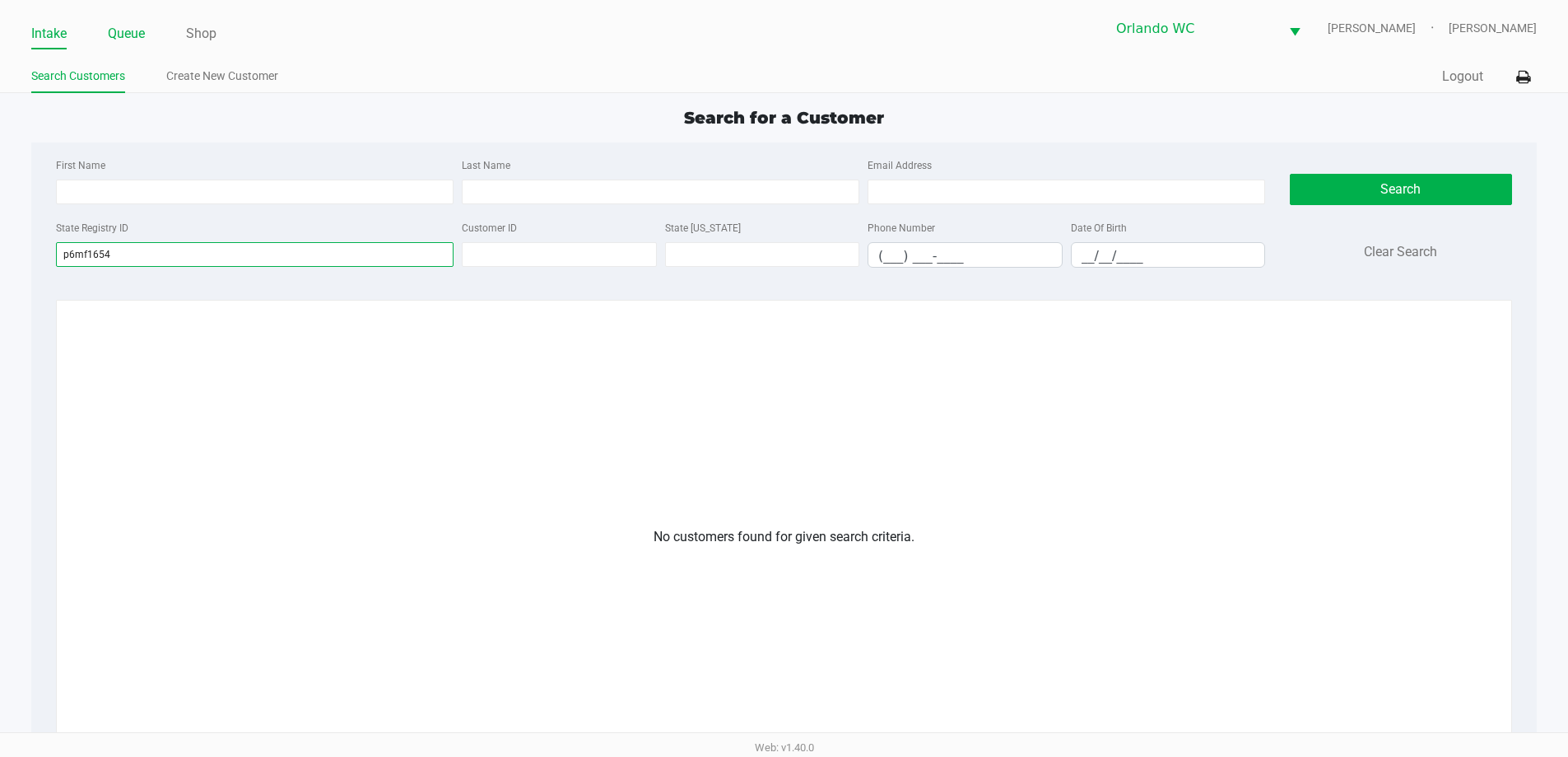
type input "p6mf1654"
click at [129, 38] on link "Queue" at bounding box center [127, 33] width 37 height 23
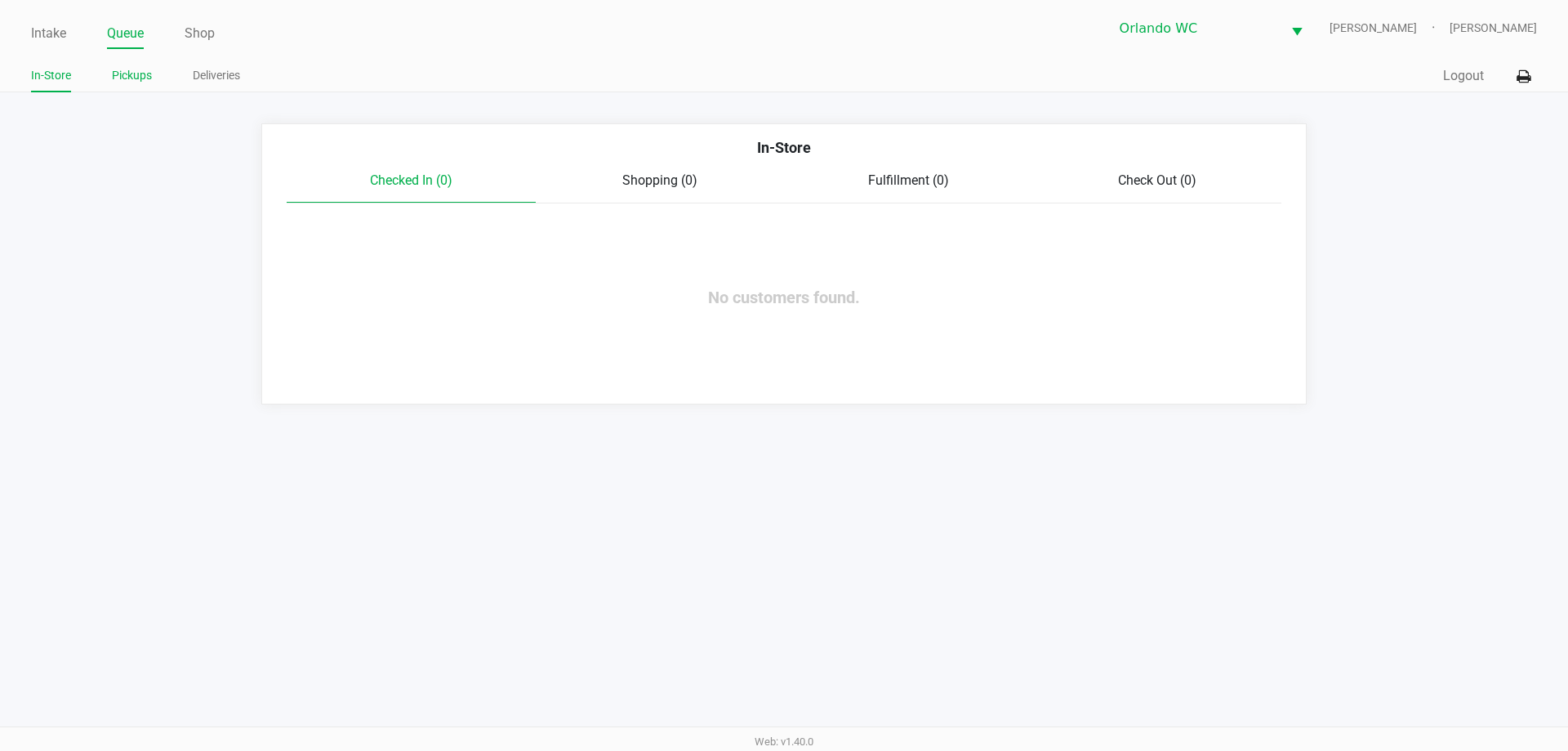
click at [138, 81] on link "Pickups" at bounding box center [132, 75] width 40 height 20
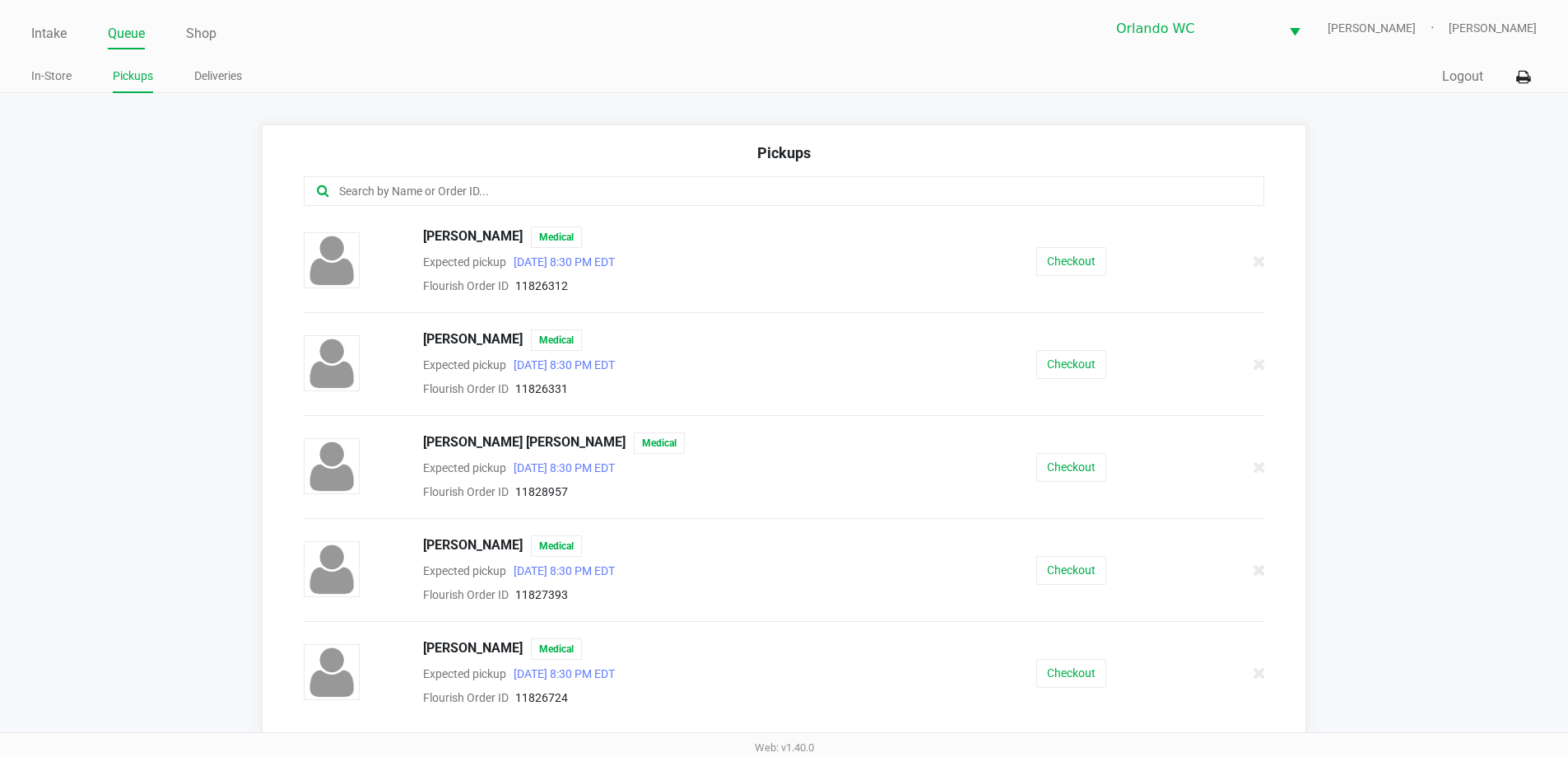
click at [67, 37] on ul "Intake Queue Shop" at bounding box center [408, 34] width 753 height 28
click at [41, 31] on link "Intake" at bounding box center [49, 33] width 36 height 23
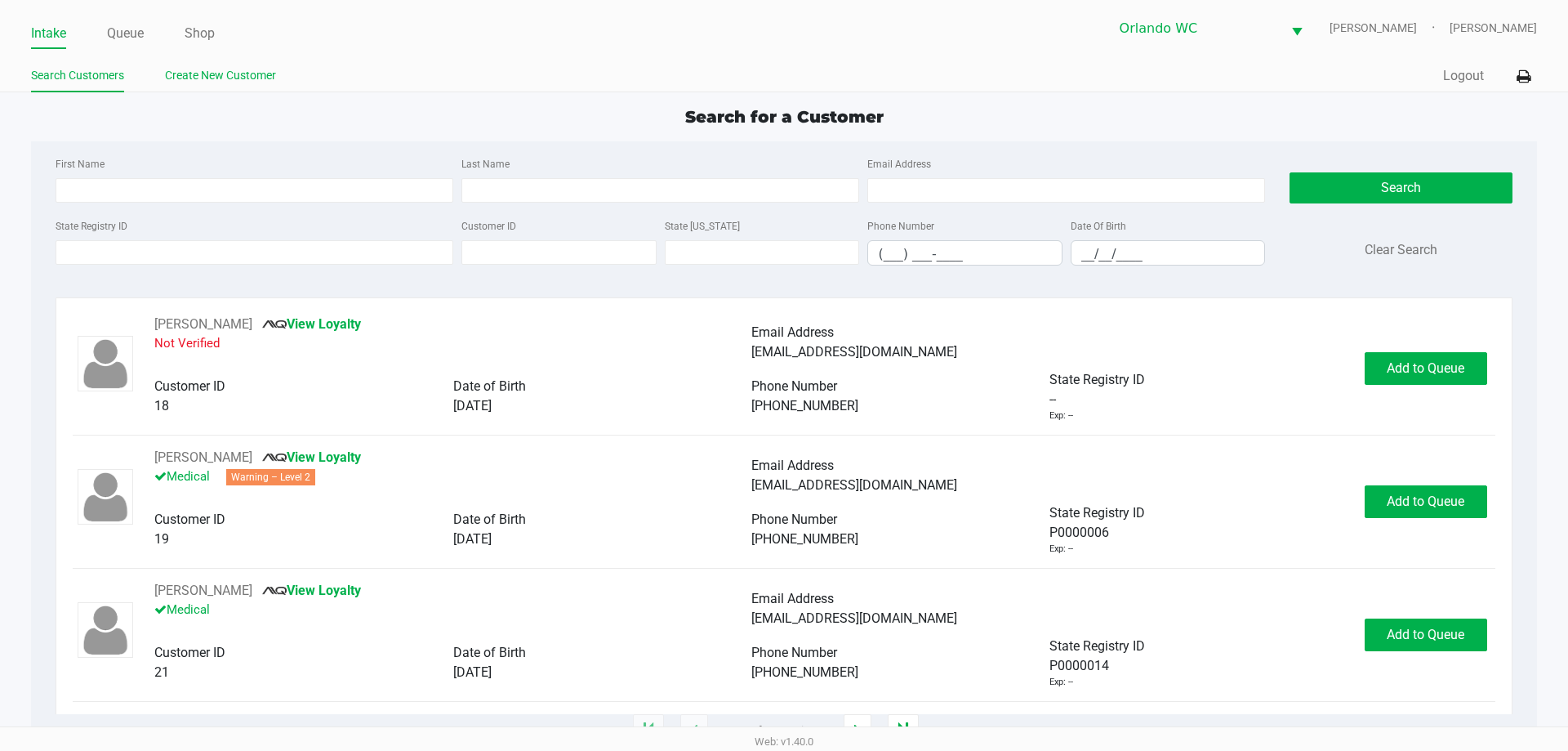
click at [245, 75] on link "Create New Customer" at bounding box center [220, 75] width 111 height 20
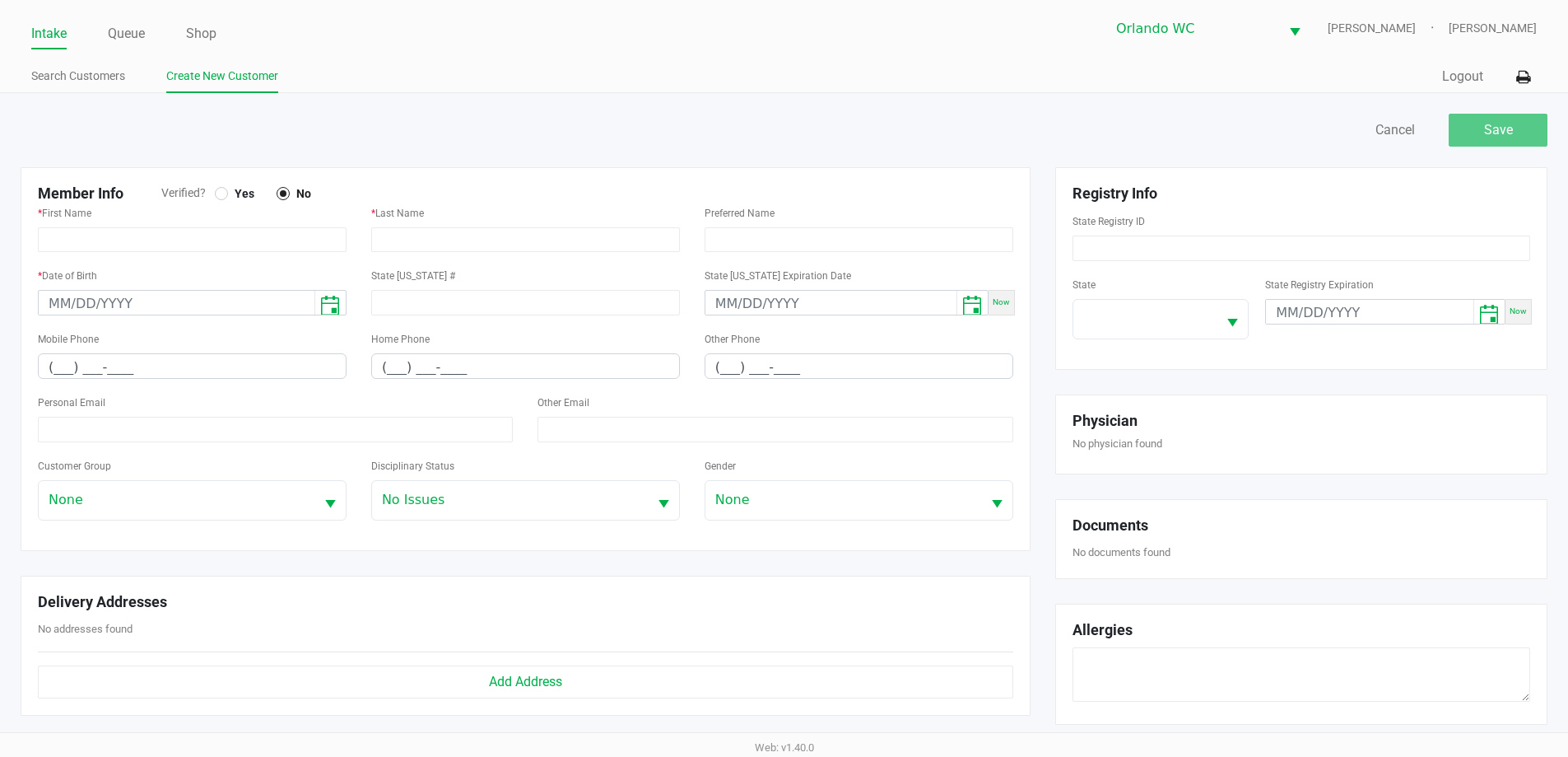
click at [218, 190] on div at bounding box center [220, 193] width 13 height 13
click at [284, 241] on input "text" at bounding box center [192, 239] width 309 height 25
paste input "PATRICK"
type input "PATRICK"
click at [440, 251] on input "text" at bounding box center [525, 239] width 309 height 25
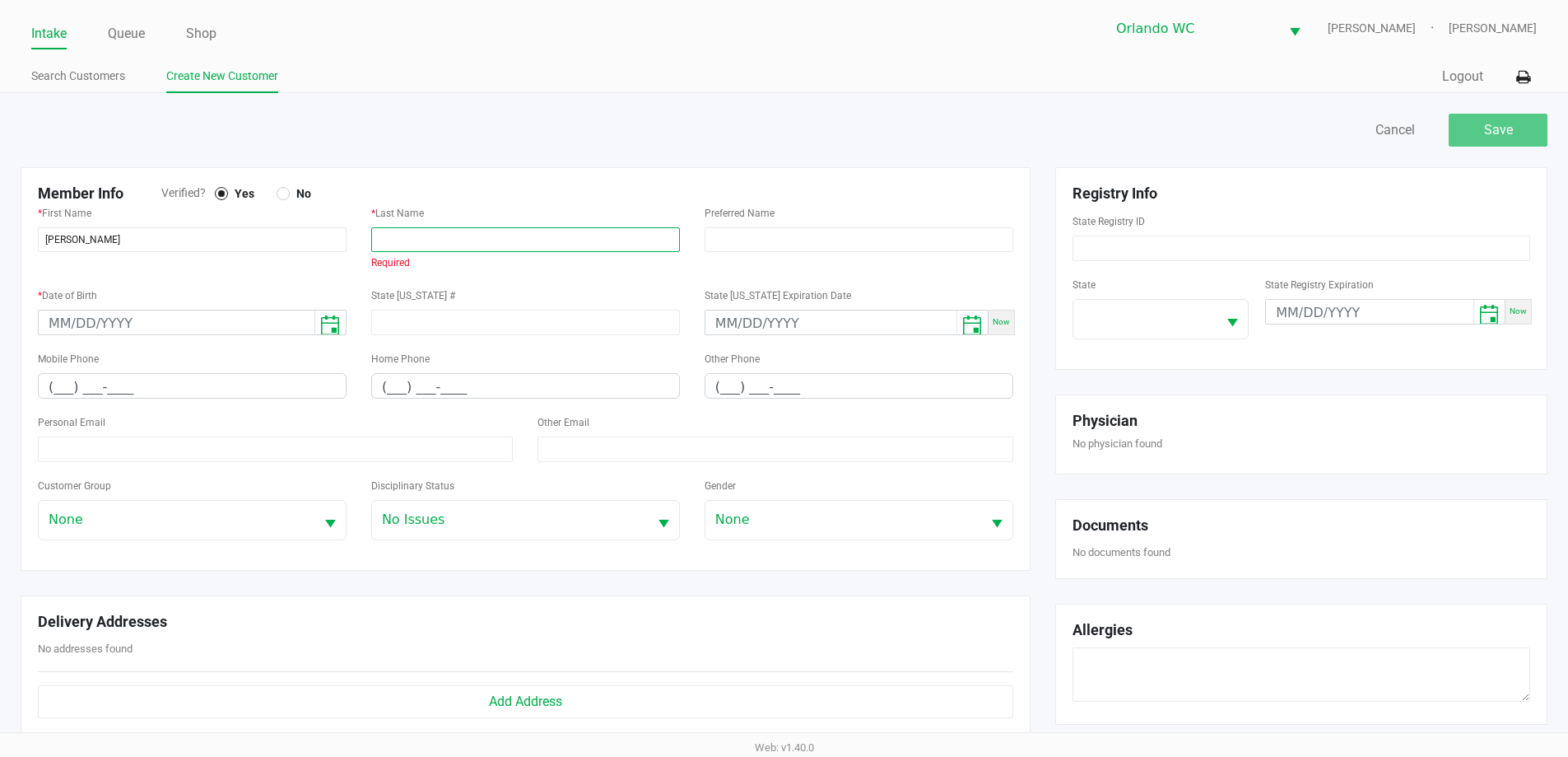
type input "v"
paste input "MARTIN-MANSO"
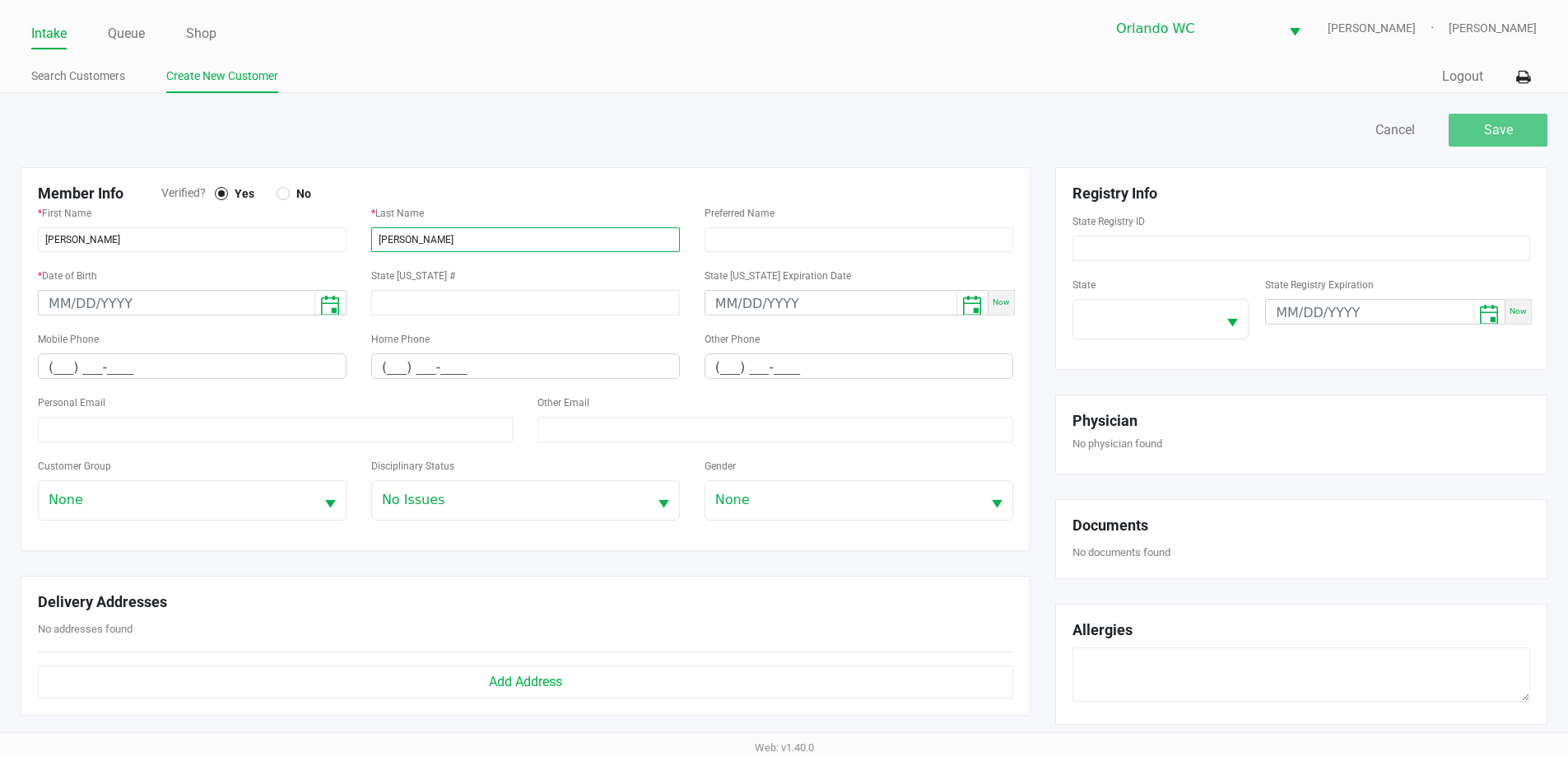
type input "MARTIN-MANSO"
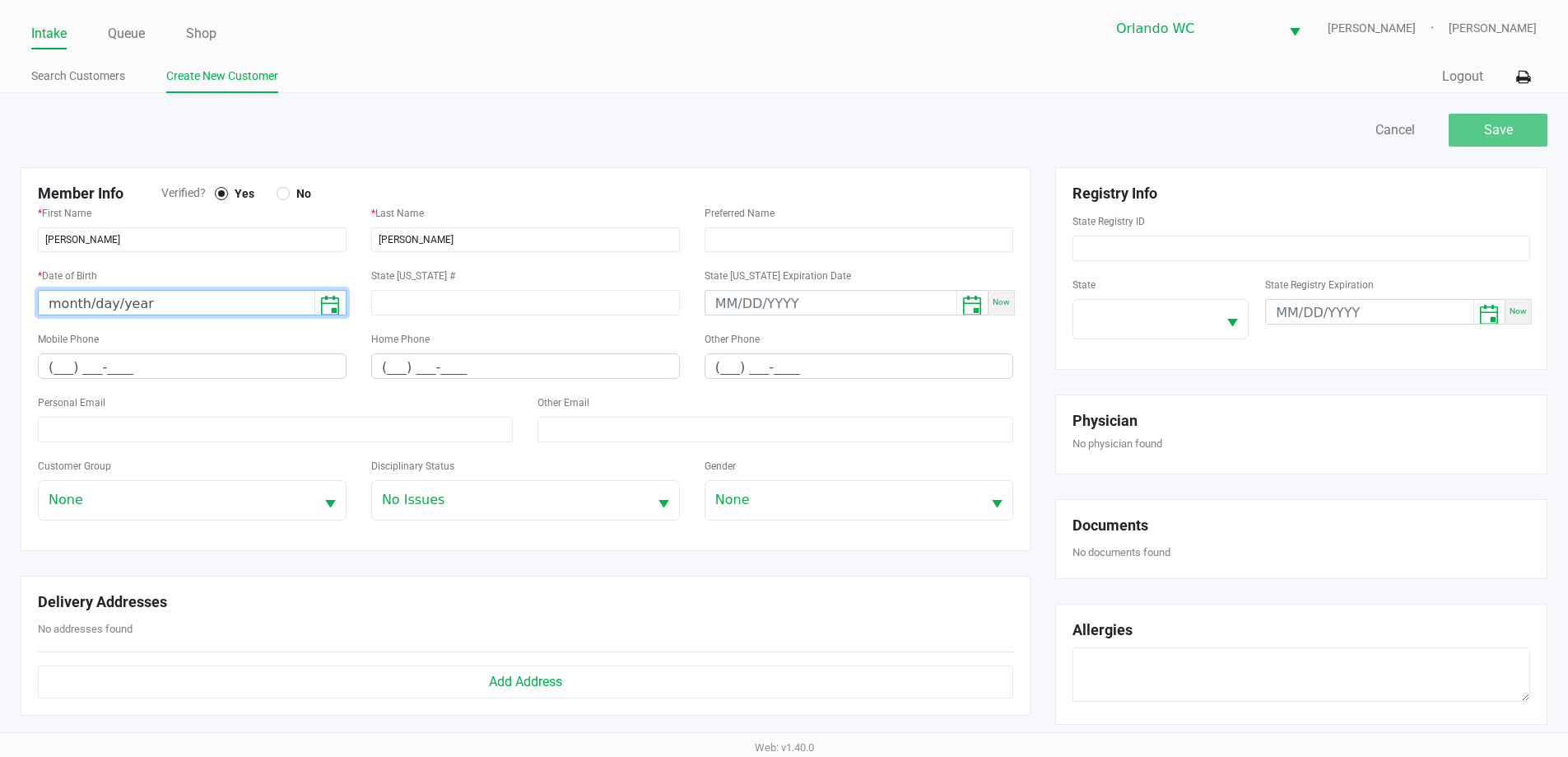
click at [47, 301] on input "month/day/year" at bounding box center [176, 303] width 276 height 26
type input "04/11/1981"
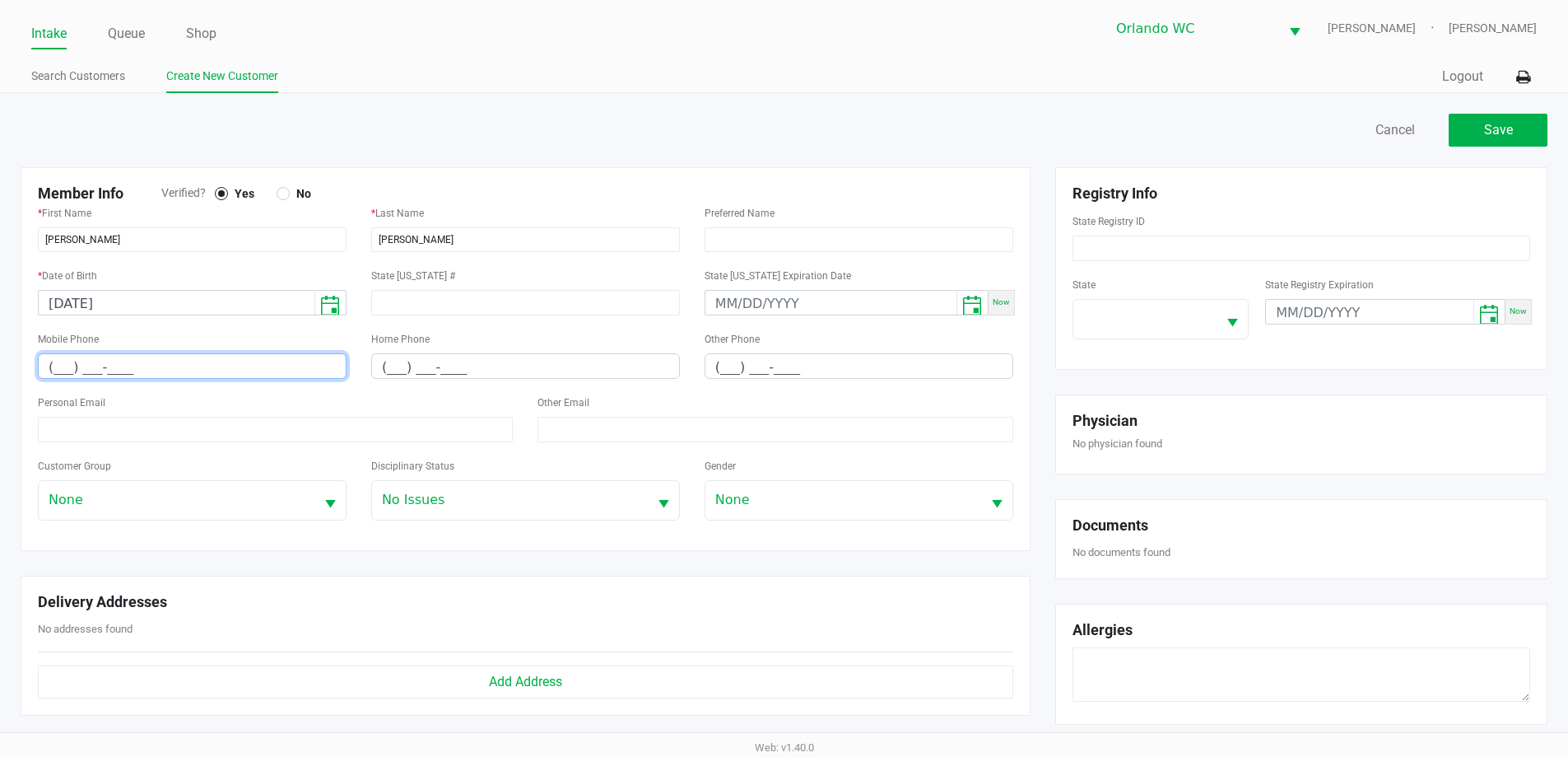
click at [55, 373] on input "(___) ___-____" at bounding box center [192, 367] width 307 height 26
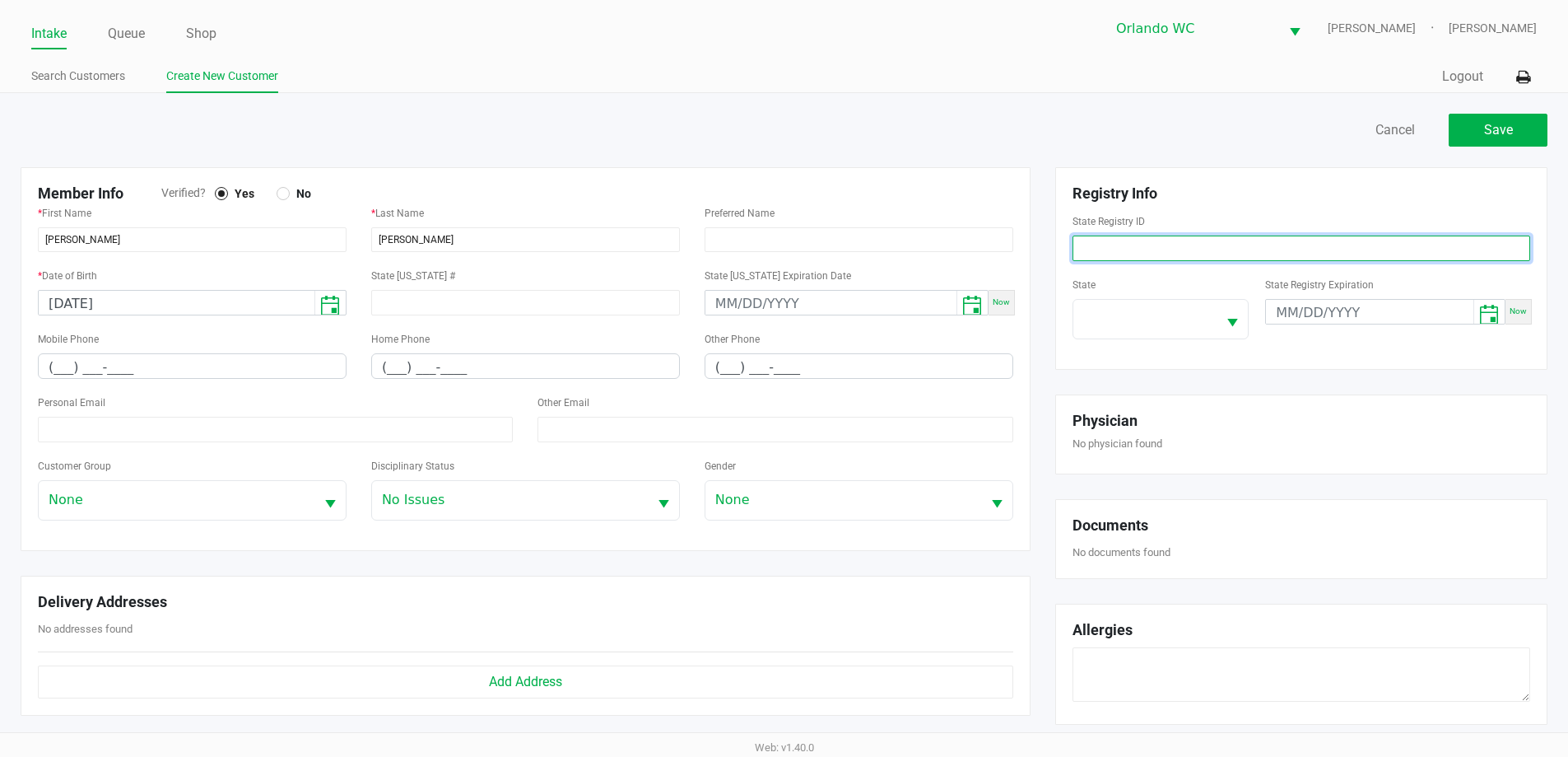
click at [1174, 249] on input at bounding box center [1302, 249] width 458 height 26
paste input "P6MF1654"
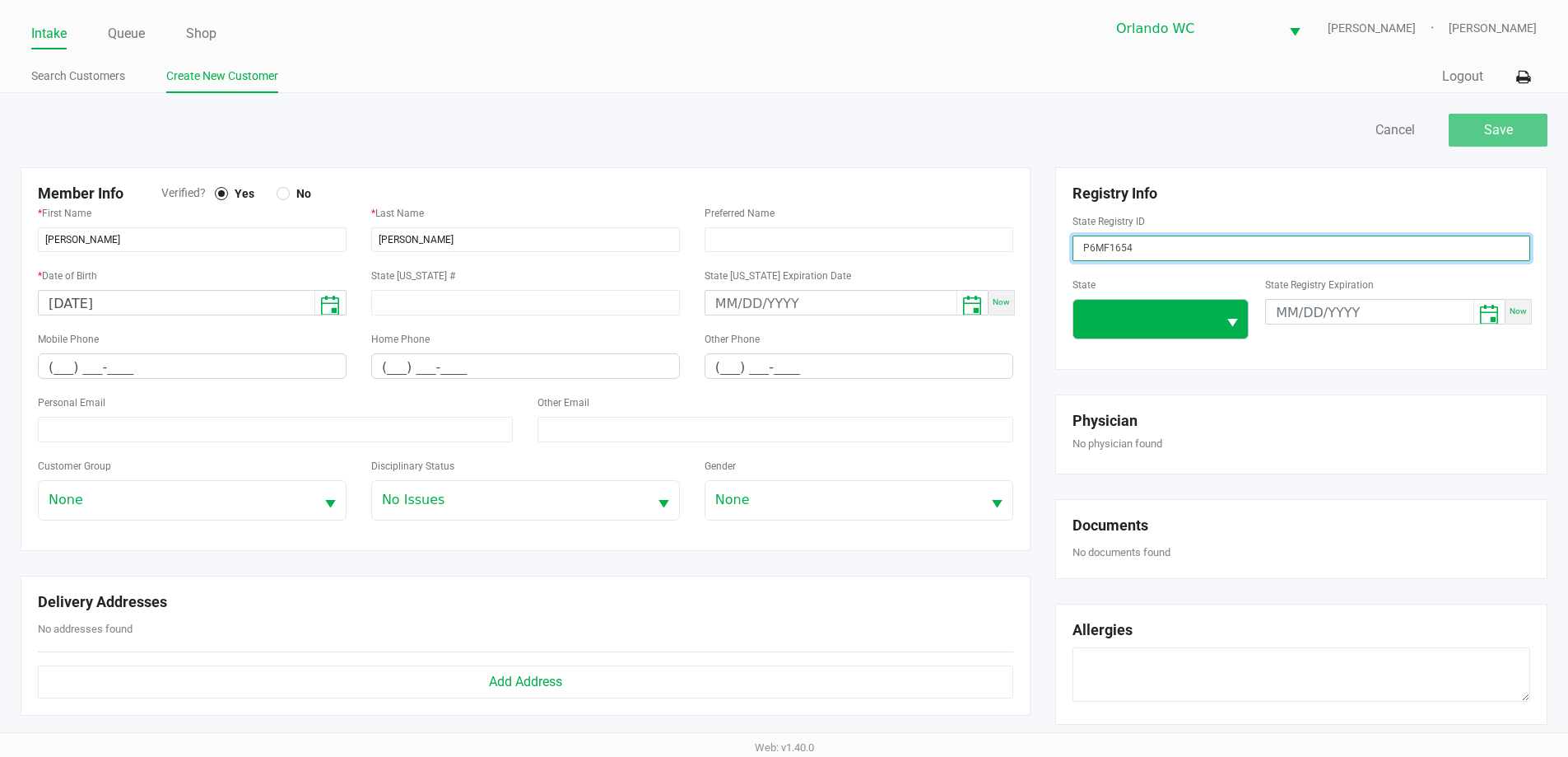
type input "P6MF1654"
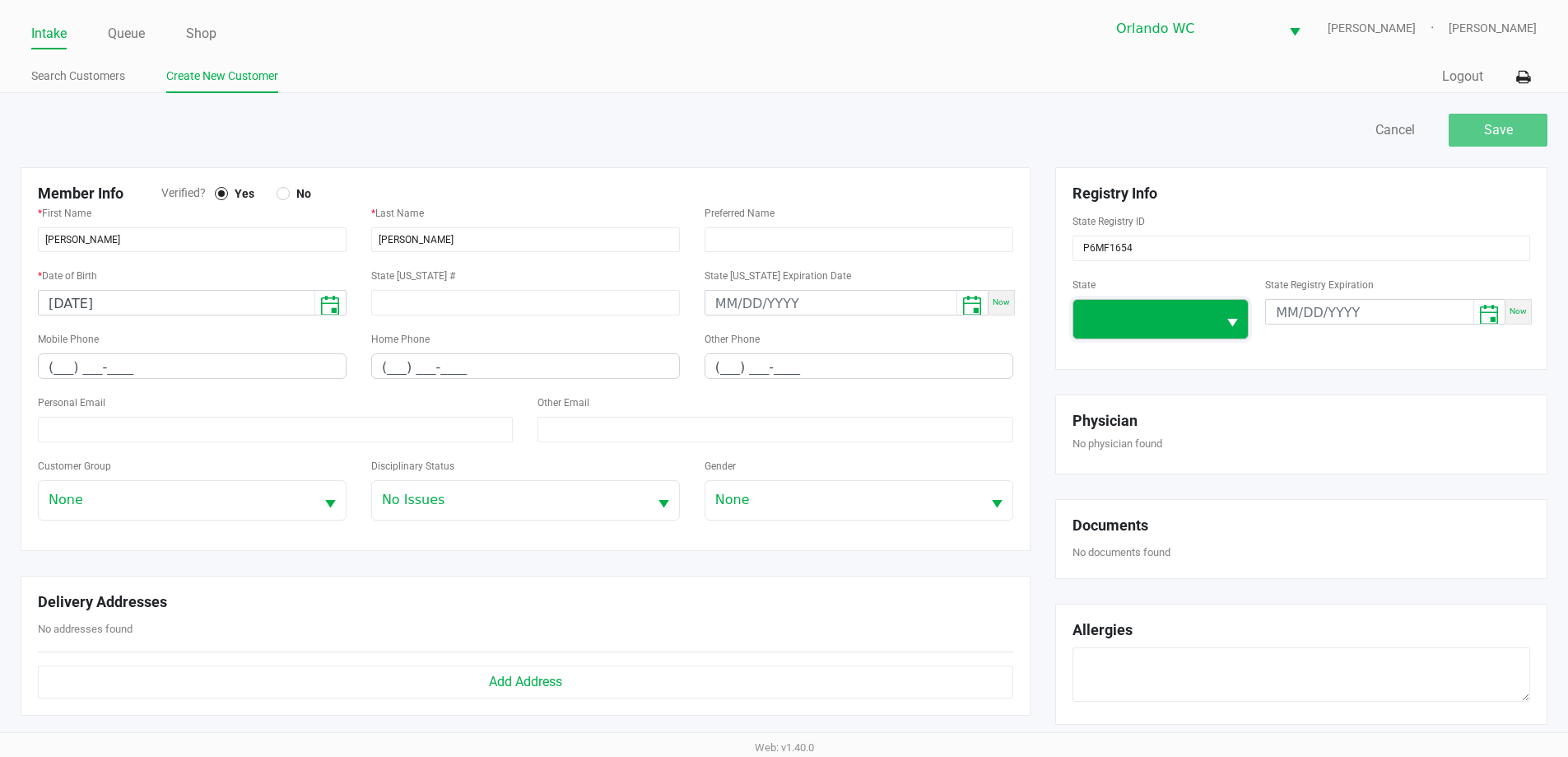
click at [1134, 322] on span at bounding box center [1146, 318] width 124 height 20
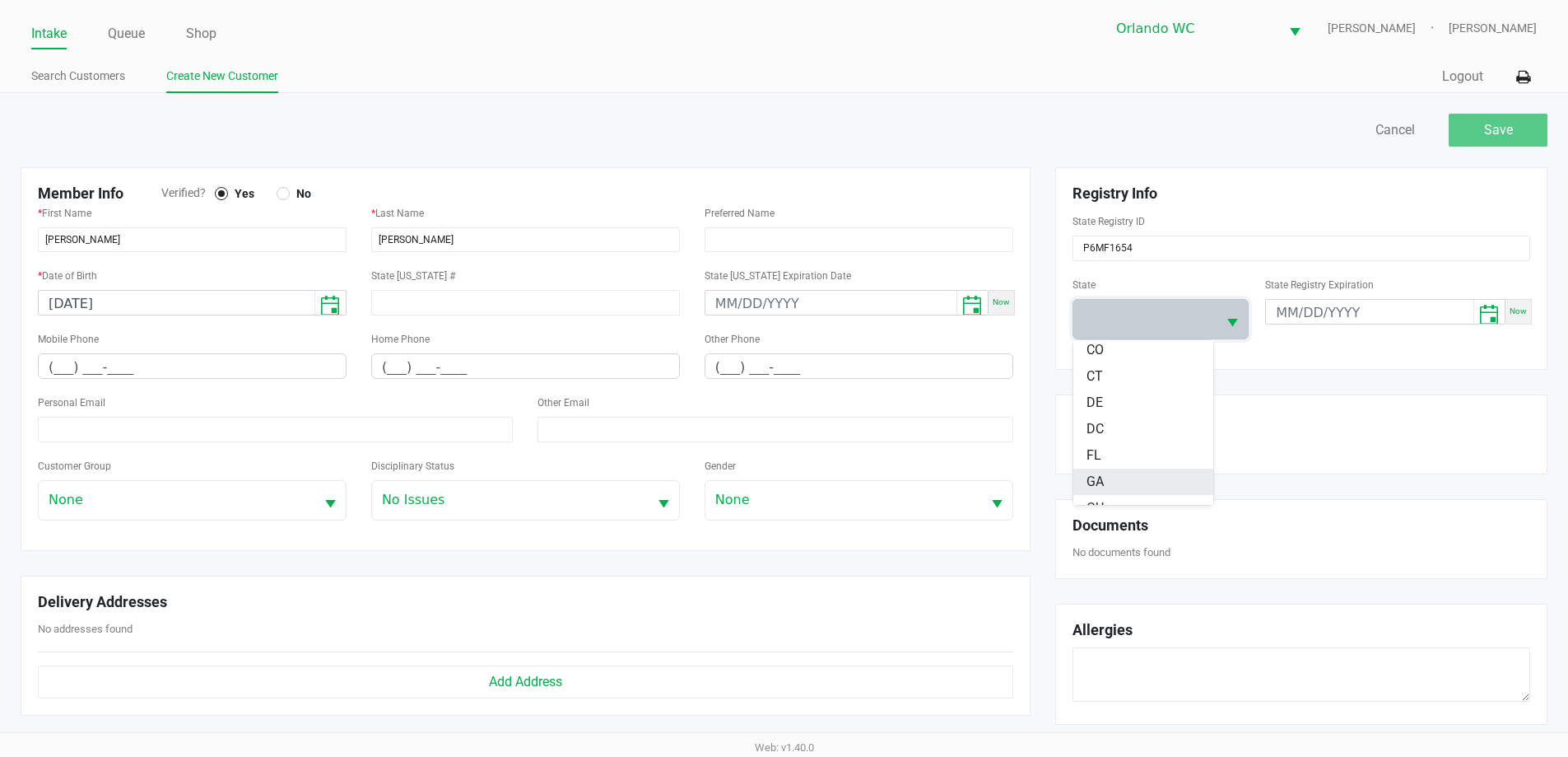
scroll to position [164, 0]
click at [1119, 450] on li "FL" at bounding box center [1143, 451] width 140 height 26
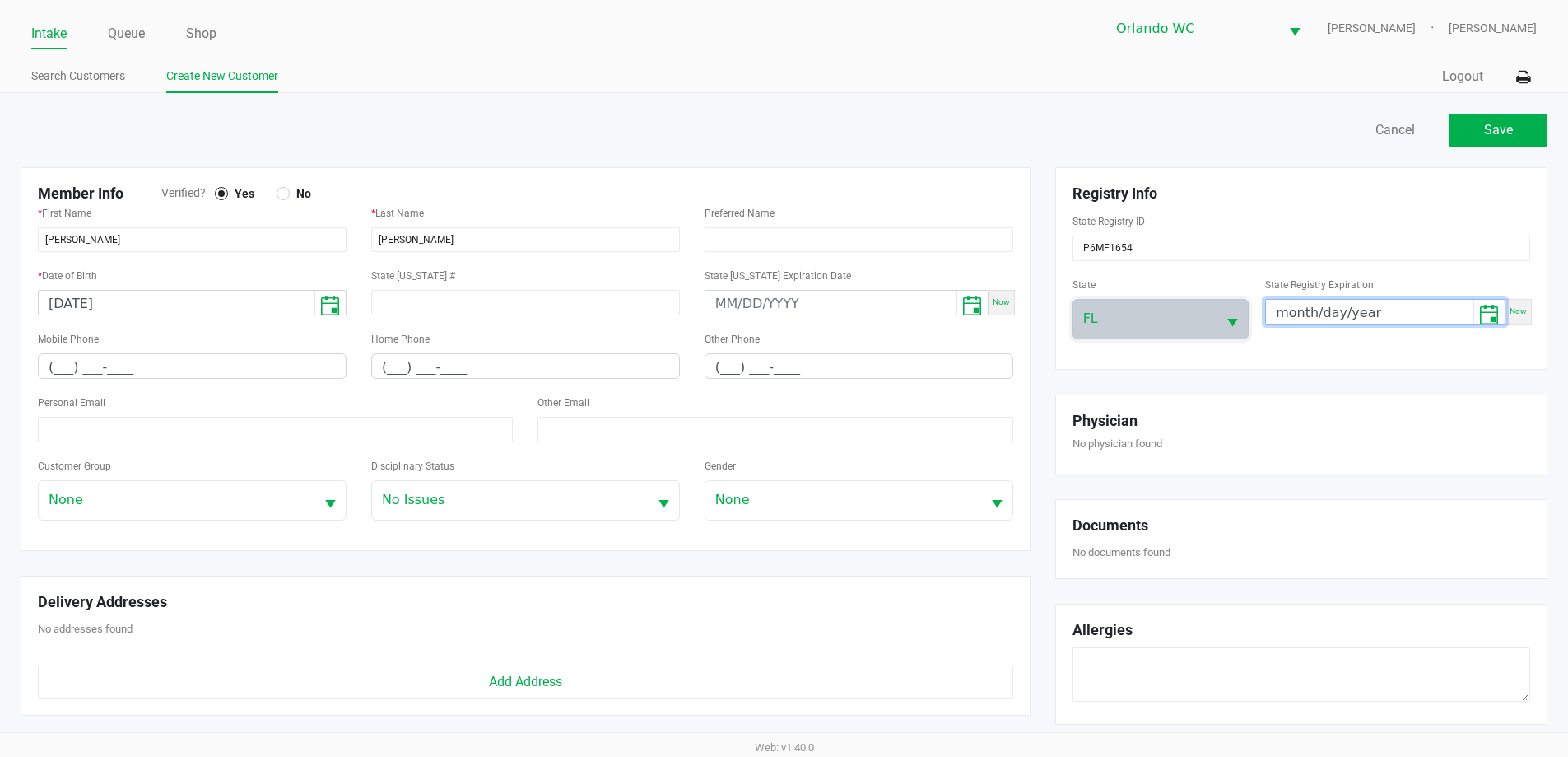
click at [1282, 313] on input "month/day/year" at bounding box center [1371, 313] width 208 height 26
type input "09/19/2025"
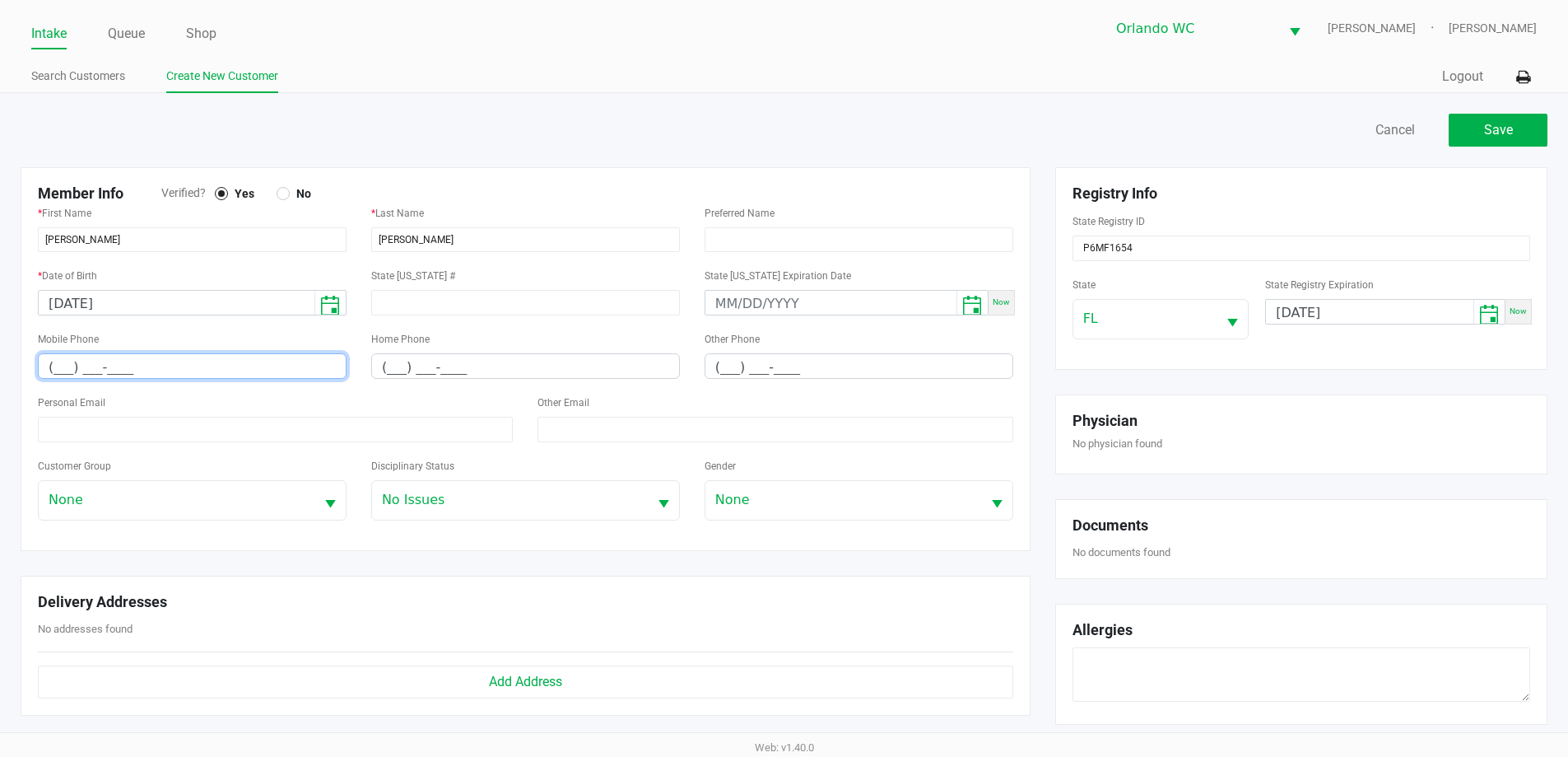
click at [54, 368] on input "(___) ___-____" at bounding box center [192, 367] width 307 height 26
paste input "407) 988-9848"
type input "(407) 988-9848"
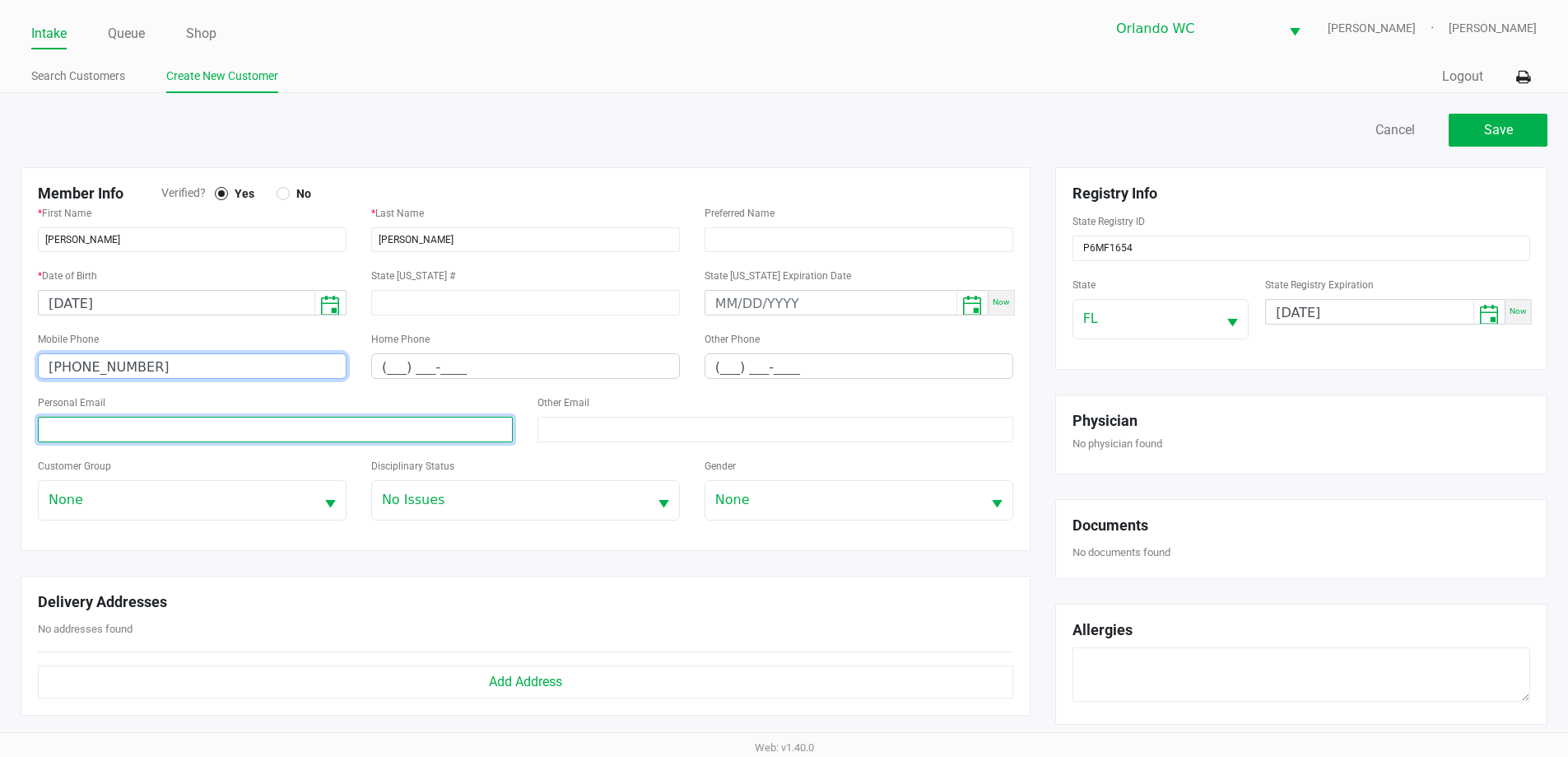
click at [103, 427] on input at bounding box center [275, 429] width 475 height 26
paste input "patrickmartinmanso@gmail.com"
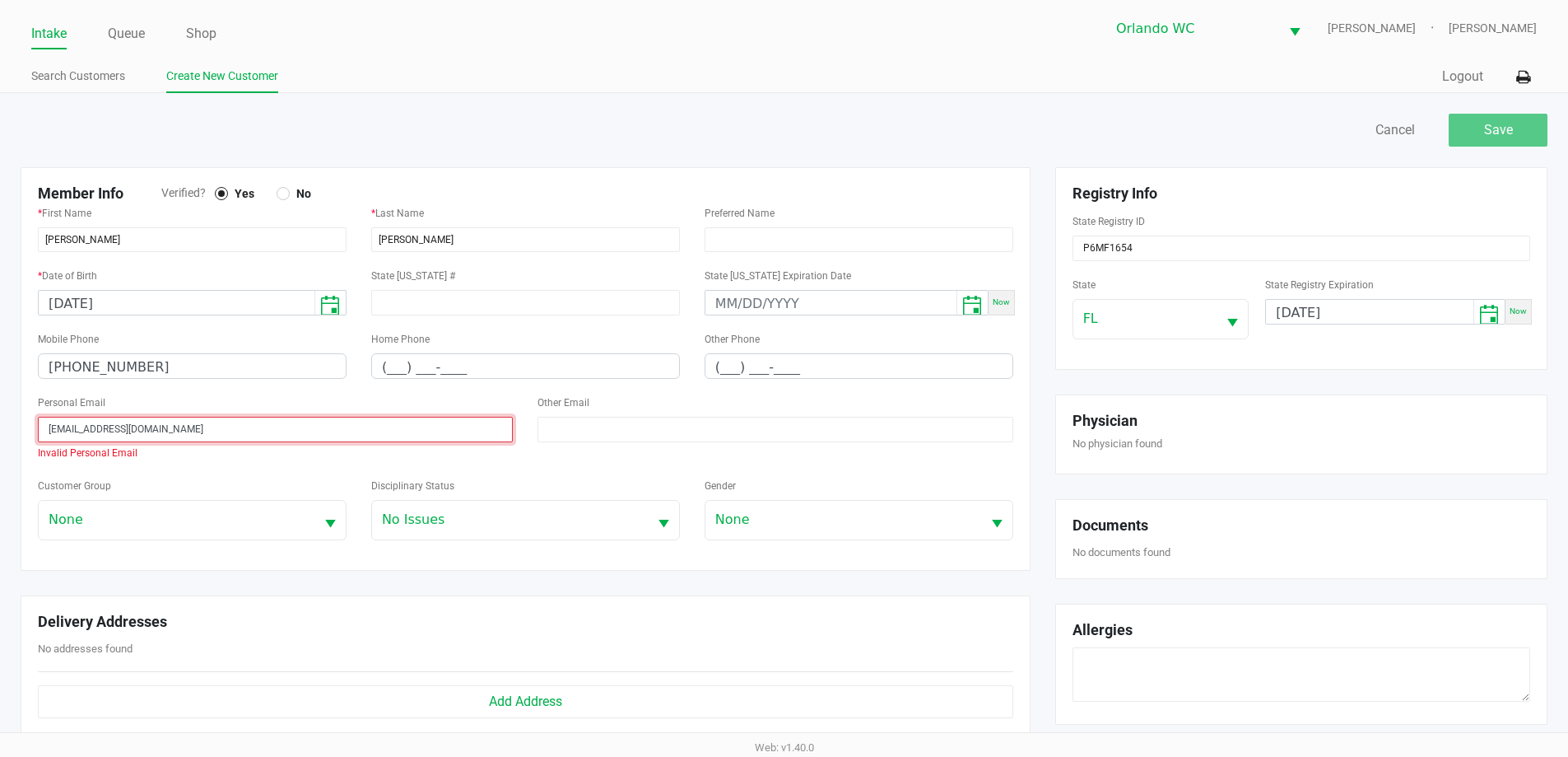
click at [51, 427] on input "patrickmartinmanso@gmail.com" at bounding box center [275, 429] width 475 height 26
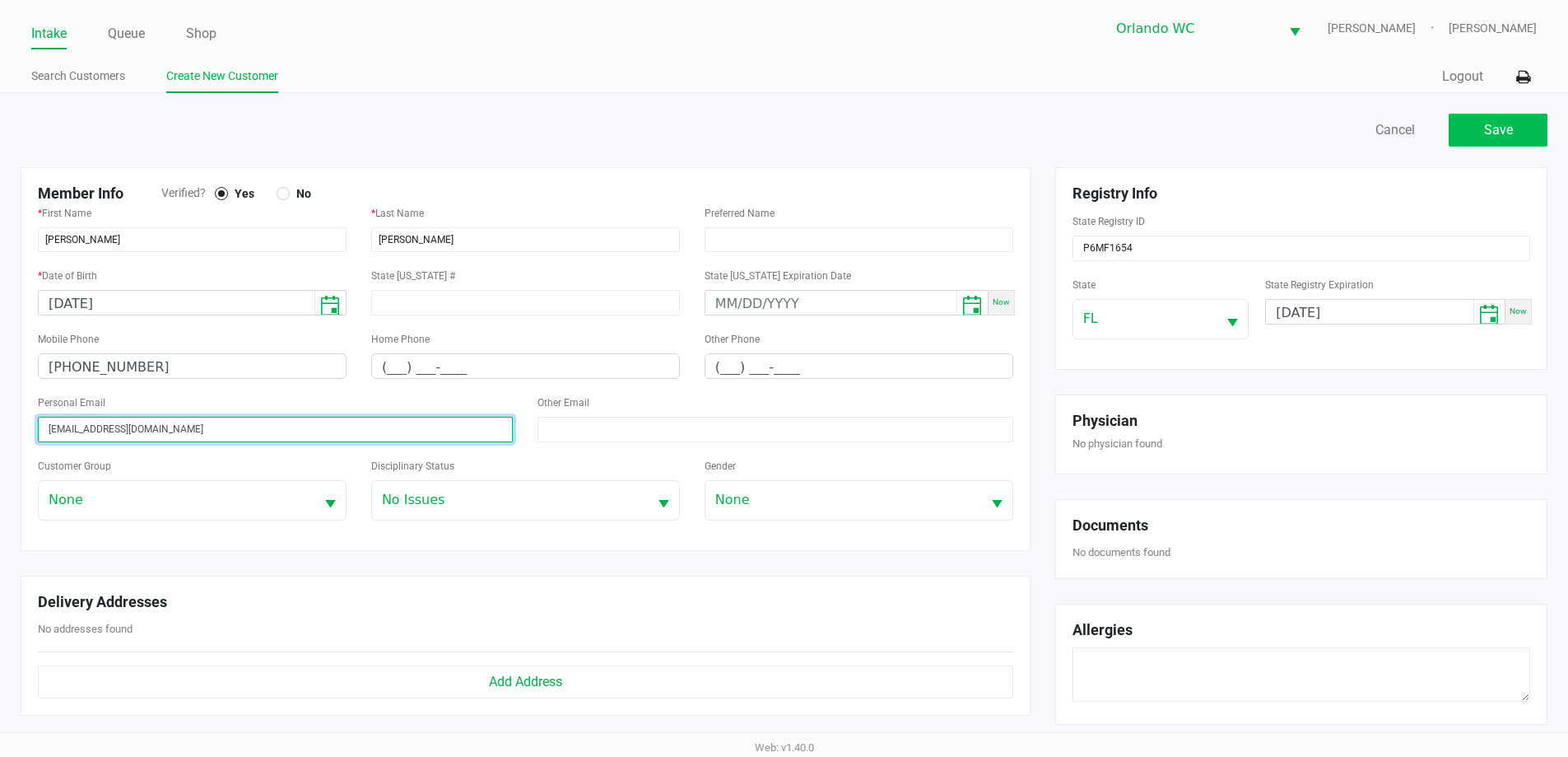
type input "patrickmartinmanso@gmail.com"
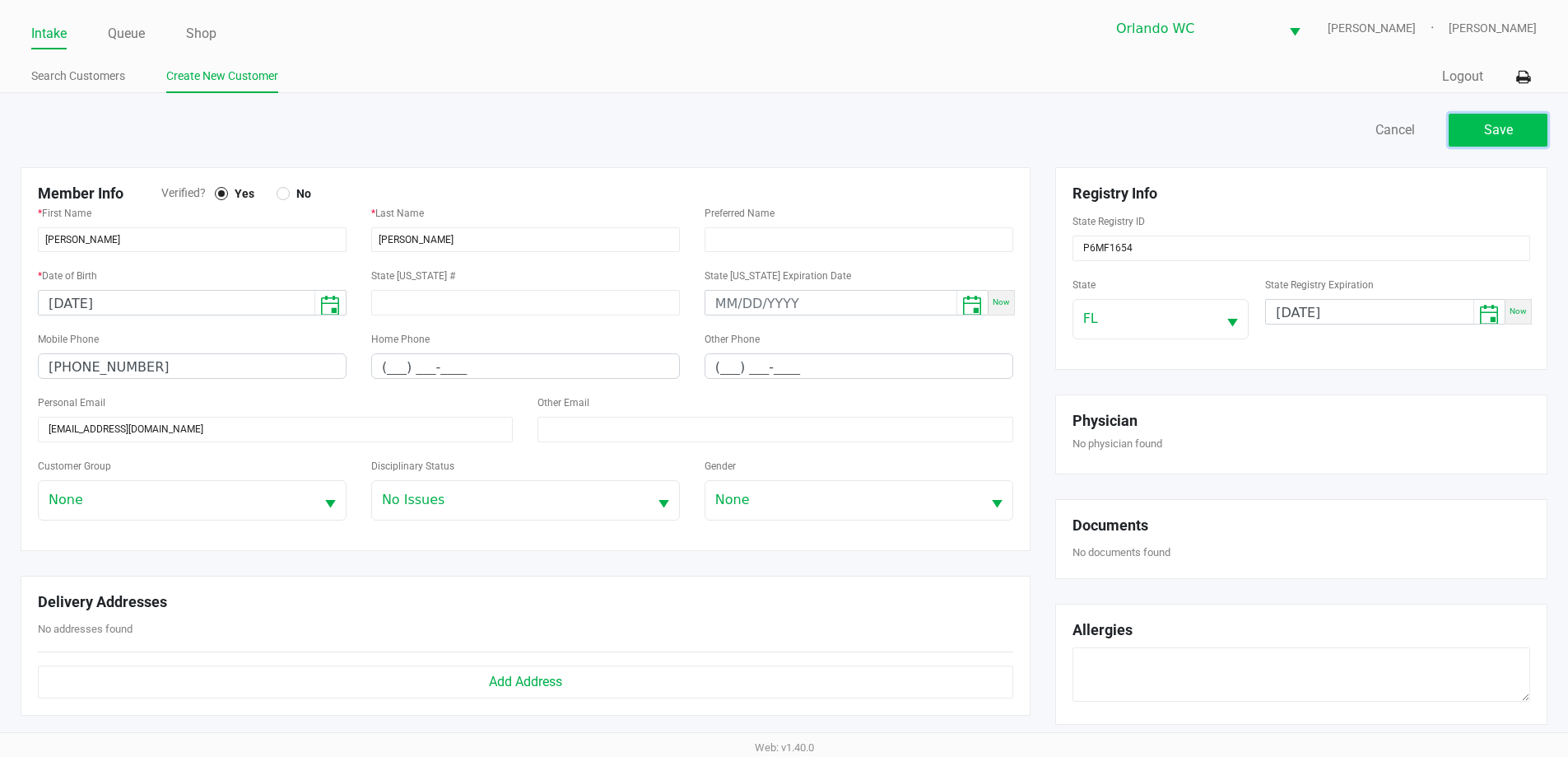
click at [1498, 135] on span "Save" at bounding box center [1499, 129] width 29 height 15
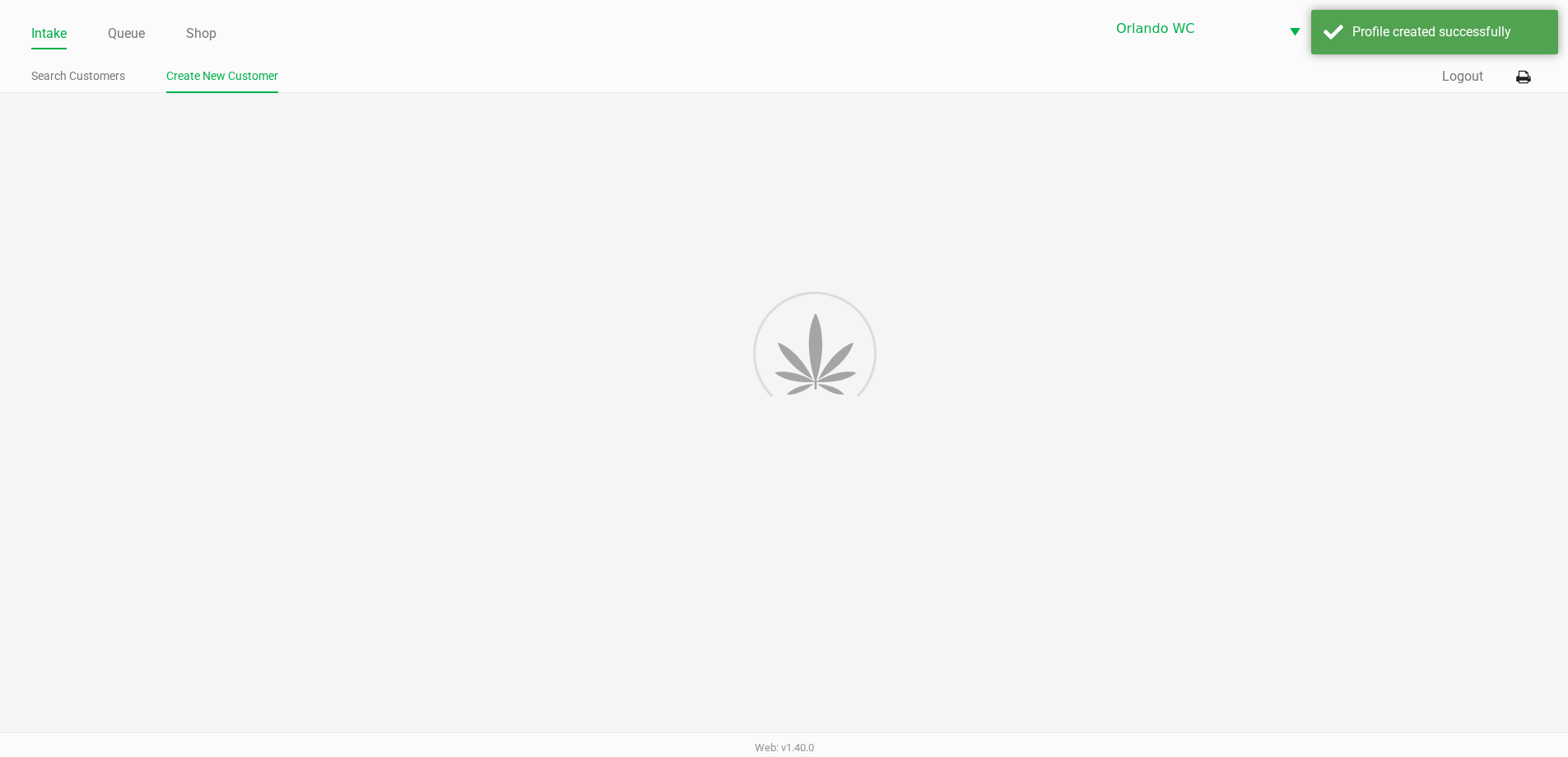
type input "---"
type input "( __) ___-____"
type input "---"
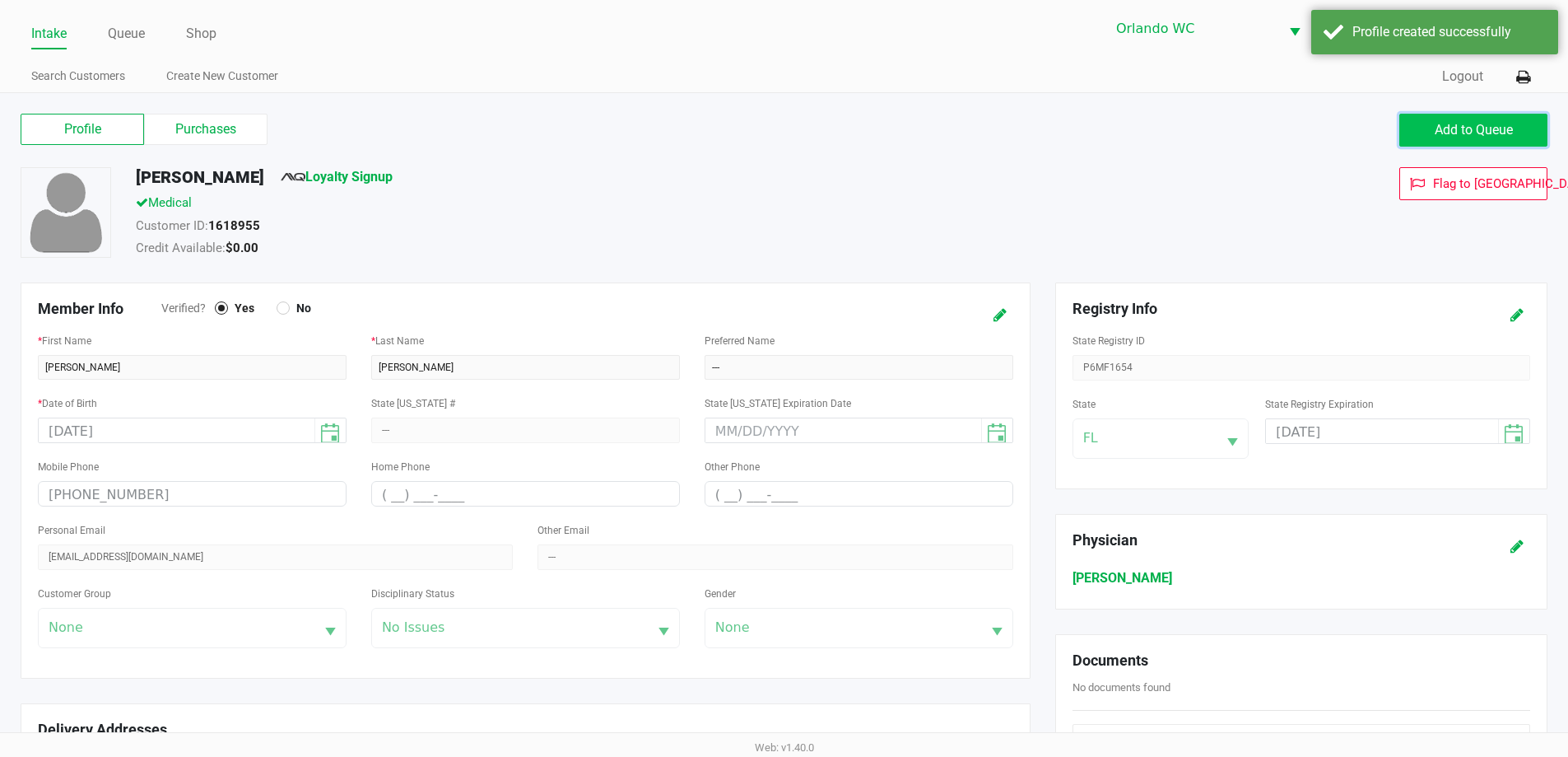
click at [1438, 126] on span "Add to Queue" at bounding box center [1474, 129] width 78 height 15
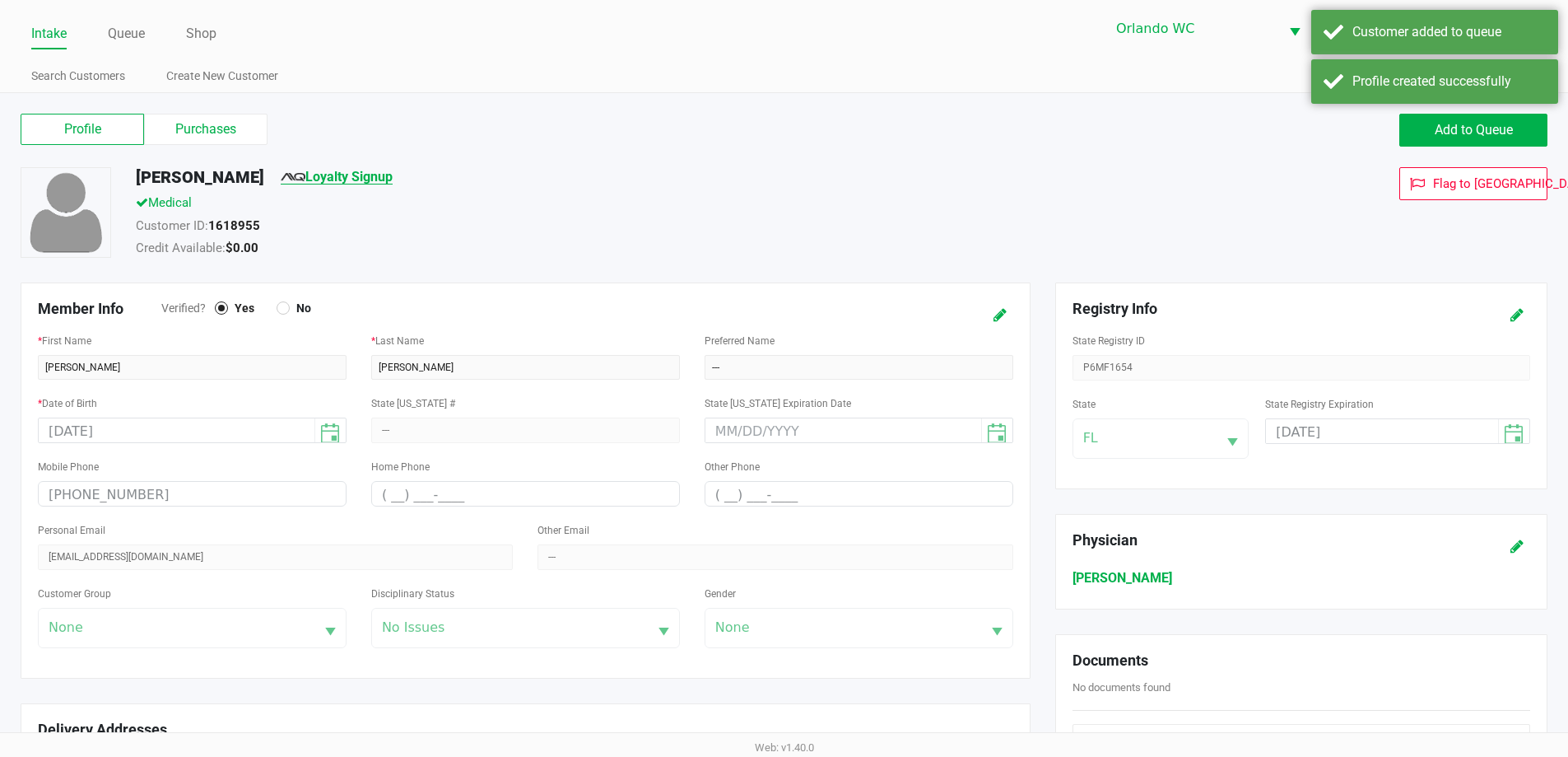
click at [392, 175] on link "Loyalty Signup" at bounding box center [337, 176] width 112 height 15
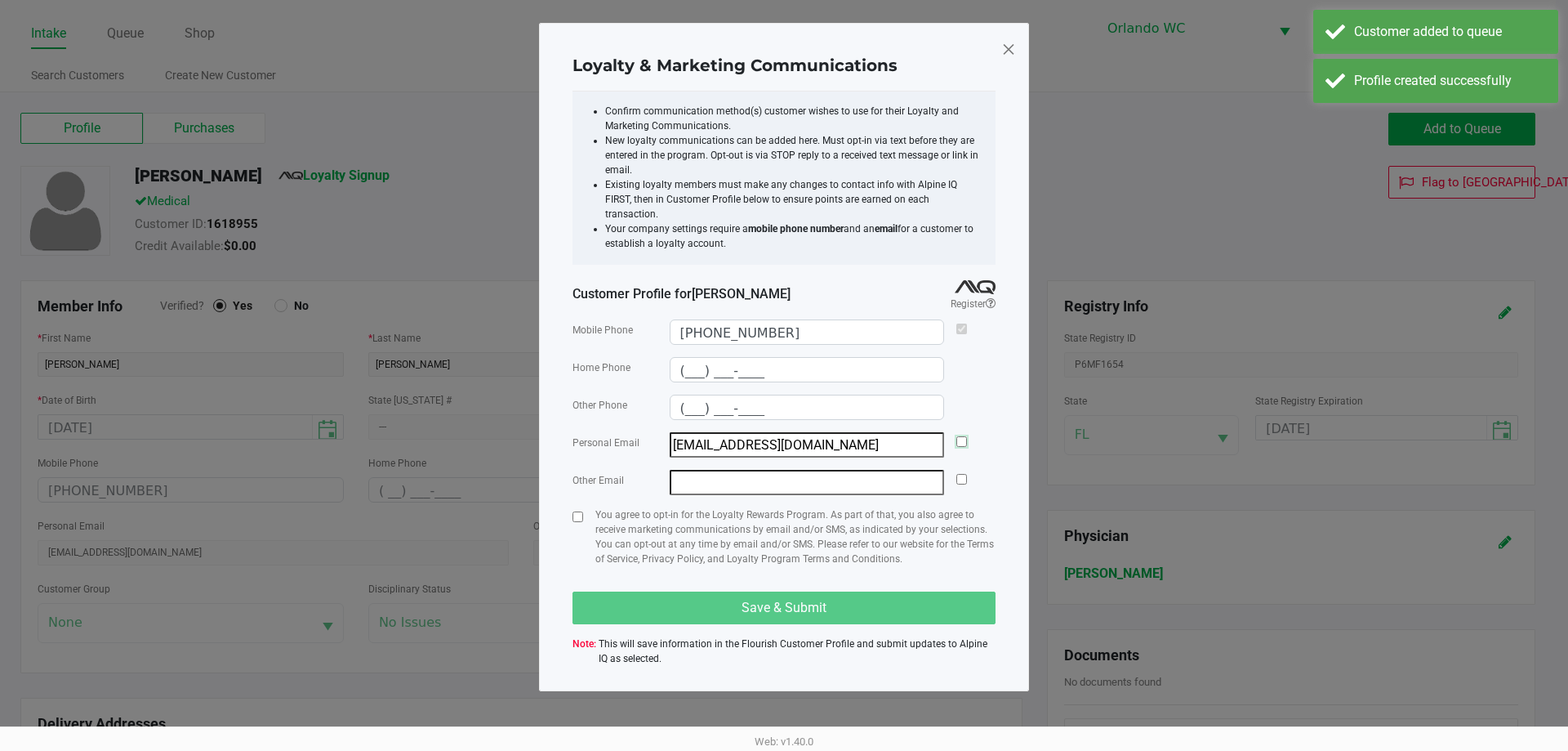
click at [960, 436] on input "checkbox" at bounding box center [962, 441] width 11 height 11
checkbox input "true"
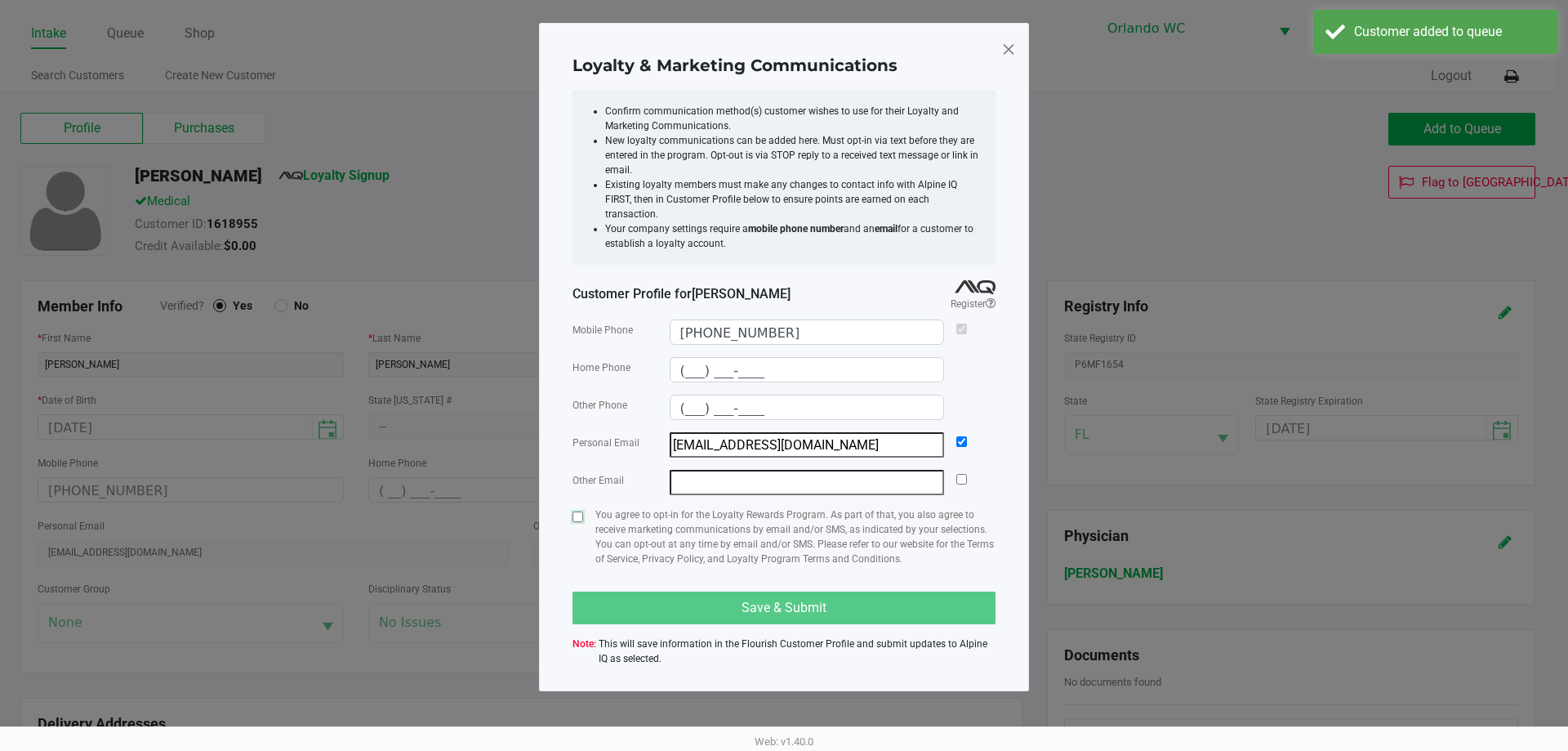
click at [579, 511] on input "checkbox" at bounding box center [578, 516] width 11 height 11
checkbox input "true"
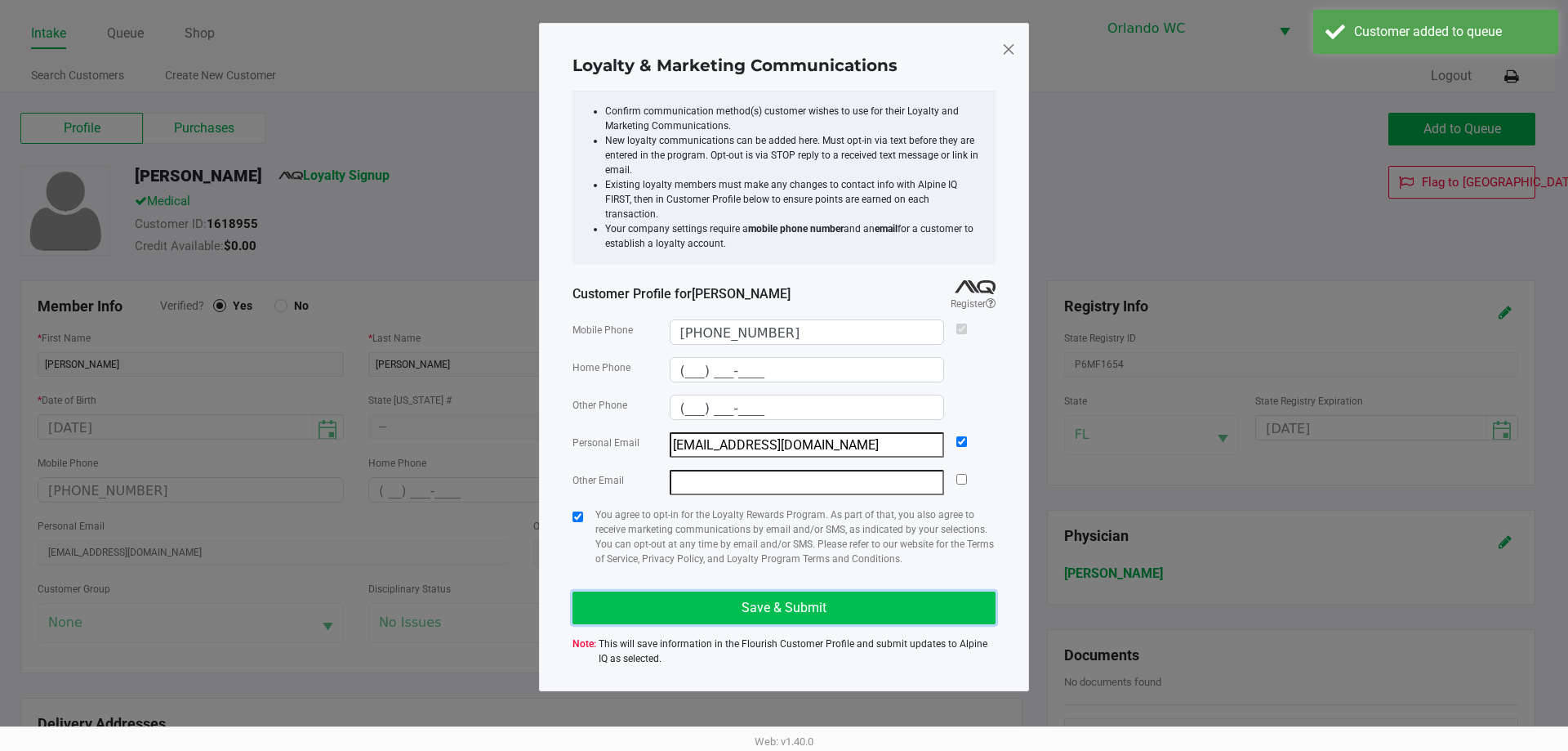
click at [742, 600] on span "Save & Submit" at bounding box center [784, 607] width 85 height 15
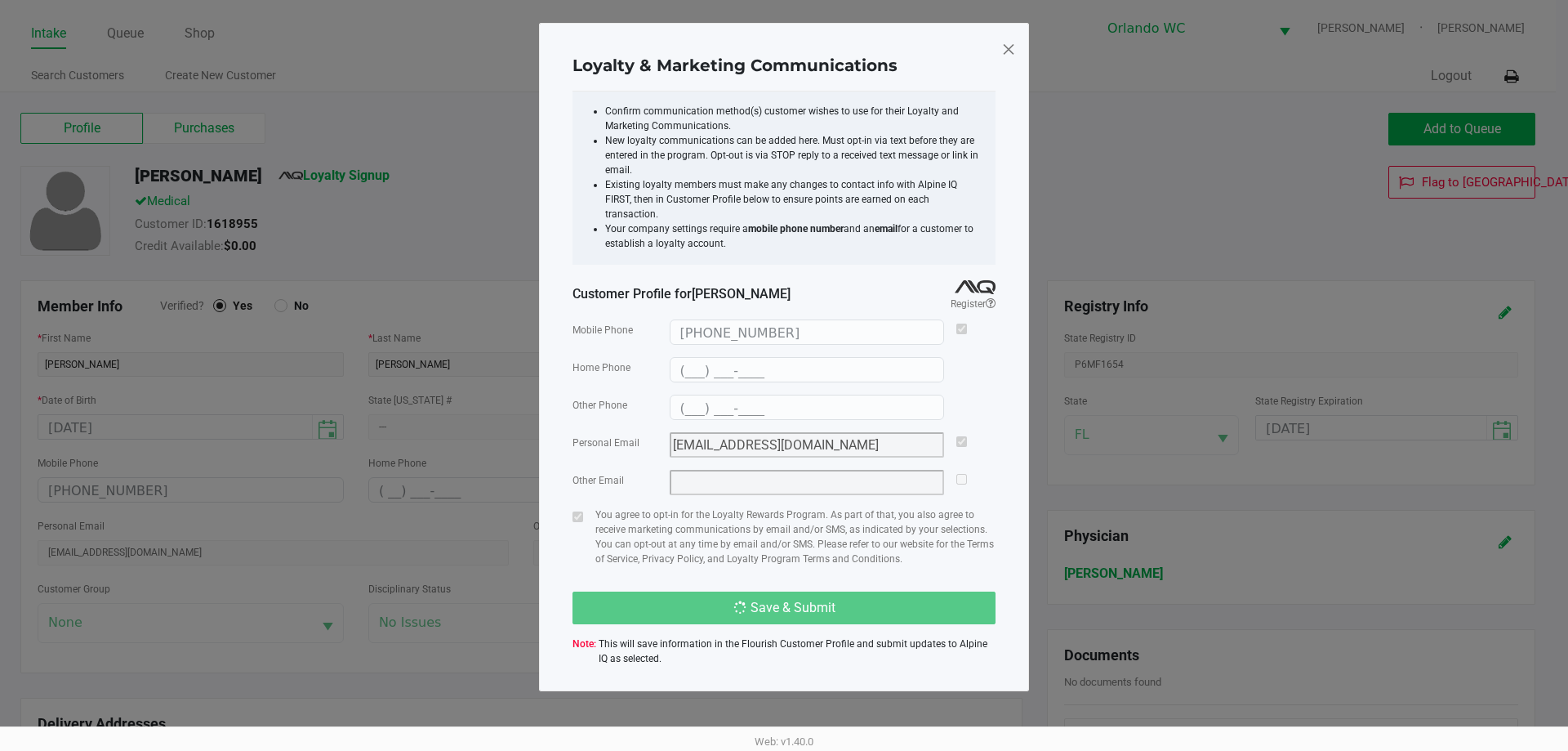
type input "(___) ___-____"
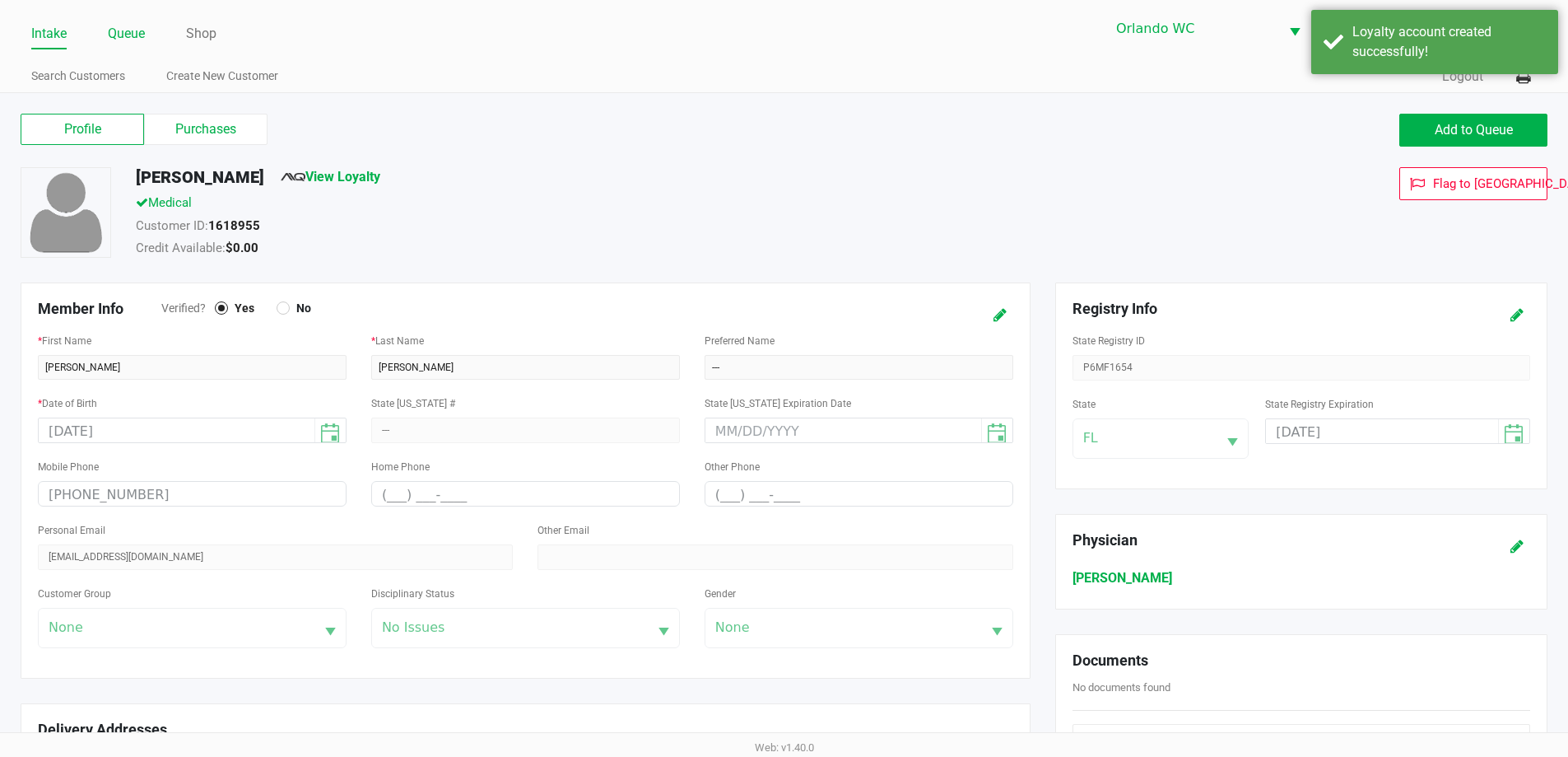
click at [128, 37] on link "Queue" at bounding box center [127, 33] width 37 height 23
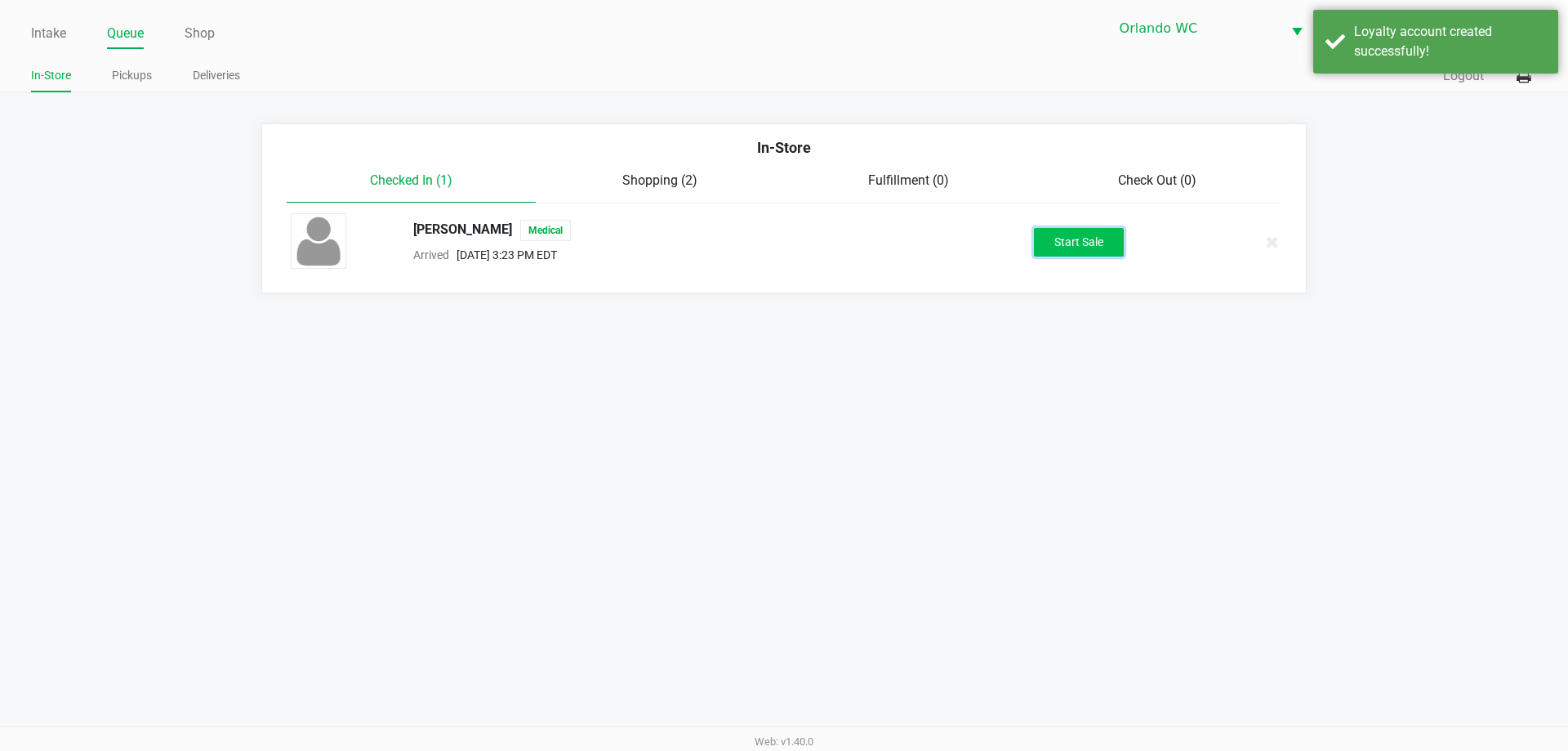
click at [1085, 244] on button "Start Sale" at bounding box center [1078, 242] width 90 height 29
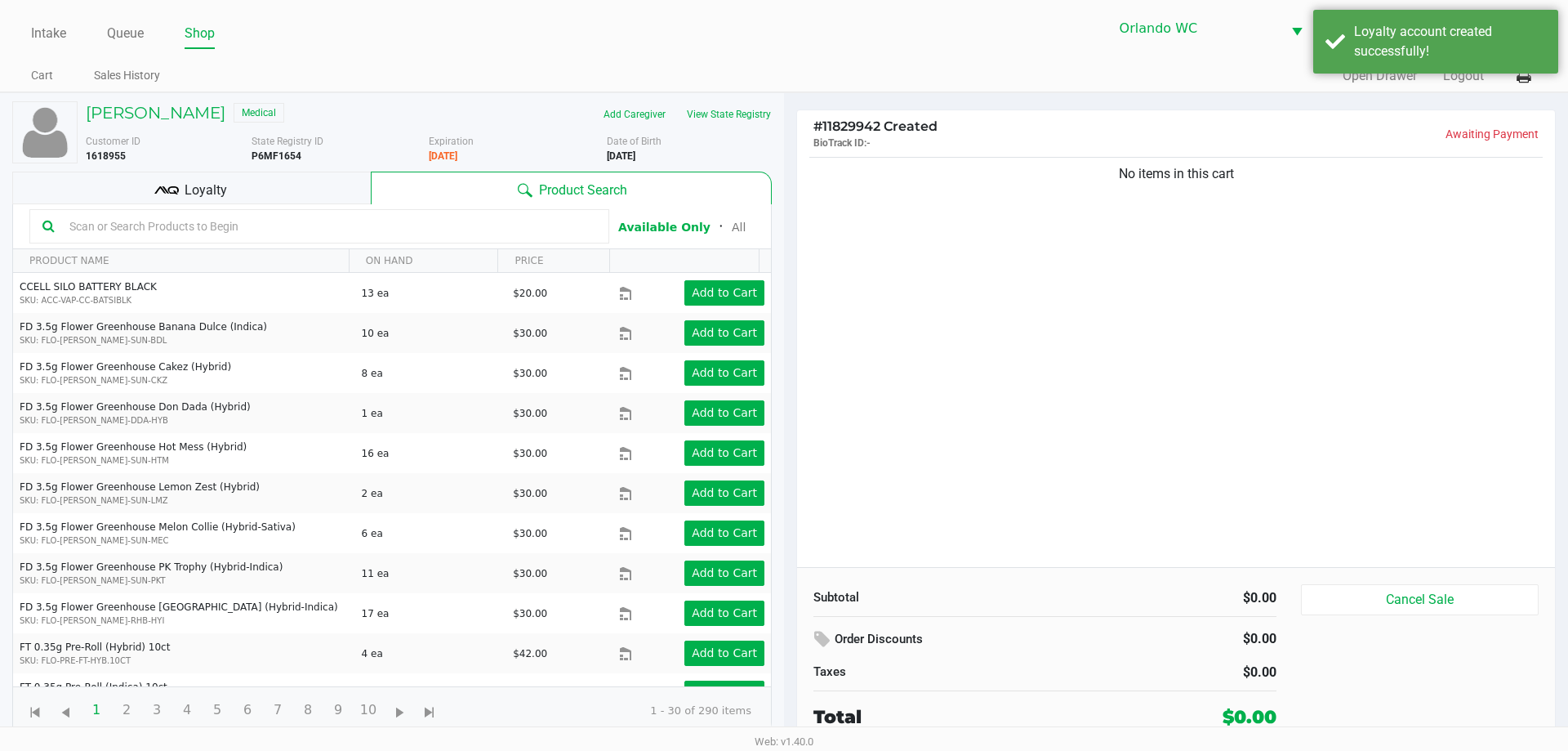
click at [228, 233] on input "text" at bounding box center [329, 226] width 534 height 24
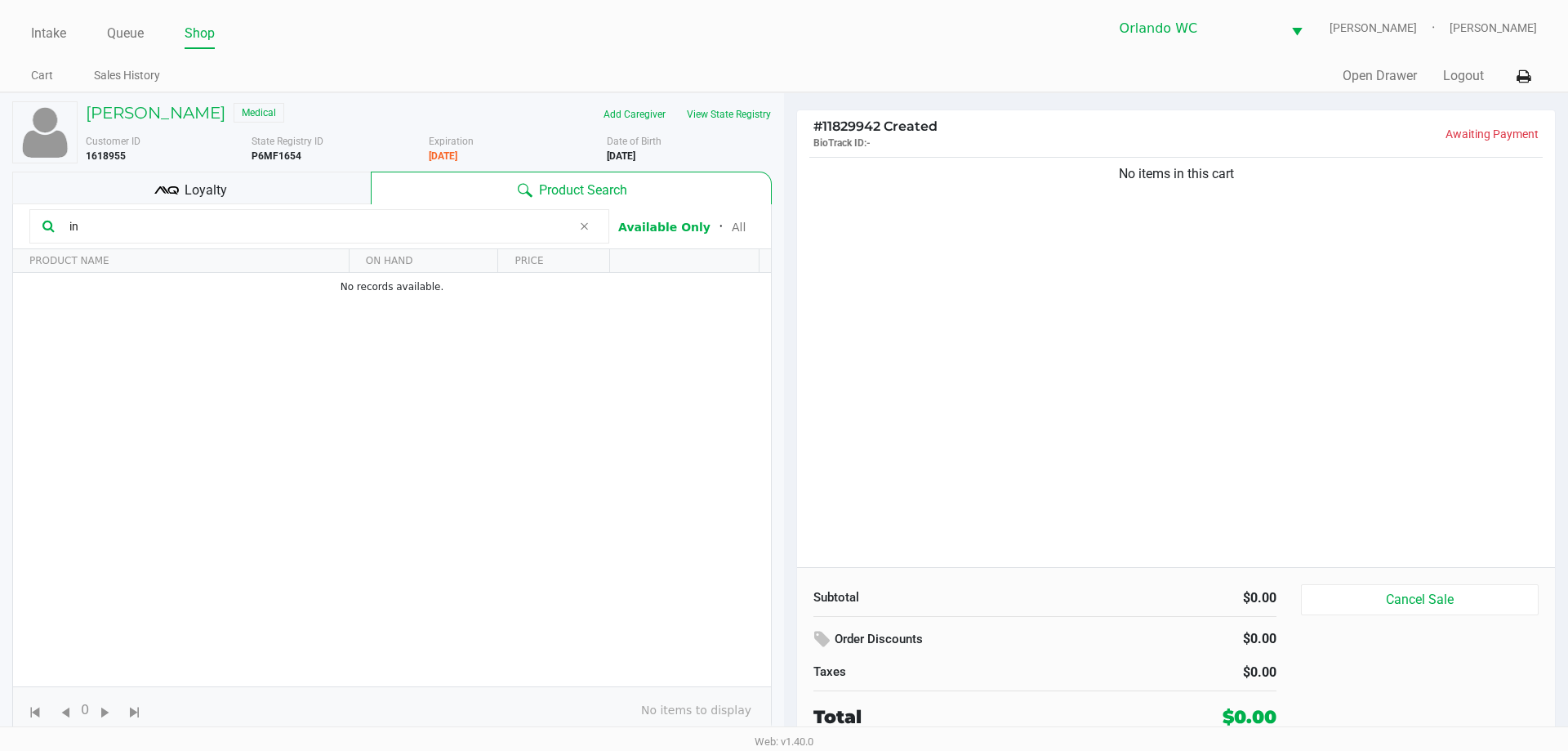
type input "i"
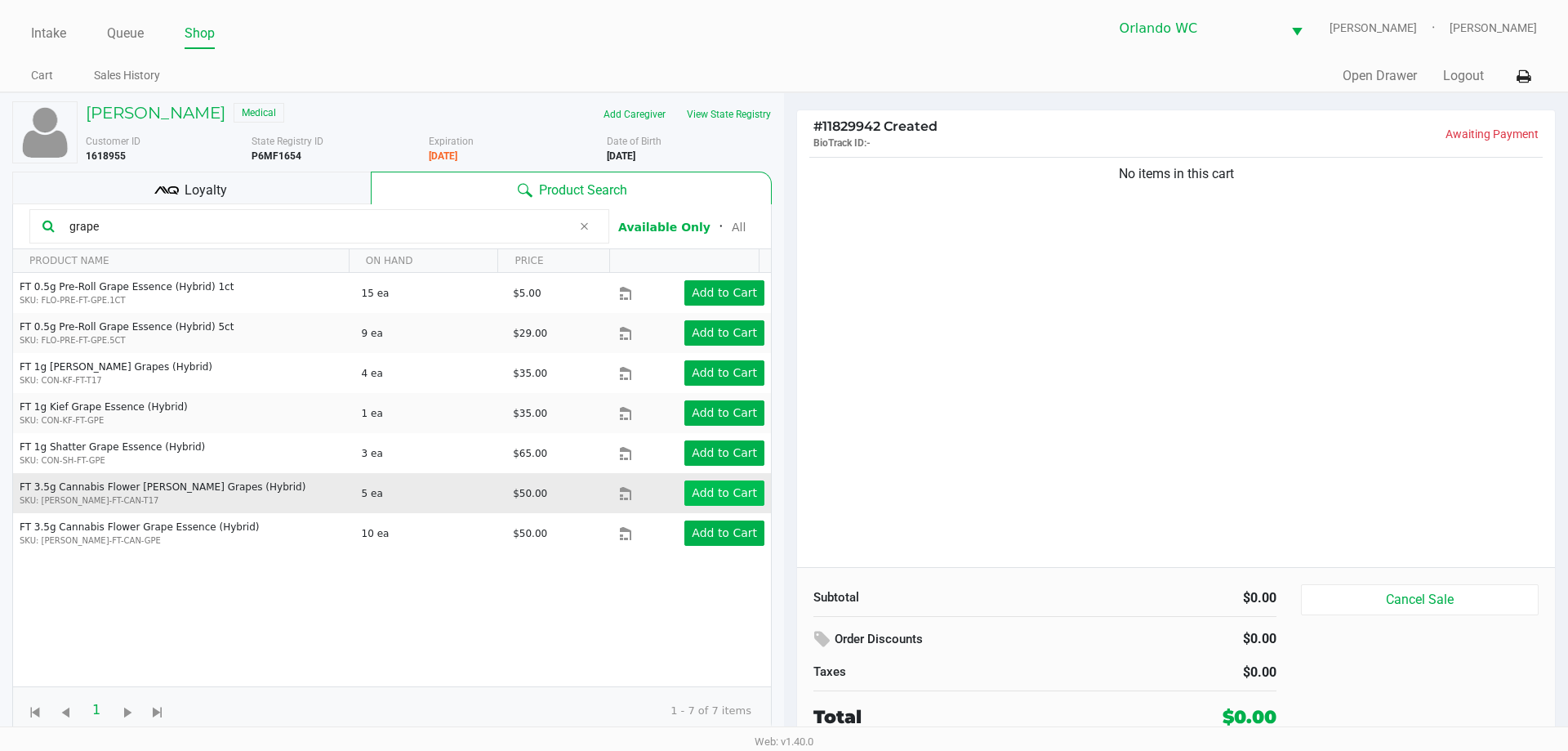
type input "grape"
click at [724, 493] on app-button-loader "Add to Cart" at bounding box center [724, 492] width 65 height 13
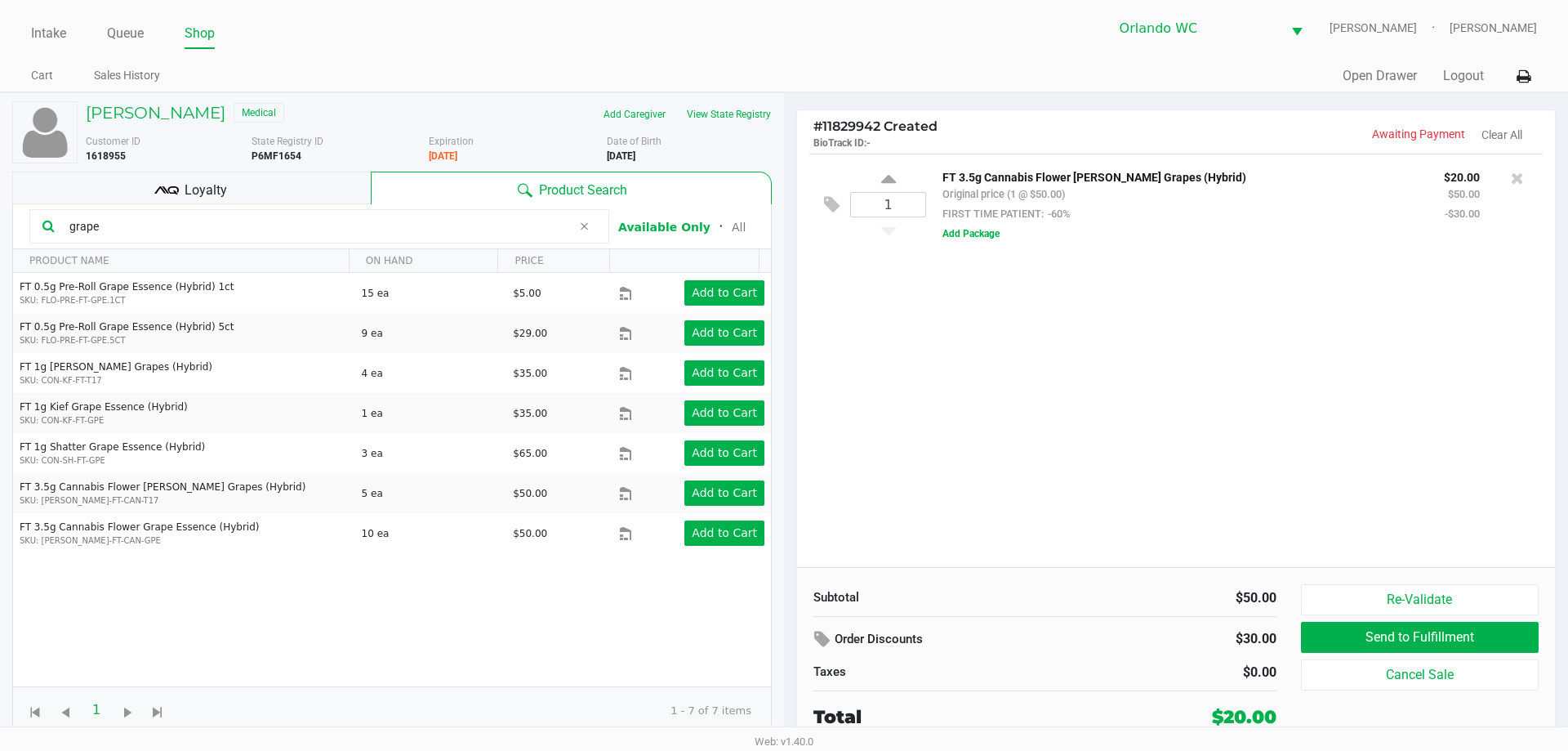
click at [107, 229] on input "grape" at bounding box center [317, 226] width 509 height 24
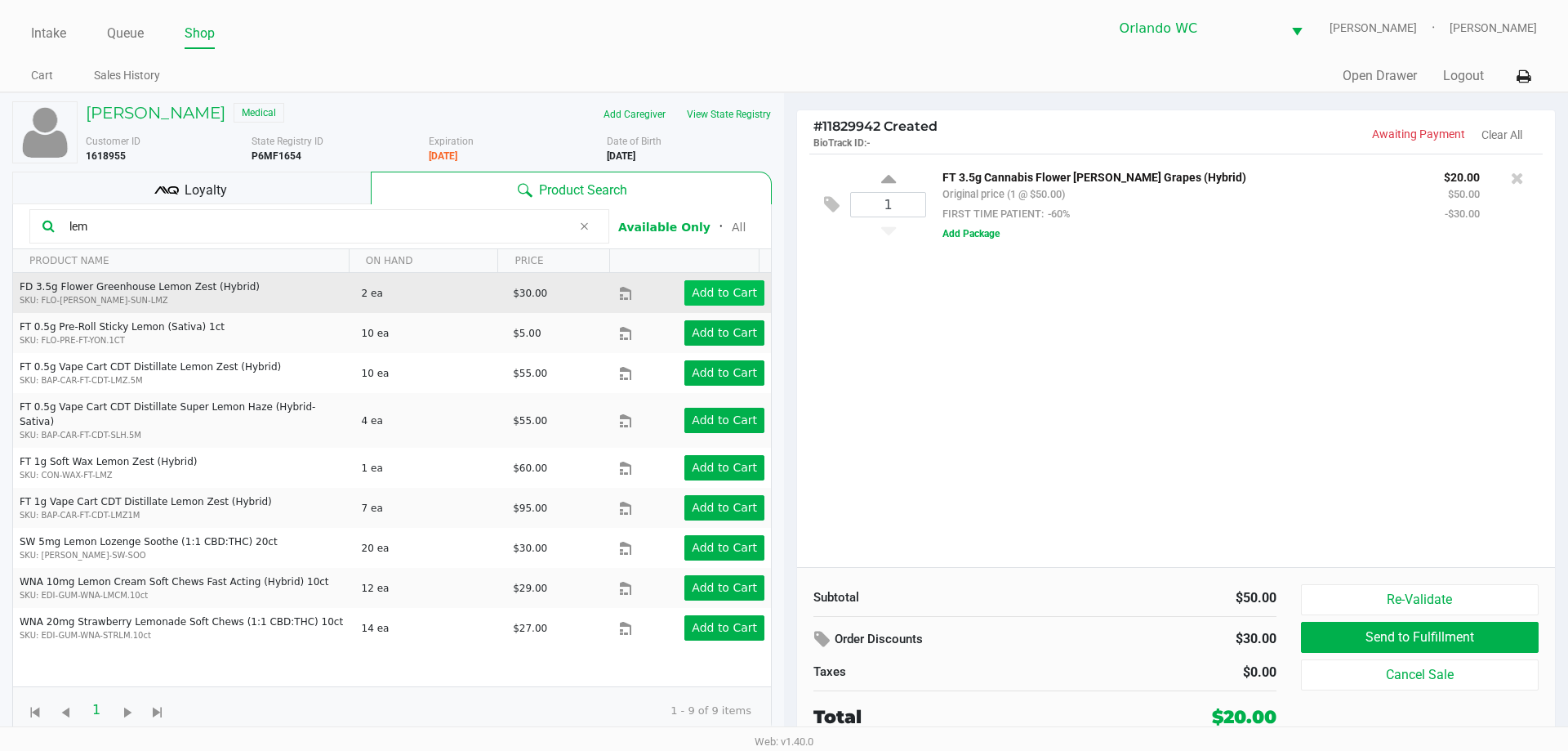
type input "lem"
click at [730, 297] on app-button-loader "Add to Cart" at bounding box center [724, 292] width 65 height 13
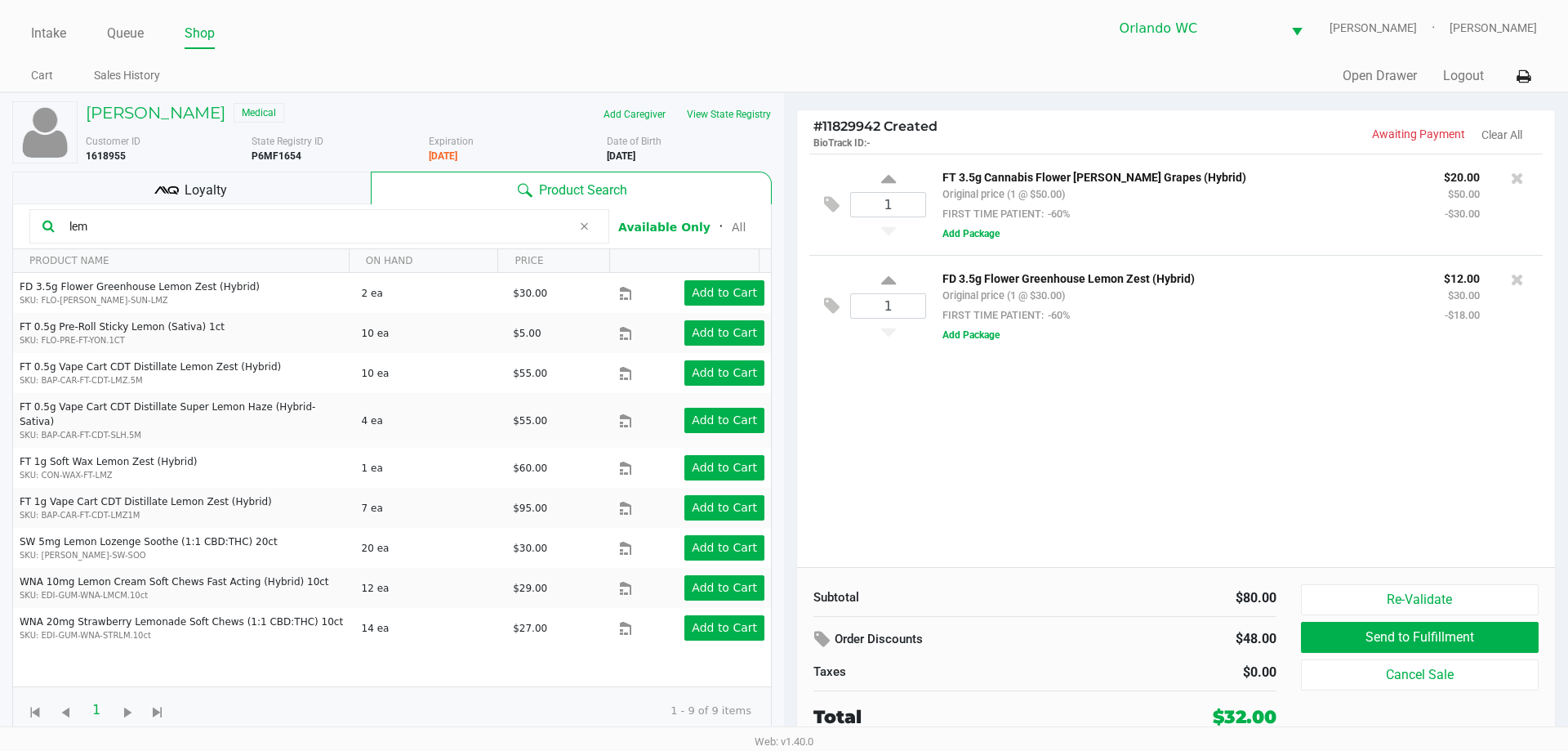
click at [101, 225] on input "lem" at bounding box center [317, 226] width 509 height 24
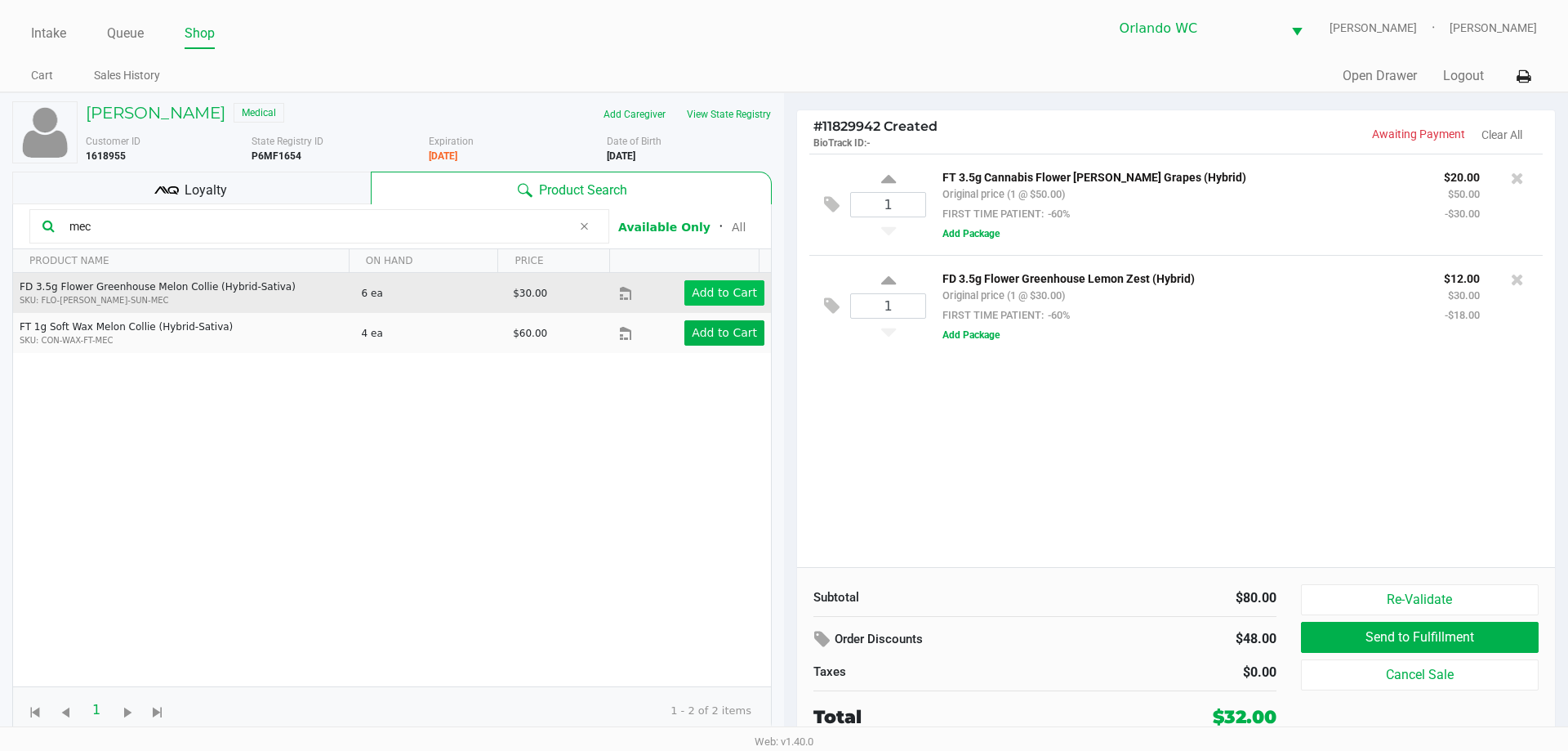
type input "mec"
click at [722, 298] on app-button-loader "Add to Cart" at bounding box center [724, 292] width 65 height 13
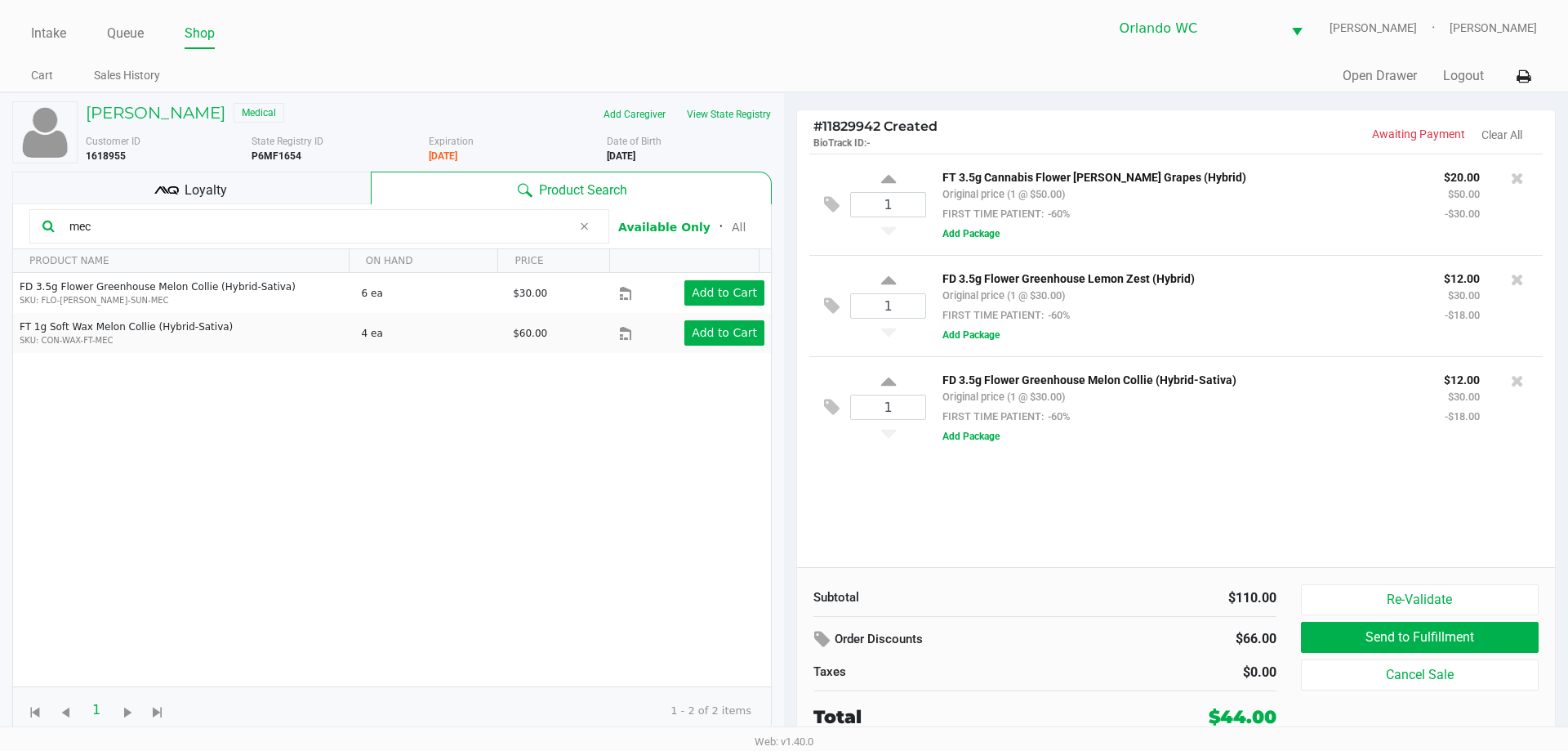
click at [300, 192] on div "Loyalty" at bounding box center [192, 188] width 359 height 33
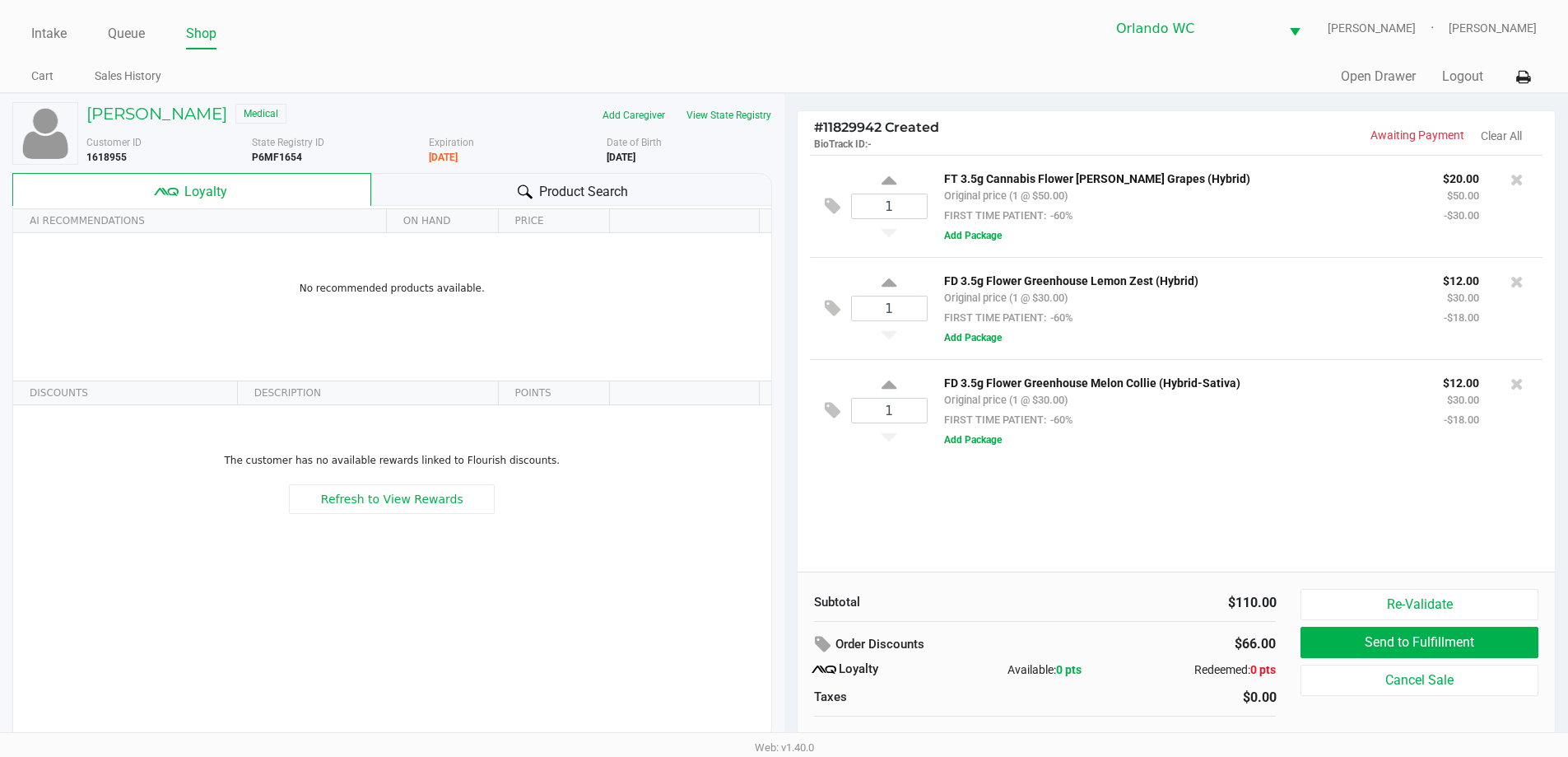
click at [648, 186] on div "Product Search" at bounding box center [571, 189] width 401 height 33
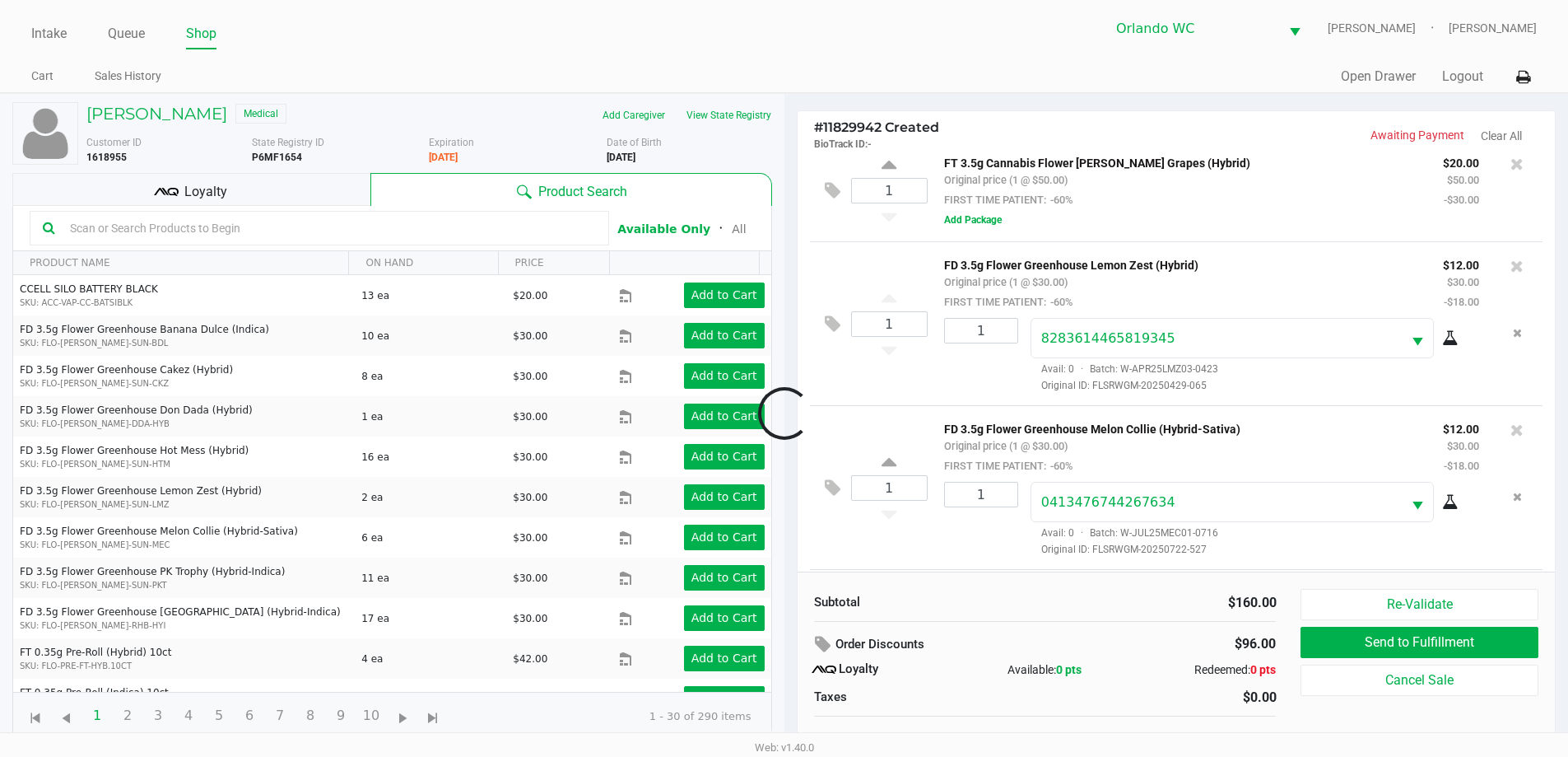
scroll to position [181, 0]
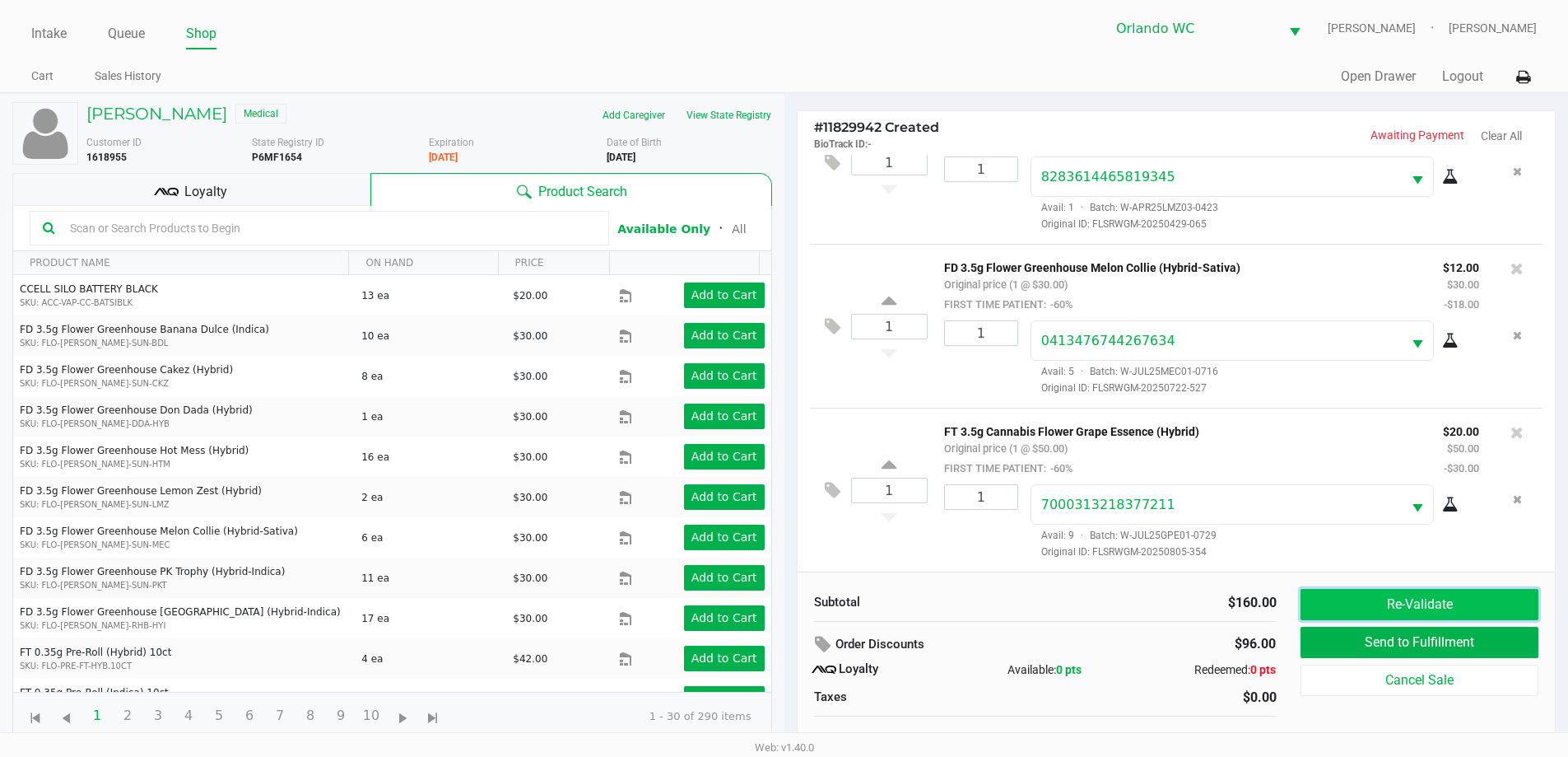
click at [1384, 592] on button "Re-Validate" at bounding box center [1419, 605] width 237 height 32
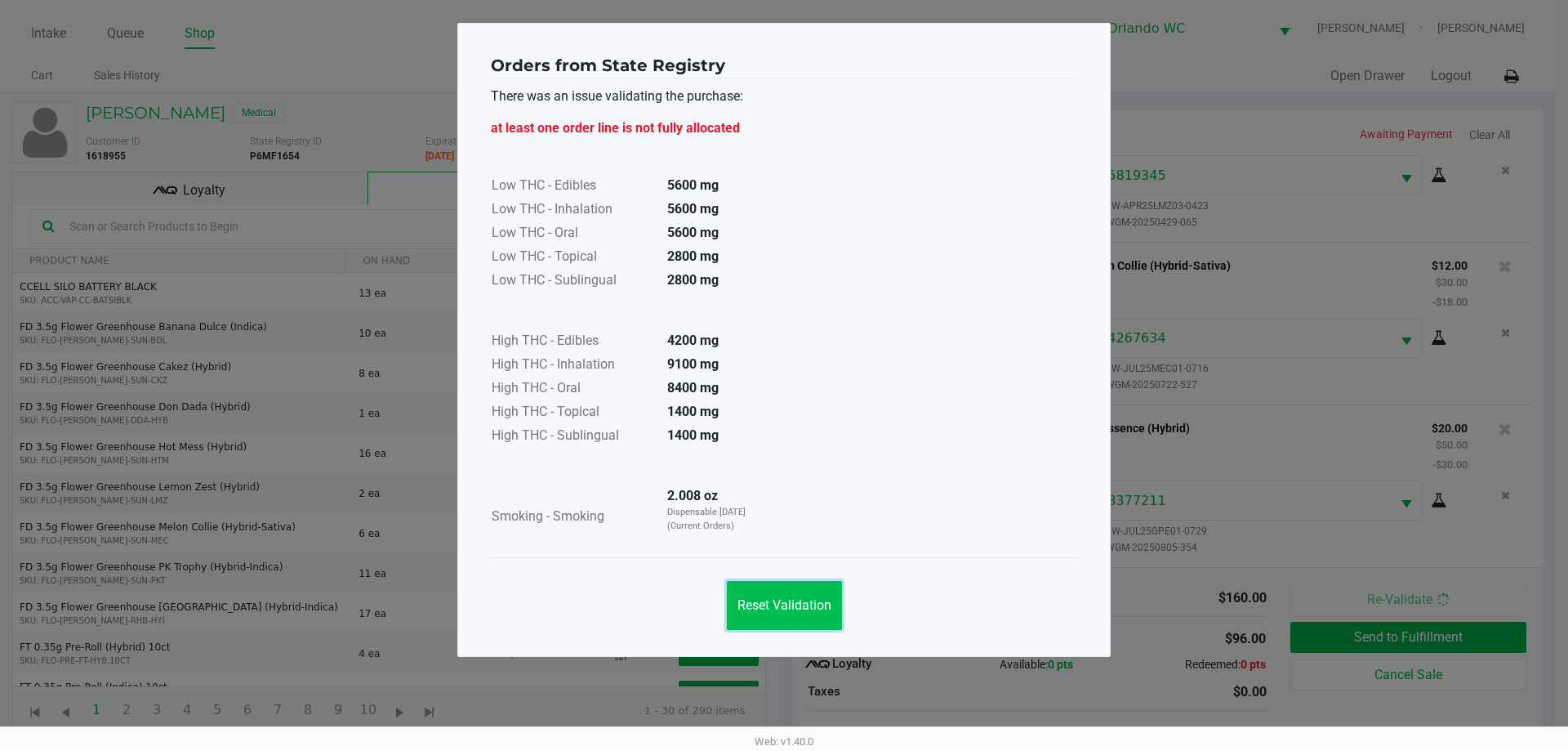
click at [780, 601] on span "Reset Validation" at bounding box center [784, 605] width 94 height 15
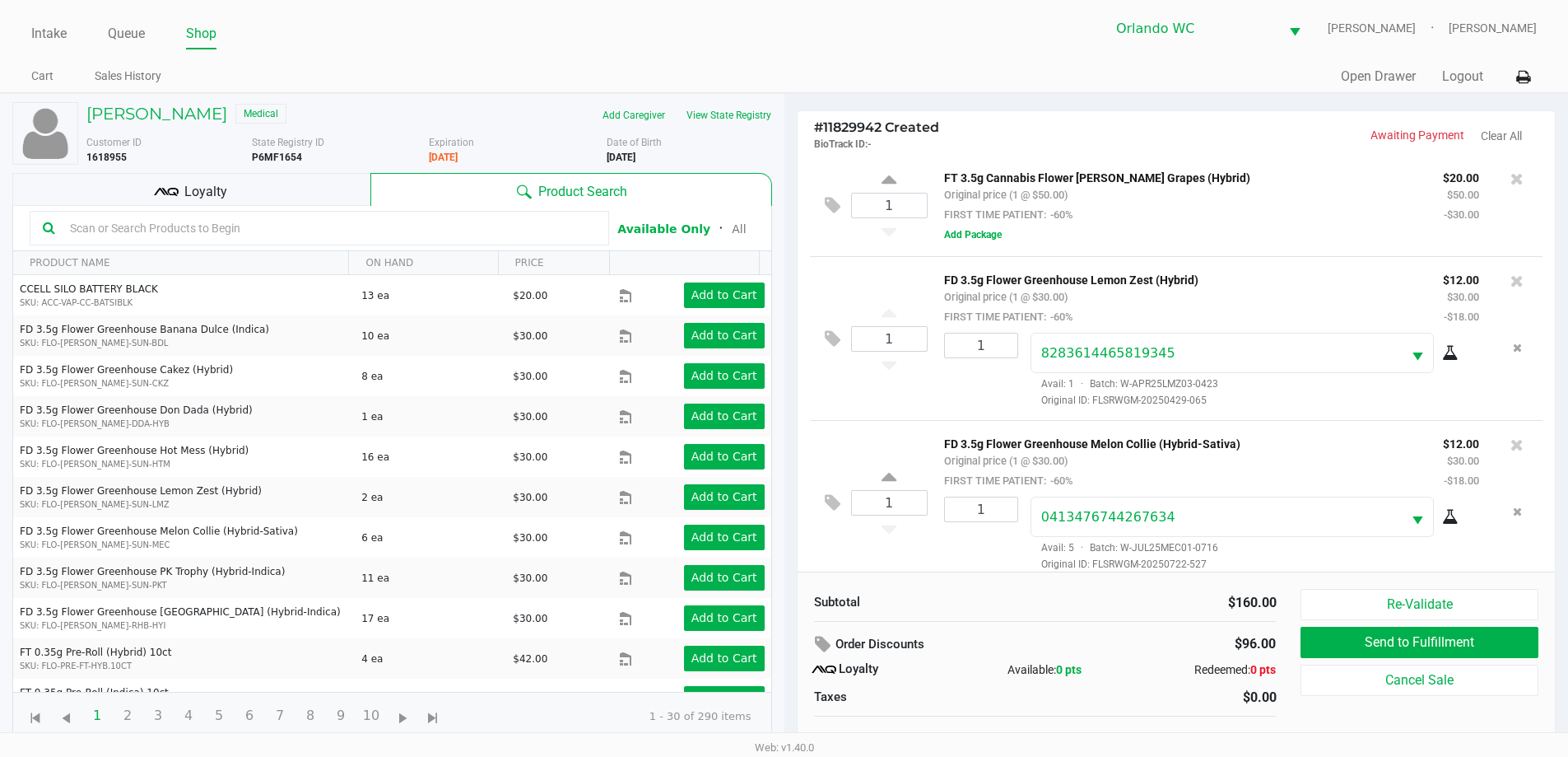
scroll to position [0, 0]
click at [1511, 180] on icon at bounding box center [1517, 179] width 13 height 16
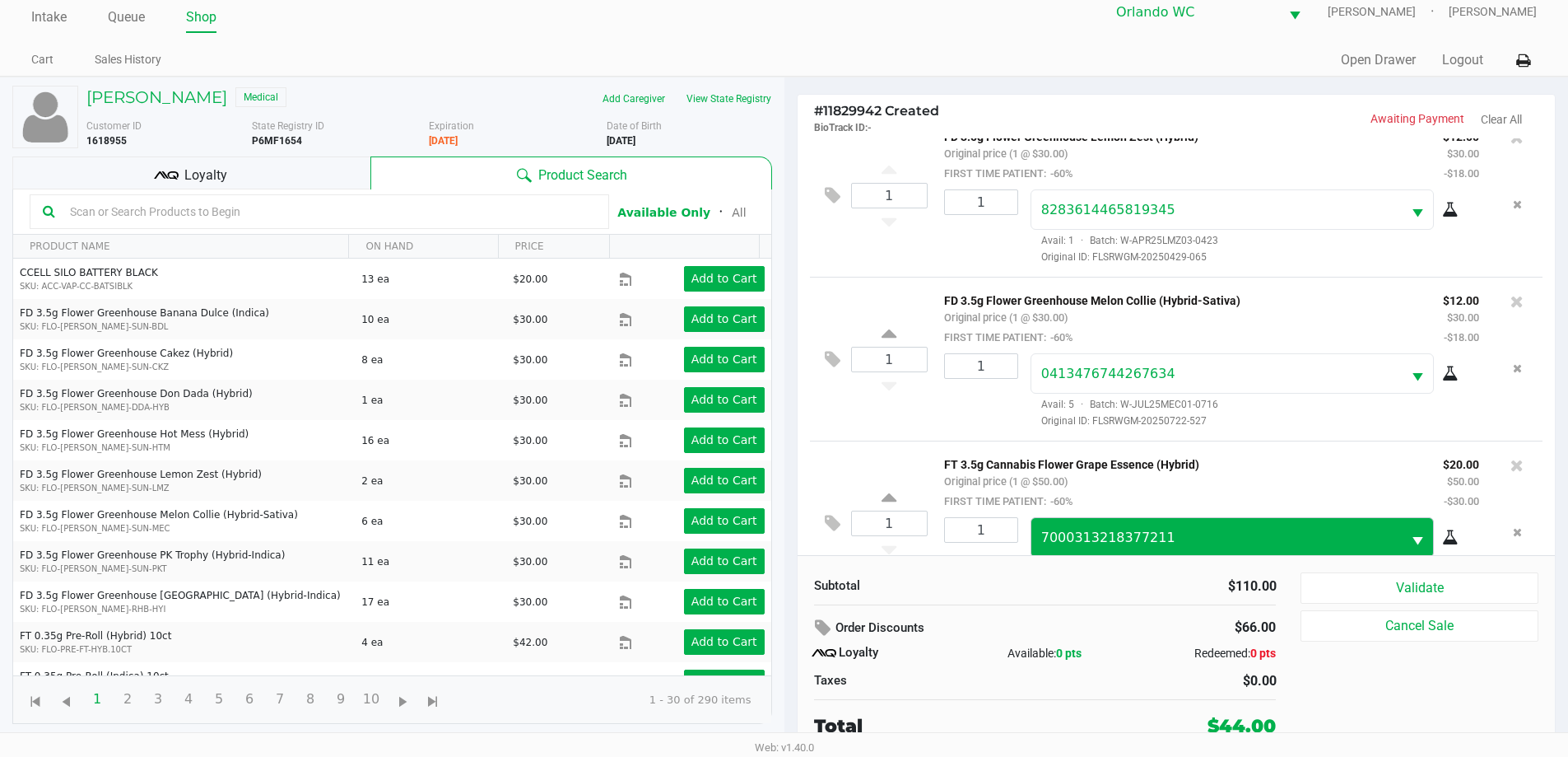
scroll to position [77, 0]
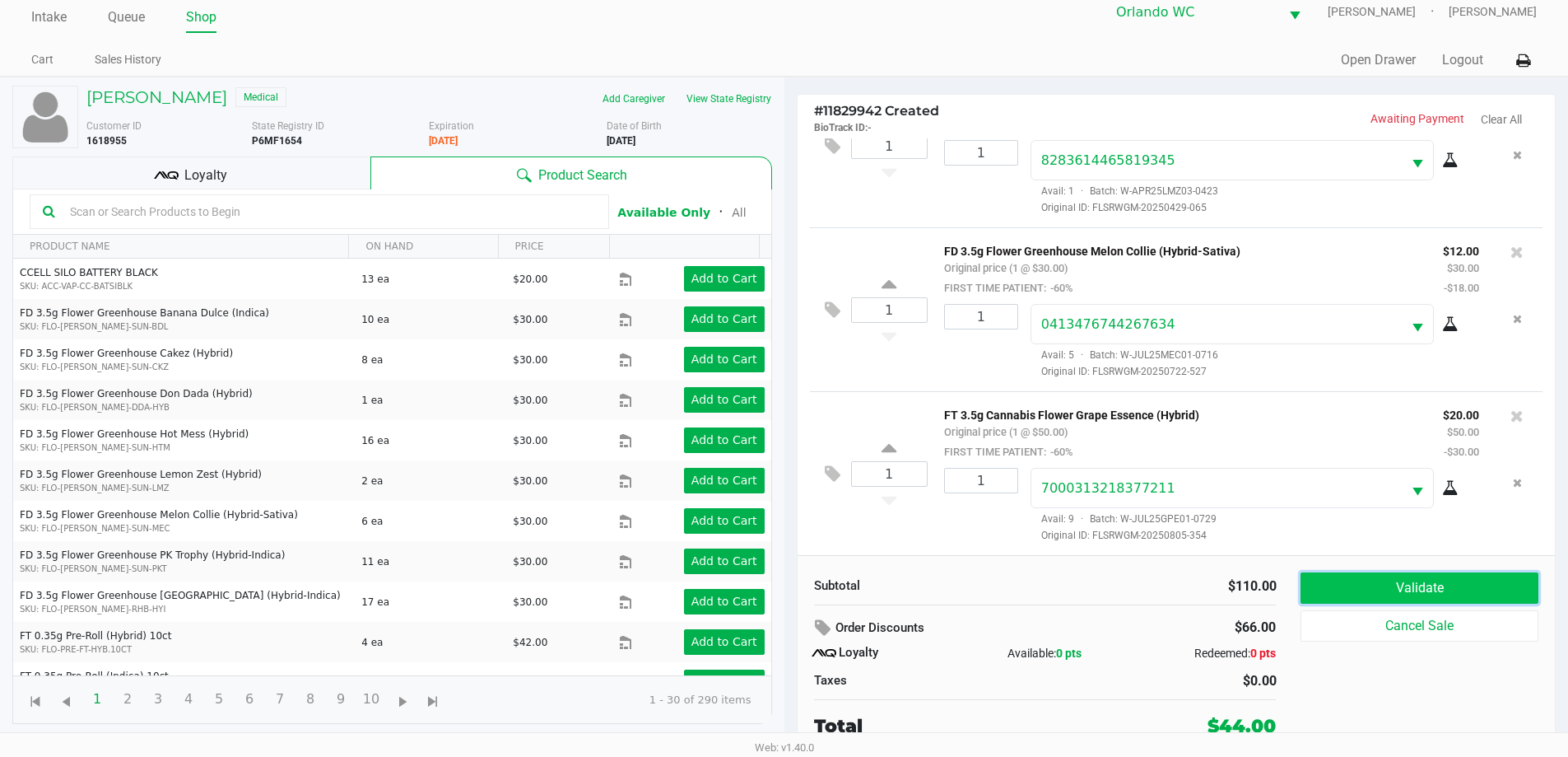
click at [1412, 593] on button "Validate" at bounding box center [1419, 588] width 237 height 32
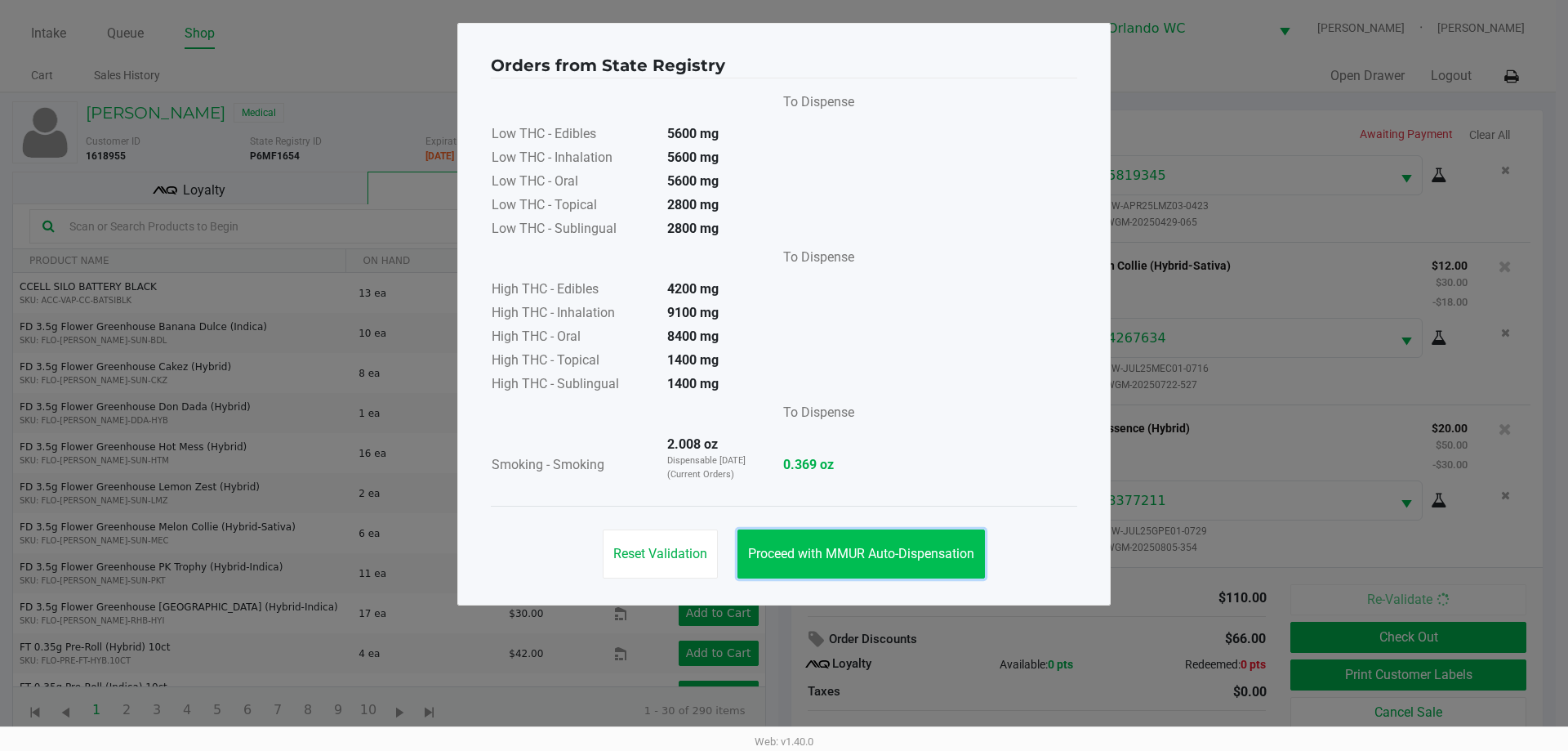
click at [961, 569] on button "Proceed with MMUR Auto-Dispensation" at bounding box center [860, 554] width 247 height 49
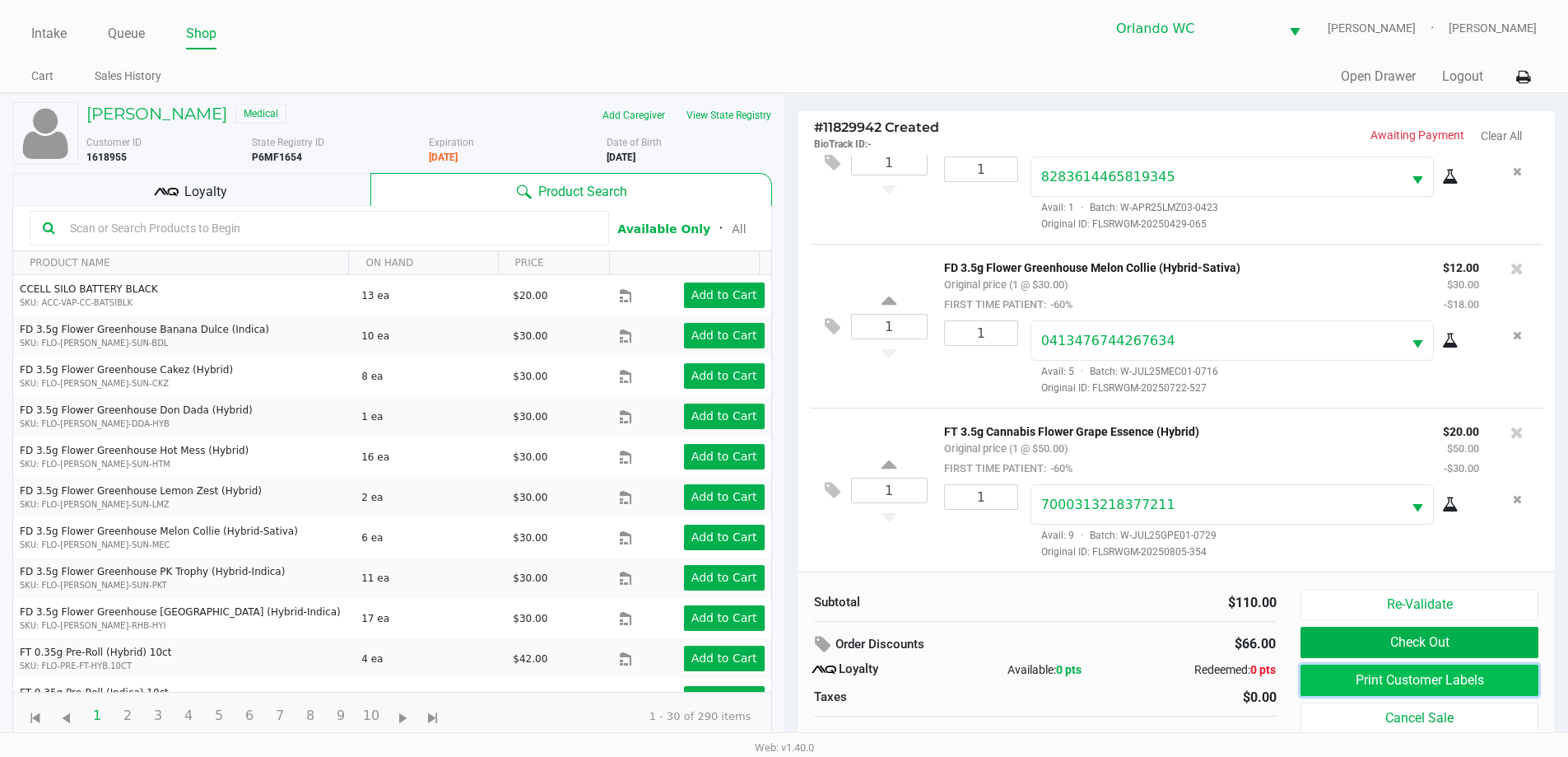
click at [1399, 680] on button "Print Customer Labels" at bounding box center [1419, 680] width 237 height 32
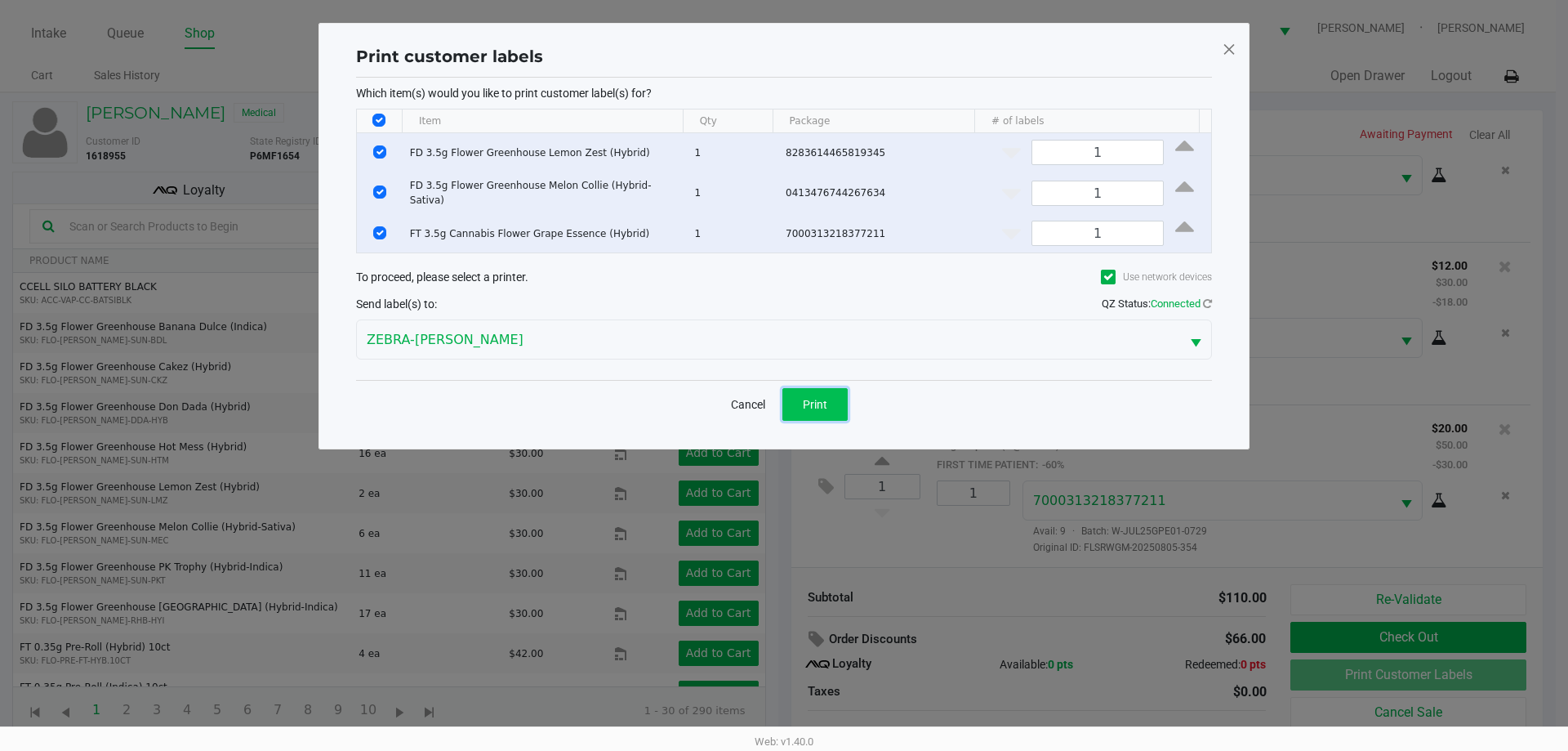
click at [824, 402] on span "Print" at bounding box center [815, 404] width 24 height 13
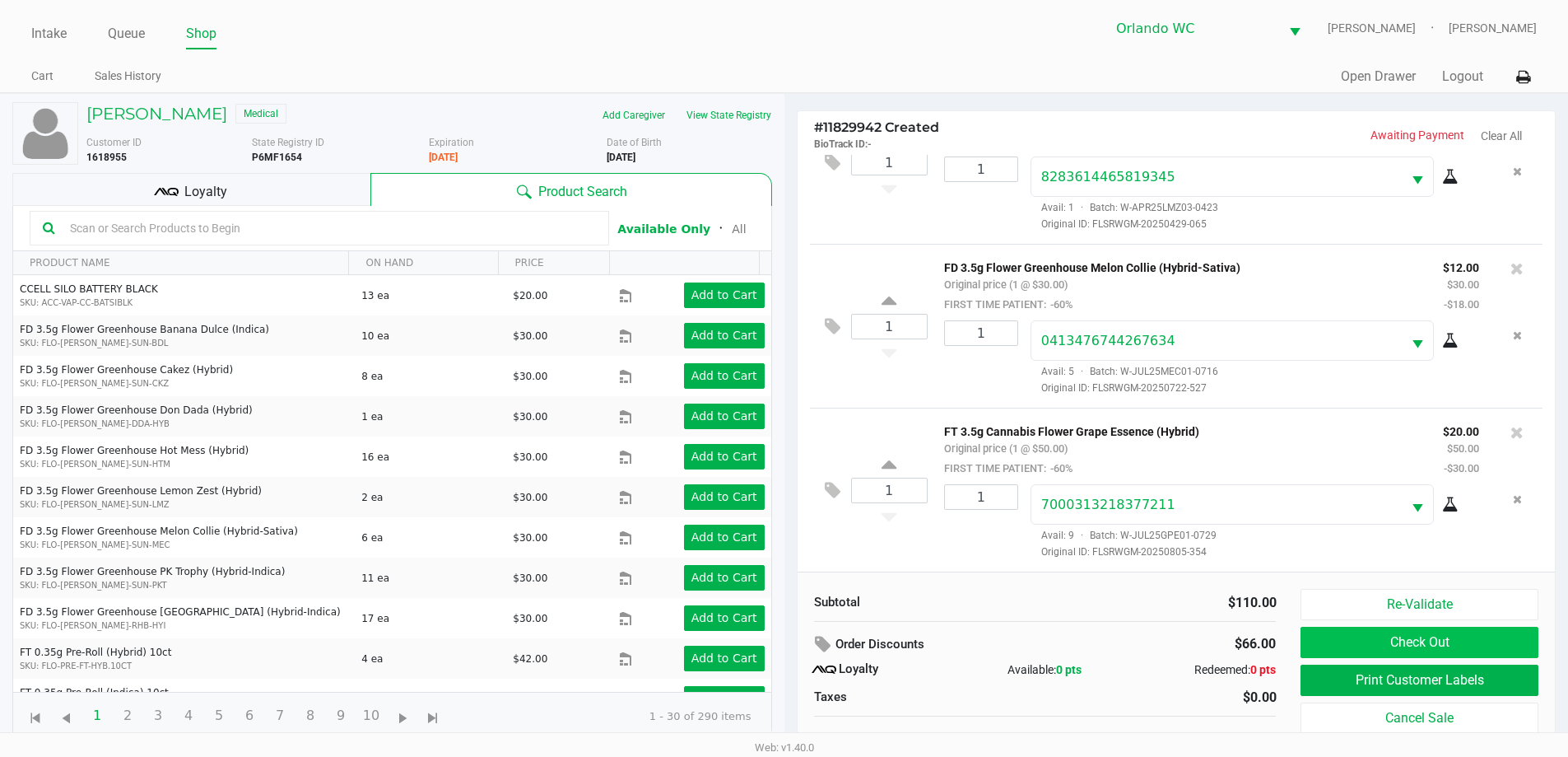
click at [1471, 642] on button "Check Out" at bounding box center [1419, 642] width 237 height 32
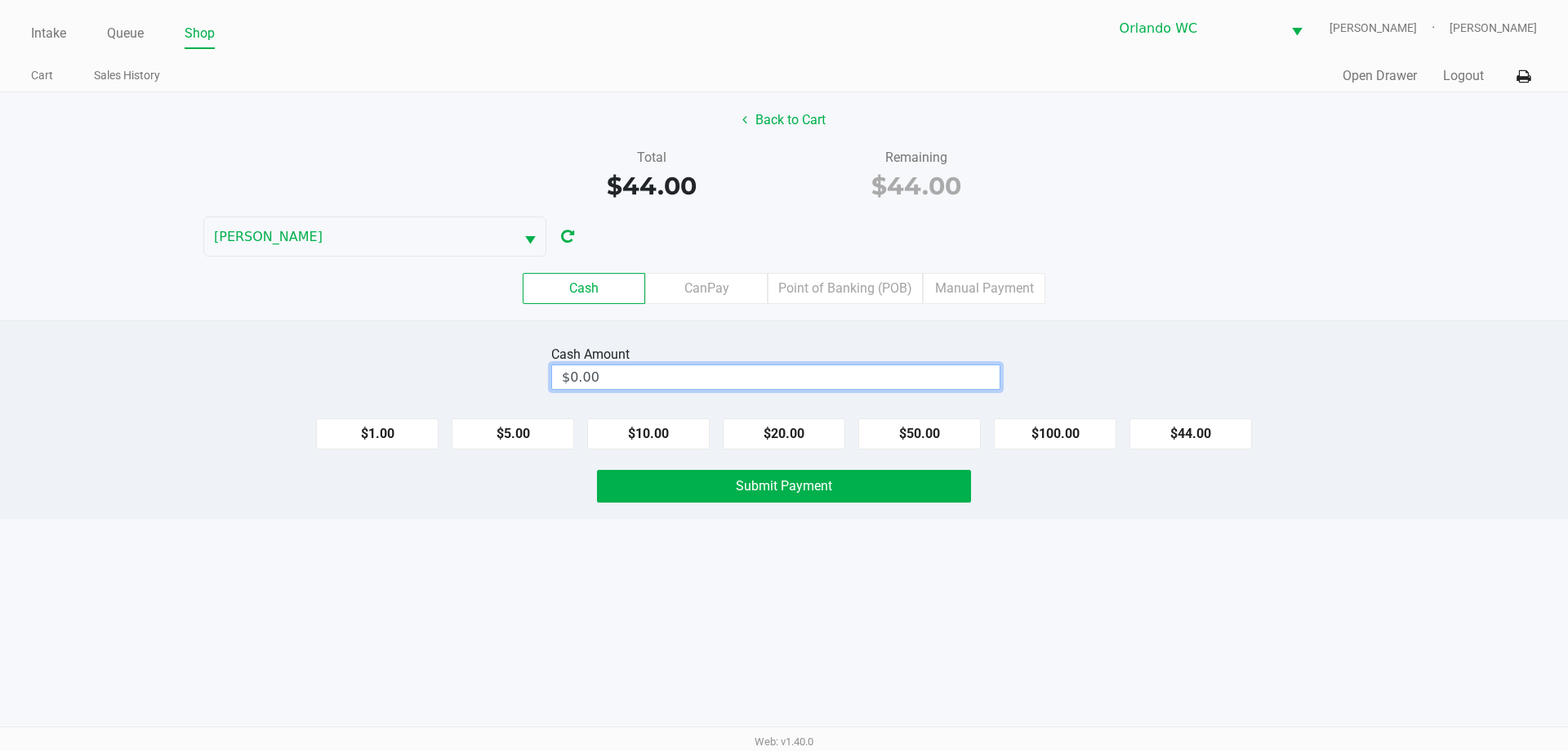
click at [815, 372] on input "$0.00" at bounding box center [776, 377] width 448 height 24
click at [901, 498] on button "Submit Payment" at bounding box center [784, 486] width 374 height 33
type input "$50.00"
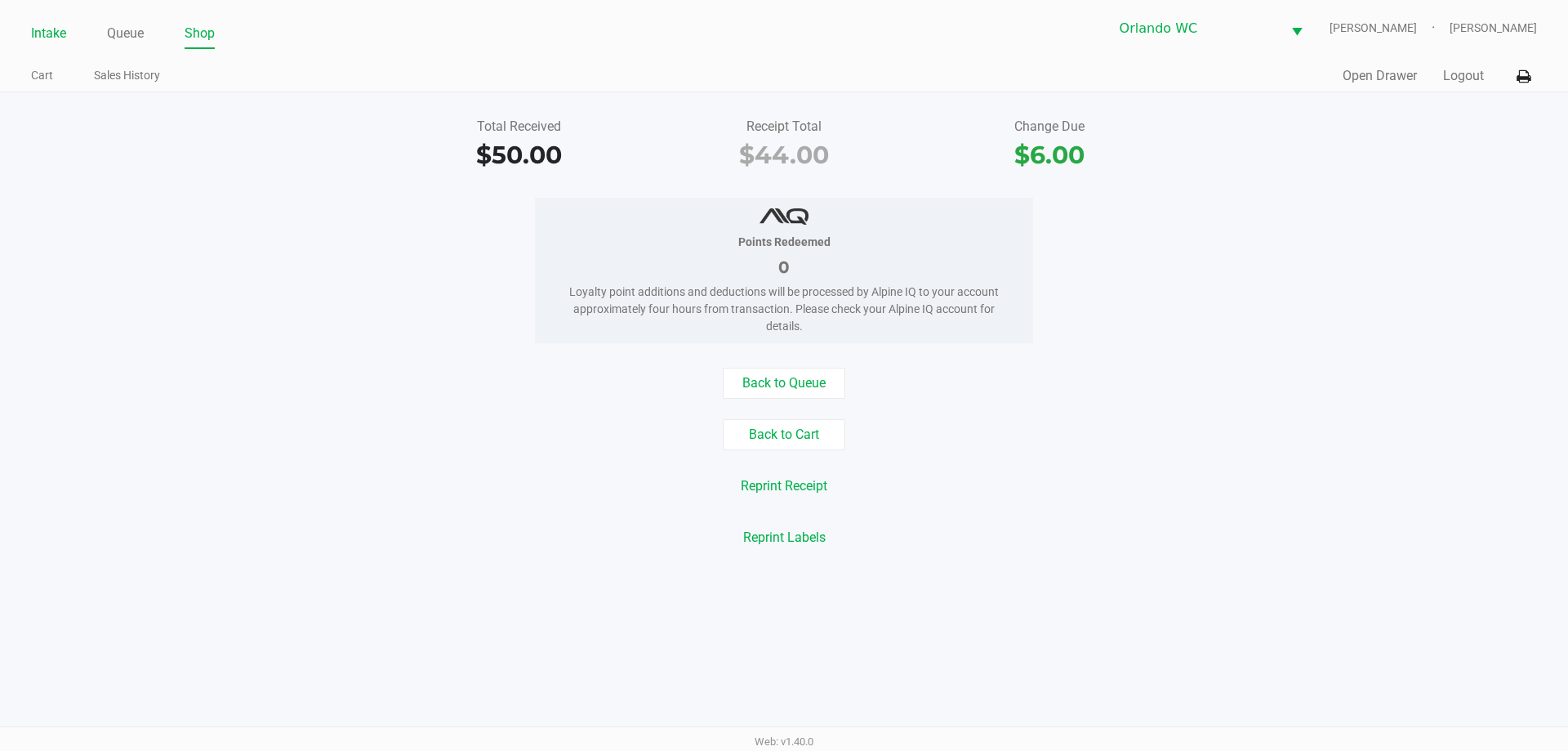
click at [59, 24] on link "Intake" at bounding box center [49, 33] width 35 height 23
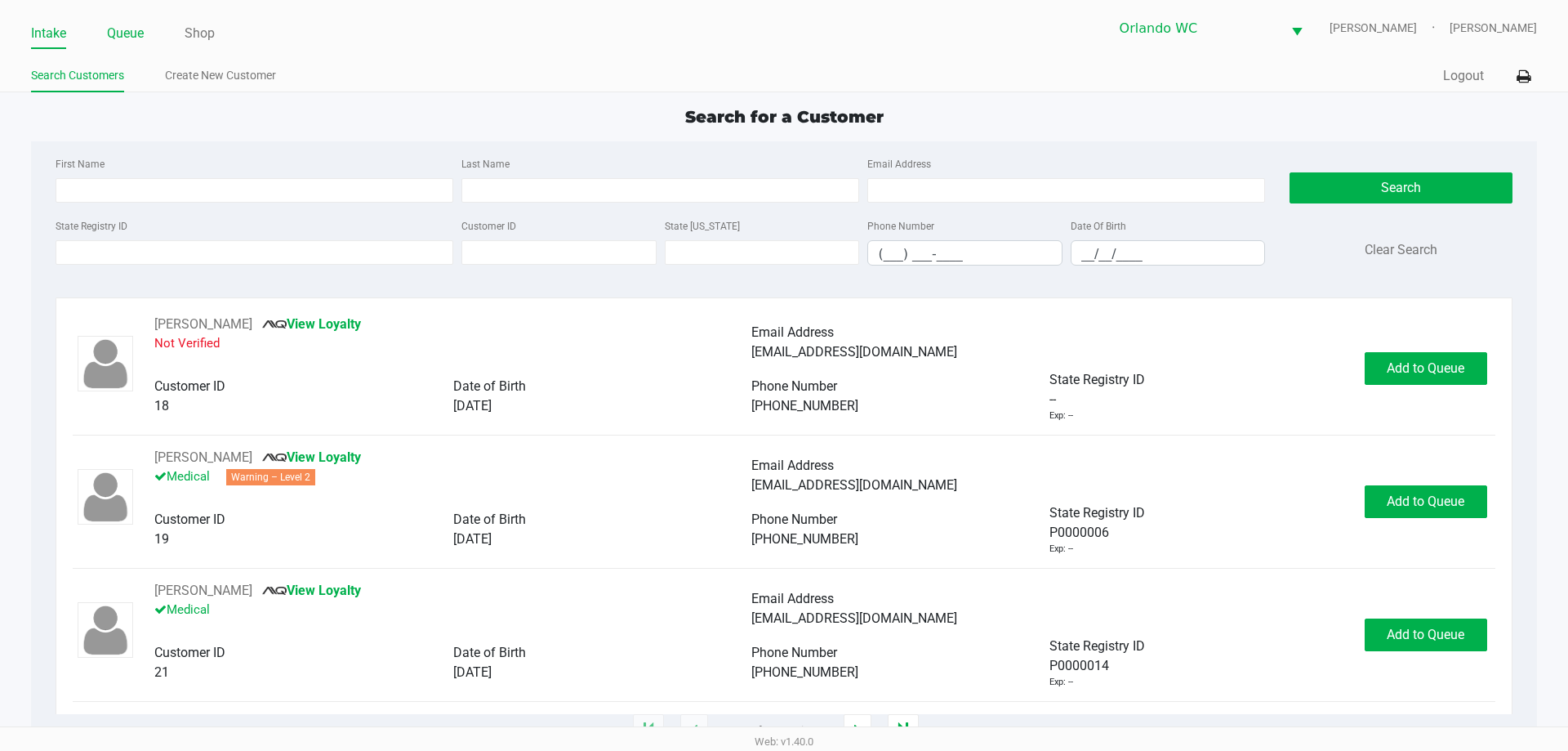
click at [122, 27] on link "Queue" at bounding box center [126, 33] width 37 height 23
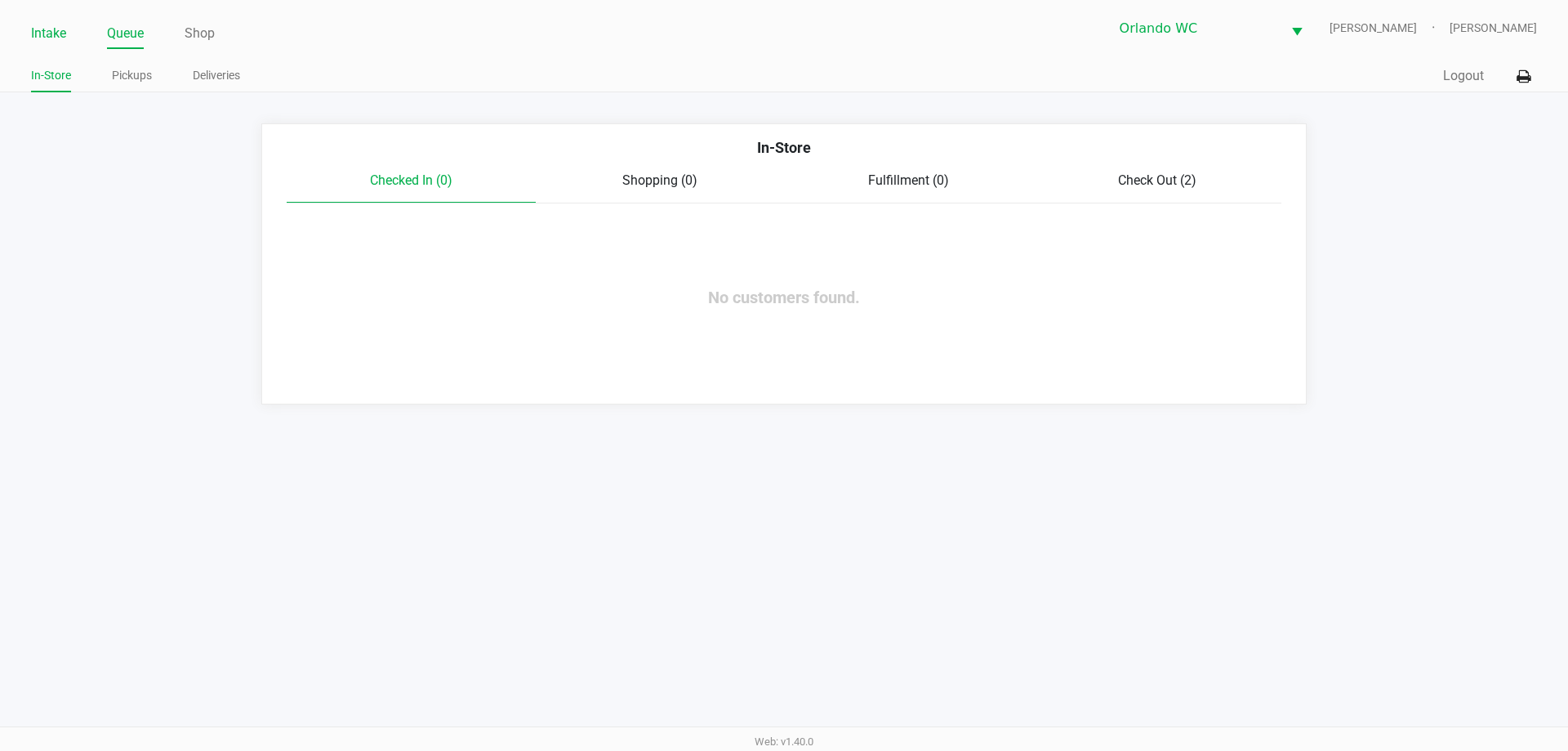
click at [57, 33] on link "Intake" at bounding box center [49, 33] width 35 height 23
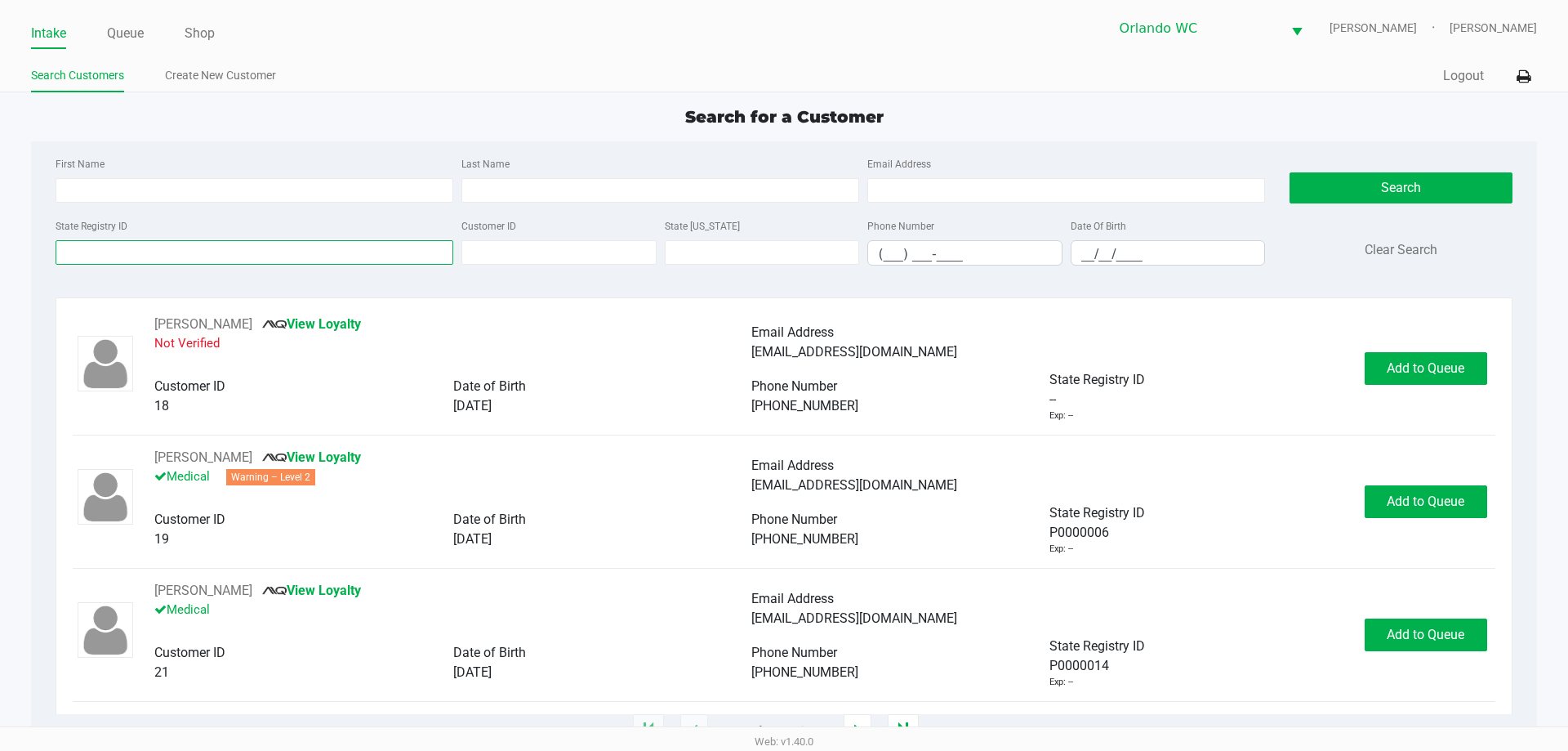
click at [119, 249] on input "State Registry ID" at bounding box center [254, 252] width 398 height 24
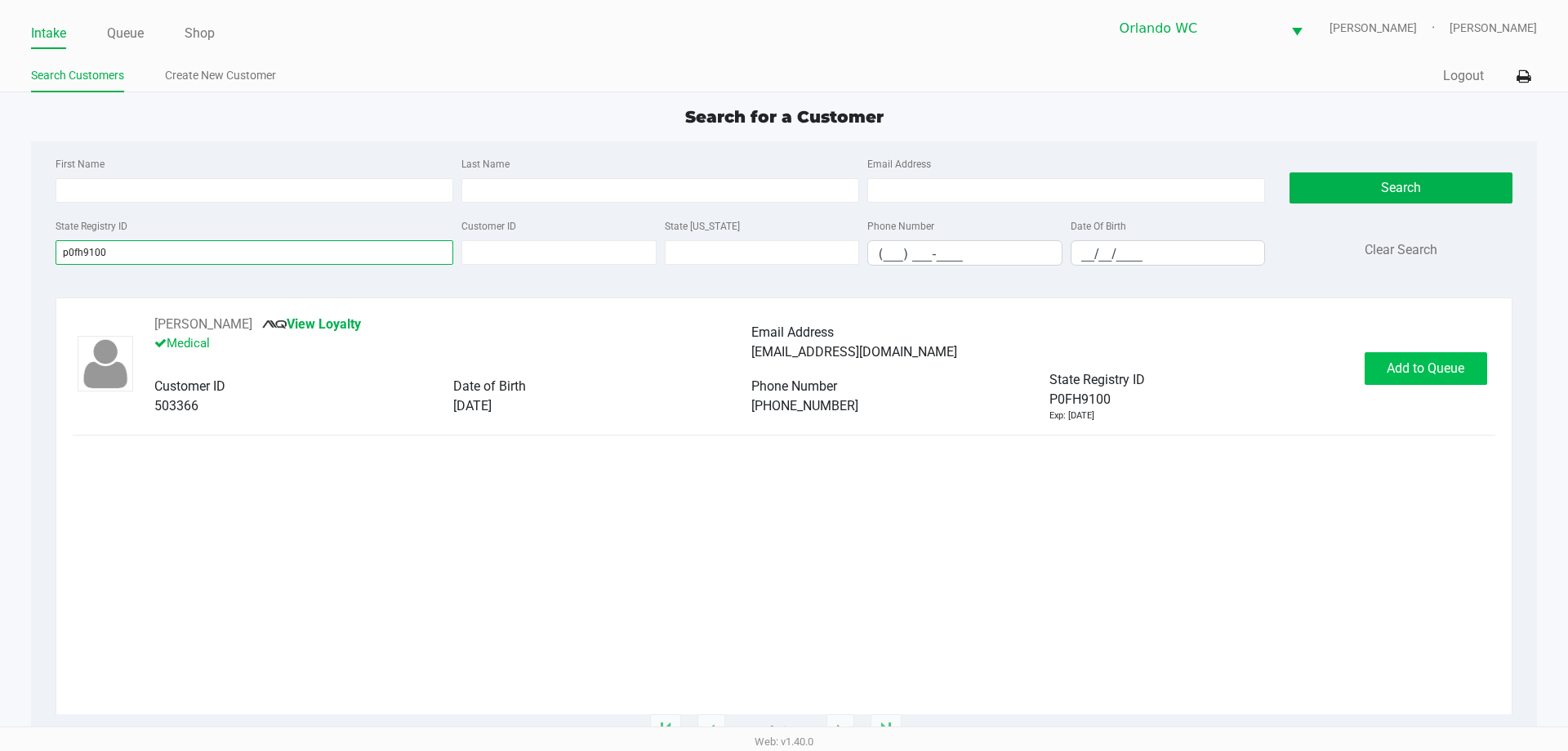
type input "p0fh9100"
click at [1403, 371] on span "Add to Queue" at bounding box center [1425, 368] width 78 height 15
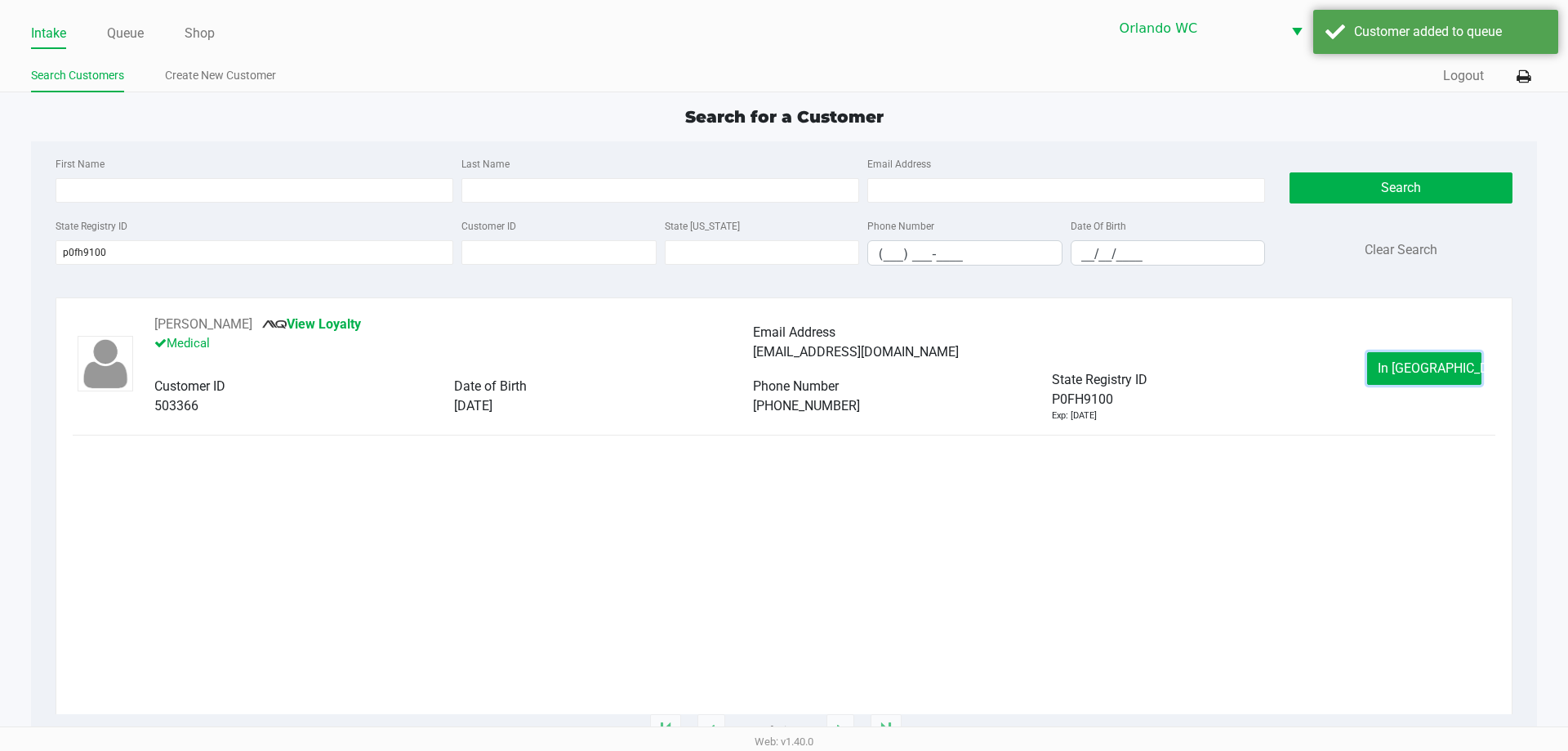
click at [1403, 371] on span "In Queue" at bounding box center [1446, 368] width 137 height 15
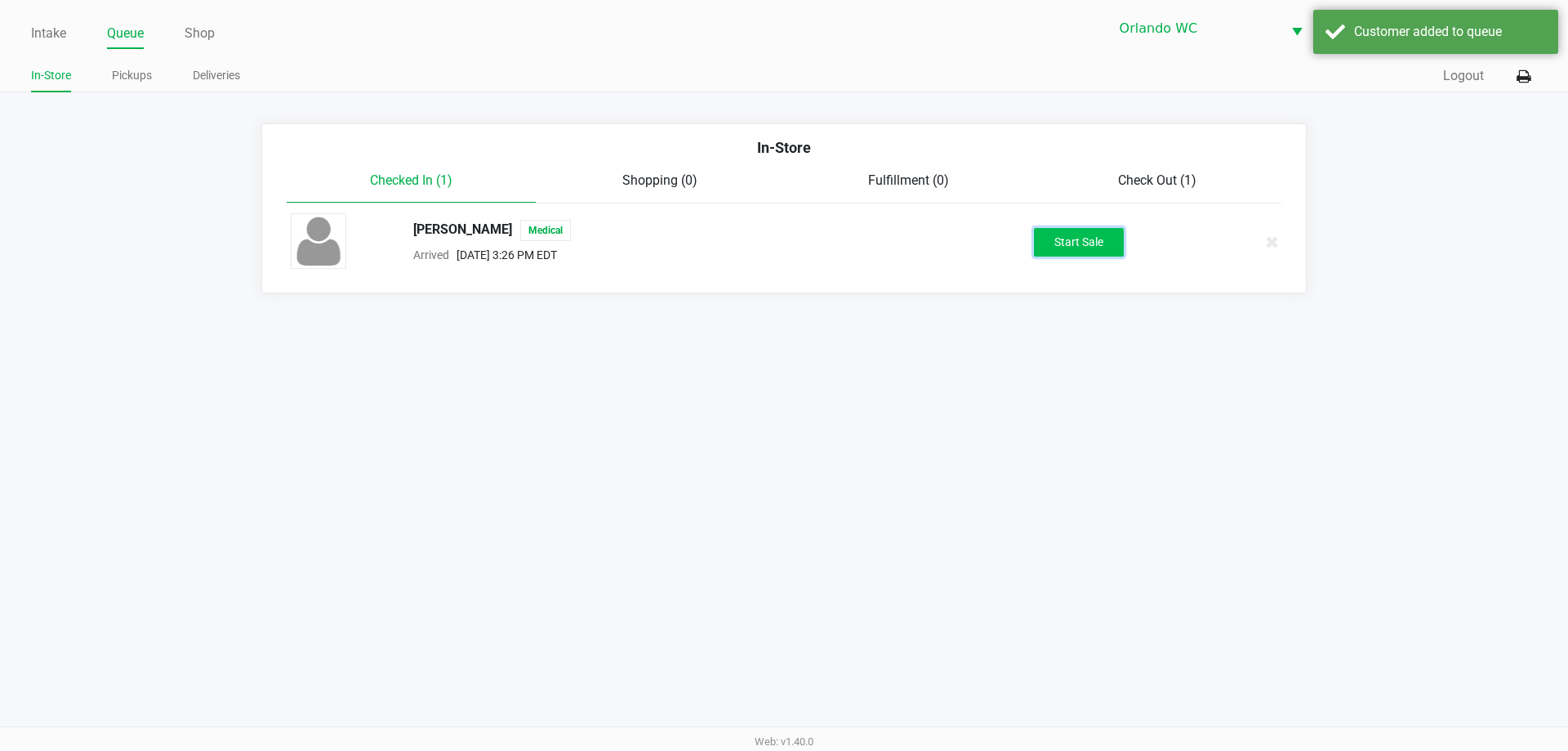
click at [1060, 238] on button "Start Sale" at bounding box center [1078, 242] width 90 height 29
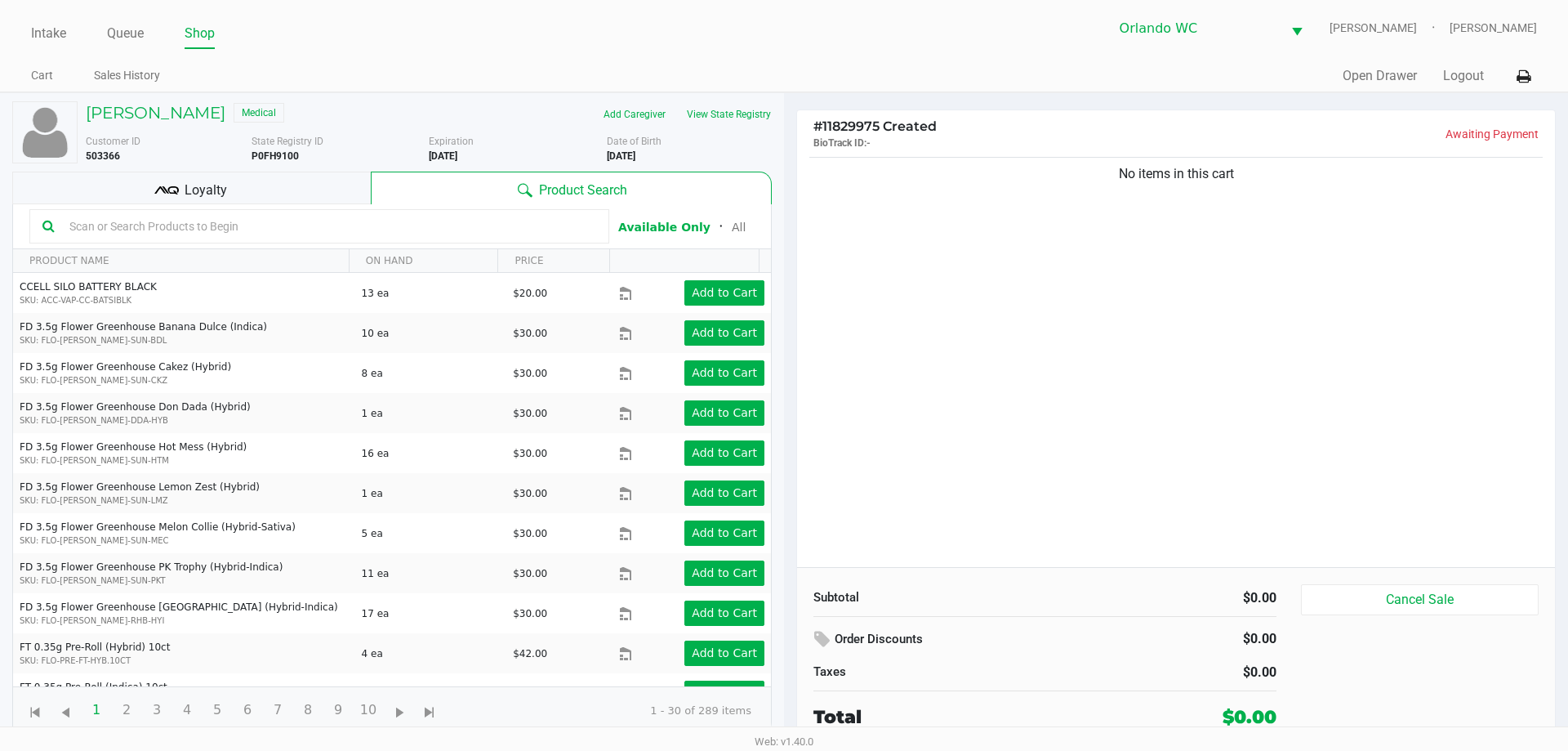
drag, startPoint x: 484, startPoint y: 152, endPoint x: 460, endPoint y: 155, distance: 24.2
click at [428, 162] on div "Customer ID 503366 State Registry ID P0FH9100 Expiration 05/20/2026 More Date o…" at bounding box center [428, 149] width 710 height 30
click at [511, 84] on ul "Cart Sales History" at bounding box center [408, 77] width 753 height 28
click at [231, 233] on input "text" at bounding box center [329, 226] width 534 height 24
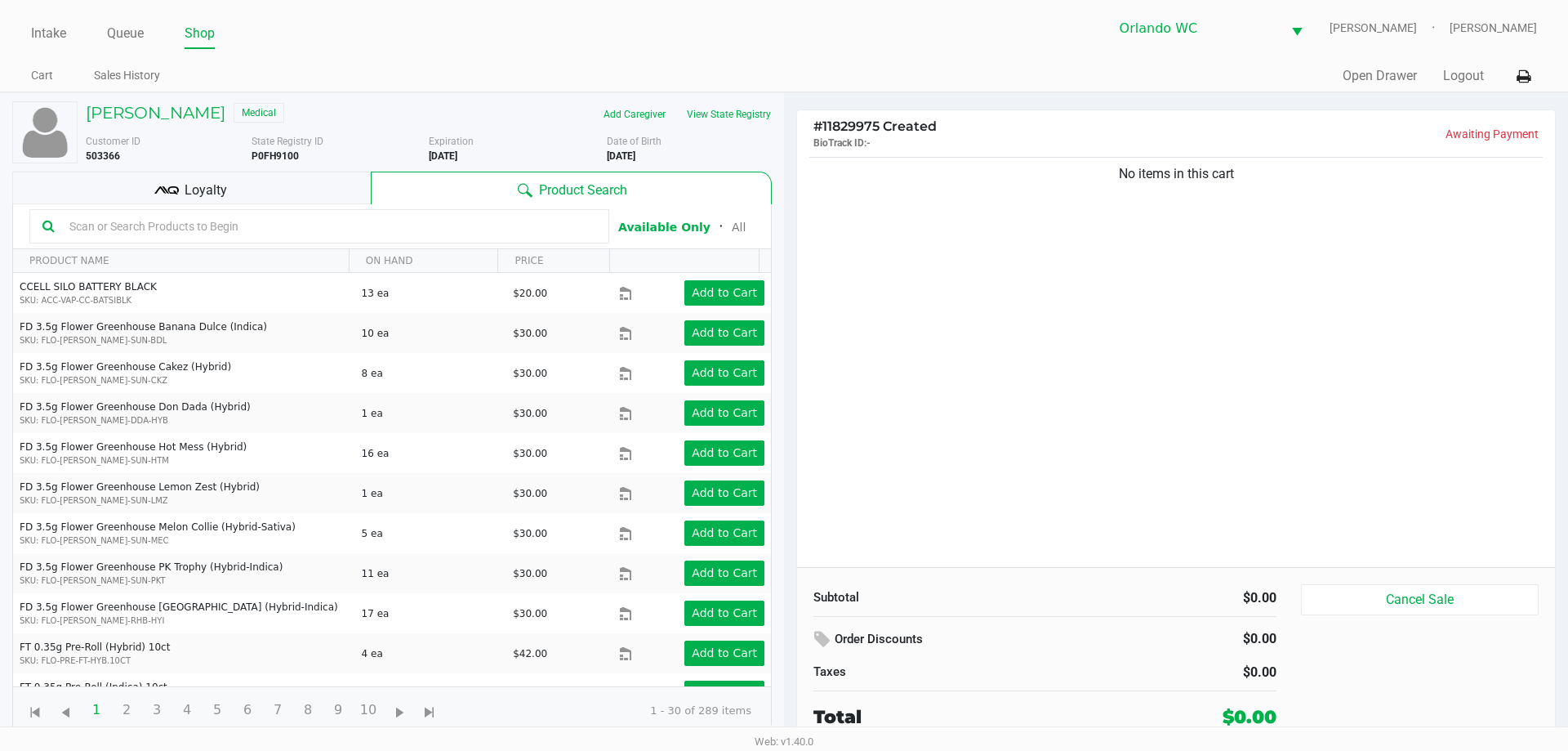
click at [231, 233] on input "text" at bounding box center [329, 226] width 534 height 24
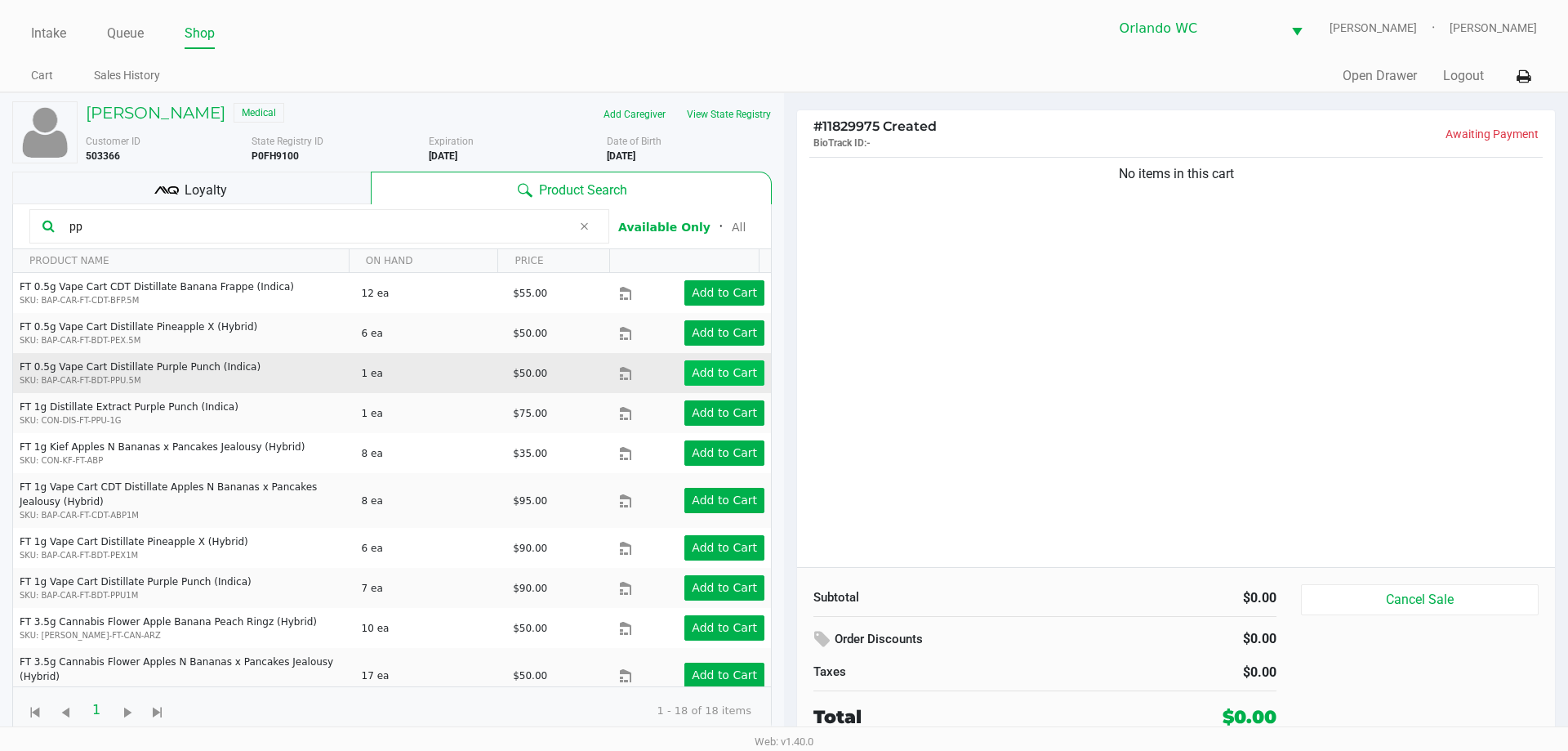
type input "pp"
click at [711, 373] on app-button-loader "Add to Cart" at bounding box center [724, 372] width 65 height 13
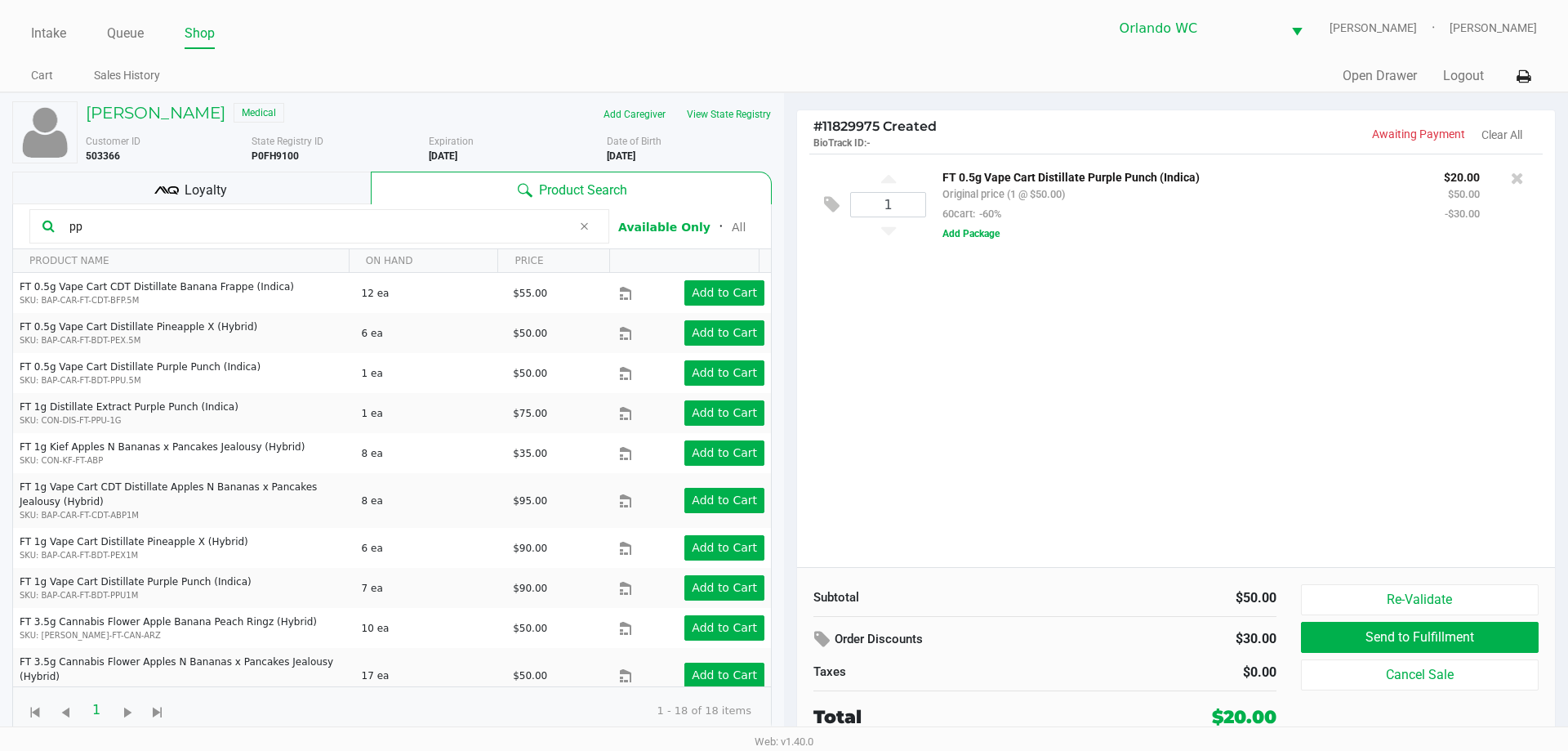
click at [1139, 420] on div "1 FT 0.5g Vape Cart Distillate Purple Punch (Indica) Original price (1 @ $50.00…" at bounding box center [1176, 360] width 758 height 413
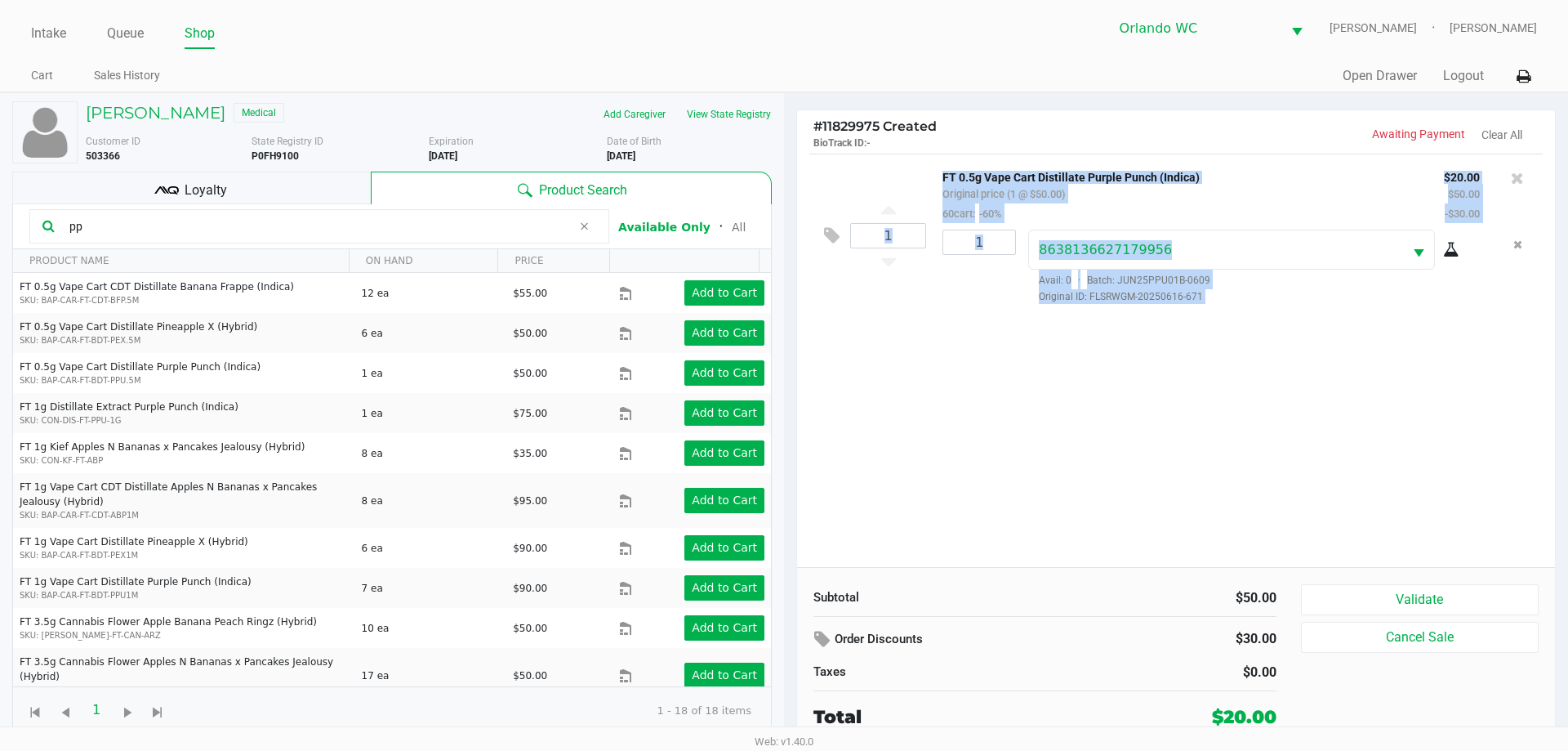
click at [1439, 419] on div "1 FT 0.5g Vape Cart Distillate Purple Punch (Indica) Original price (1 @ $50.00…" at bounding box center [1176, 360] width 758 height 413
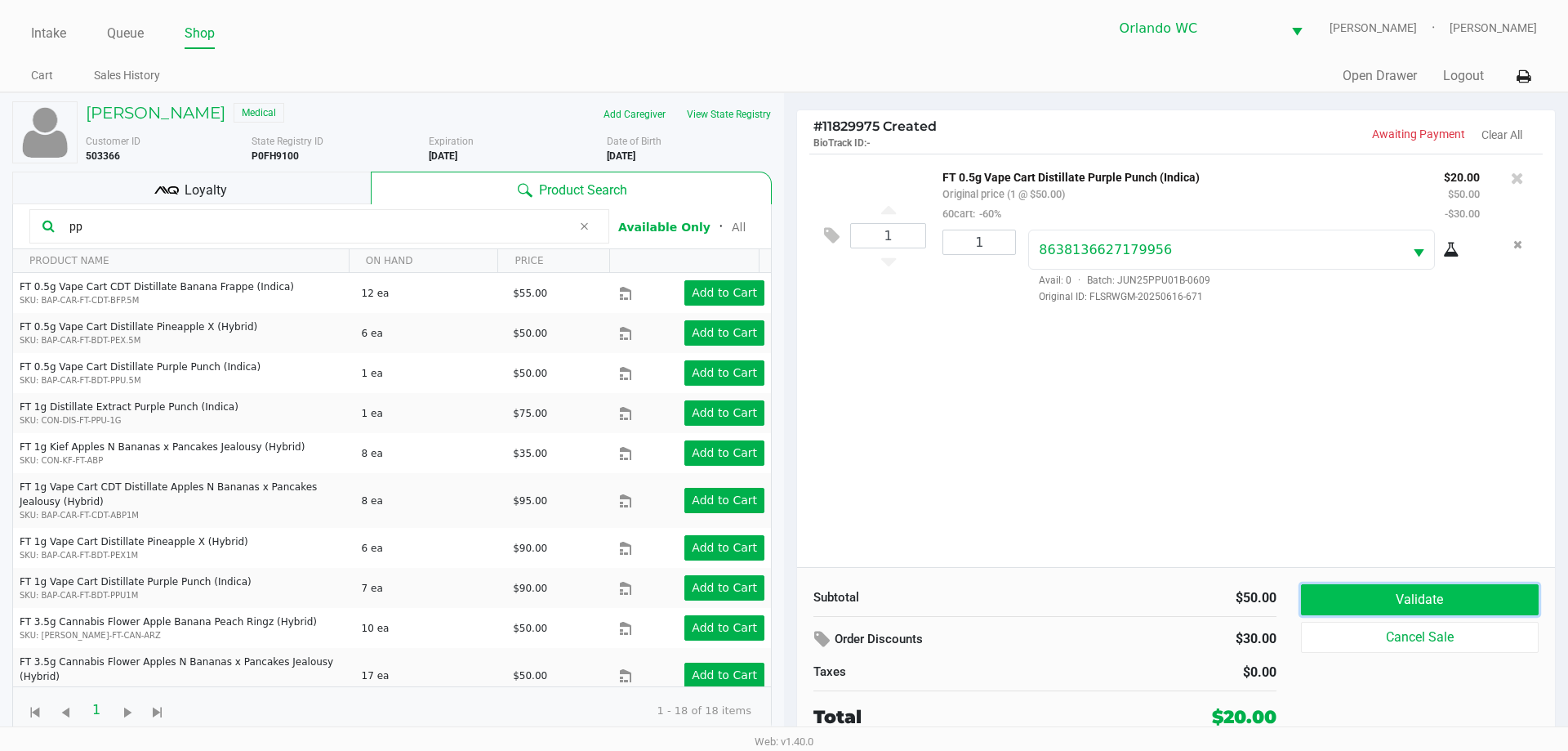
click at [1408, 603] on button "Validate" at bounding box center [1419, 600] width 237 height 31
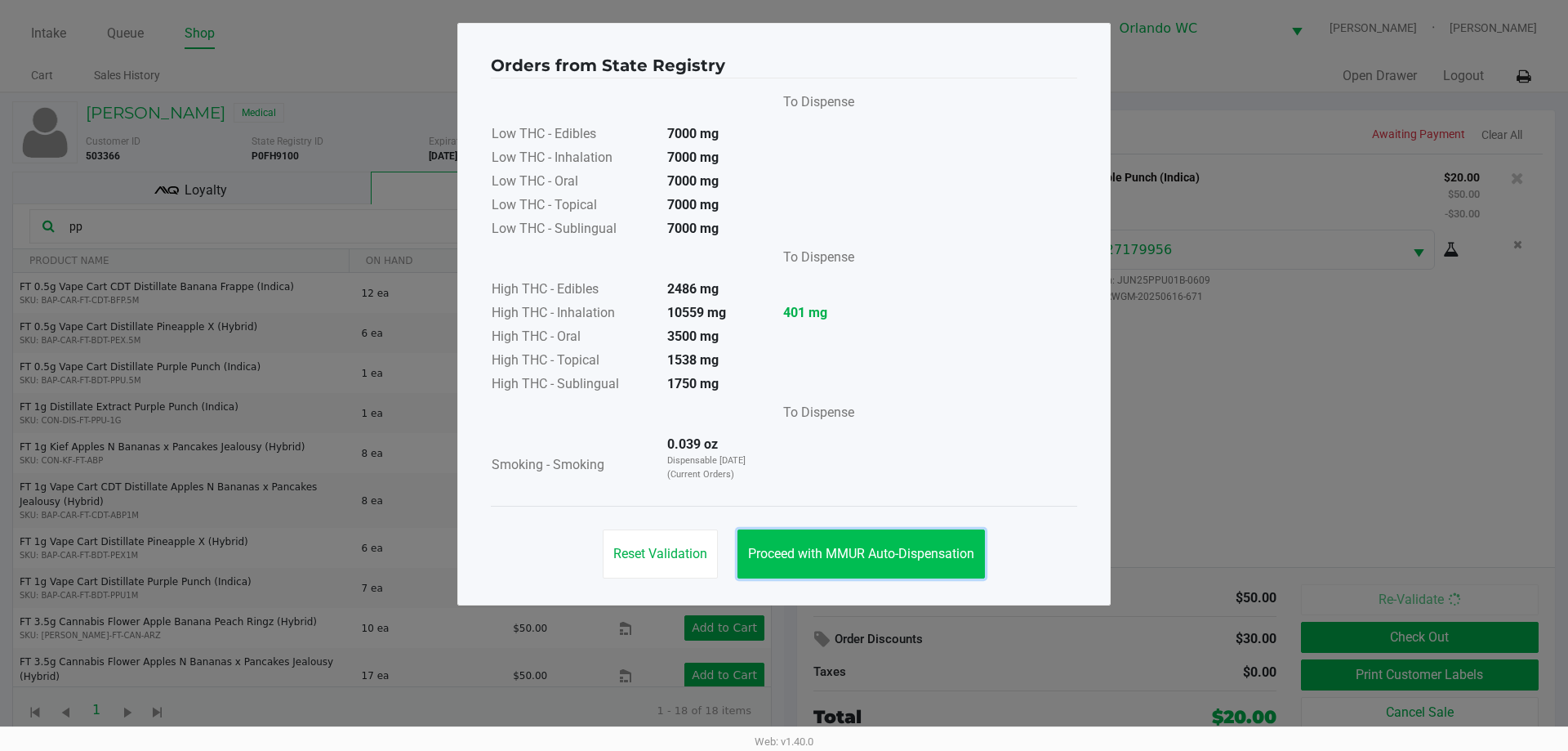
click at [908, 563] on button "Proceed with MMUR Auto-Dispensation" at bounding box center [860, 554] width 247 height 49
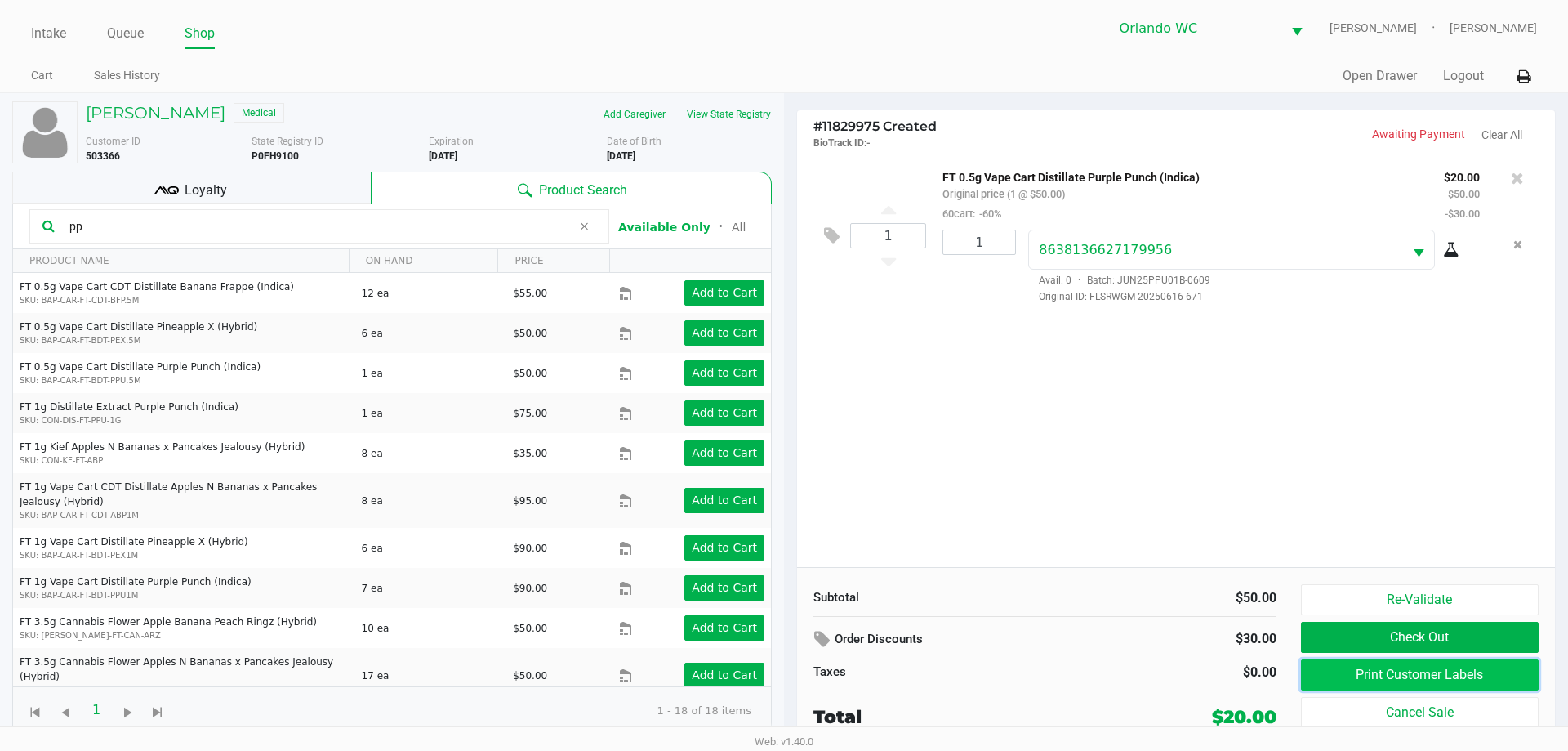
click at [1462, 673] on button "Print Customer Labels" at bounding box center [1419, 675] width 237 height 31
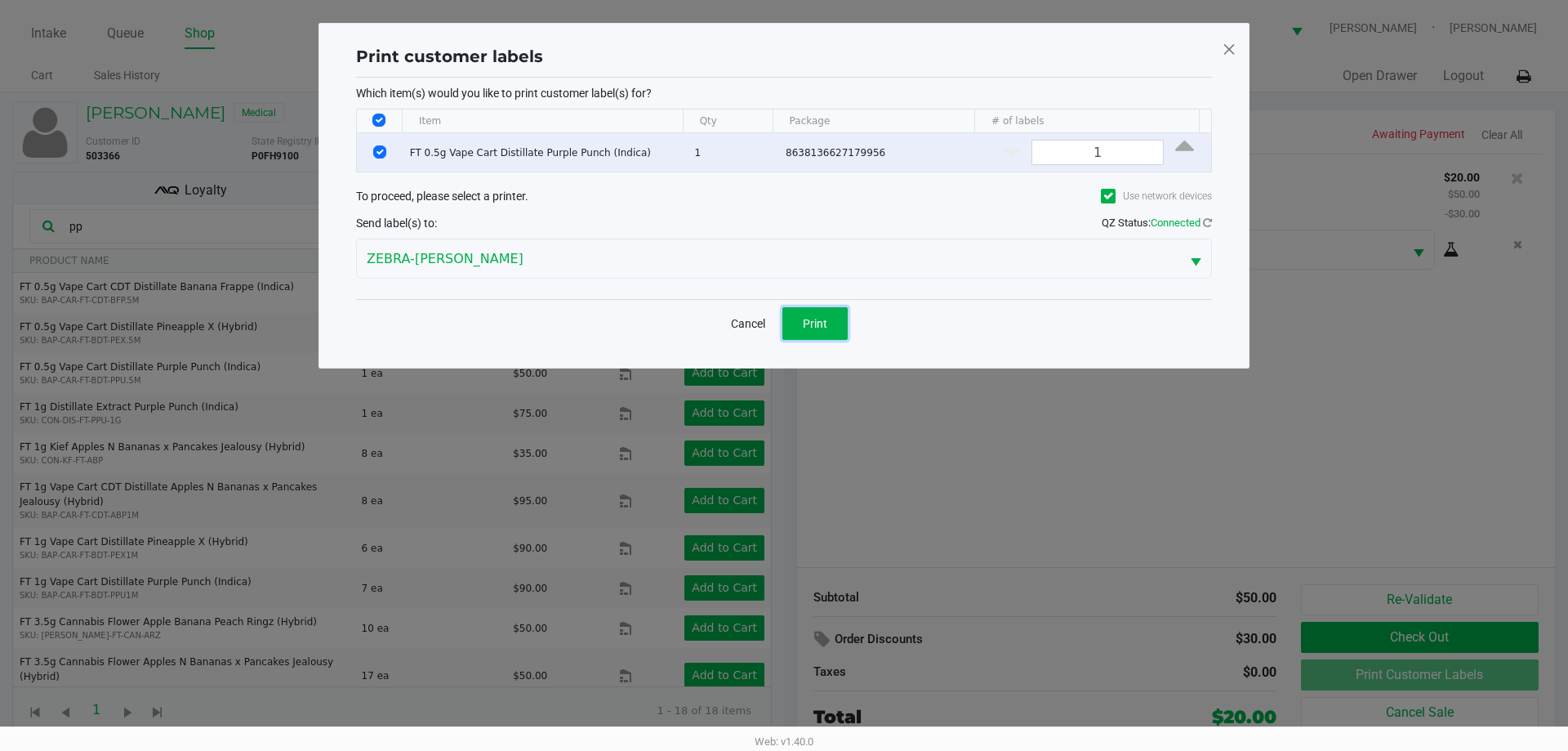
click at [811, 320] on span "Print" at bounding box center [815, 323] width 24 height 13
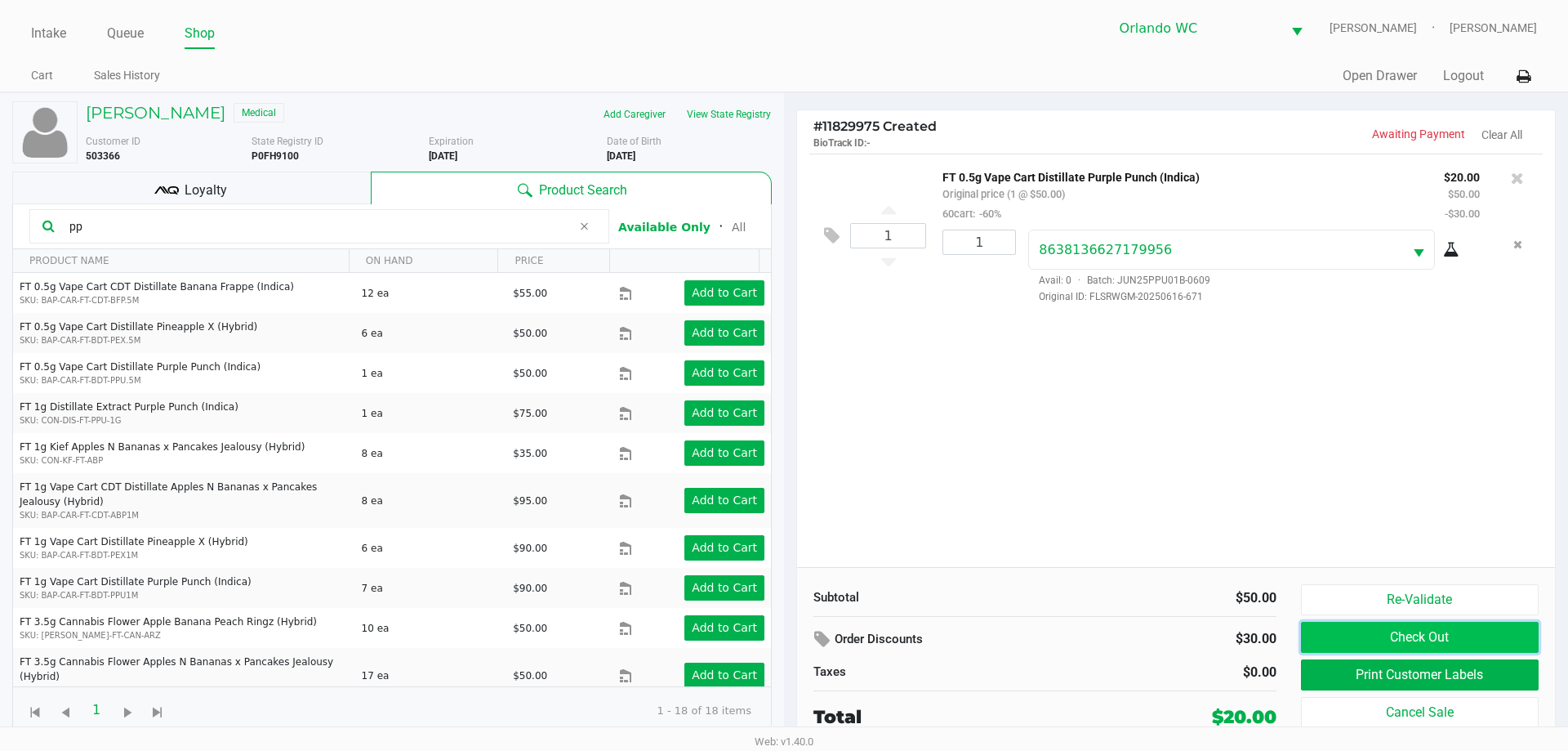
click at [1466, 648] on button "Check Out" at bounding box center [1419, 637] width 237 height 31
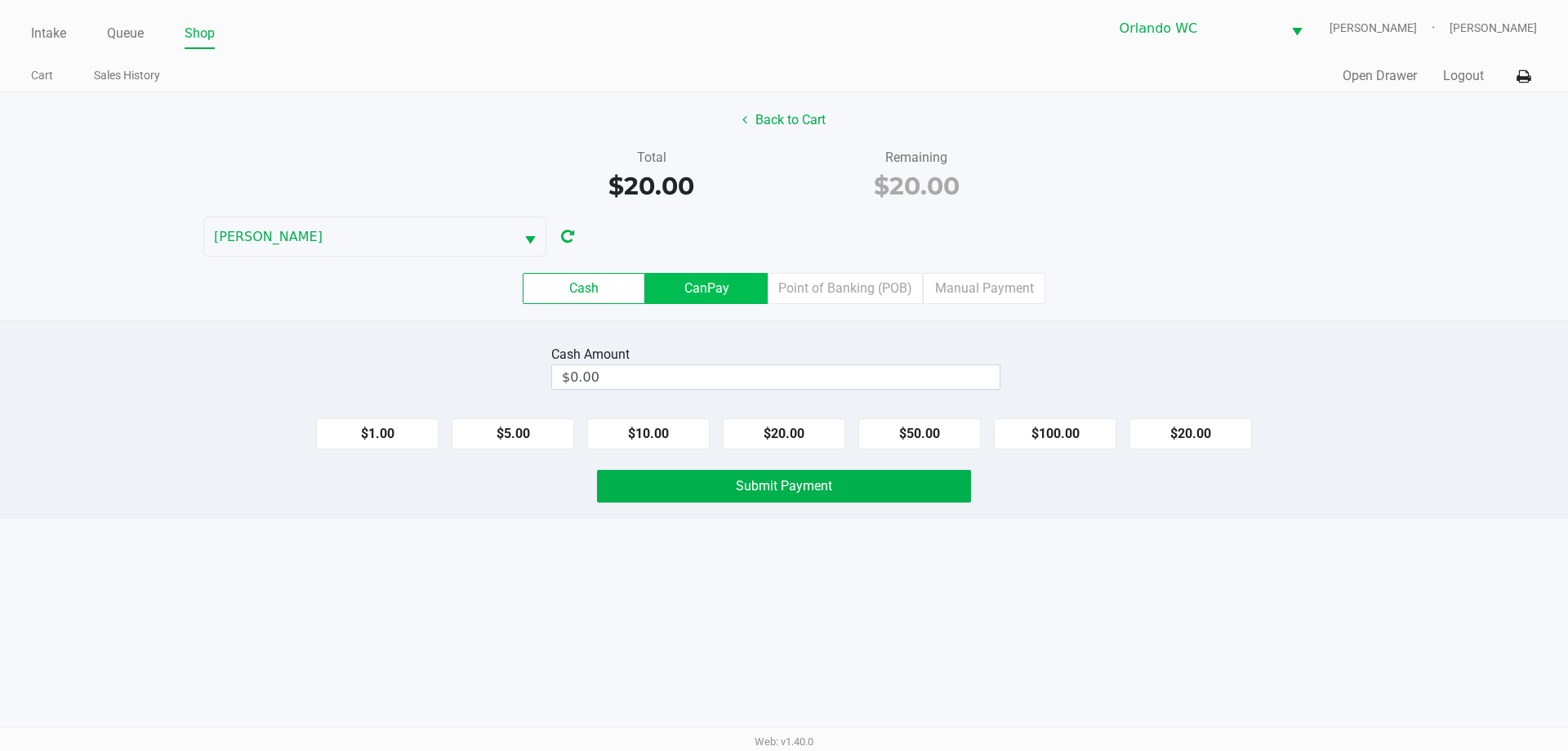
click at [711, 291] on label "CanPay" at bounding box center [706, 288] width 122 height 31
click at [0, 0] on 2 "CanPay" at bounding box center [0, 0] width 0 height 0
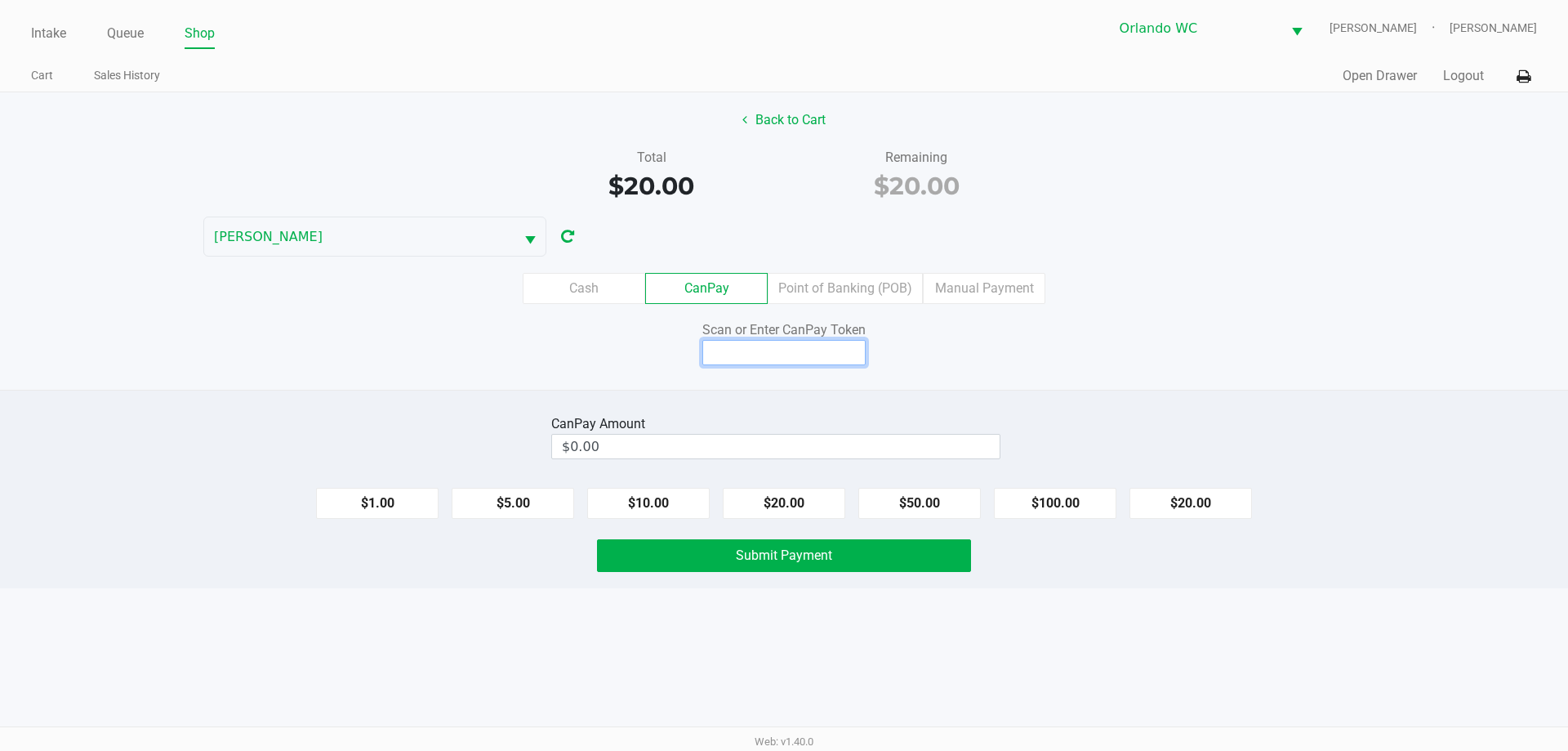
click at [765, 346] on input at bounding box center [784, 352] width 163 height 25
type input "Q2412883Q"
click at [1208, 495] on button "$20.00" at bounding box center [1191, 503] width 122 height 31
type input "$20.00"
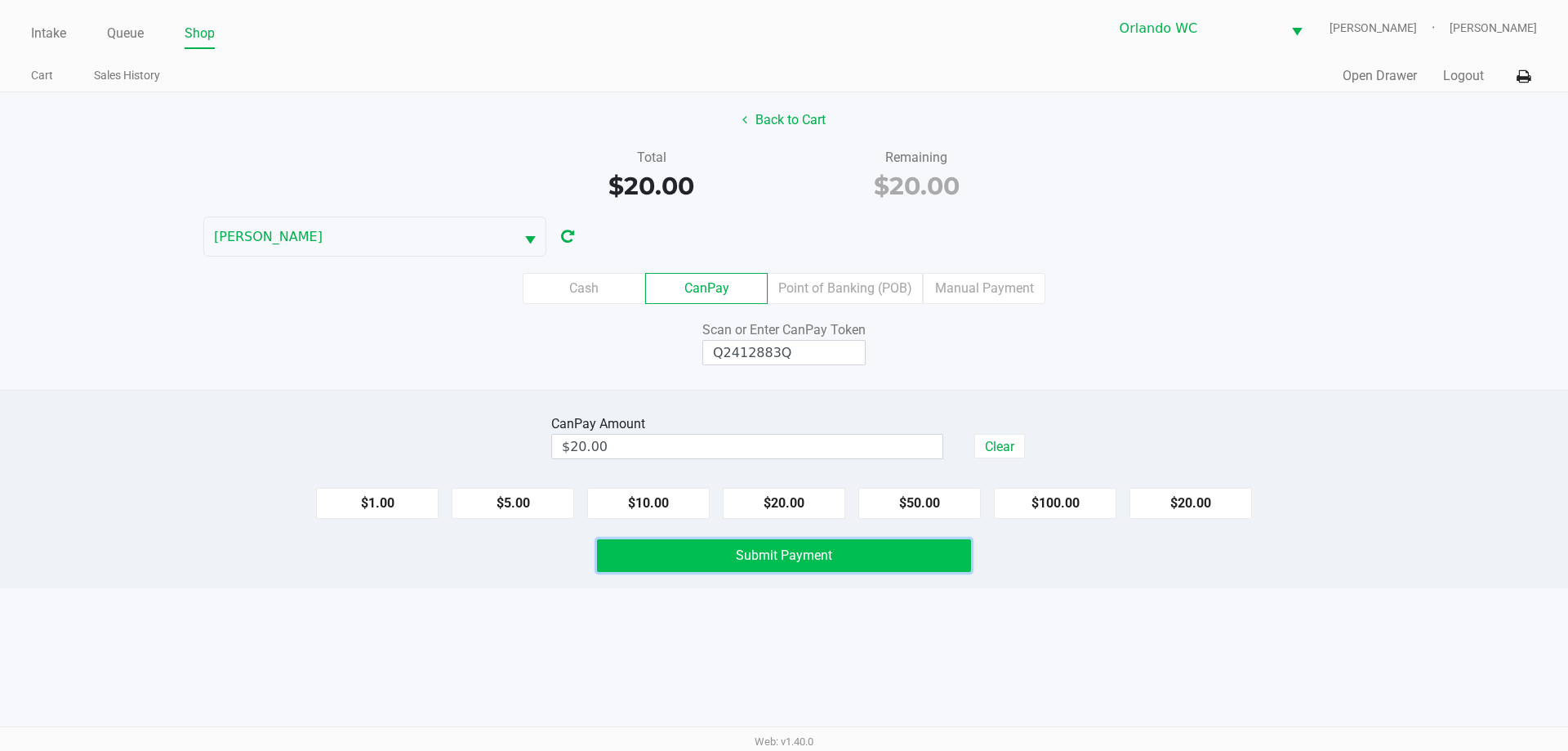
click at [942, 556] on button "Submit Payment" at bounding box center [784, 555] width 374 height 33
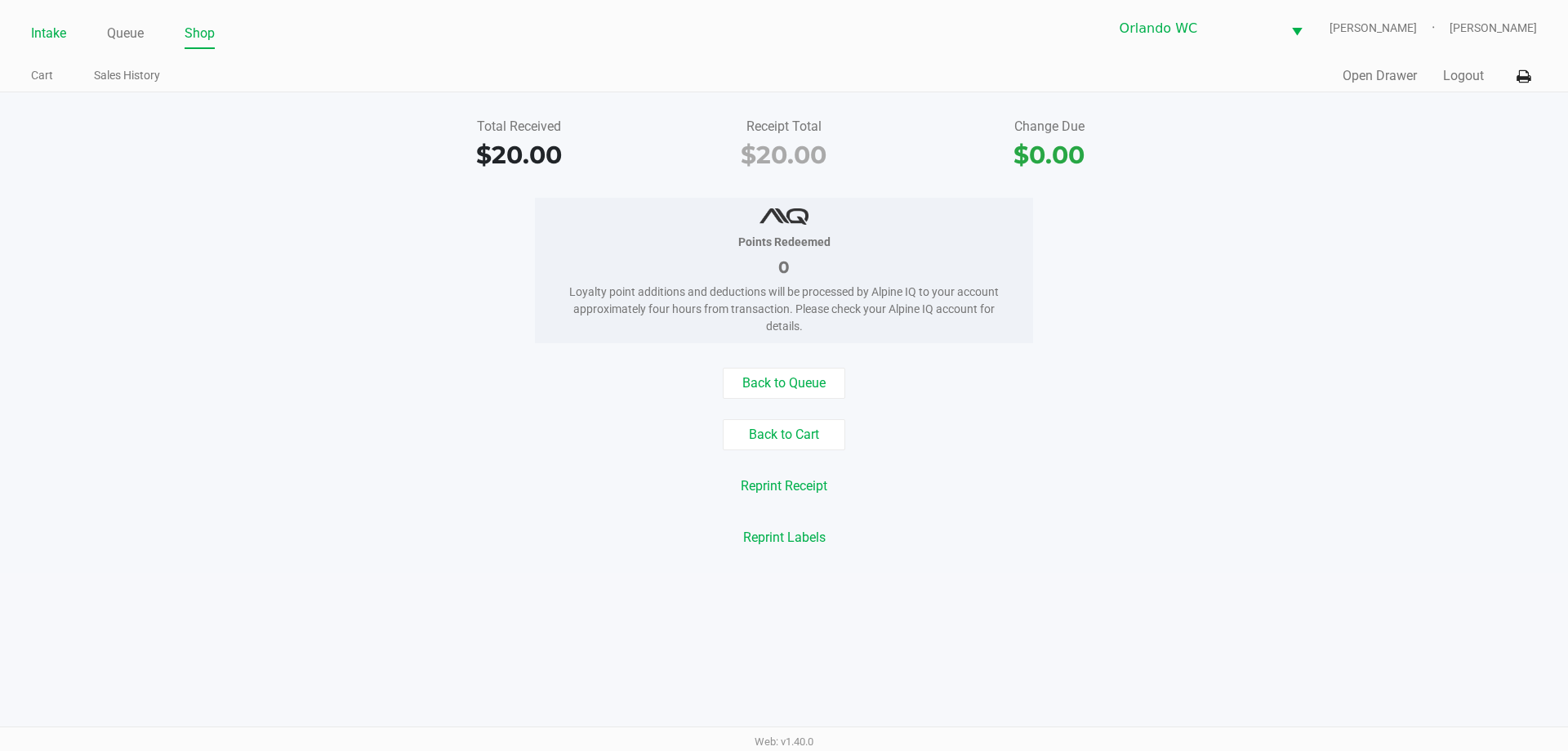
click at [51, 37] on link "Intake" at bounding box center [49, 33] width 35 height 23
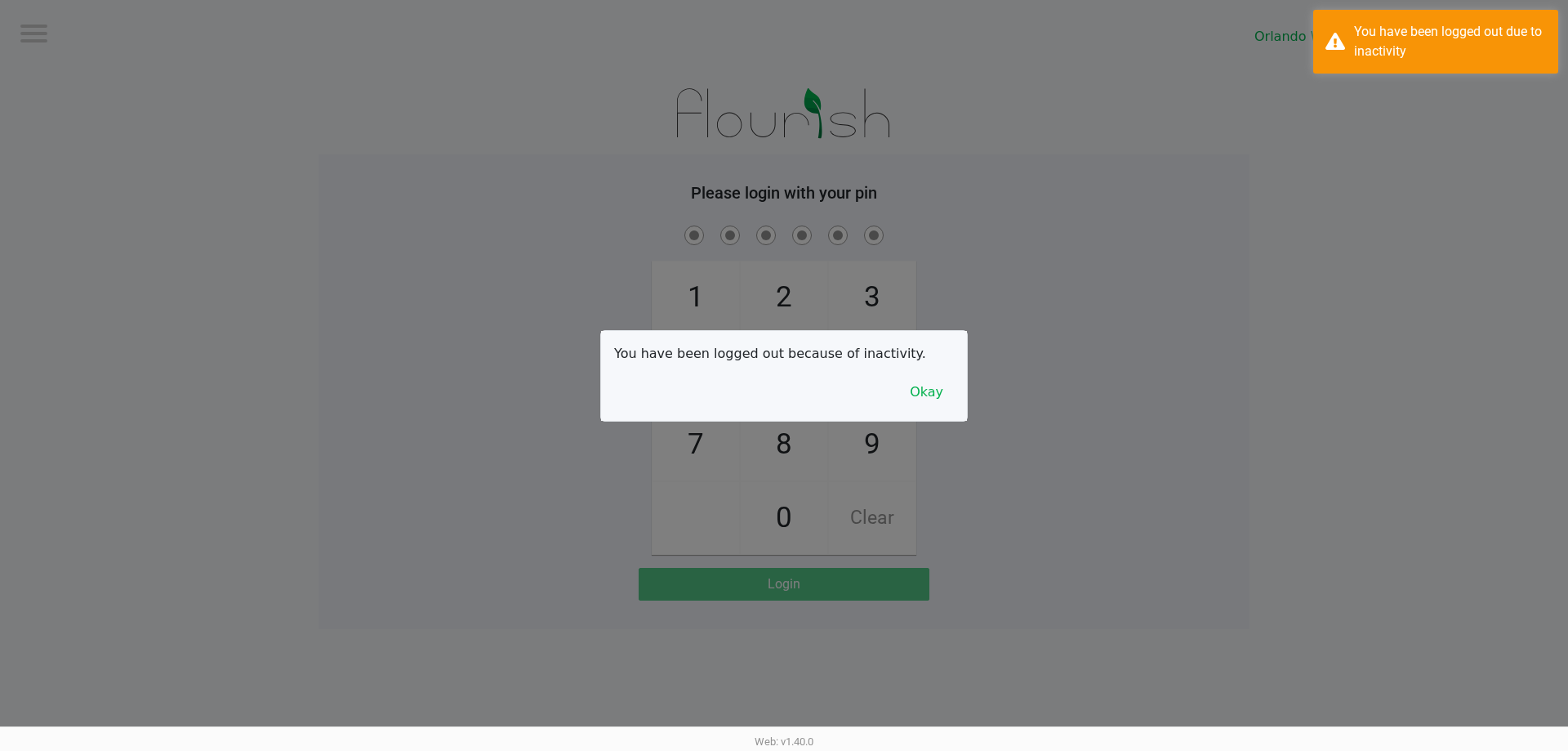
click at [460, 302] on div at bounding box center [784, 375] width 1568 height 751
checkbox input "true"
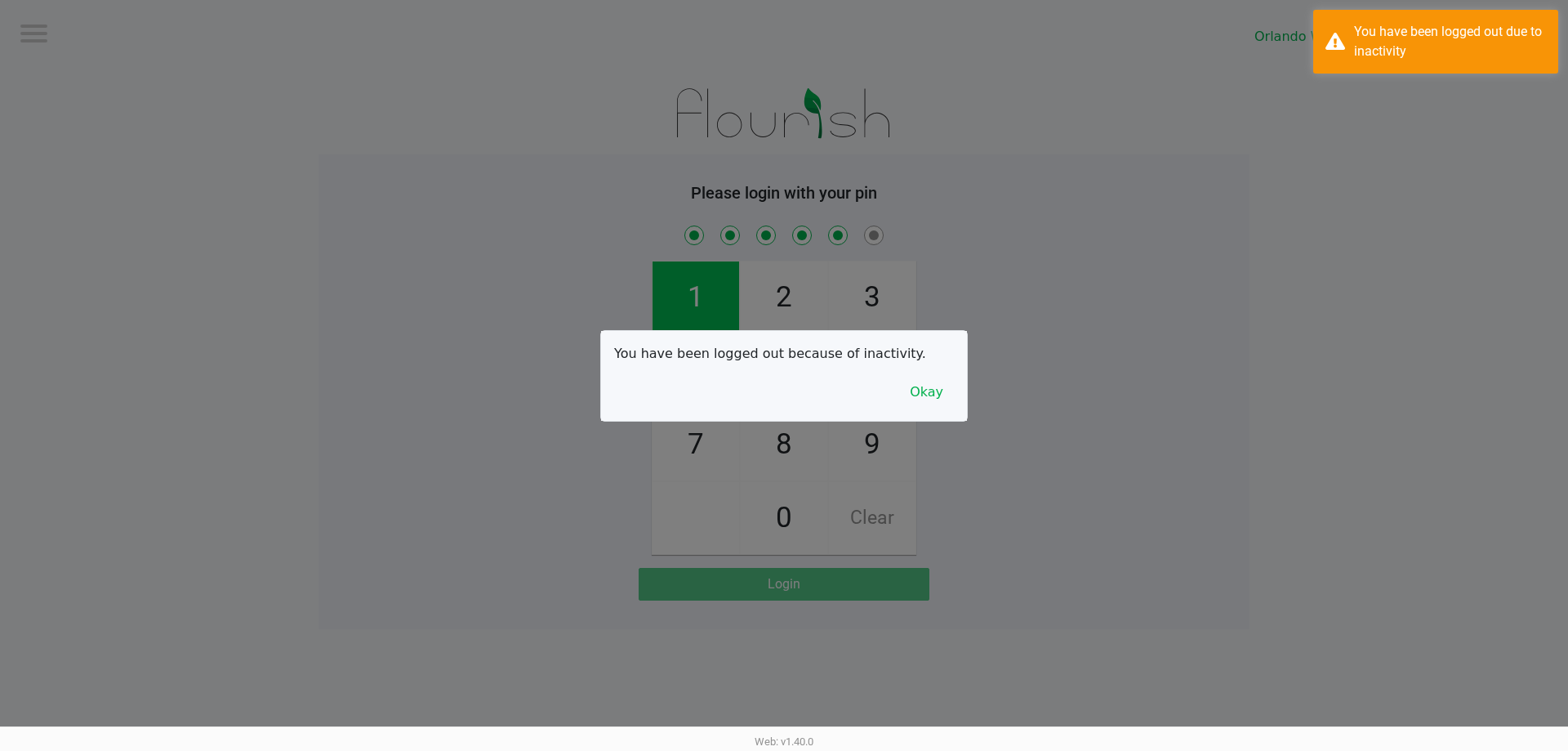
checkbox input "true"
checkbox input "false"
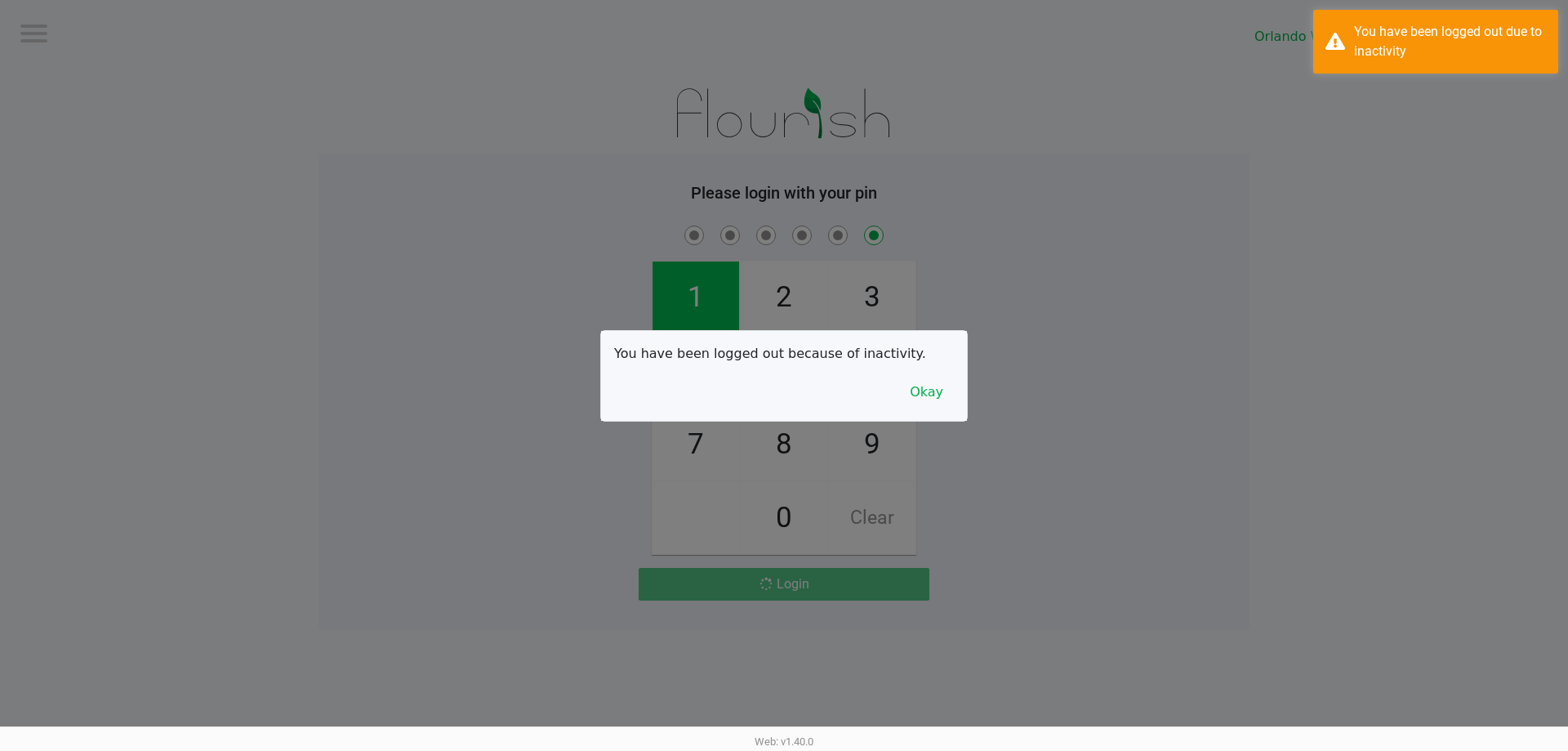
checkbox input "false"
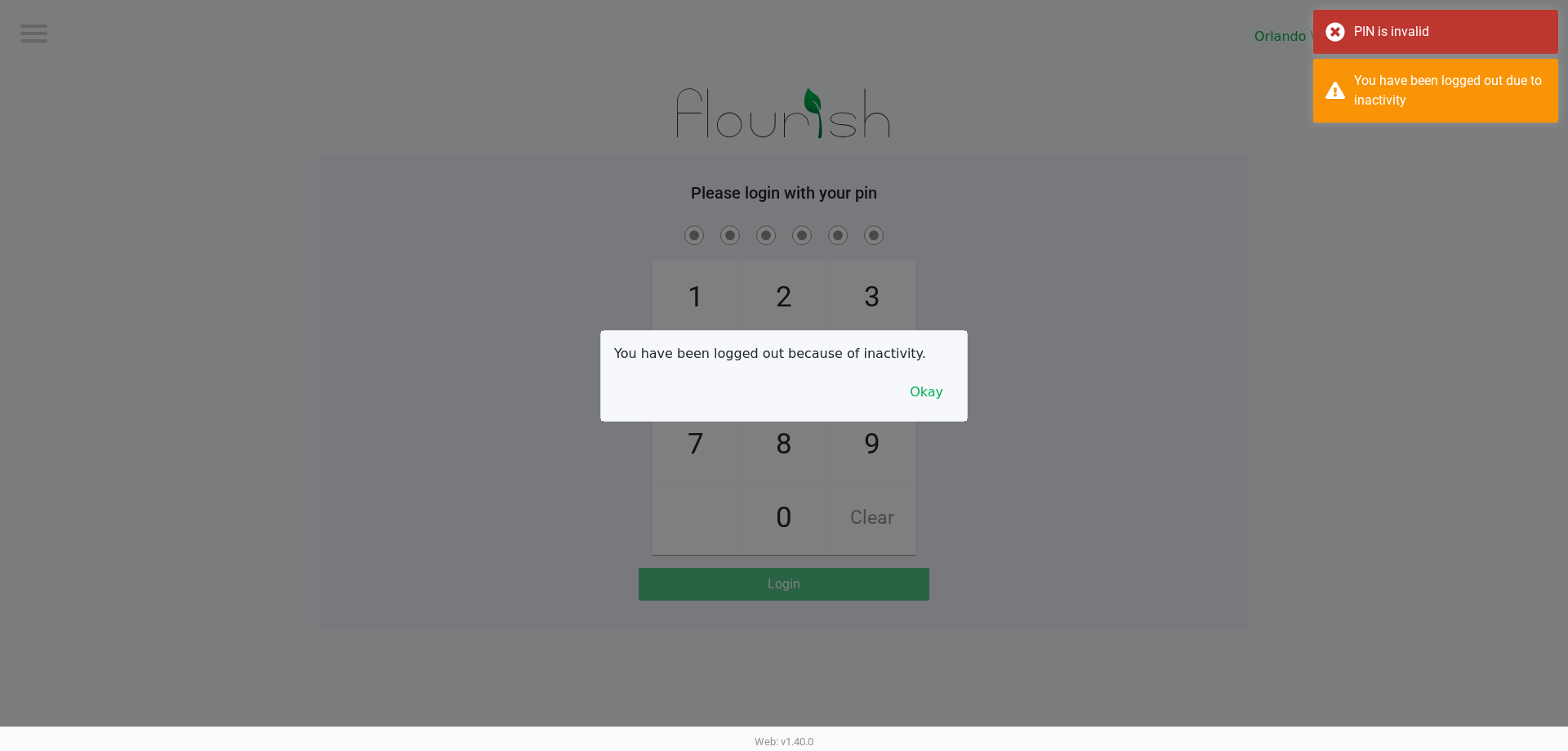
checkbox input "true"
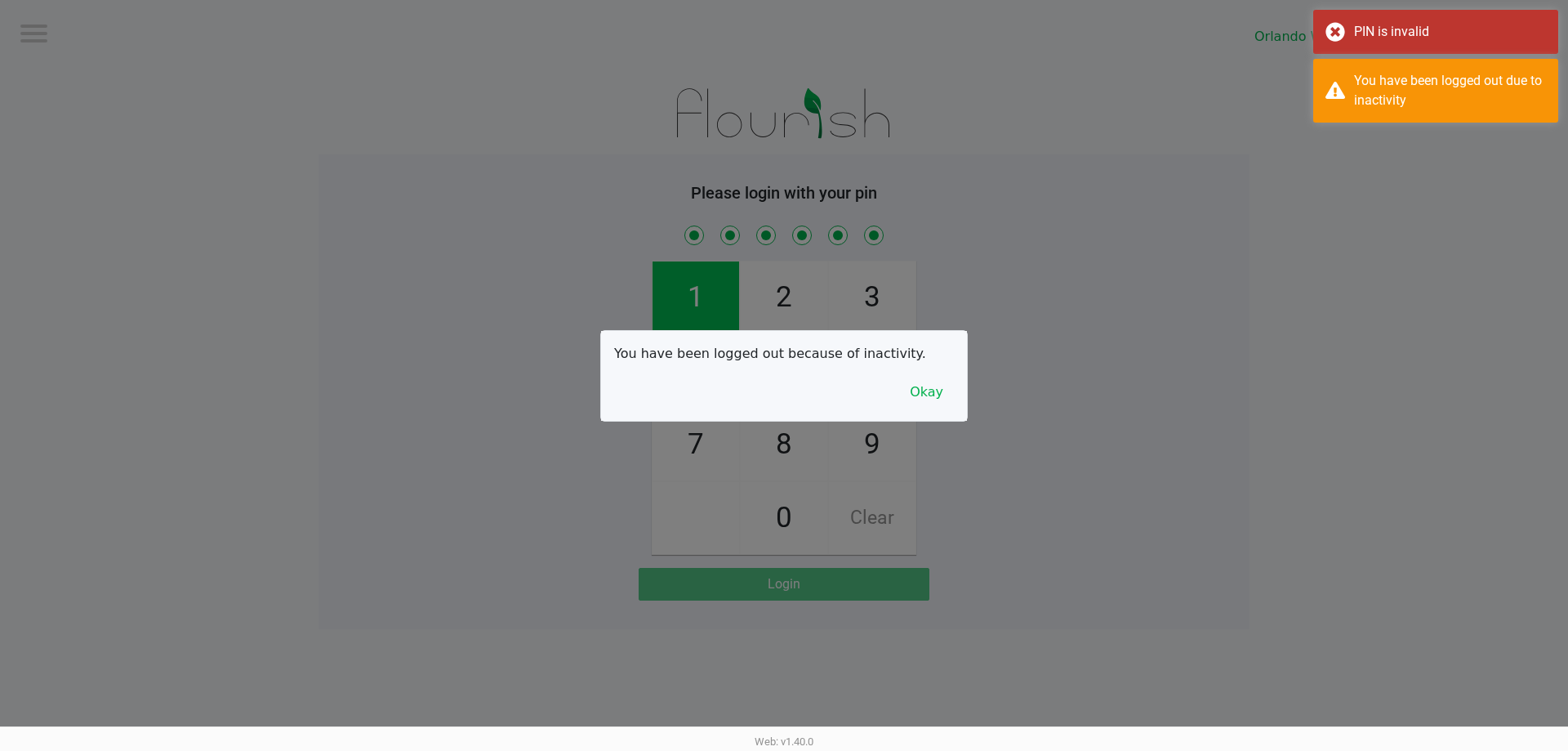
checkbox input "true"
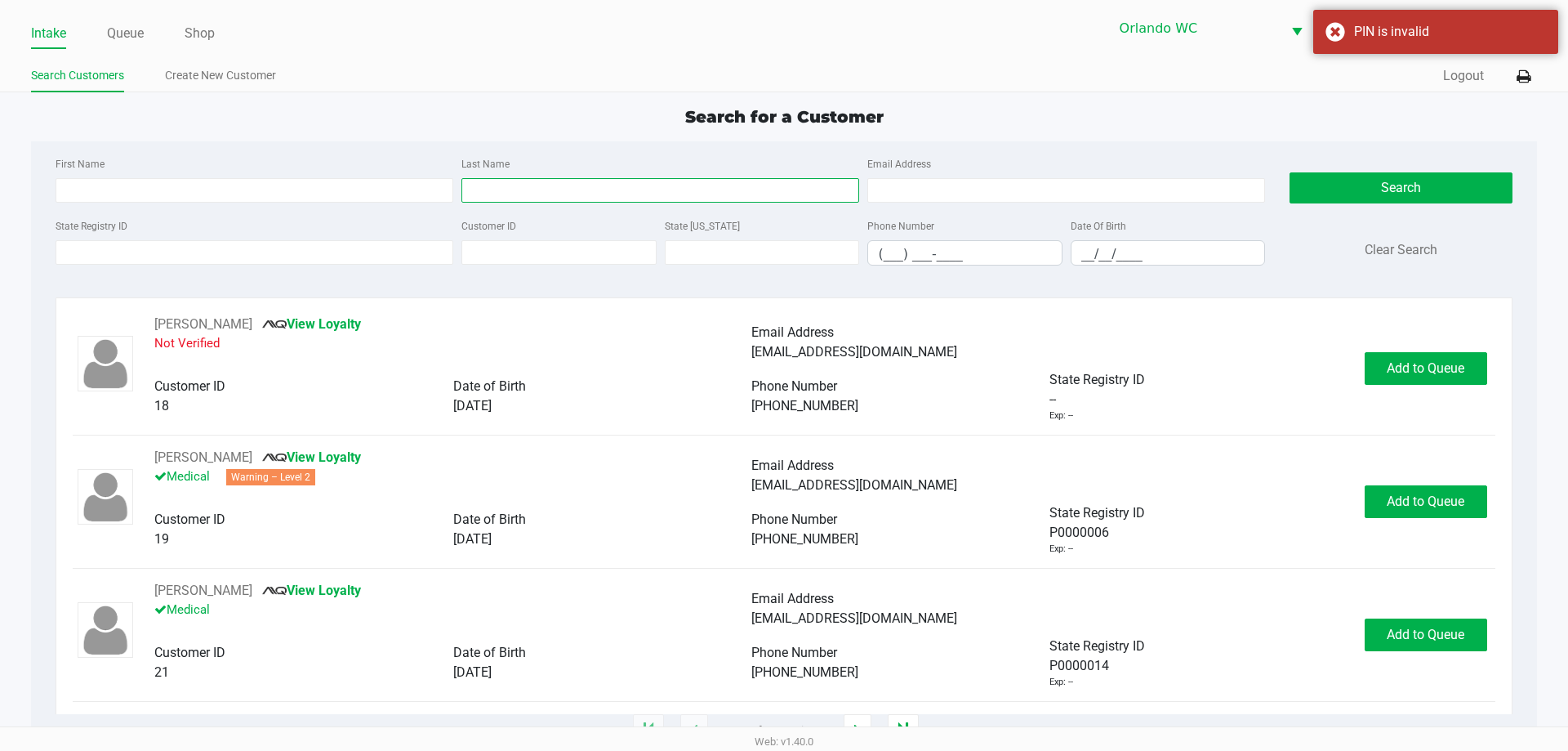
click at [496, 192] on input "Last Name" at bounding box center [659, 190] width 398 height 24
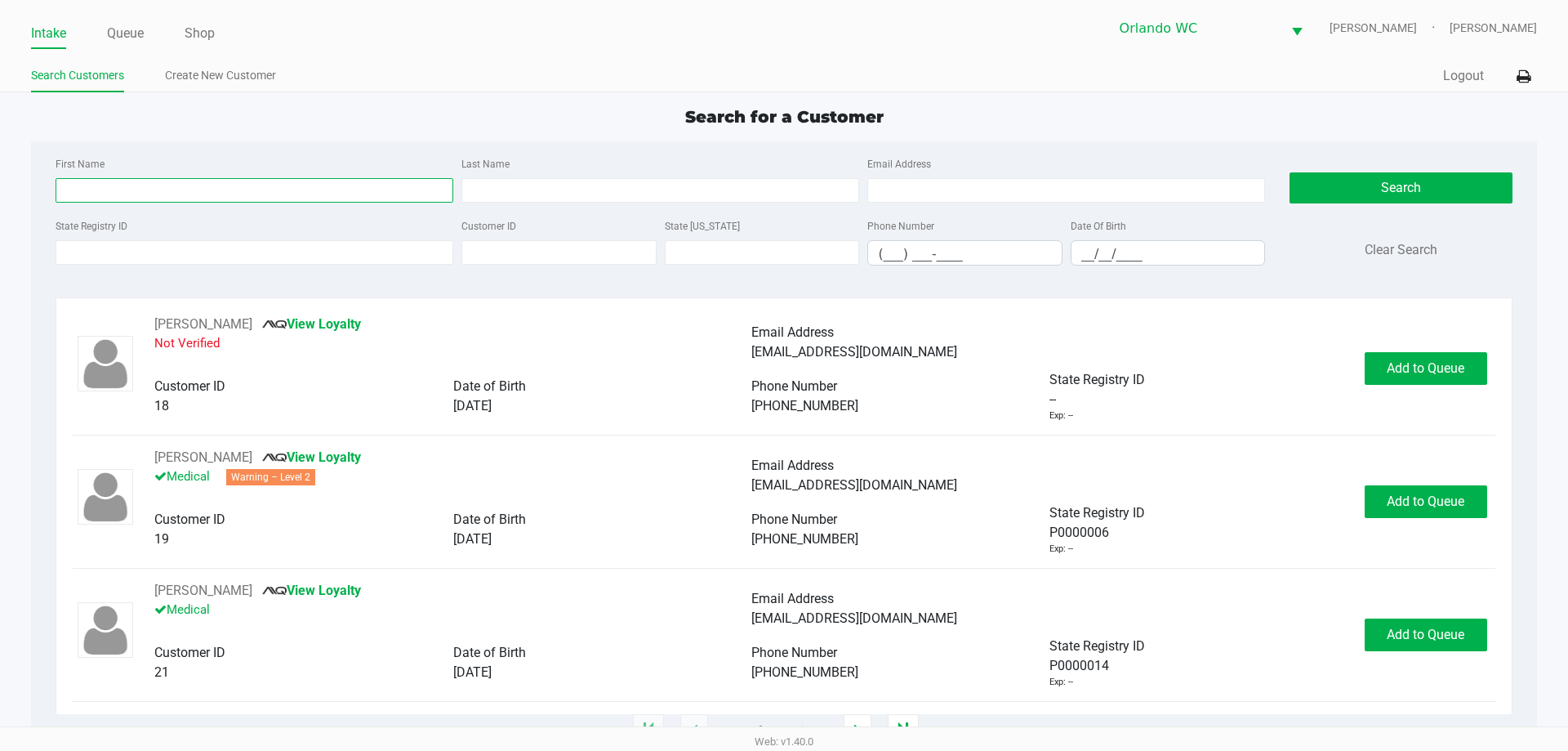
click at [337, 191] on input "First Name" at bounding box center [254, 190] width 398 height 24
type input "andy"
click at [536, 181] on input "Last Name" at bounding box center [659, 190] width 398 height 24
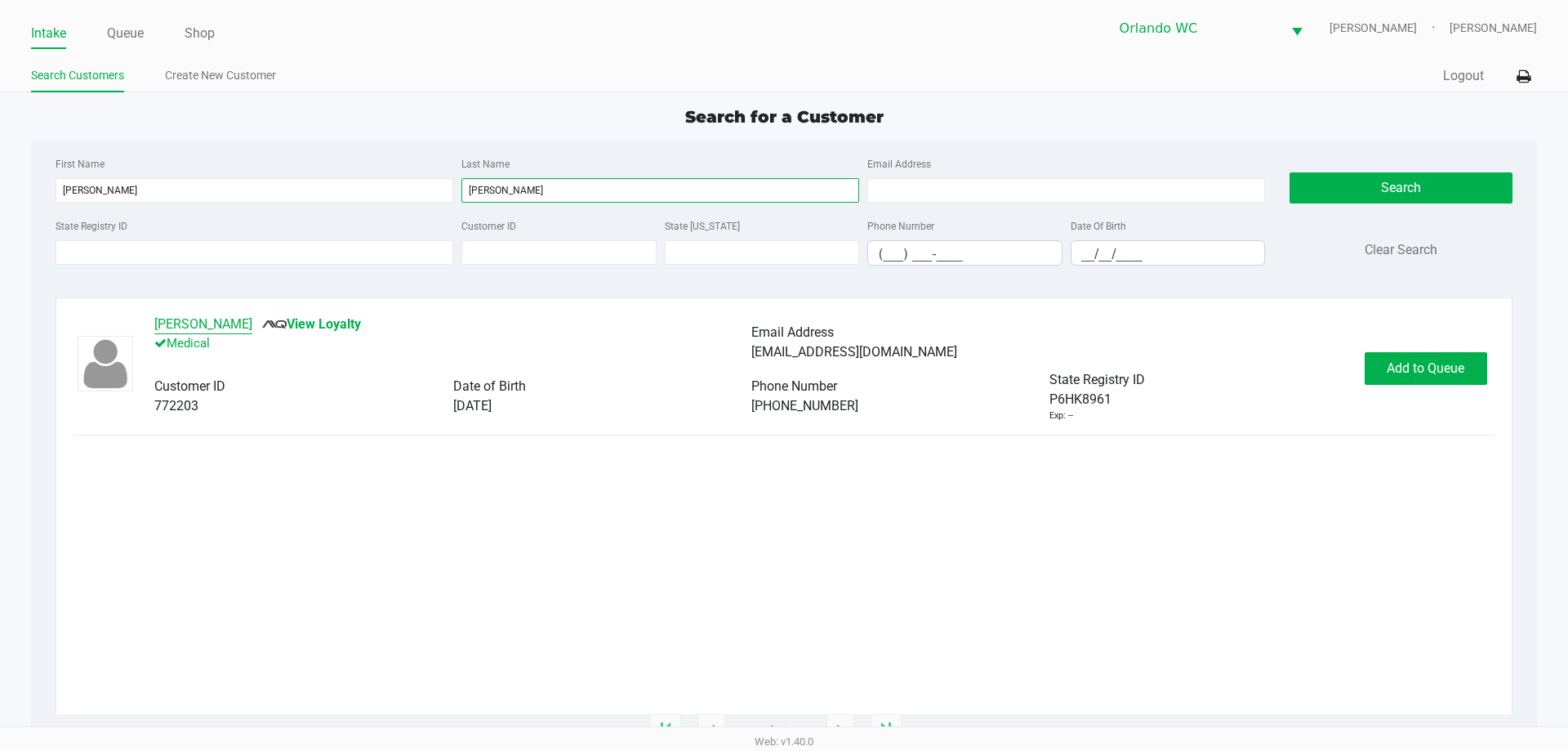
type input "boodoo"
click at [231, 321] on button "Andy BOODOO" at bounding box center [203, 324] width 98 height 19
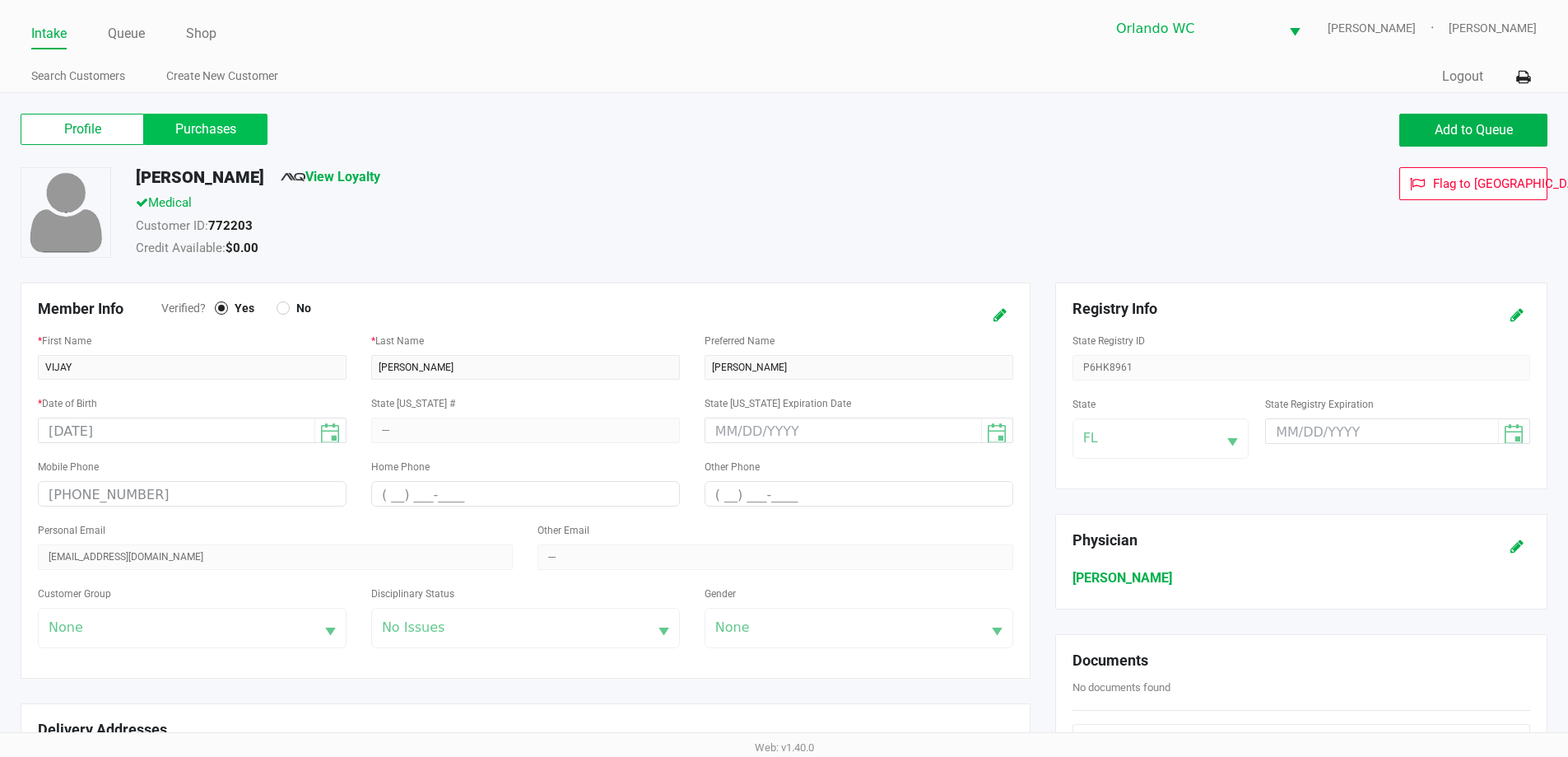
click at [232, 135] on label "Purchases" at bounding box center [205, 129] width 123 height 32
click at [0, 0] on 1 "Purchases" at bounding box center [0, 0] width 0 height 0
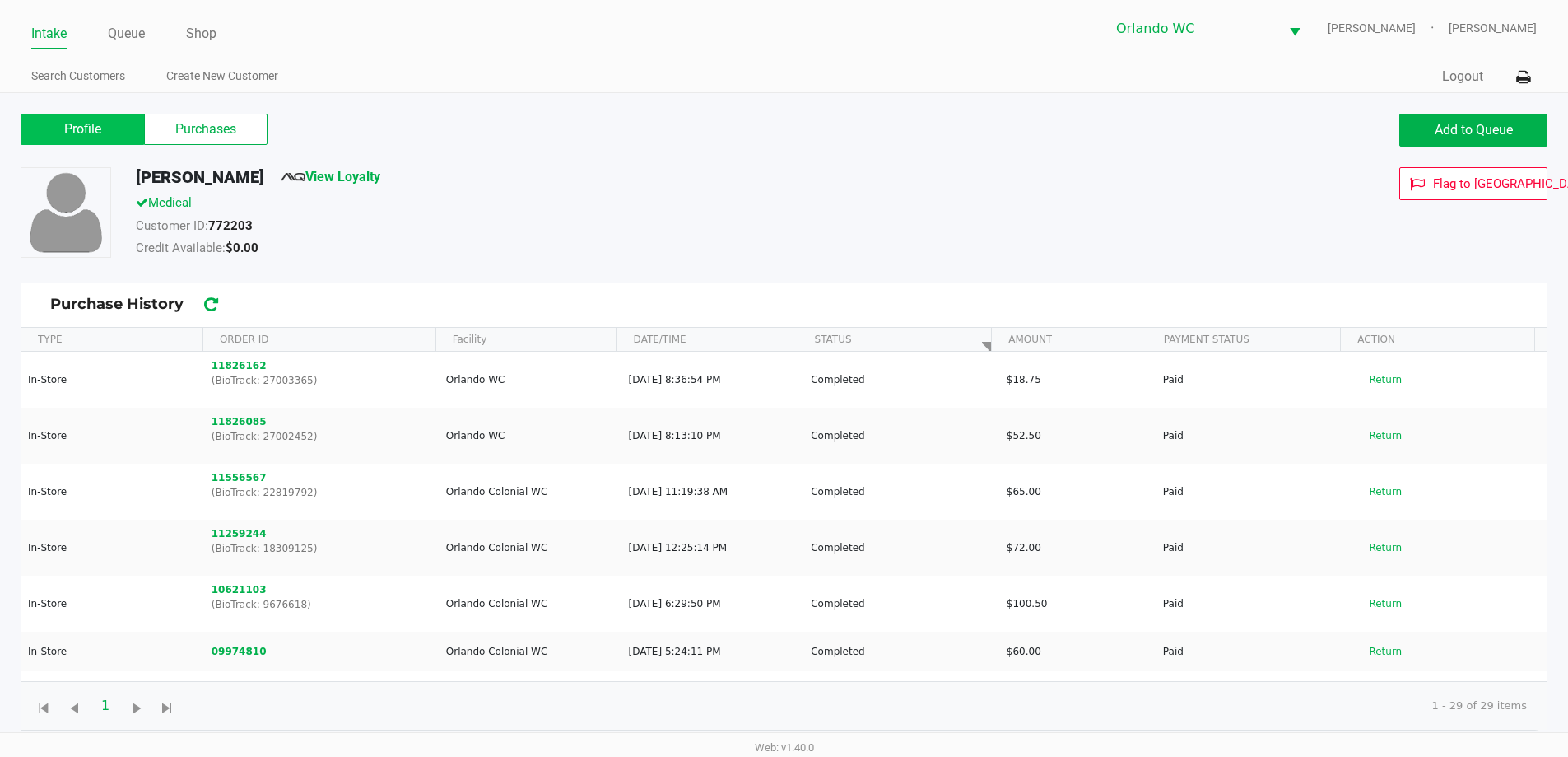
click at [57, 127] on label "Profile" at bounding box center [82, 129] width 123 height 32
click at [0, 0] on 0 "Profile" at bounding box center [0, 0] width 0 height 0
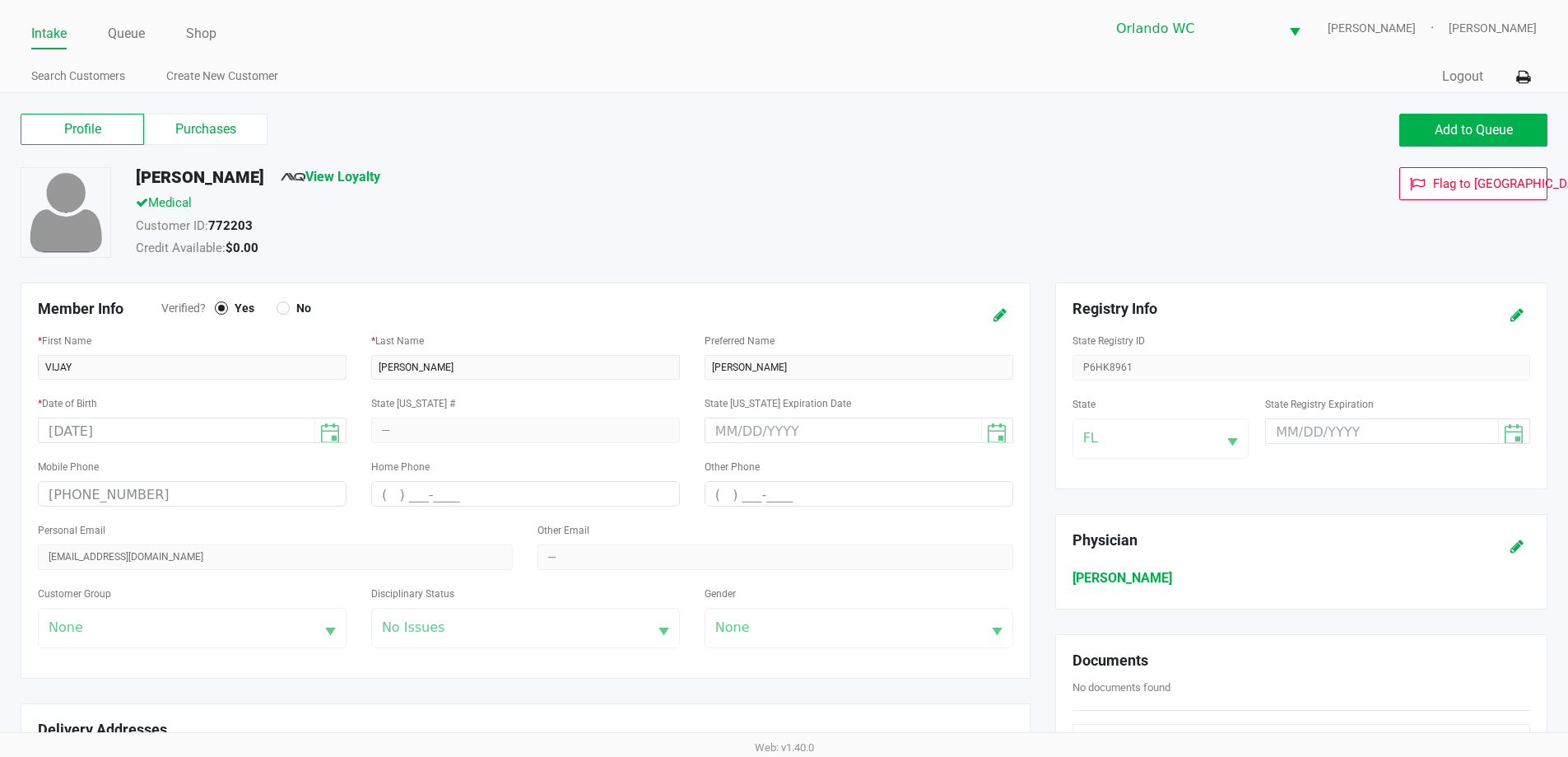
drag, startPoint x: 1131, startPoint y: 366, endPoint x: 1376, endPoint y: 346, distance: 245.8
click at [1099, 370] on div "State Registry ID P6HK8961" at bounding box center [1302, 355] width 458 height 50
click at [1521, 318] on icon at bounding box center [1517, 316] width 13 height 12
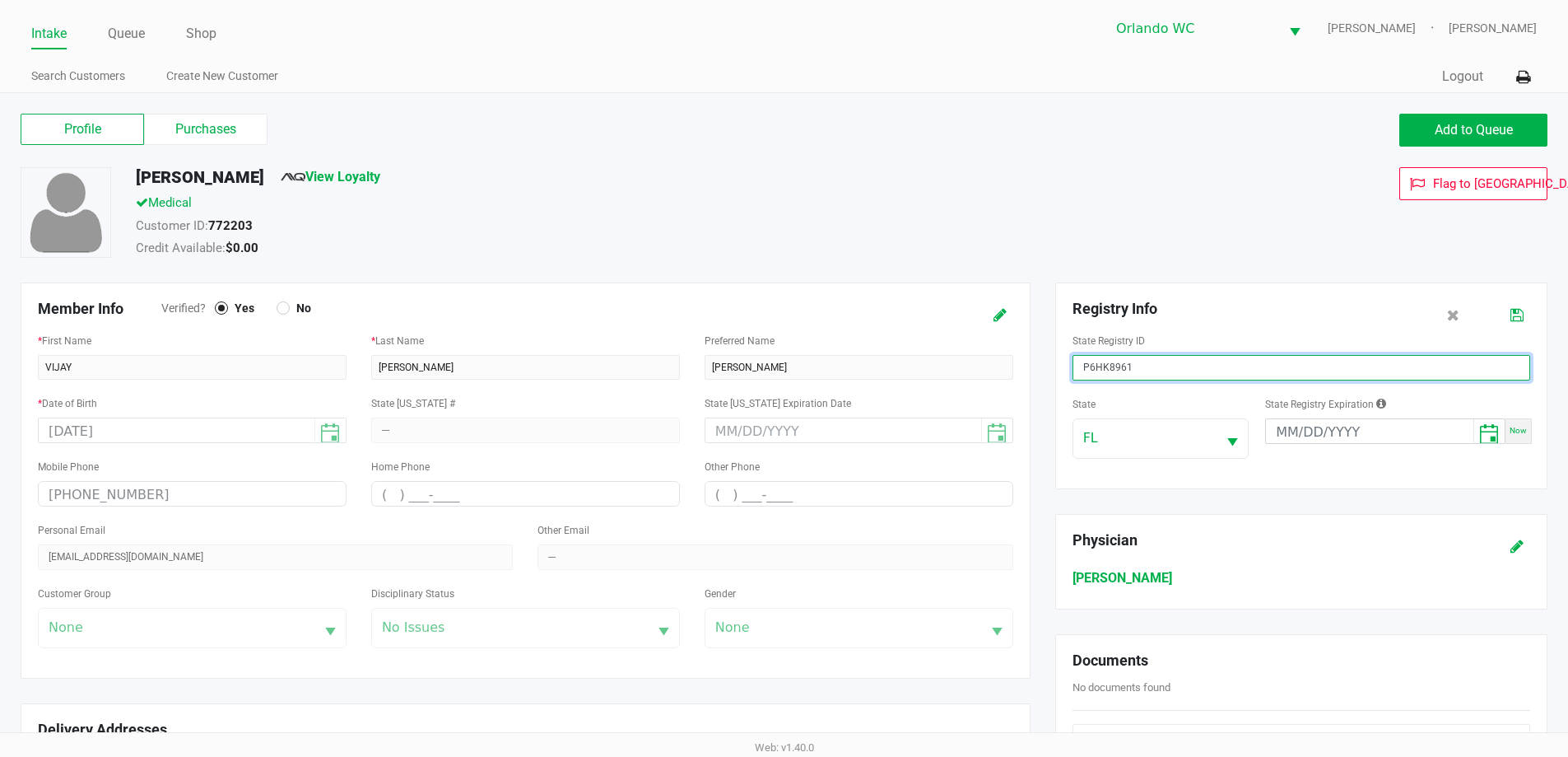
click at [987, 363] on div "Member Info Verified? Yes No * First Name VIJAY * Last Name BOODOO Preferred Na…" at bounding box center [784, 616] width 1552 height 667
click at [1512, 315] on icon at bounding box center [1517, 316] width 13 height 12
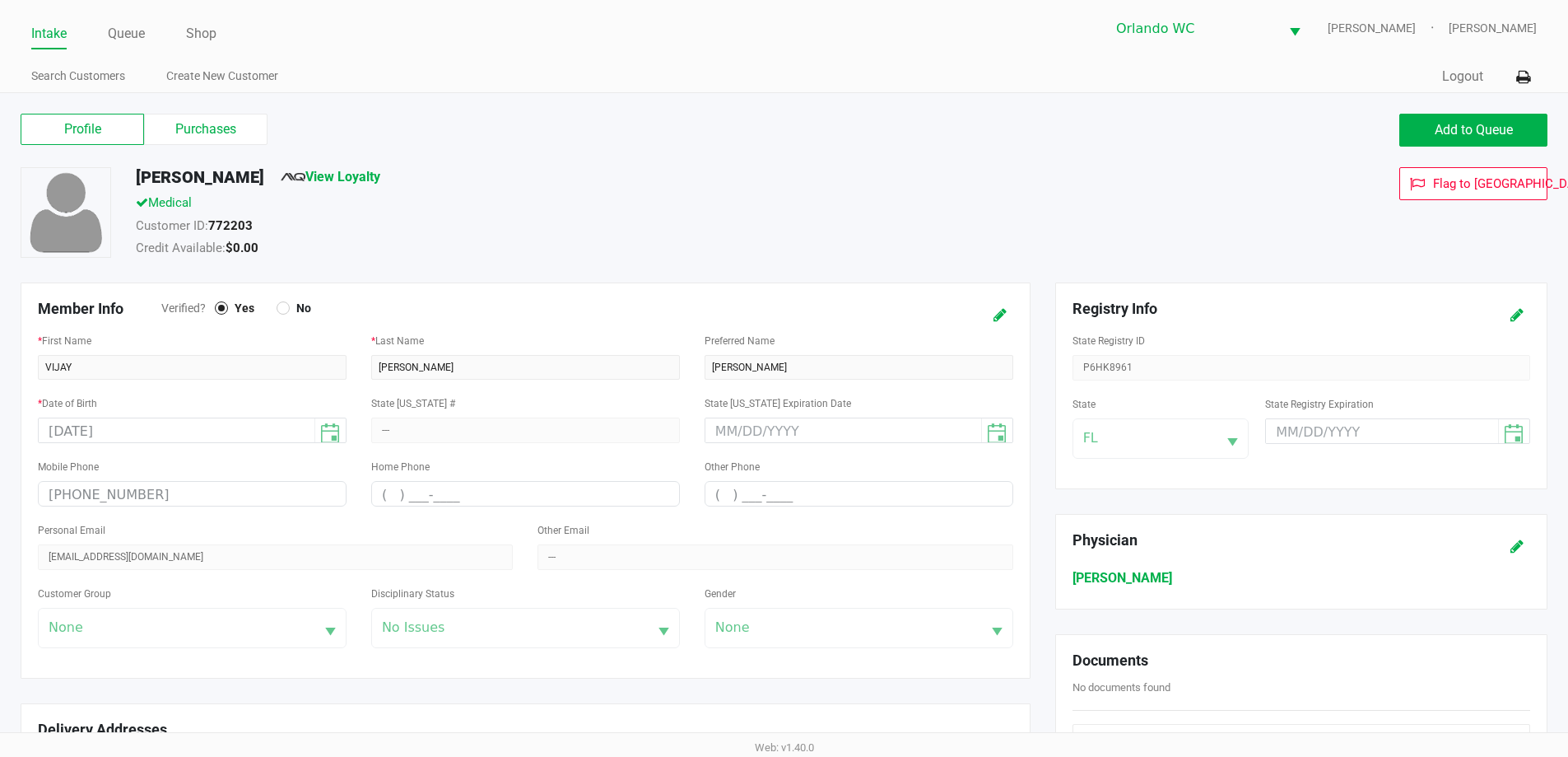
click at [44, 39] on link "Intake" at bounding box center [49, 33] width 36 height 23
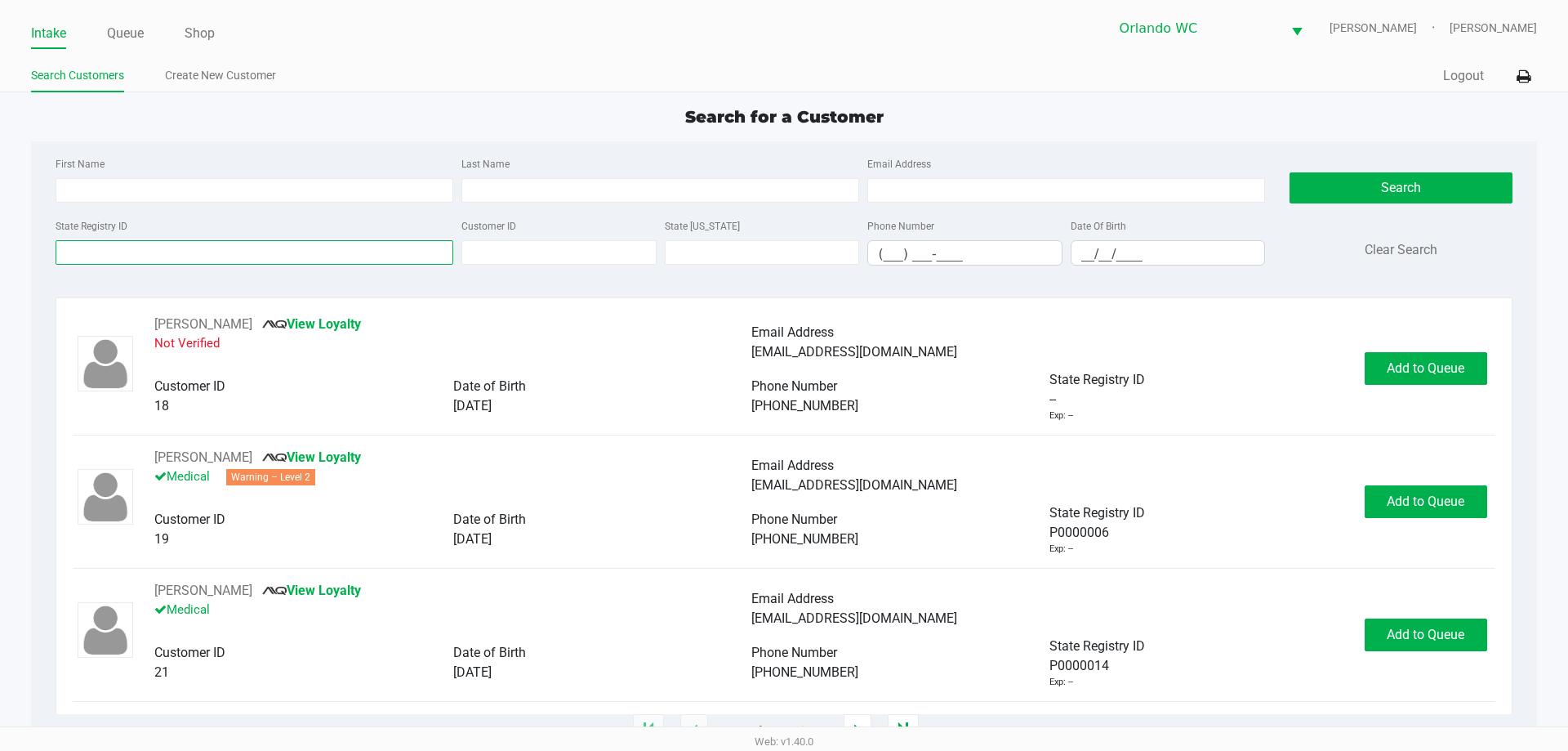
click at [191, 240] on input "State Registry ID" at bounding box center [254, 252] width 398 height 24
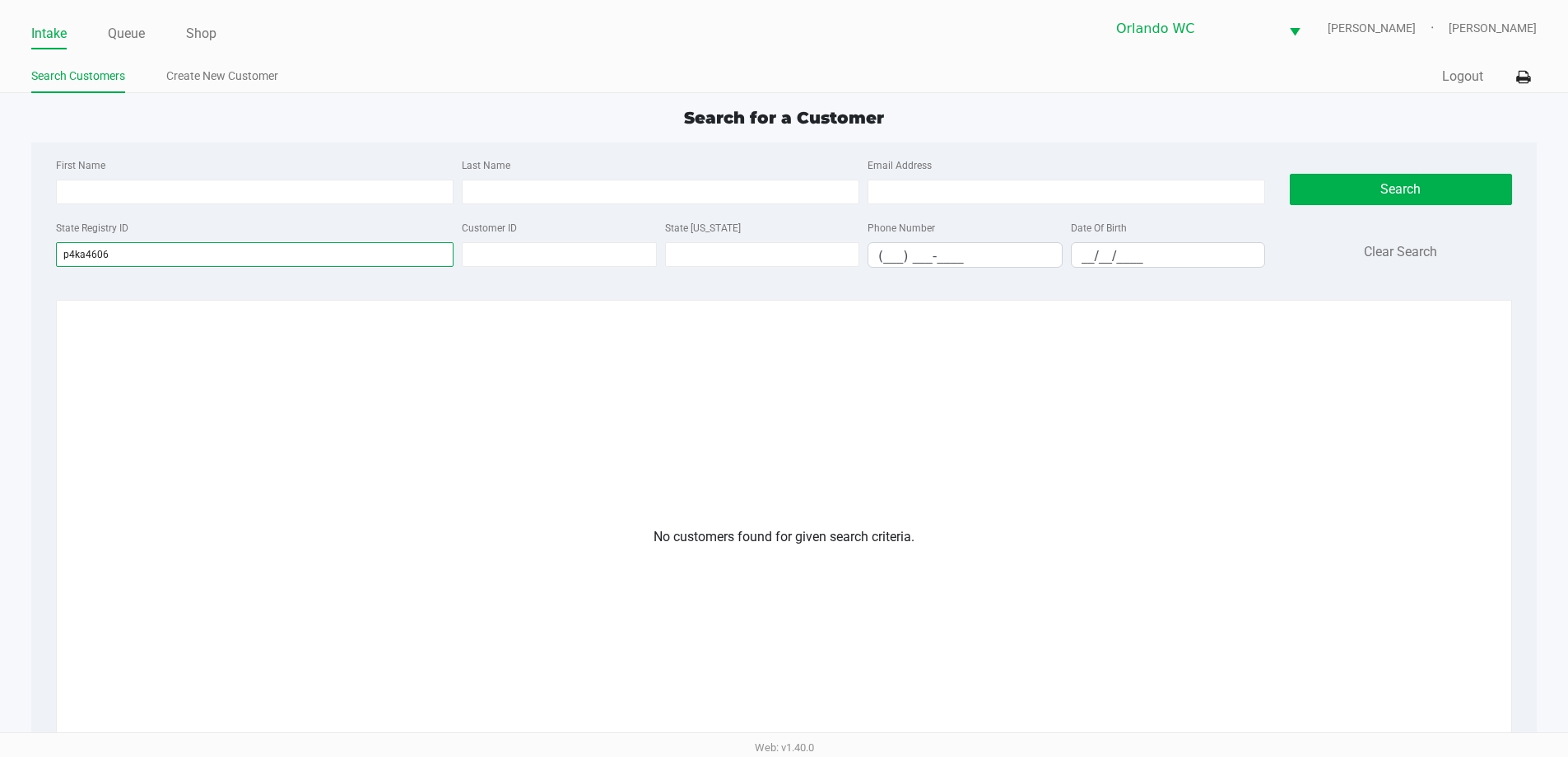
click at [78, 261] on input "p4ka4606" at bounding box center [255, 254] width 398 height 25
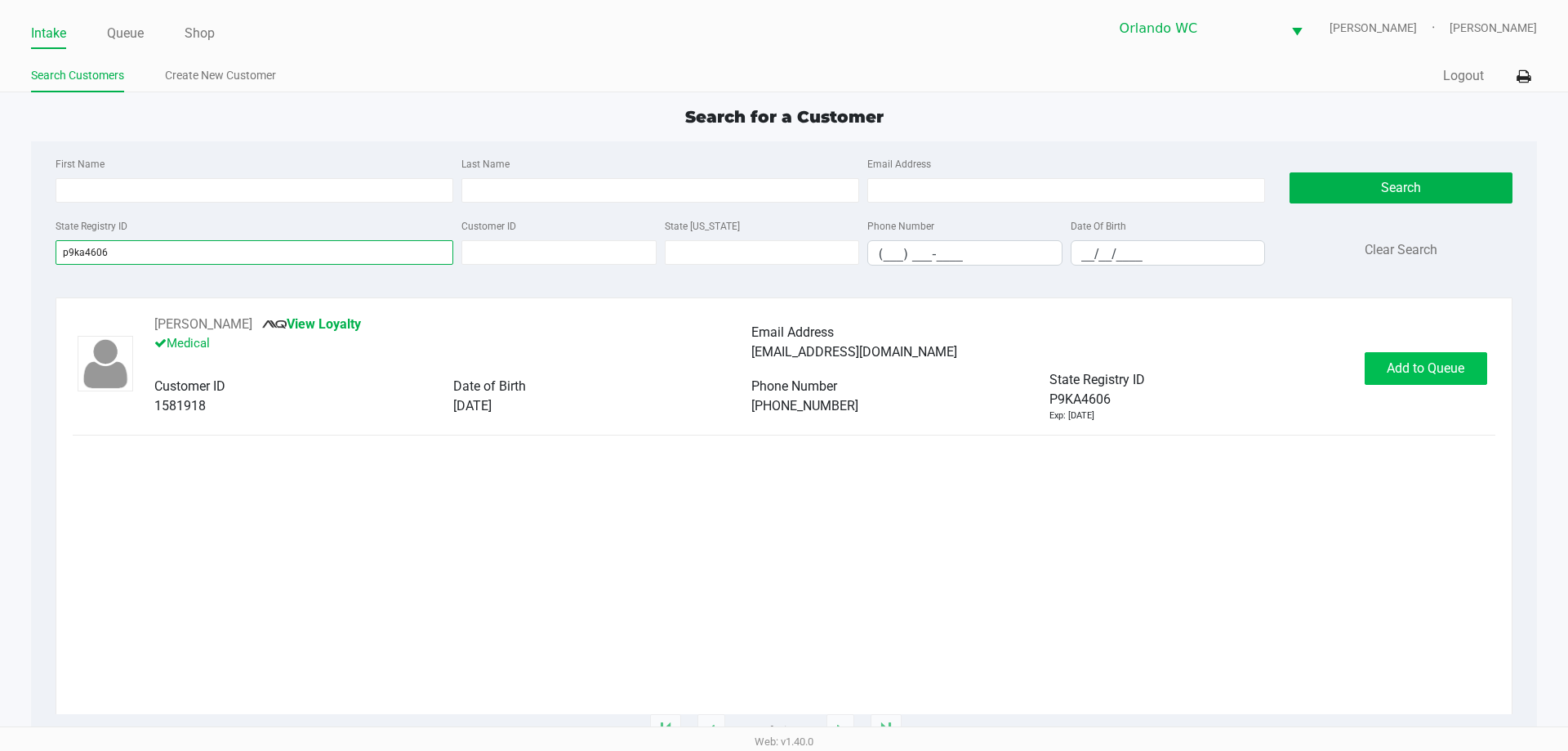
type input "p9ka4606"
click at [1429, 356] on button "Add to Queue" at bounding box center [1425, 368] width 122 height 33
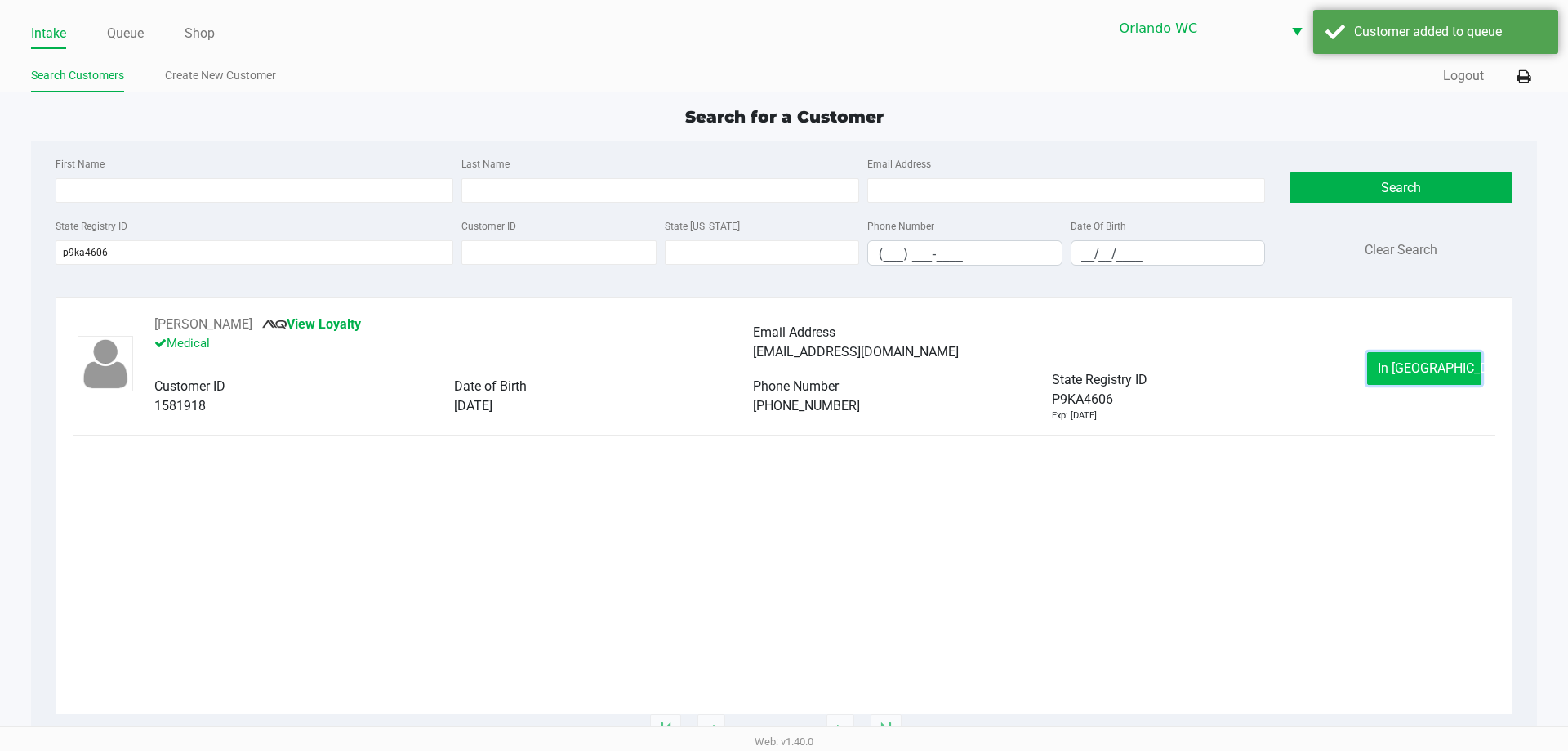
click at [1428, 377] on button "In Queue" at bounding box center [1424, 368] width 114 height 33
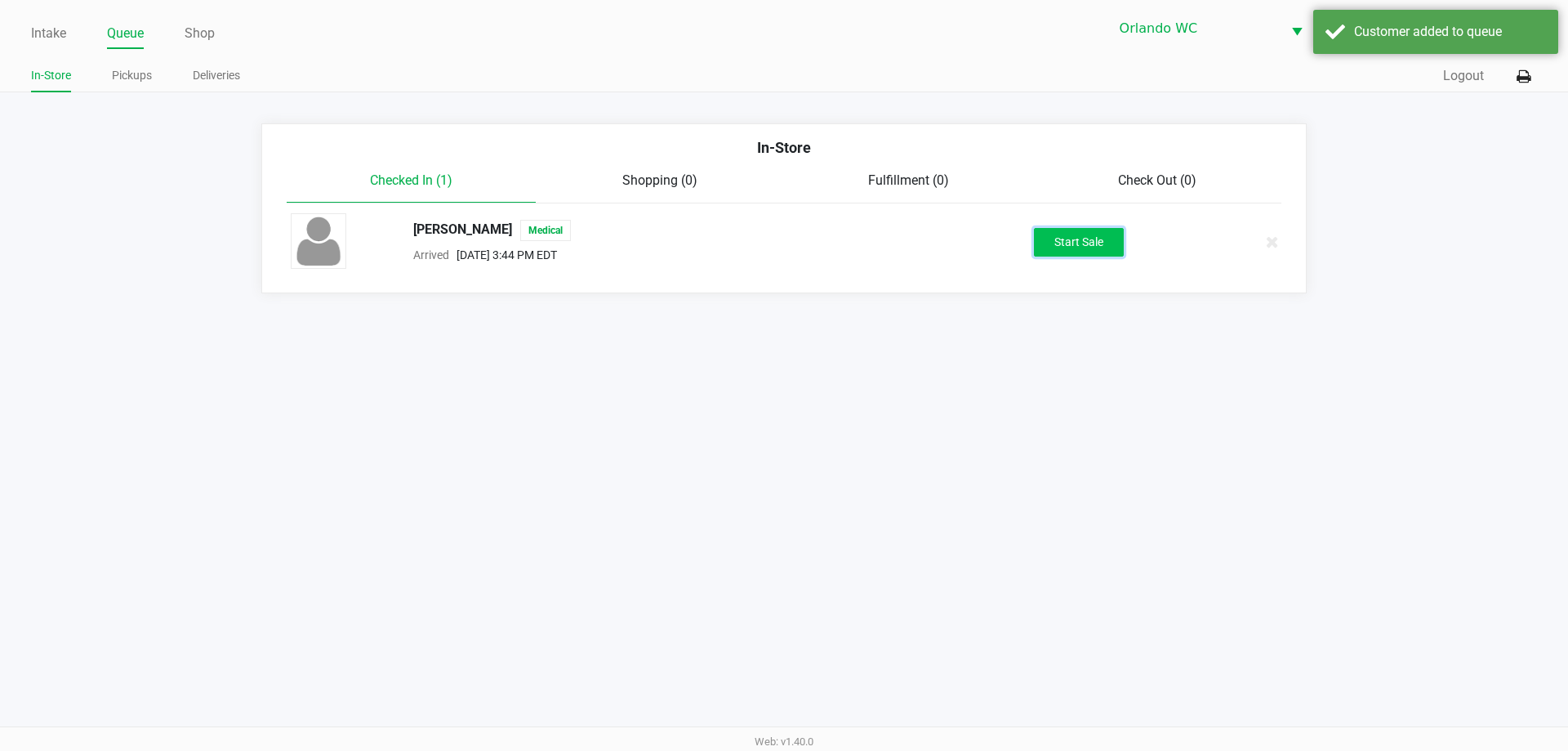
click at [1087, 250] on button "Start Sale" at bounding box center [1078, 242] width 90 height 29
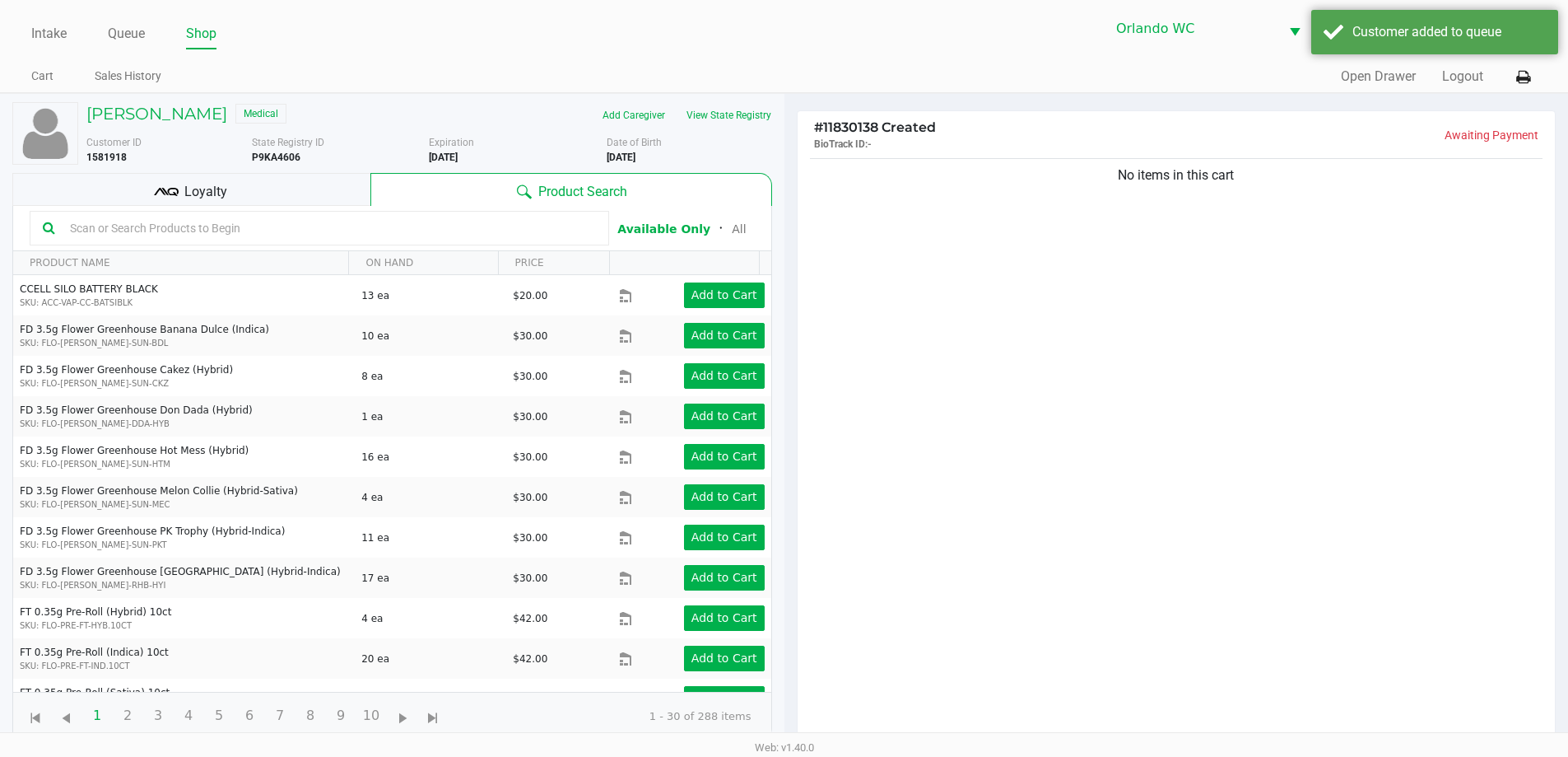
click at [239, 227] on input "text" at bounding box center [329, 227] width 533 height 25
type input "wana"
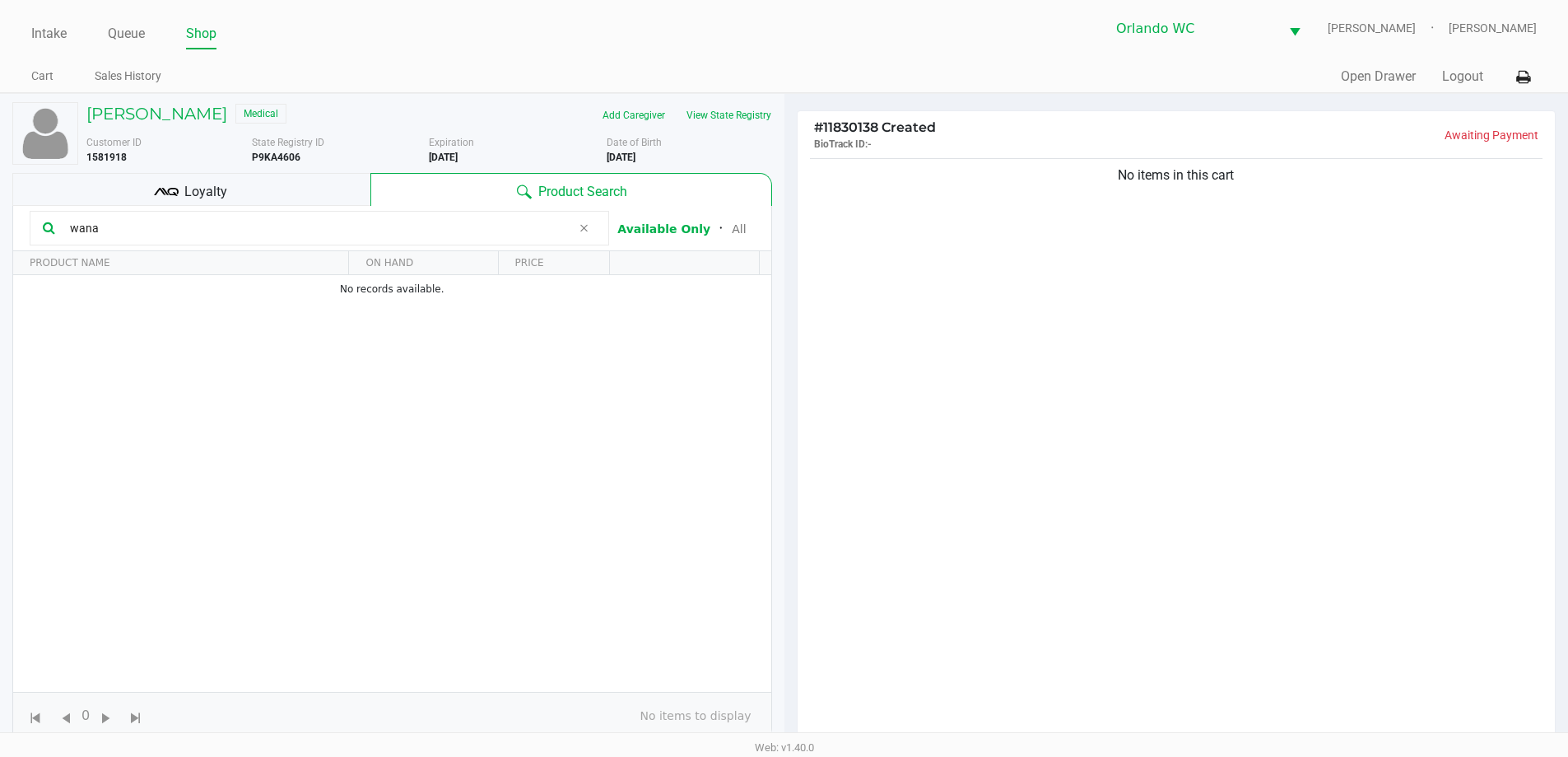
click at [163, 233] on input "wana" at bounding box center [317, 227] width 508 height 25
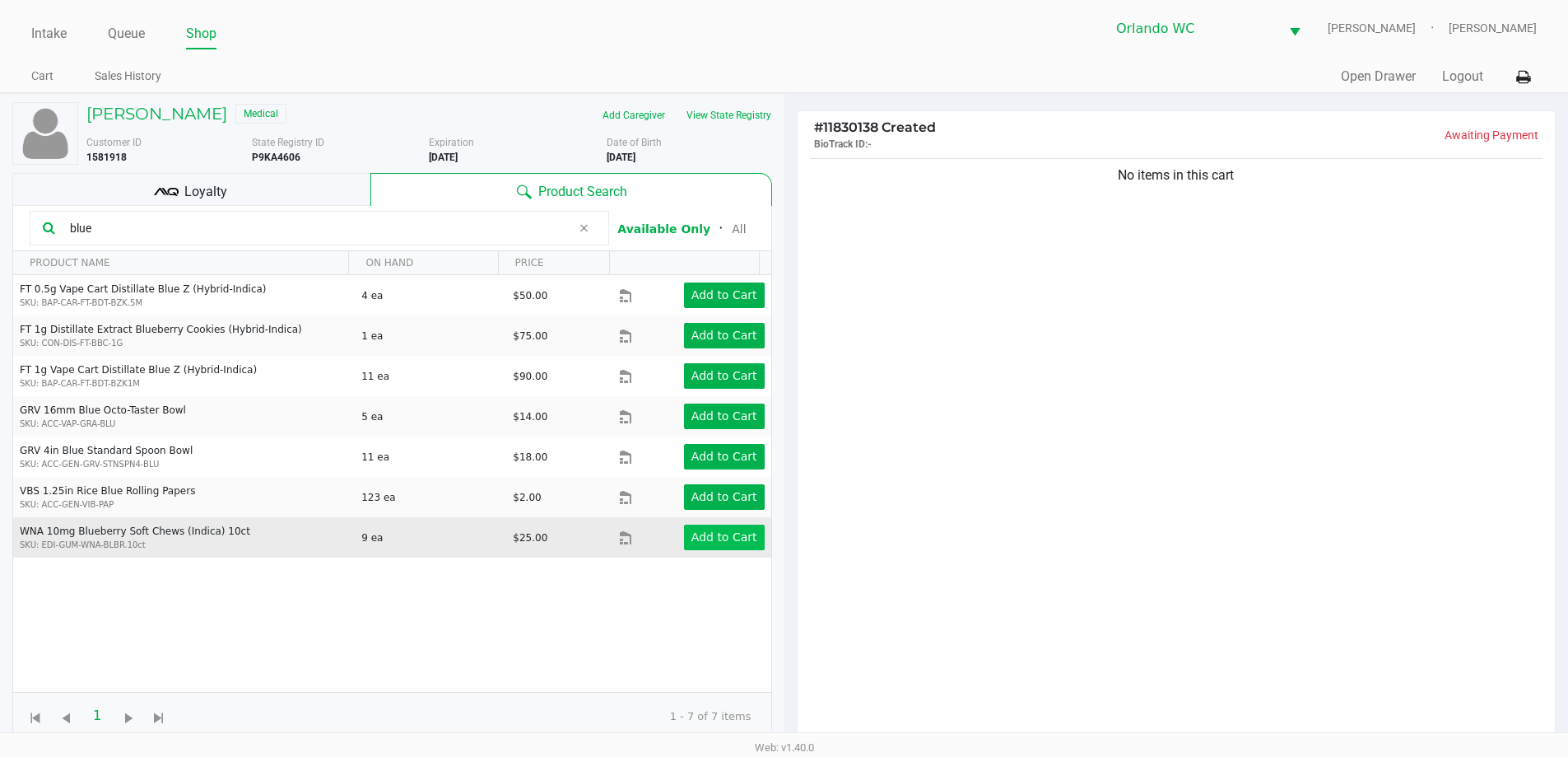
type input "blue"
click at [692, 542] on app-button-loader "Add to Cart" at bounding box center [724, 536] width 66 height 13
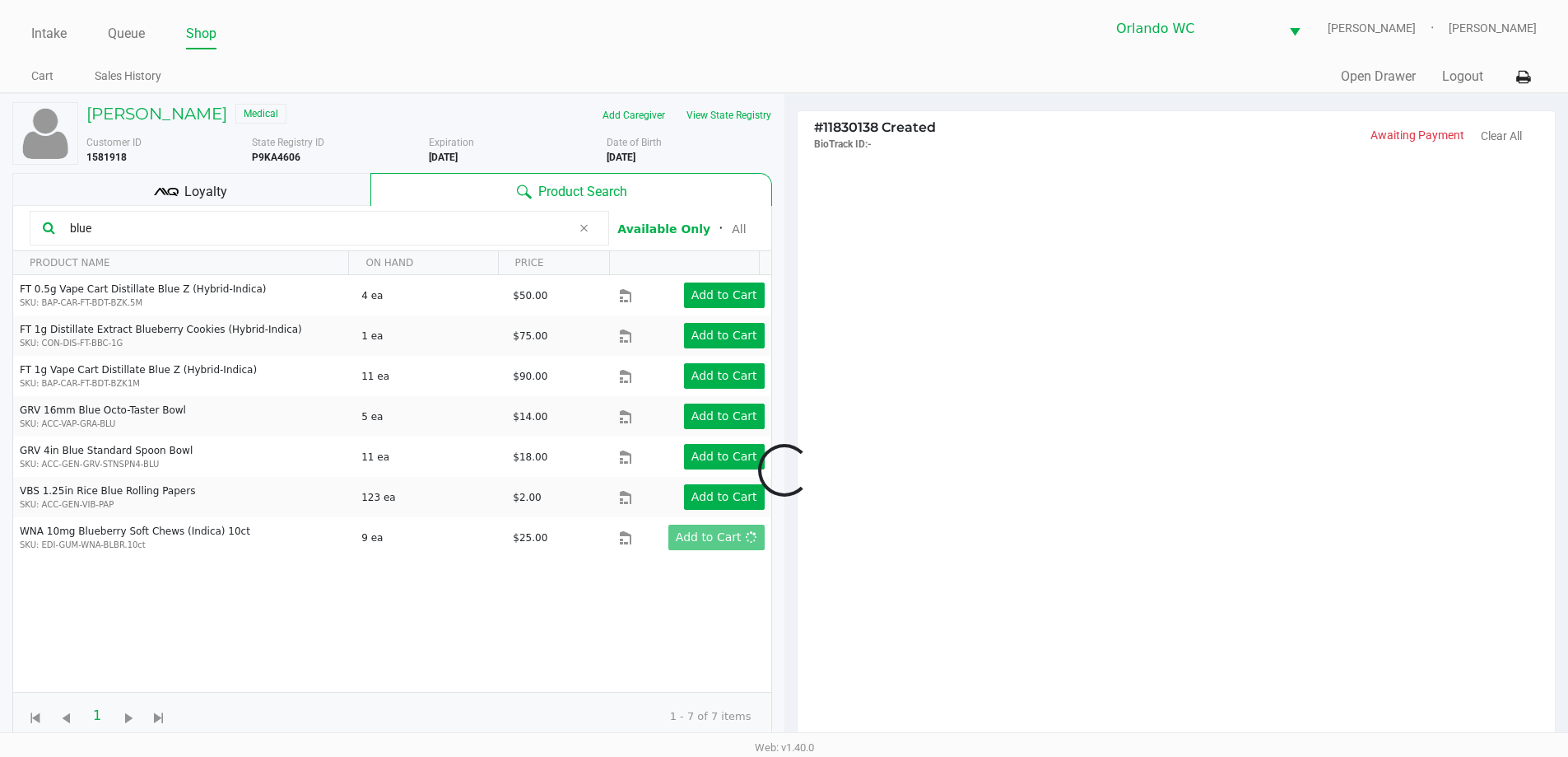
click at [100, 232] on div at bounding box center [784, 470] width 1568 height 589
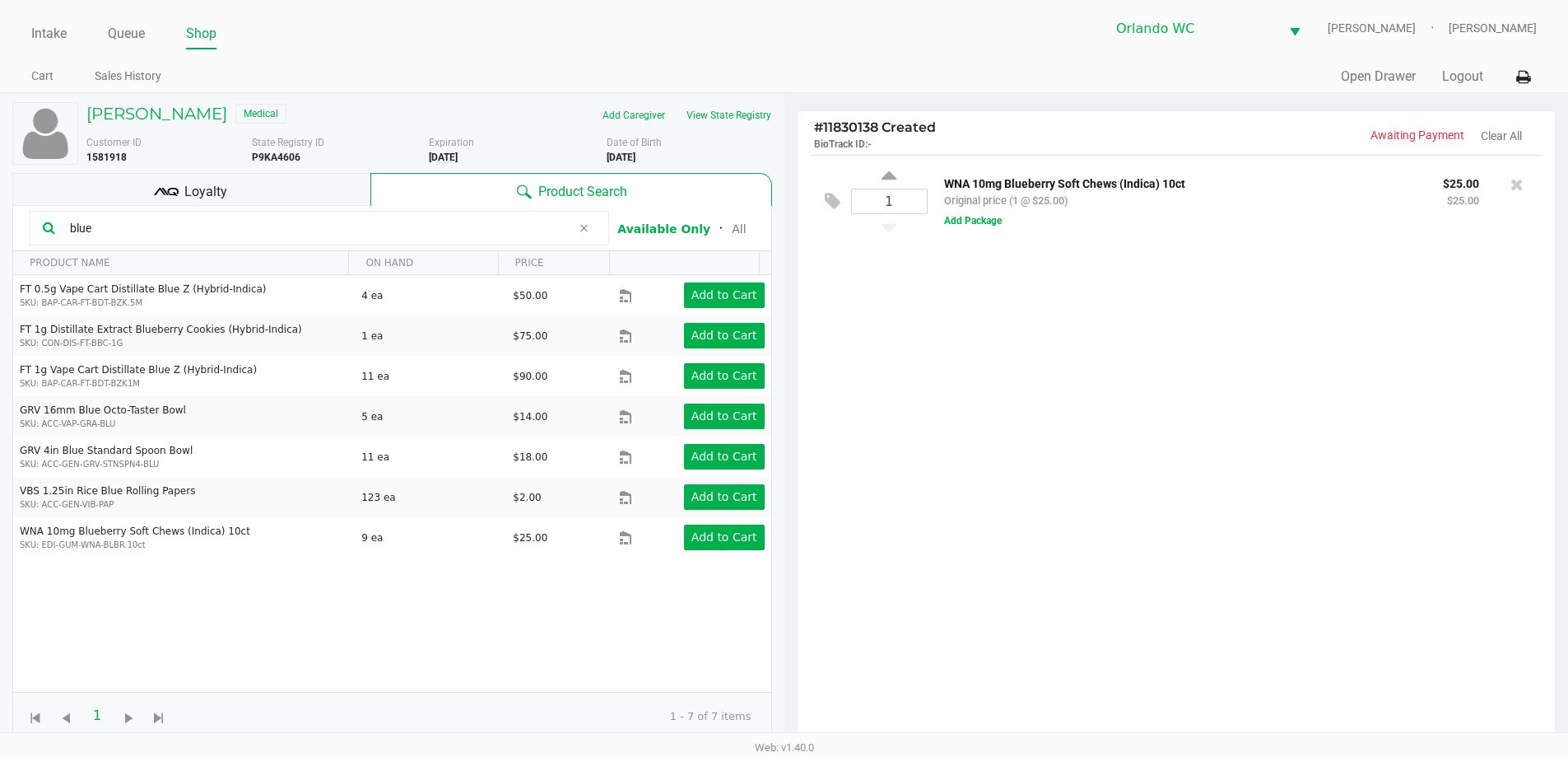
click at [109, 230] on input "blue" at bounding box center [317, 227] width 508 height 25
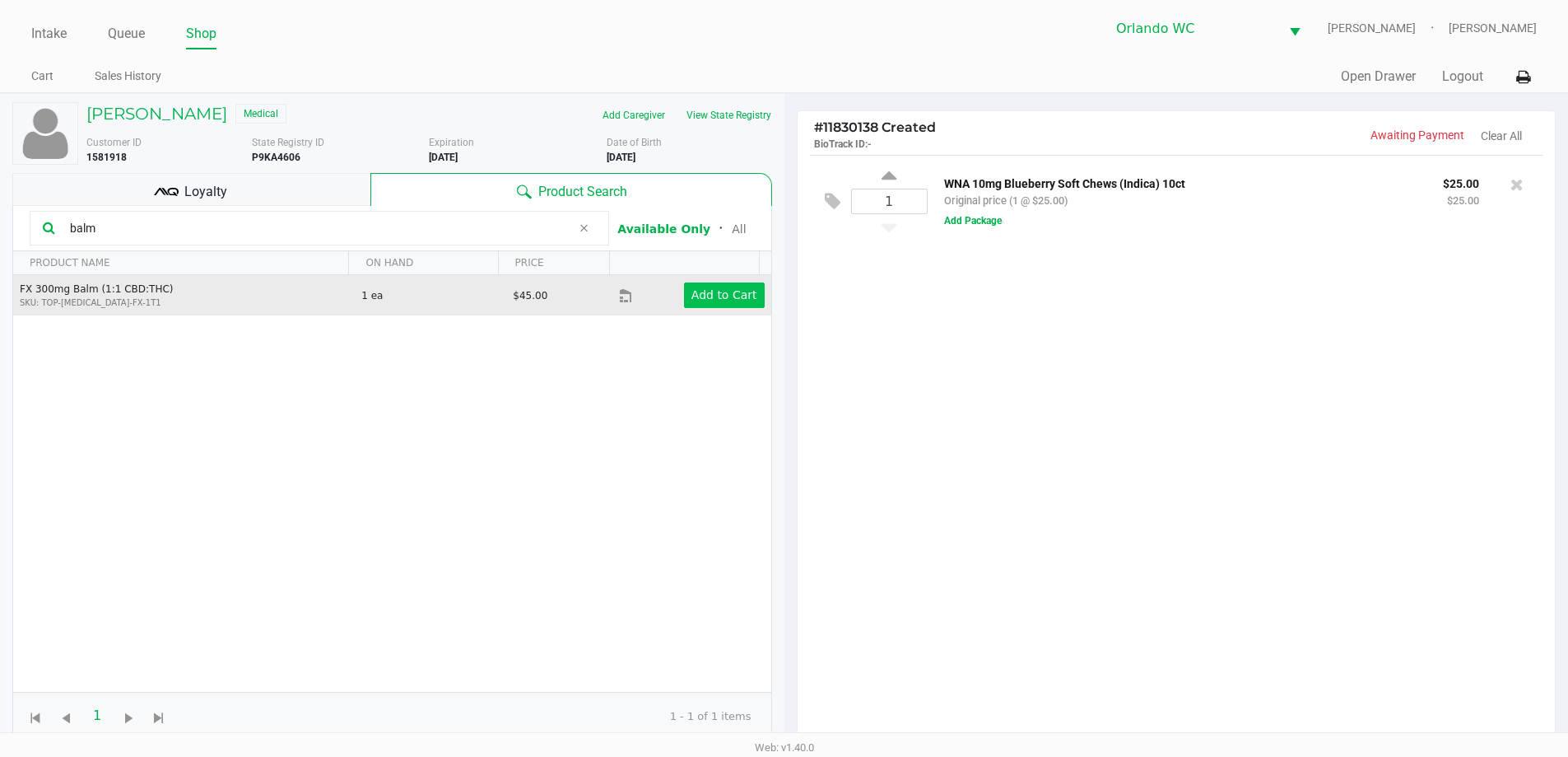
type input "balm"
click at [711, 300] on app-button-loader "Add to Cart" at bounding box center [724, 295] width 66 height 13
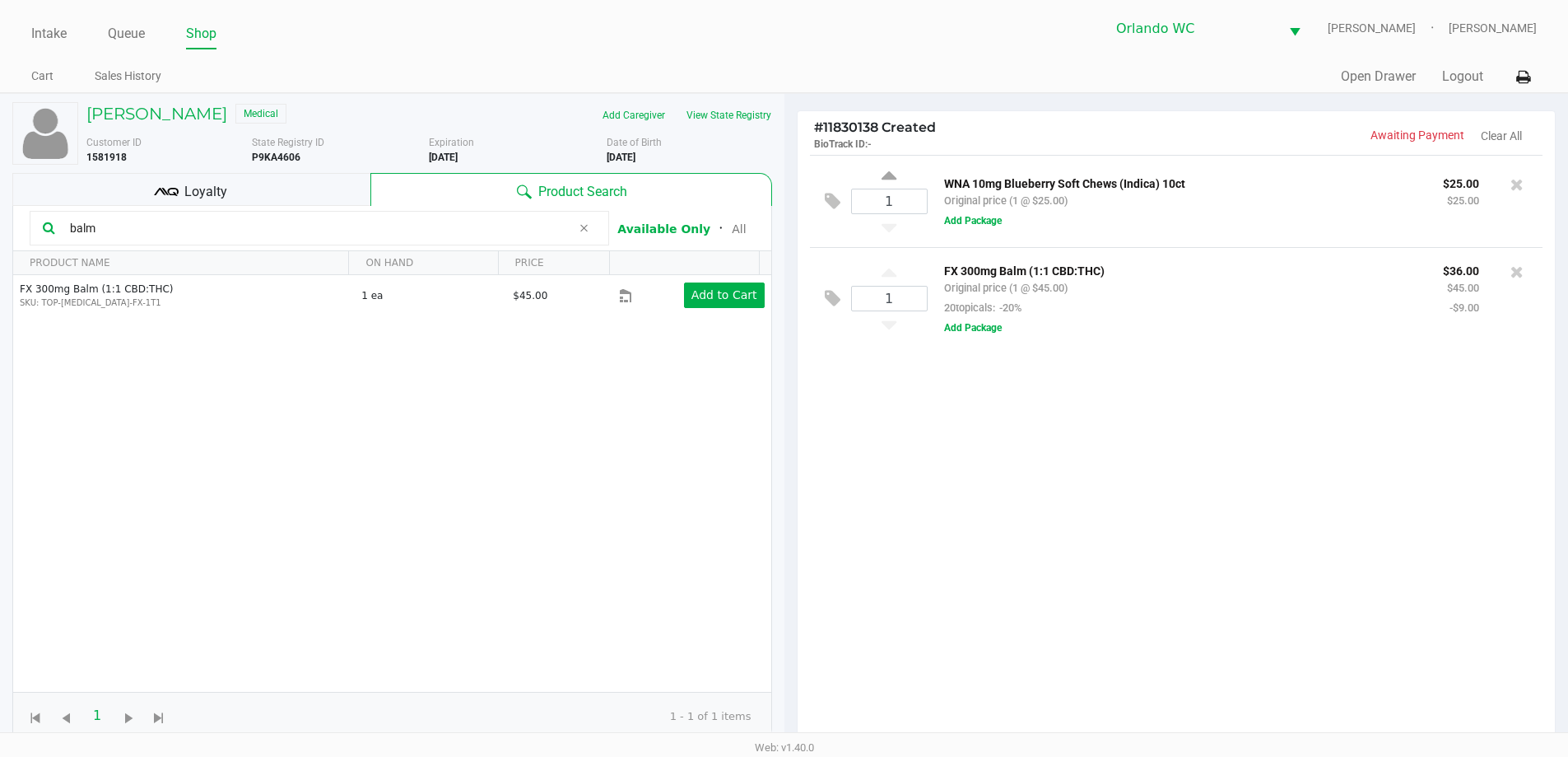
click at [113, 236] on input "balm" at bounding box center [317, 227] width 508 height 25
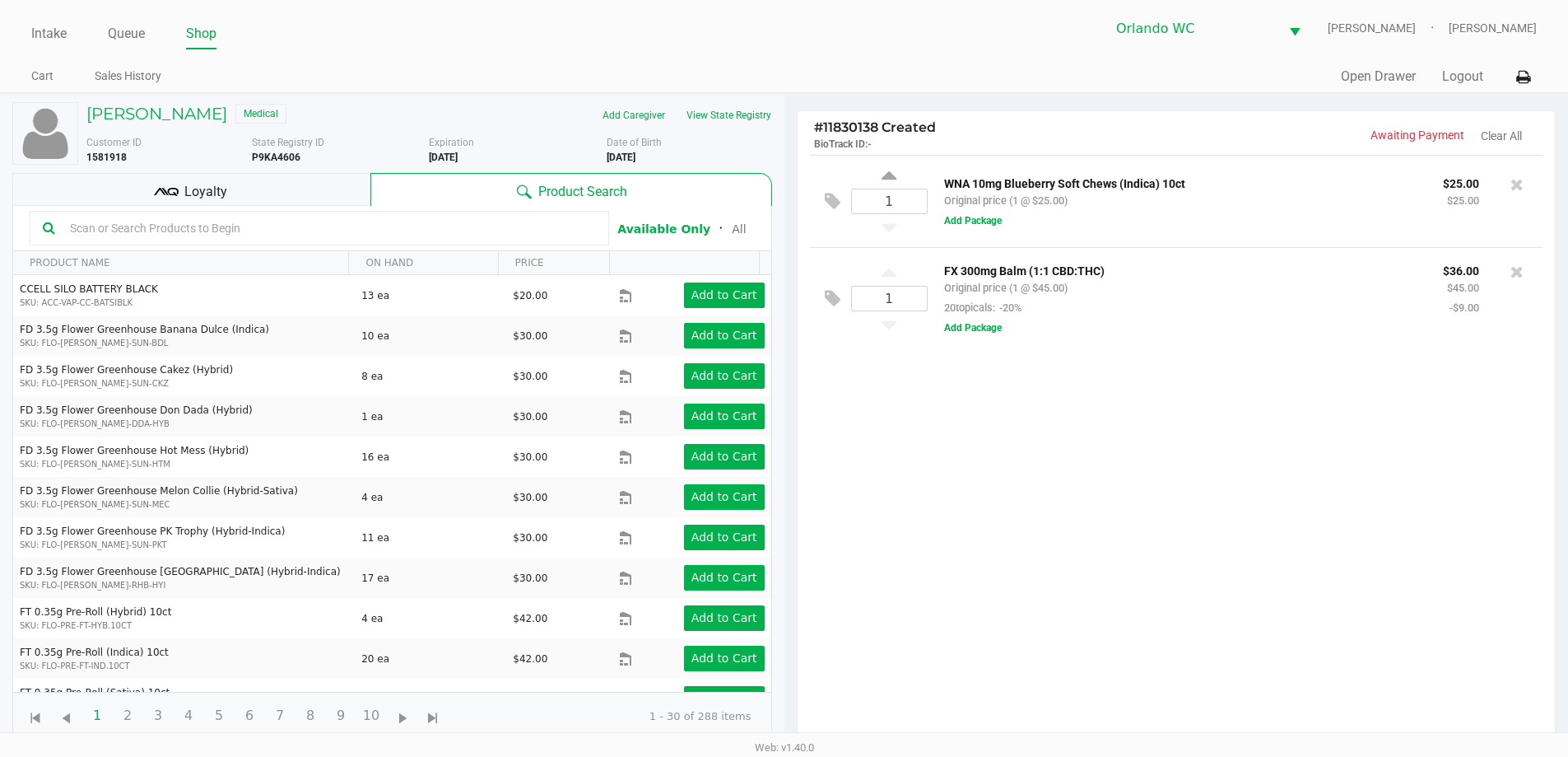
click at [279, 198] on div "Loyalty" at bounding box center [192, 189] width 358 height 33
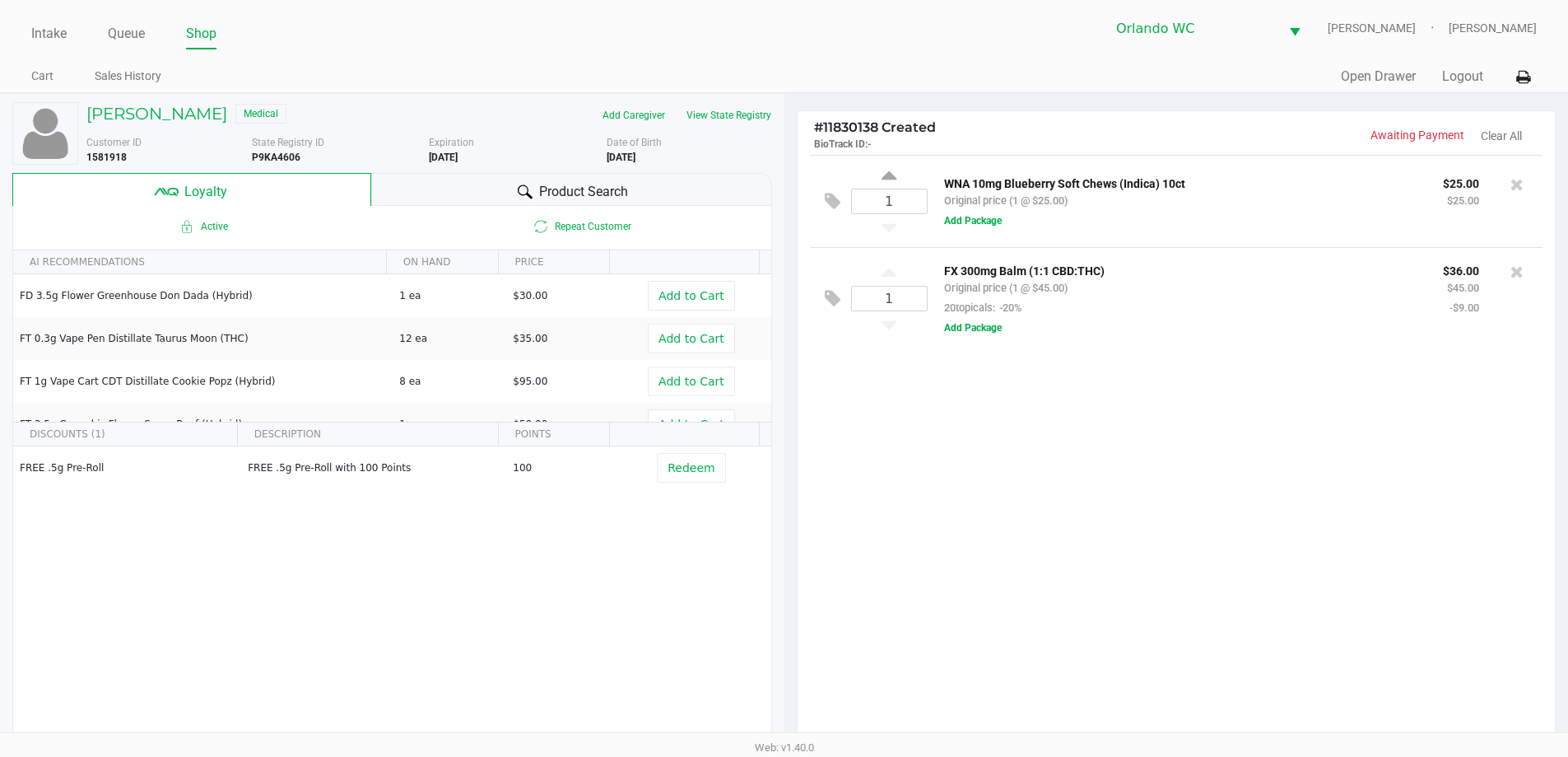
click at [518, 188] on icon at bounding box center [524, 192] width 14 height 14
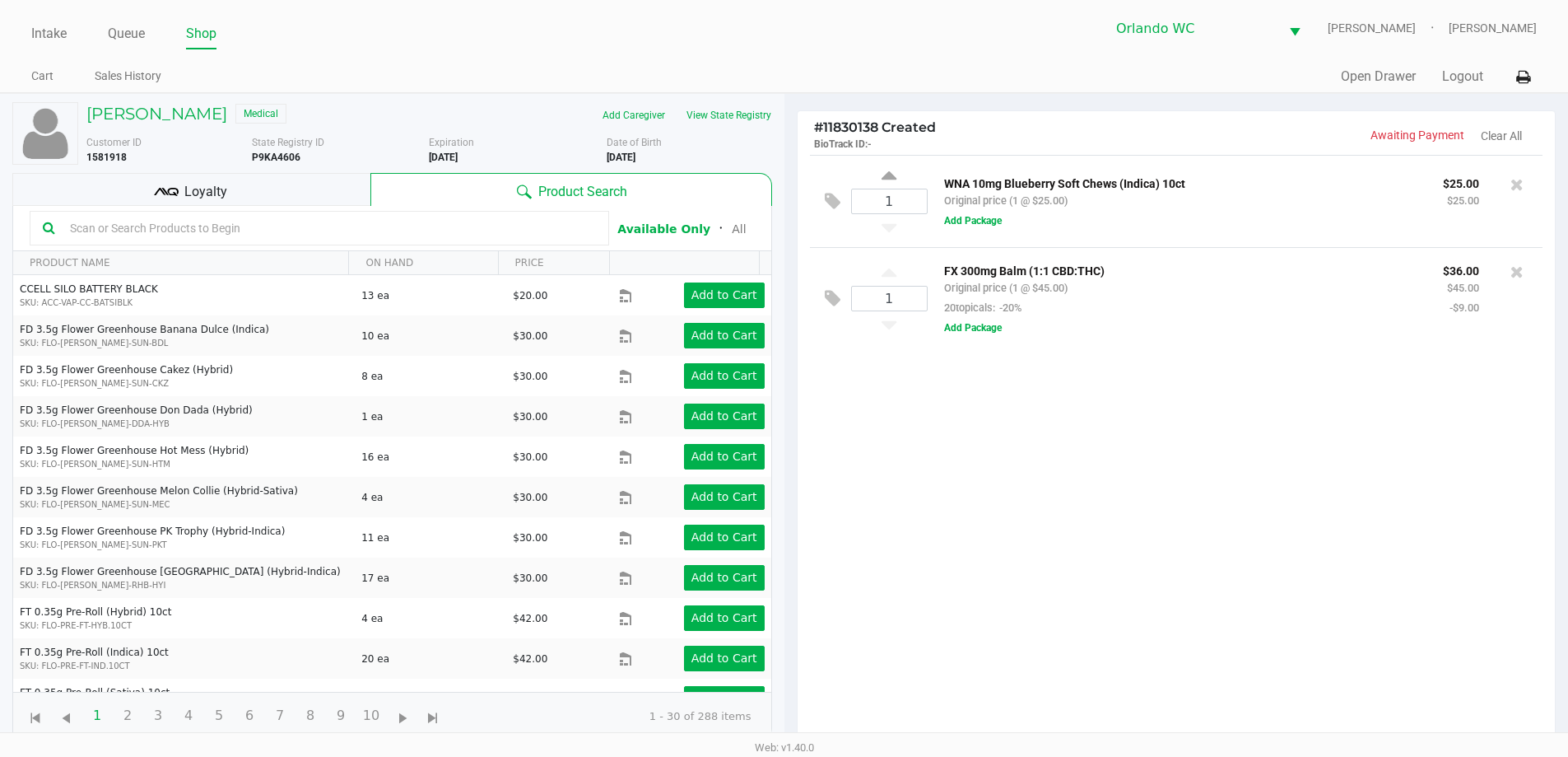
click at [104, 232] on input "text" at bounding box center [329, 227] width 533 height 25
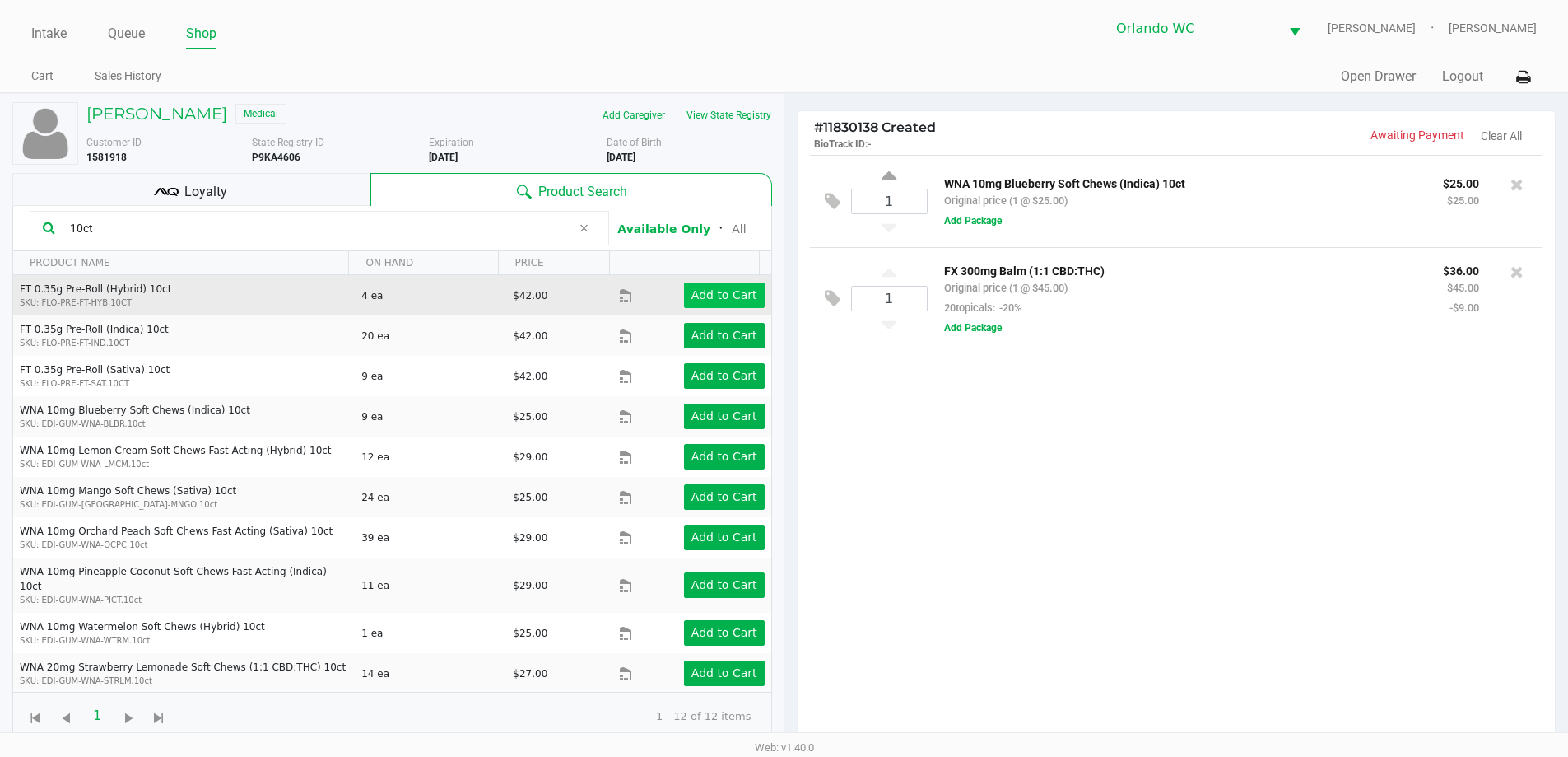
type input "10ct"
click at [735, 301] on app-button-loader "Add to Cart" at bounding box center [724, 295] width 66 height 13
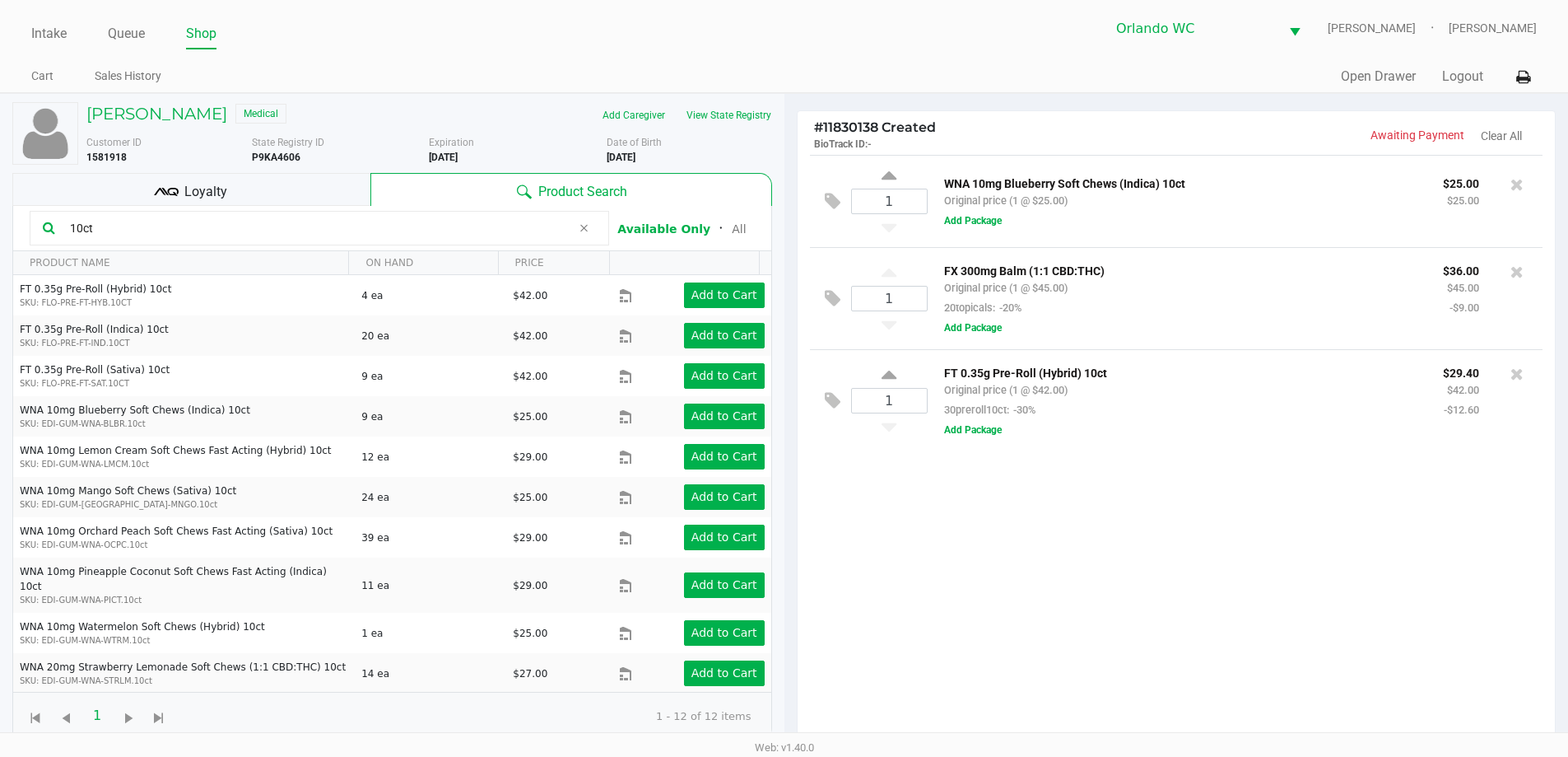
click at [114, 228] on input "10ct" at bounding box center [317, 227] width 508 height 25
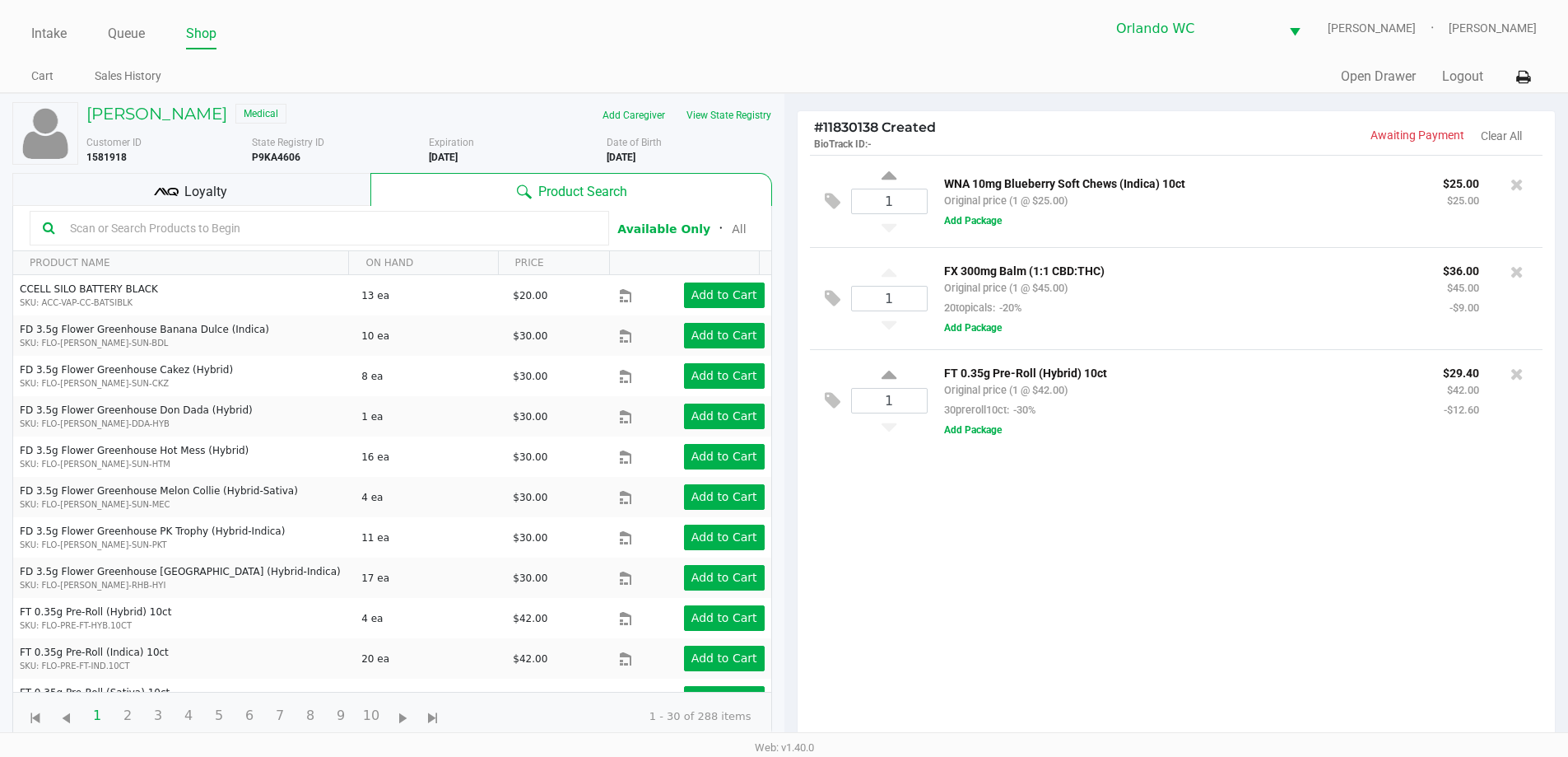
click at [270, 199] on div "Loyalty" at bounding box center [192, 189] width 358 height 33
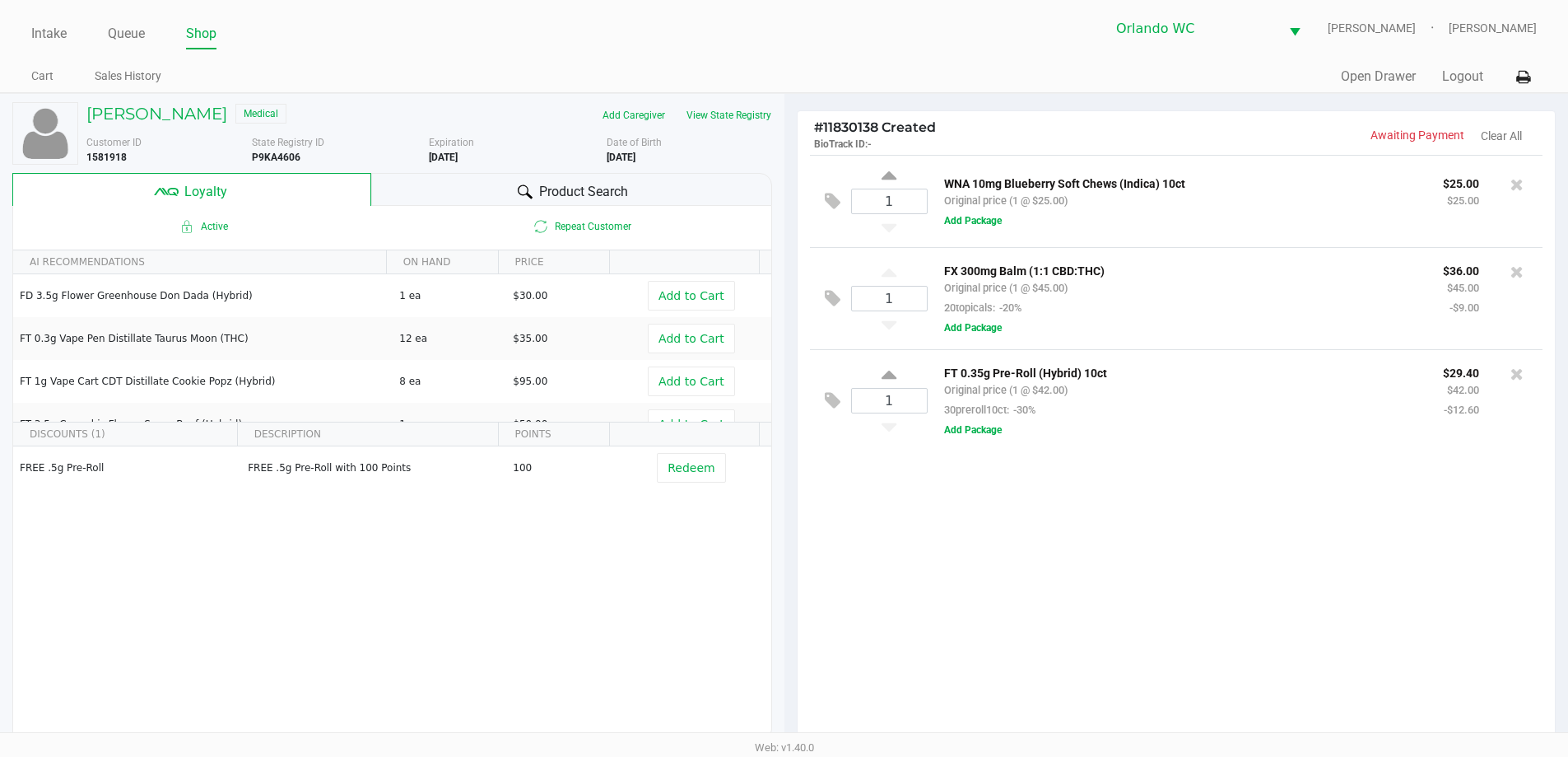
click at [472, 187] on div "Product Search" at bounding box center [571, 189] width 401 height 33
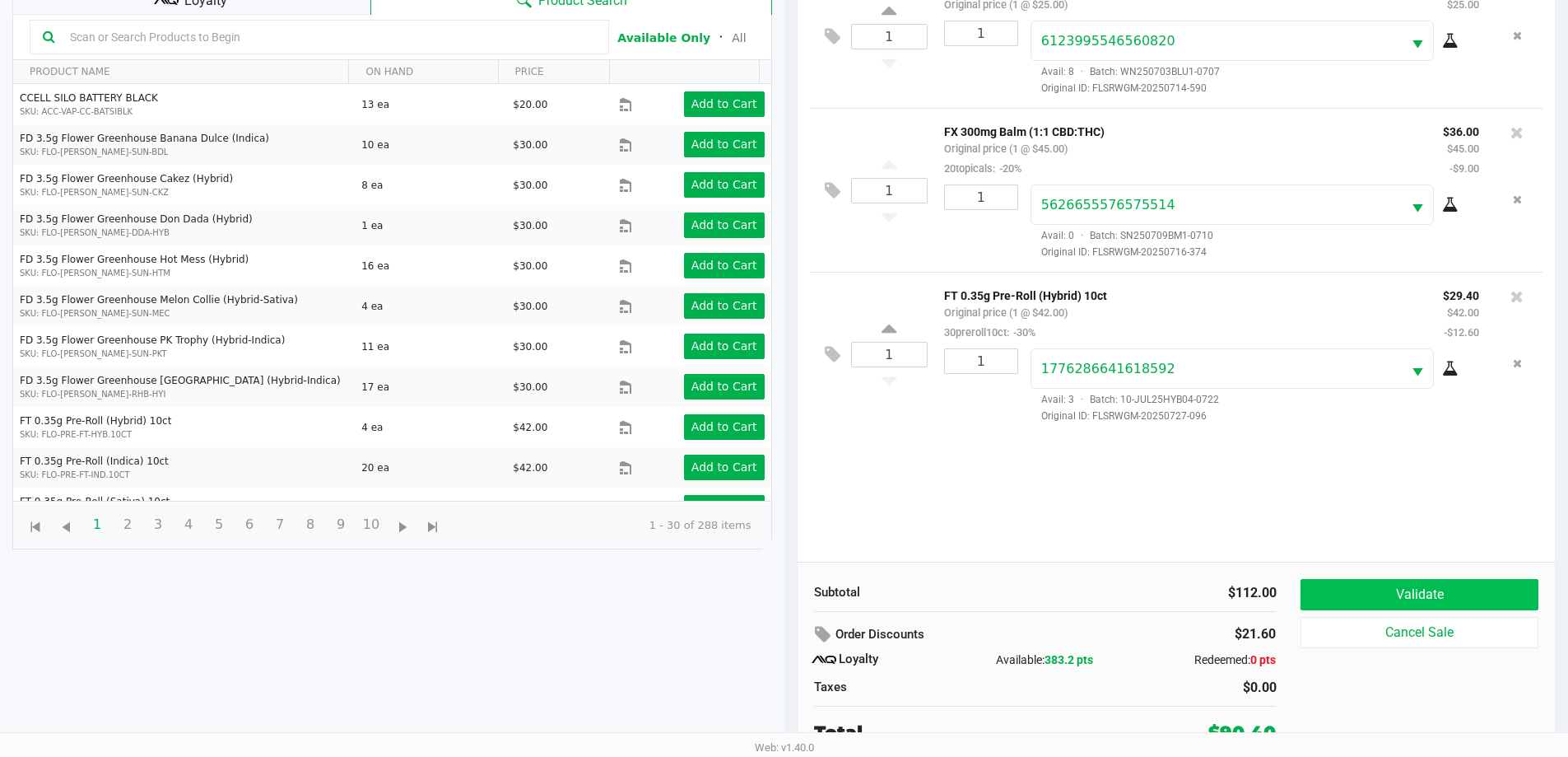
scroll to position [198, 0]
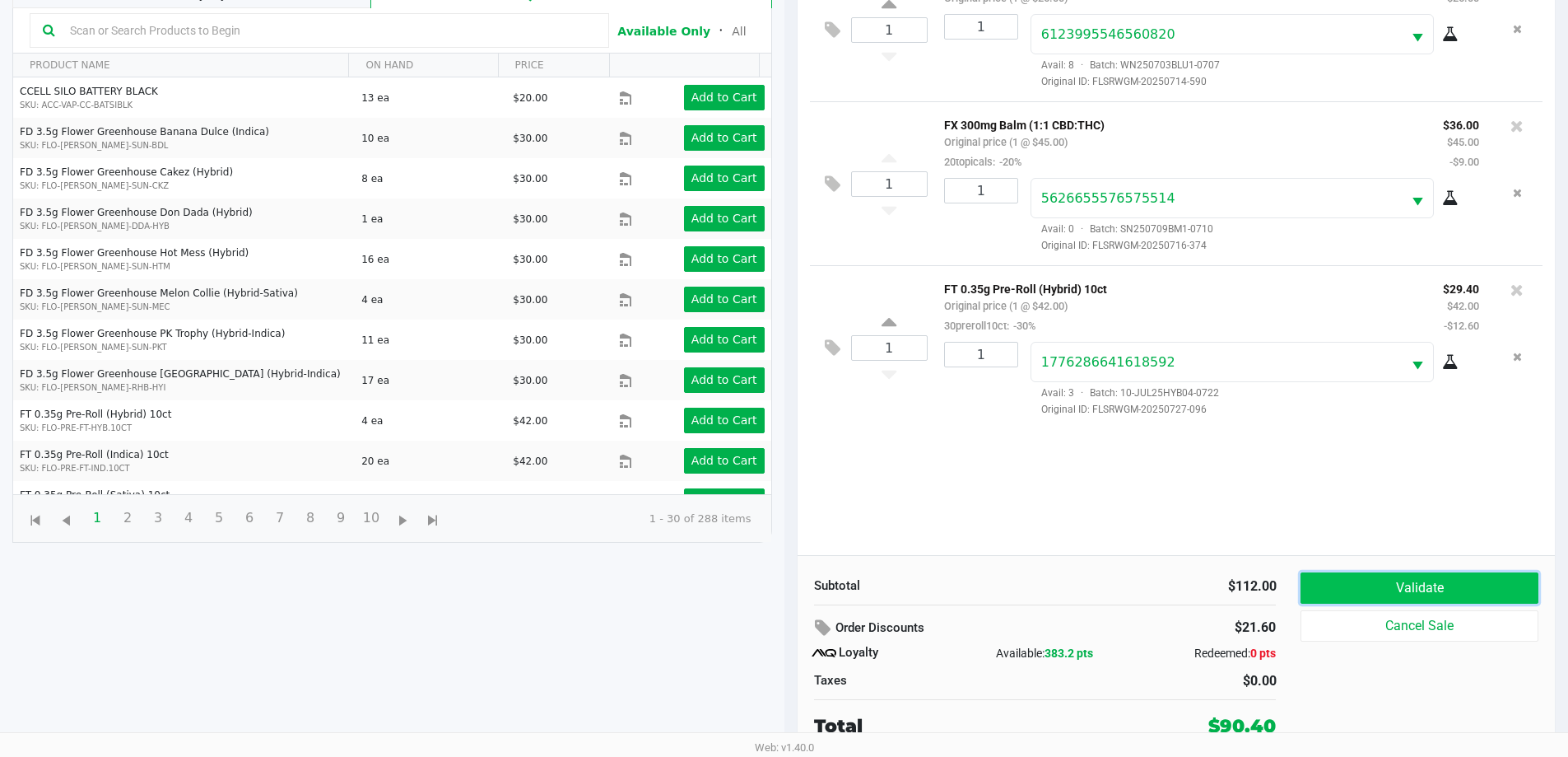
click at [1387, 588] on button "Validate" at bounding box center [1419, 588] width 237 height 32
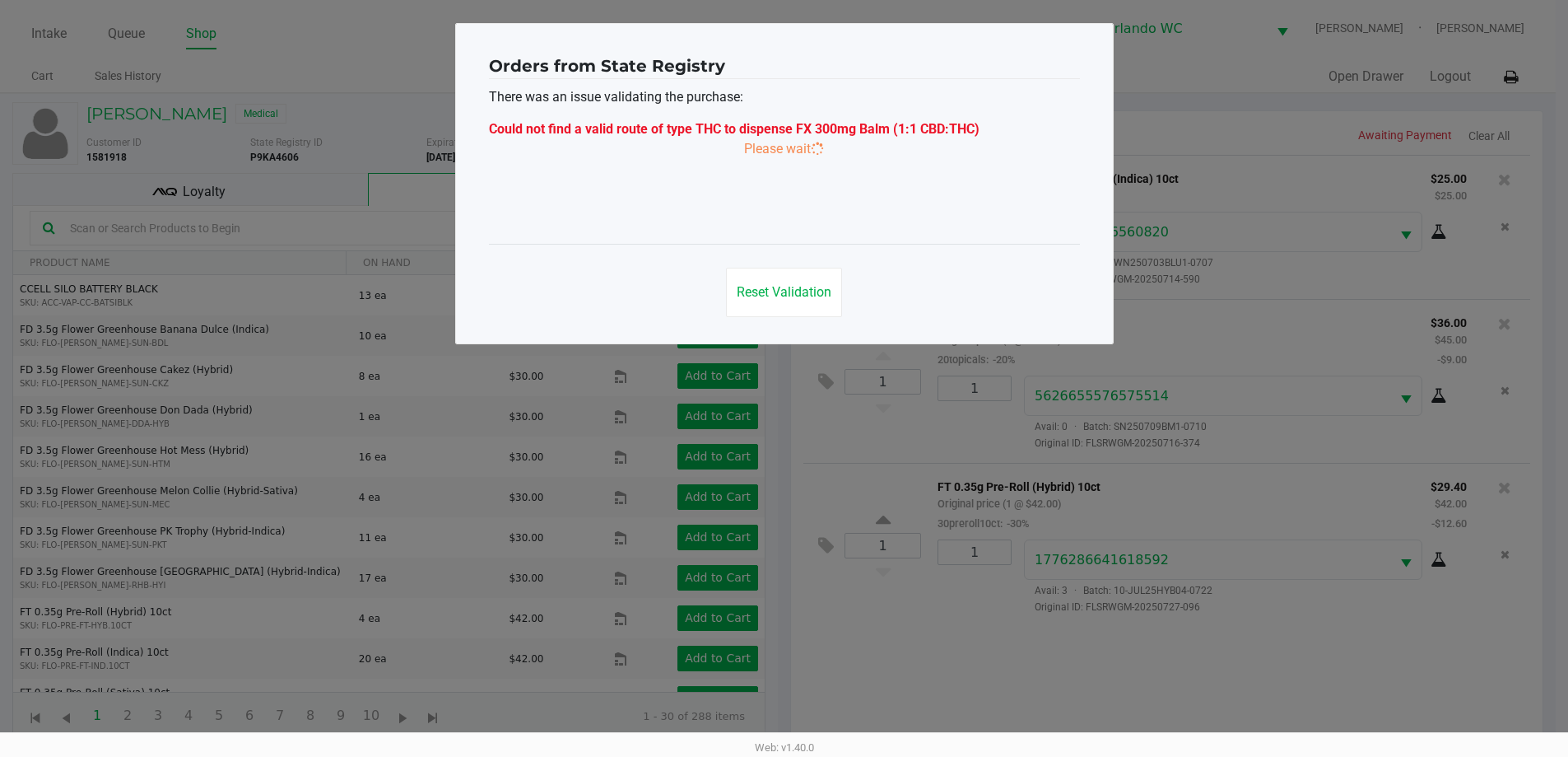
scroll to position [0, 0]
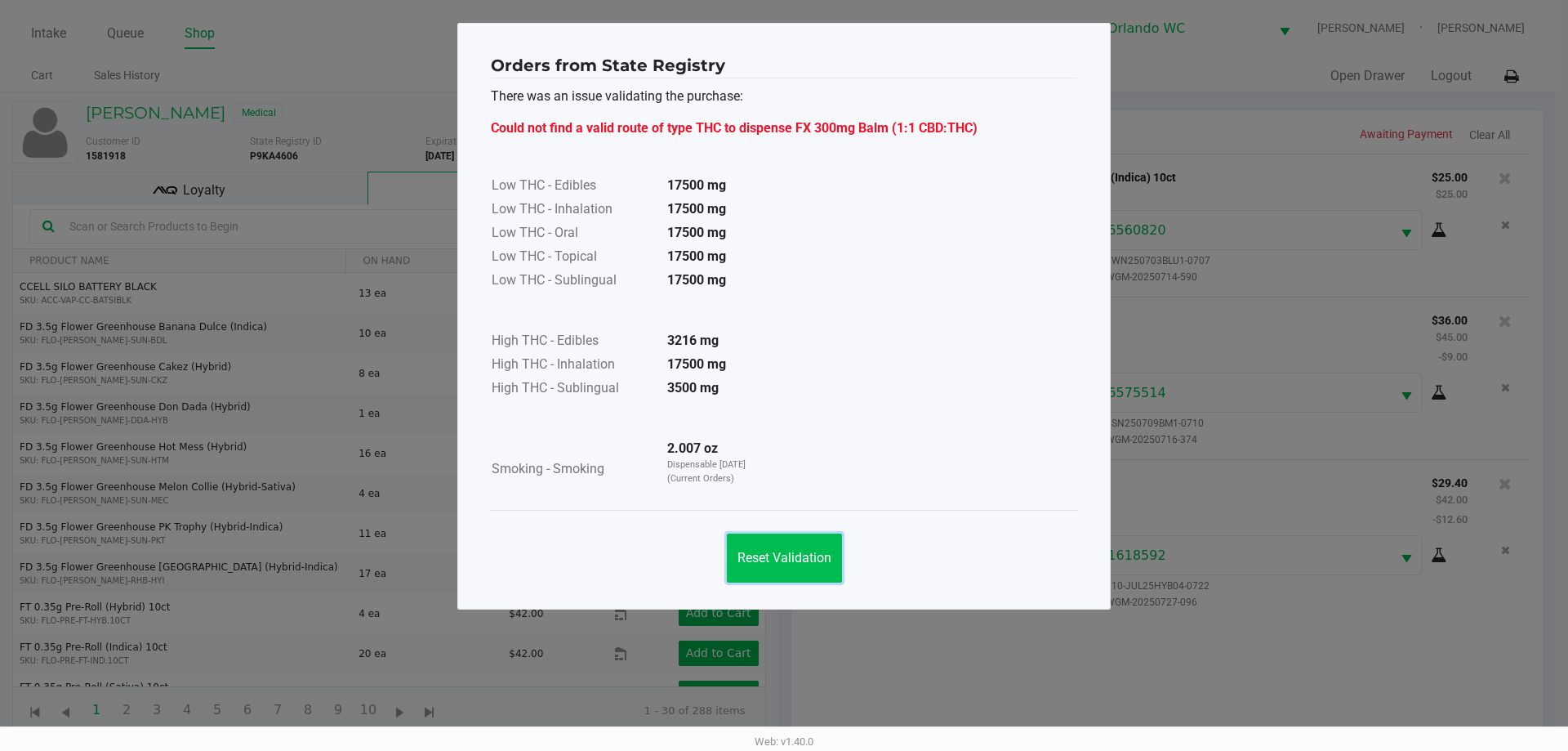
click at [808, 548] on button "Reset Validation" at bounding box center [784, 558] width 115 height 49
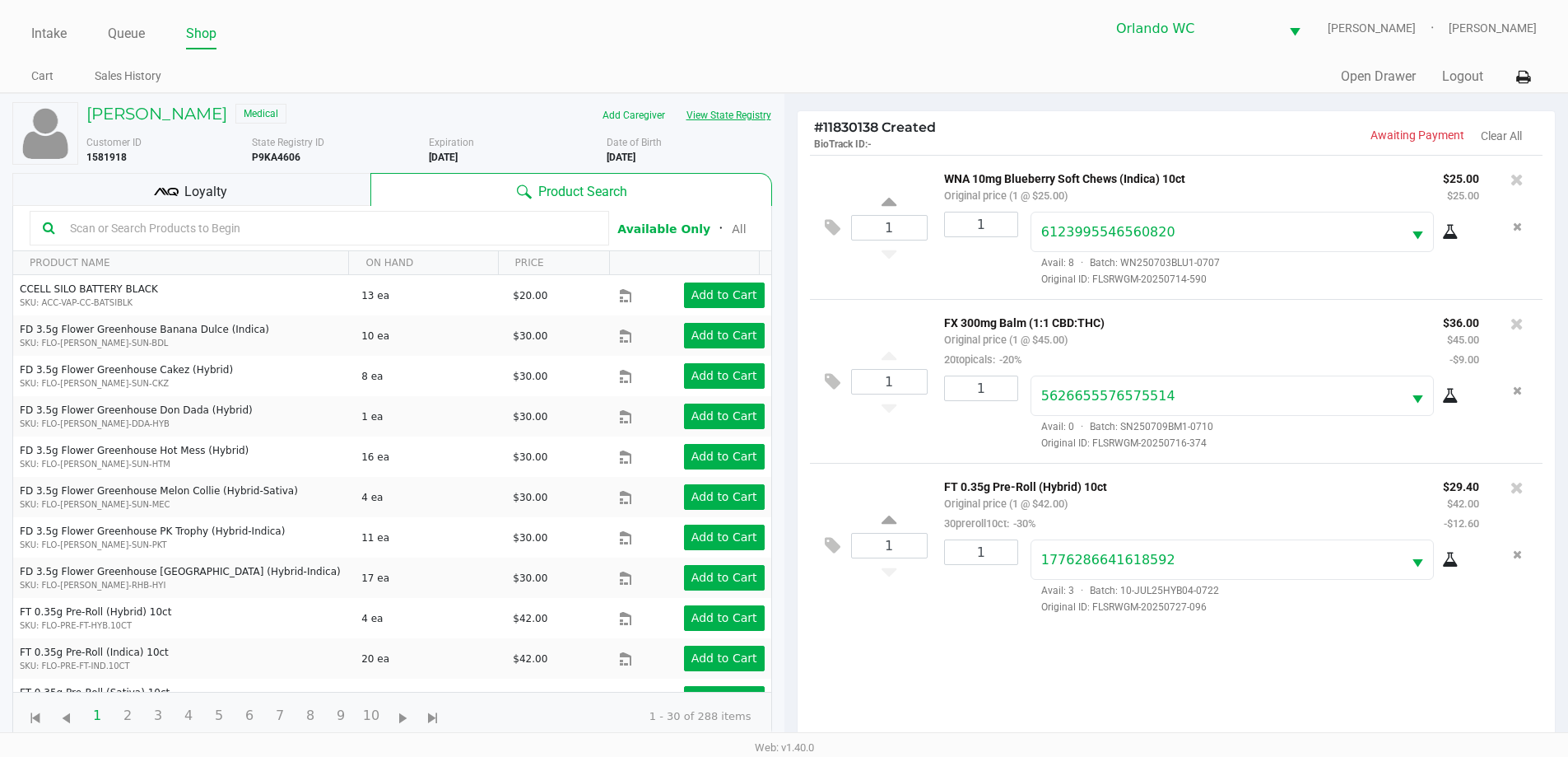
click at [712, 117] on button "View State Registry" at bounding box center [724, 115] width 96 height 26
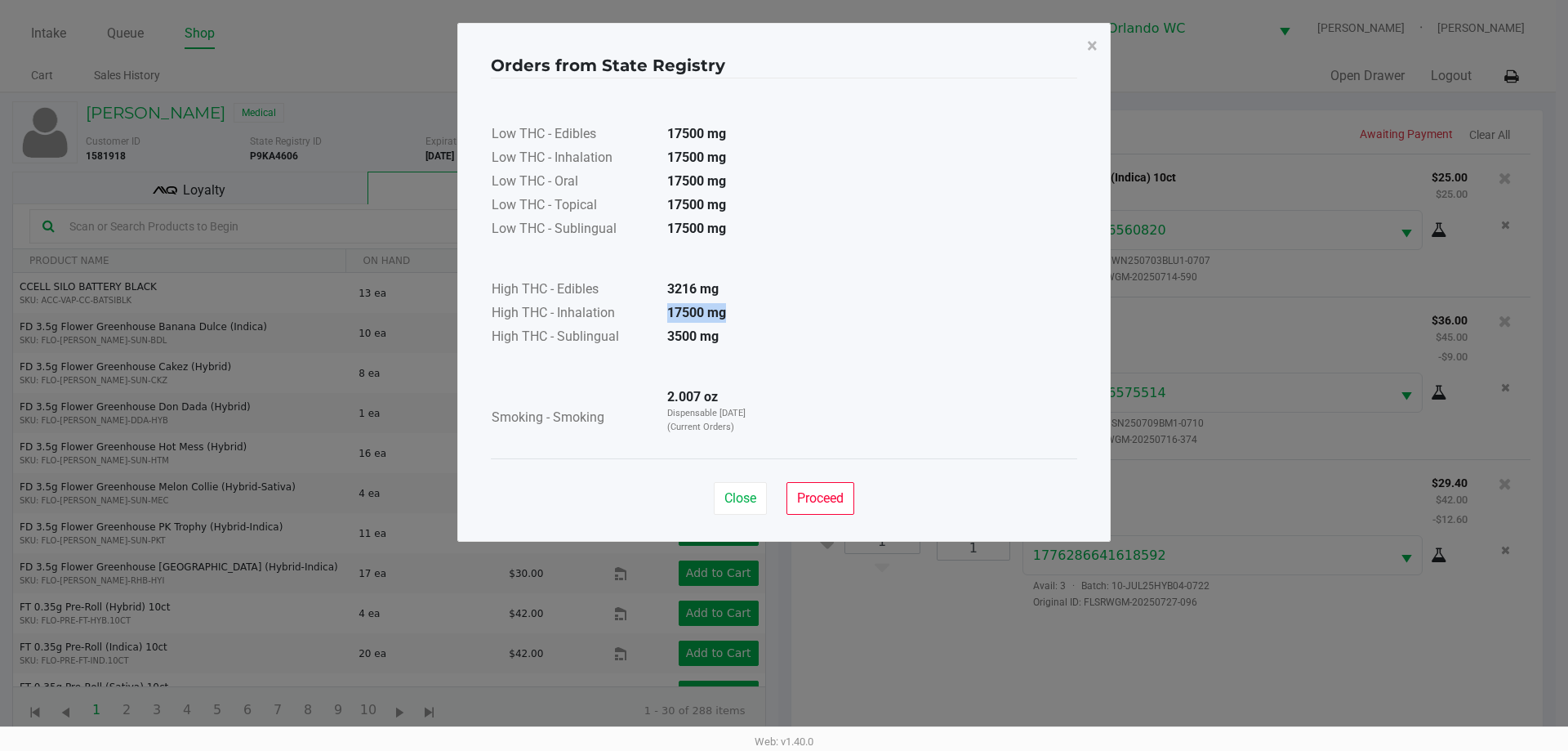
drag, startPoint x: 669, startPoint y: 310, endPoint x: 741, endPoint y: 323, distance: 73.2
click at [741, 323] on td "17500 mg" at bounding box center [711, 314] width 114 height 24
click at [823, 321] on div "Low THC - Edibles 17500 mg Low THC - Inhalation 17500 mg Low THC - Oral 17500 m…" at bounding box center [784, 269] width 586 height 363
click at [755, 497] on span "Close" at bounding box center [741, 498] width 32 height 15
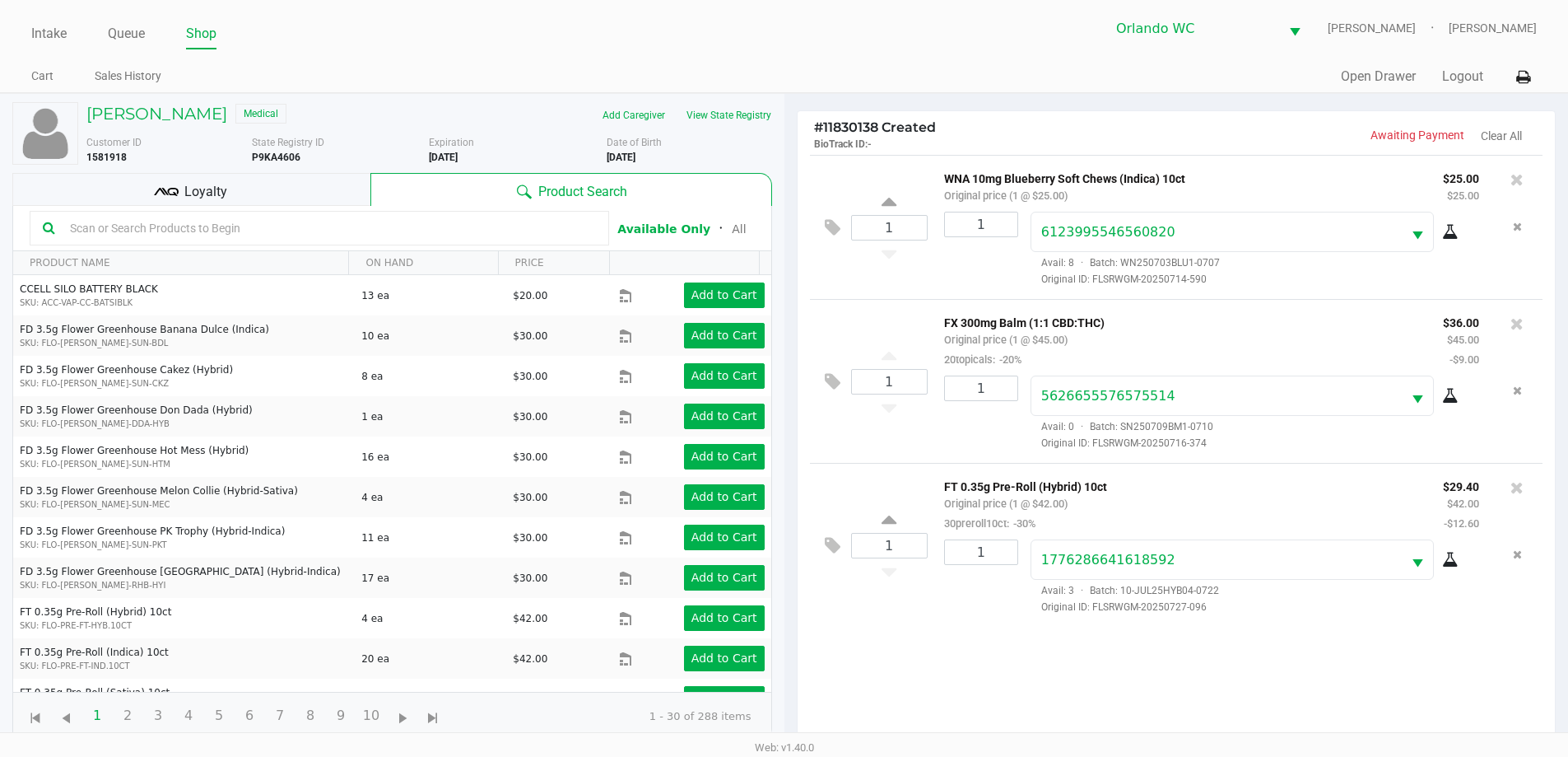
click at [253, 182] on div "Loyalty" at bounding box center [192, 189] width 358 height 33
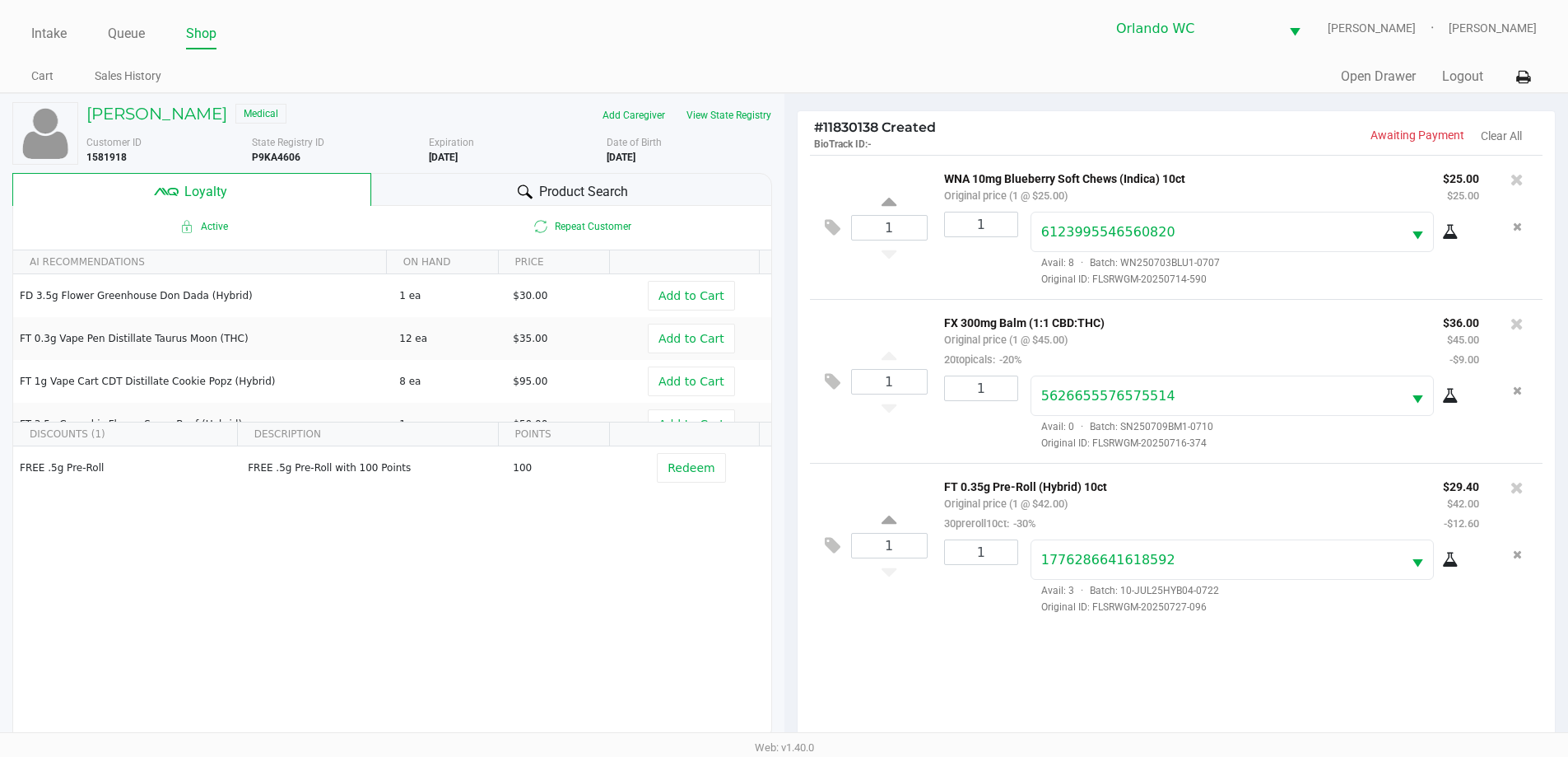
click at [522, 198] on icon at bounding box center [524, 192] width 14 height 14
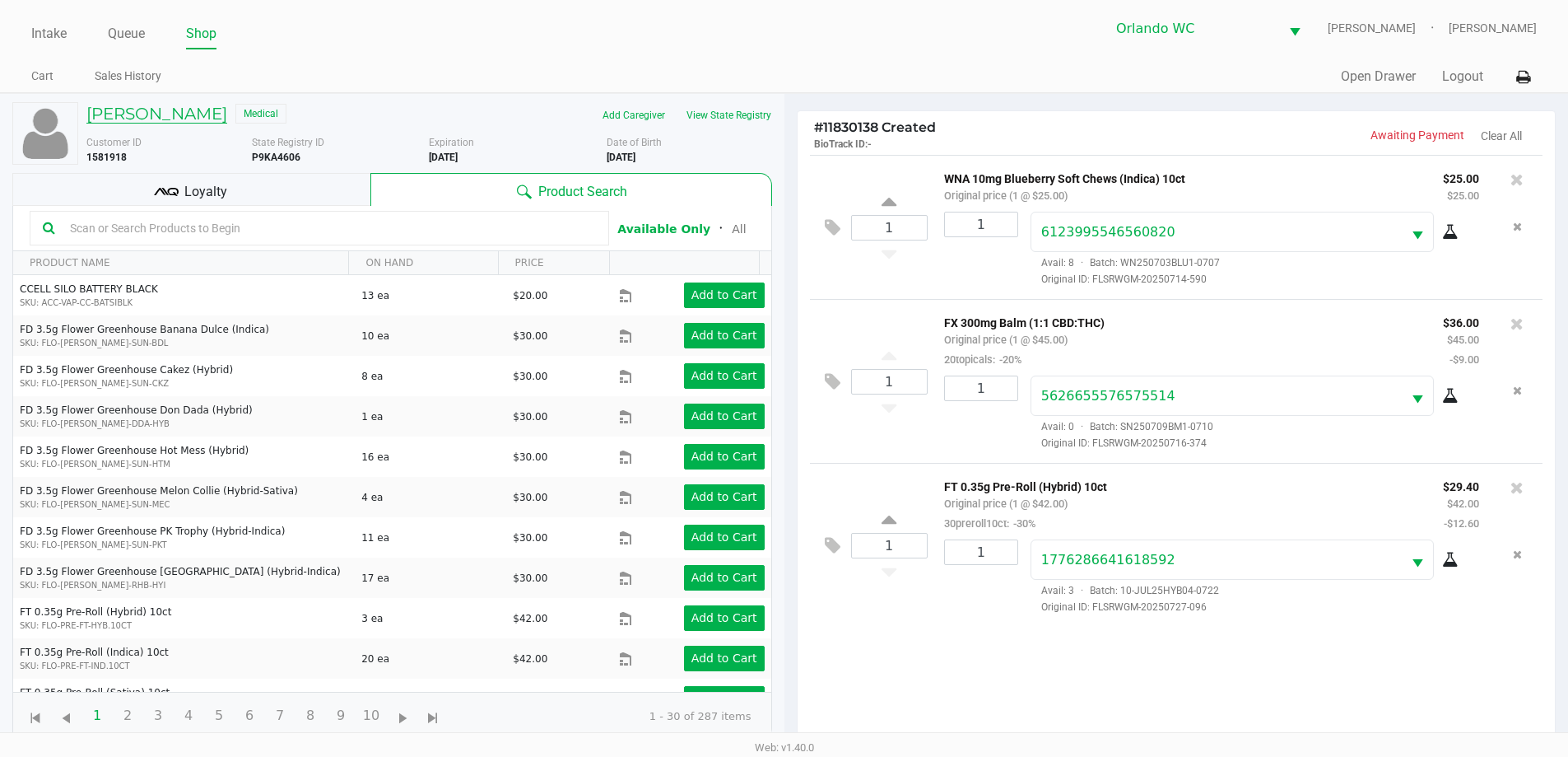
click at [173, 116] on h5 "RYAN BURGESS" at bounding box center [157, 113] width 140 height 20
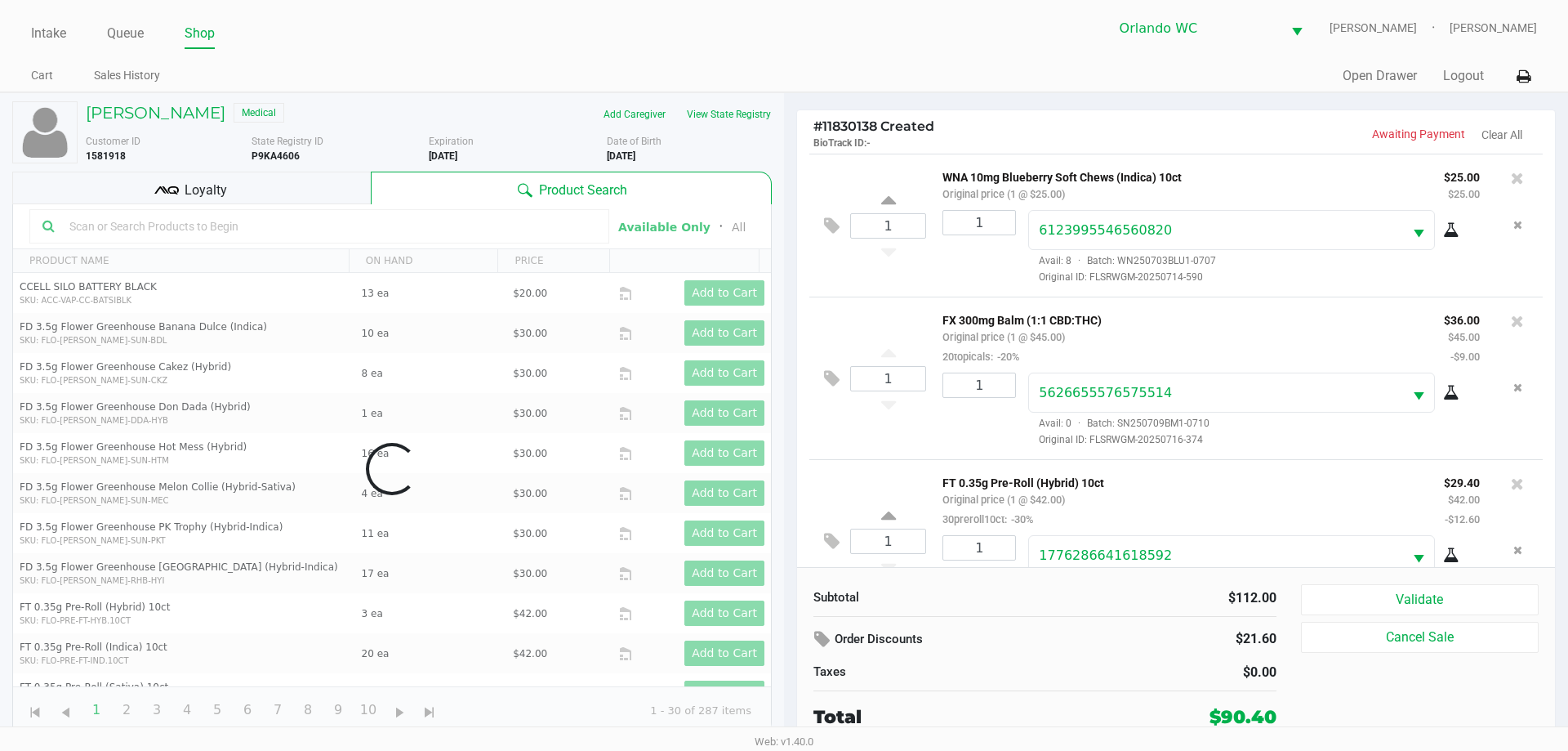
scroll to position [57, 0]
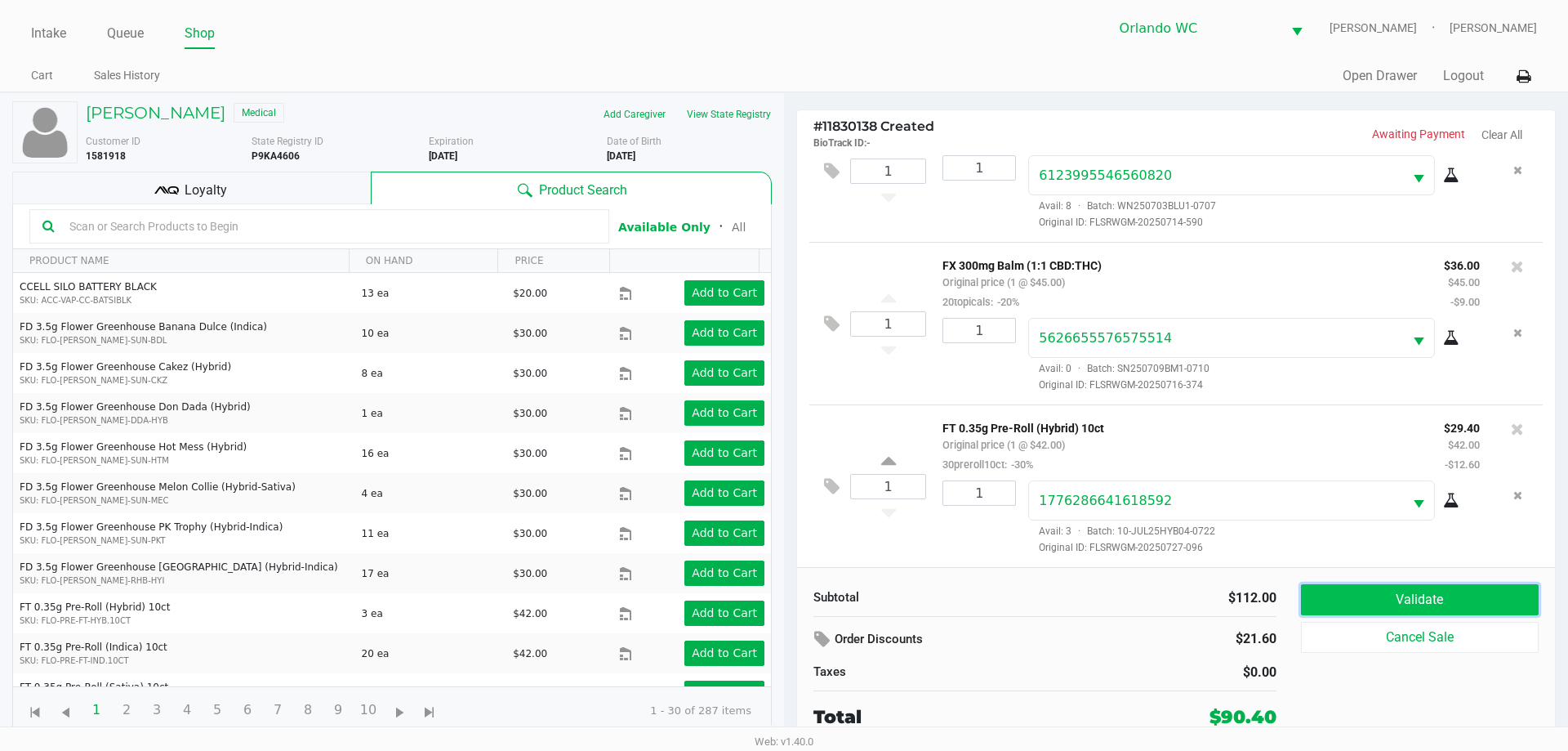
click at [1410, 592] on button "Validate" at bounding box center [1419, 600] width 237 height 31
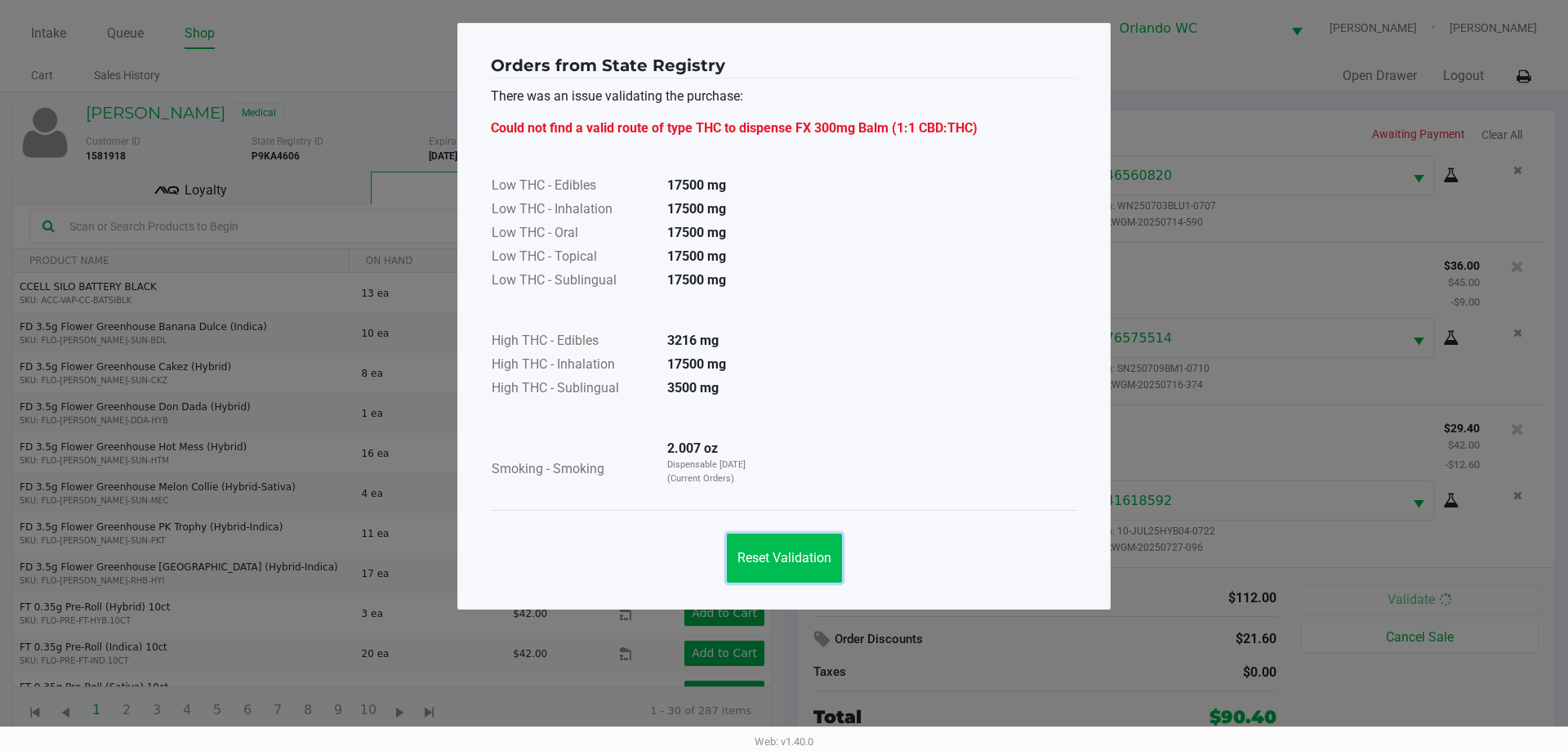
click at [806, 545] on button "Reset Validation" at bounding box center [784, 558] width 115 height 49
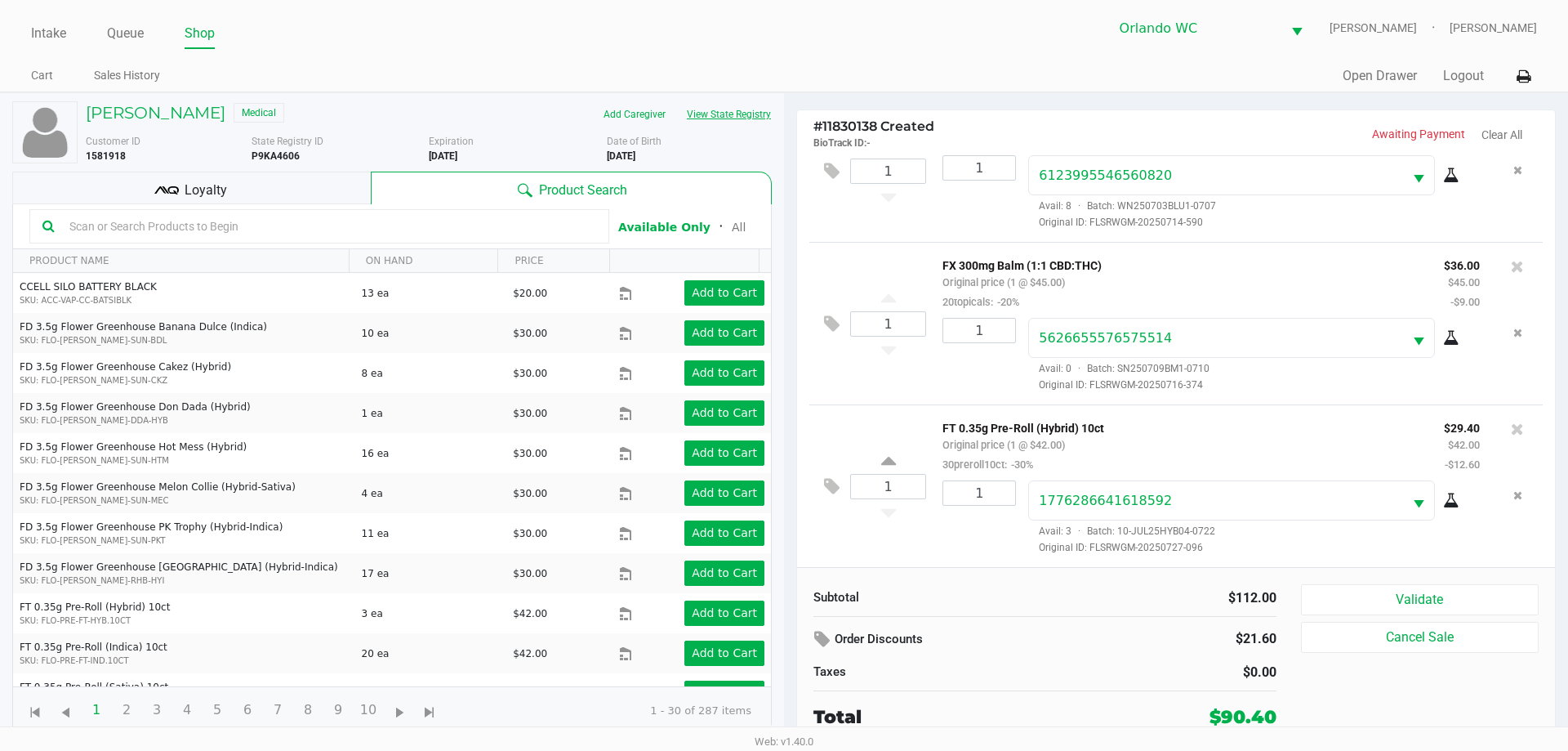
click at [734, 115] on button "View State Registry" at bounding box center [724, 114] width 95 height 26
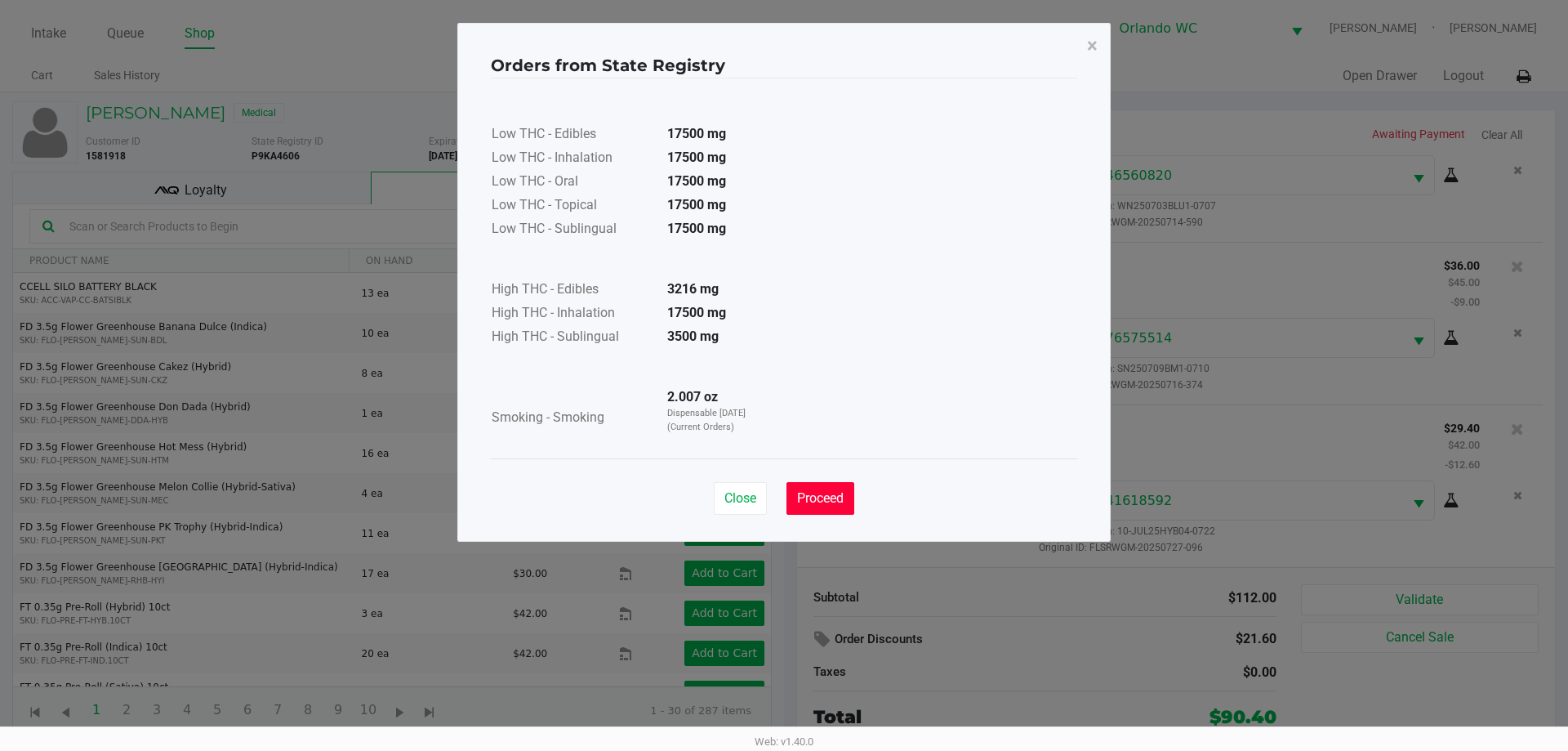
click at [842, 494] on span "Proceed" at bounding box center [820, 498] width 46 height 15
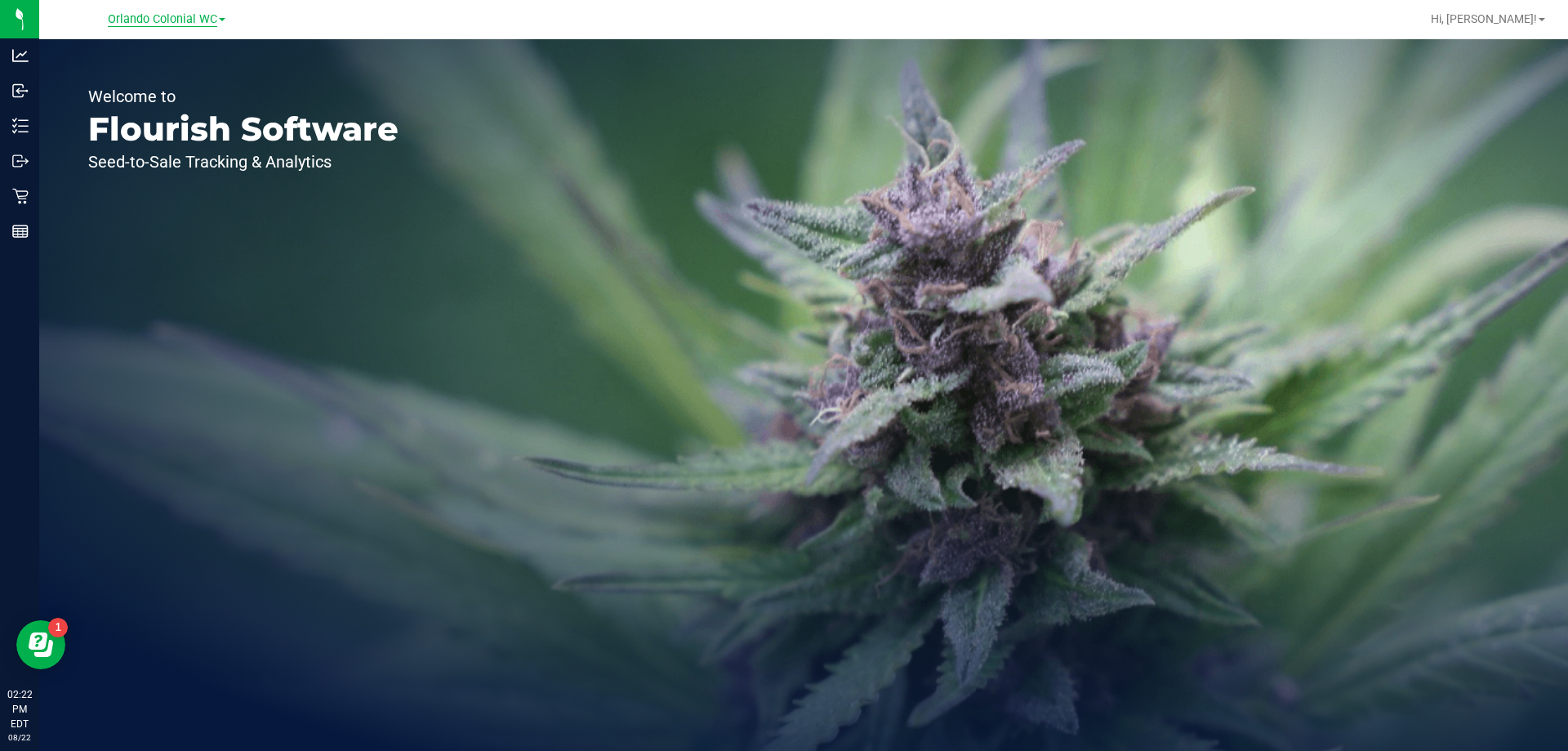
click at [184, 19] on span "Orlando Colonial WC" at bounding box center [163, 19] width 110 height 14
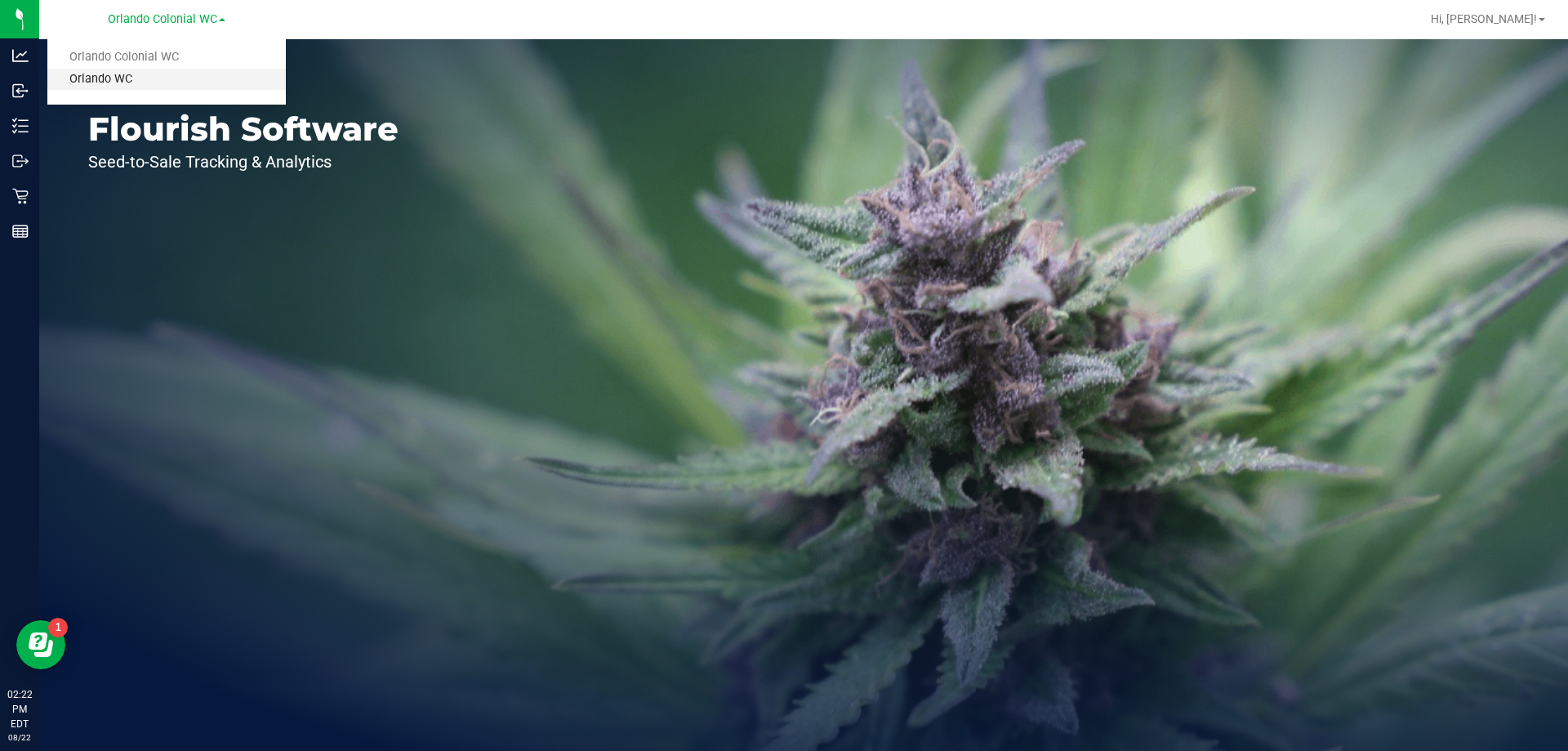
click at [155, 78] on link "Orlando WC" at bounding box center [166, 79] width 238 height 22
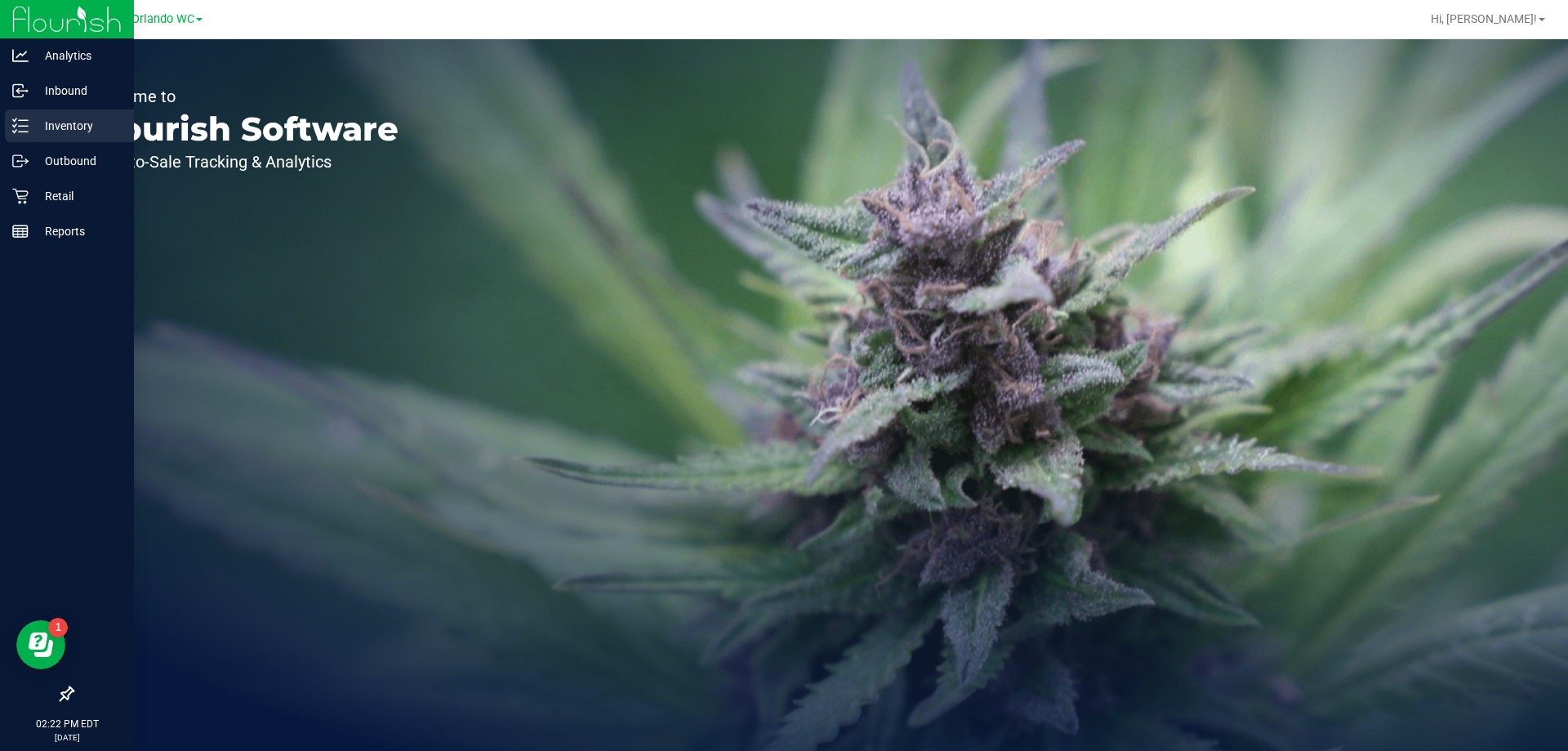
click at [76, 122] on p "Inventory" at bounding box center [78, 125] width 98 height 19
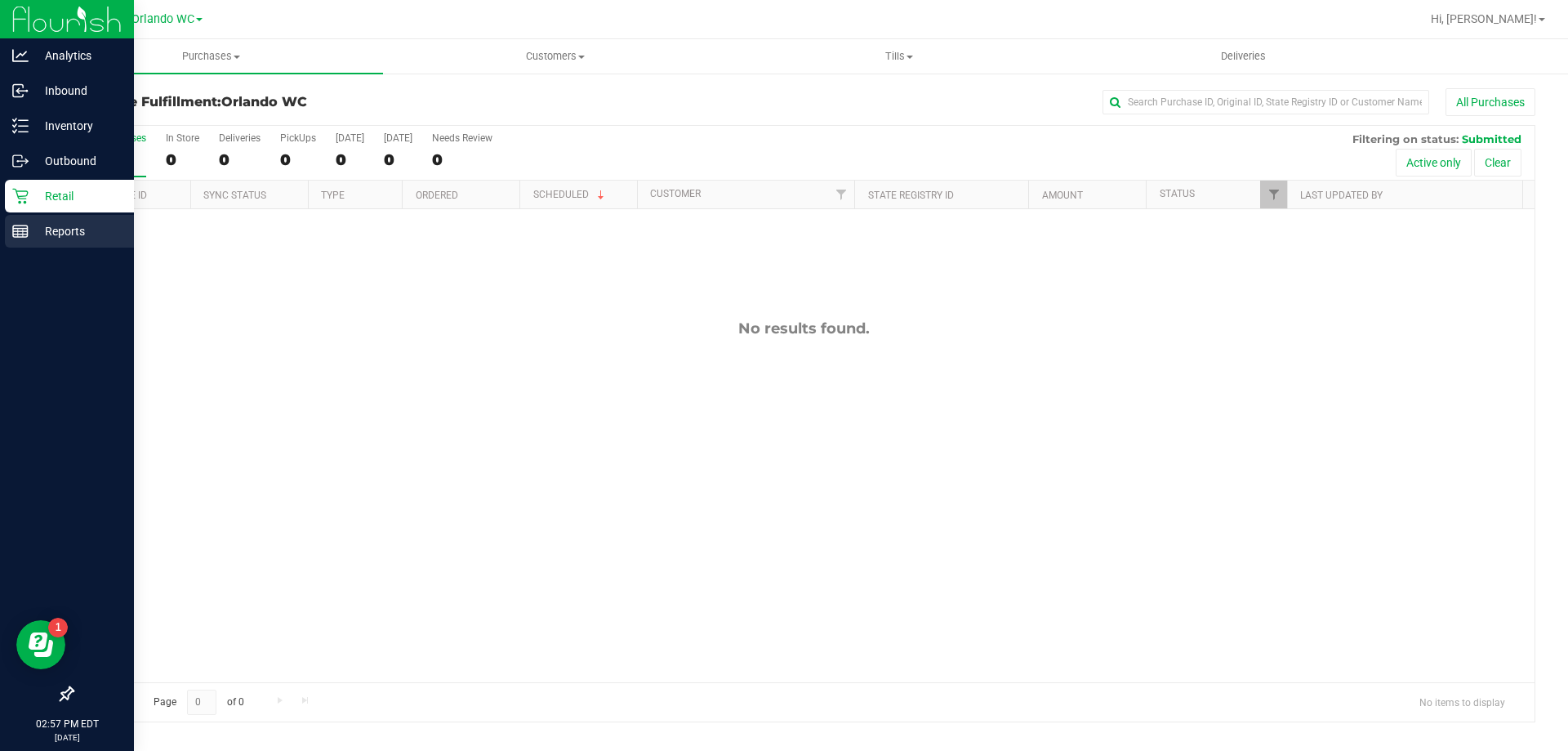
click at [50, 218] on div "Reports" at bounding box center [69, 231] width 129 height 33
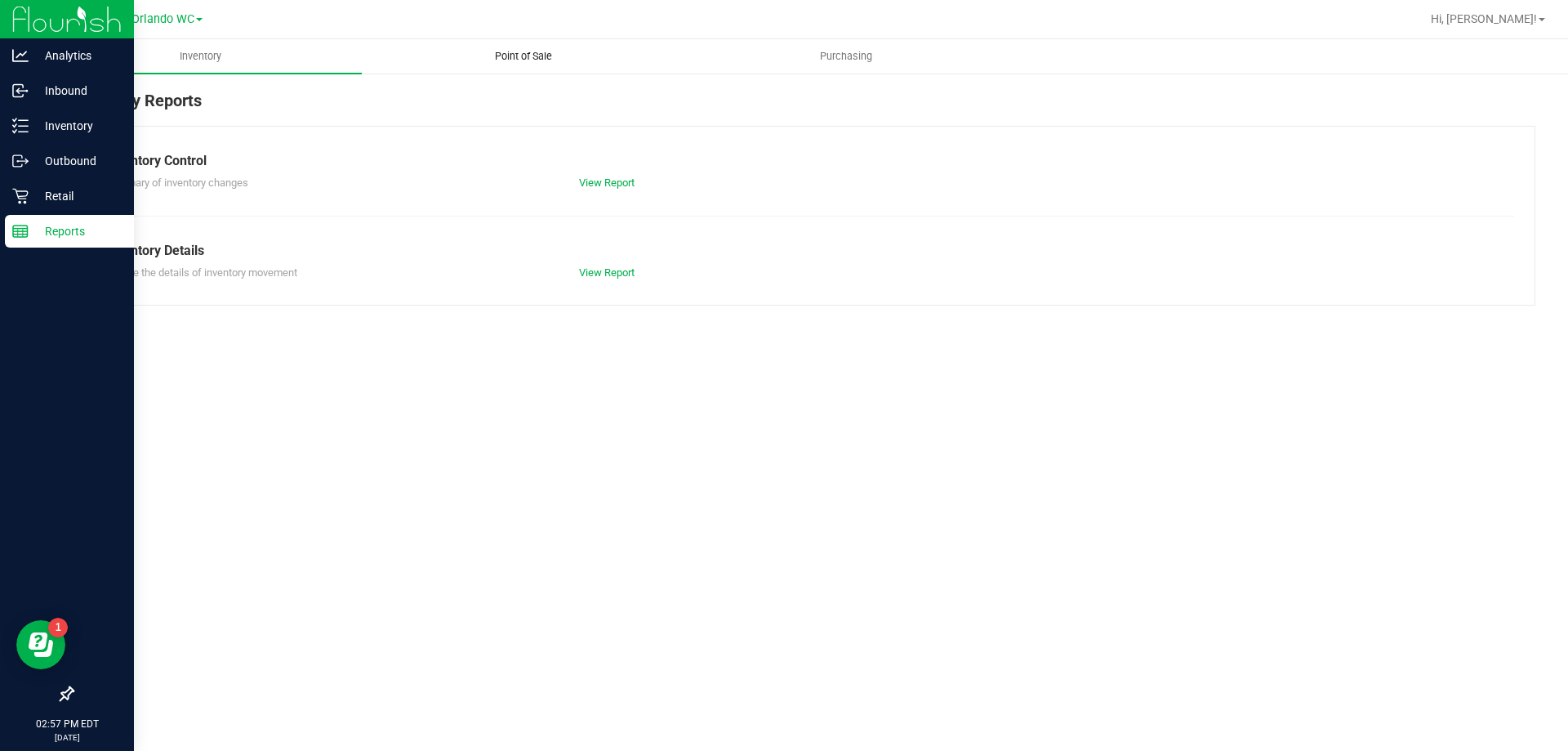
click at [515, 41] on uib-tab-heading "Point of Sale" at bounding box center [523, 56] width 321 height 33
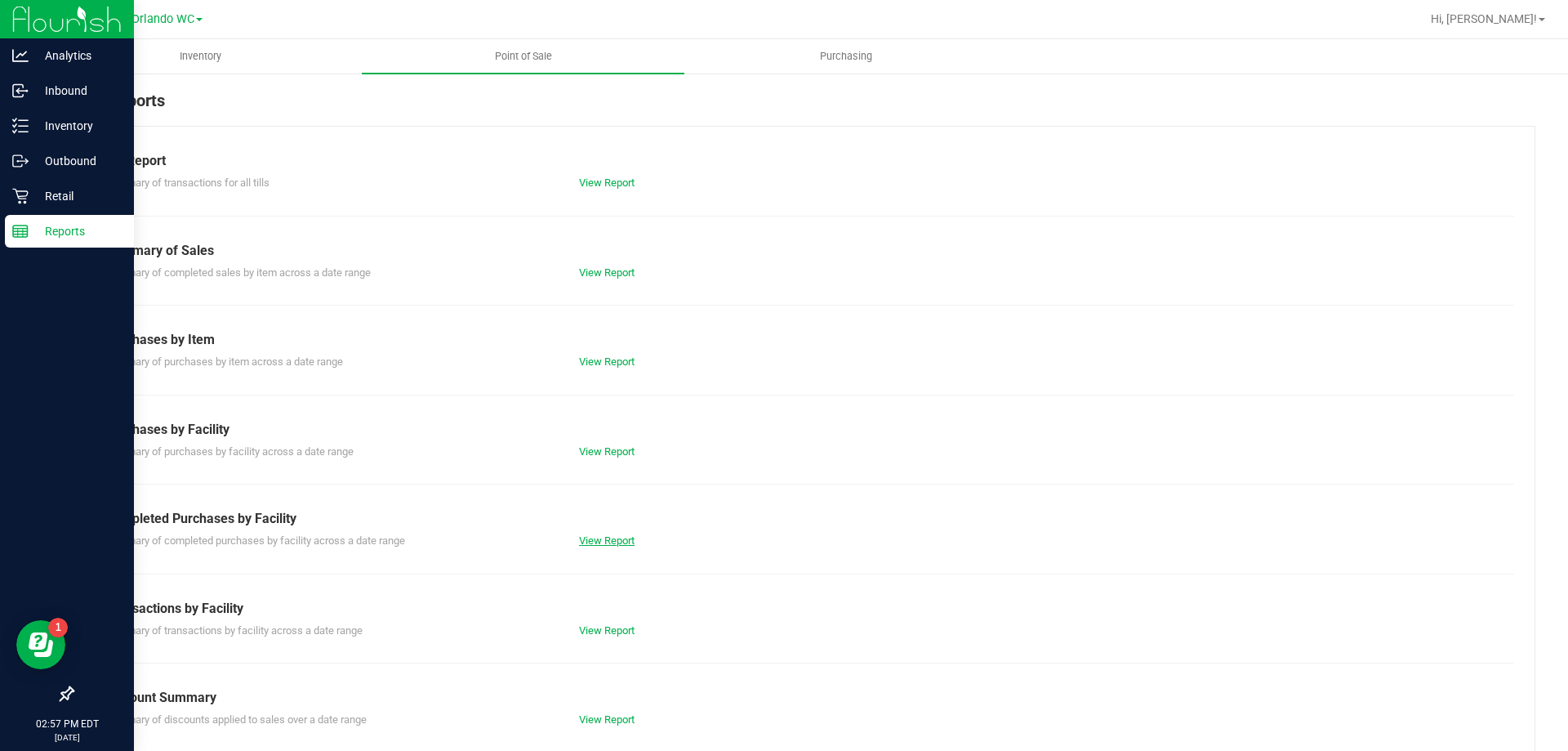
click at [590, 540] on link "View Report" at bounding box center [607, 541] width 56 height 13
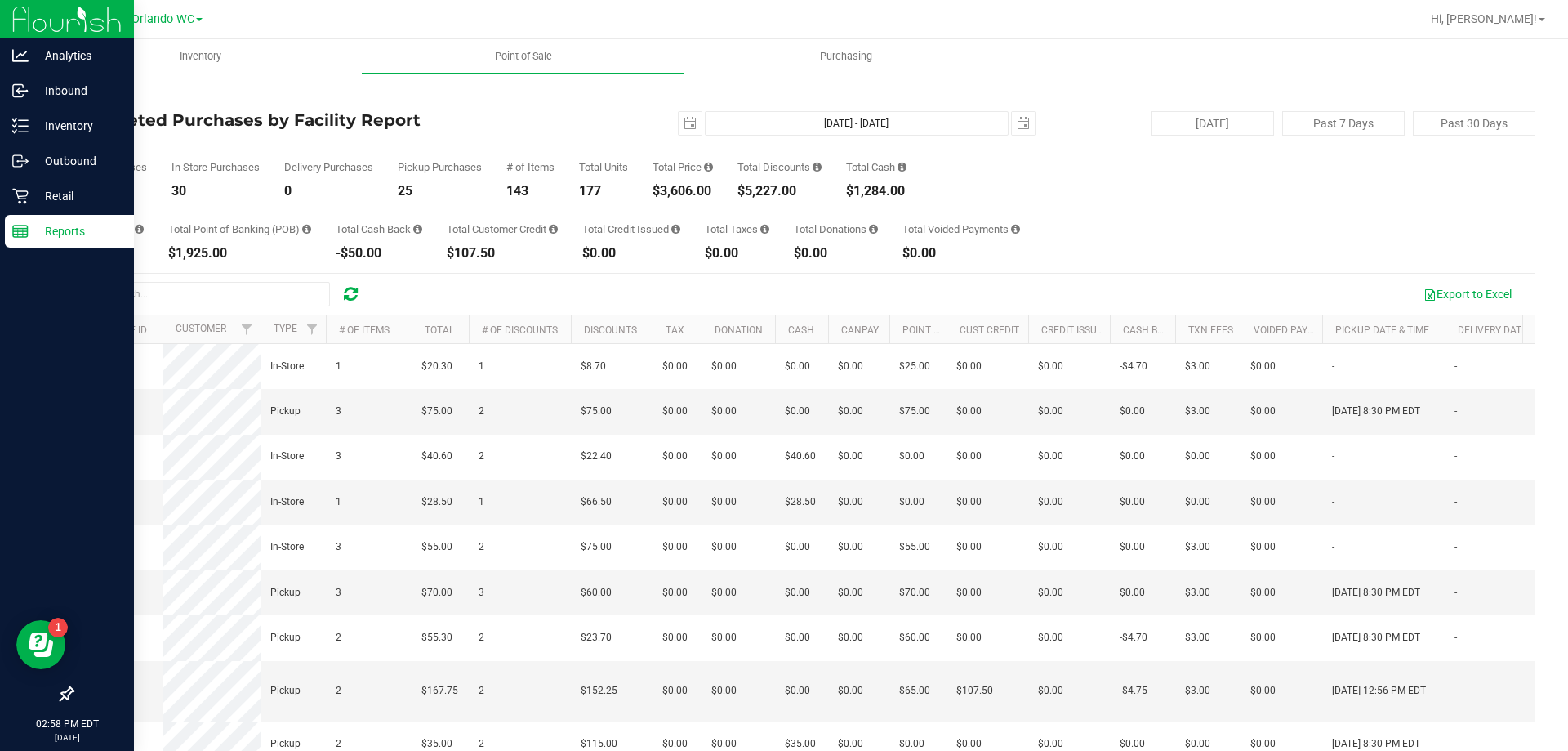
click at [58, 226] on p "Reports" at bounding box center [78, 231] width 98 height 19
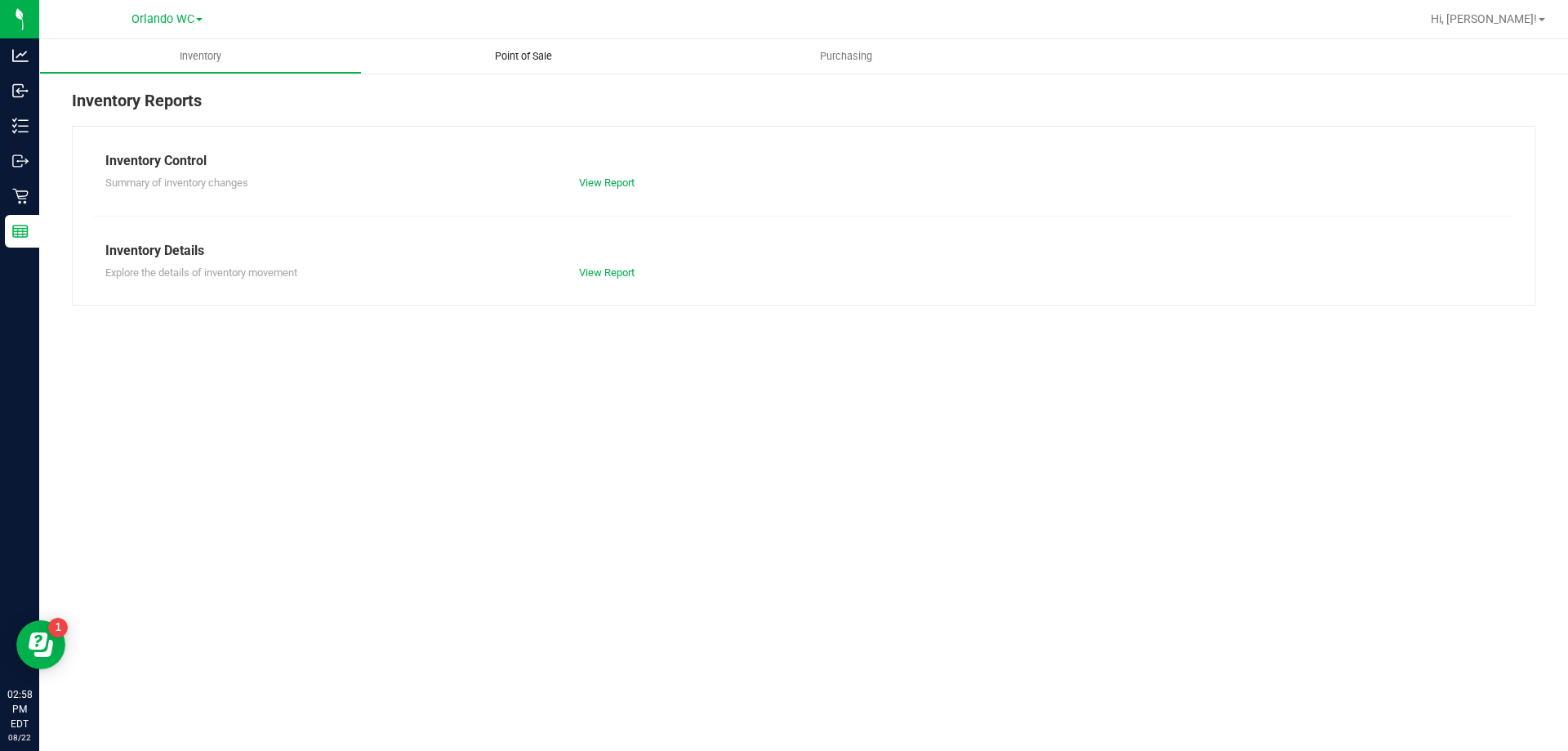
click at [534, 63] on span "Point of Sale" at bounding box center [524, 56] width 101 height 14
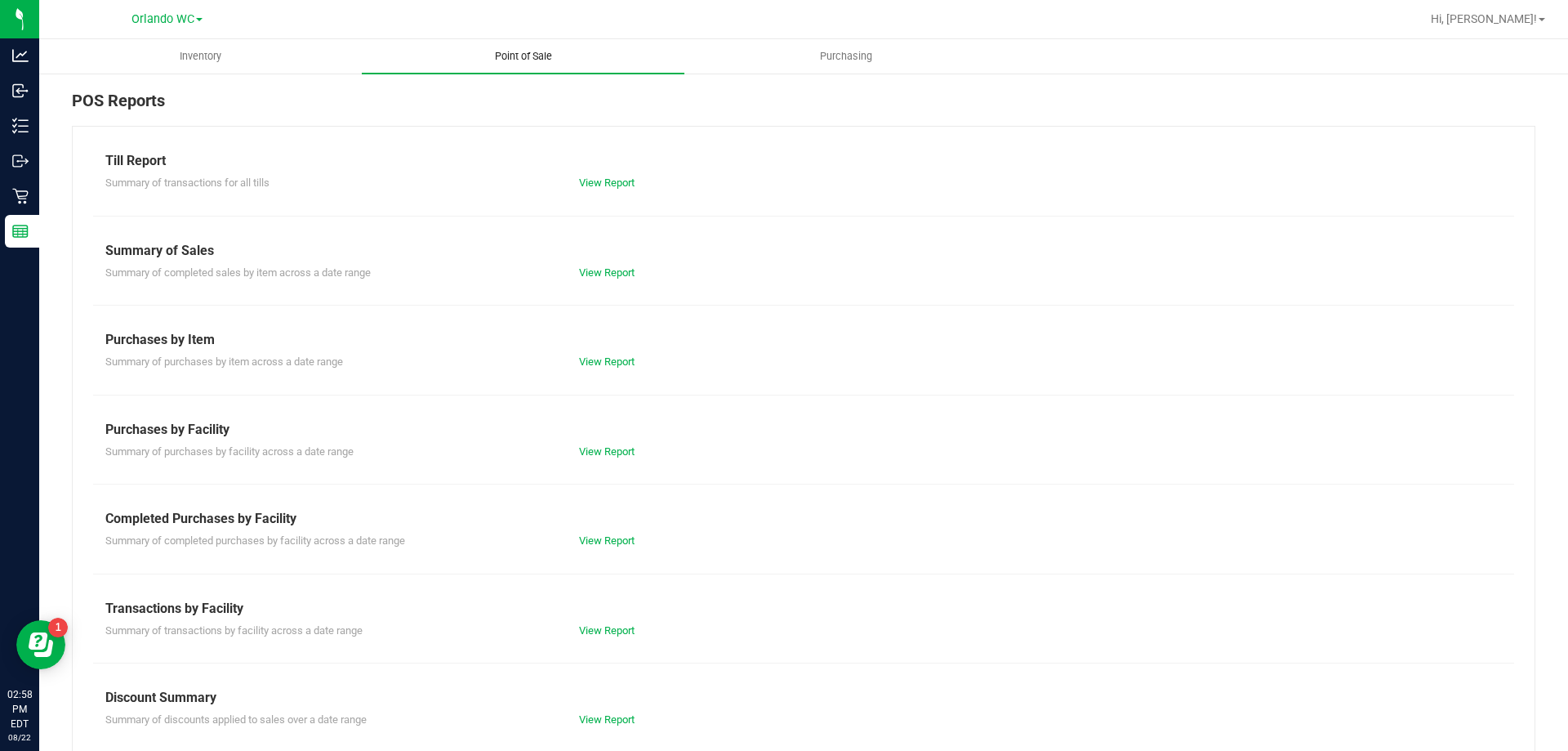
click at [526, 50] on span "Point of Sale" at bounding box center [524, 56] width 101 height 14
click at [610, 634] on link "View Report" at bounding box center [607, 630] width 56 height 13
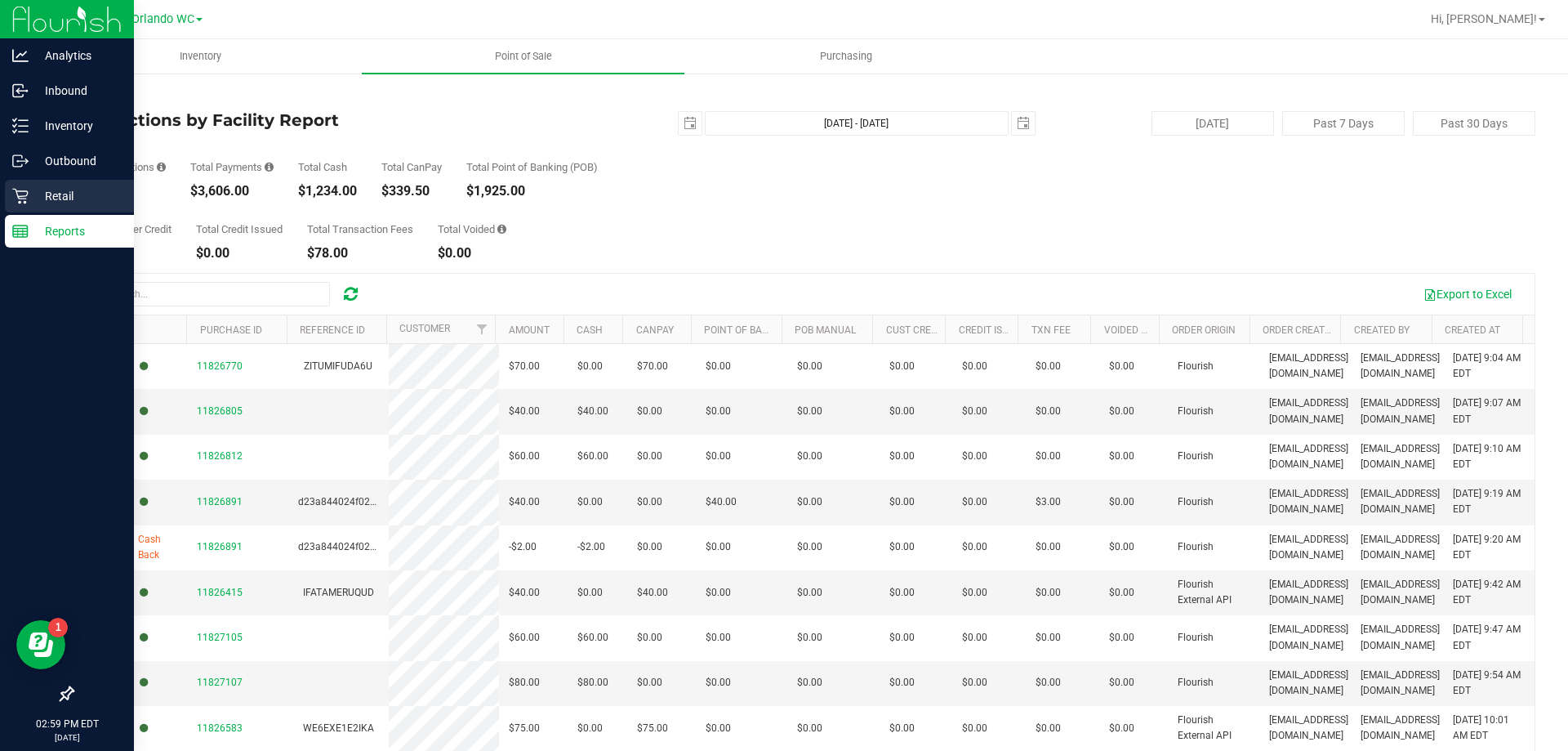
click at [52, 200] on p "Retail" at bounding box center [78, 196] width 98 height 19
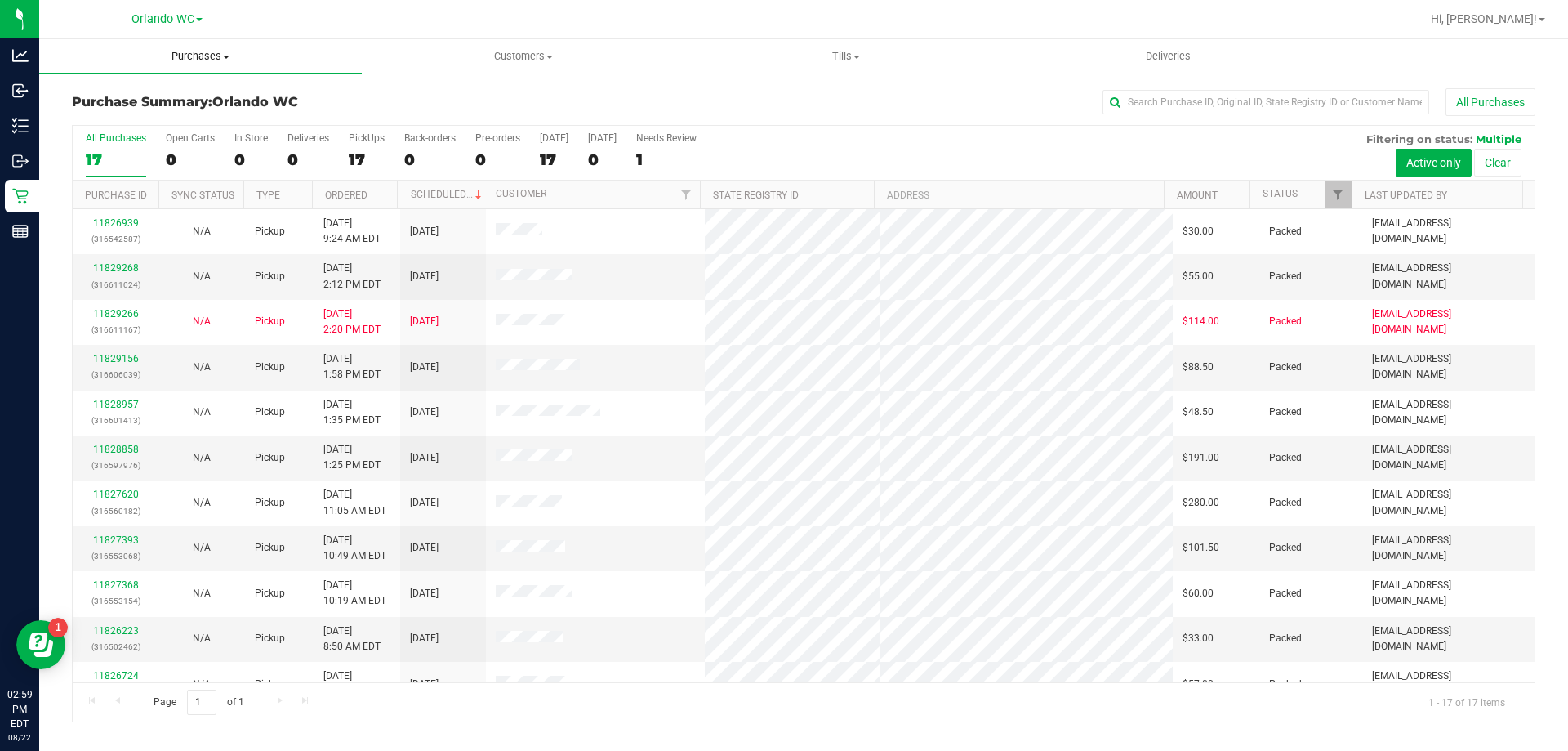
click at [219, 56] on span "Purchases" at bounding box center [200, 56] width 323 height 14
click at [149, 122] on li "Fulfillment" at bounding box center [200, 118] width 323 height 19
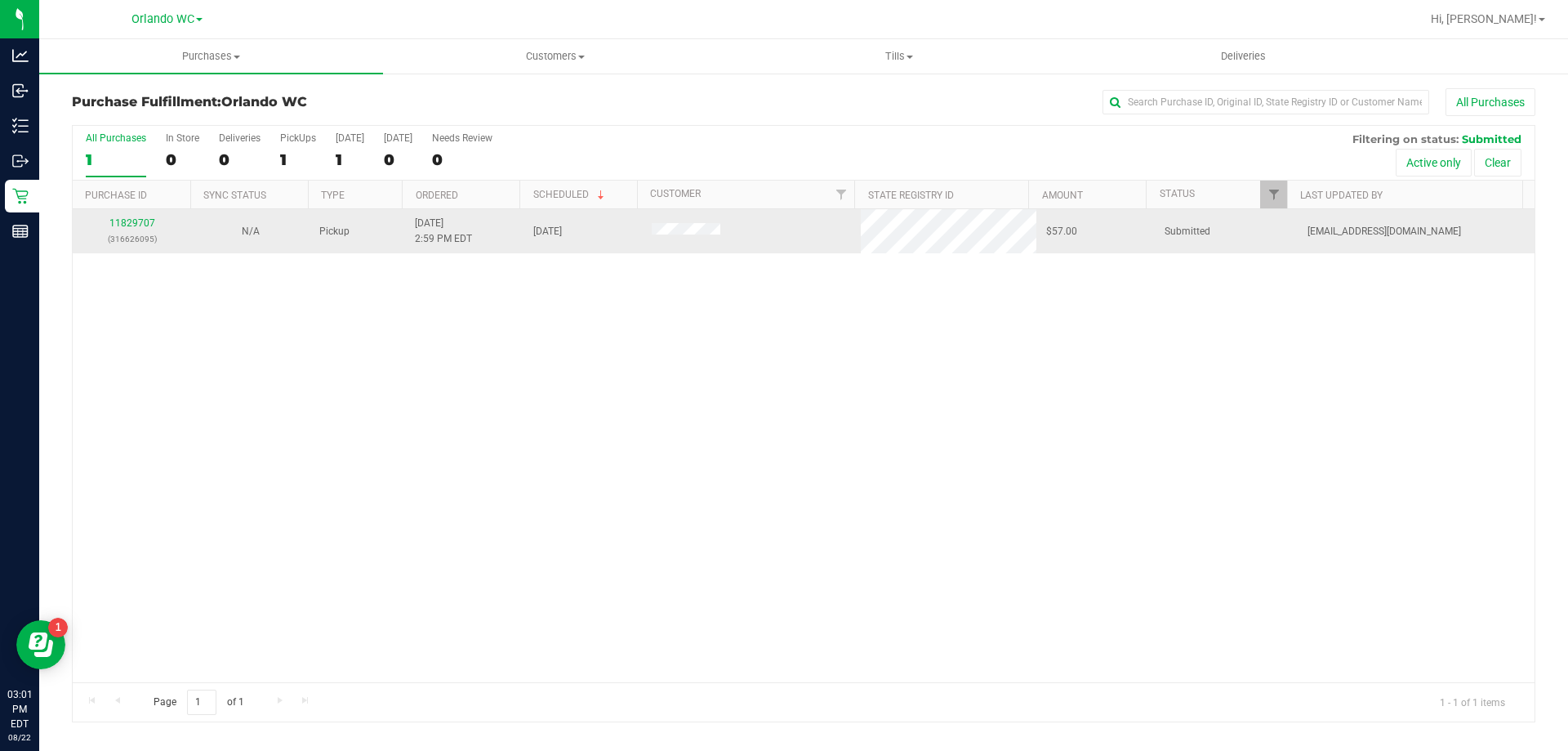
click at [137, 215] on div "11829707 (316626095)" at bounding box center [132, 231] width 99 height 31
click at [133, 221] on link "11829707" at bounding box center [133, 223] width 46 height 12
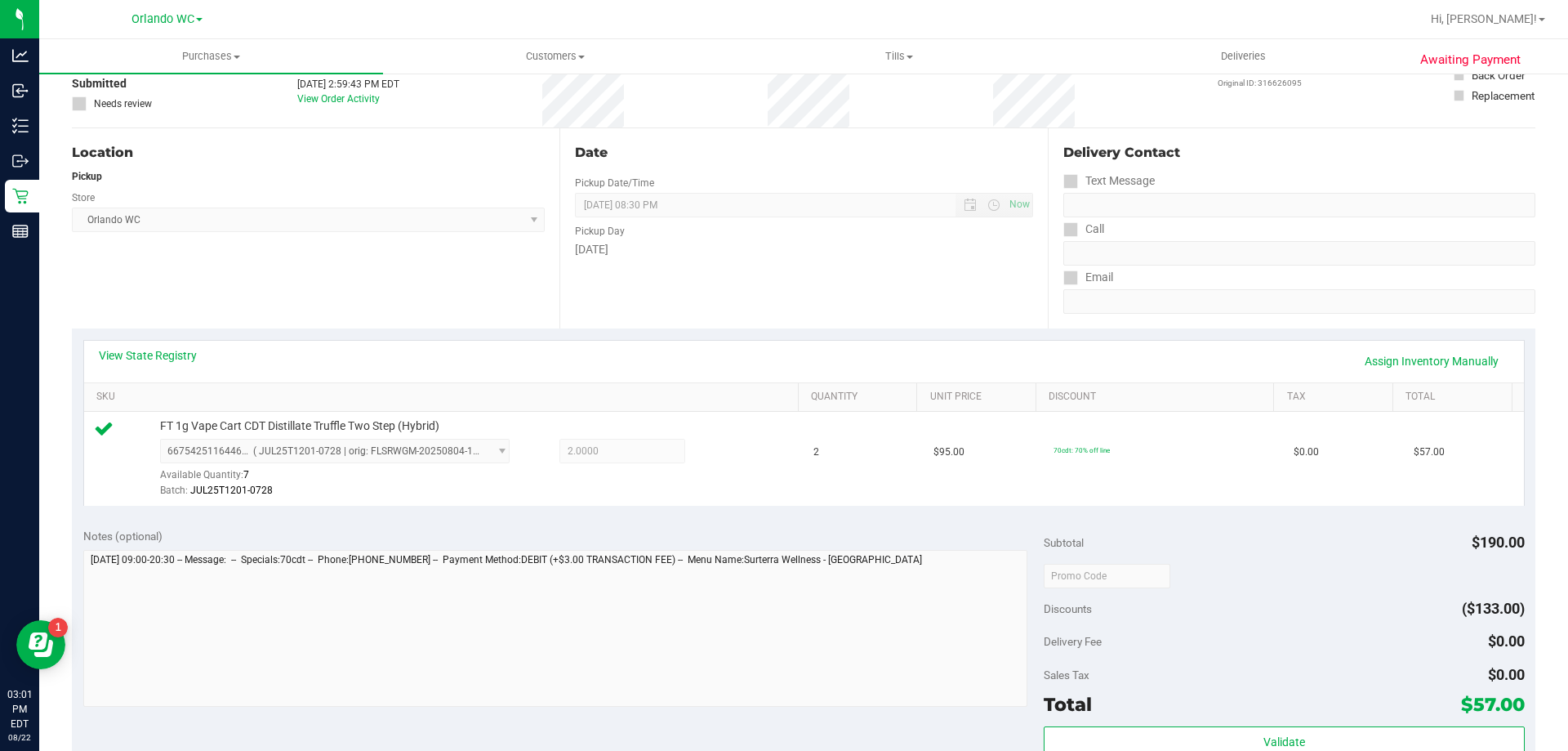
scroll to position [156, 0]
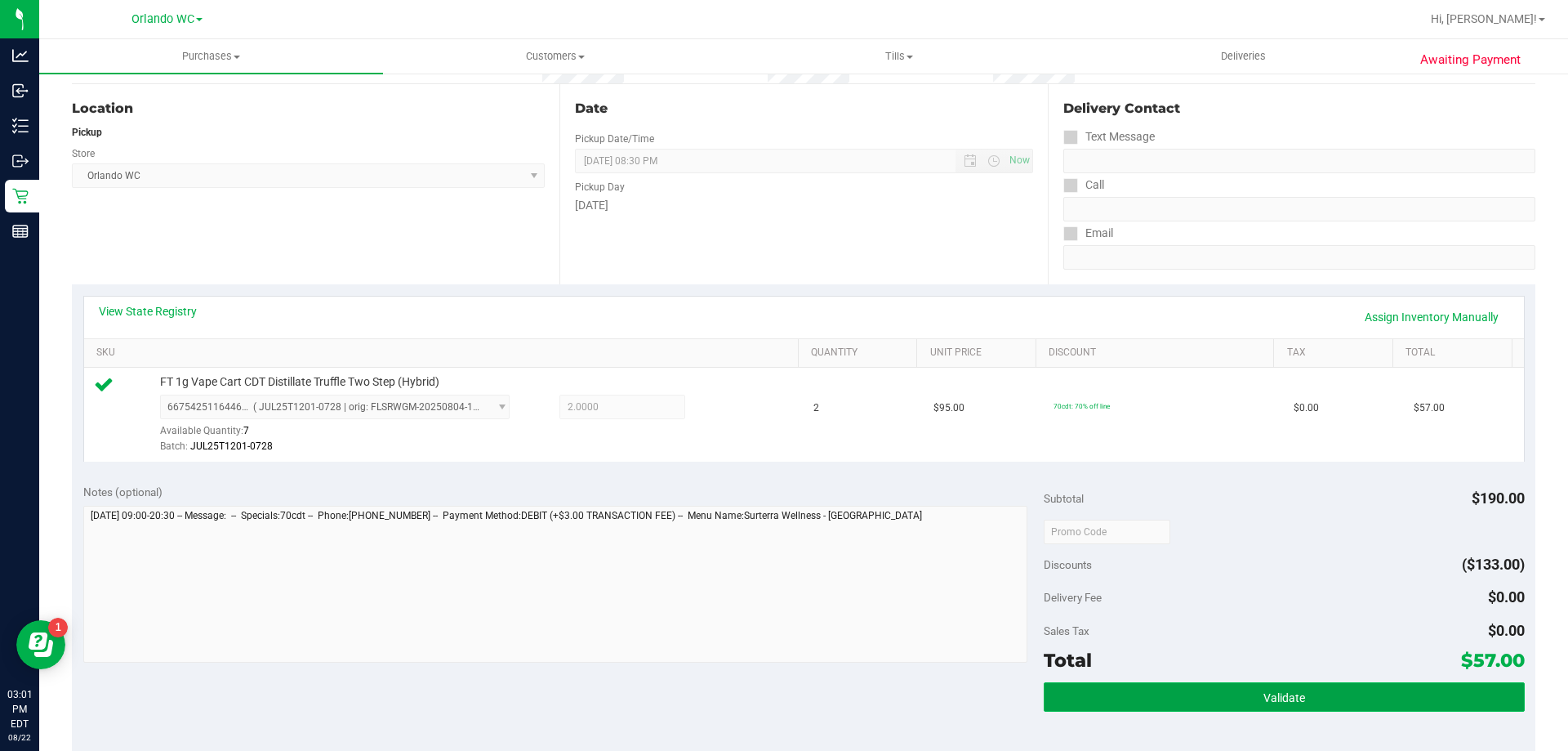
click at [1132, 683] on button "Validate" at bounding box center [1283, 697] width 480 height 30
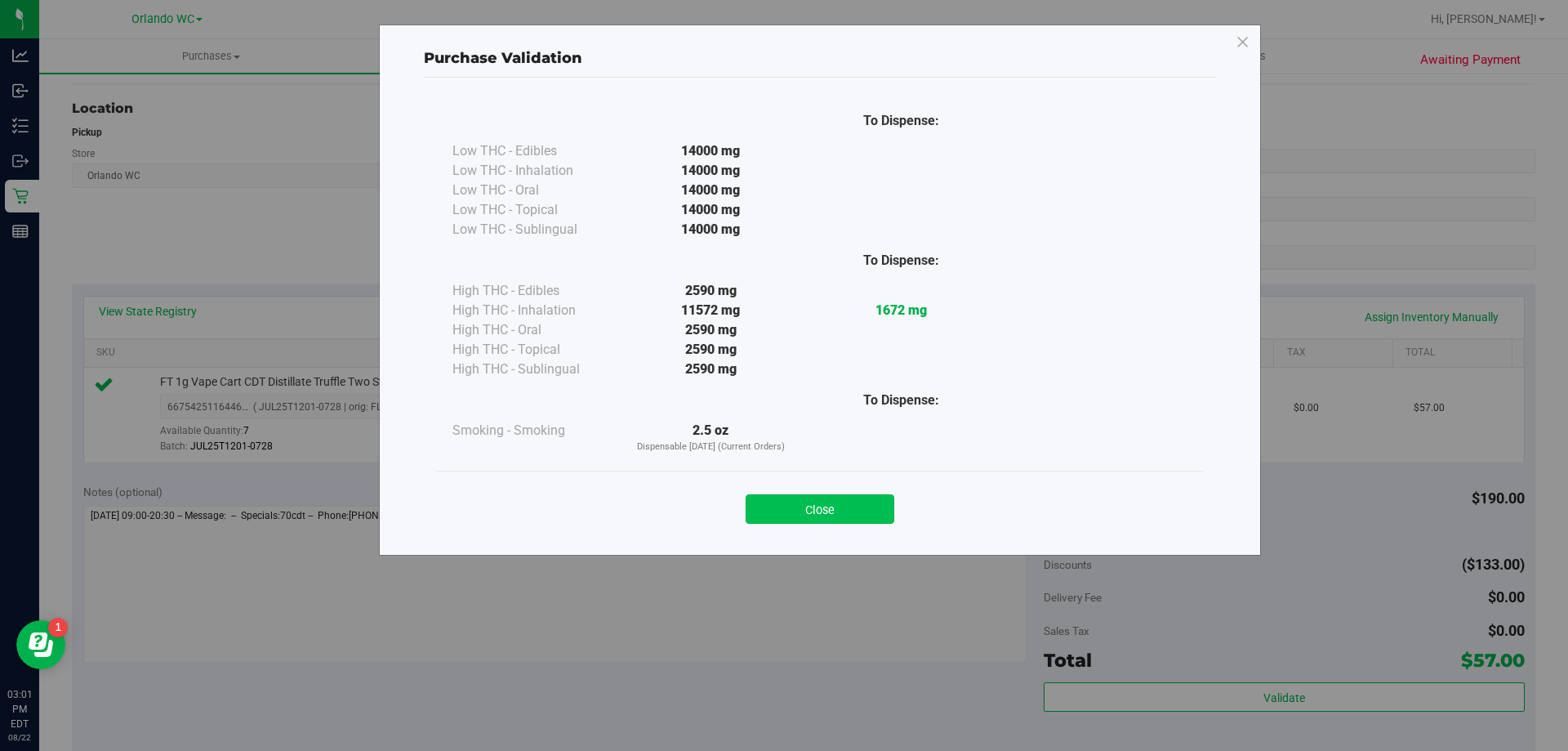
click at [860, 511] on button "Close" at bounding box center [820, 509] width 149 height 30
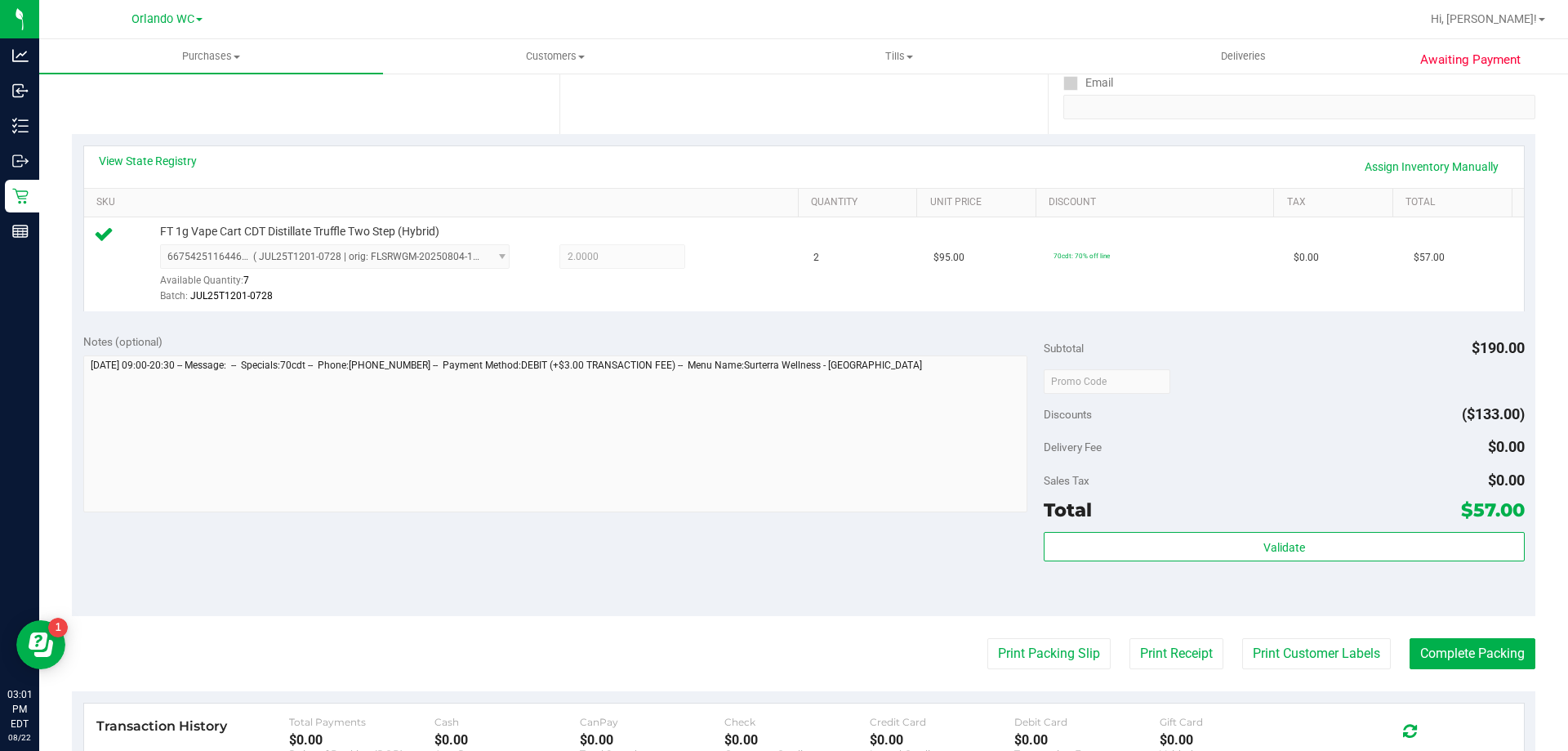
scroll to position [384, 0]
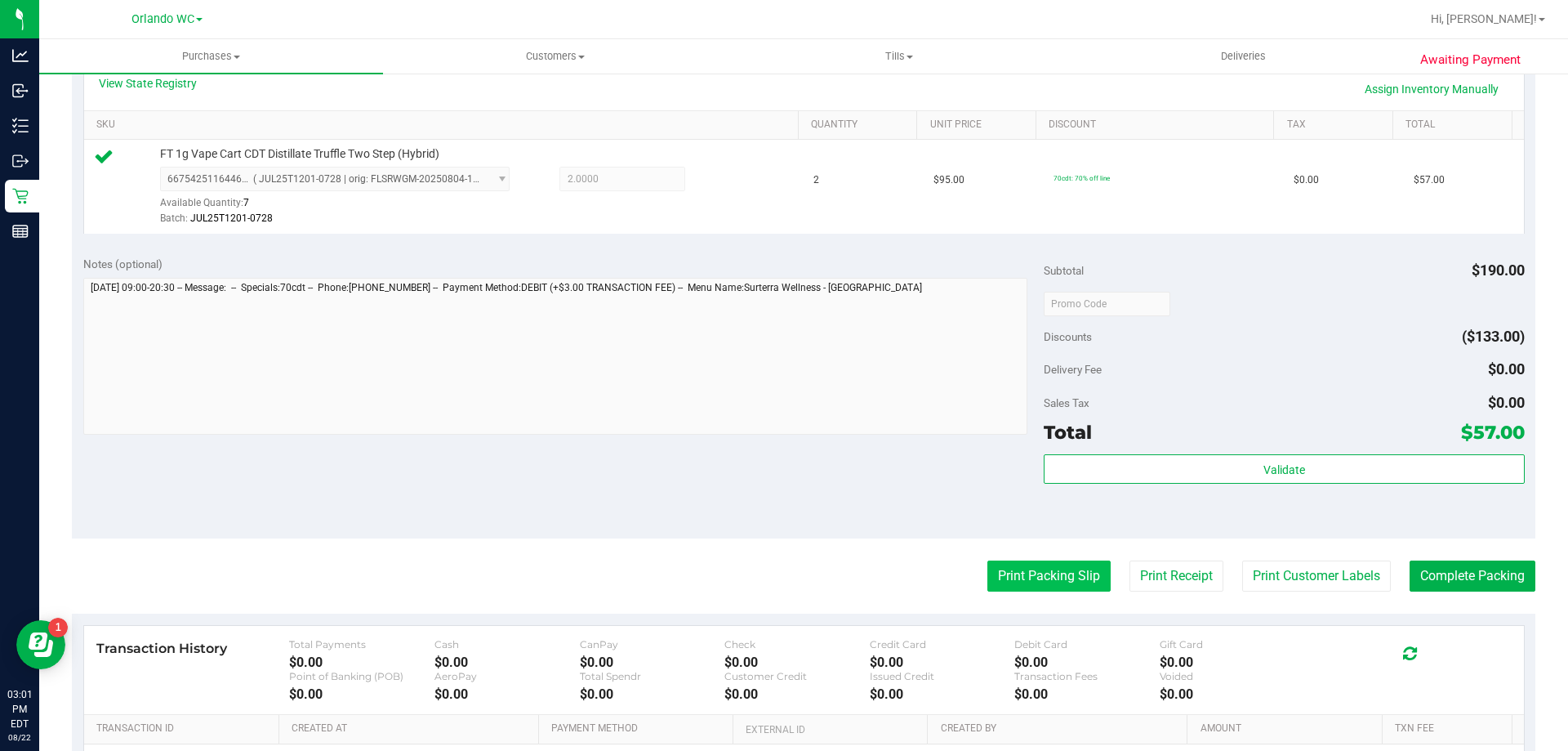
click at [1023, 577] on button "Print Packing Slip" at bounding box center [1049, 575] width 123 height 31
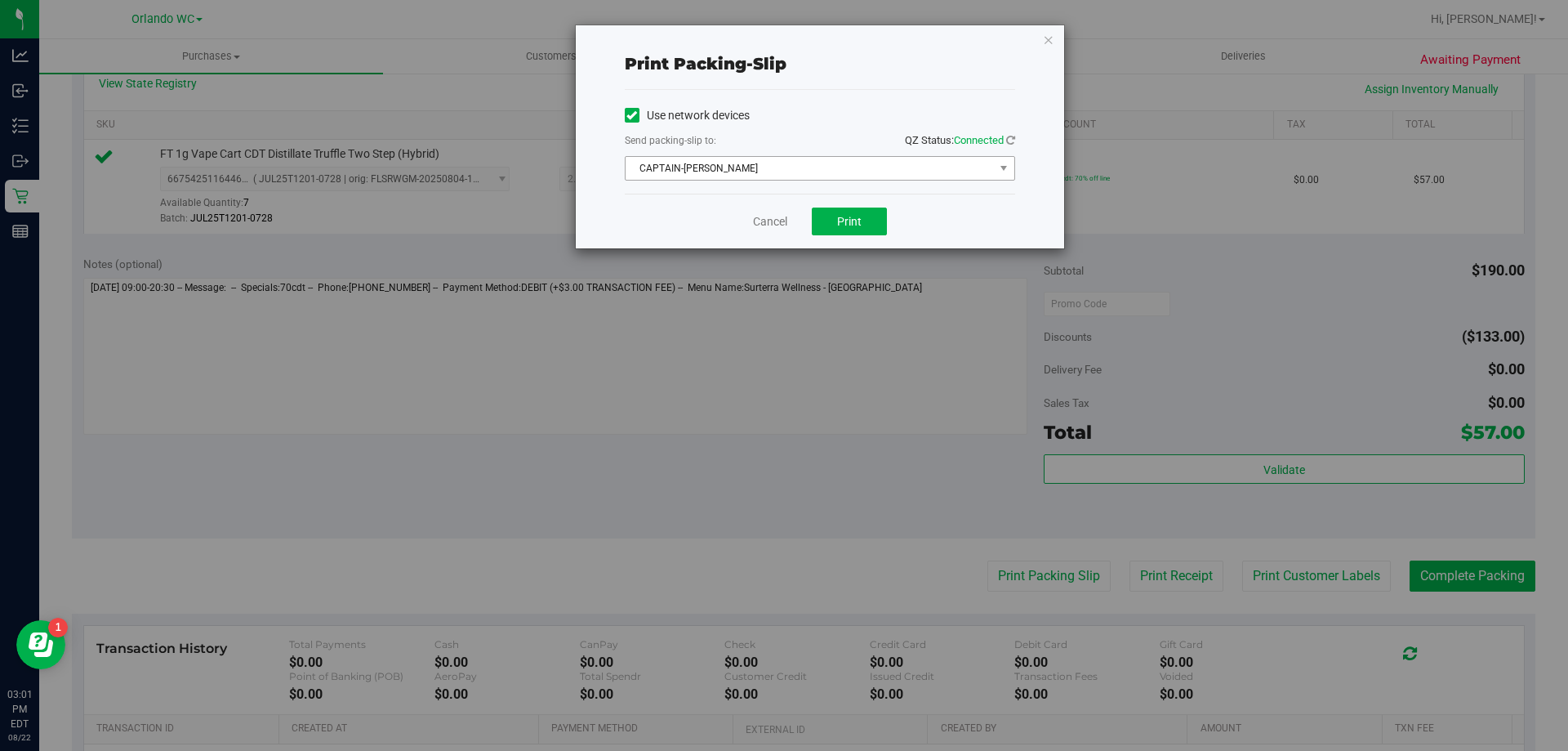
click at [903, 162] on span "CAPTAIN-[PERSON_NAME]" at bounding box center [810, 168] width 368 height 23
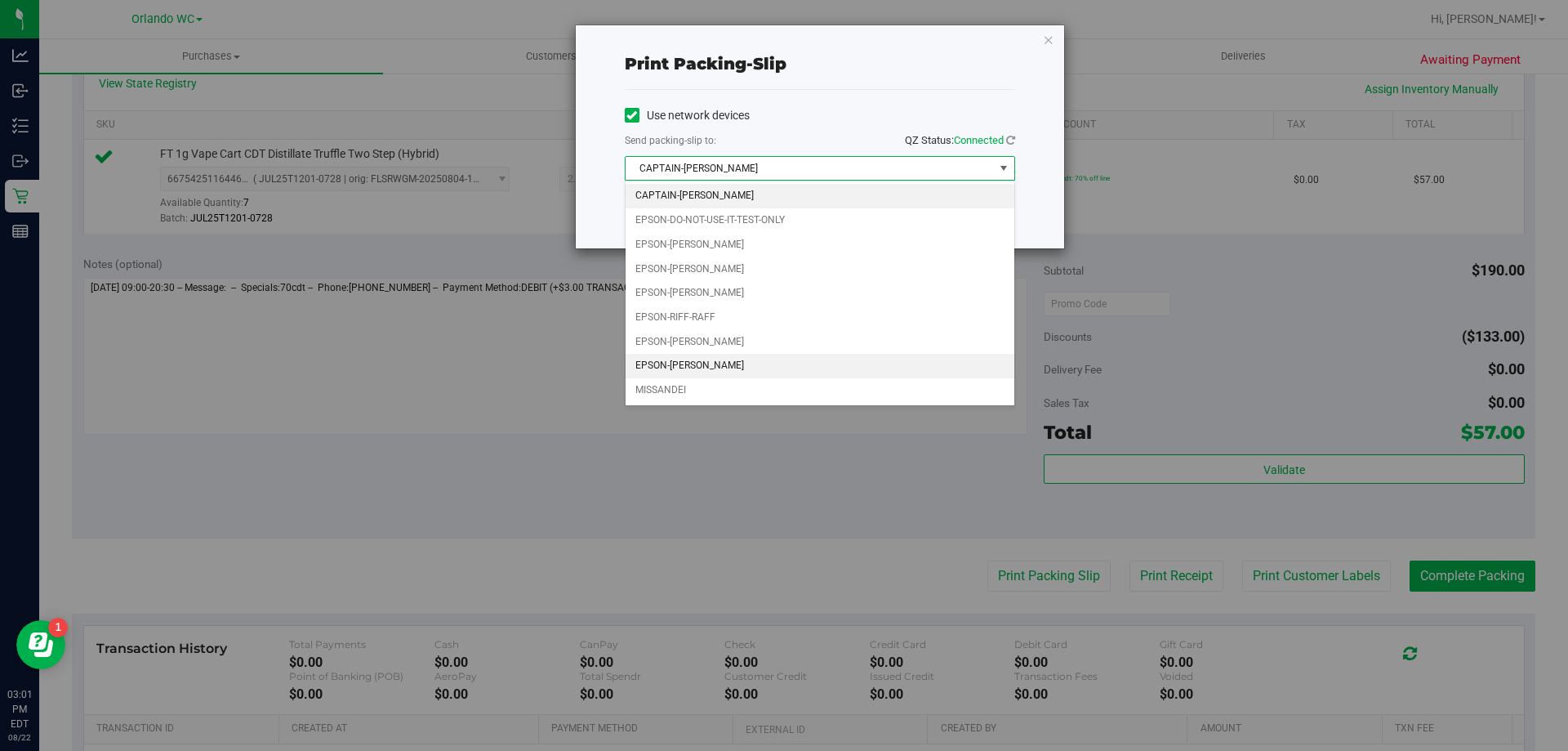
click at [760, 367] on li "EPSON-TYWIN-LANNISTER" at bounding box center [820, 366] width 388 height 24
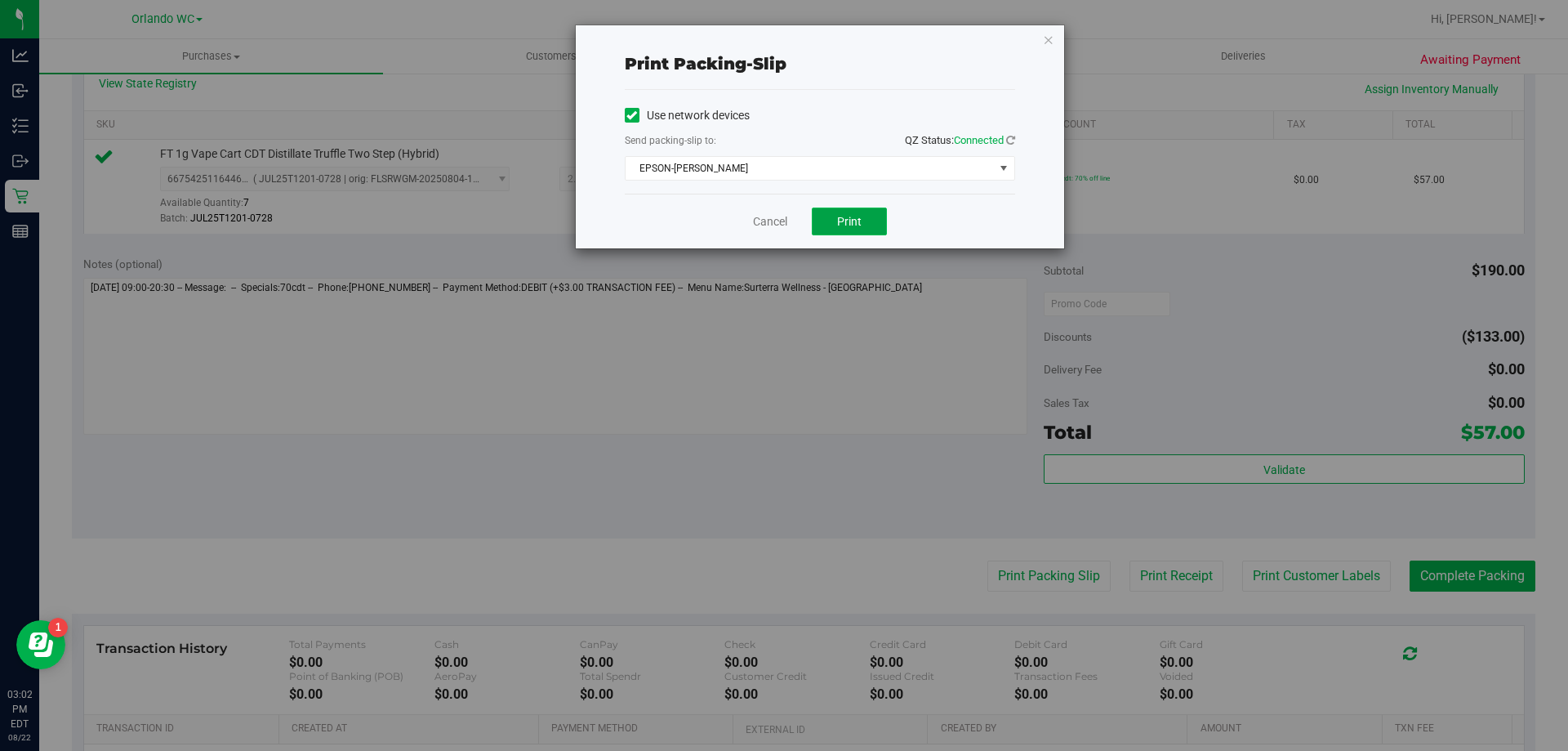
click at [846, 221] on span "Print" at bounding box center [849, 220] width 24 height 13
click at [766, 214] on link "Cancel" at bounding box center [770, 221] width 35 height 17
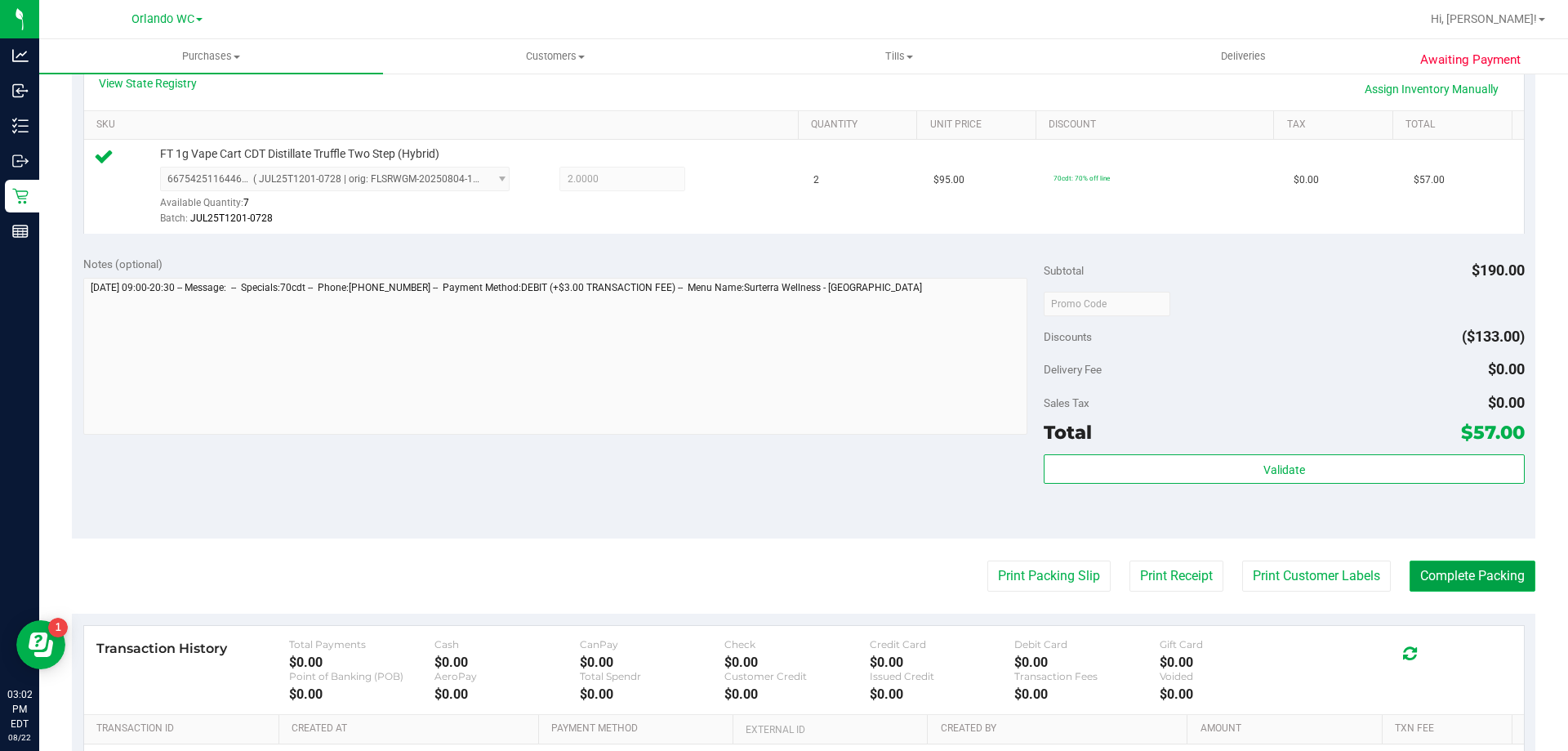
click at [1466, 567] on button "Complete Packing" at bounding box center [1472, 575] width 126 height 31
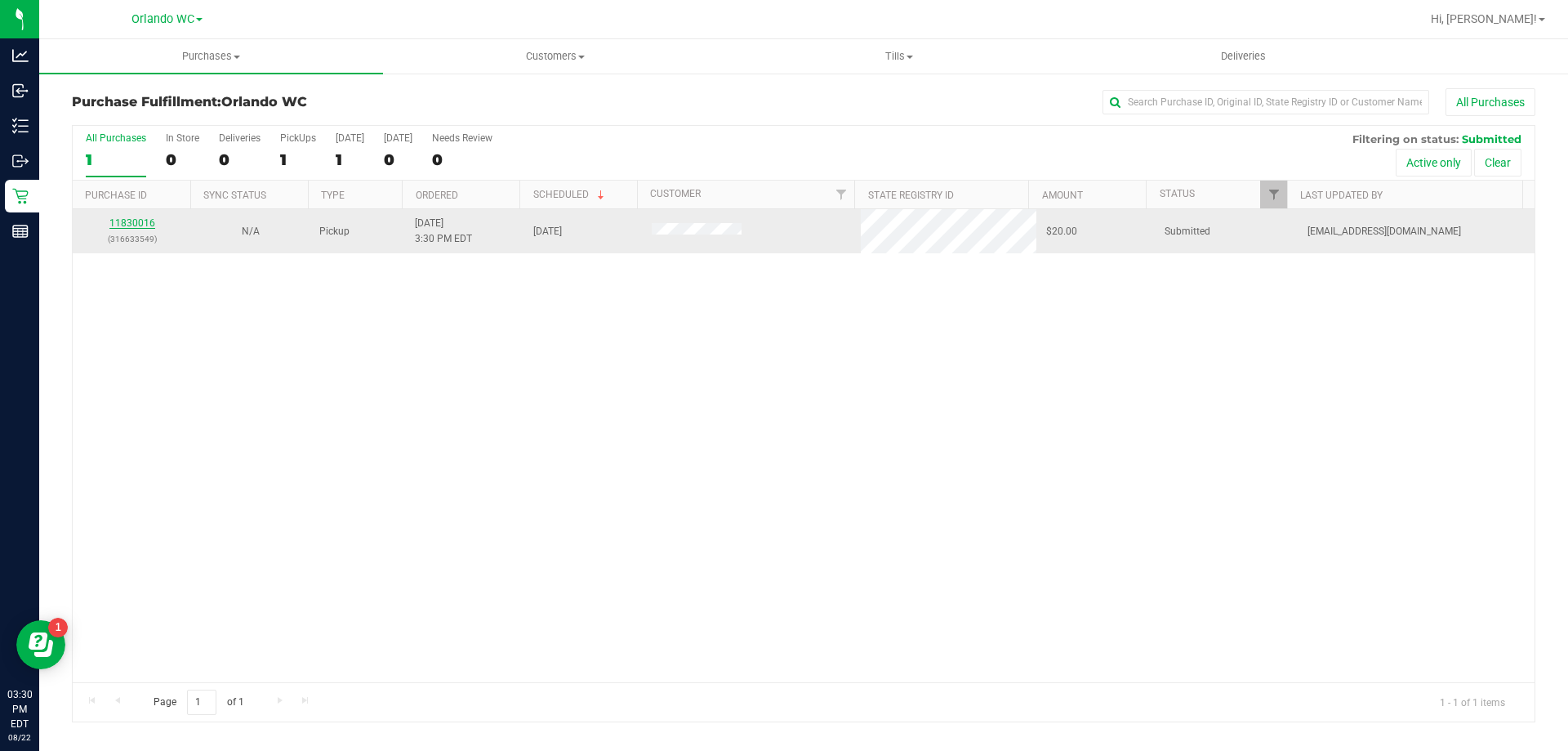
click at [144, 217] on link "11830016" at bounding box center [133, 223] width 46 height 12
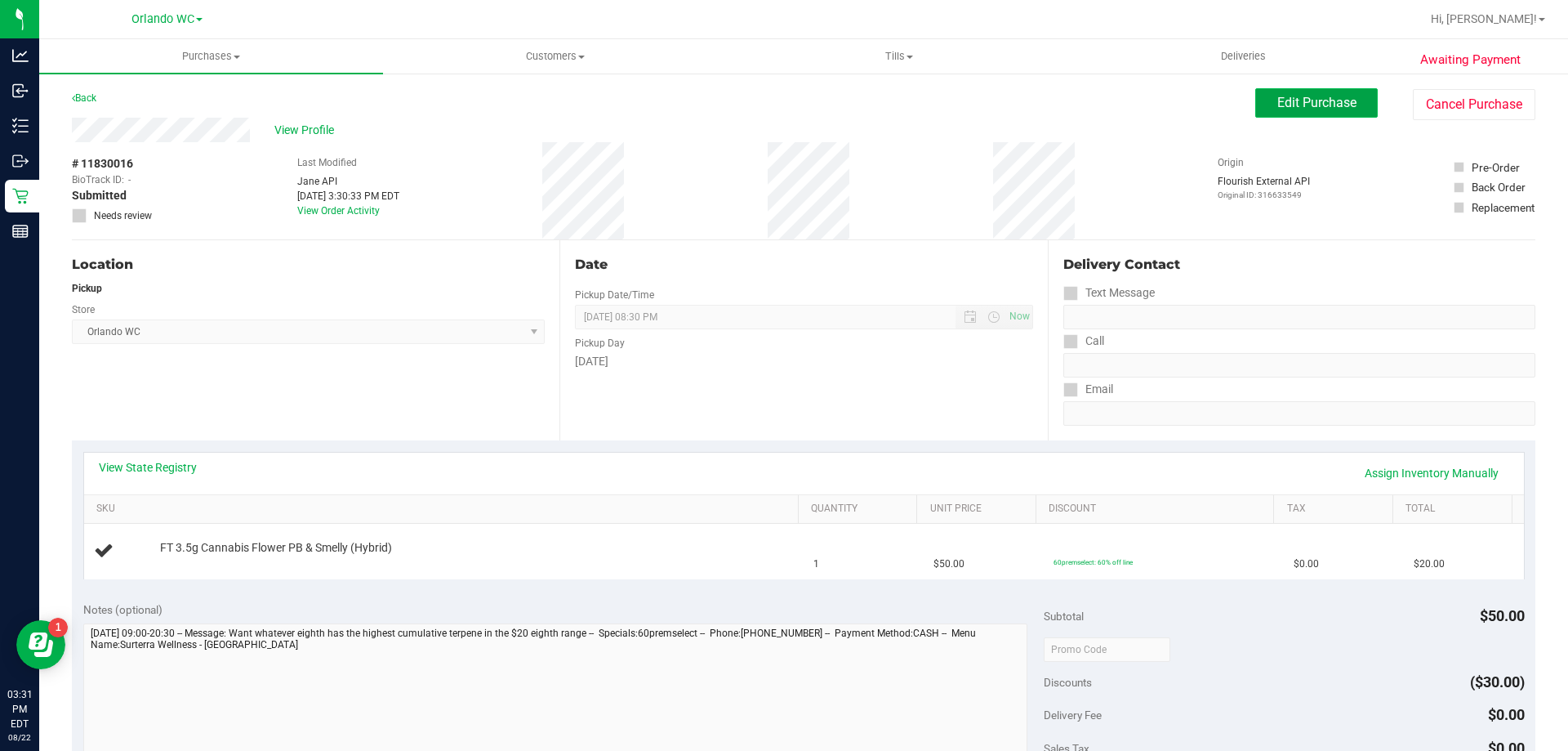
click at [1295, 112] on button "Edit Purchase" at bounding box center [1316, 102] width 122 height 30
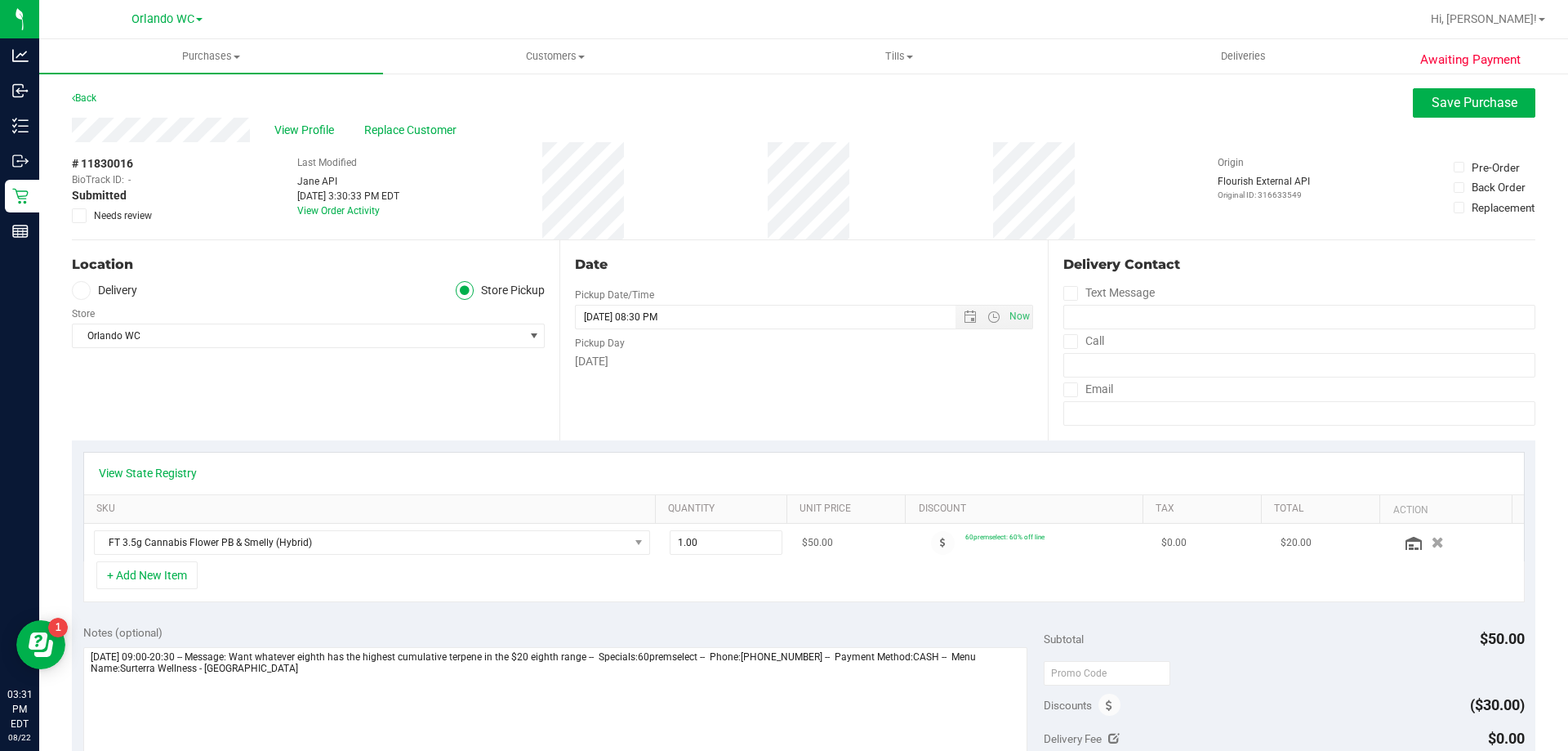
click at [1431, 542] on icon "button" at bounding box center [1437, 542] width 13 height 12
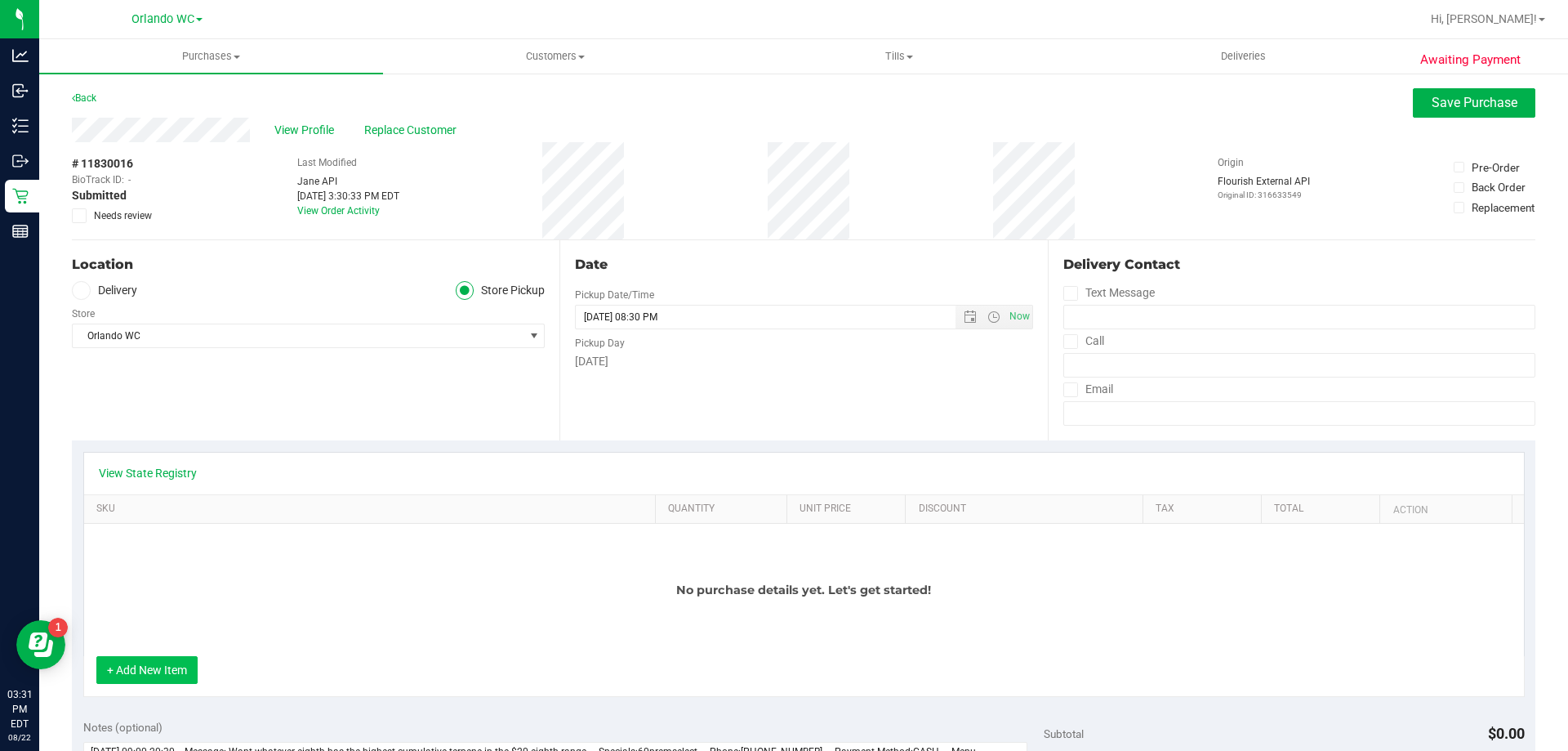
click at [150, 662] on button "+ Add New Item" at bounding box center [147, 670] width 101 height 28
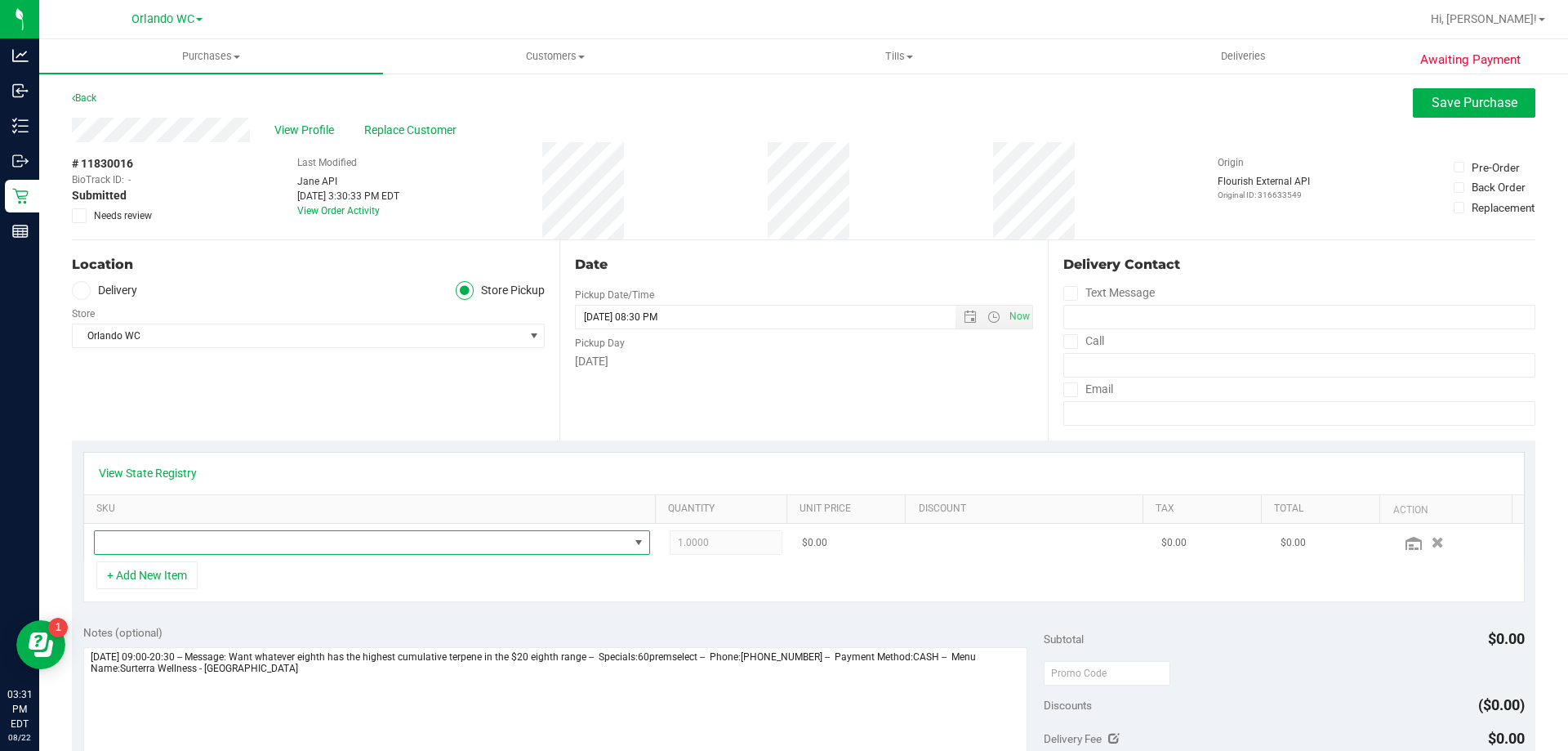
click at [172, 541] on span "NO DATA FOUND" at bounding box center [361, 542] width 534 height 23
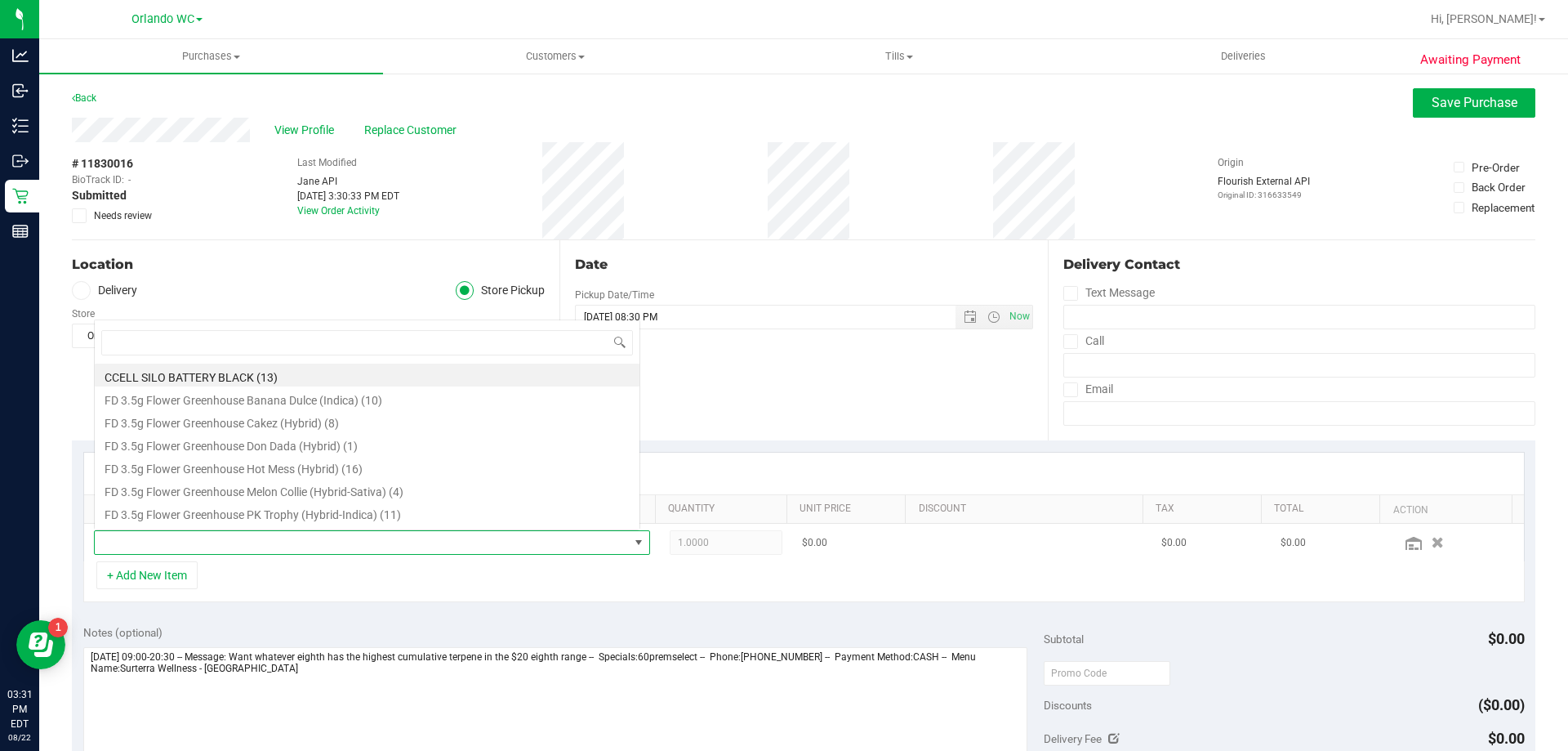
scroll to position [24, 541]
type input "fri"
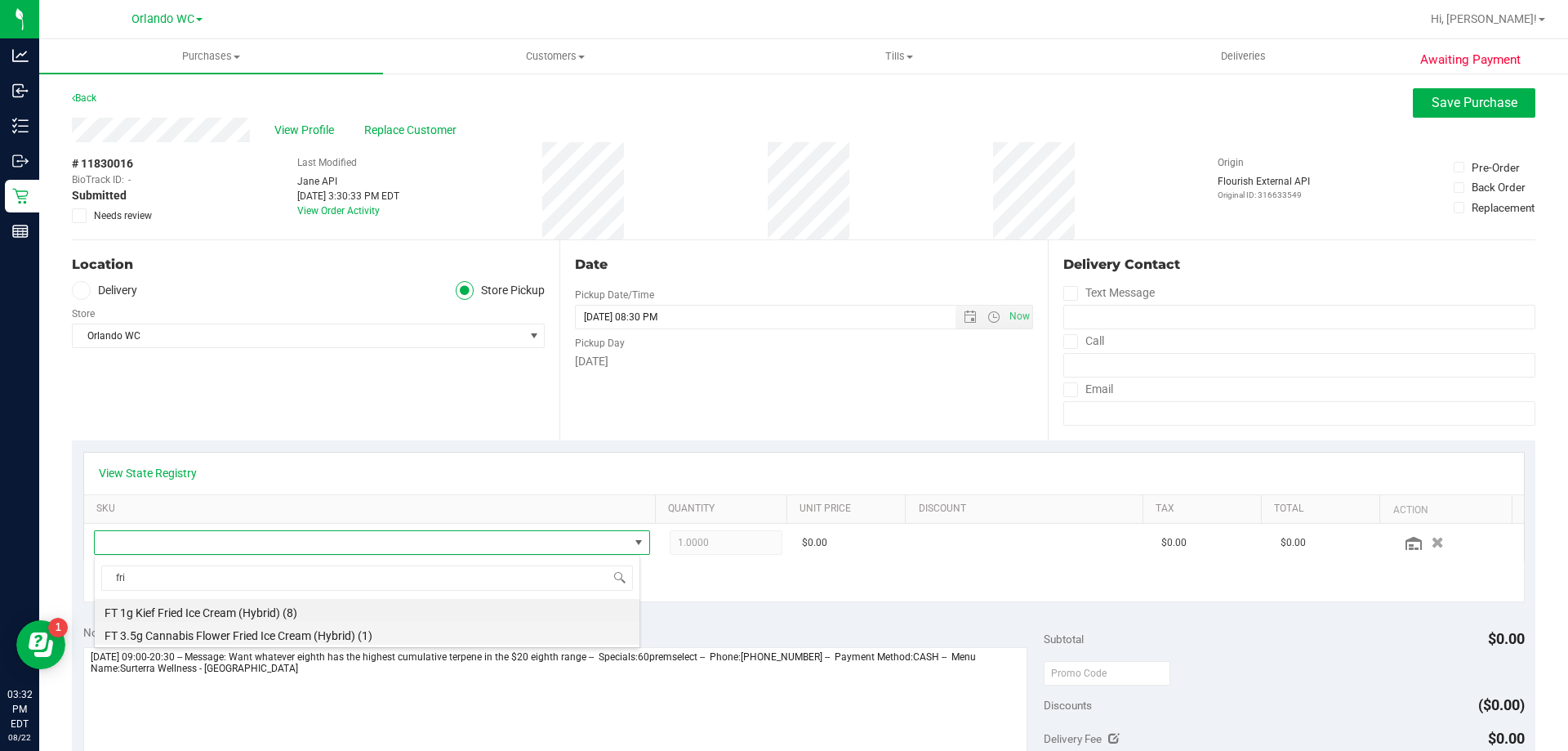
click at [256, 635] on li "FT 3.5g Cannabis Flower Fried Ice Cream (Hybrid) (1)" at bounding box center [366, 633] width 545 height 23
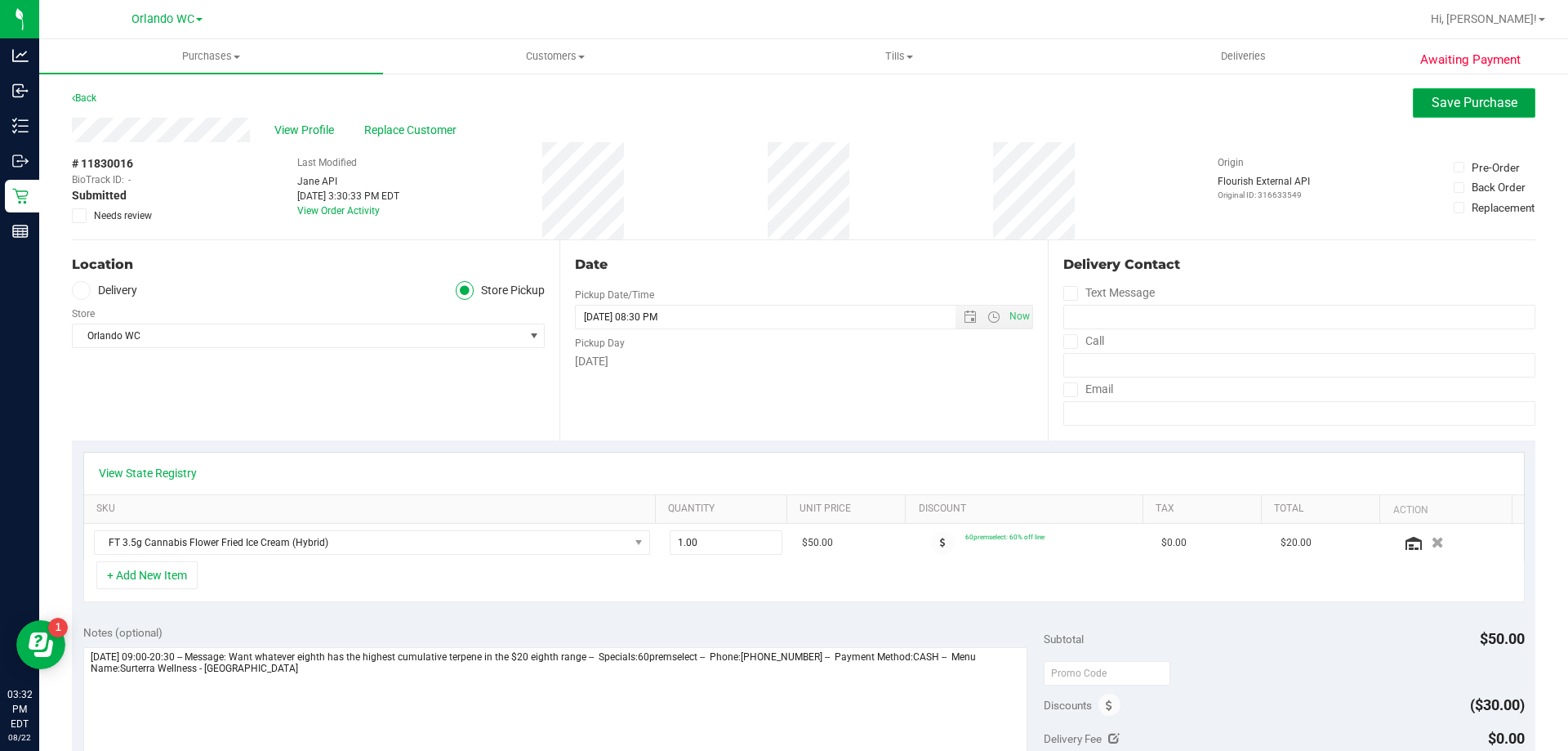
click at [1451, 101] on span "Save Purchase" at bounding box center [1474, 102] width 86 height 15
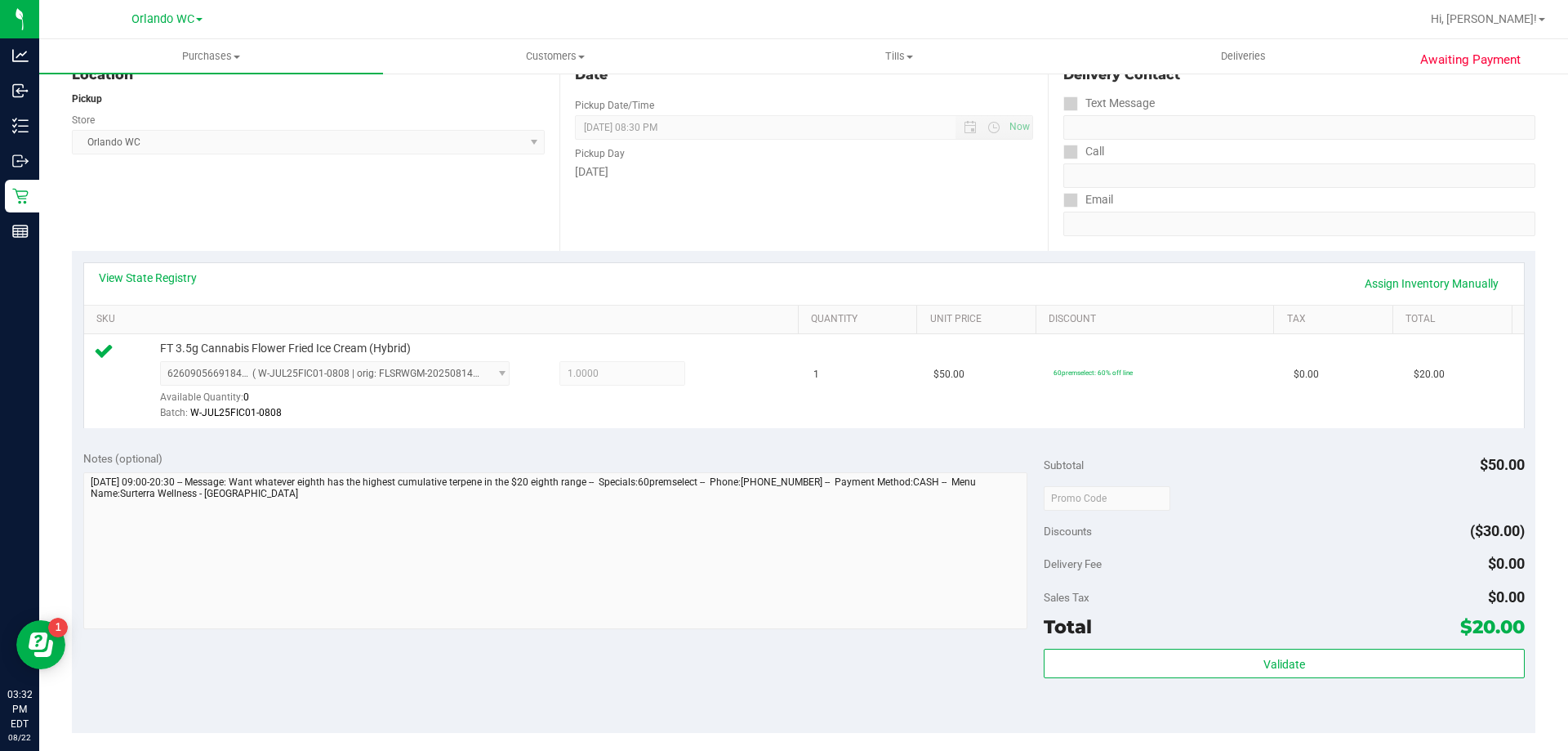
scroll to position [327, 0]
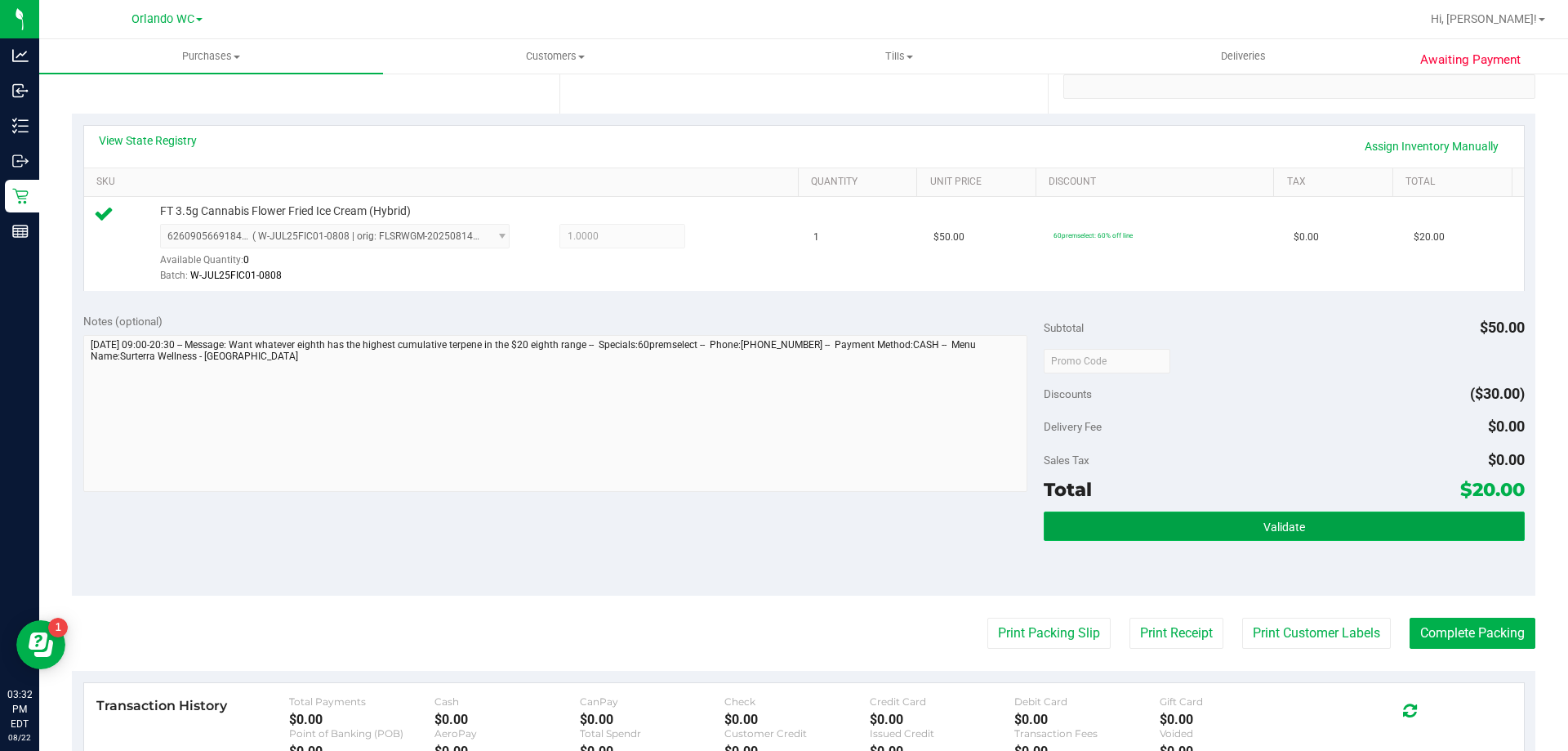
click at [1294, 531] on span "Validate" at bounding box center [1283, 526] width 41 height 13
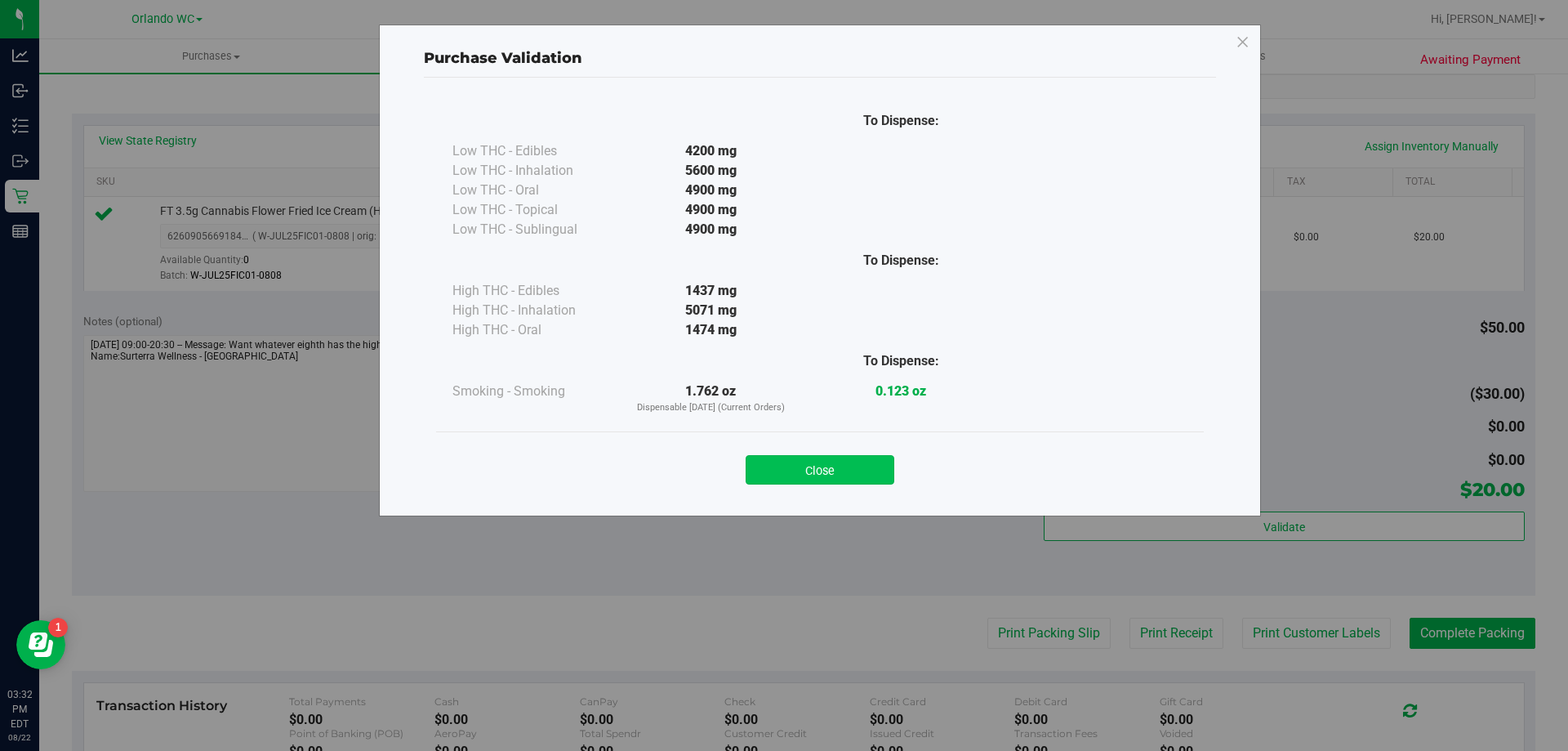
click at [875, 471] on button "Close" at bounding box center [820, 470] width 149 height 30
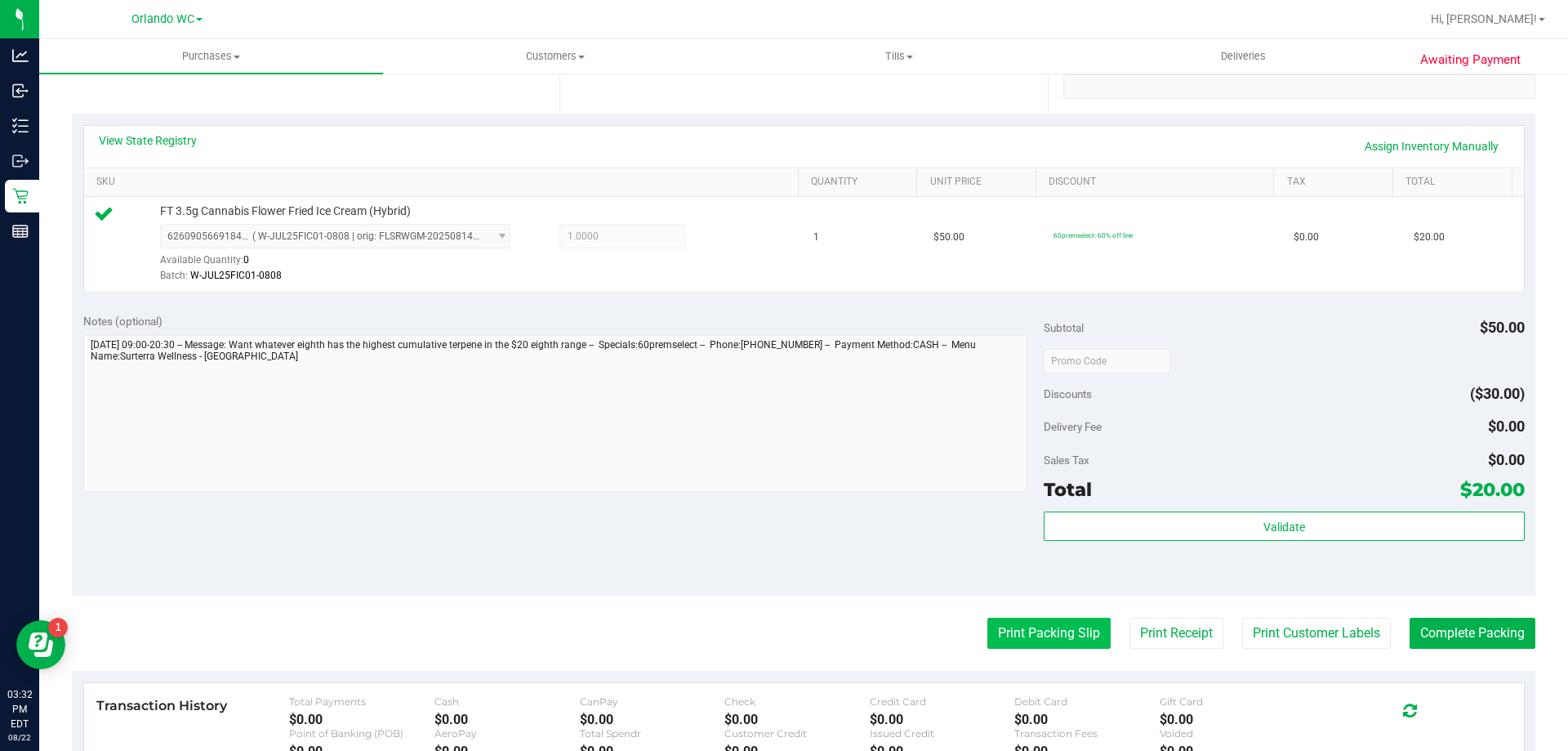
click at [1017, 623] on button "Print Packing Slip" at bounding box center [1049, 633] width 123 height 31
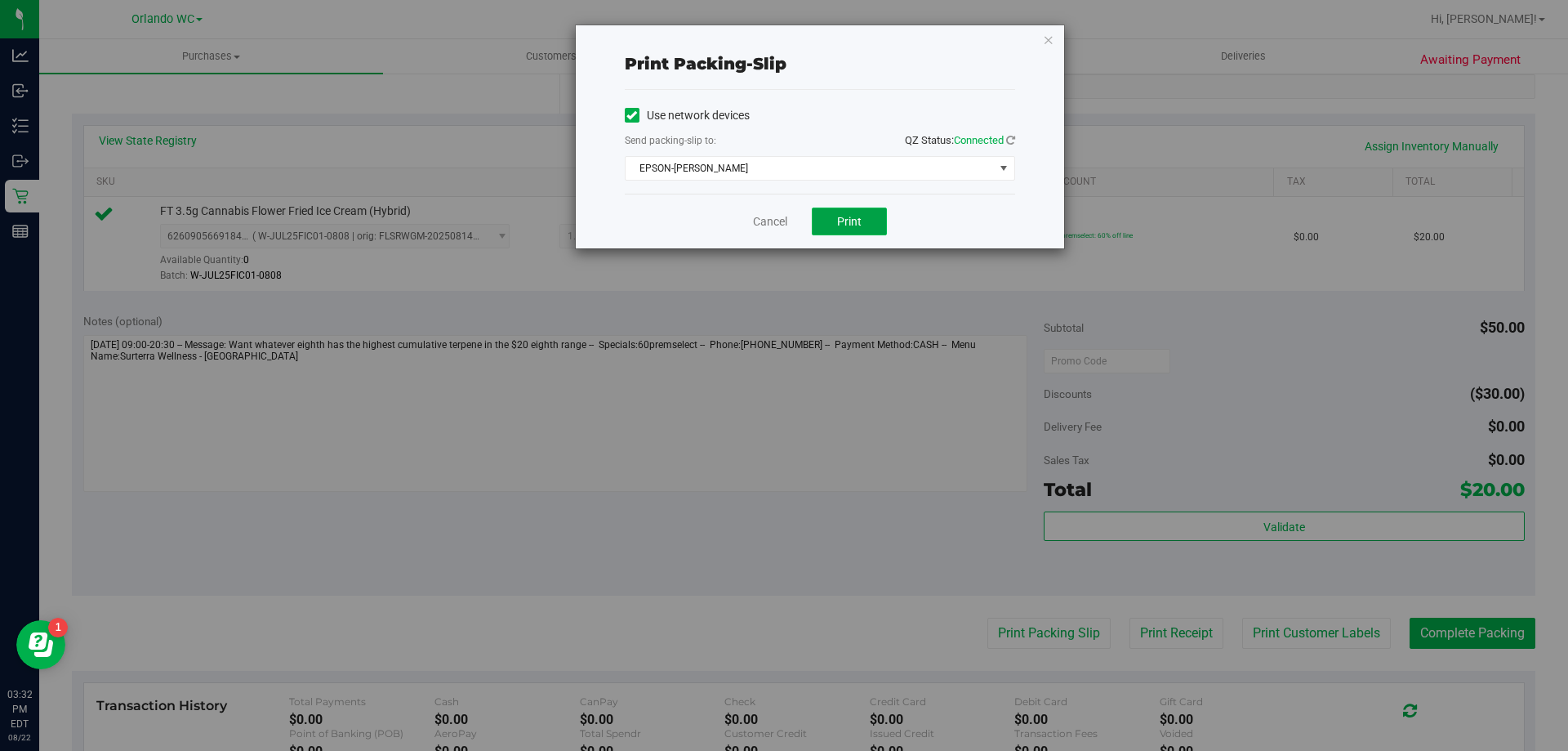
click at [837, 215] on span "Print" at bounding box center [849, 220] width 24 height 13
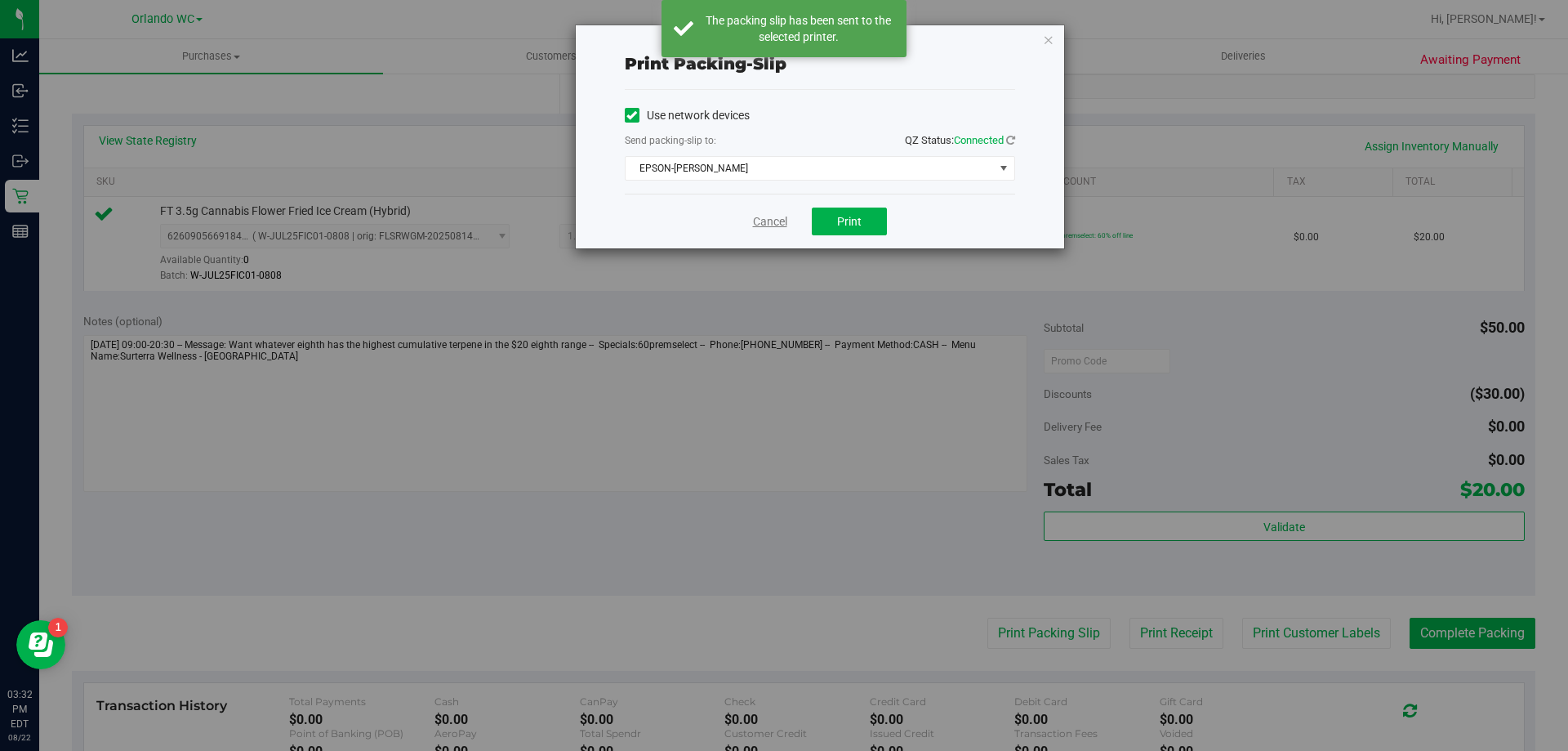
click at [771, 225] on link "Cancel" at bounding box center [770, 221] width 35 height 17
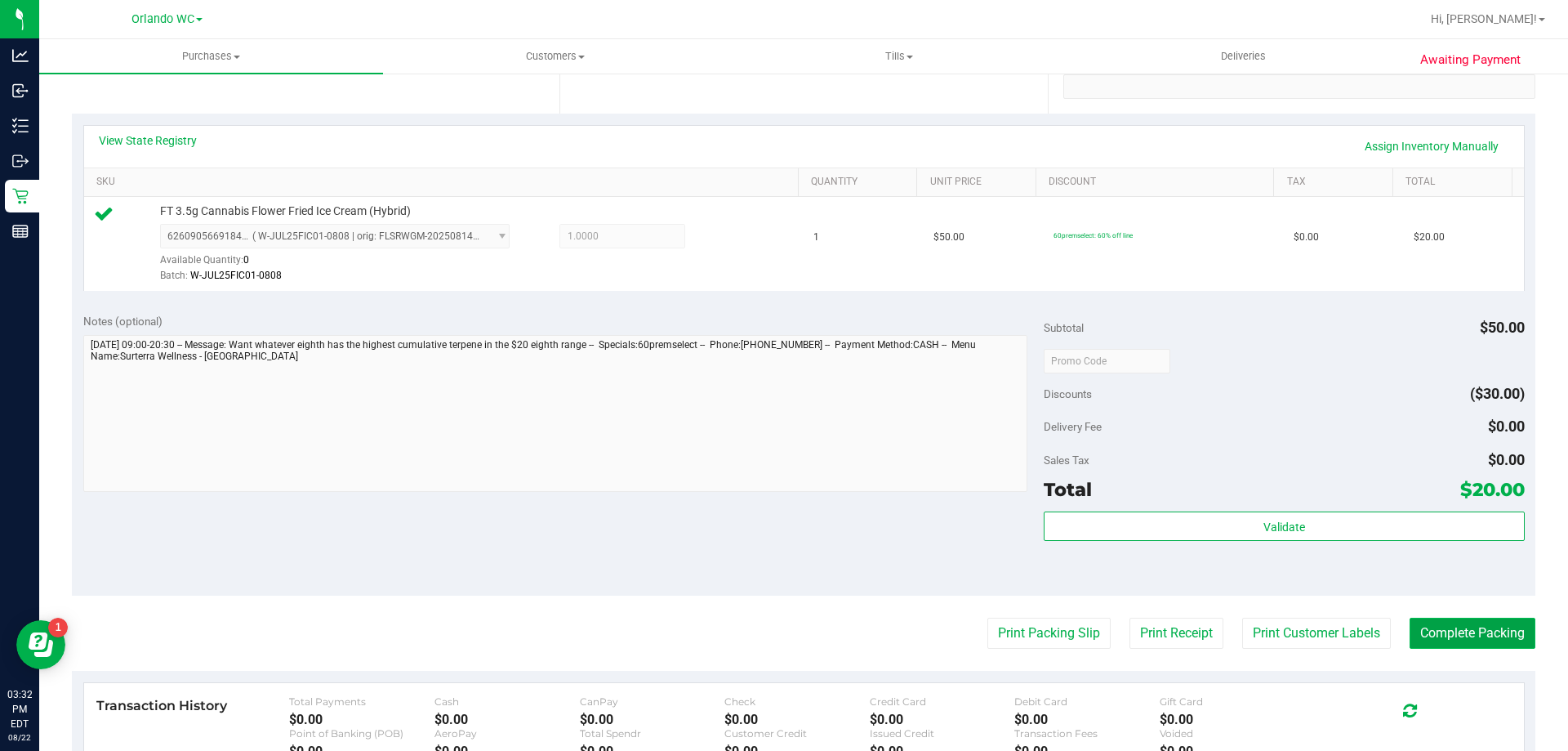
click at [1430, 636] on button "Complete Packing" at bounding box center [1472, 633] width 126 height 31
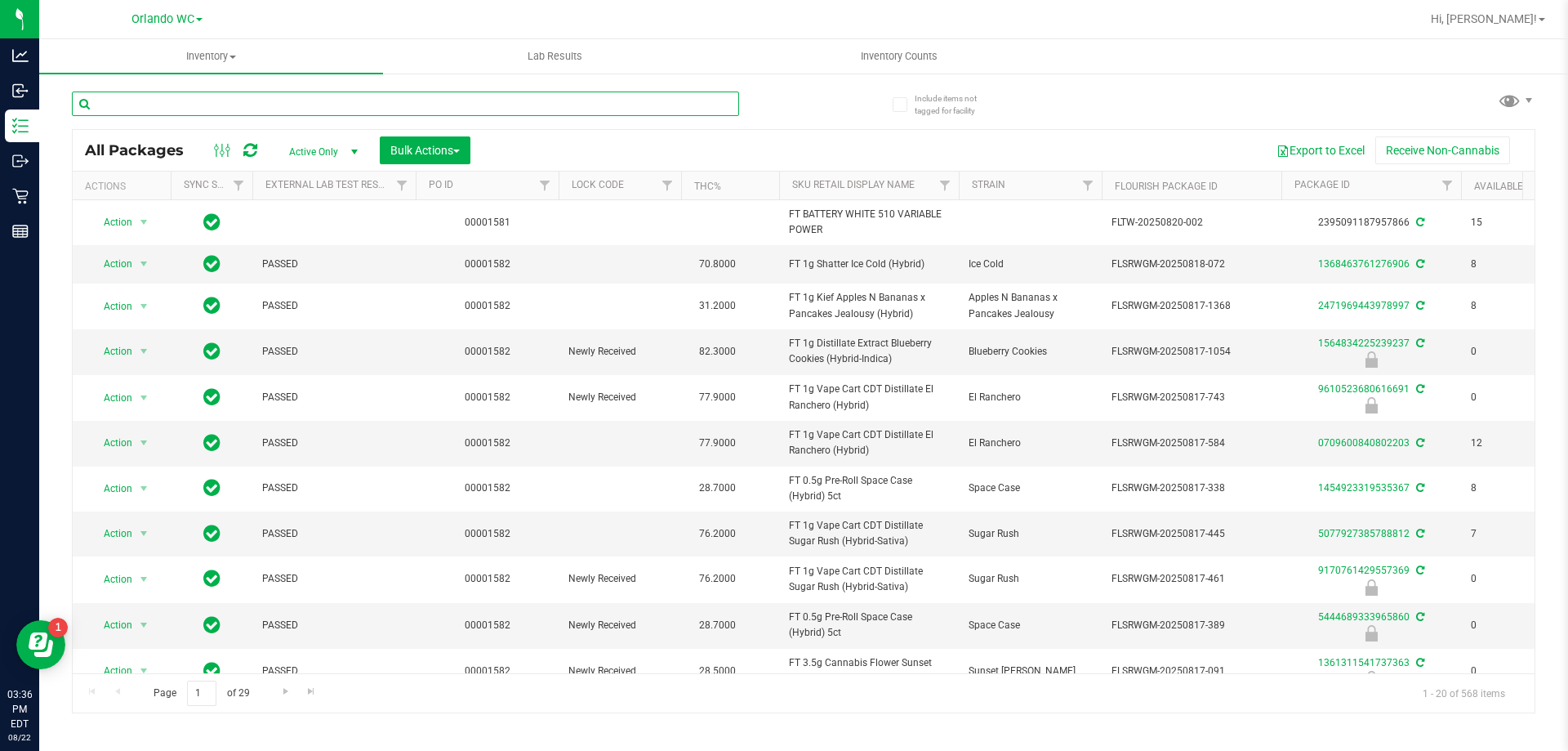
click at [218, 112] on input "text" at bounding box center [405, 103] width 667 height 24
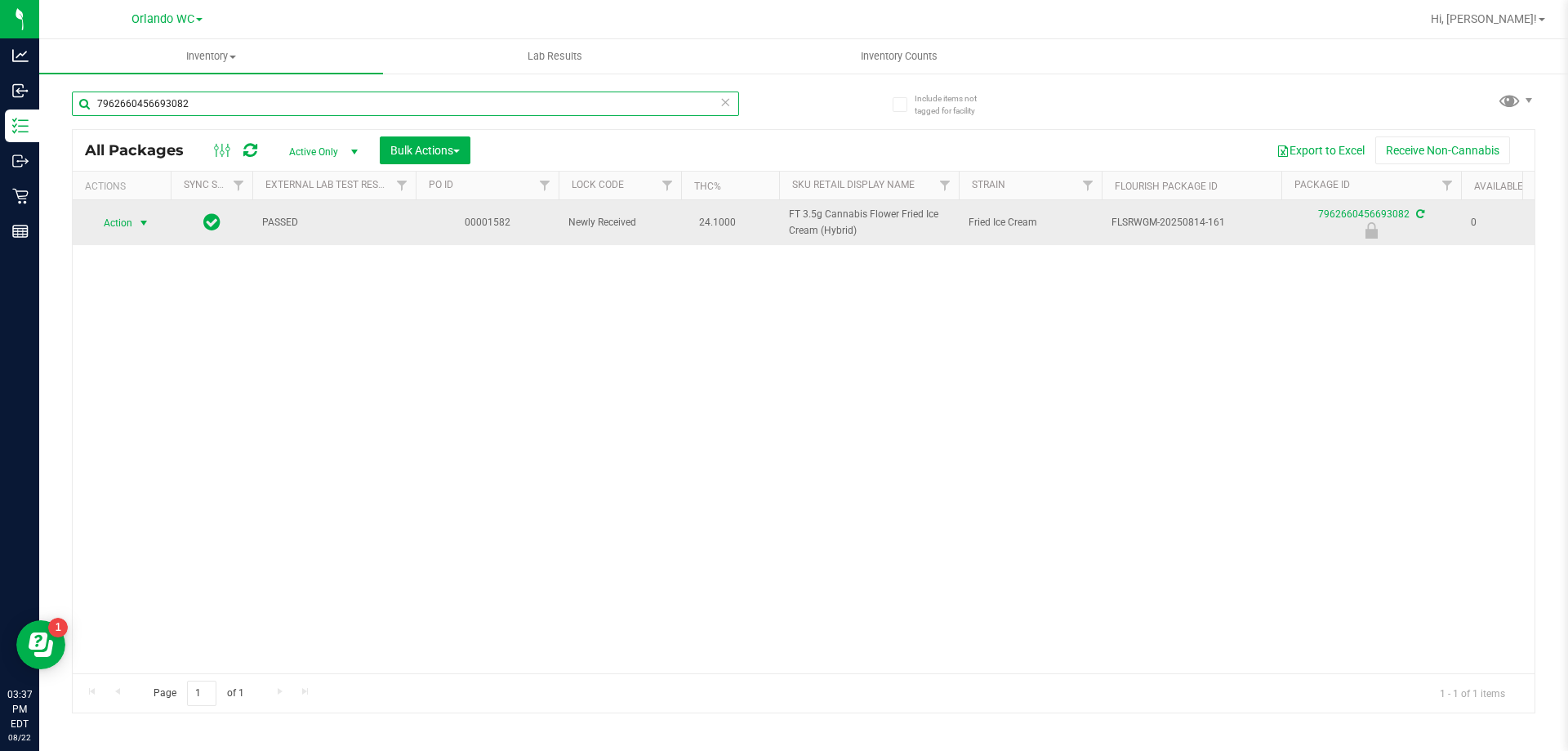
type input "7962660456693082"
click at [128, 224] on span "Action" at bounding box center [111, 222] width 44 height 23
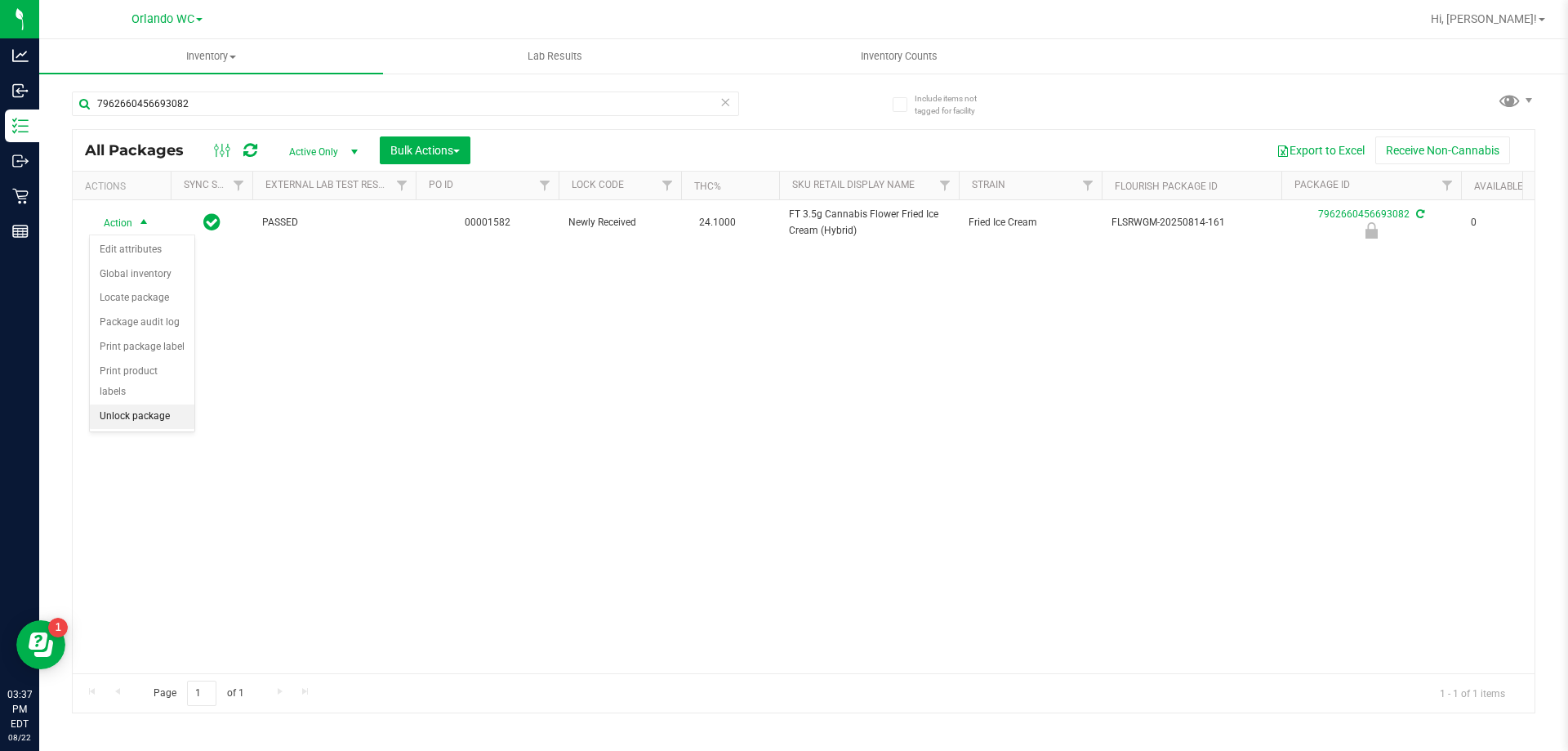
click at [149, 405] on li "Unlock package" at bounding box center [142, 416] width 105 height 24
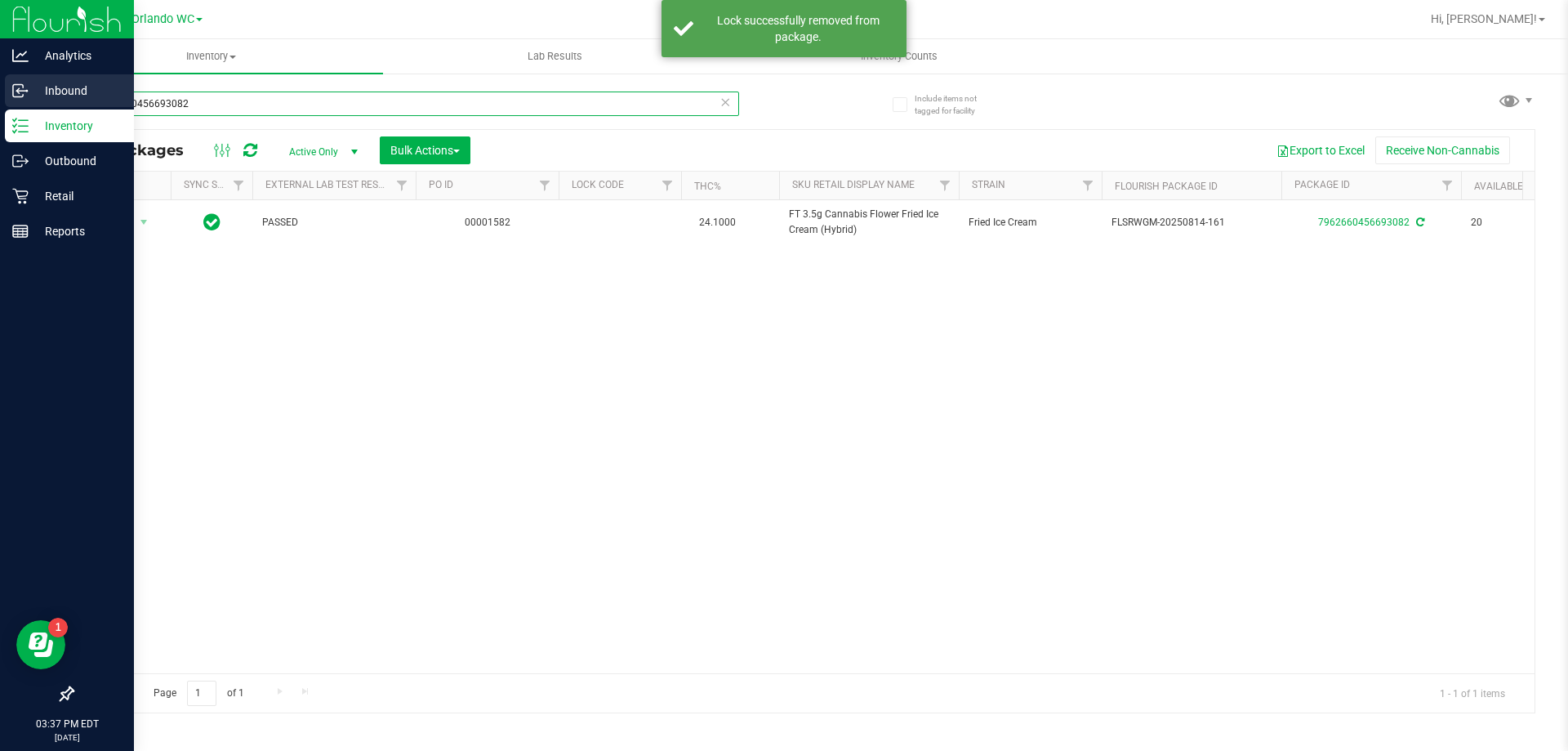
drag, startPoint x: 220, startPoint y: 106, endPoint x: 0, endPoint y: 105, distance: 220.0
click at [0, 105] on div "Analytics Inbound Inventory Outbound Retail Reports 03:37 PM EDT [DATE] 08/22 O…" at bounding box center [784, 375] width 1568 height 751
